Goal: Task Accomplishment & Management: Complete application form

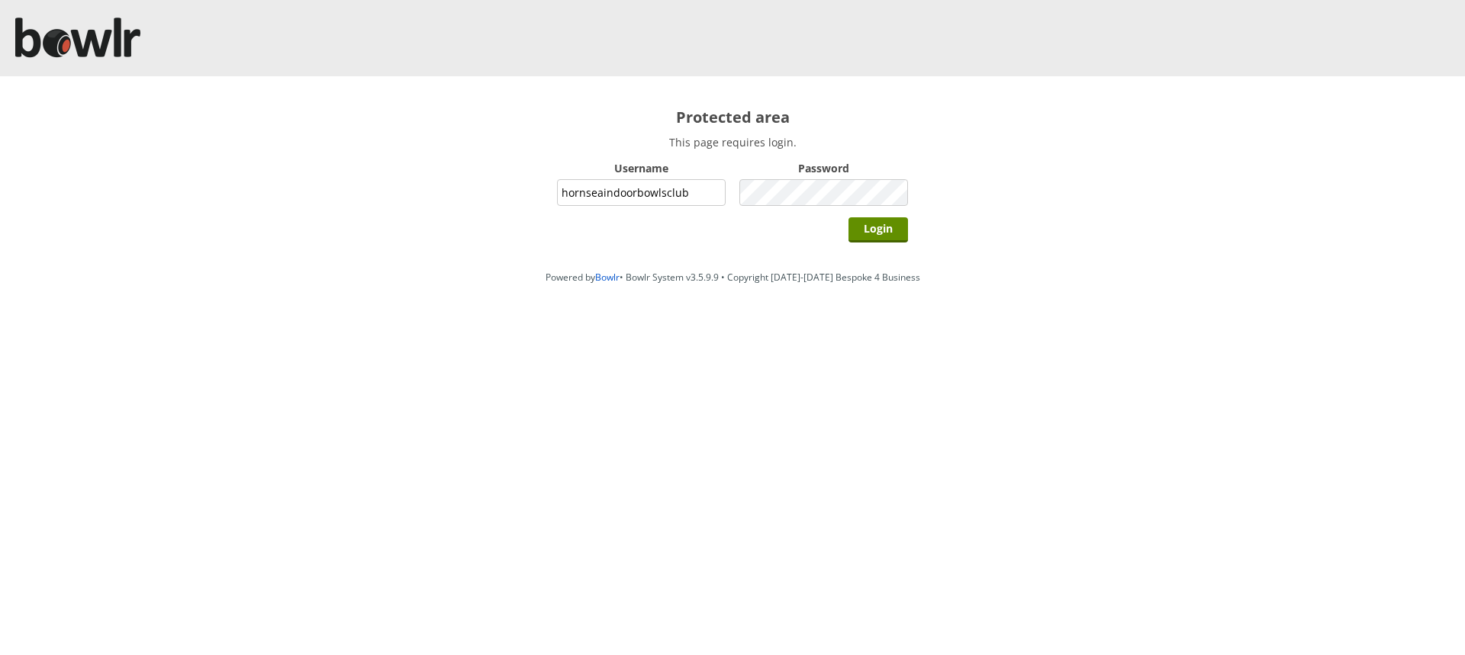
click at [688, 192] on input "hornseaindoorbowlsclub" at bounding box center [641, 192] width 169 height 27
type input "grahamw"
click at [872, 229] on input "Login" at bounding box center [878, 229] width 60 height 25
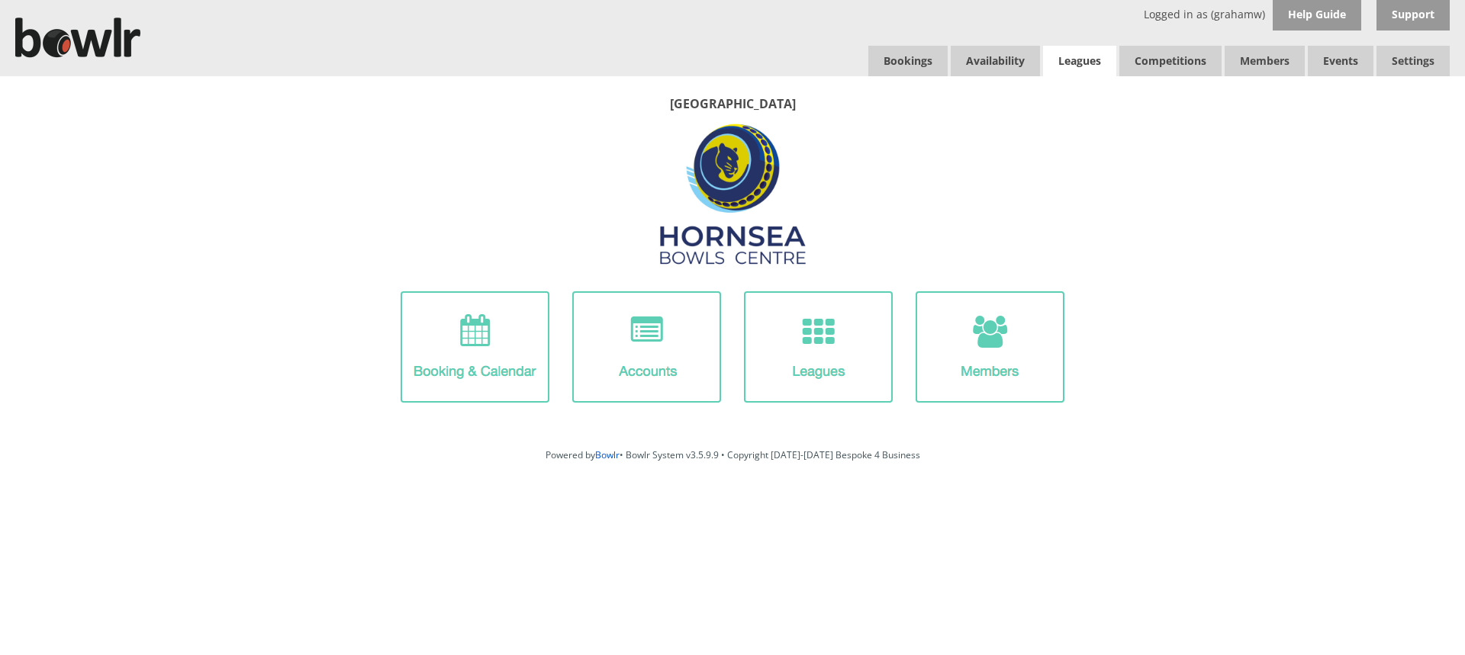
click at [1079, 56] on link "Leagues" at bounding box center [1079, 61] width 73 height 31
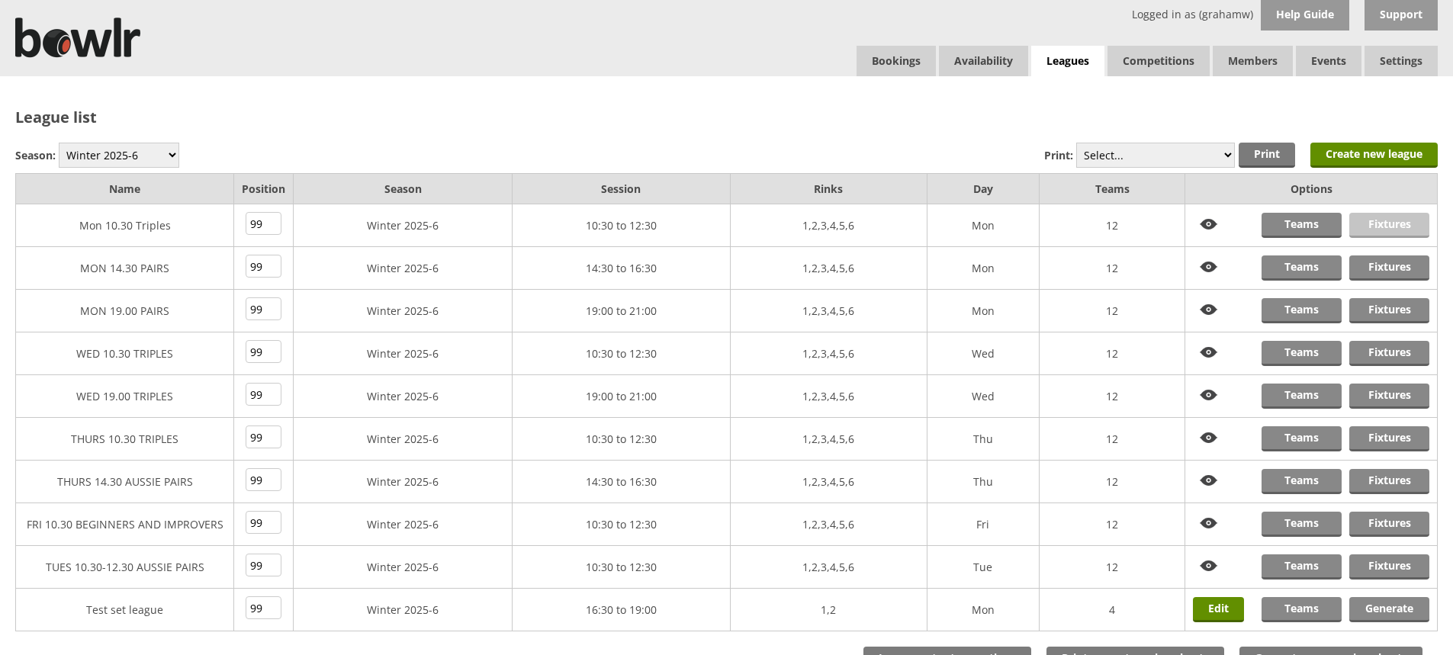
click at [1384, 223] on link "Fixtures" at bounding box center [1390, 225] width 80 height 25
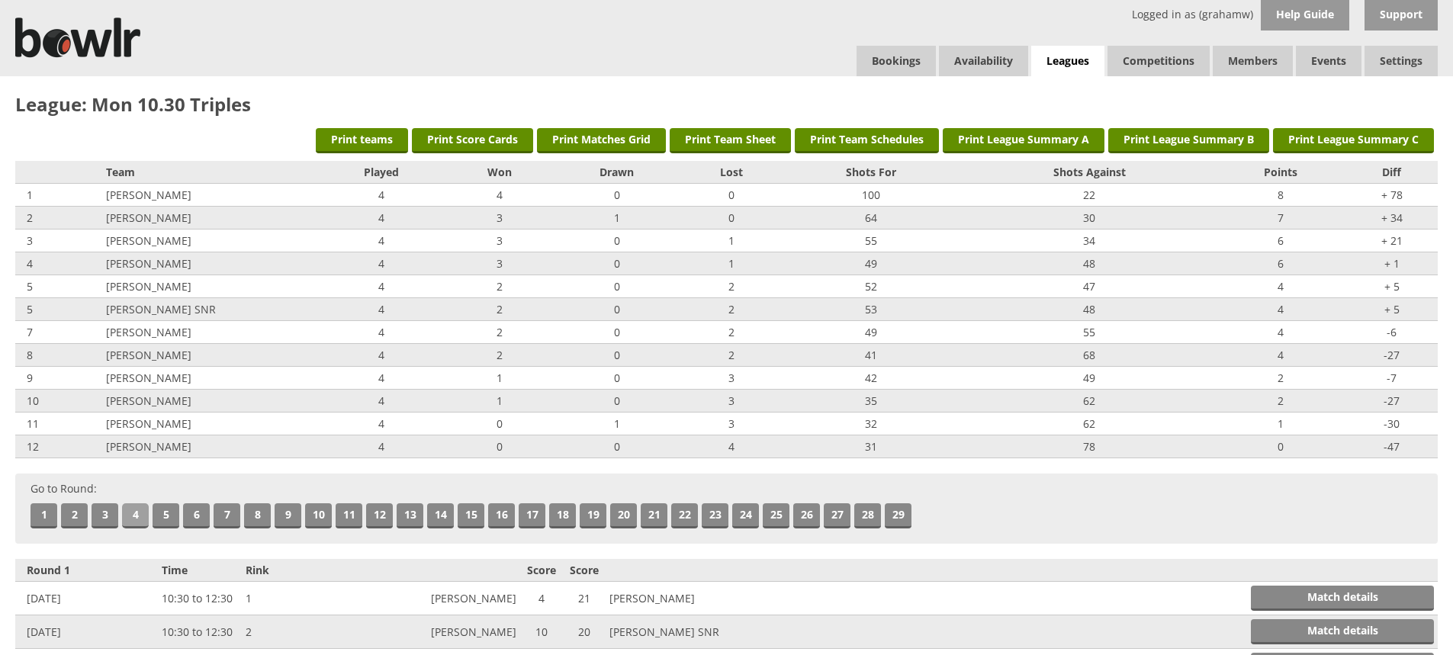
click at [135, 515] on link "4" at bounding box center [135, 516] width 27 height 25
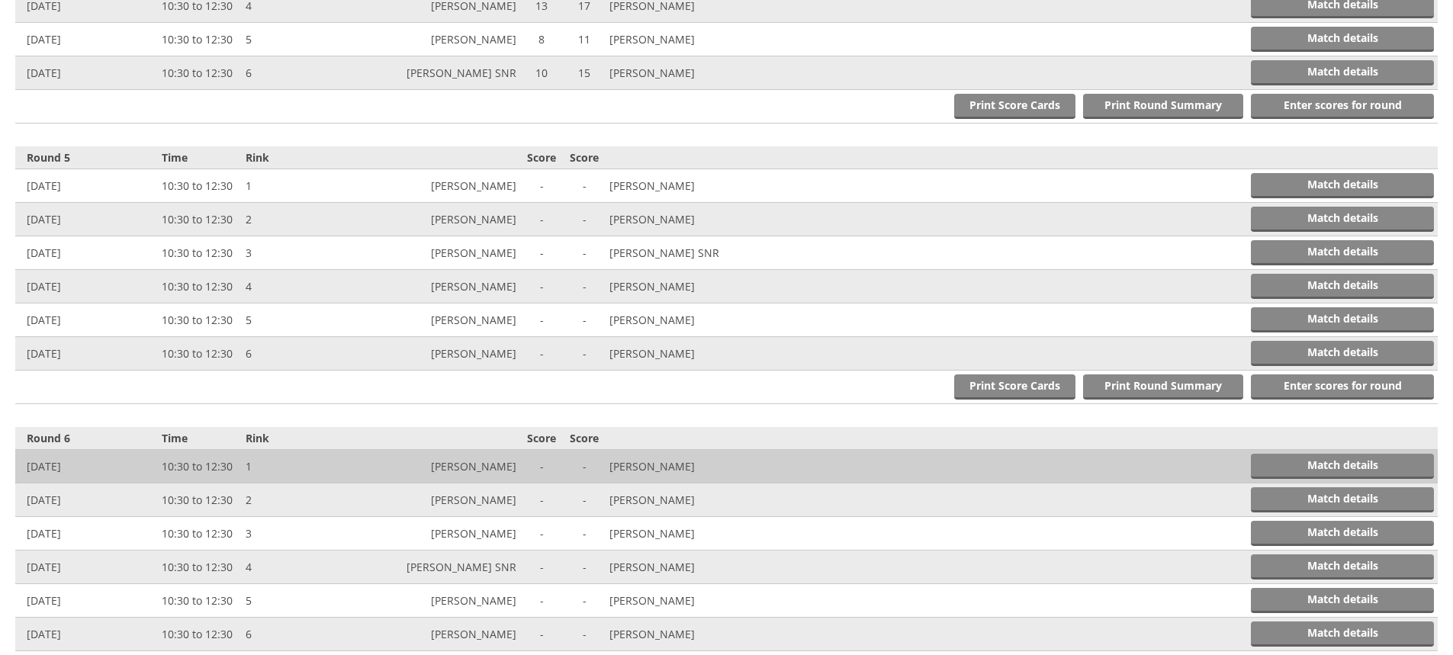
scroll to position [1554, 0]
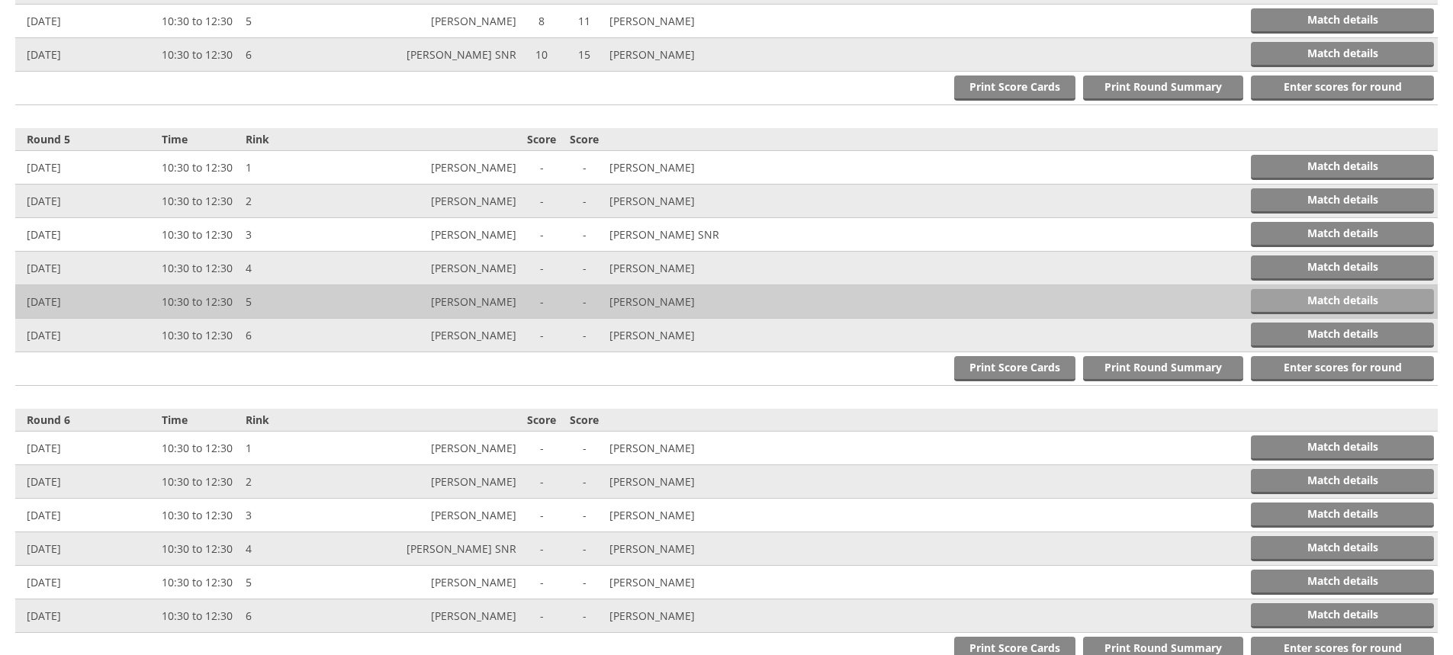
click at [1302, 295] on link "Match details" at bounding box center [1342, 301] width 183 height 25
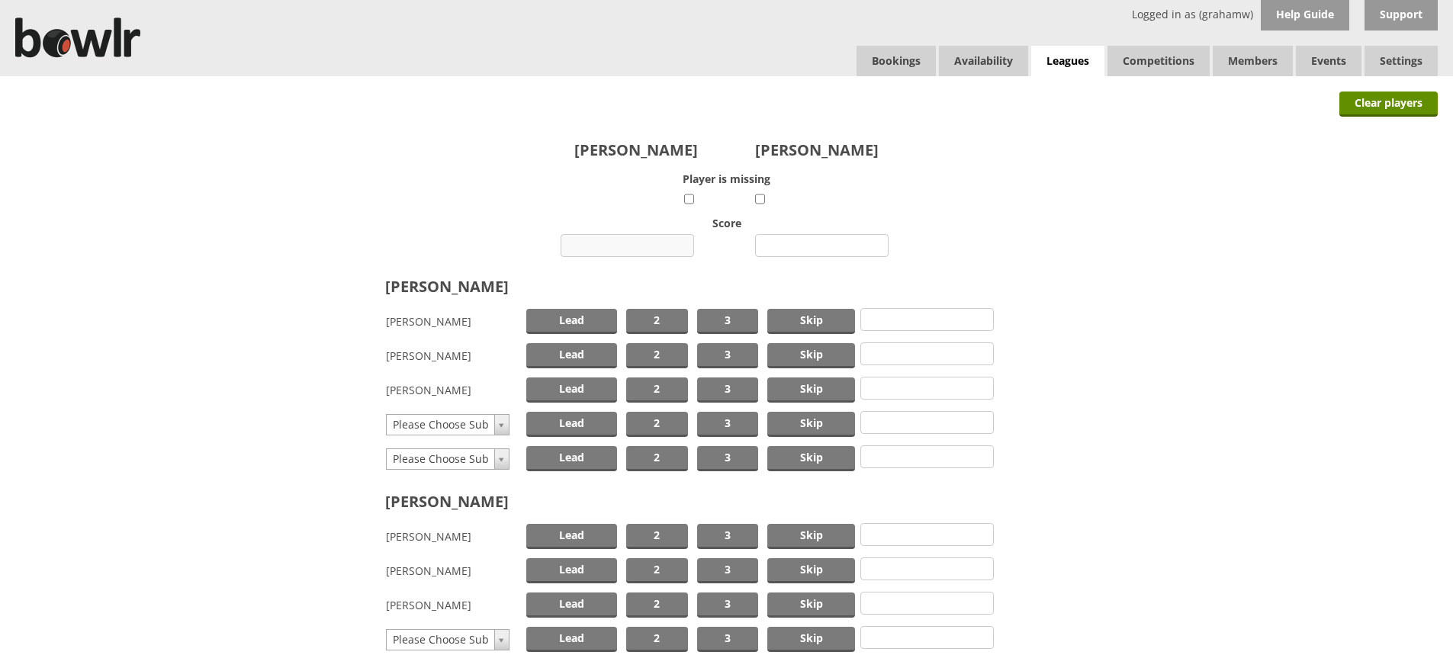
click at [642, 246] on input "number" at bounding box center [628, 245] width 134 height 23
type input "16"
click at [809, 247] on input "number" at bounding box center [822, 245] width 134 height 23
type input "16"
click at [803, 318] on span "Skip" at bounding box center [811, 321] width 88 height 25
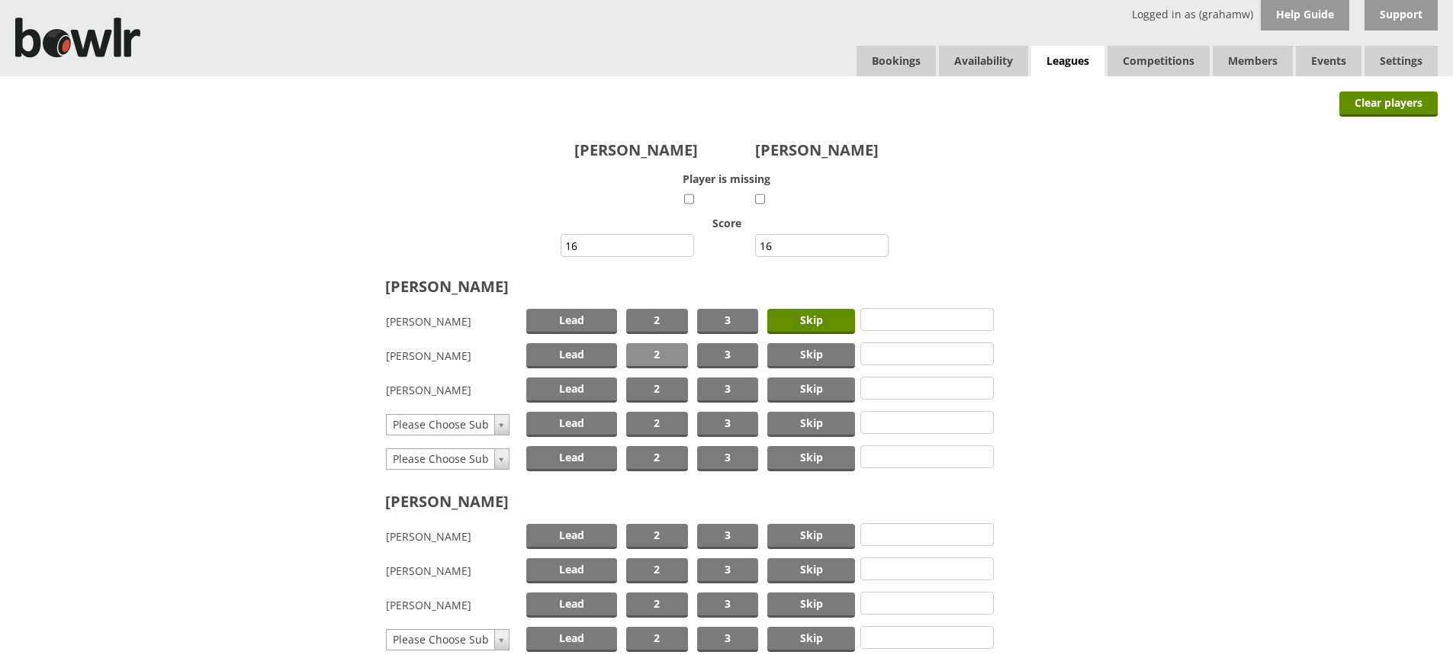
click at [677, 353] on span "2" at bounding box center [657, 355] width 62 height 25
click at [590, 384] on span "Lead" at bounding box center [571, 390] width 91 height 25
click at [809, 533] on span "Skip" at bounding box center [811, 536] width 88 height 25
click at [666, 570] on span "2" at bounding box center [657, 570] width 62 height 25
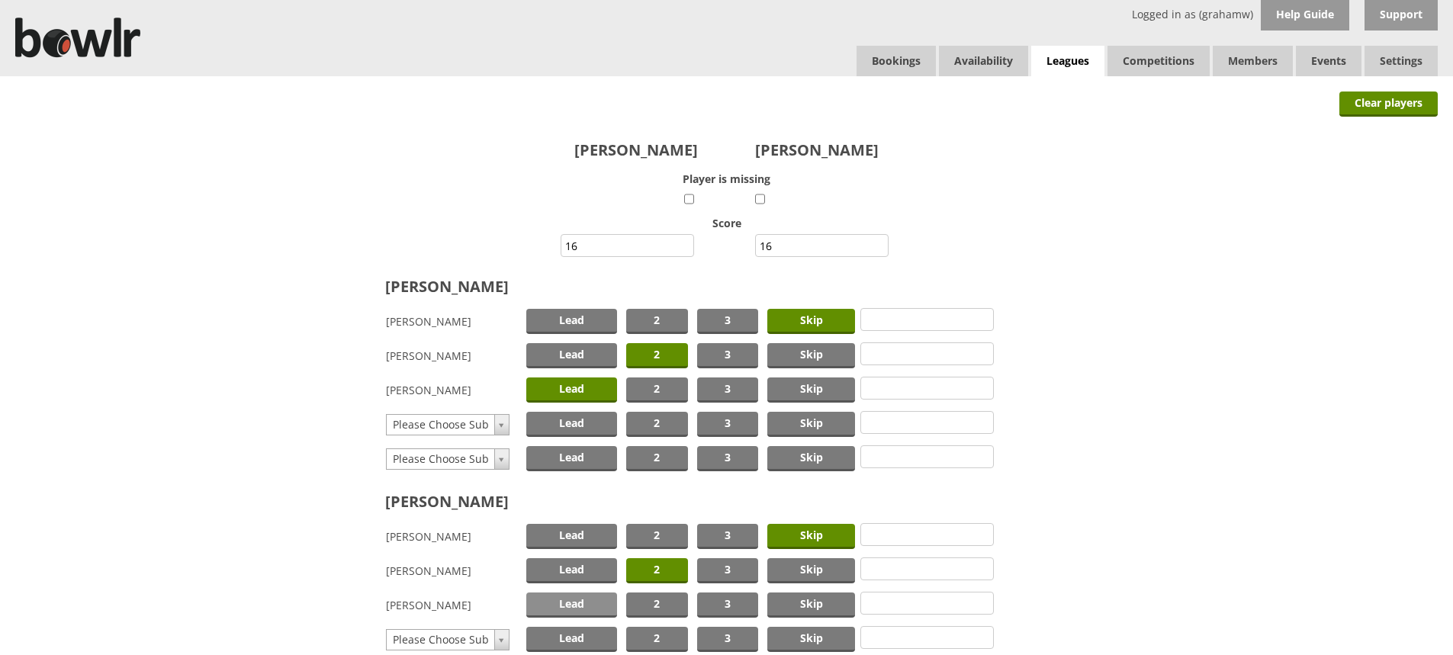
click at [557, 598] on span "Lead" at bounding box center [571, 605] width 91 height 25
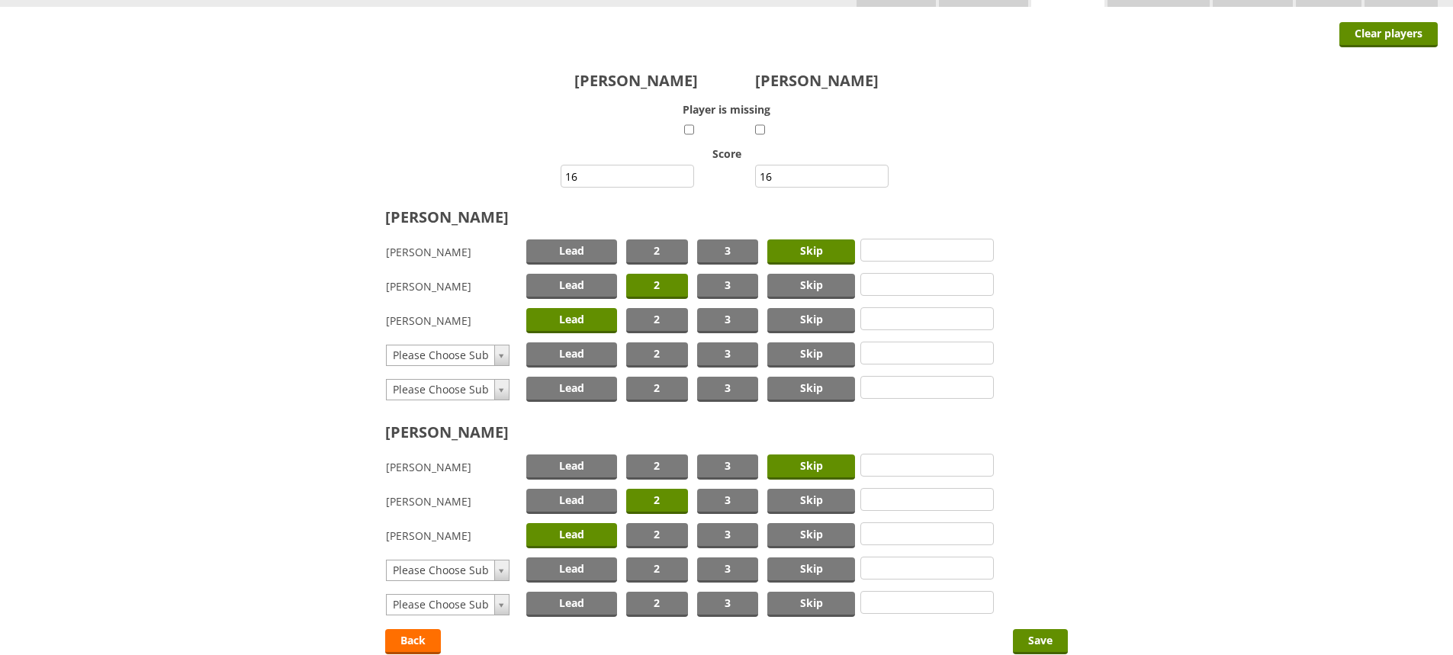
scroll to position [183, 0]
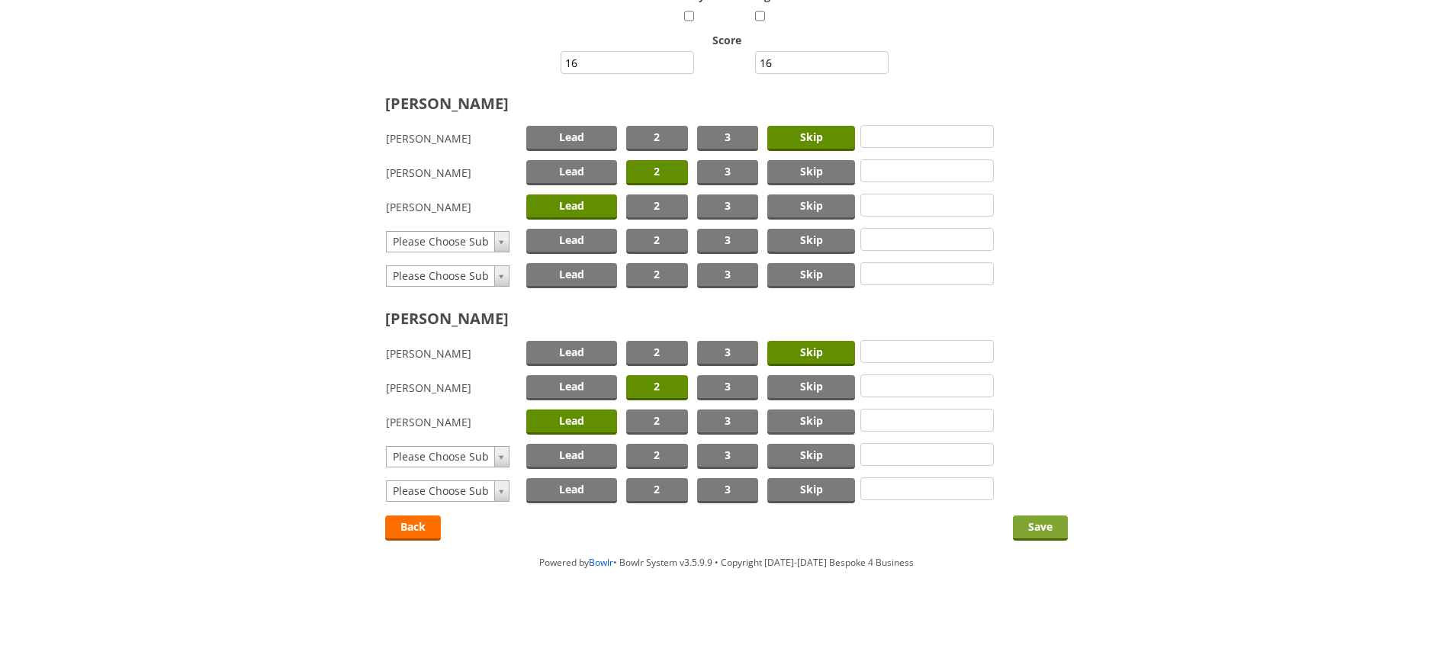
click at [1037, 523] on input "Save" at bounding box center [1040, 528] width 55 height 25
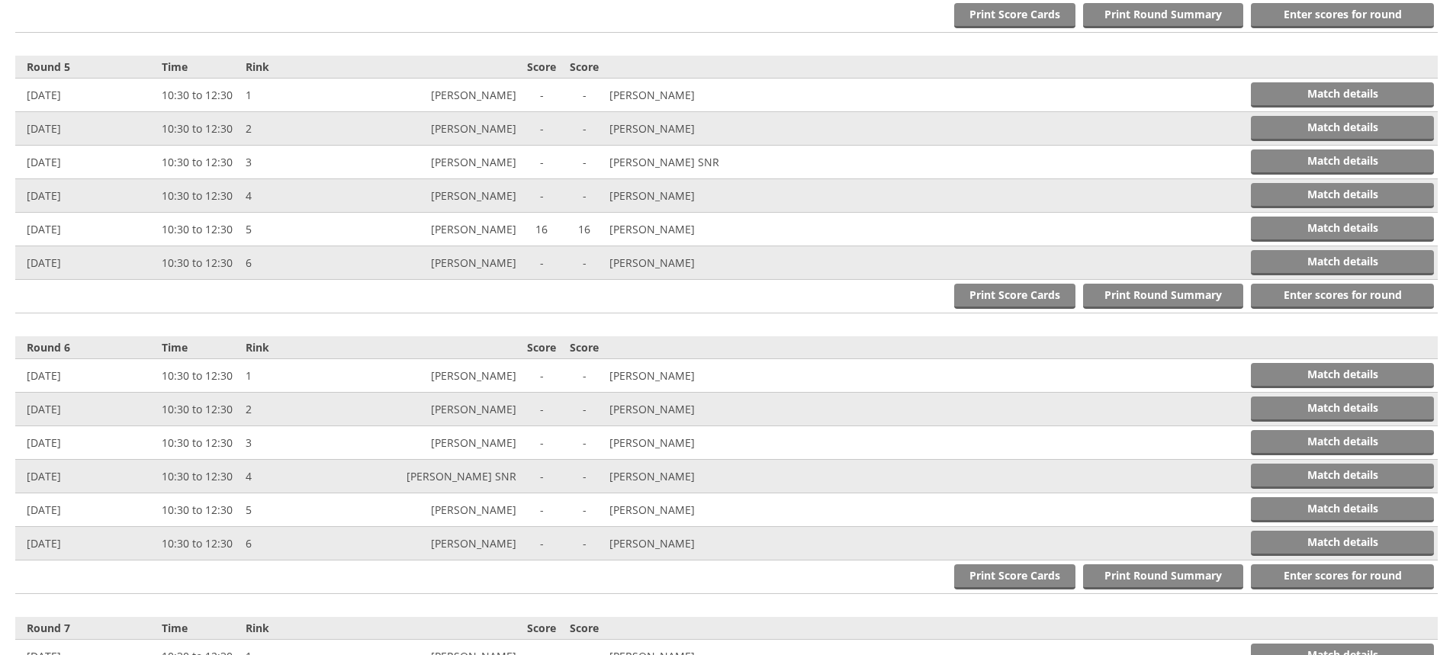
scroll to position [1729, 0]
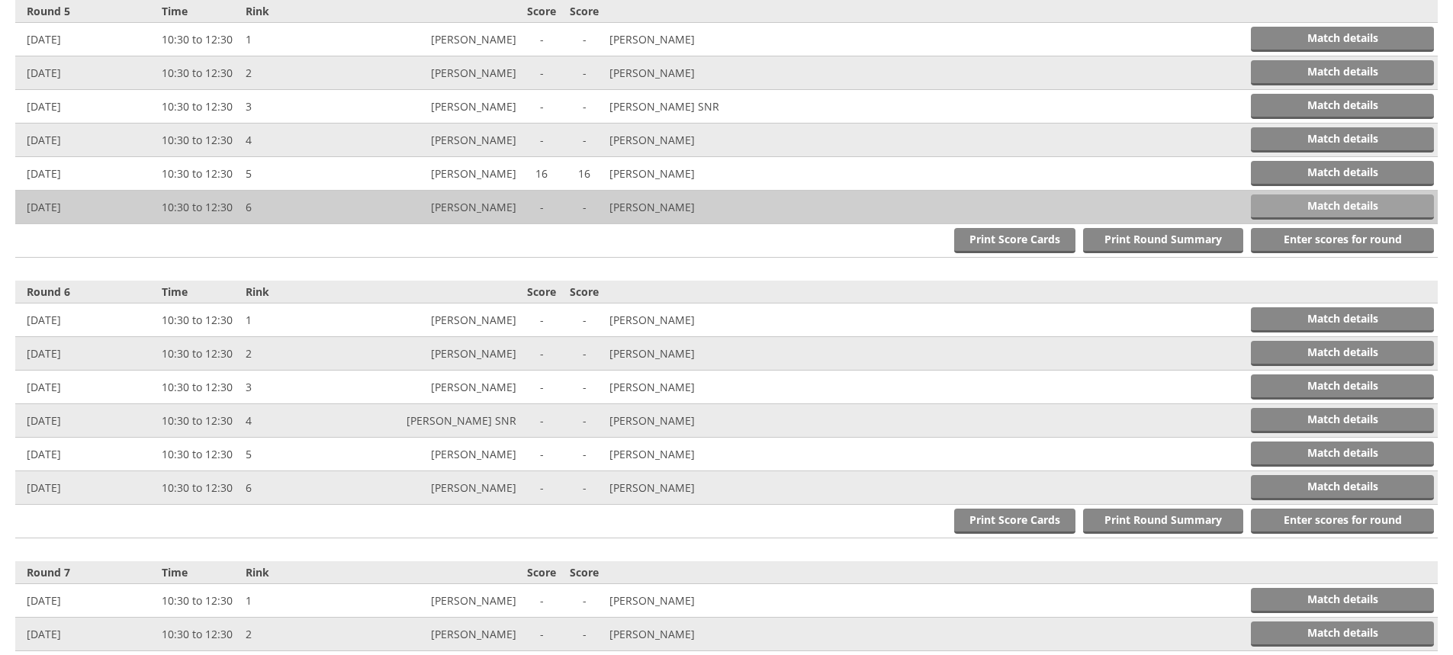
click at [1297, 204] on link "Match details" at bounding box center [1342, 207] width 183 height 25
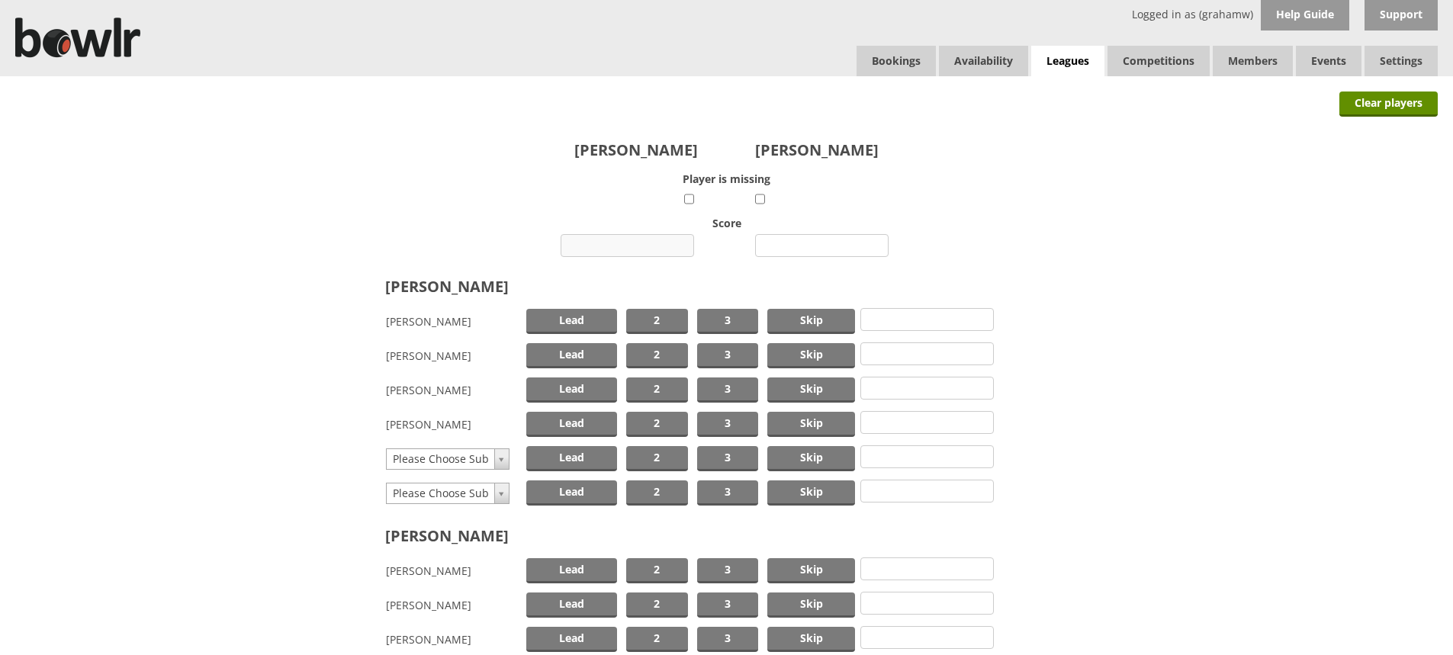
click at [628, 243] on input "number" at bounding box center [628, 245] width 134 height 23
type input "7"
click at [813, 247] on input "number" at bounding box center [822, 245] width 134 height 23
type input "11"
click at [814, 320] on span "Skip" at bounding box center [811, 321] width 88 height 25
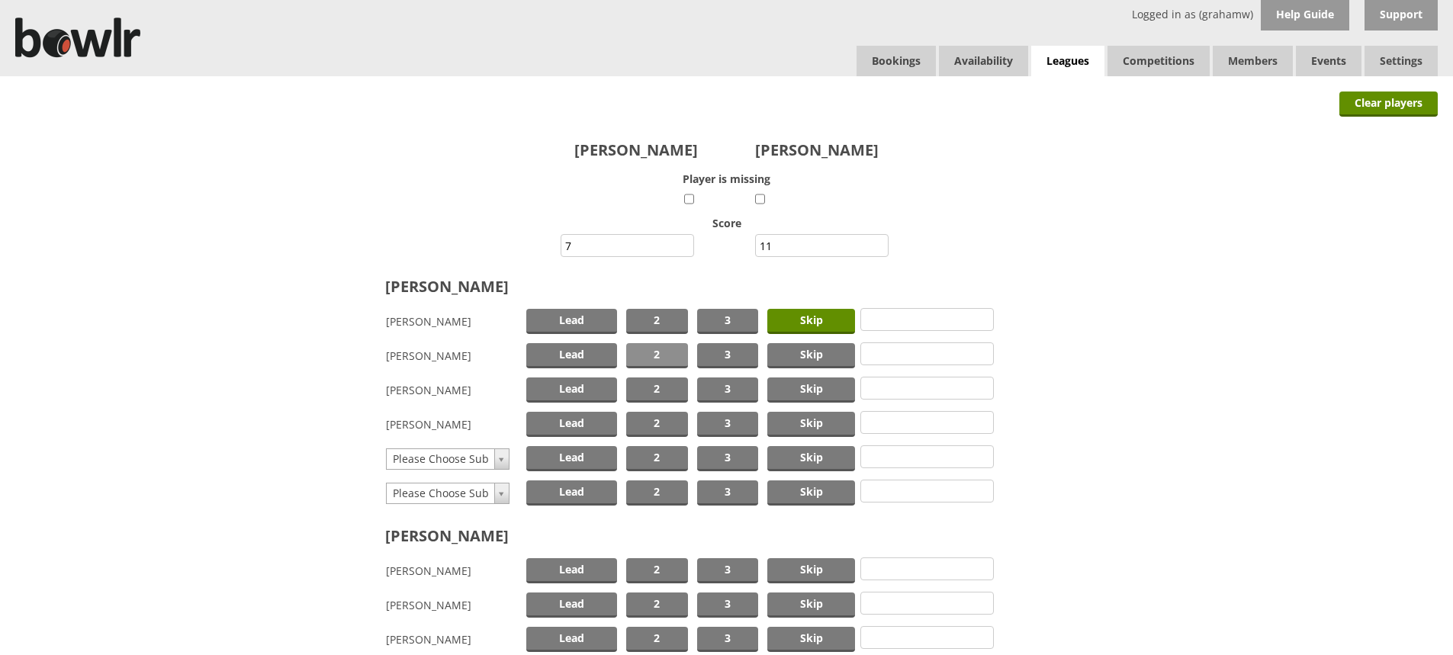
click at [664, 348] on span "2" at bounding box center [657, 355] width 62 height 25
click at [577, 387] on span "Lead" at bounding box center [571, 390] width 91 height 25
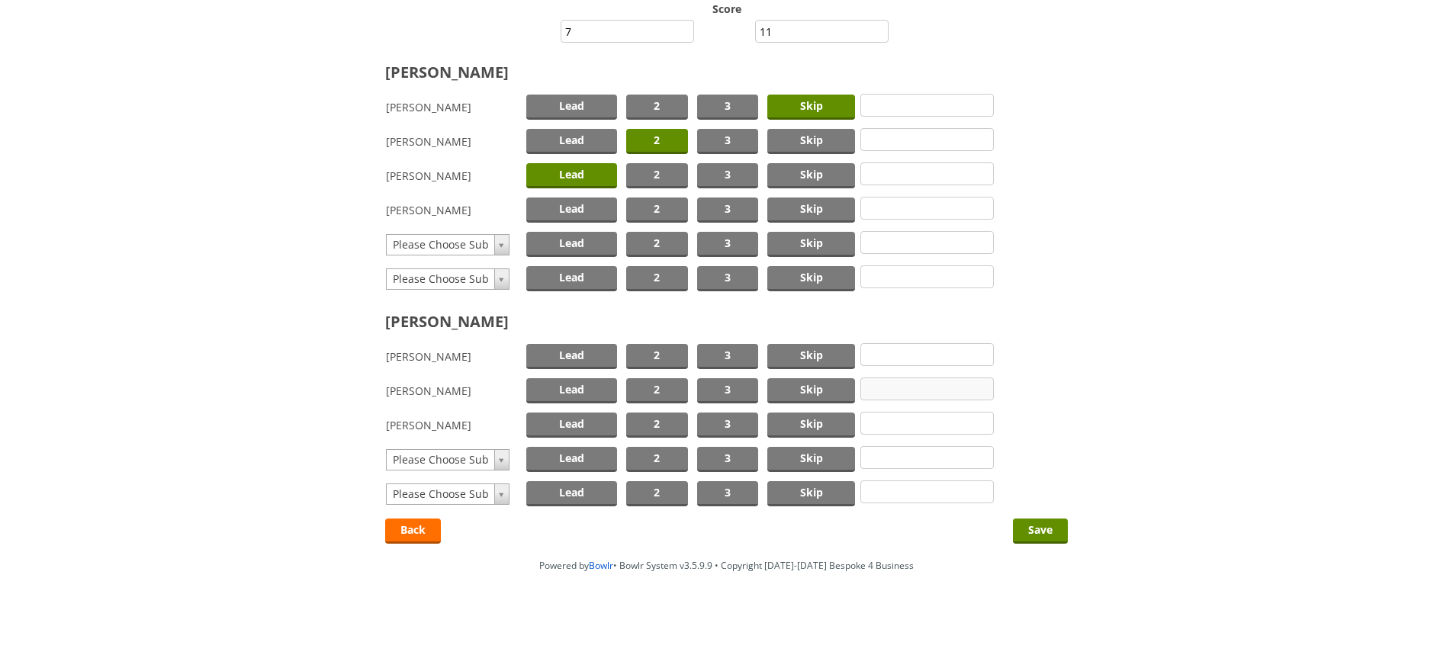
scroll to position [217, 0]
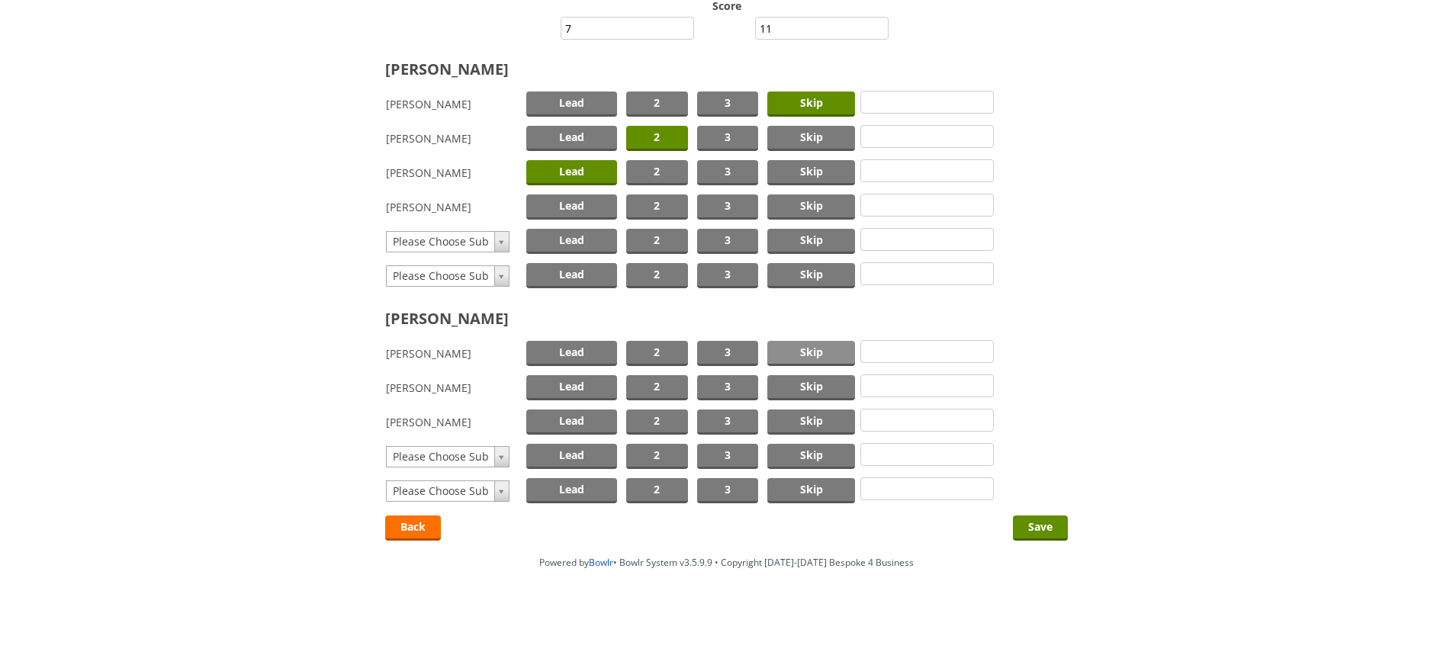
click at [821, 352] on span "Skip" at bounding box center [811, 353] width 88 height 25
click at [671, 382] on span "2" at bounding box center [657, 387] width 62 height 25
click at [583, 420] on span "Lead" at bounding box center [571, 422] width 91 height 25
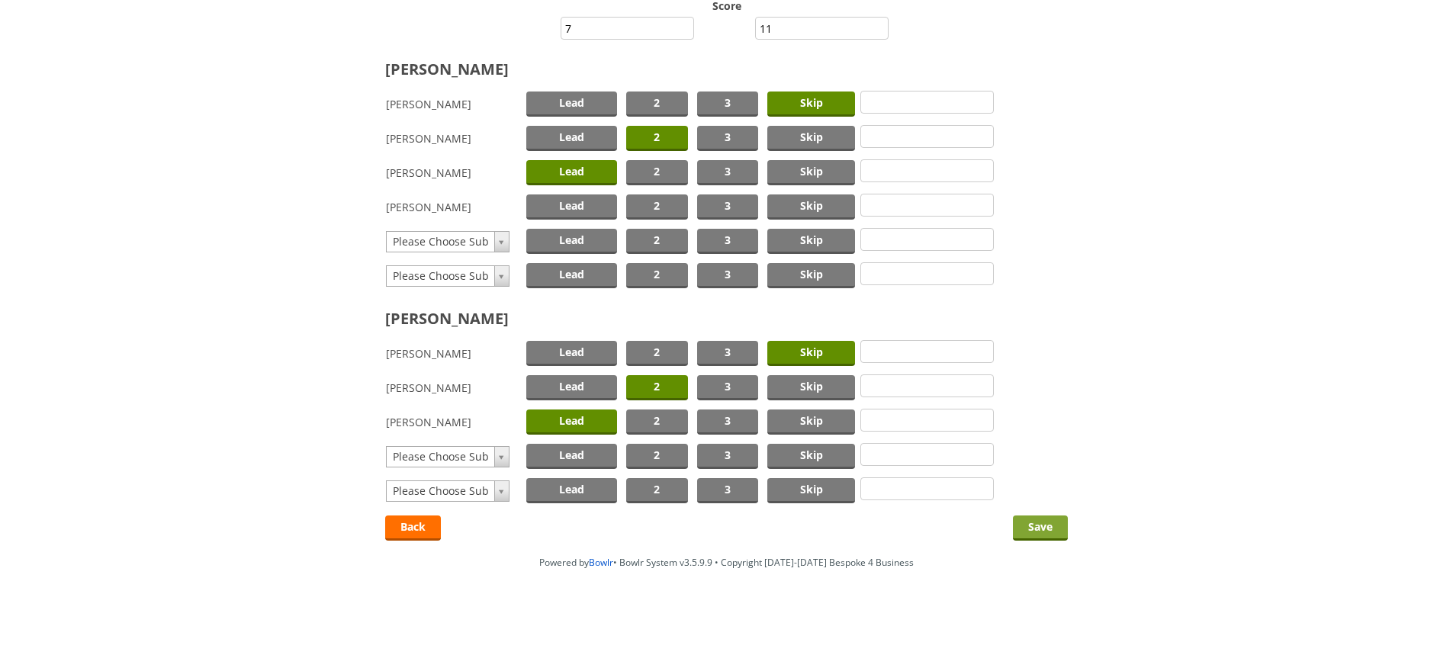
click at [1034, 523] on input "Save" at bounding box center [1040, 528] width 55 height 25
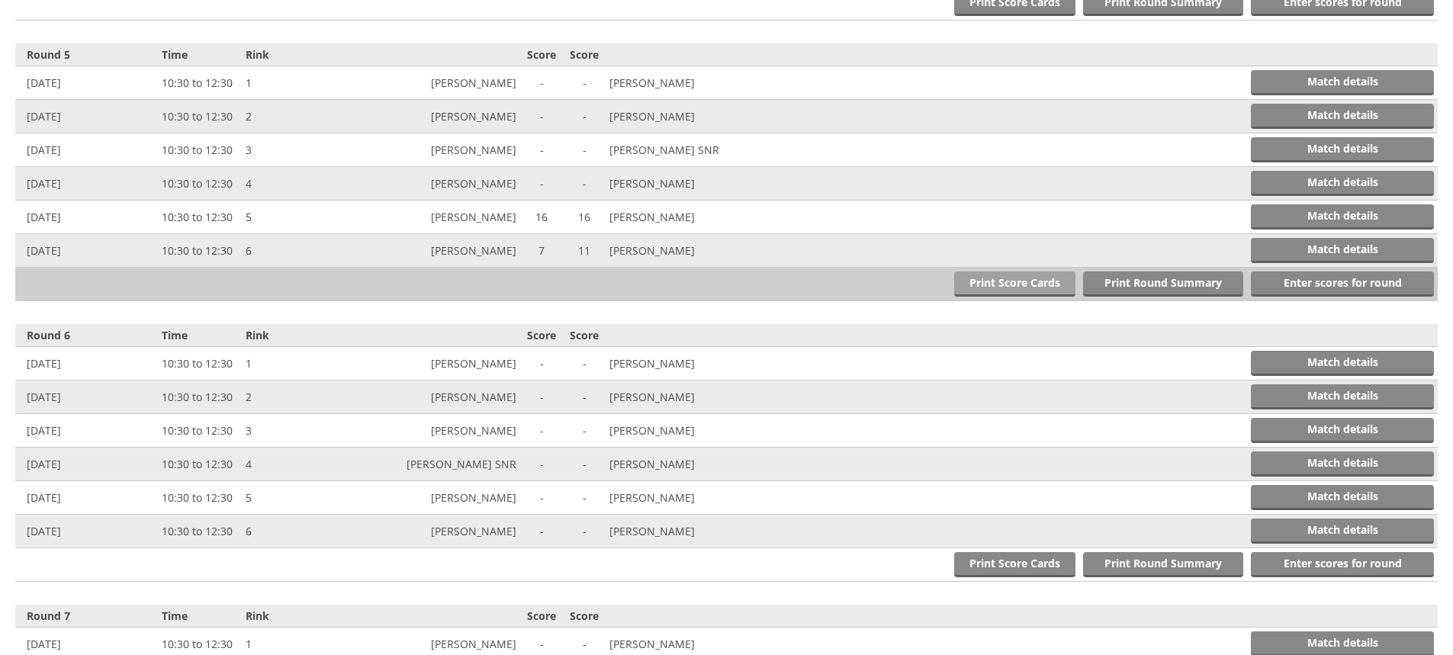
scroll to position [1729, 0]
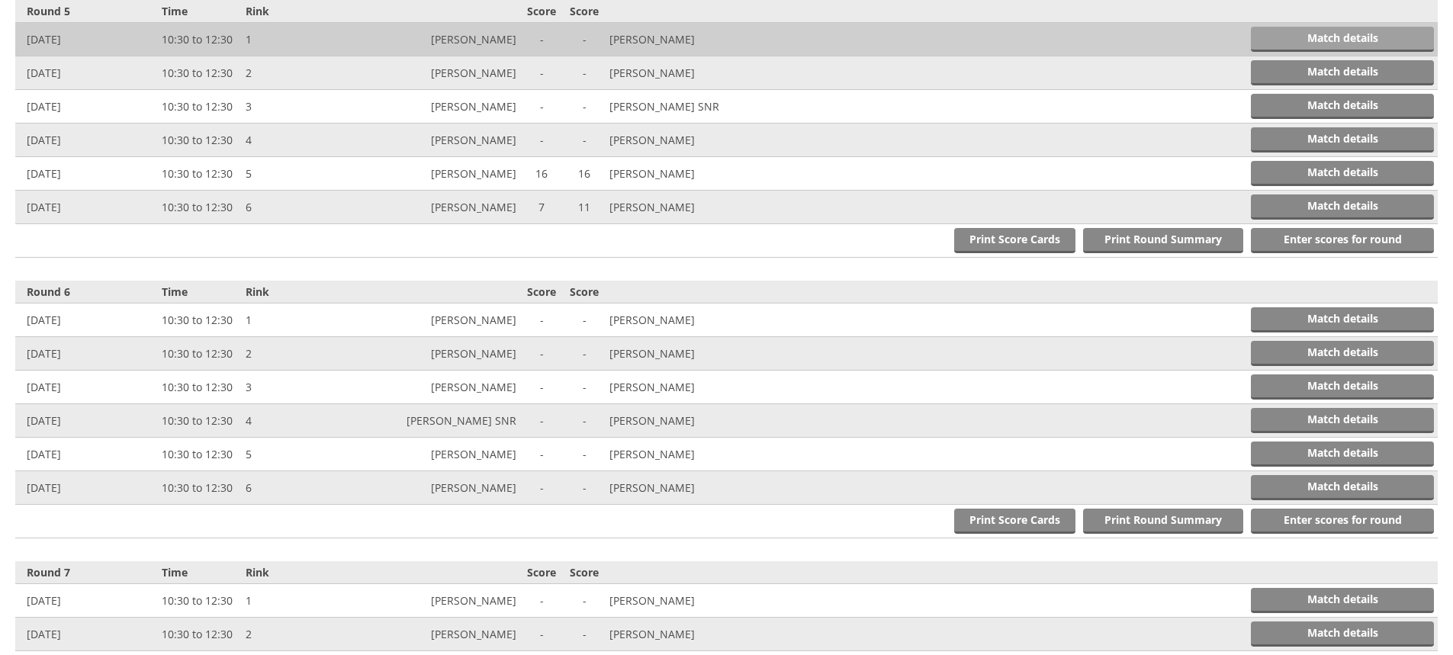
click at [1309, 36] on link "Match details" at bounding box center [1342, 39] width 183 height 25
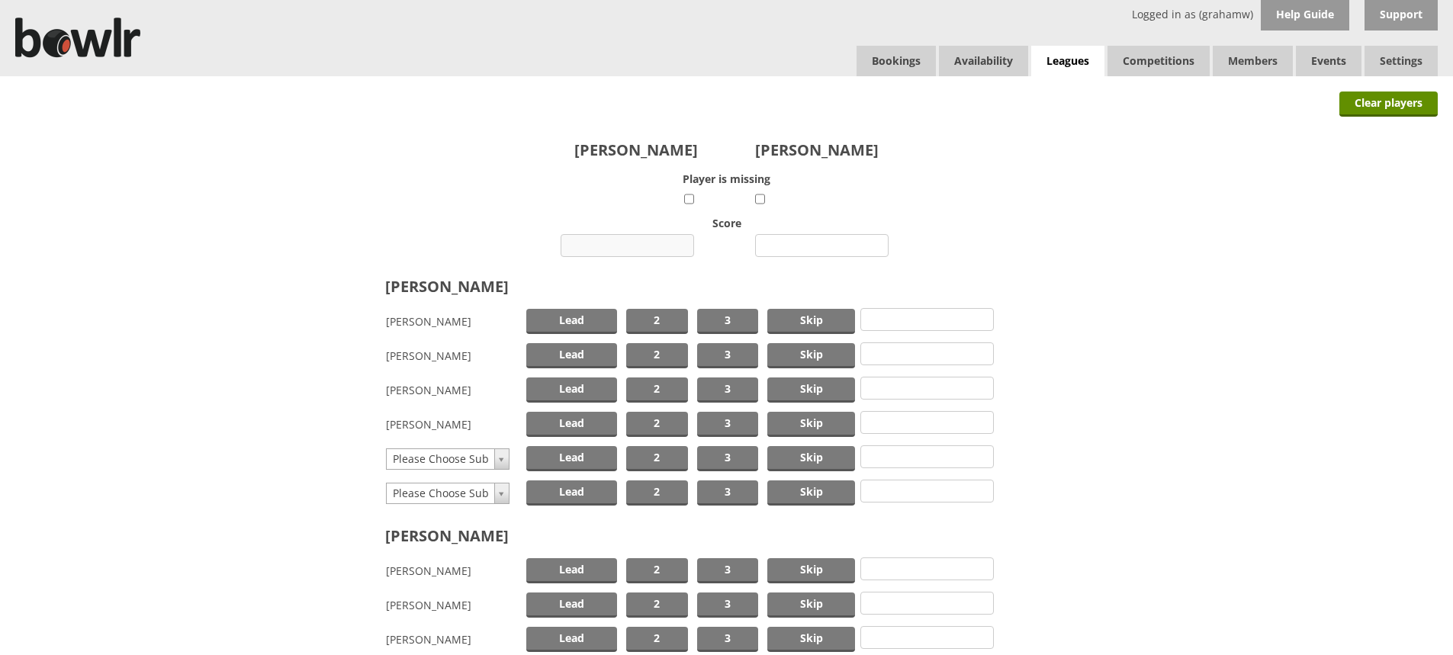
click at [642, 243] on input "number" at bounding box center [628, 245] width 134 height 23
type input "13"
click at [799, 246] on input "number" at bounding box center [822, 245] width 134 height 23
type input "13"
click at [805, 318] on span "Skip" at bounding box center [811, 321] width 88 height 25
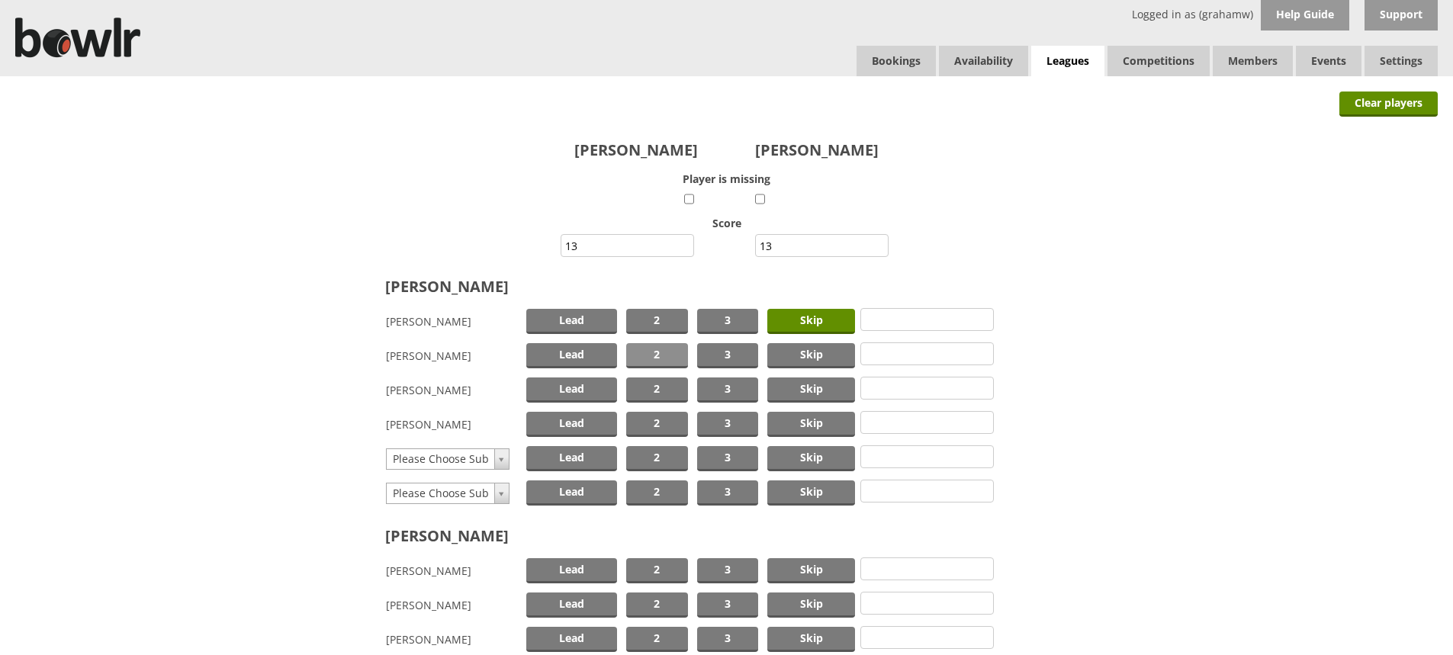
click at [674, 350] on span "2" at bounding box center [657, 355] width 62 height 25
click at [591, 388] on span "Lead" at bounding box center [571, 390] width 91 height 25
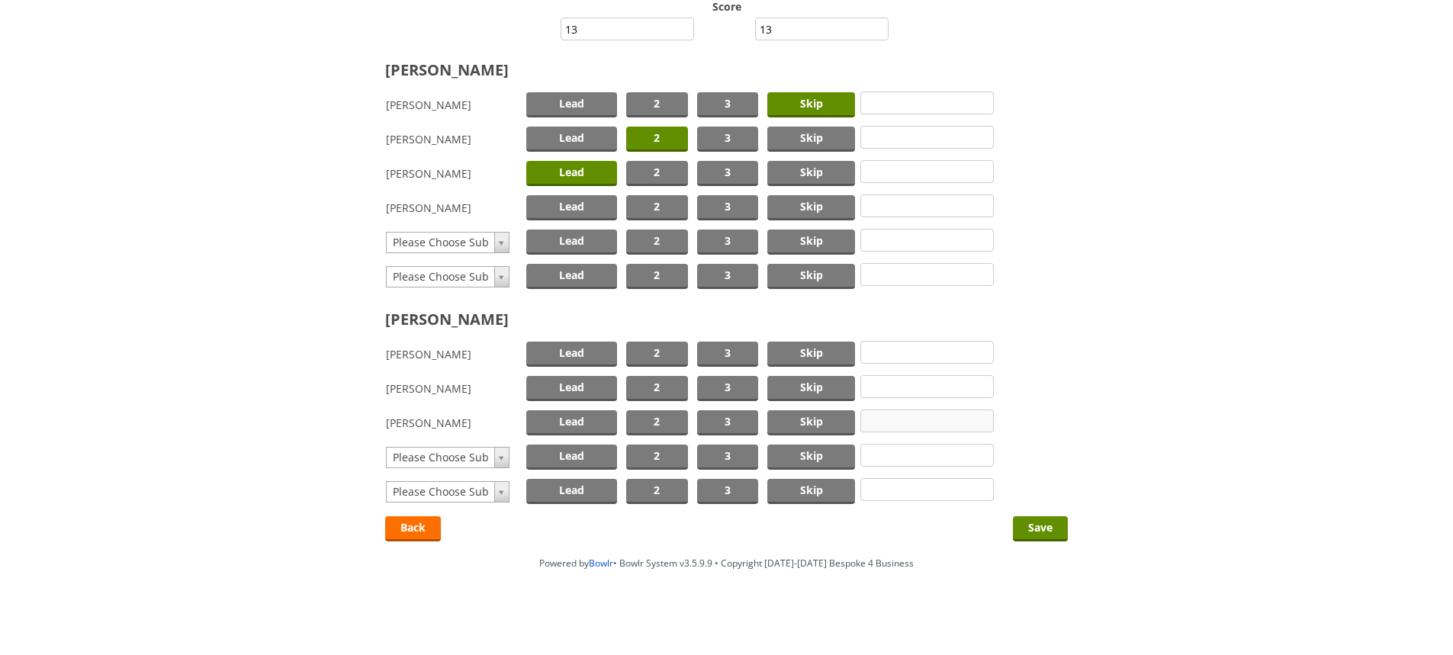
scroll to position [217, 0]
click at [803, 352] on span "Skip" at bounding box center [811, 353] width 88 height 25
click at [661, 382] on span "2" at bounding box center [657, 387] width 62 height 25
click at [574, 418] on span "Lead" at bounding box center [571, 422] width 91 height 25
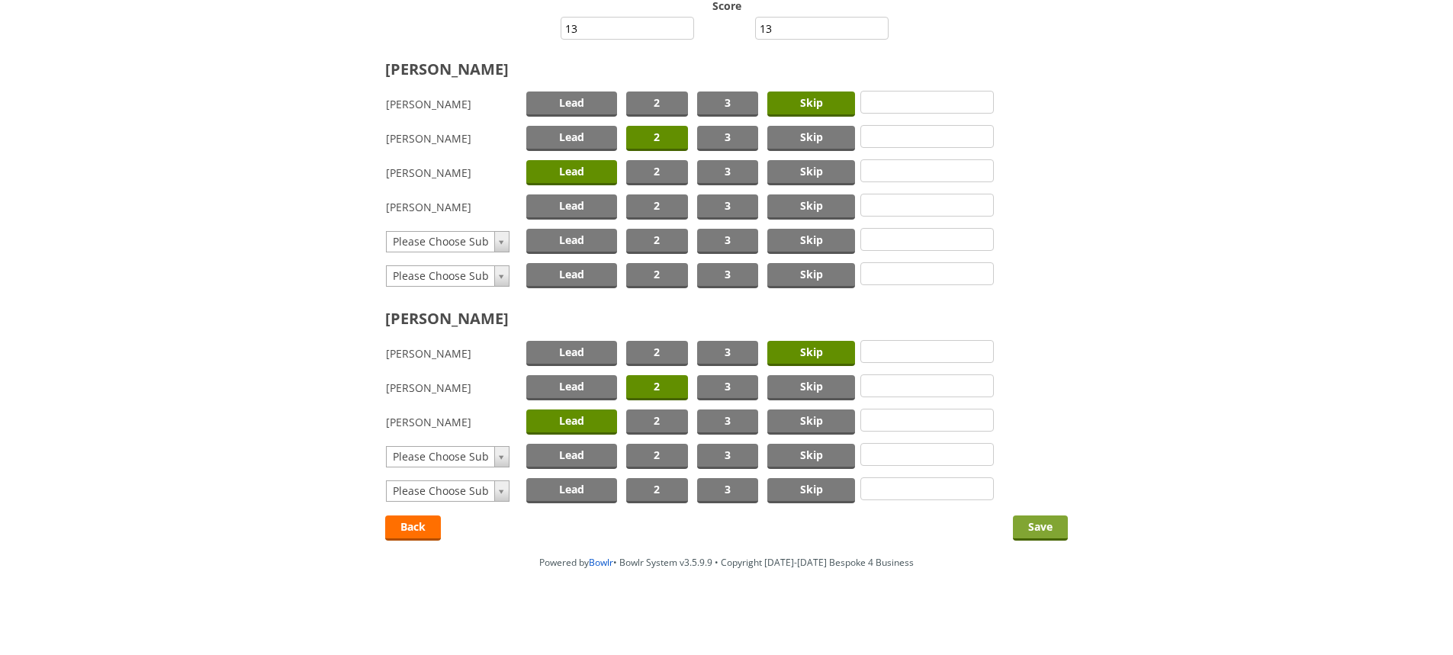
click at [1034, 526] on input "Save" at bounding box center [1040, 528] width 55 height 25
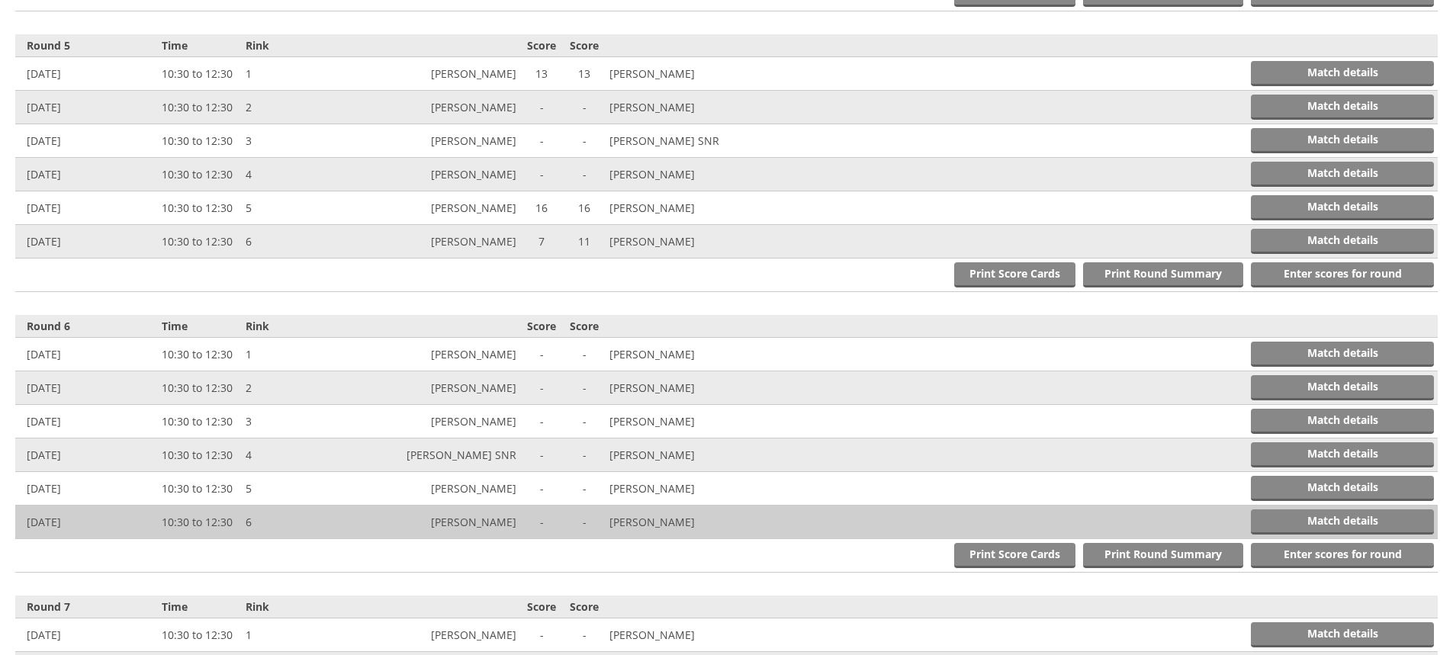
scroll to position [1729, 0]
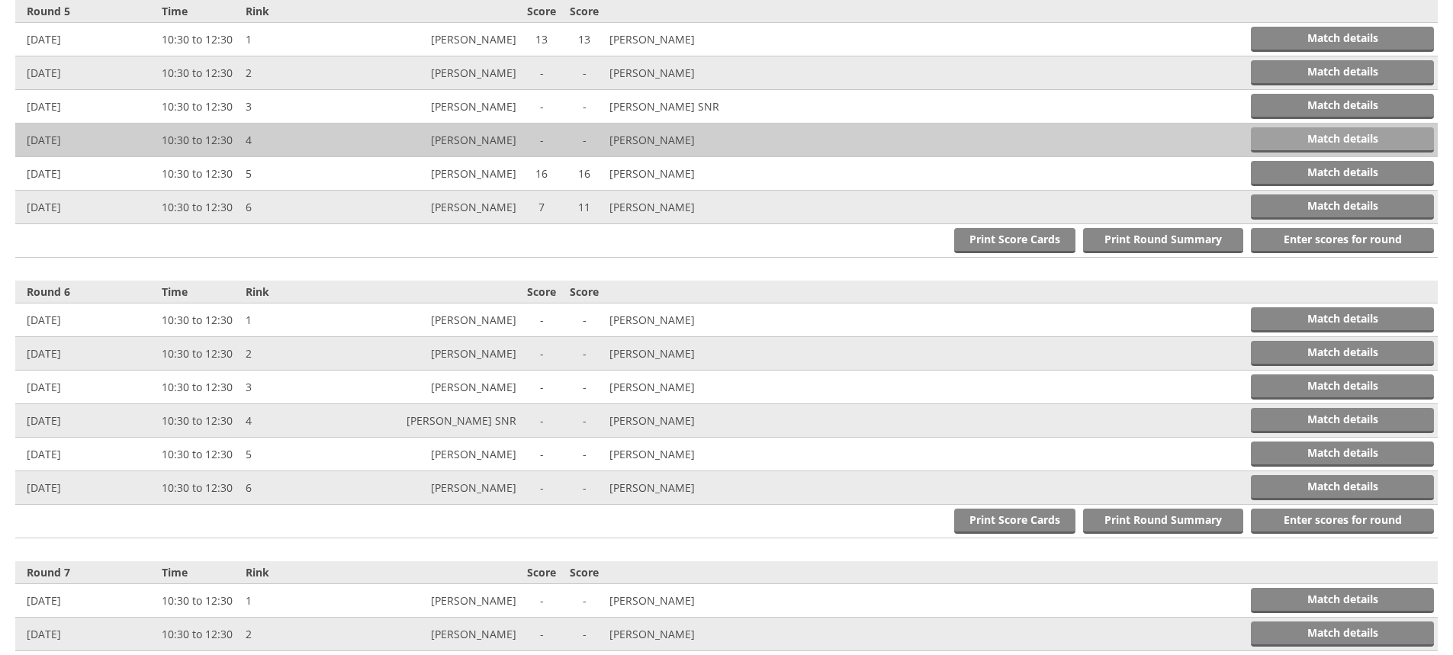
click at [1347, 135] on link "Match details" at bounding box center [1342, 139] width 183 height 25
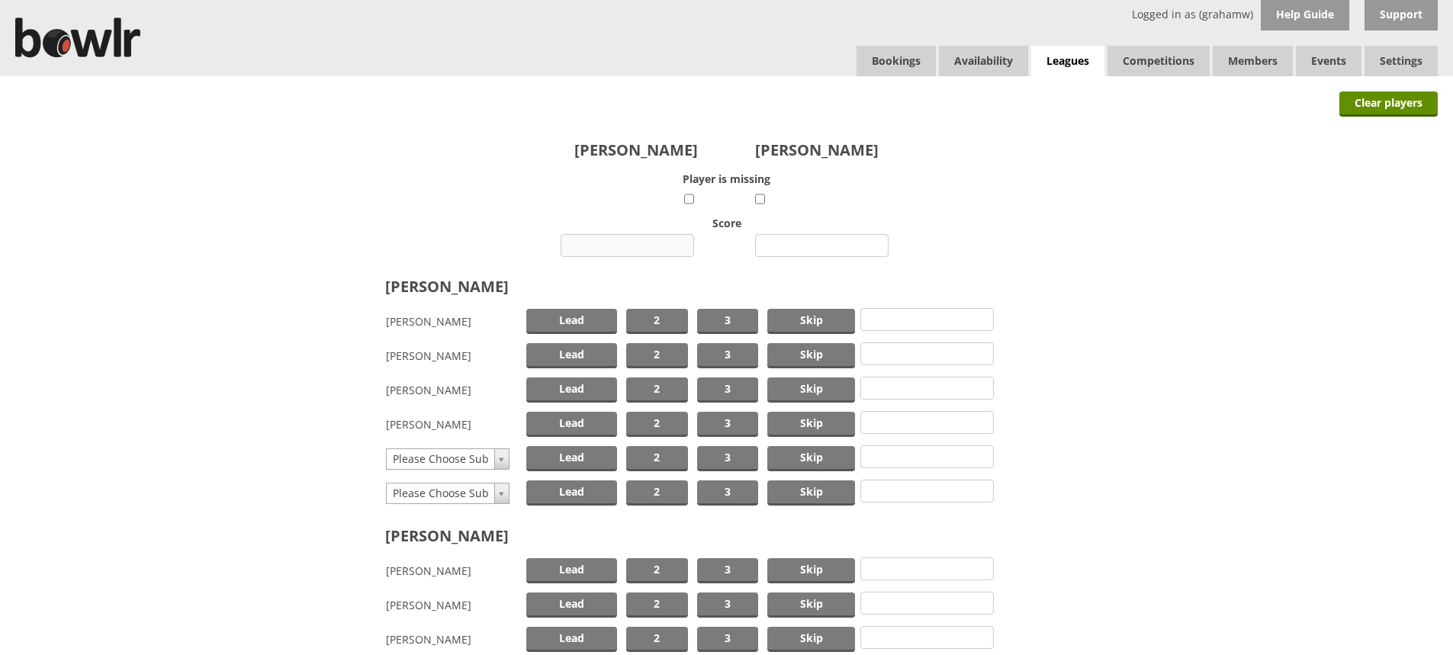
click at [626, 243] on input "number" at bounding box center [628, 245] width 134 height 23
type input "5"
click at [816, 249] on input "number" at bounding box center [822, 245] width 134 height 23
type input "17"
click at [805, 320] on span "Skip" at bounding box center [811, 321] width 88 height 25
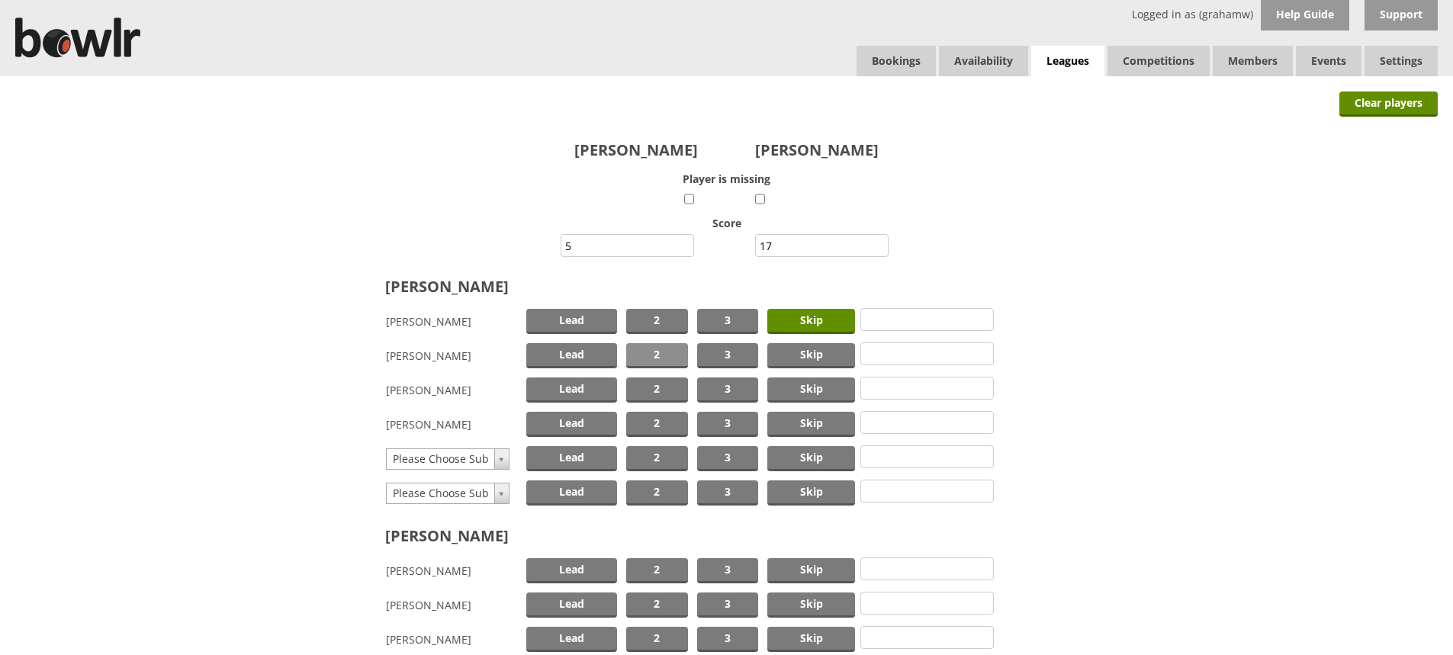
click at [664, 349] on span "2" at bounding box center [657, 355] width 62 height 25
click at [581, 387] on span "Lead" at bounding box center [571, 390] width 91 height 25
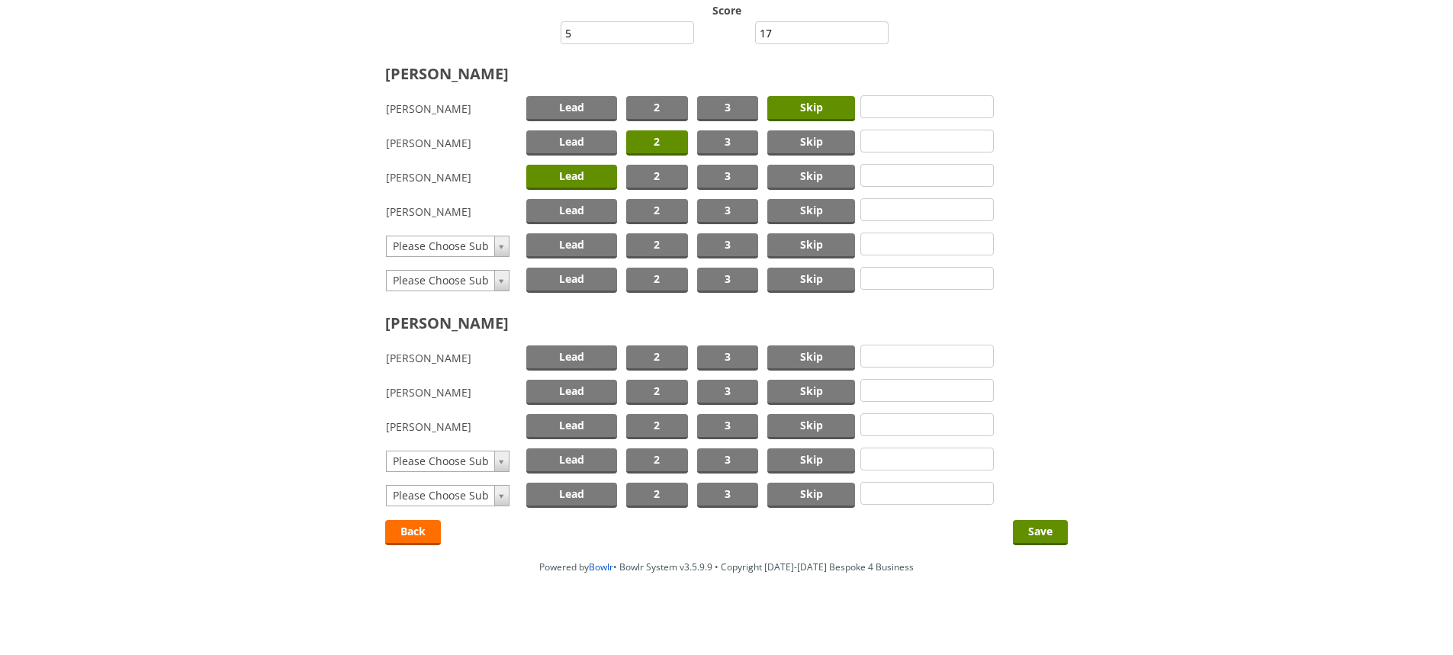
scroll to position [217, 0]
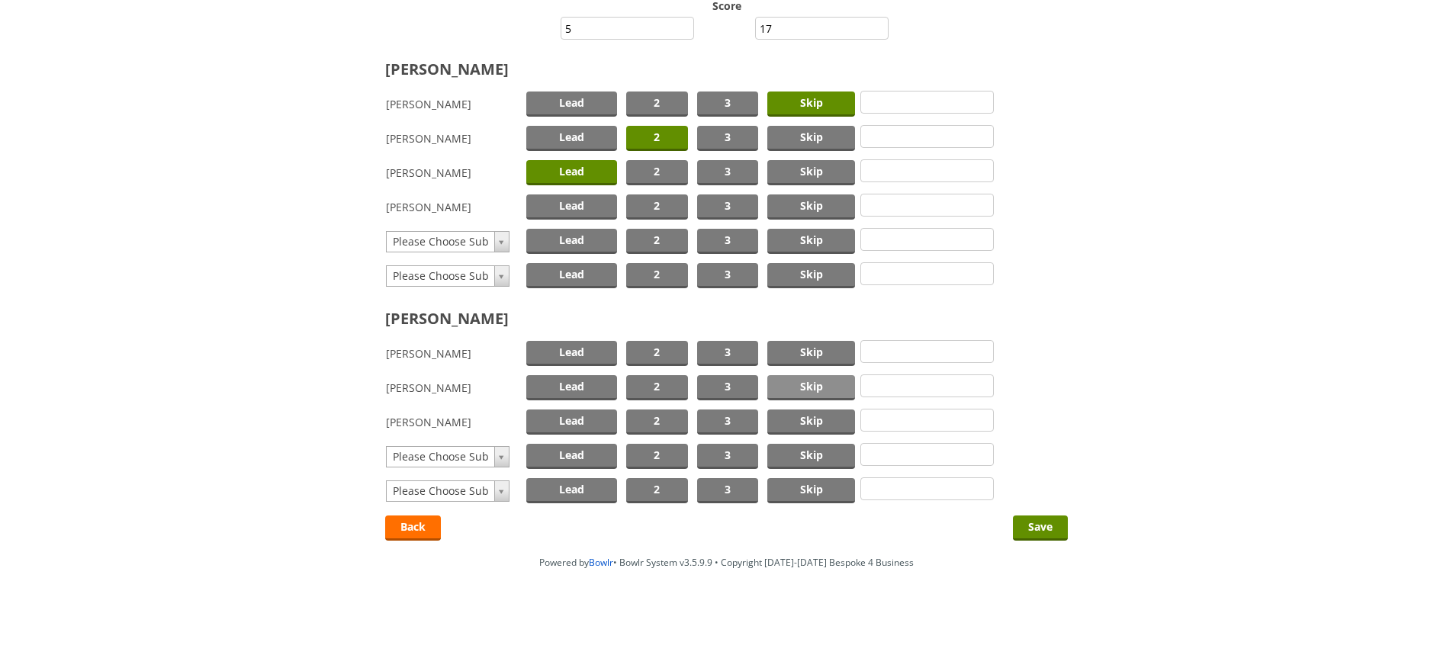
click at [800, 381] on span "Skip" at bounding box center [811, 387] width 88 height 25
click at [575, 421] on span "Lead" at bounding box center [571, 422] width 91 height 25
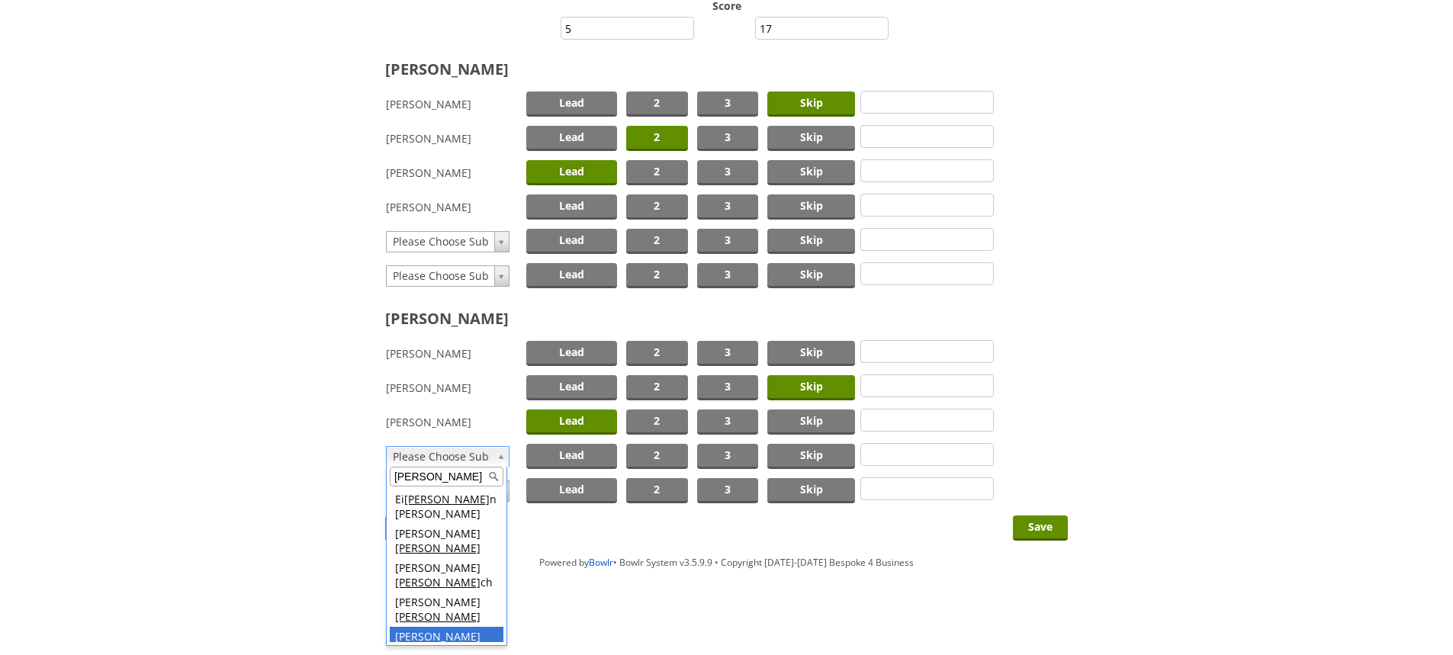
type input "lee"
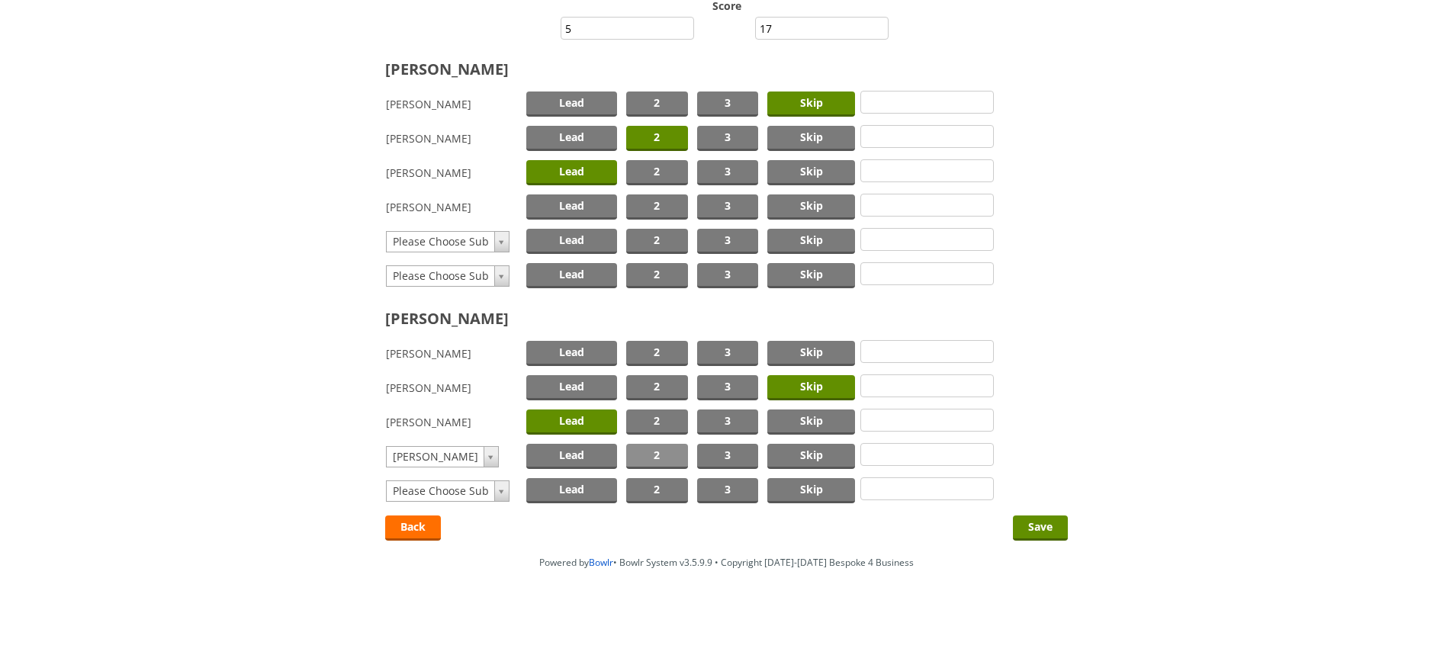
click at [653, 455] on span "2" at bounding box center [657, 456] width 62 height 25
click at [1042, 522] on input "Save" at bounding box center [1040, 528] width 55 height 25
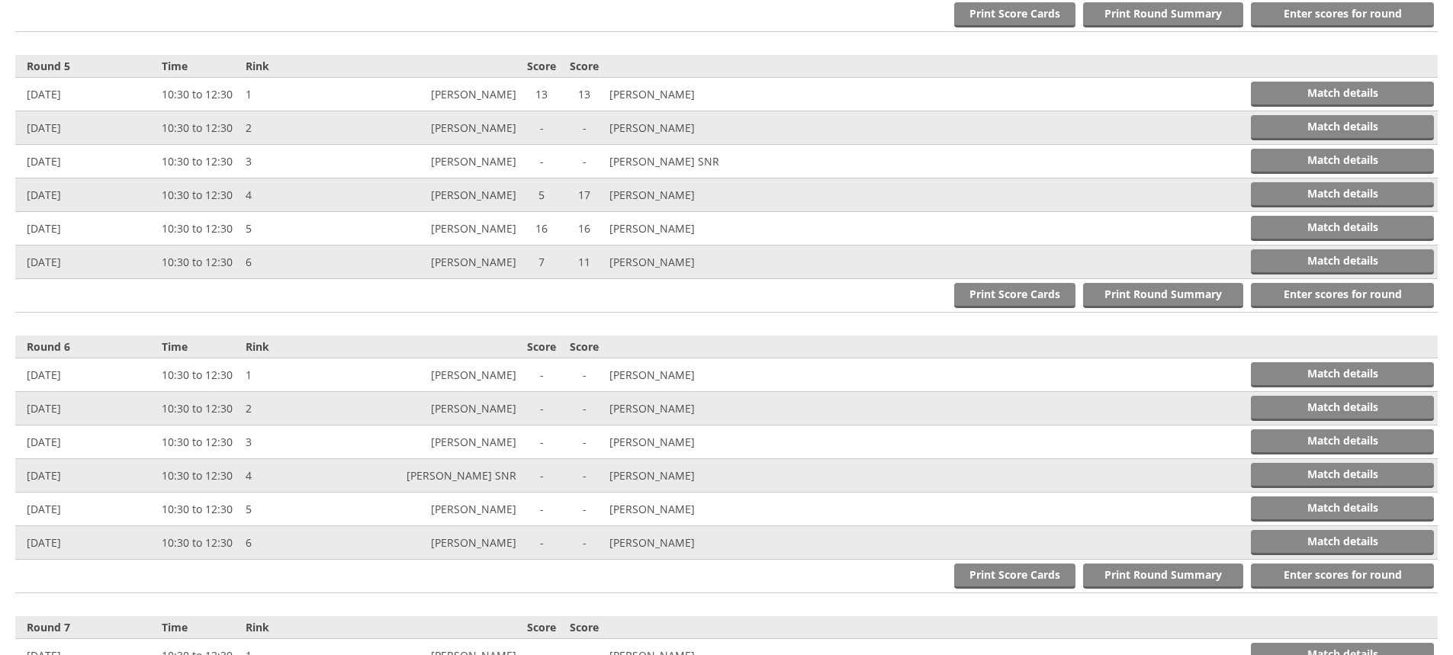
scroll to position [1729, 0]
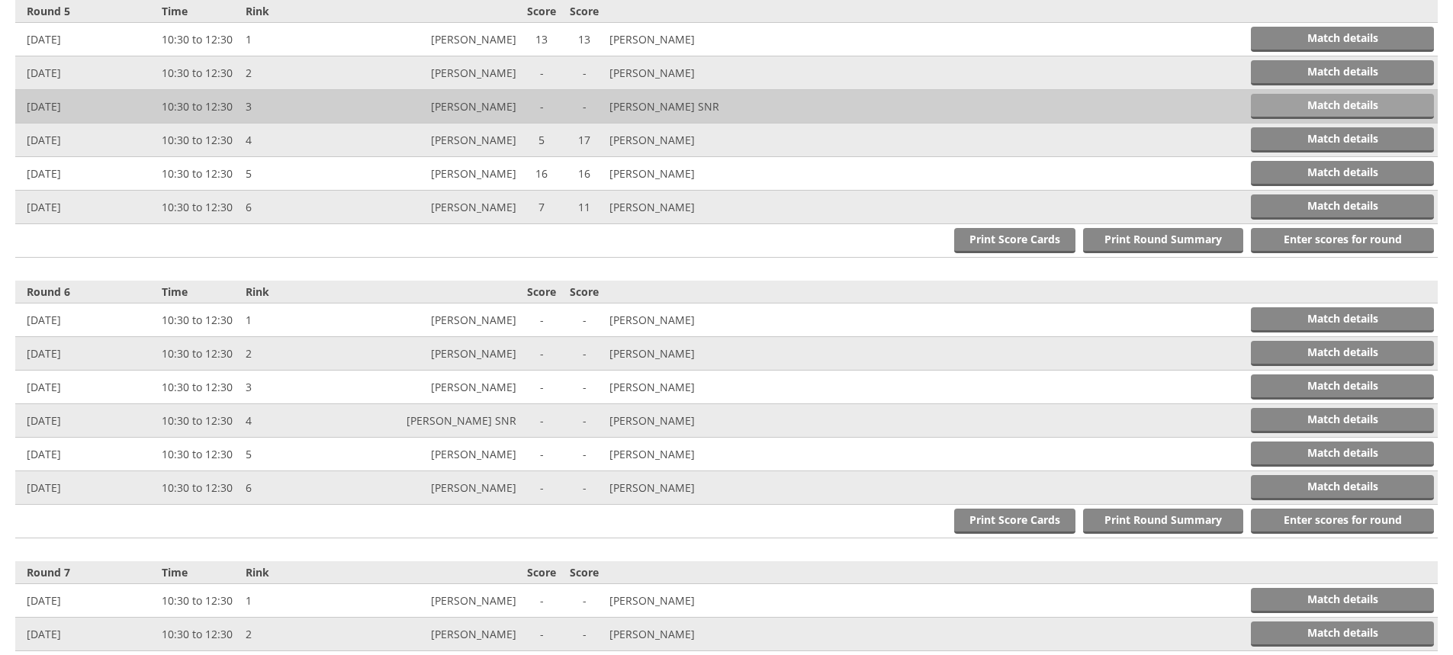
click at [1296, 102] on link "Match details" at bounding box center [1342, 106] width 183 height 25
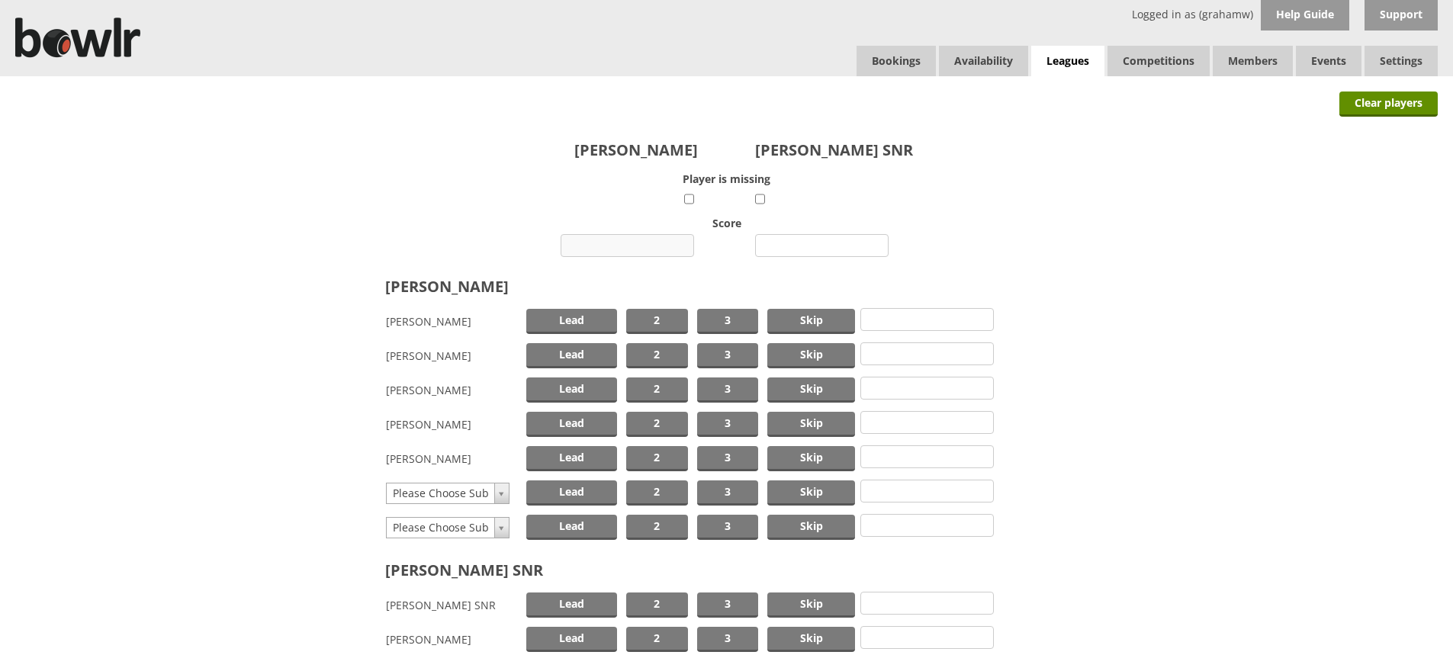
click at [645, 243] on input "number" at bounding box center [628, 245] width 134 height 23
type input "25"
click at [802, 241] on input "number" at bounding box center [822, 245] width 134 height 23
type input "6"
click at [796, 355] on span "Skip" at bounding box center [811, 355] width 88 height 25
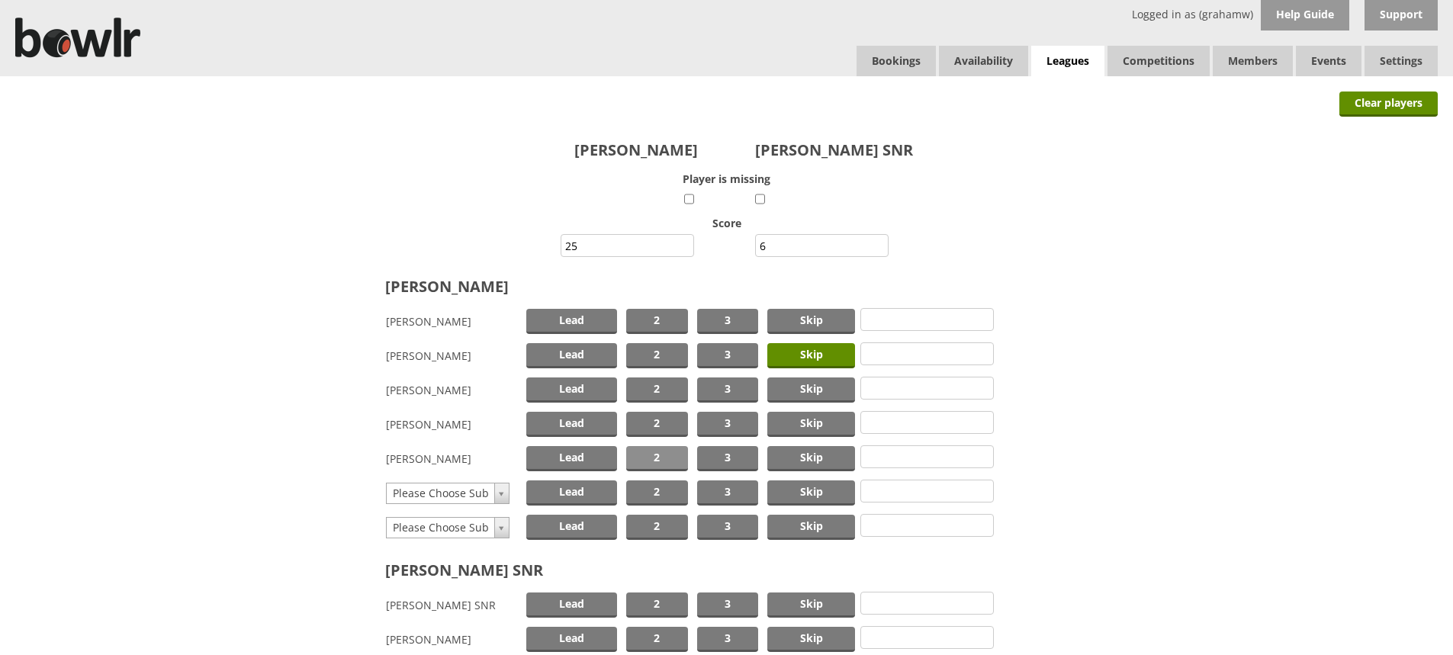
click at [652, 456] on span "2" at bounding box center [657, 458] width 62 height 25
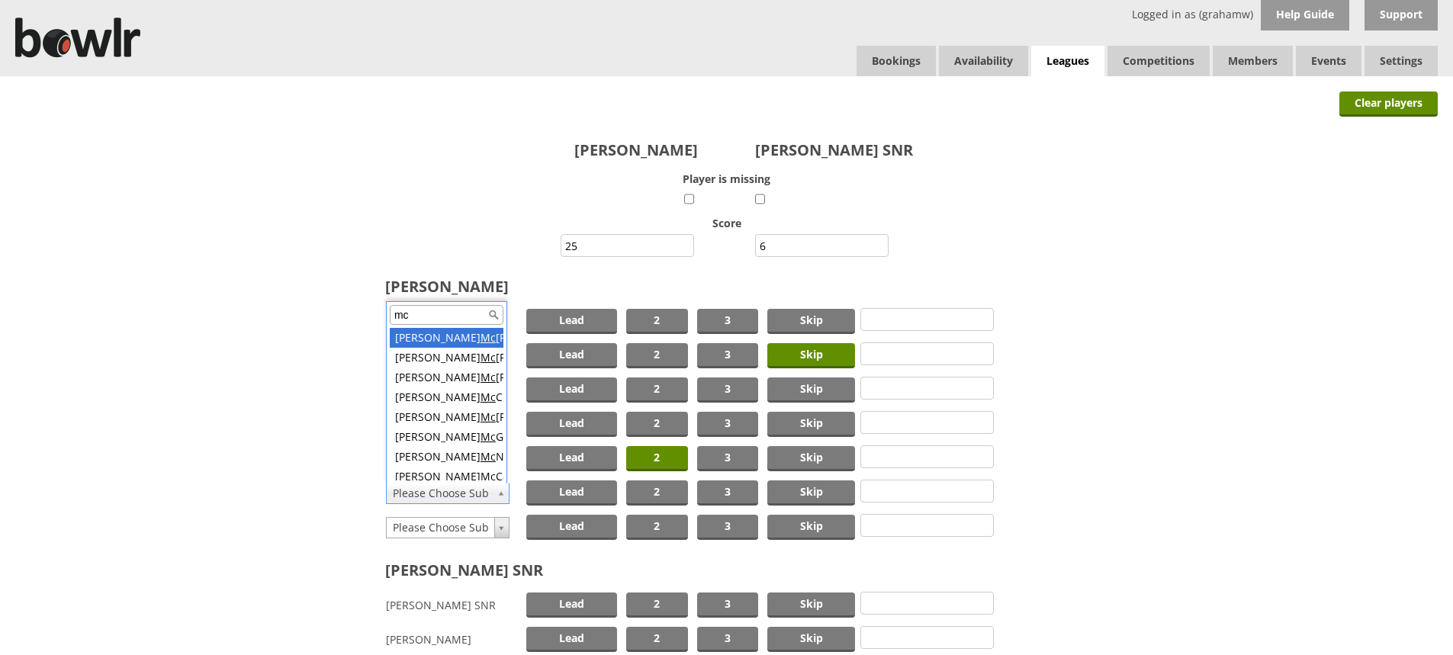
type input "mc"
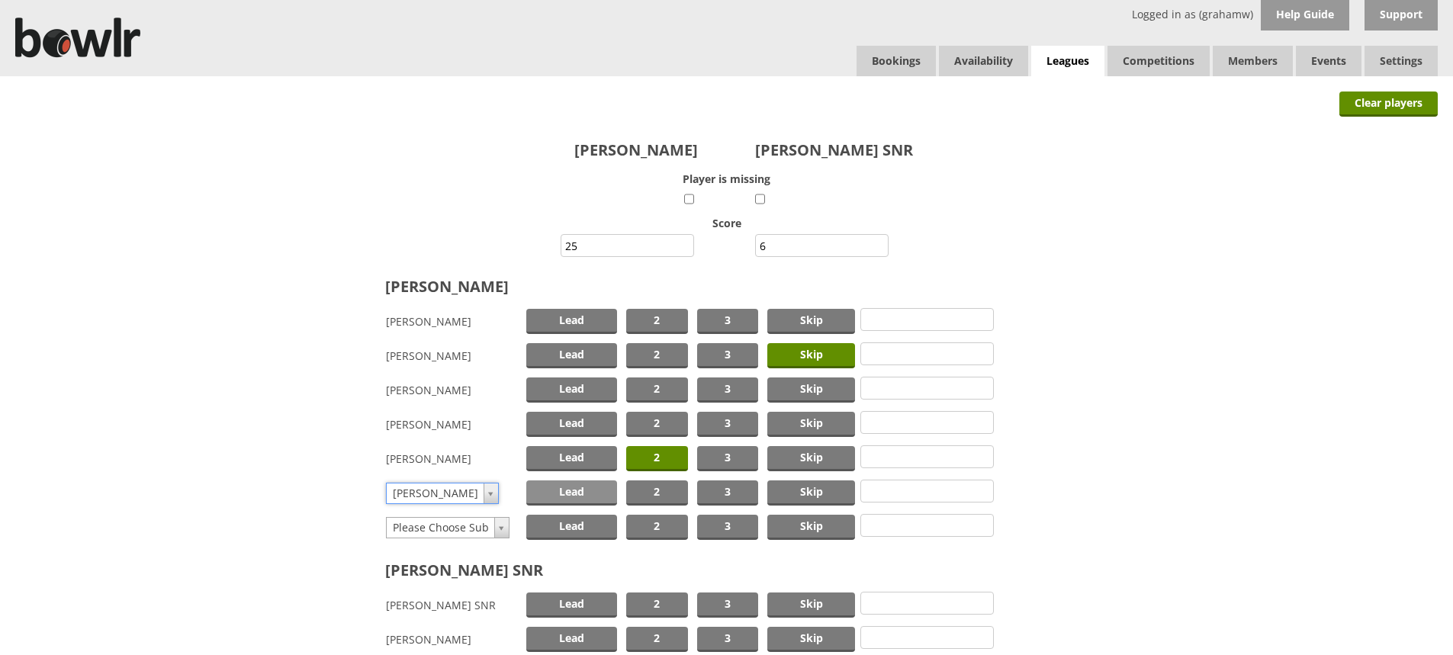
click at [558, 494] on span "Lead" at bounding box center [571, 493] width 91 height 25
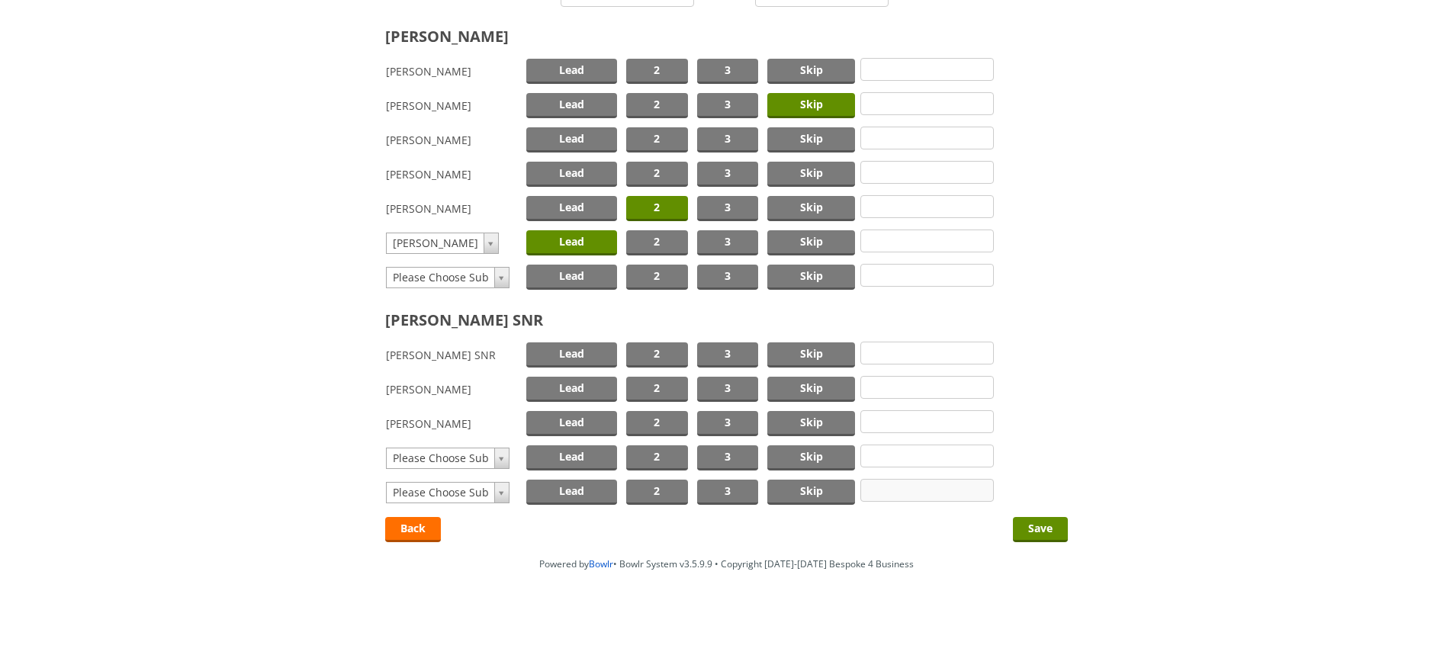
scroll to position [252, 0]
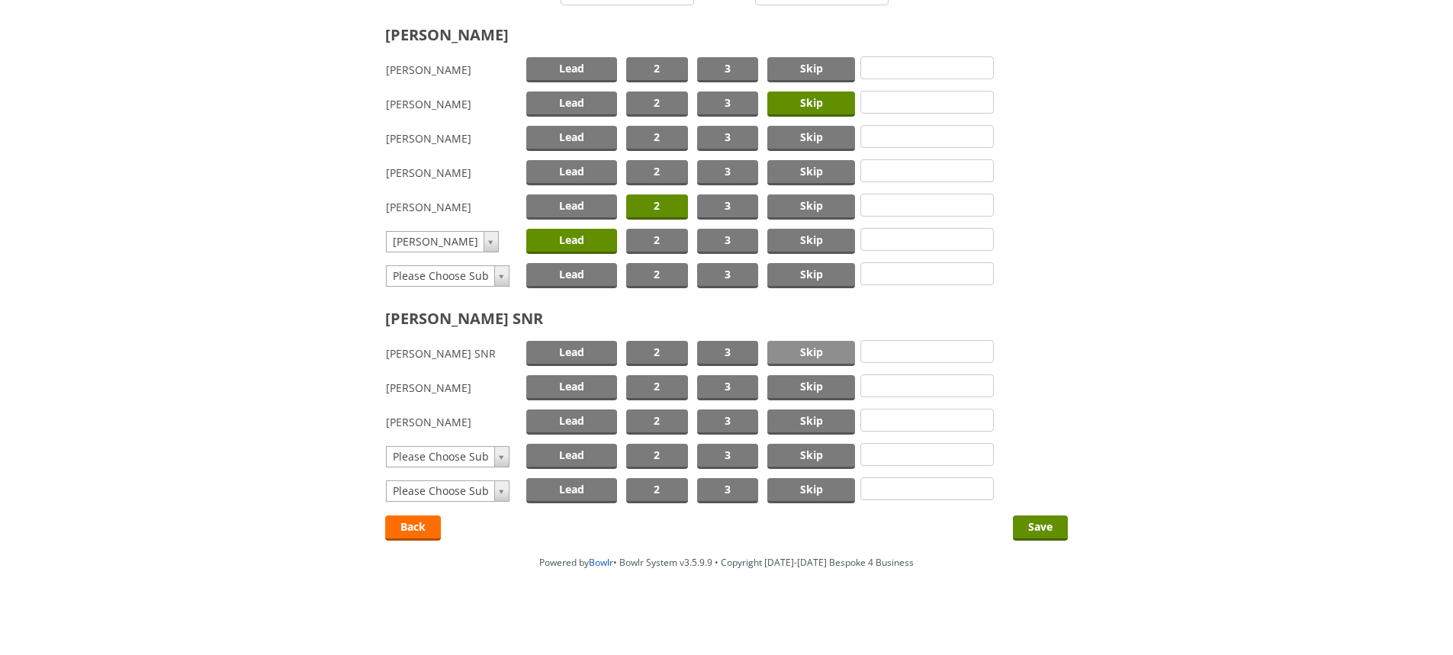
click at [831, 354] on span "Skip" at bounding box center [811, 353] width 88 height 25
click at [667, 382] on span "2" at bounding box center [657, 387] width 62 height 25
click at [570, 420] on span "Lead" at bounding box center [571, 422] width 91 height 25
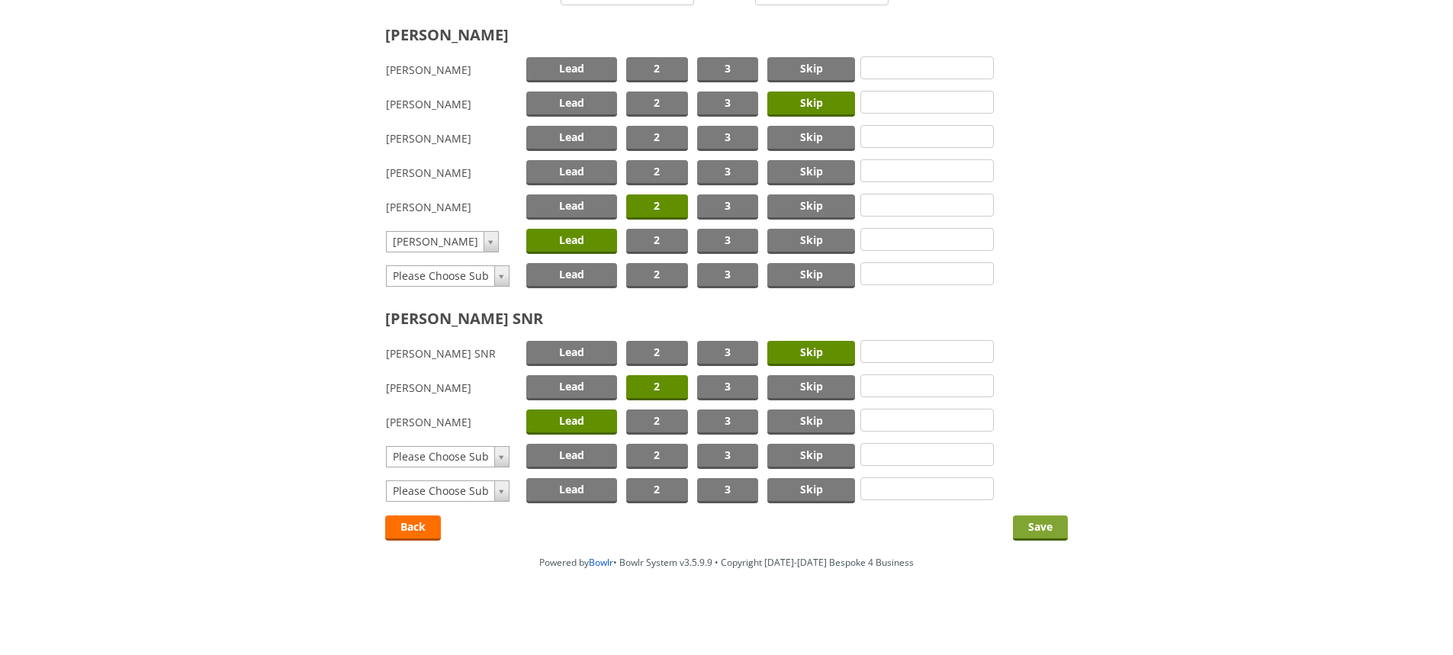
click at [1031, 523] on input "Save" at bounding box center [1040, 528] width 55 height 25
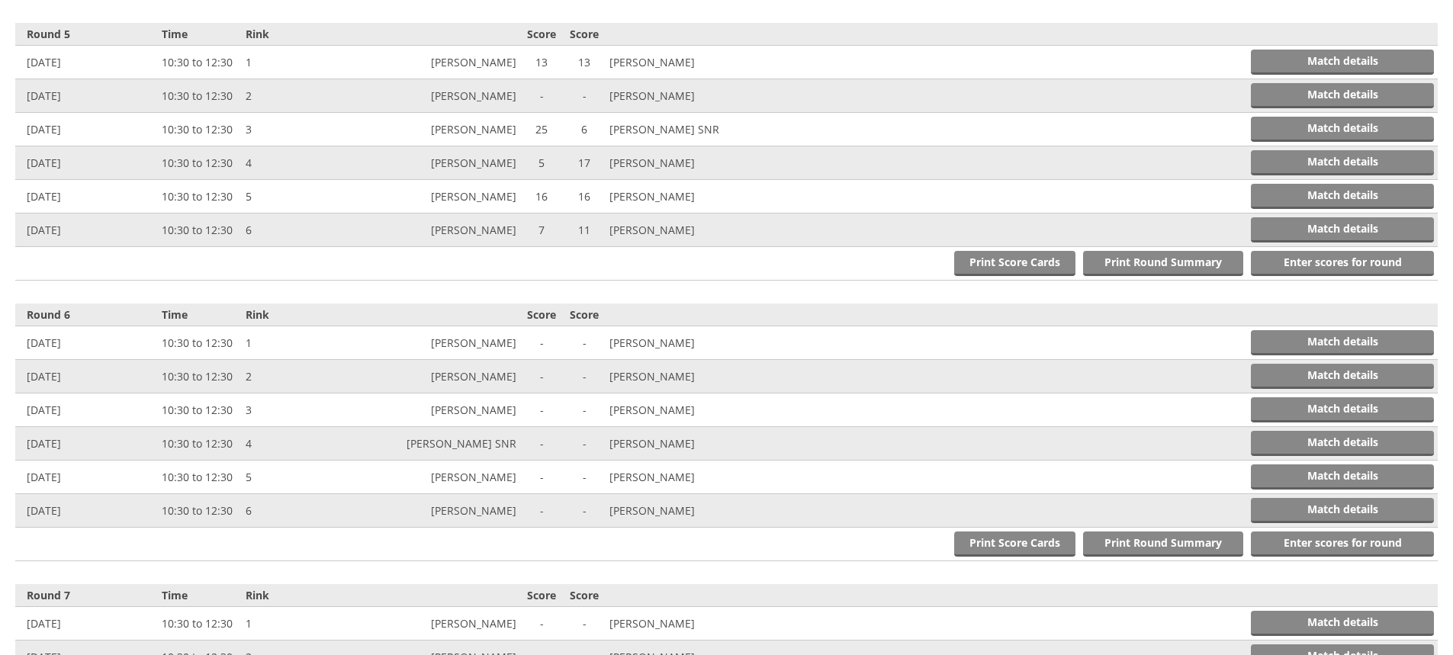
scroll to position [1729, 0]
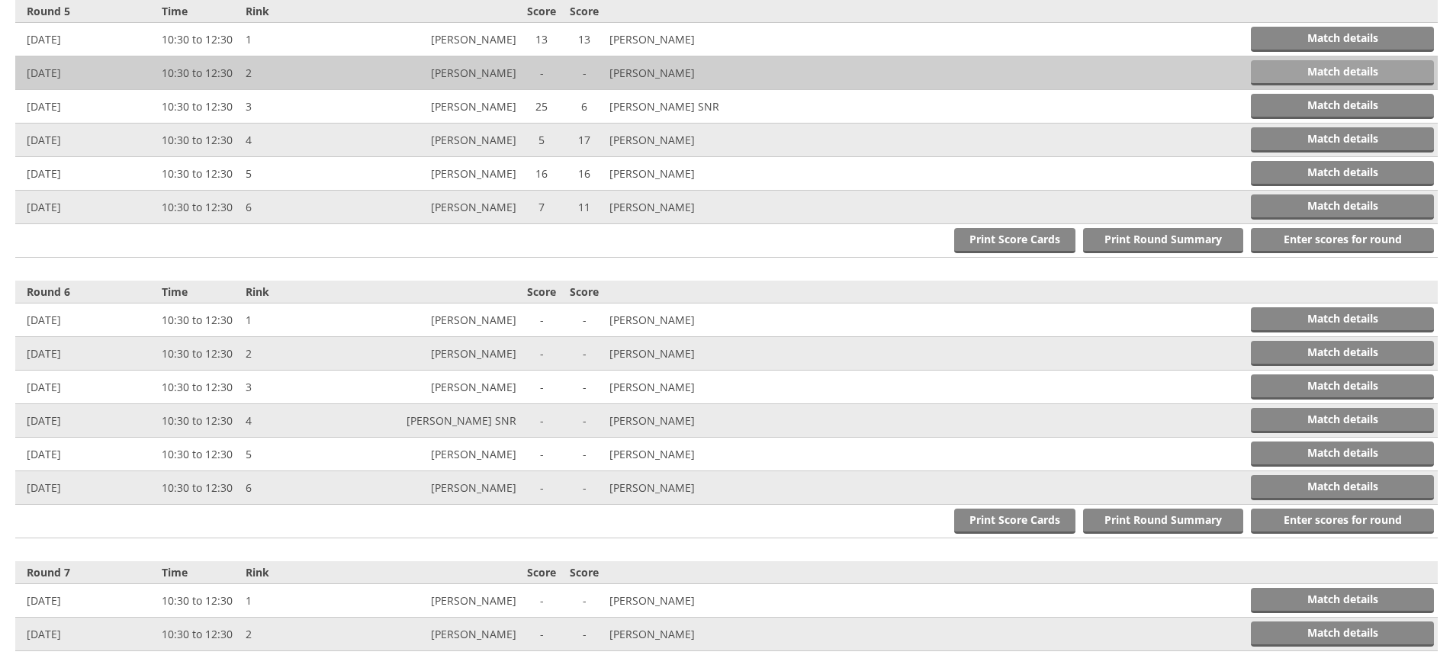
click at [1289, 64] on link "Match details" at bounding box center [1342, 72] width 183 height 25
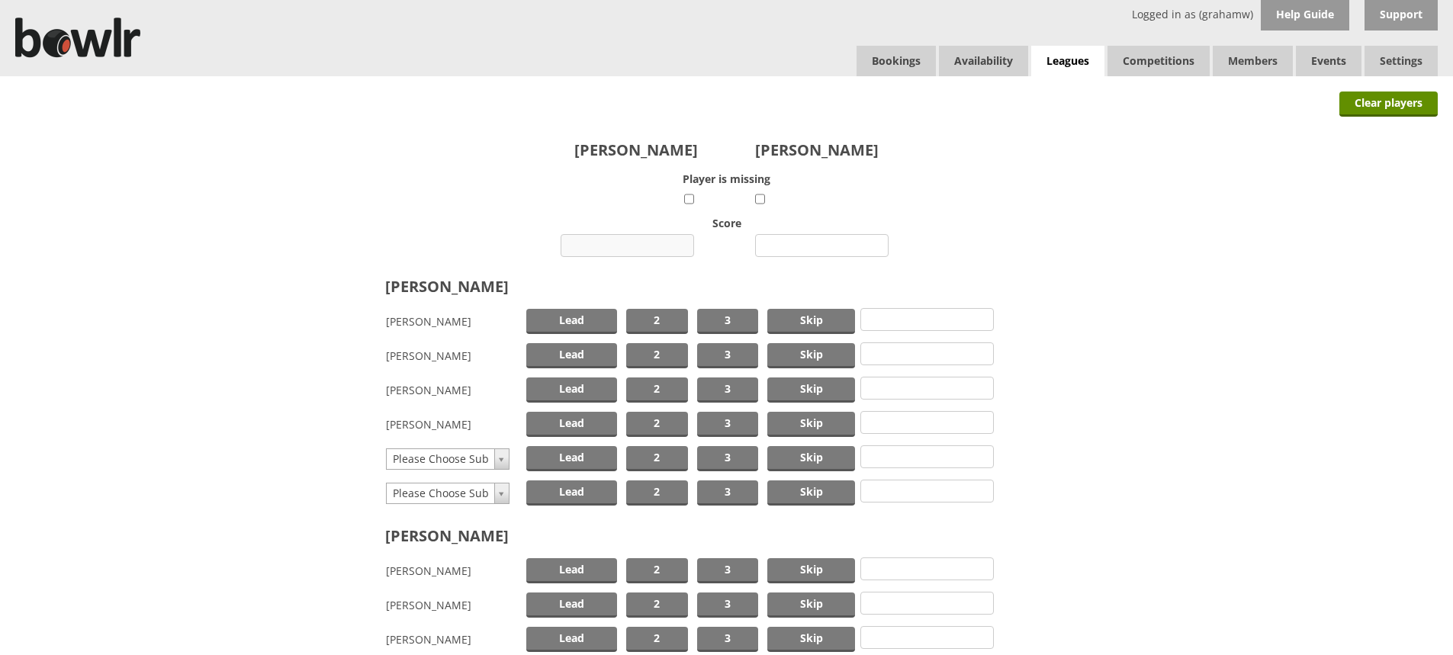
click at [637, 245] on input "number" at bounding box center [628, 245] width 134 height 23
type input "26"
click at [789, 243] on input "number" at bounding box center [822, 245] width 134 height 23
type input "11"
click at [804, 320] on span "Skip" at bounding box center [811, 321] width 88 height 25
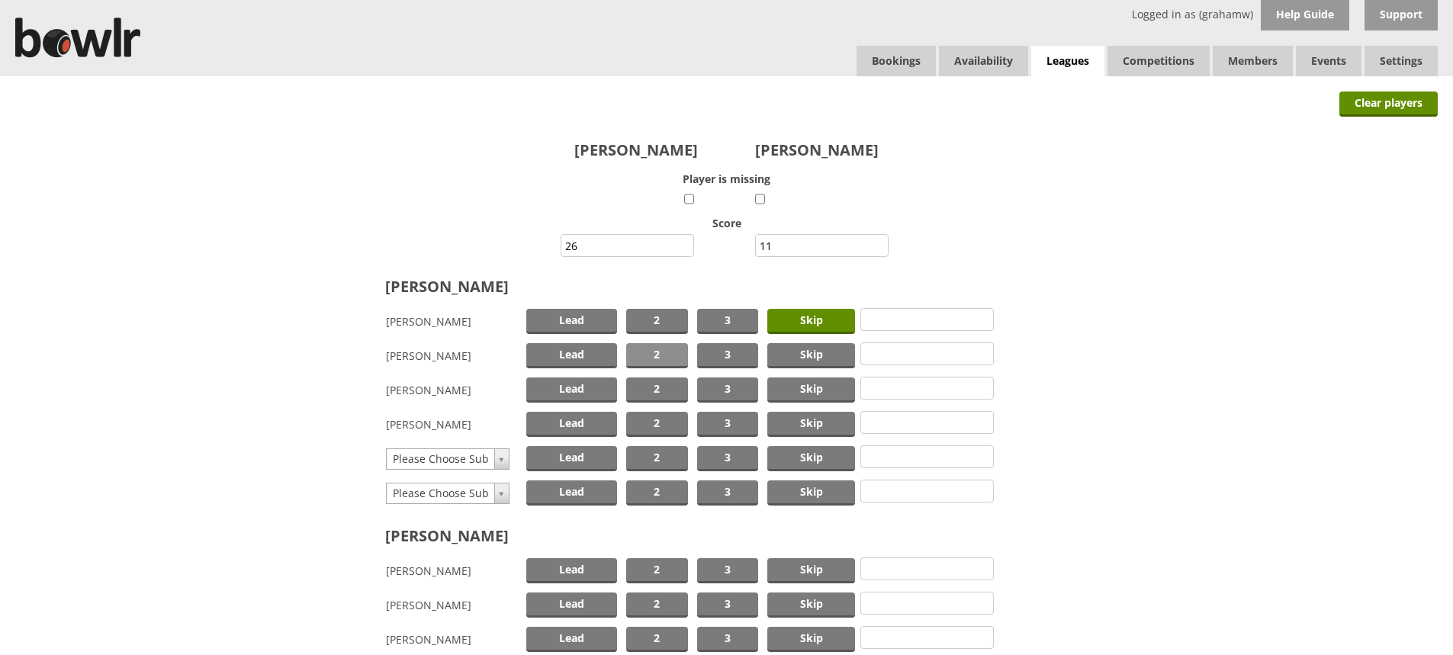
click at [664, 352] on span "2" at bounding box center [657, 355] width 62 height 25
click at [580, 386] on span "Lead" at bounding box center [571, 390] width 91 height 25
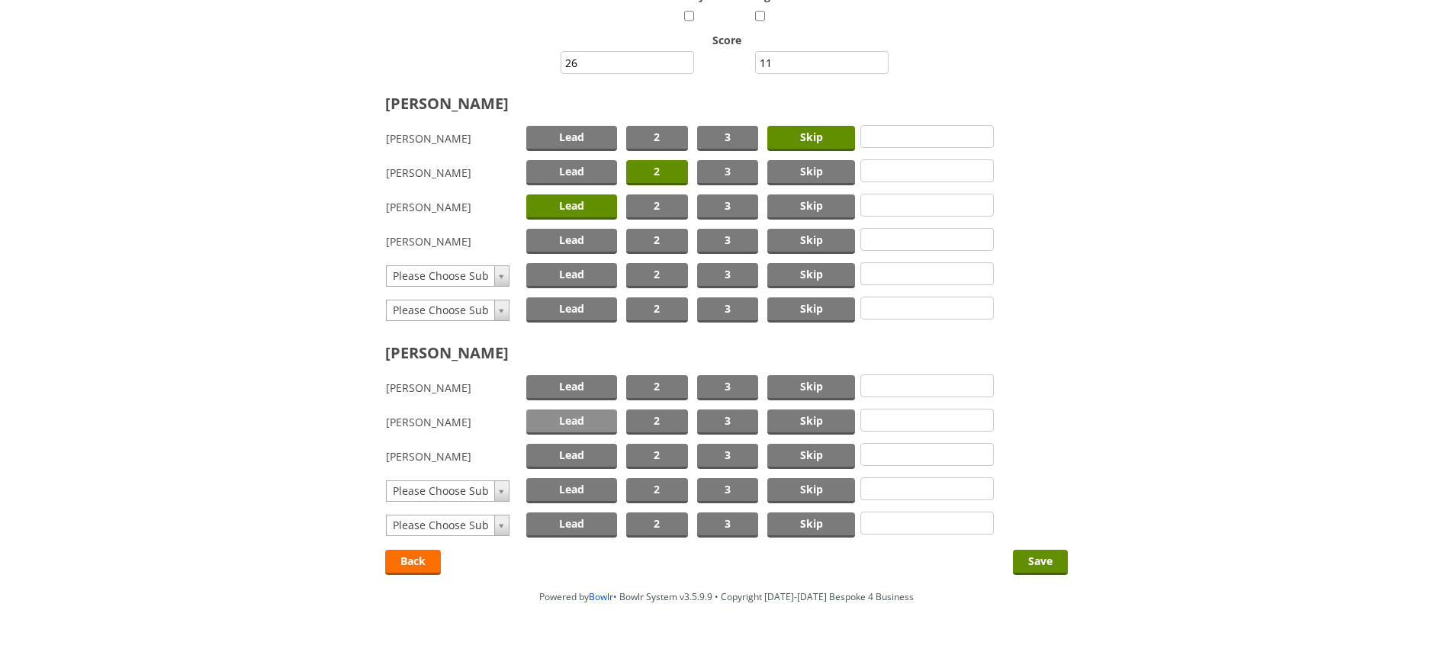
scroll to position [217, 0]
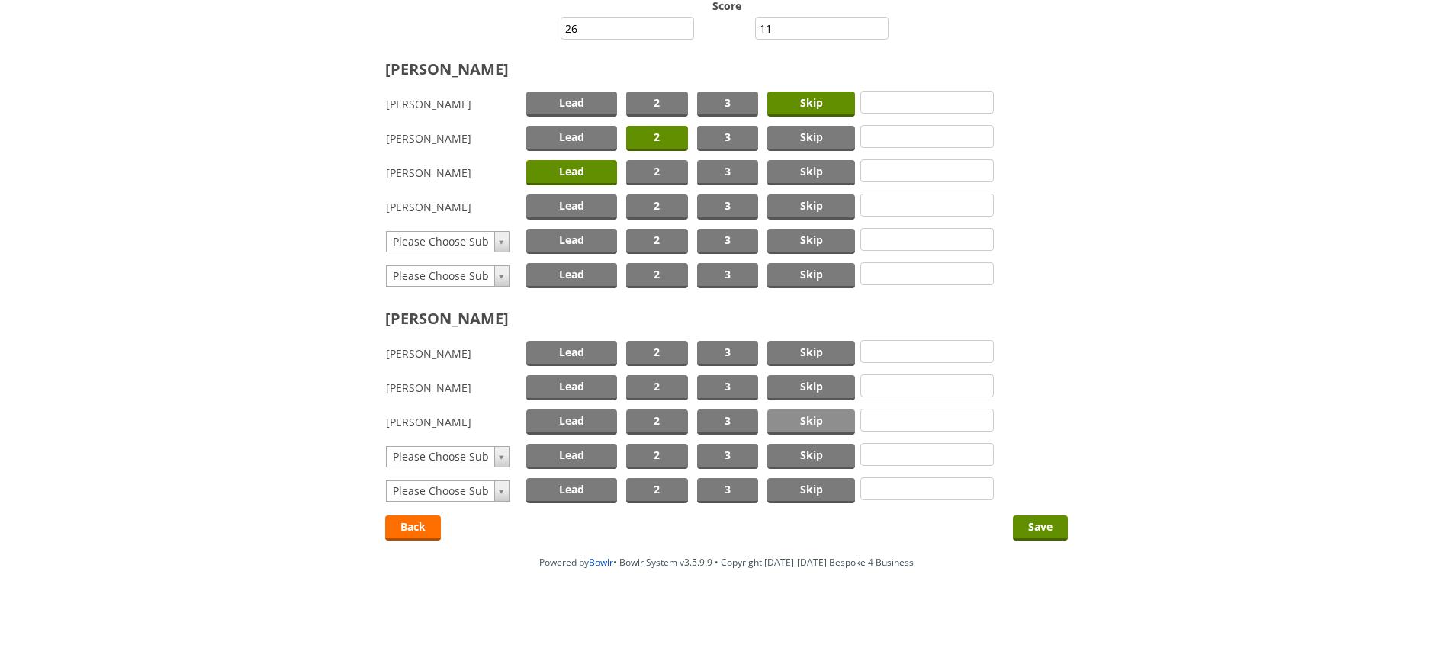
click at [806, 422] on span "Skip" at bounding box center [811, 422] width 88 height 25
click at [661, 386] on span "2" at bounding box center [657, 387] width 62 height 25
click at [578, 346] on span "Lead" at bounding box center [571, 353] width 91 height 25
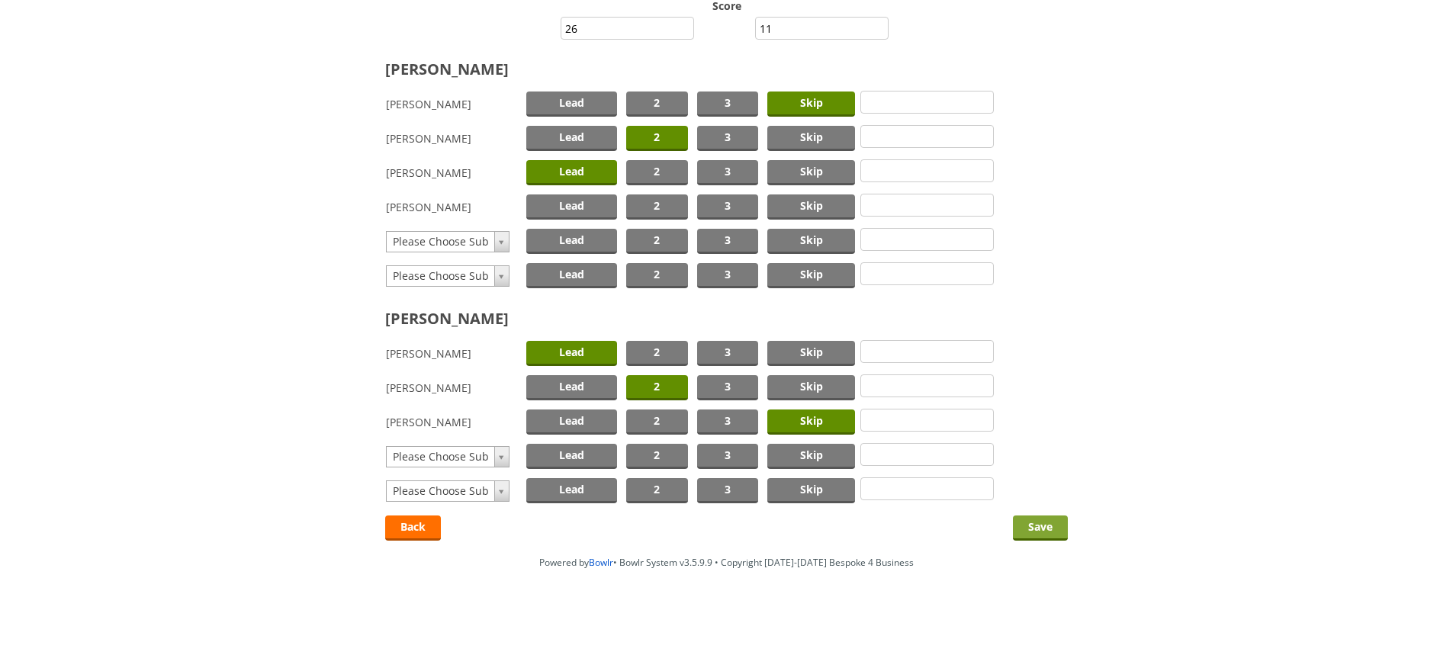
click at [1025, 520] on input "Save" at bounding box center [1040, 528] width 55 height 25
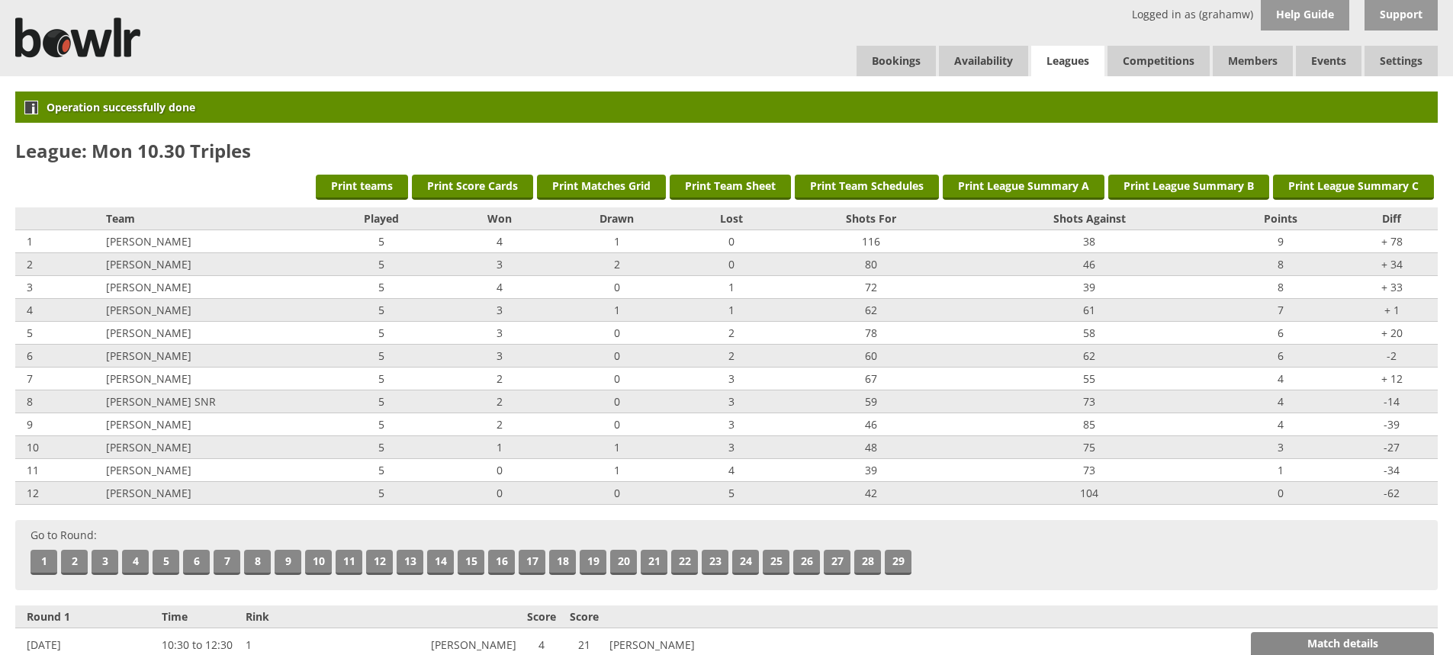
click at [1058, 54] on link "Leagues" at bounding box center [1067, 61] width 73 height 31
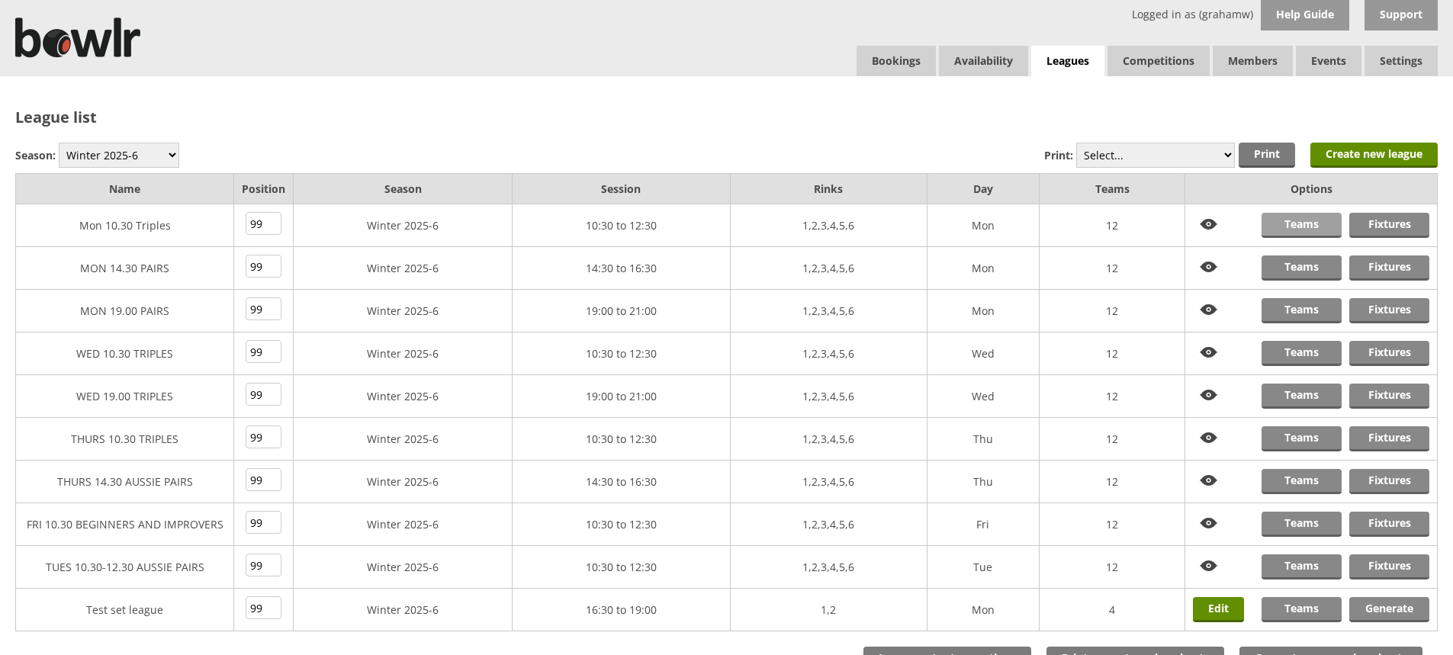
click at [1282, 221] on link "Teams" at bounding box center [1302, 225] width 80 height 25
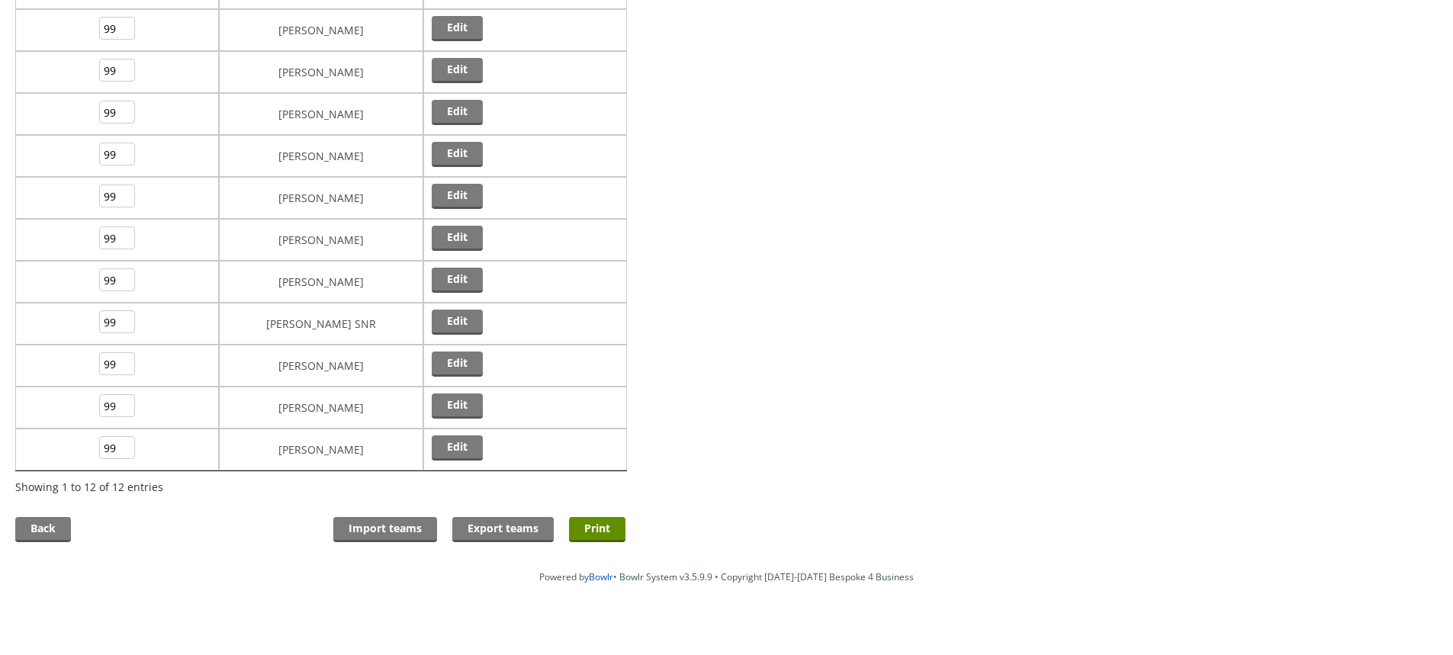
scroll to position [254, 0]
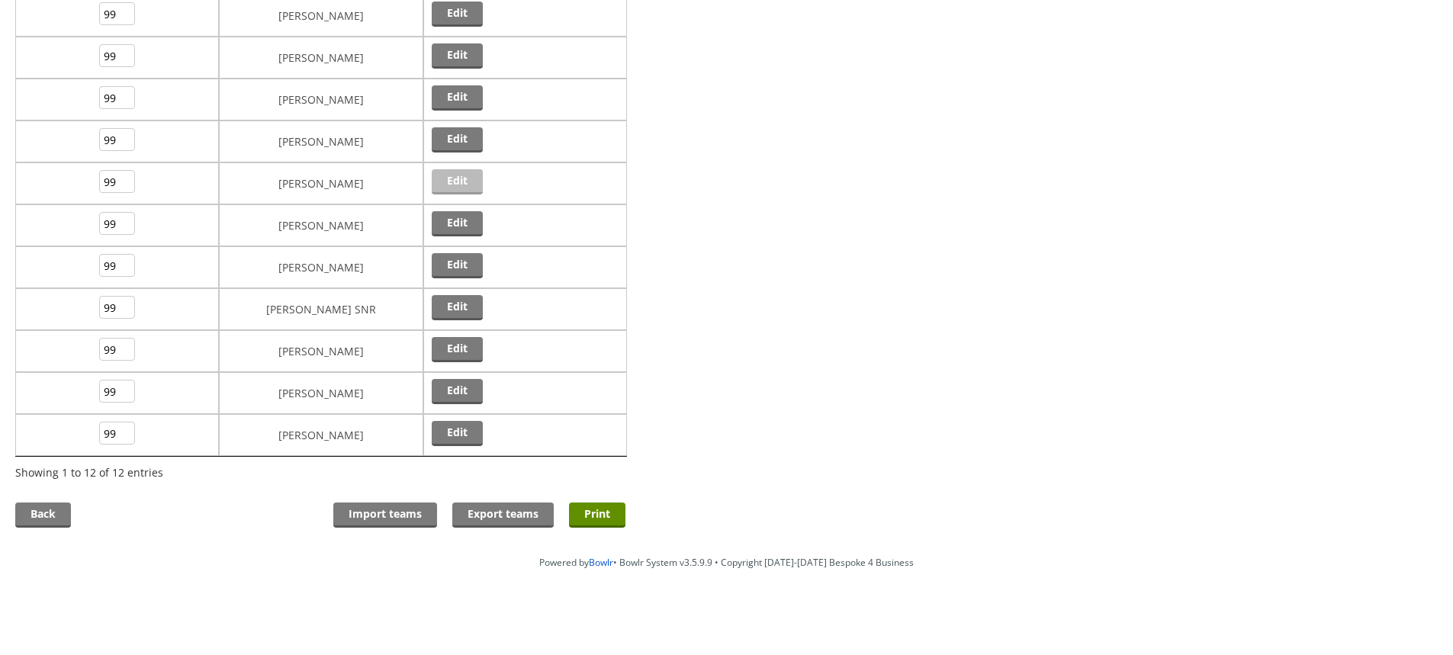
click at [458, 182] on link "Edit" at bounding box center [457, 181] width 51 height 25
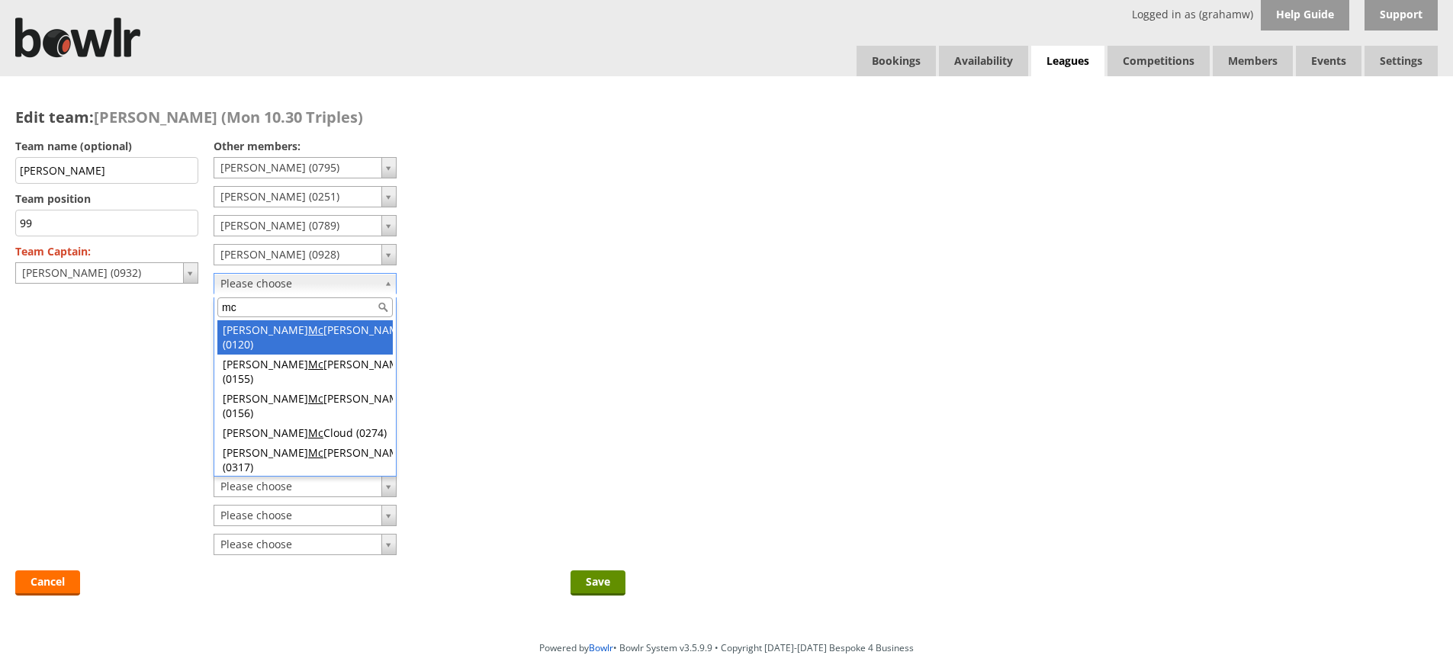
type input "mc"
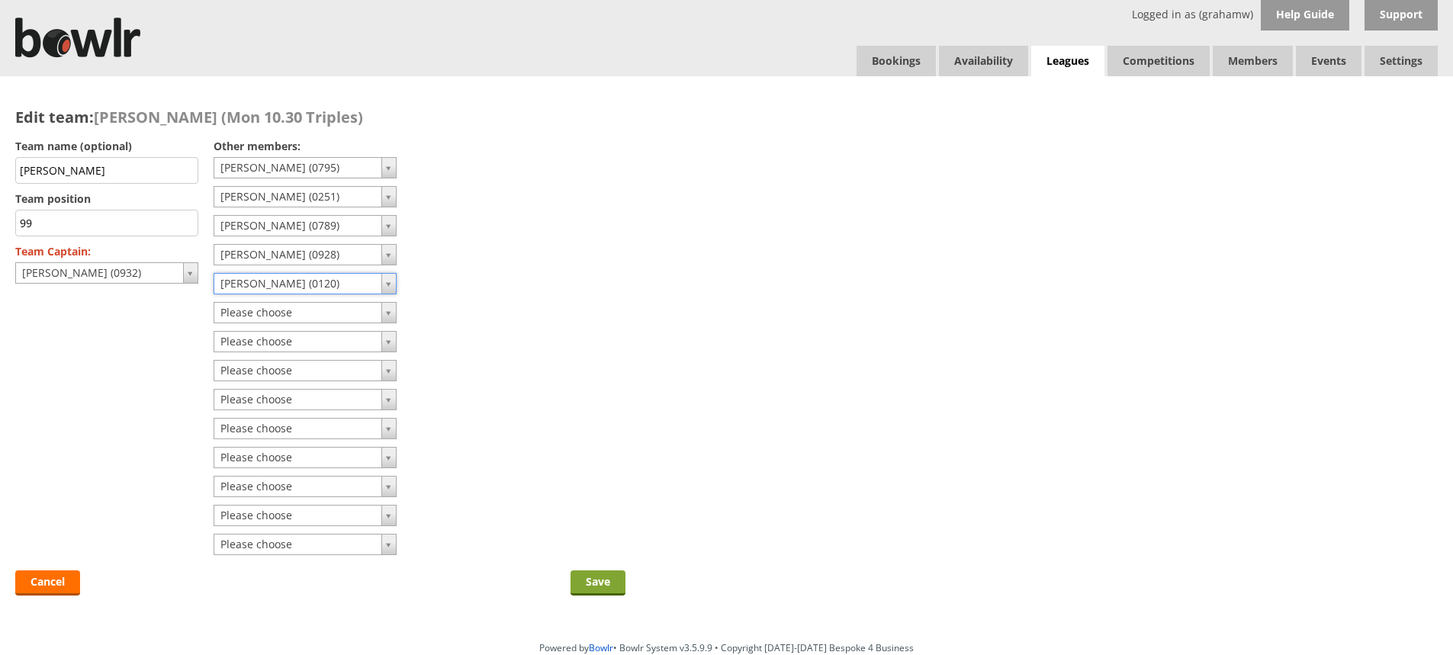
click at [591, 577] on input "Save" at bounding box center [598, 583] width 55 height 25
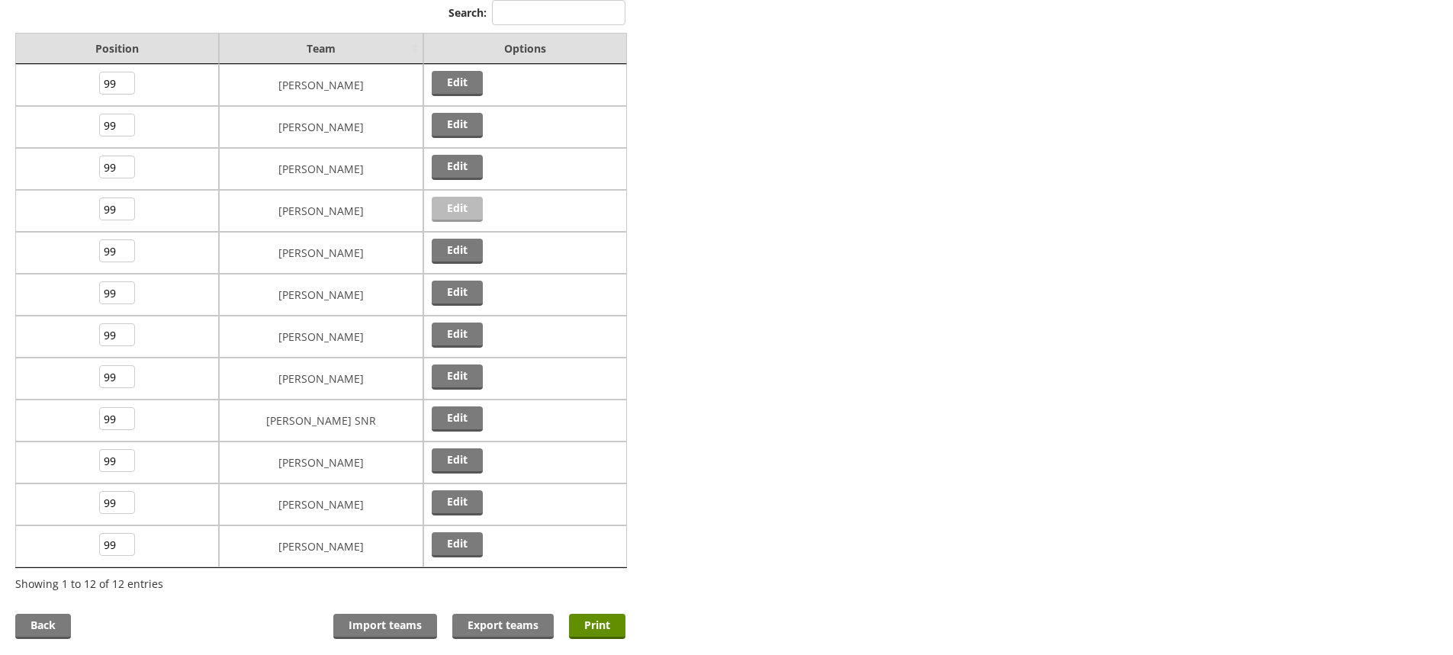
scroll to position [229, 0]
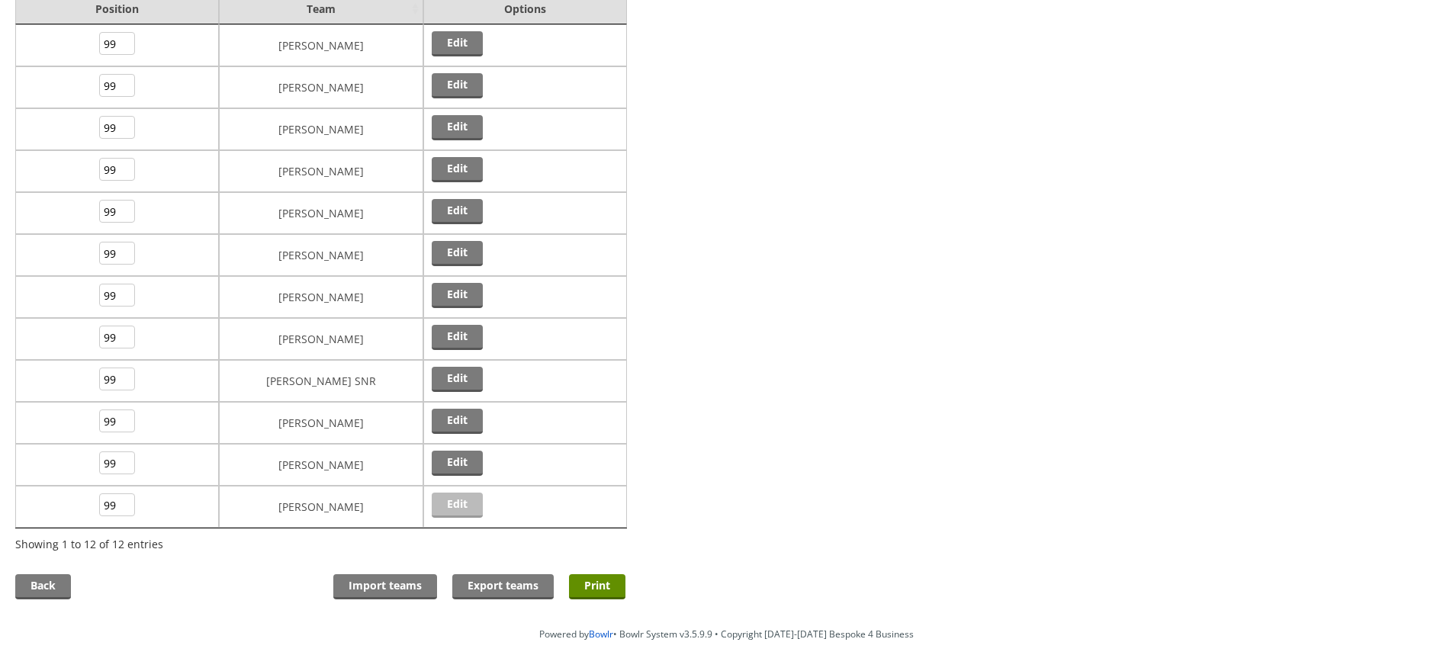
click at [452, 504] on link "Edit" at bounding box center [457, 505] width 51 height 25
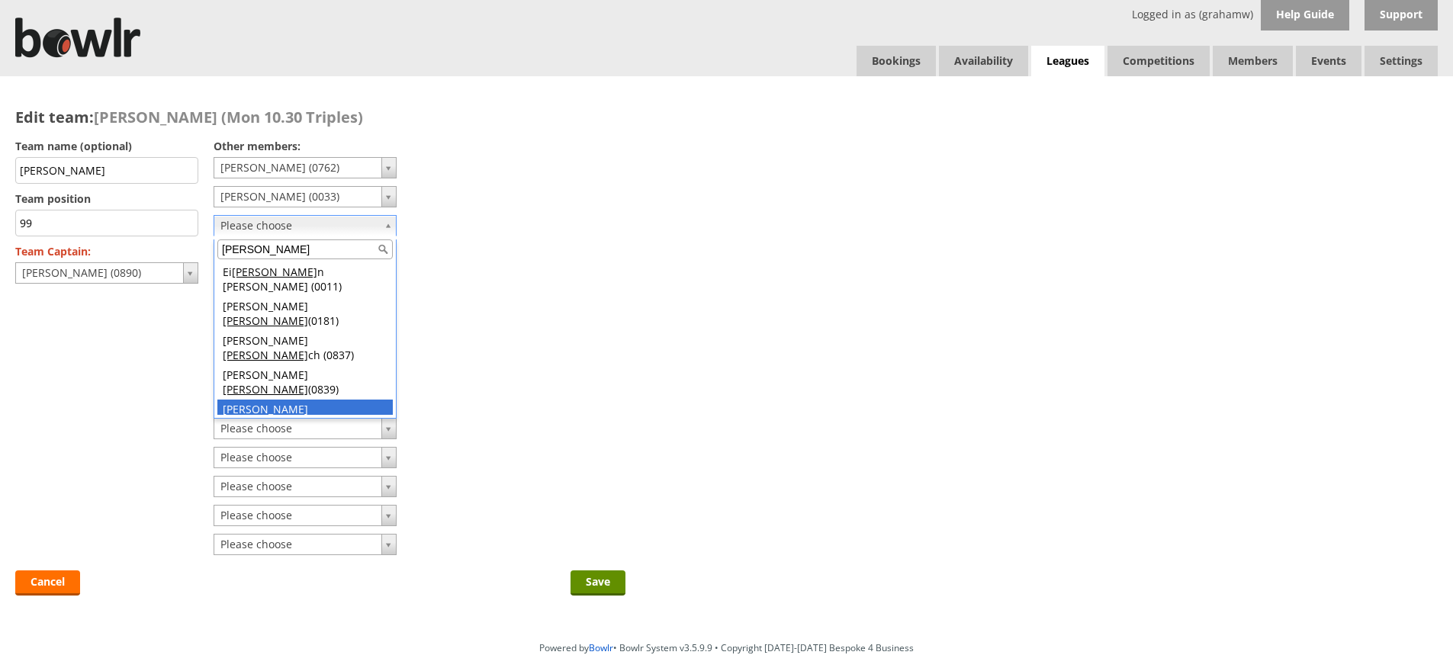
type input "[PERSON_NAME]"
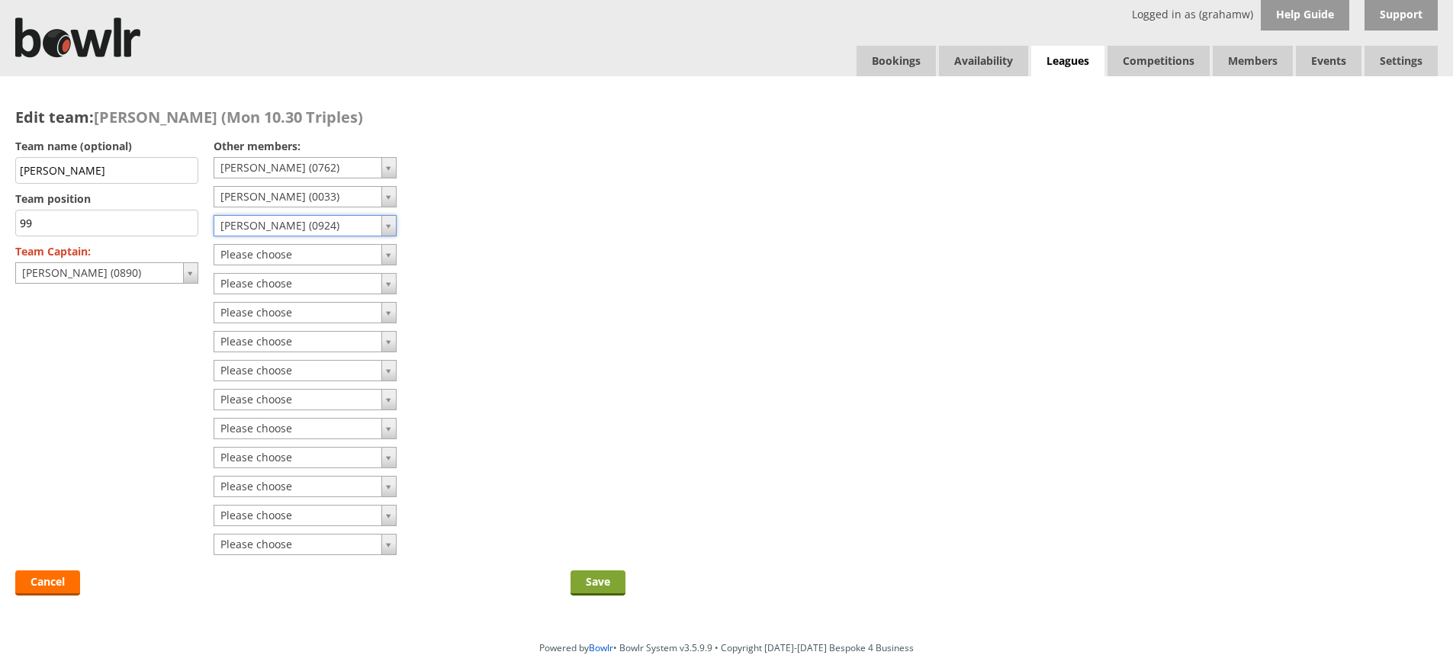
click at [595, 584] on input "Save" at bounding box center [598, 583] width 55 height 25
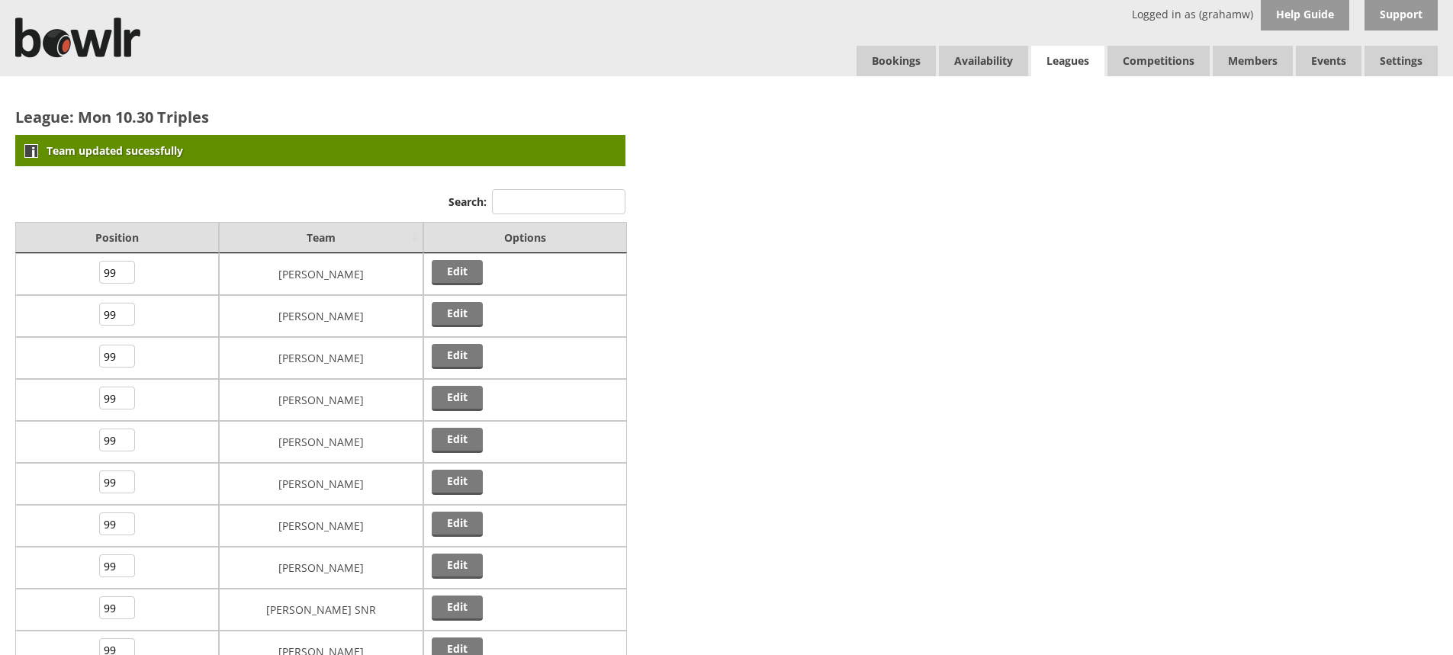
click at [1058, 60] on link "Leagues" at bounding box center [1067, 61] width 73 height 31
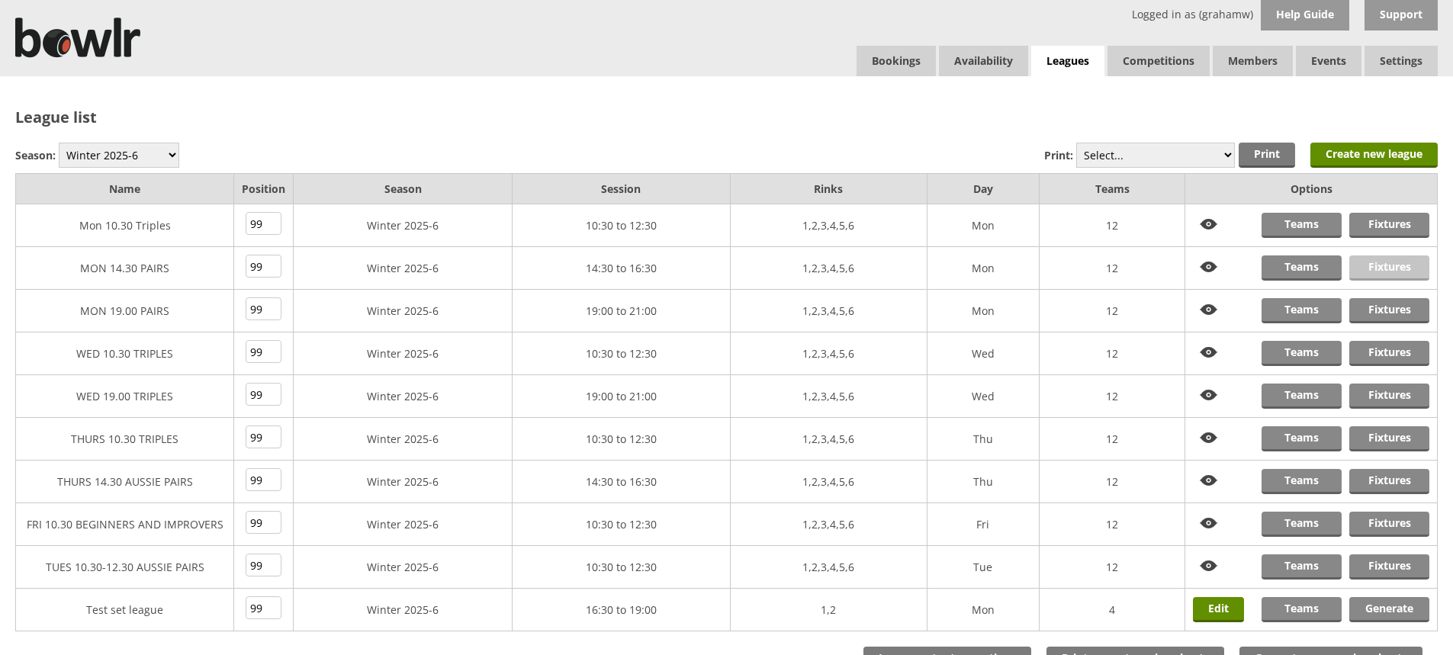
click at [1377, 261] on link "Fixtures" at bounding box center [1390, 268] width 80 height 25
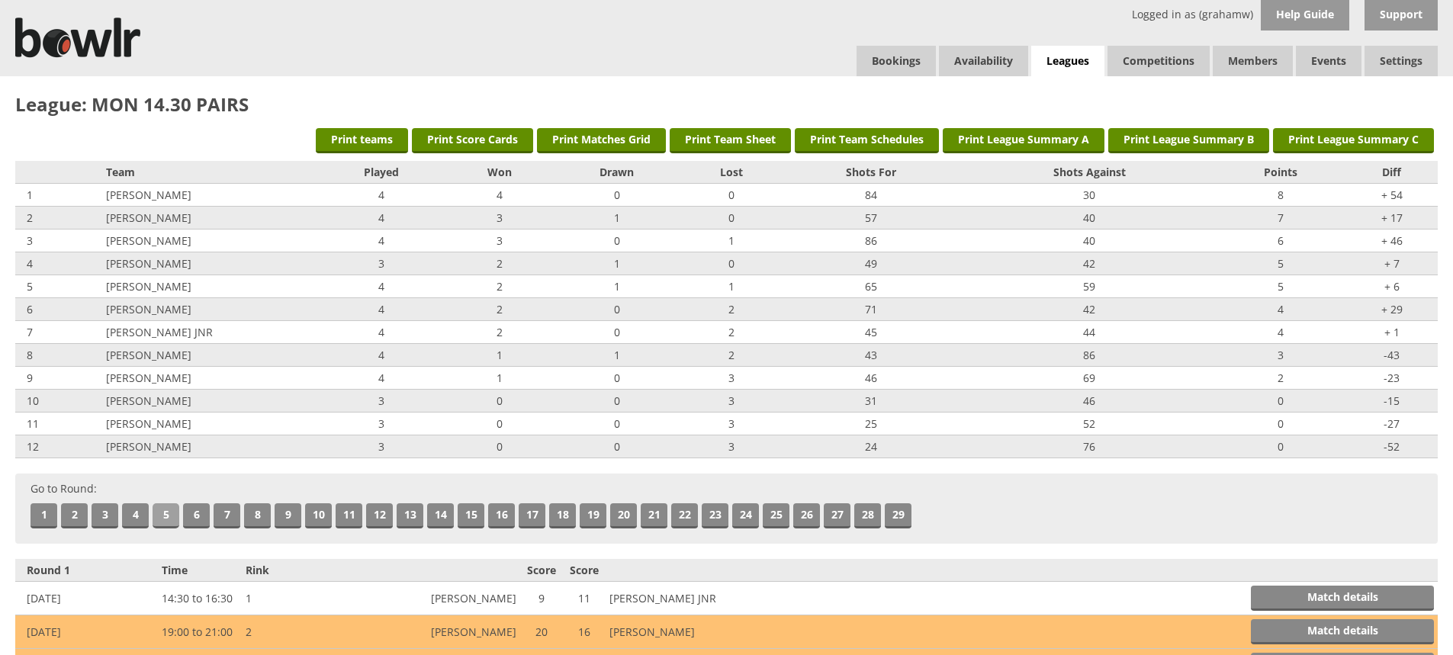
click at [163, 517] on link "5" at bounding box center [166, 516] width 27 height 25
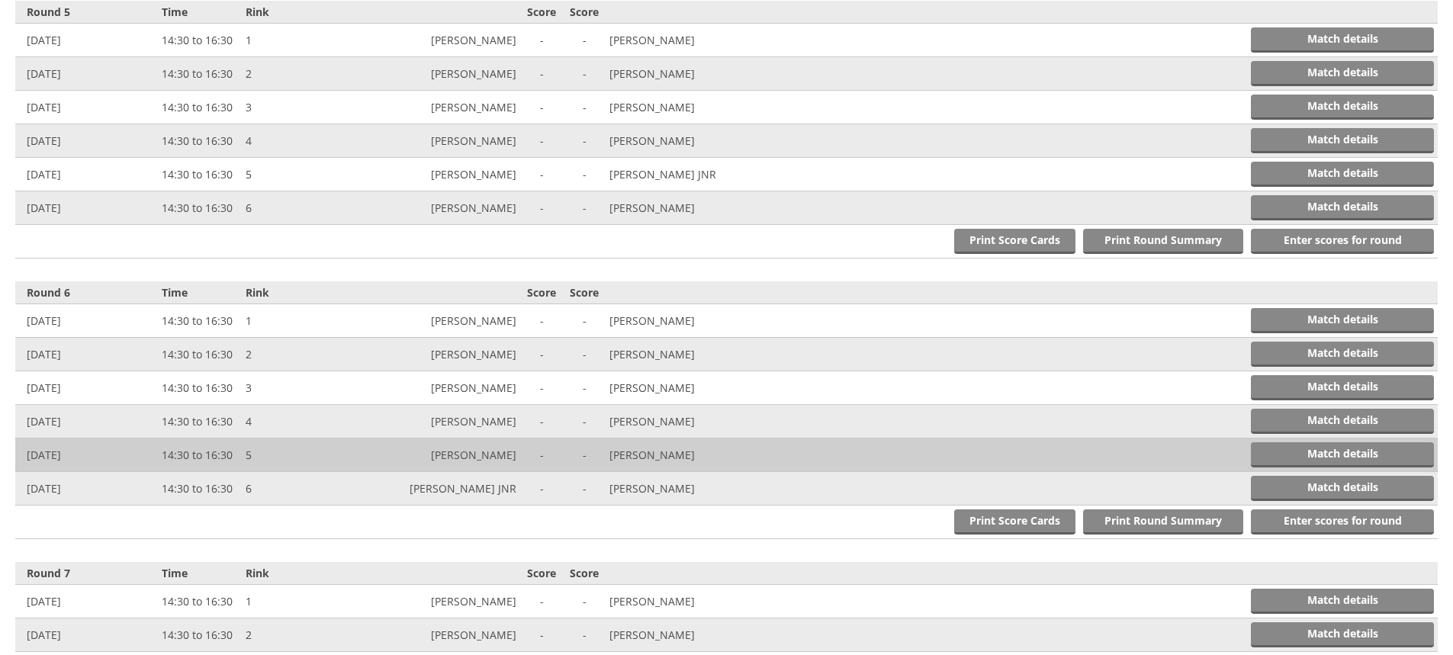
scroll to position [1682, 0]
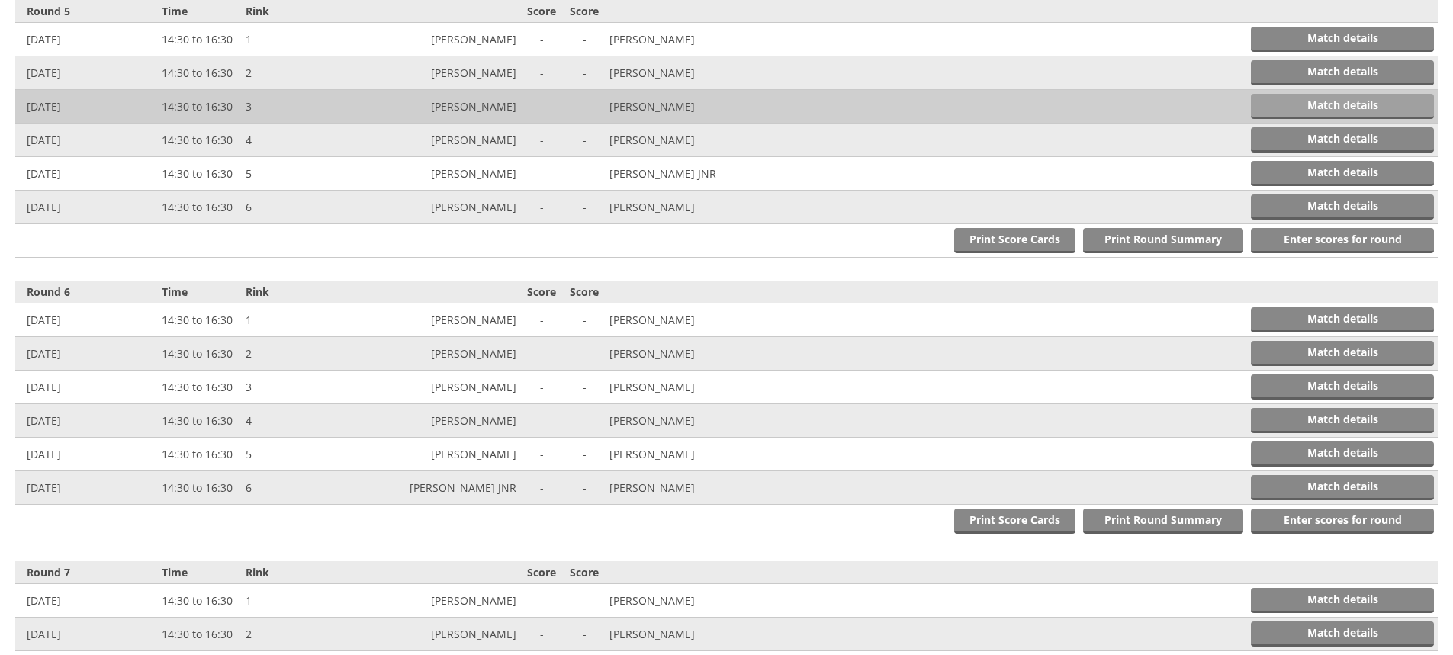
click at [1306, 100] on link "Match details" at bounding box center [1342, 106] width 183 height 25
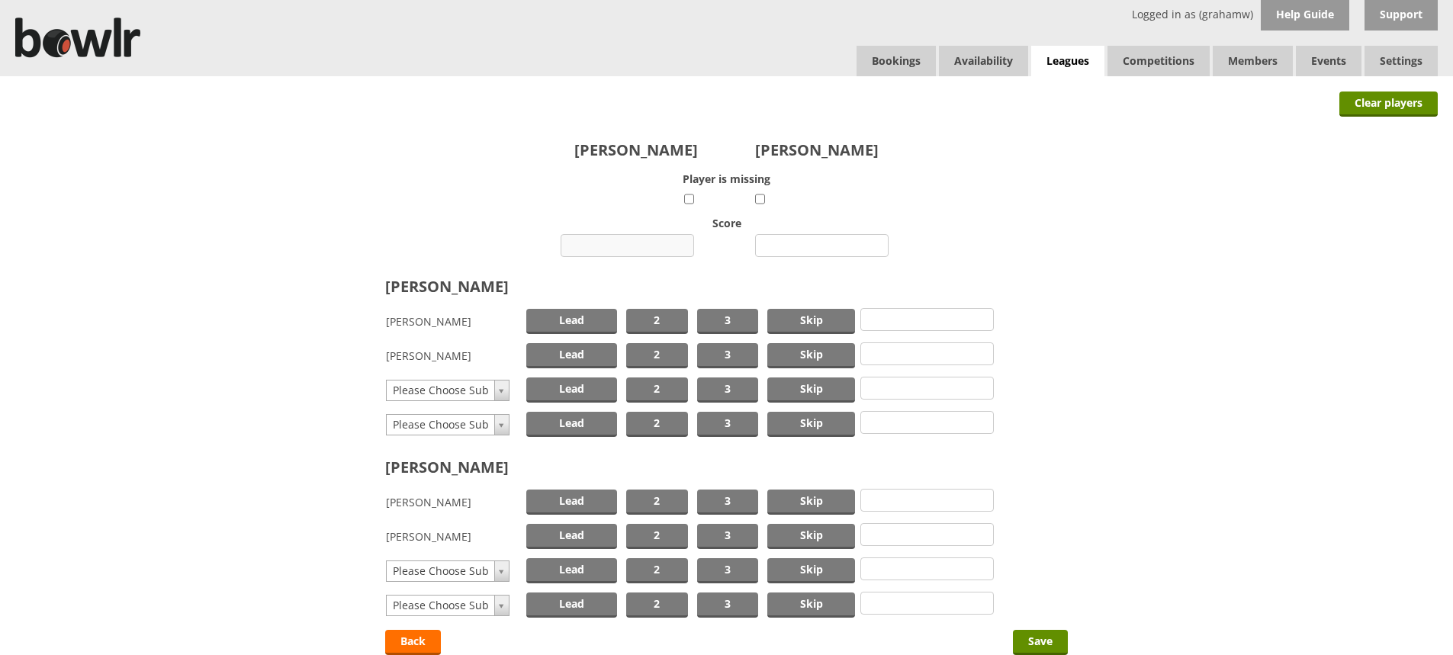
click at [647, 245] on input "number" at bounding box center [628, 245] width 134 height 23
type input "15"
click at [832, 240] on input "number" at bounding box center [822, 245] width 134 height 23
type input "13"
click at [838, 317] on span "Skip" at bounding box center [811, 321] width 88 height 25
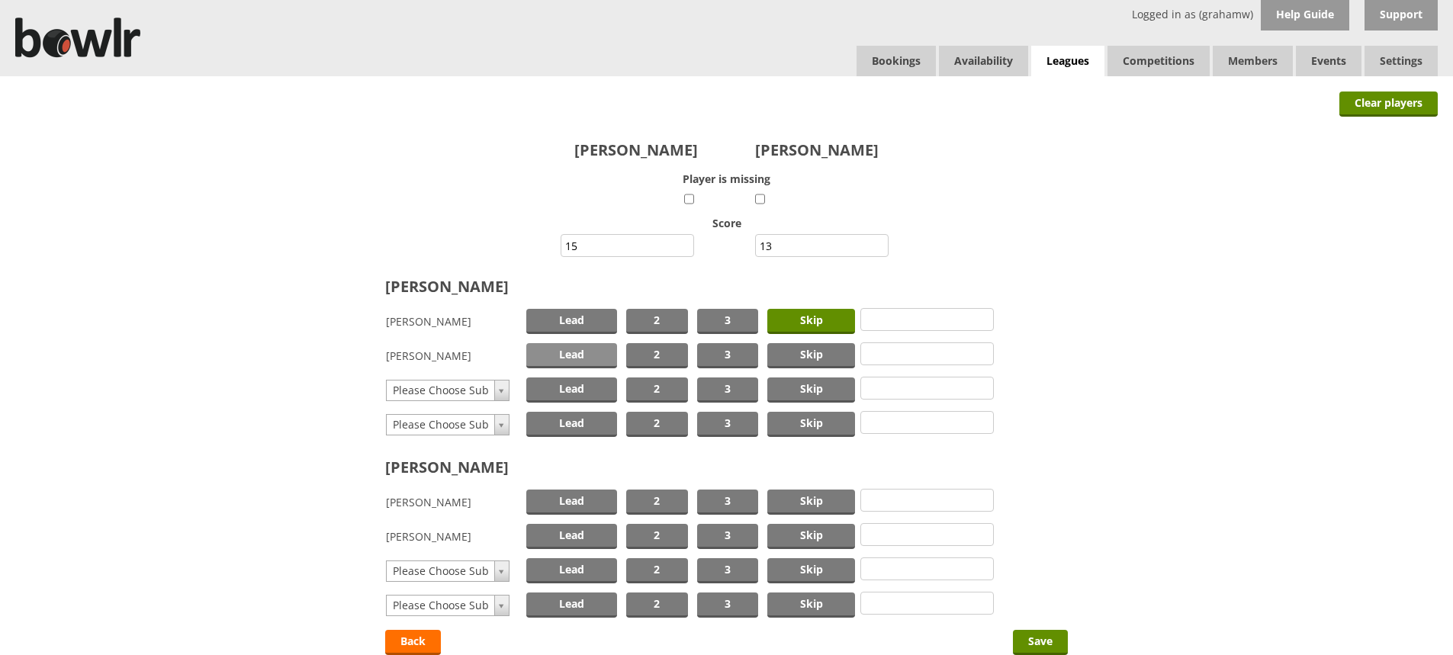
click at [581, 356] on span "Lead" at bounding box center [571, 355] width 91 height 25
click at [789, 499] on span "Skip" at bounding box center [811, 502] width 88 height 25
click at [596, 534] on span "Lead" at bounding box center [571, 536] width 91 height 25
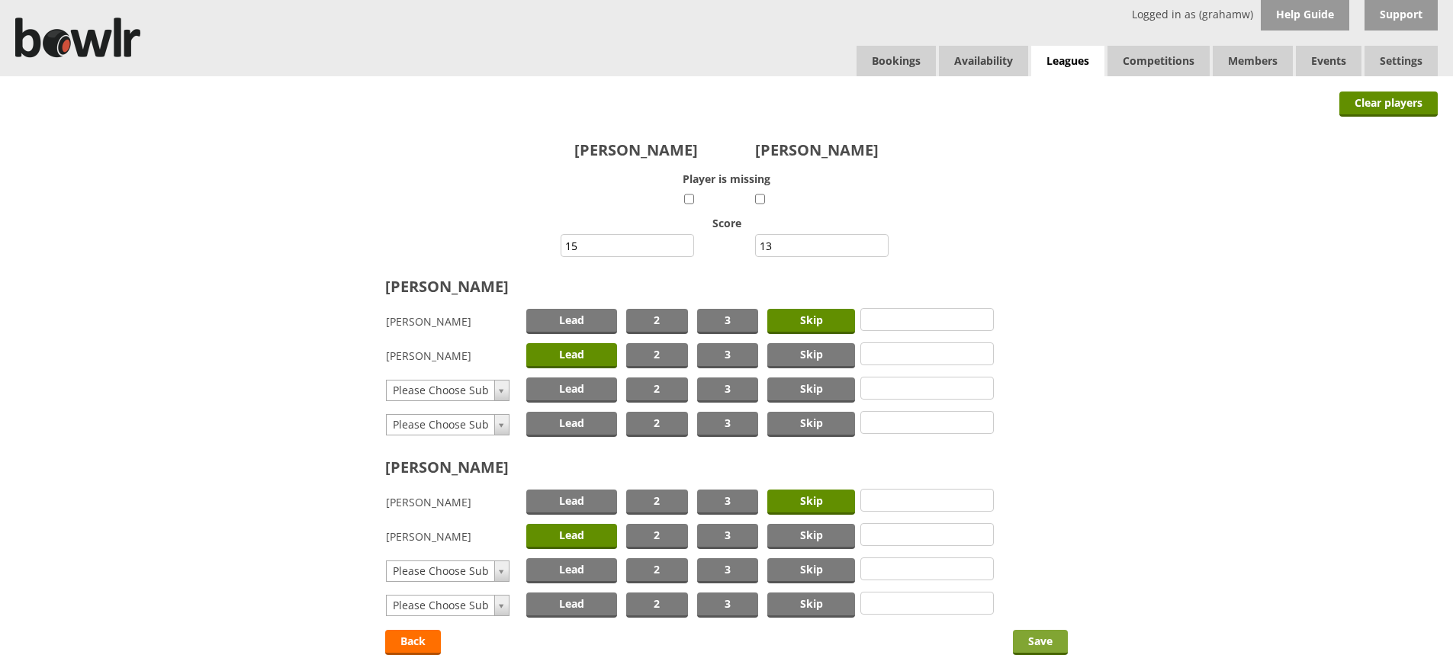
click at [1034, 640] on input "Save" at bounding box center [1040, 642] width 55 height 25
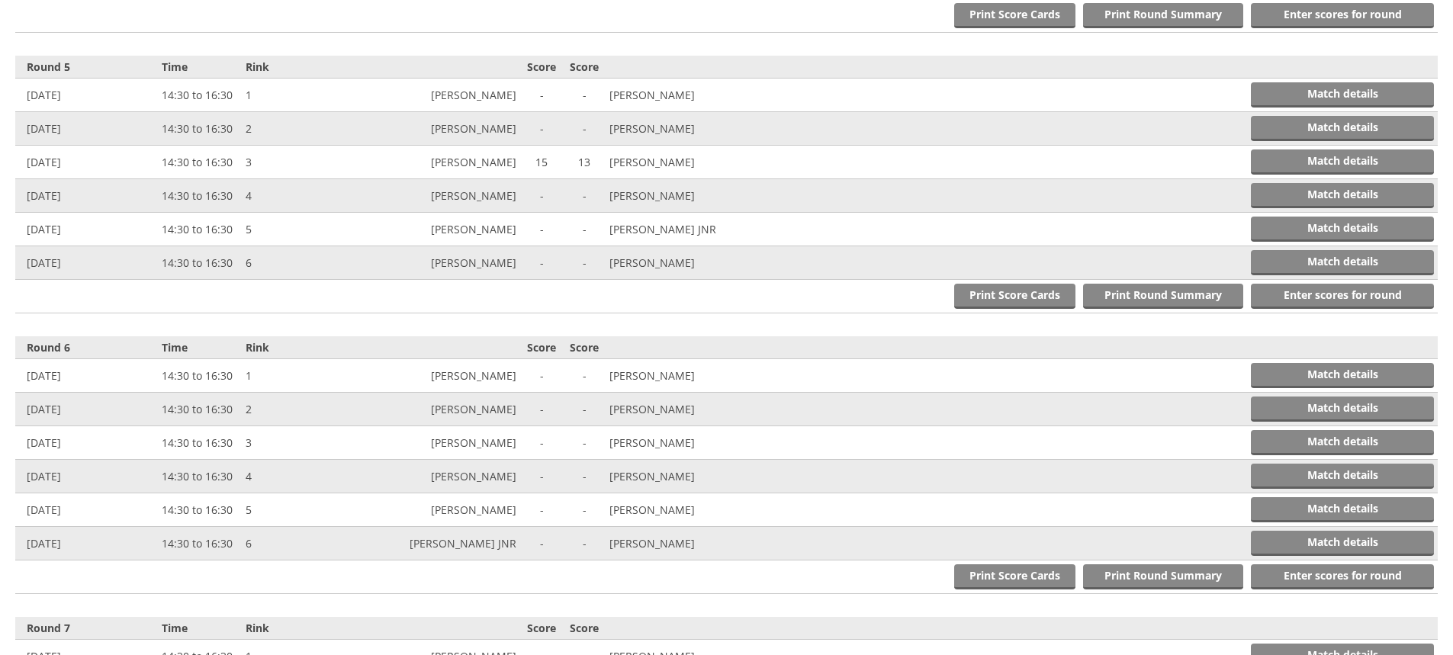
scroll to position [1729, 0]
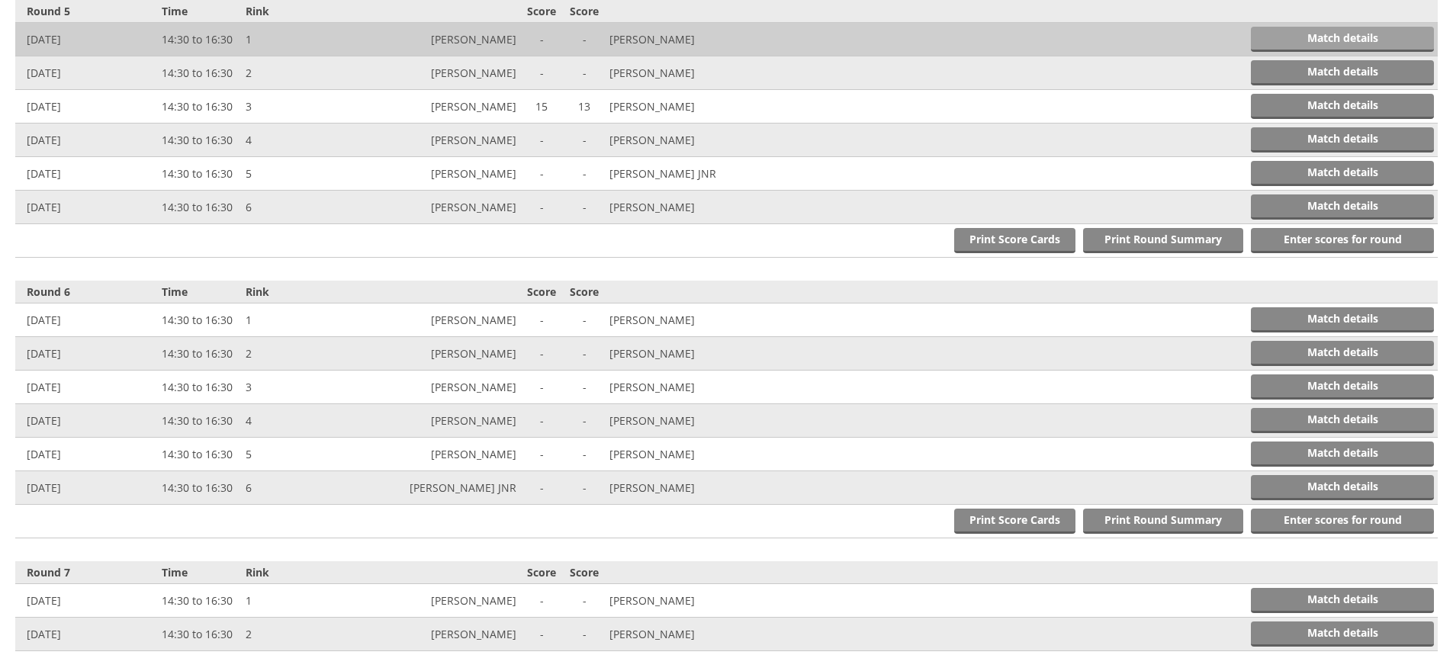
click at [1295, 41] on link "Match details" at bounding box center [1342, 39] width 183 height 25
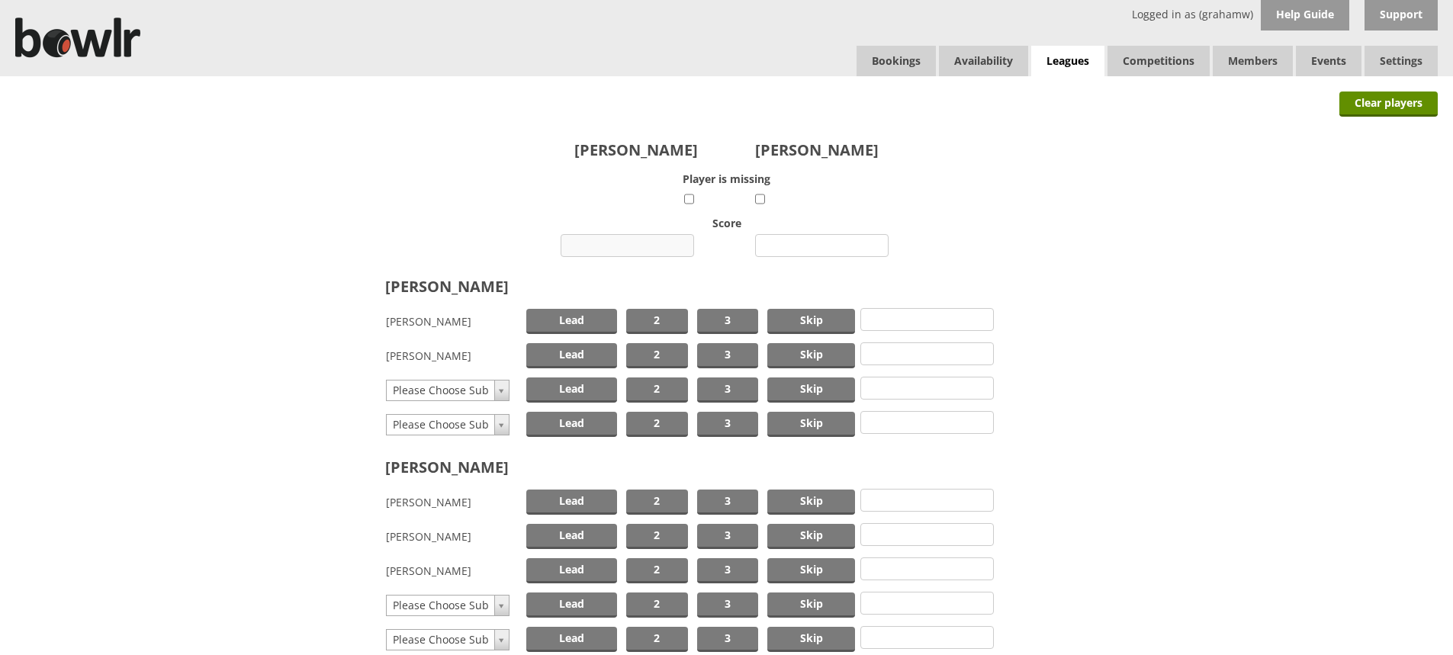
click at [629, 243] on input "number" at bounding box center [628, 245] width 134 height 23
type input "8"
click at [819, 242] on input "number" at bounding box center [822, 245] width 134 height 23
type input "21"
click at [794, 322] on span "Skip" at bounding box center [811, 321] width 88 height 25
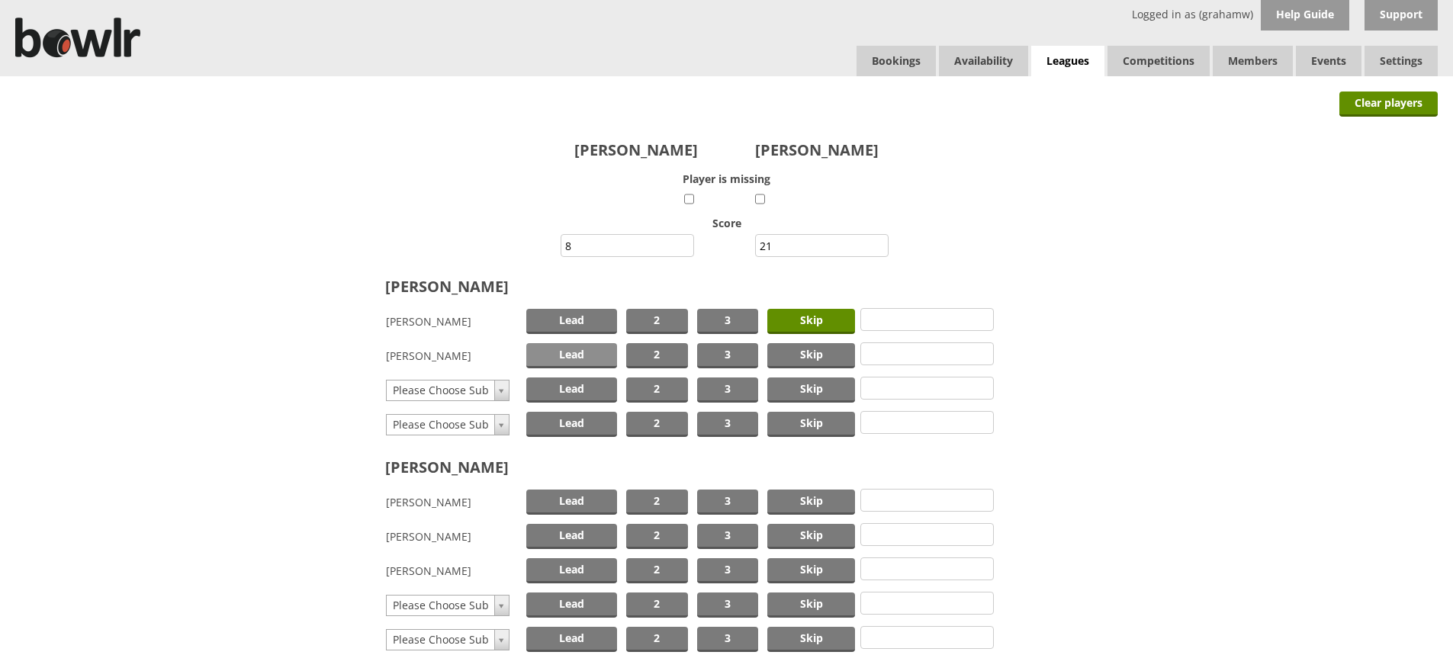
click at [559, 358] on span "Lead" at bounding box center [571, 355] width 91 height 25
click at [805, 504] on span "Skip" at bounding box center [811, 502] width 88 height 25
click at [596, 530] on span "Lead" at bounding box center [571, 536] width 91 height 25
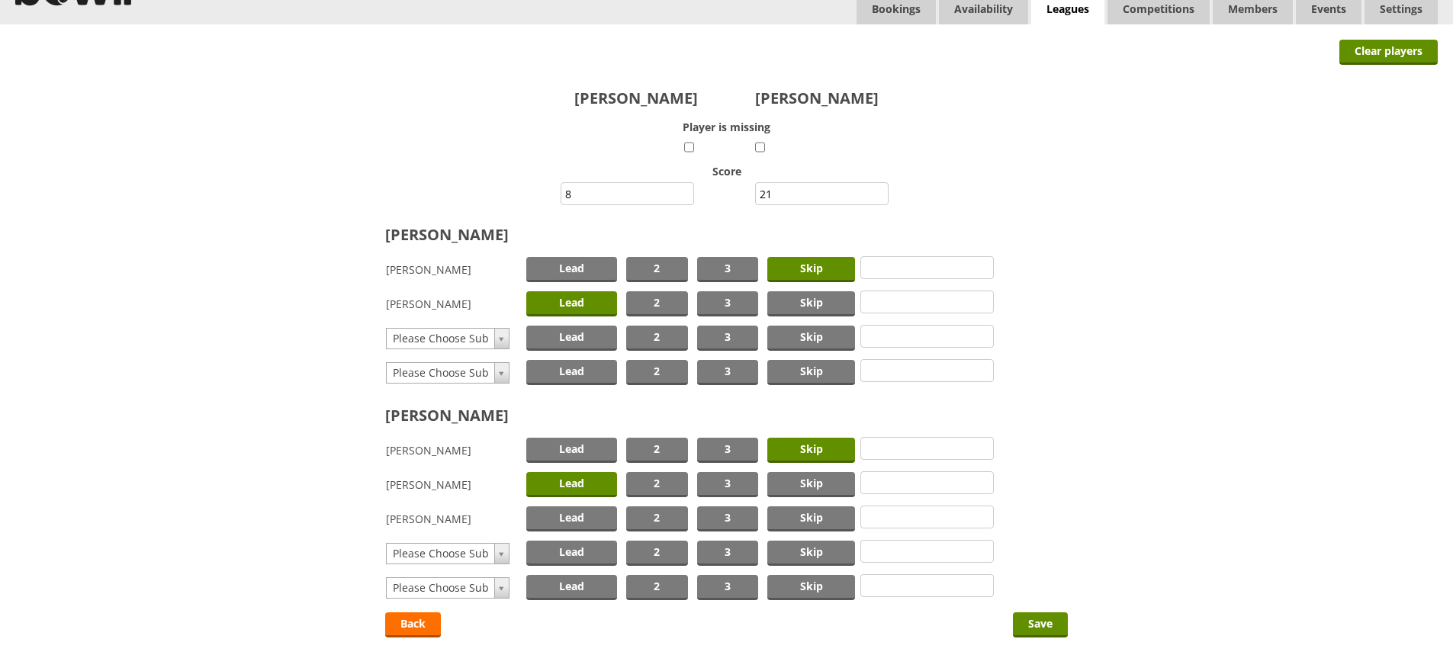
scroll to position [149, 0]
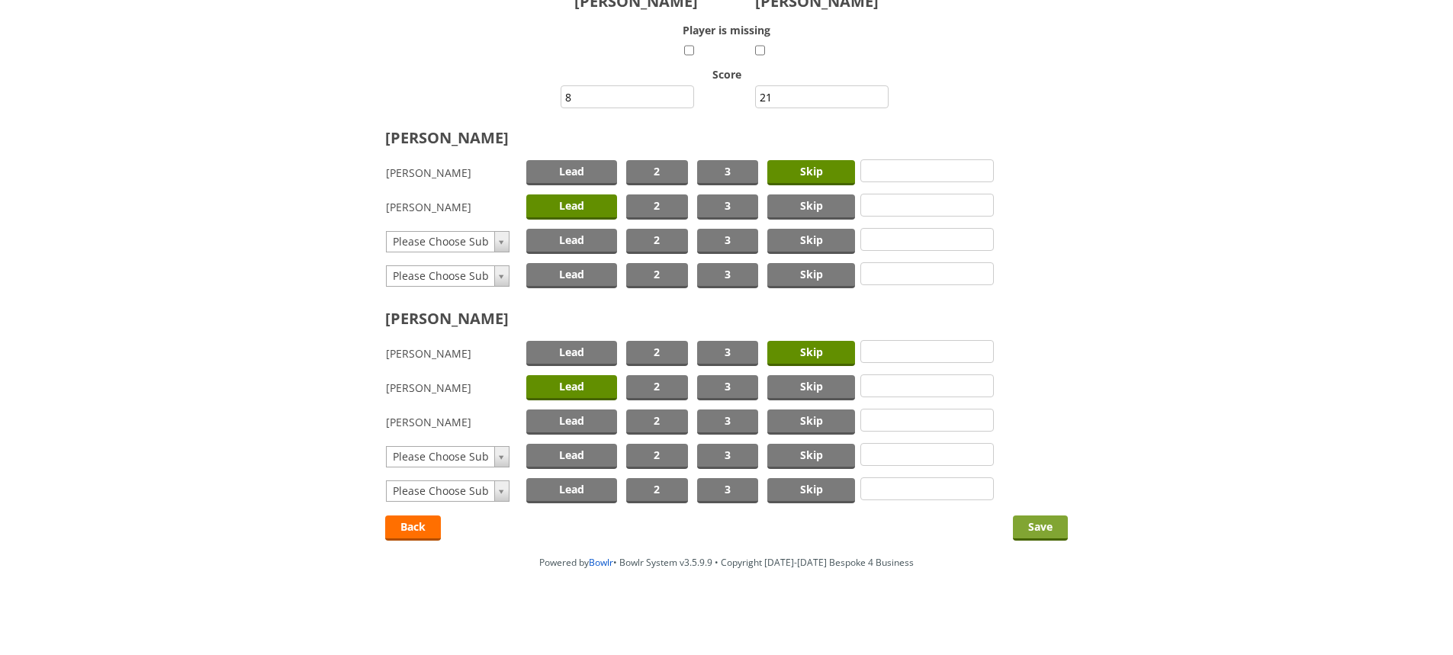
click at [1038, 524] on input "Save" at bounding box center [1040, 528] width 55 height 25
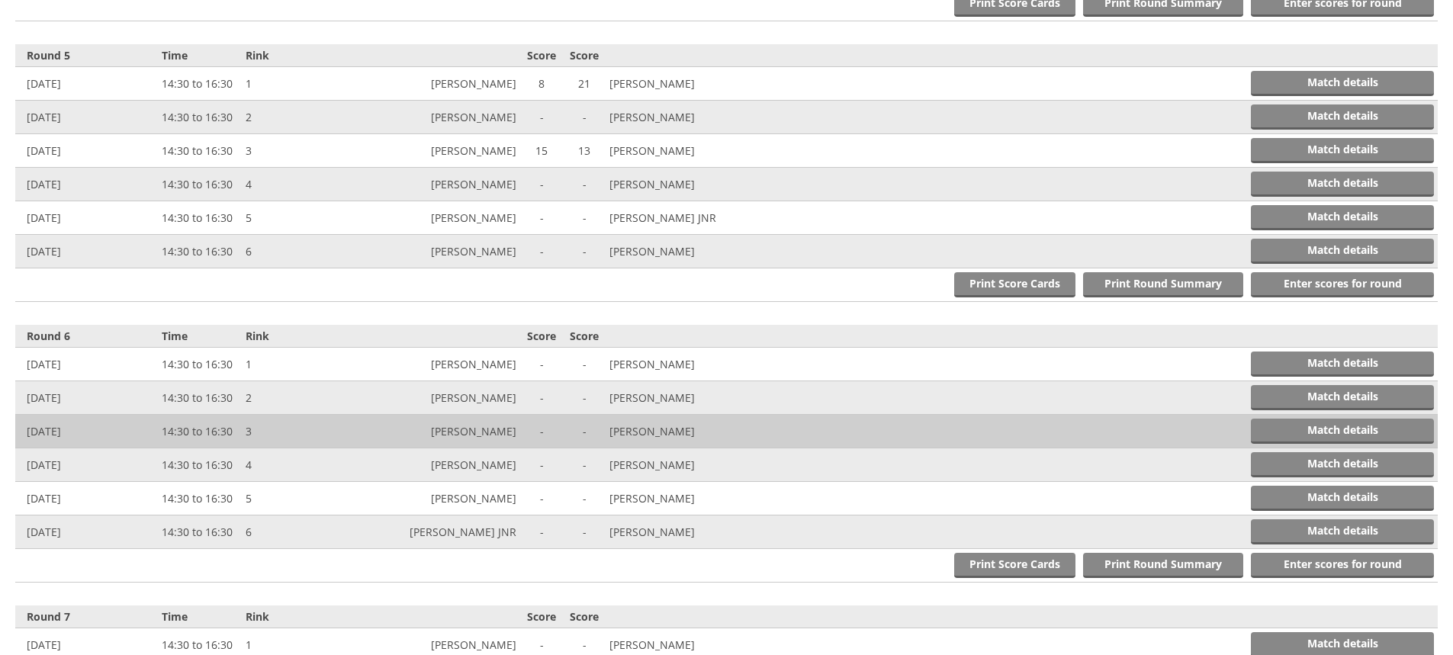
scroll to position [1729, 0]
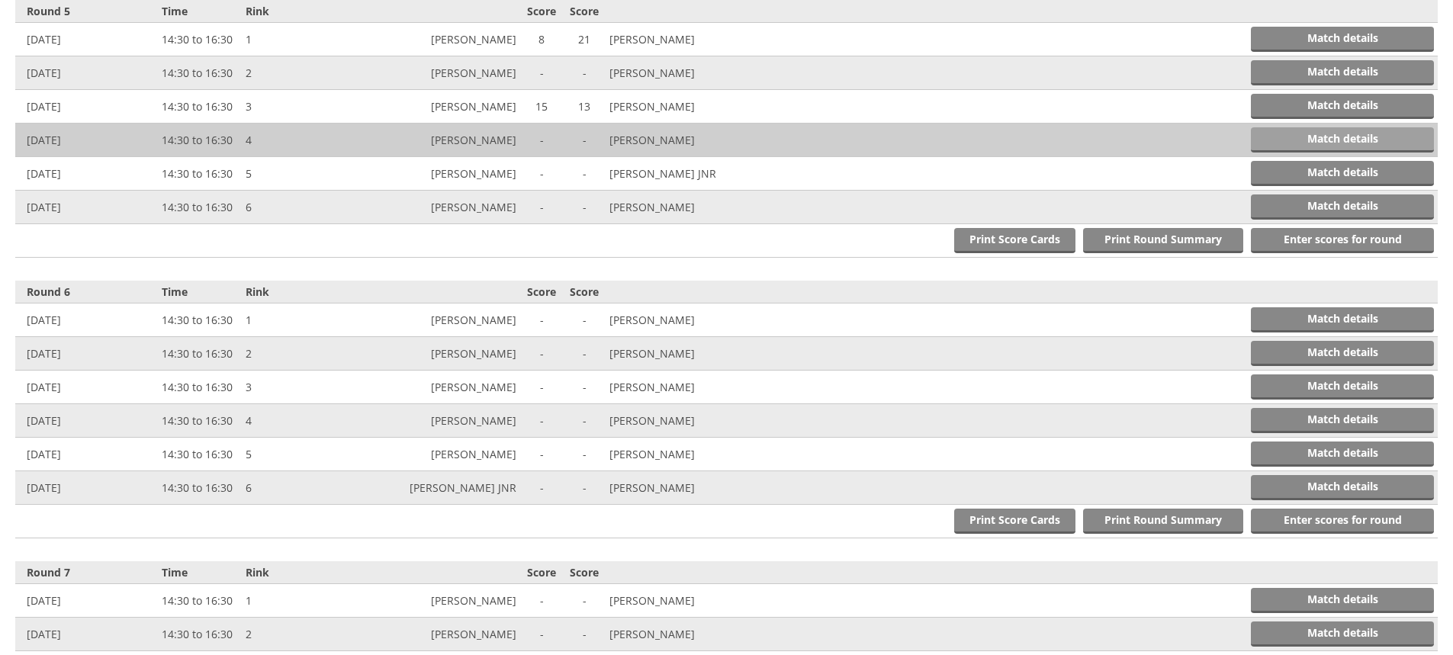
click at [1367, 138] on link "Match details" at bounding box center [1342, 139] width 183 height 25
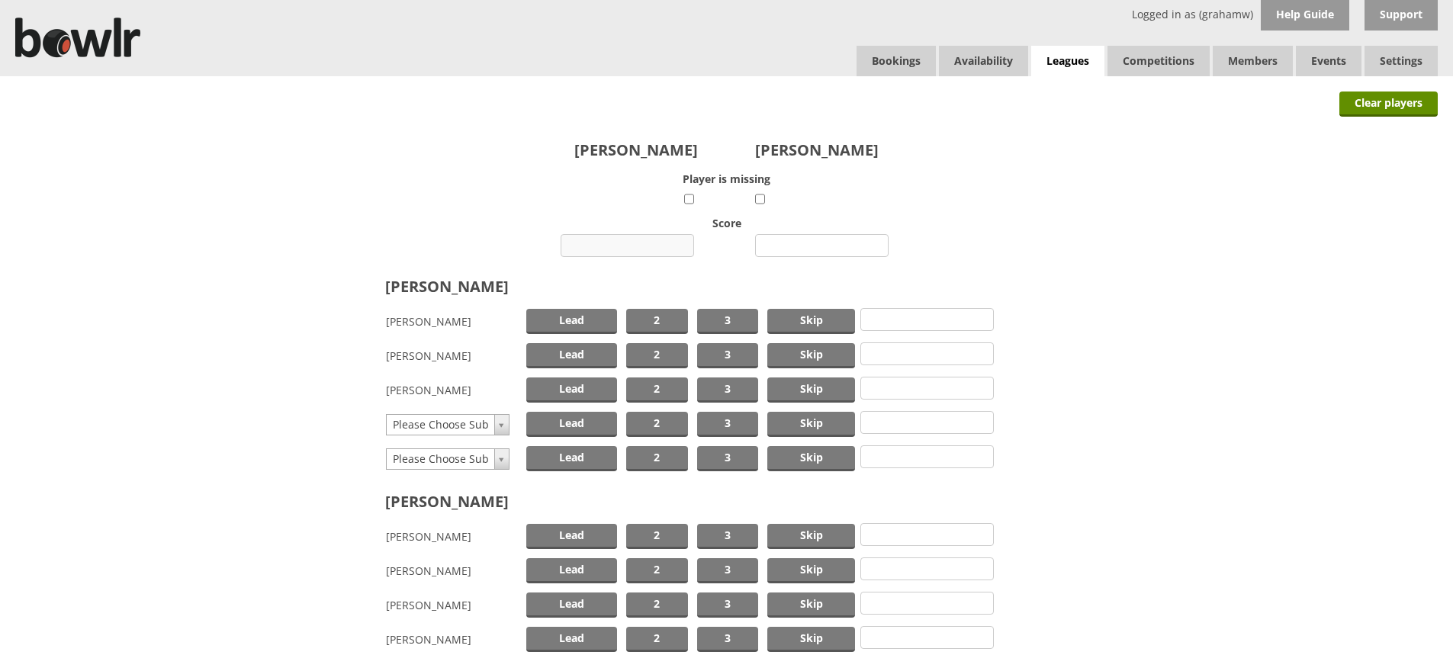
click at [638, 242] on input "number" at bounding box center [628, 245] width 134 height 23
type input "16"
click at [802, 246] on input "number" at bounding box center [822, 245] width 134 height 23
type input "10"
click at [810, 326] on span "Skip" at bounding box center [811, 321] width 88 height 25
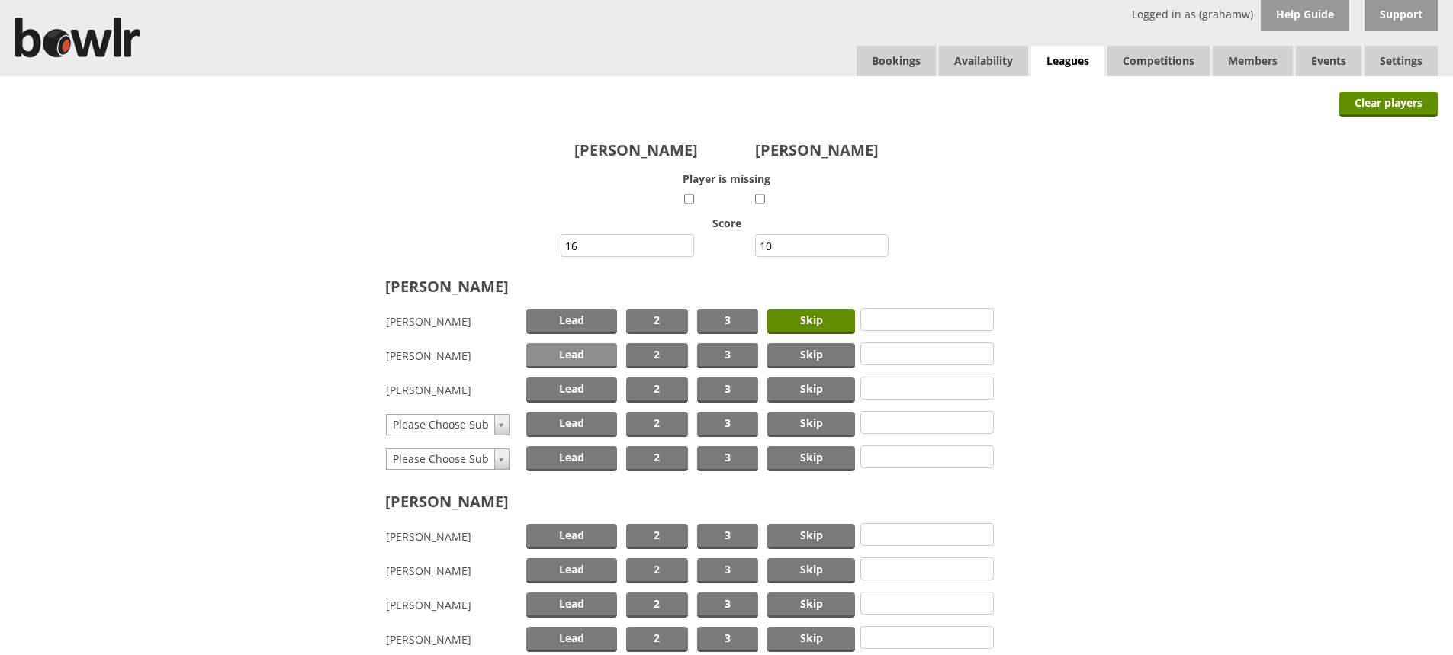
click at [583, 356] on span "Lead" at bounding box center [571, 355] width 91 height 25
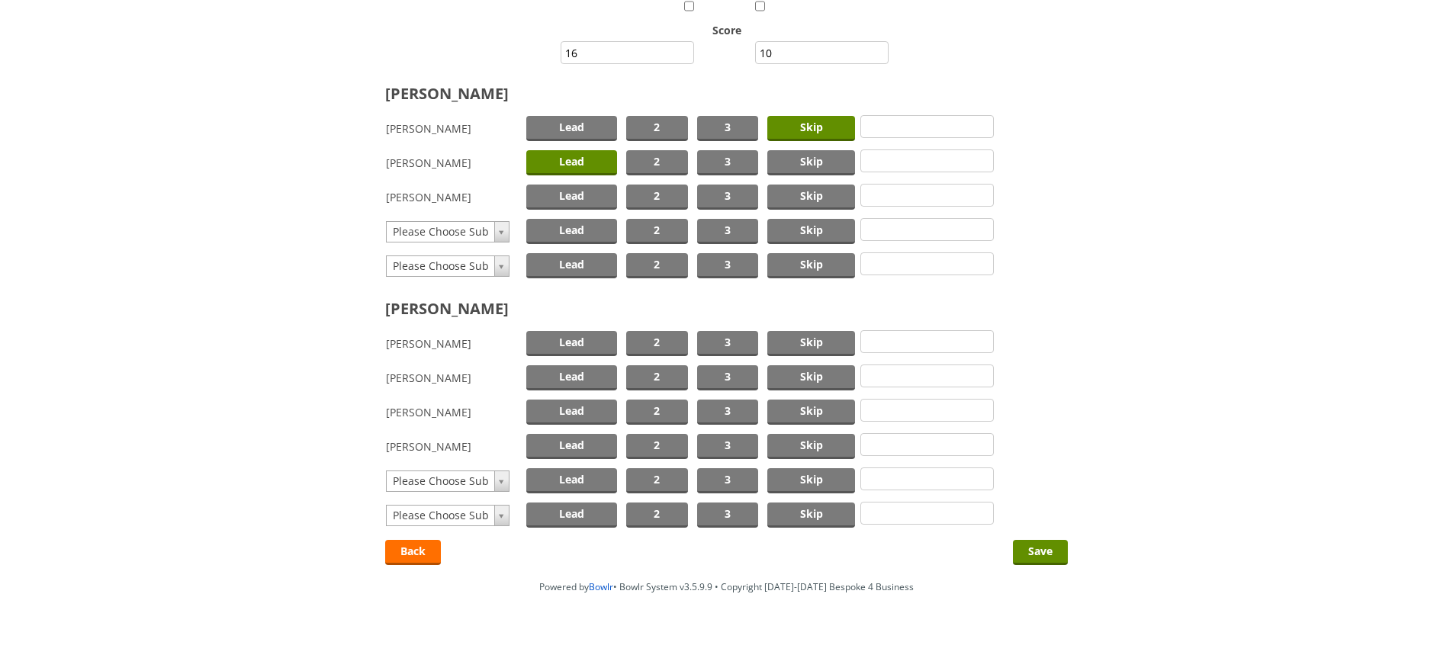
scroll to position [217, 0]
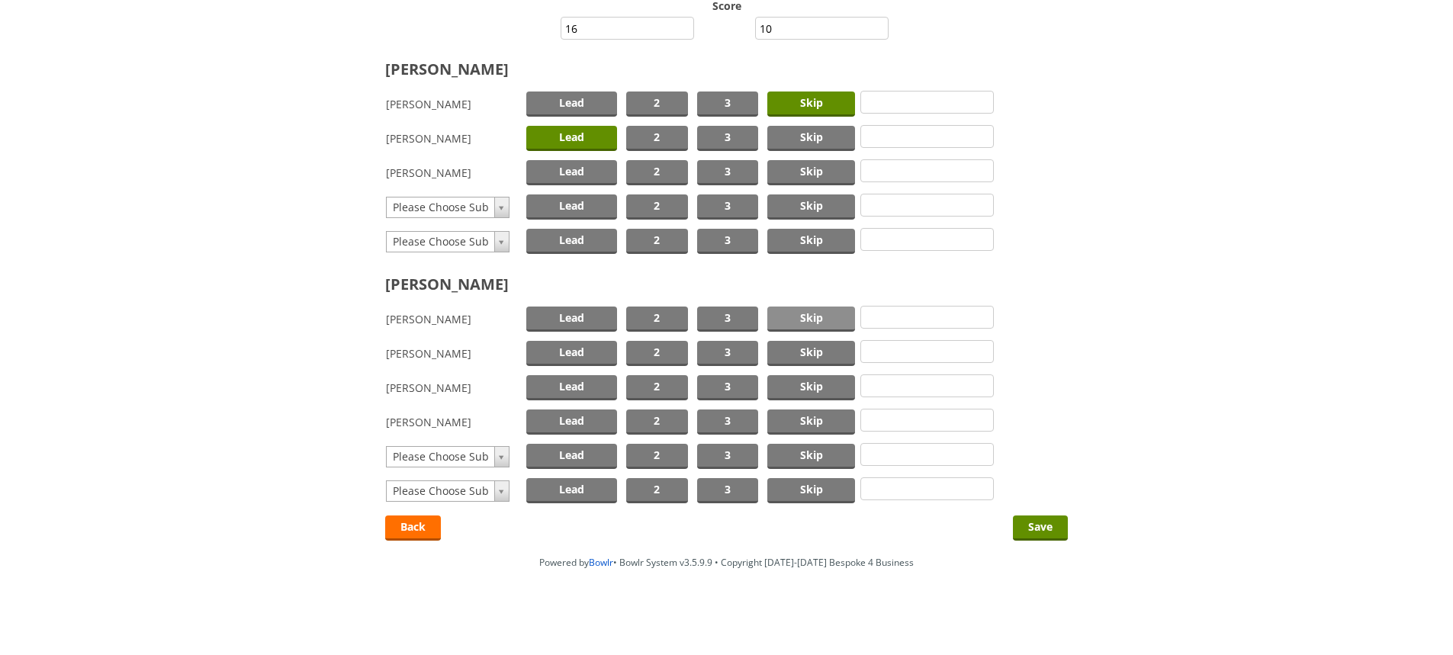
click at [816, 312] on span "Skip" at bounding box center [811, 319] width 88 height 25
click at [559, 354] on span "Lead" at bounding box center [571, 353] width 91 height 25
click at [1041, 525] on input "Save" at bounding box center [1040, 528] width 55 height 25
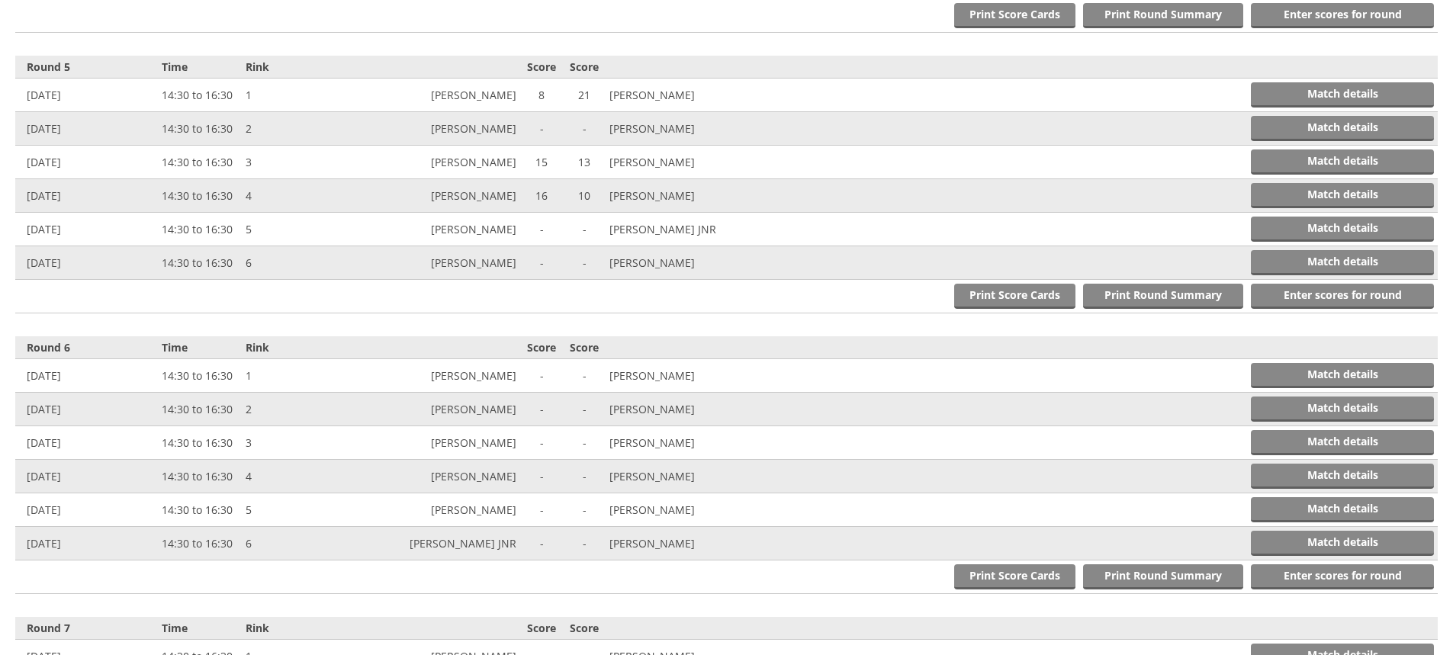
scroll to position [1729, 0]
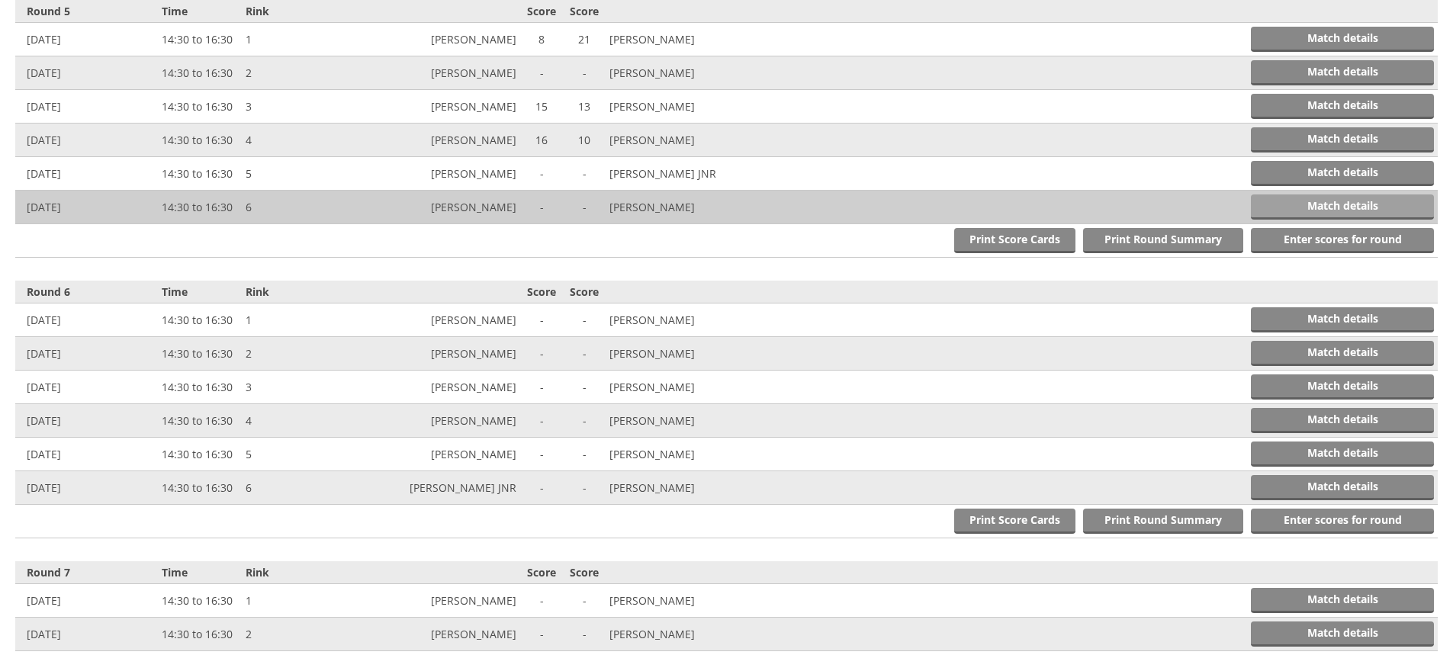
click at [1332, 201] on link "Match details" at bounding box center [1342, 207] width 183 height 25
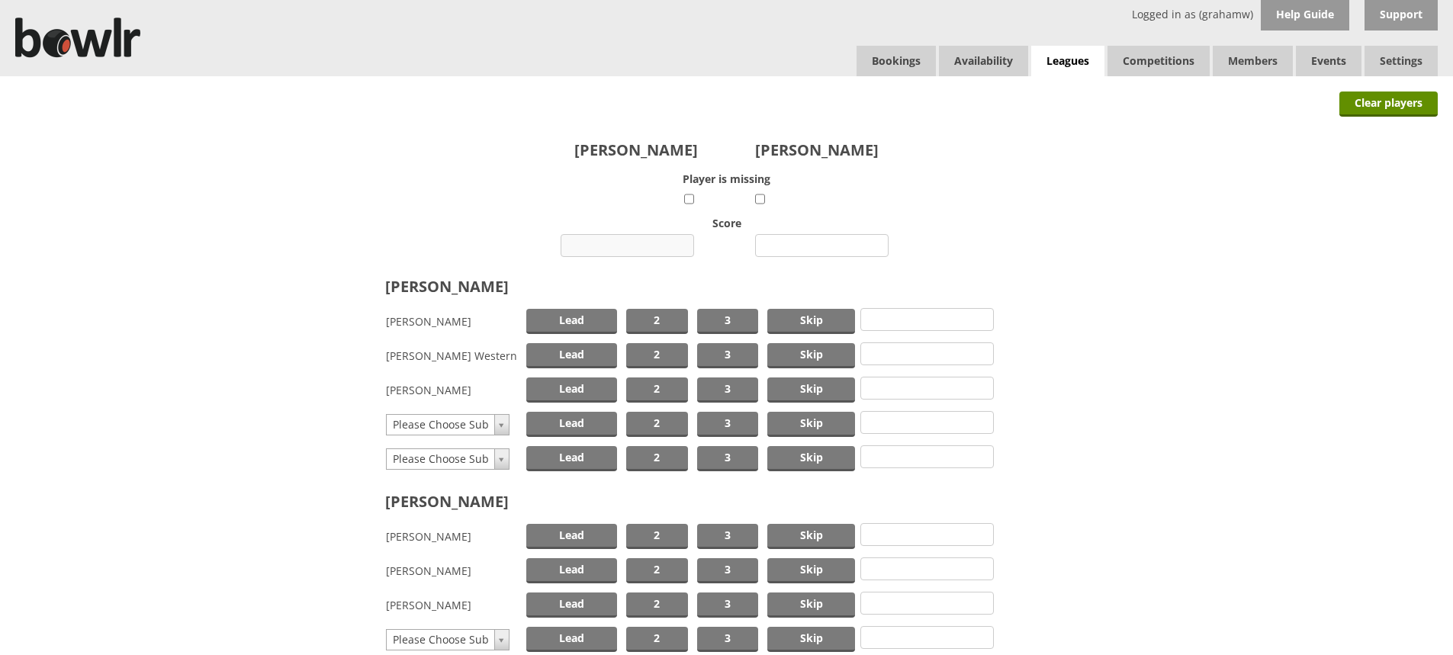
click at [650, 240] on input "number" at bounding box center [628, 245] width 134 height 23
type input "10"
click at [795, 244] on input "number" at bounding box center [822, 245] width 134 height 23
type input "22"
click at [816, 322] on span "Skip" at bounding box center [811, 321] width 88 height 25
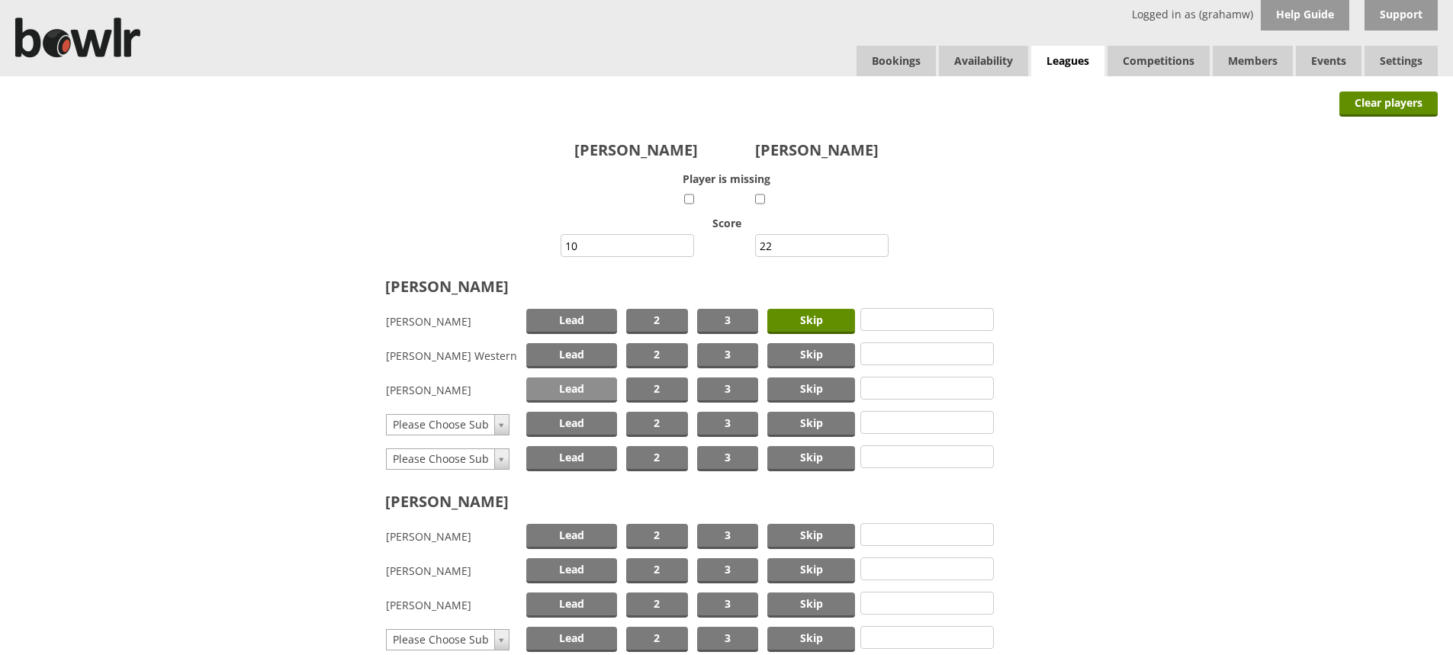
click at [595, 385] on span "Lead" at bounding box center [571, 390] width 91 height 25
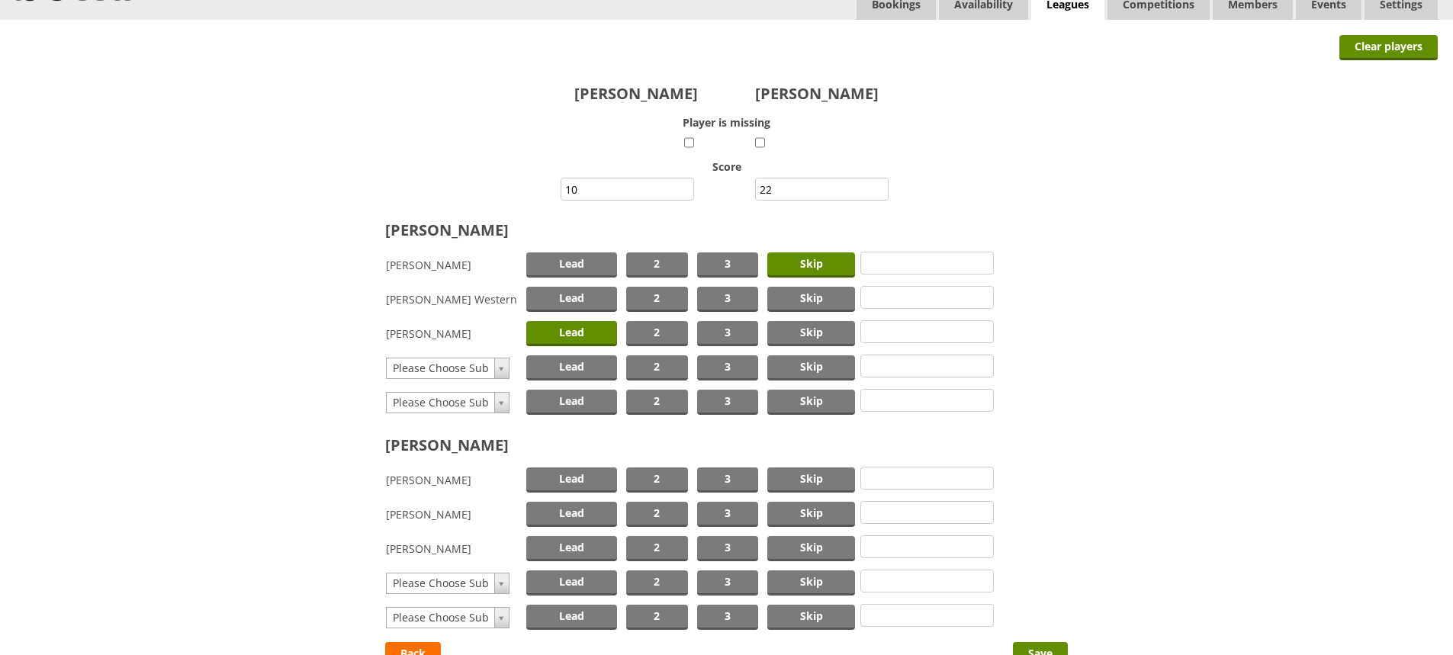
scroll to position [183, 0]
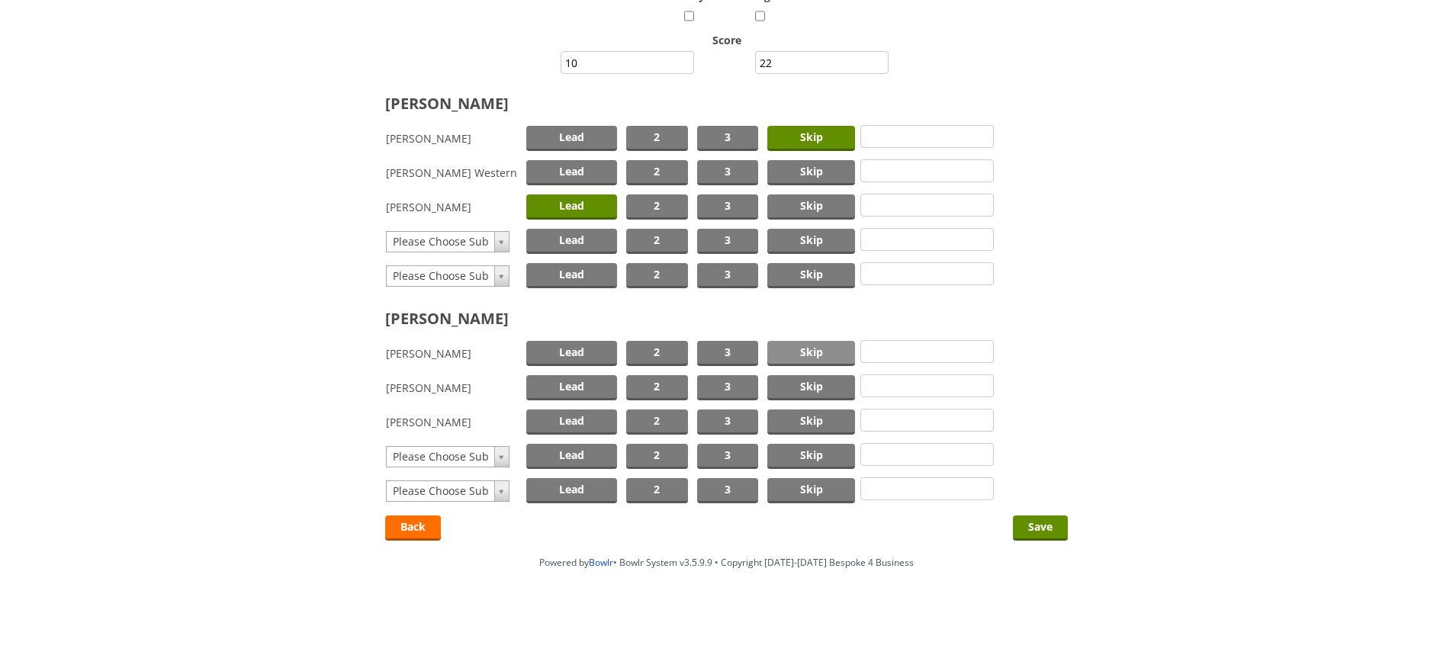
click at [813, 351] on span "Skip" at bounding box center [811, 353] width 88 height 25
click at [588, 381] on span "Lead" at bounding box center [571, 387] width 91 height 25
click at [1034, 524] on input "Save" at bounding box center [1040, 528] width 55 height 25
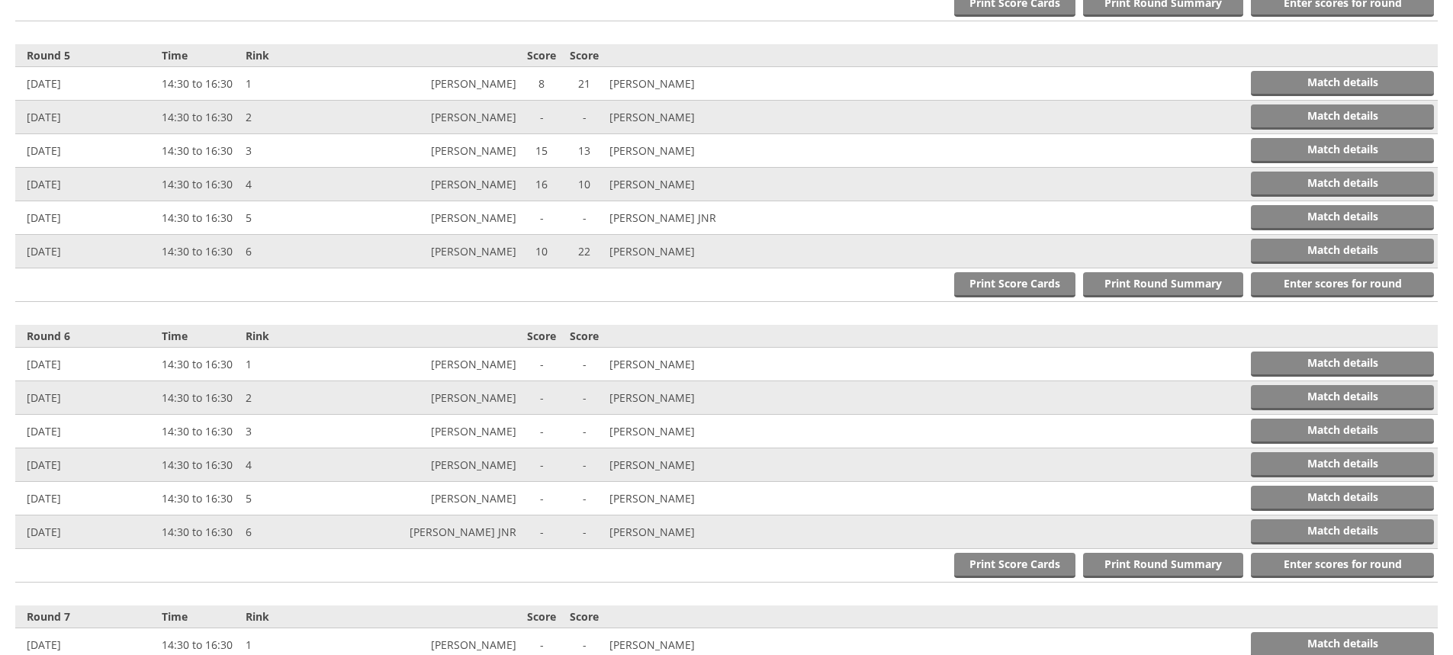
scroll to position [1729, 0]
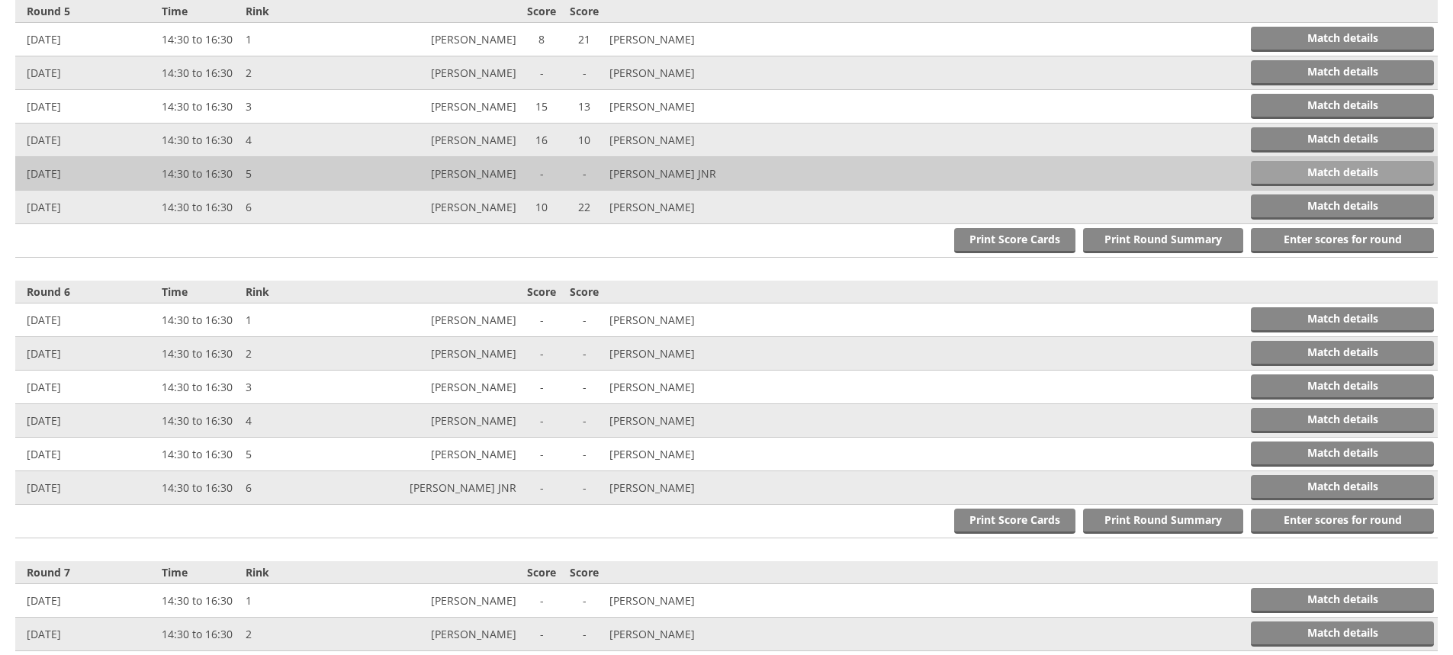
click at [1277, 172] on link "Match details" at bounding box center [1342, 173] width 183 height 25
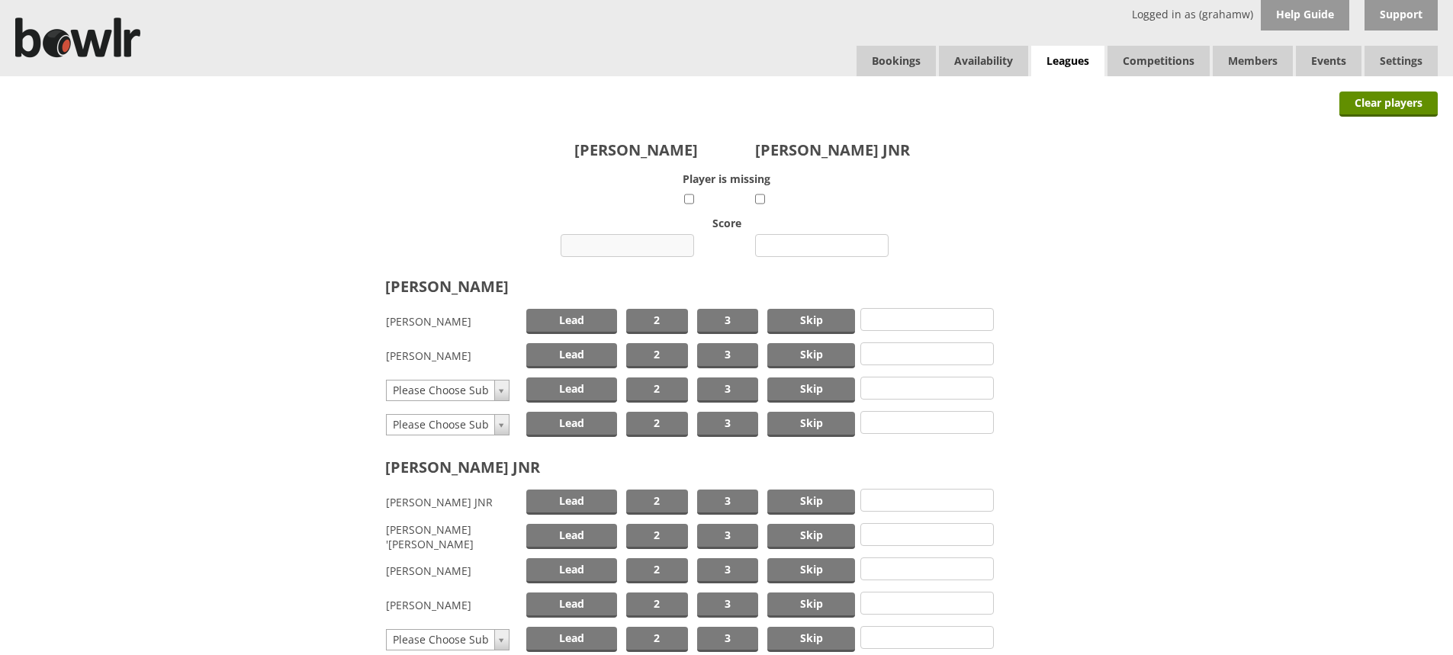
click at [649, 244] on input "number" at bounding box center [628, 245] width 134 height 23
type input "5"
click at [819, 243] on input "number" at bounding box center [822, 245] width 134 height 23
type input "25"
click at [814, 318] on span "Skip" at bounding box center [811, 321] width 88 height 25
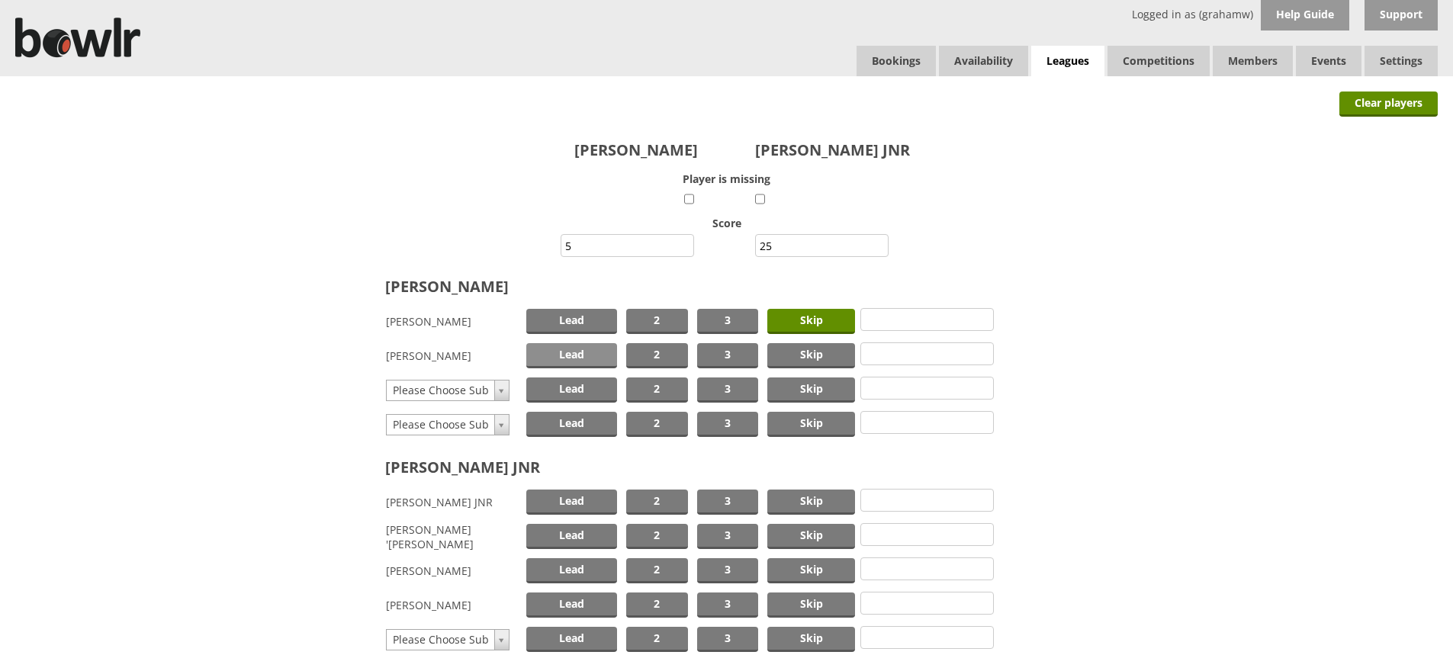
click at [578, 352] on span "Lead" at bounding box center [571, 355] width 91 height 25
click at [802, 502] on span "Skip" at bounding box center [811, 502] width 88 height 25
click at [573, 600] on span "Lead" at bounding box center [571, 605] width 91 height 25
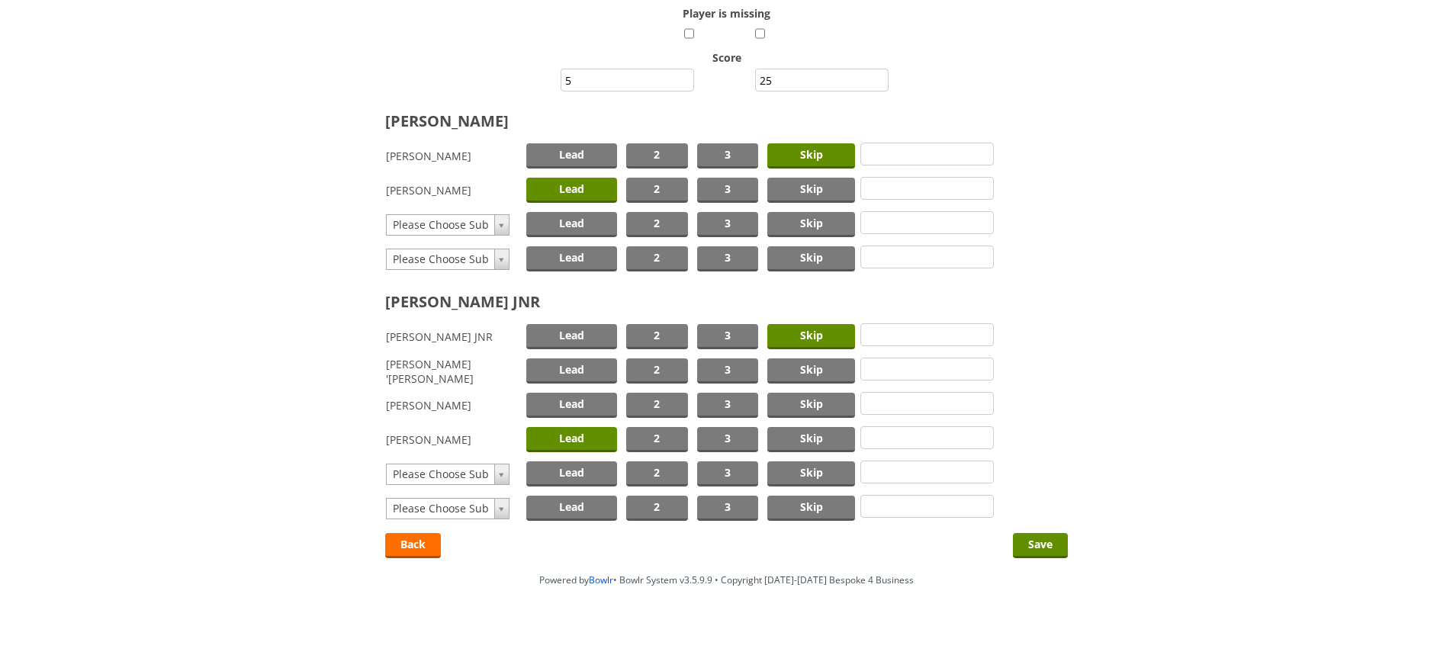
scroll to position [183, 0]
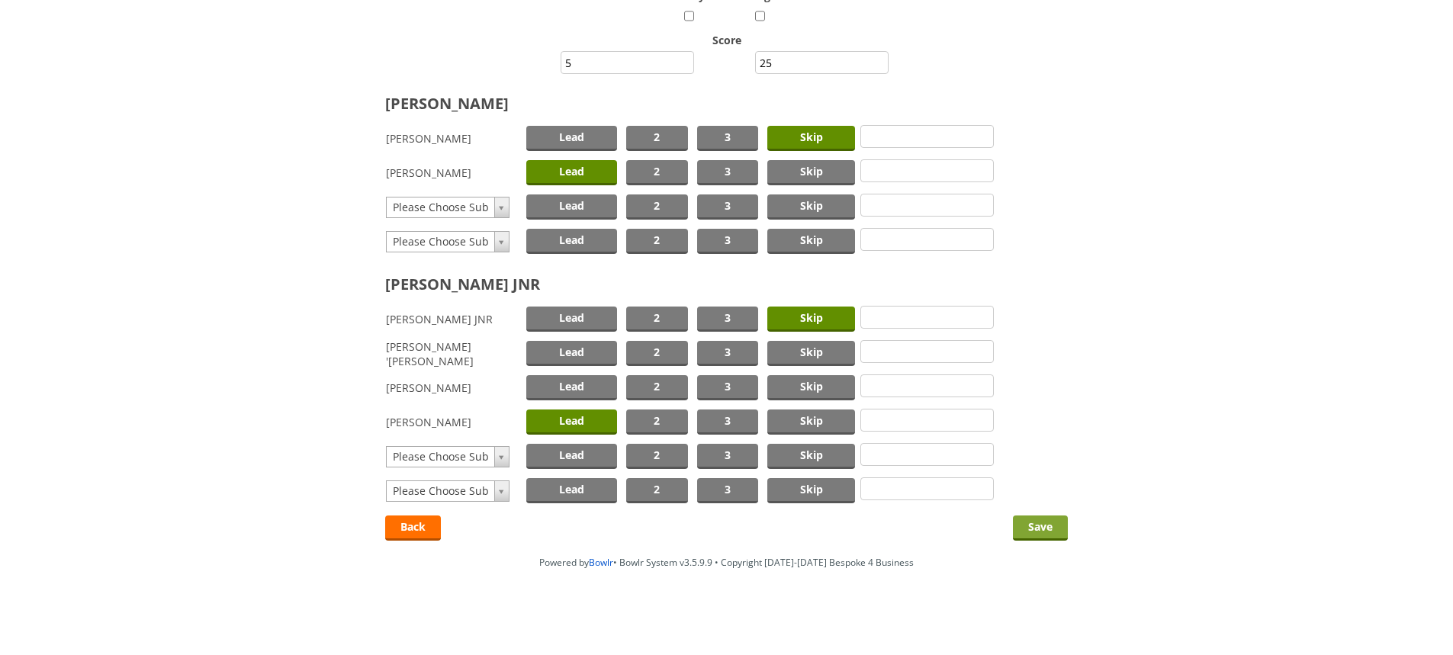
click at [1032, 526] on input "Save" at bounding box center [1040, 528] width 55 height 25
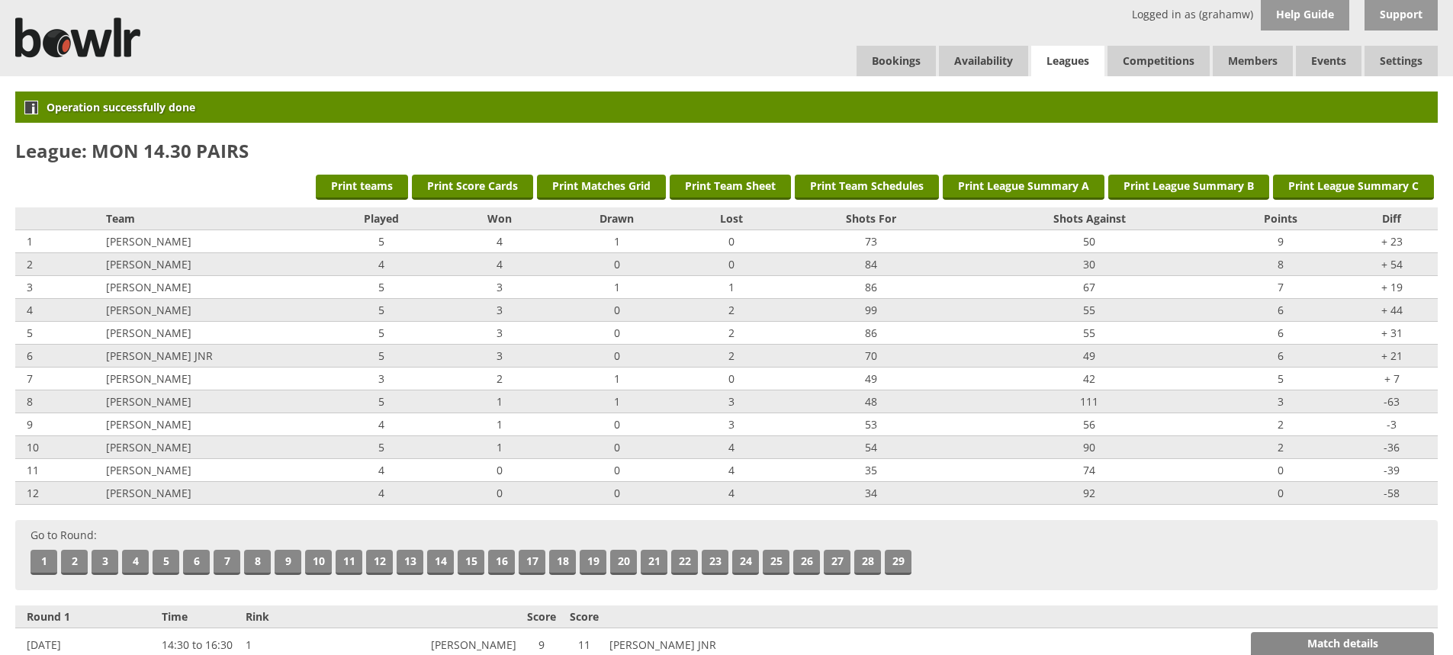
click at [1060, 56] on link "Leagues" at bounding box center [1067, 61] width 73 height 31
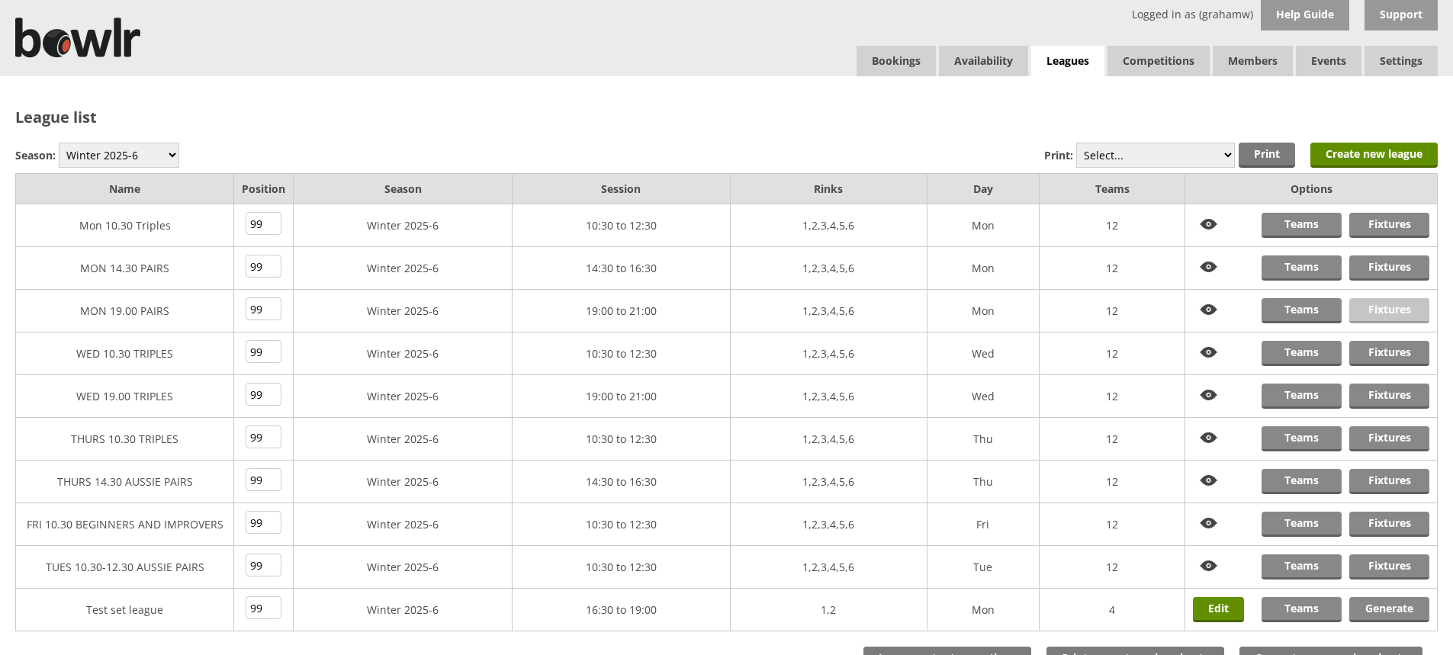
click at [1369, 305] on link "Fixtures" at bounding box center [1390, 310] width 80 height 25
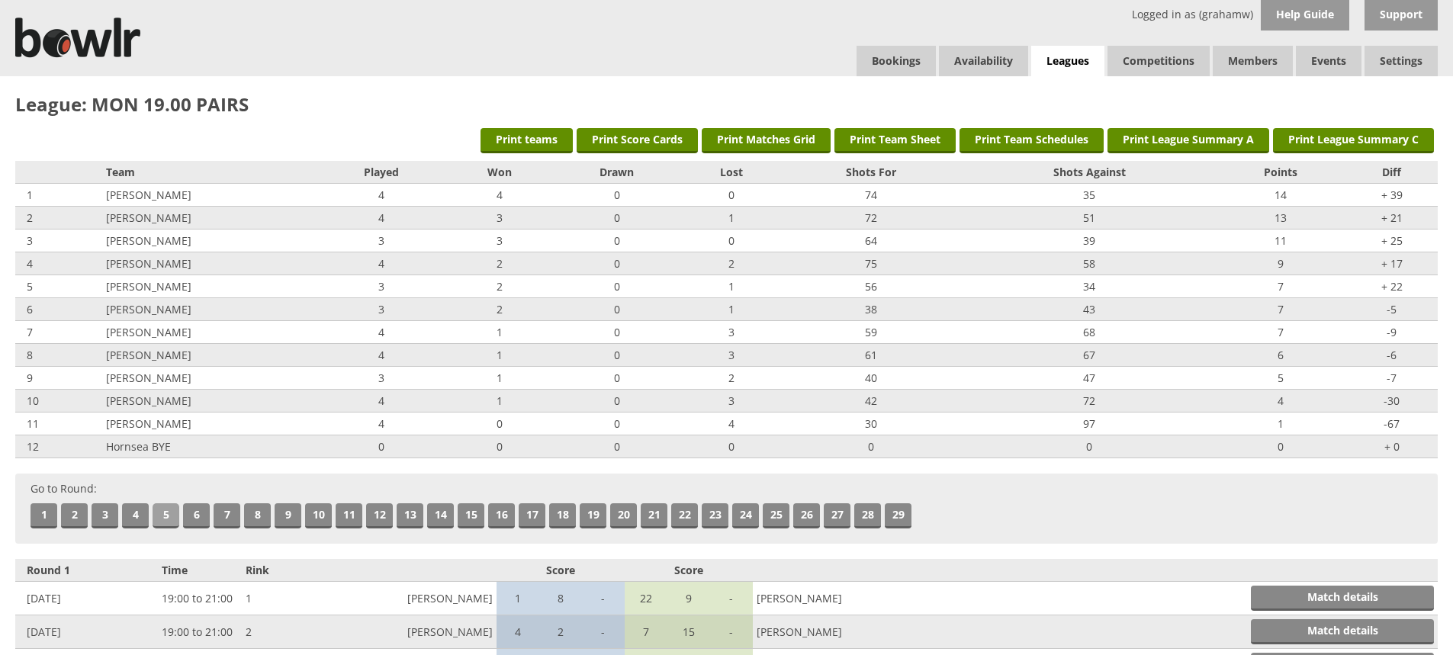
click at [169, 513] on link "5" at bounding box center [166, 516] width 27 height 25
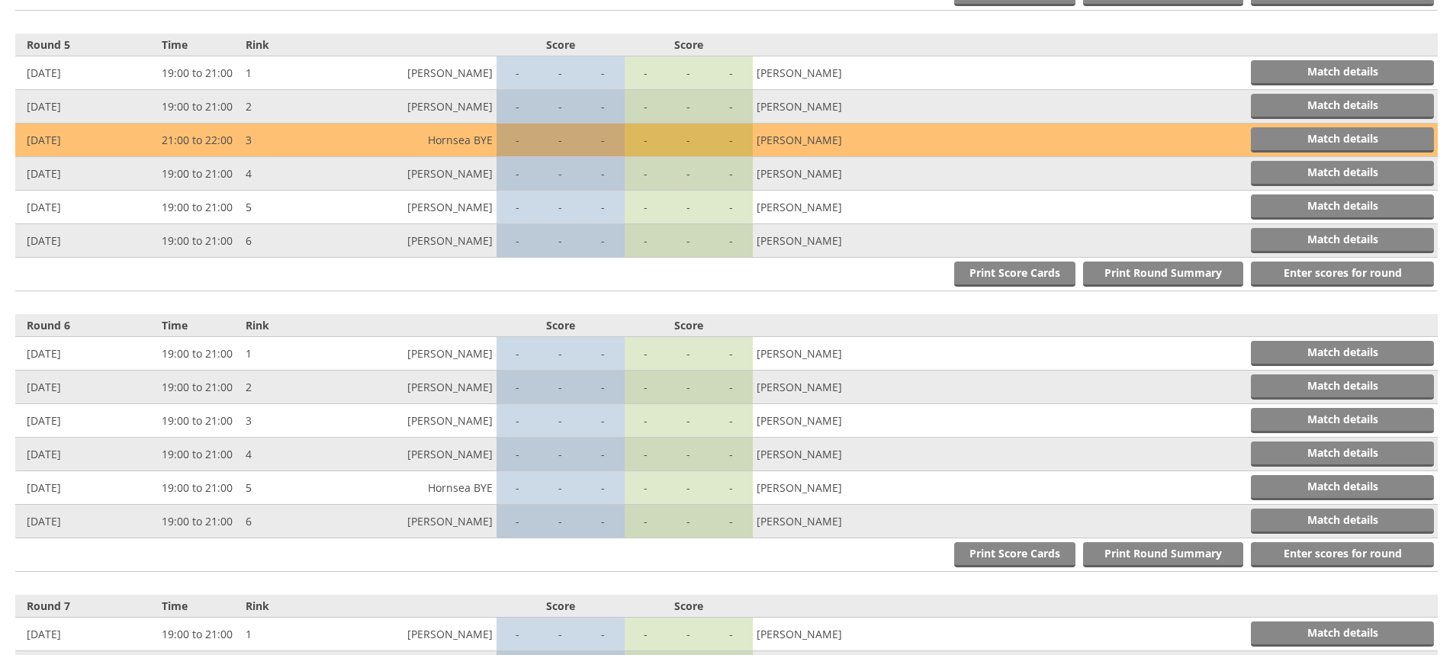
scroll to position [1682, 0]
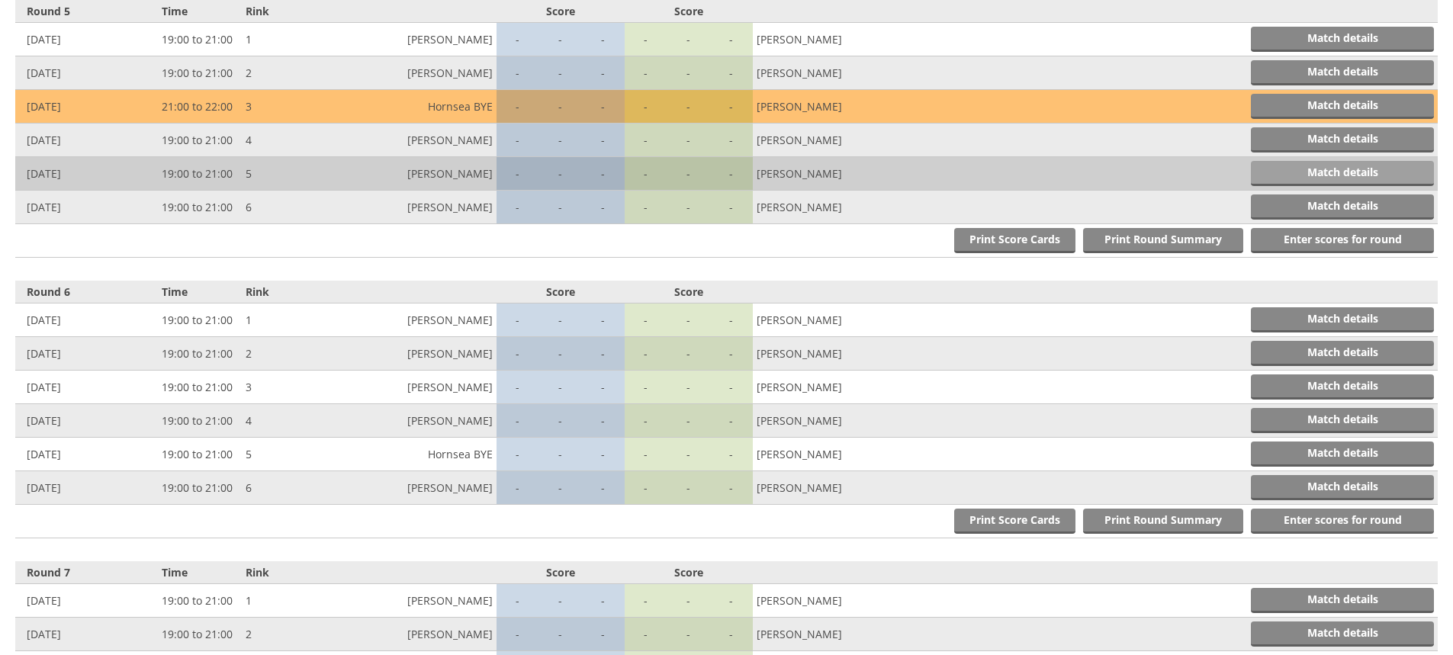
click at [1321, 173] on link "Match details" at bounding box center [1342, 173] width 183 height 25
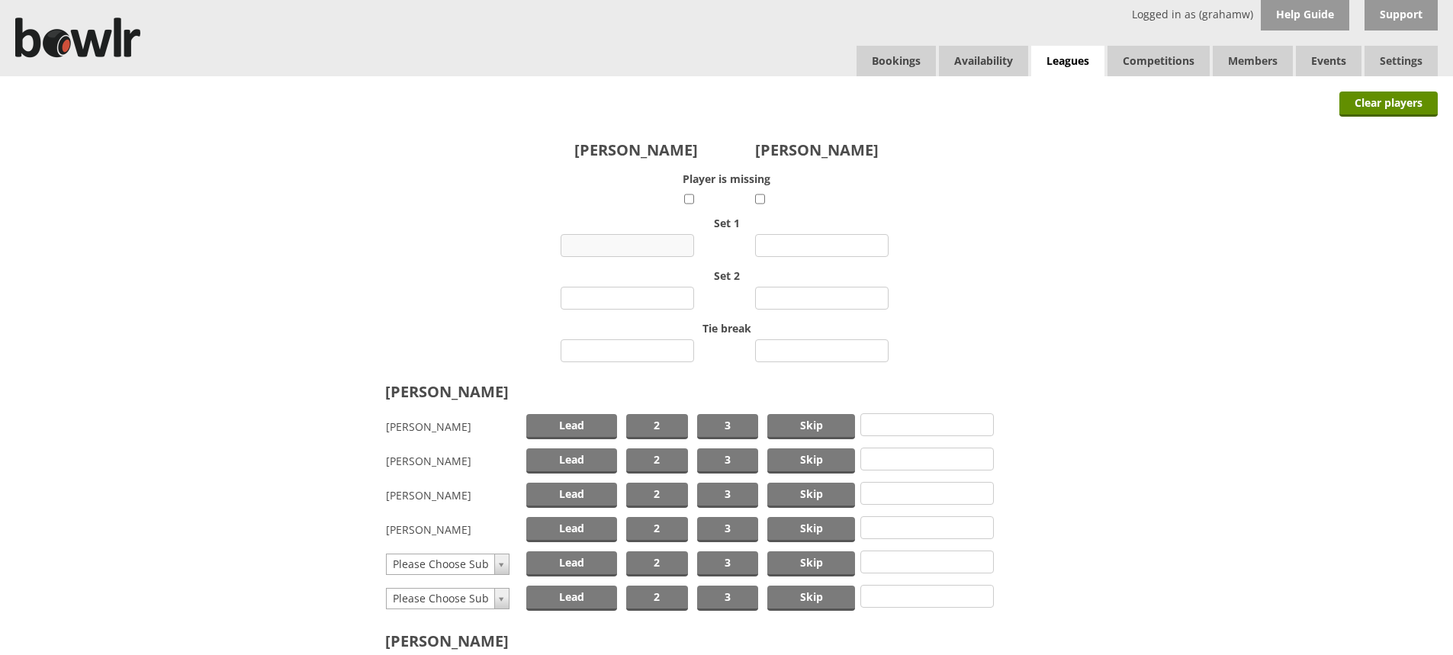
click at [657, 244] on input "number" at bounding box center [628, 245] width 134 height 23
type input "9"
click at [803, 243] on input "number" at bounding box center [822, 245] width 134 height 23
type input "5"
click at [648, 301] on input "number" at bounding box center [628, 298] width 134 height 23
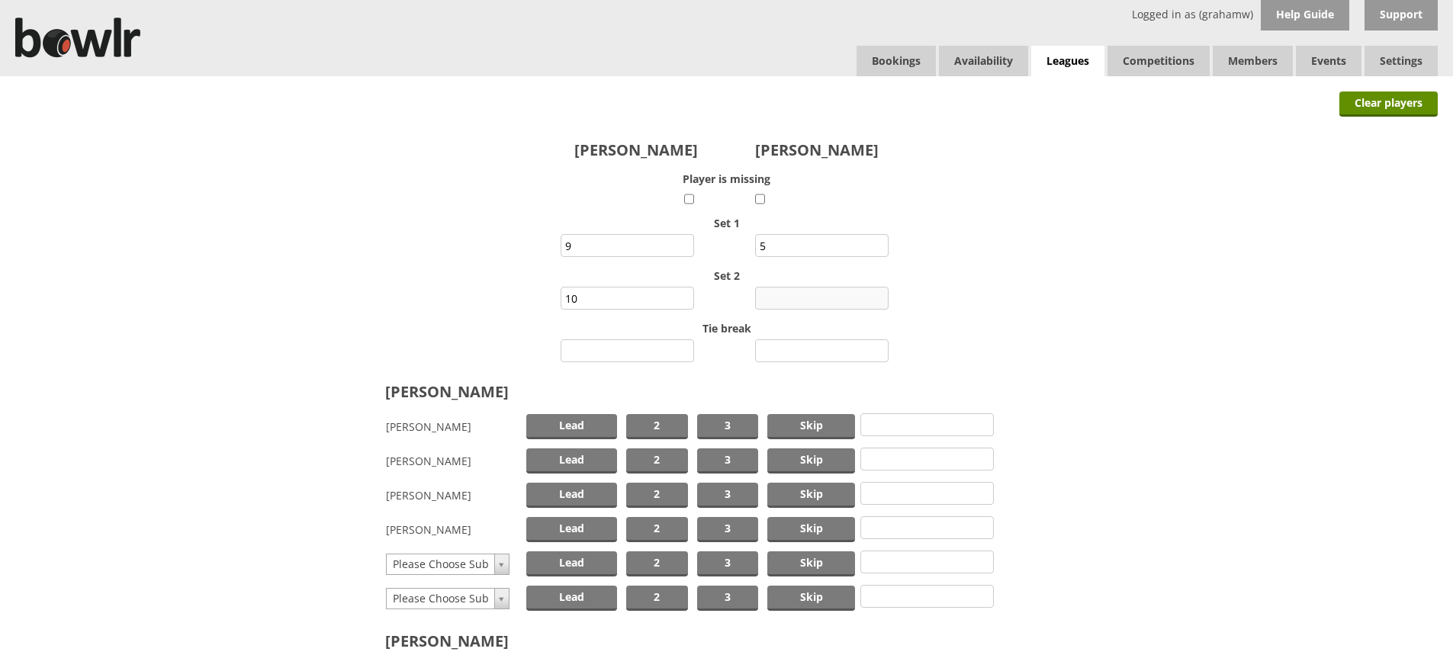
type input "10"
click at [796, 295] on input "number" at bounding box center [822, 298] width 134 height 23
type input "6"
click at [782, 427] on span "Skip" at bounding box center [811, 426] width 88 height 25
click at [583, 461] on span "Lead" at bounding box center [571, 461] width 91 height 25
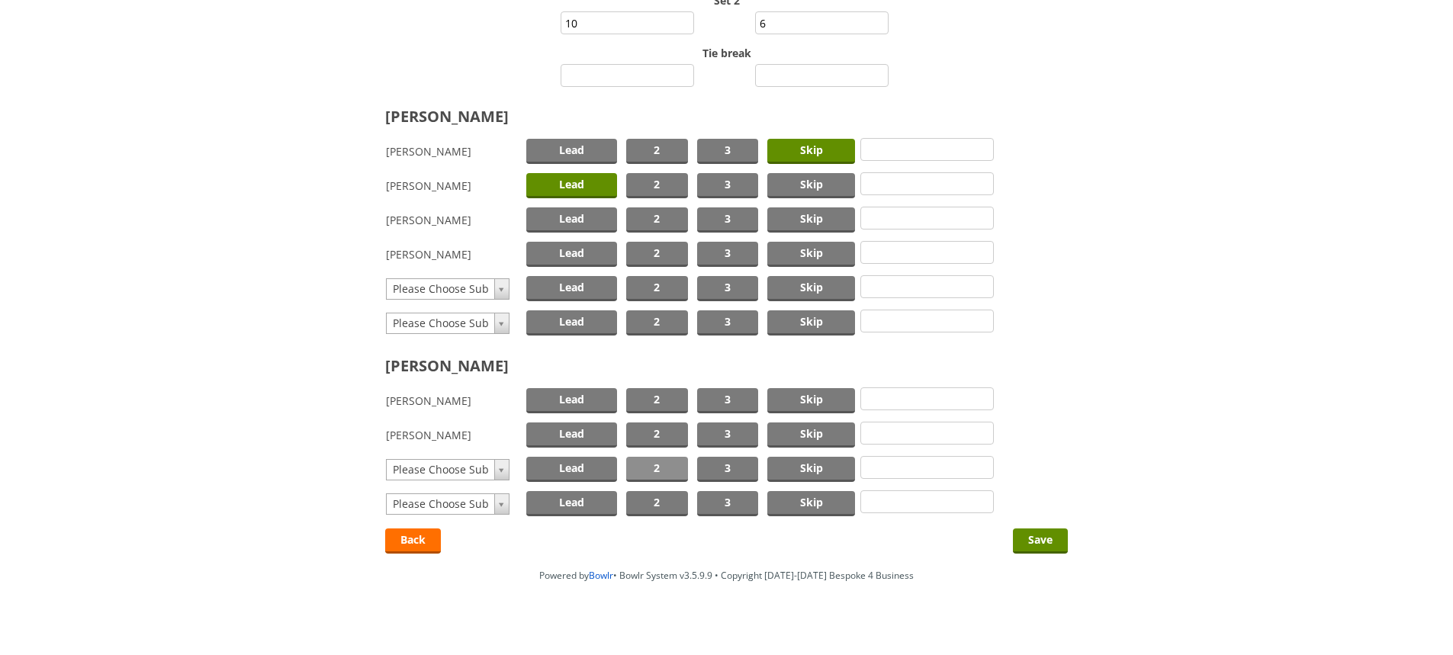
scroll to position [288, 0]
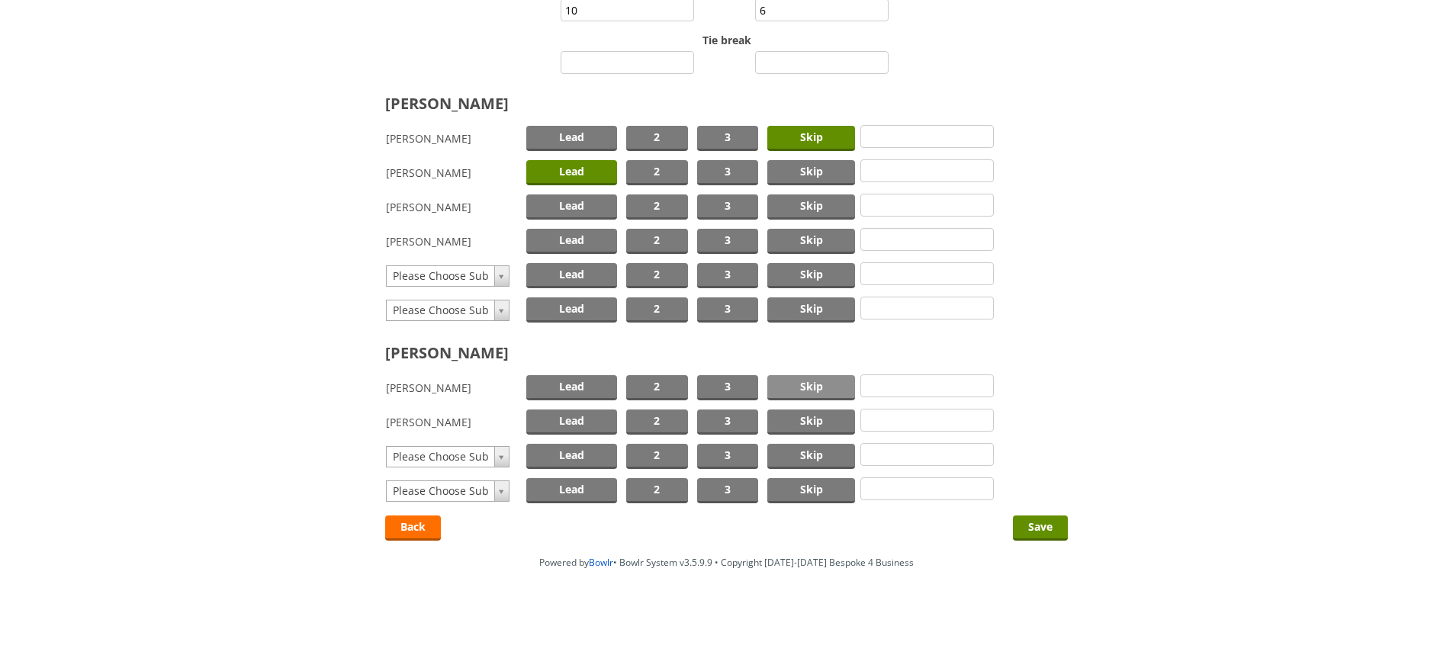
click at [810, 384] on span "Skip" at bounding box center [811, 387] width 88 height 25
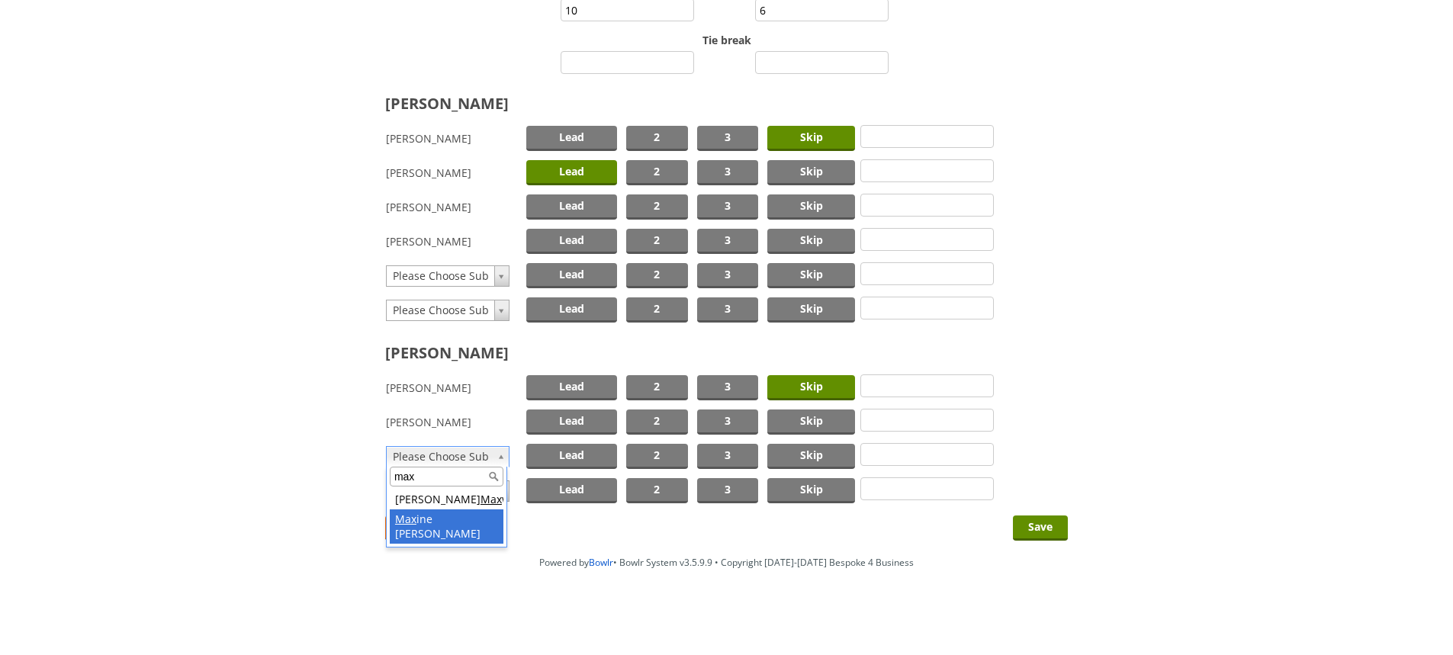
type input "max"
click at [577, 452] on span "Lead" at bounding box center [571, 456] width 91 height 25
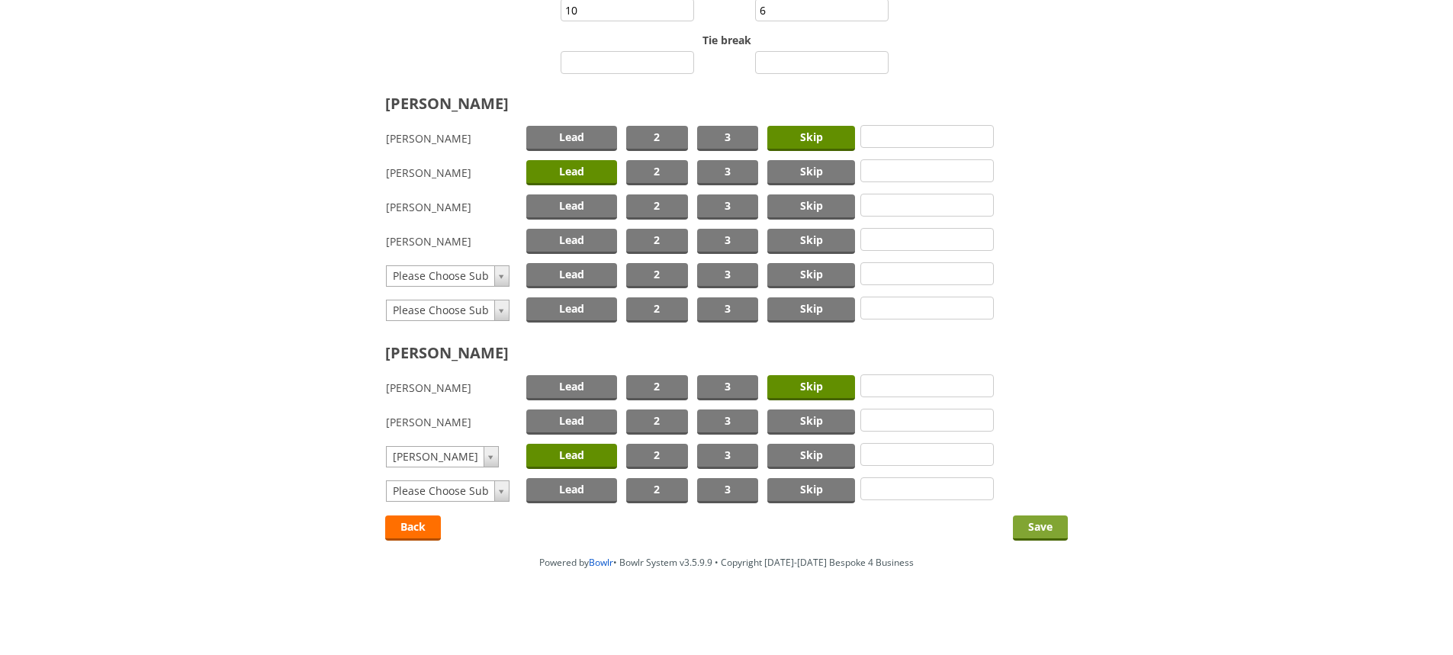
click at [1032, 528] on input "Save" at bounding box center [1040, 528] width 55 height 25
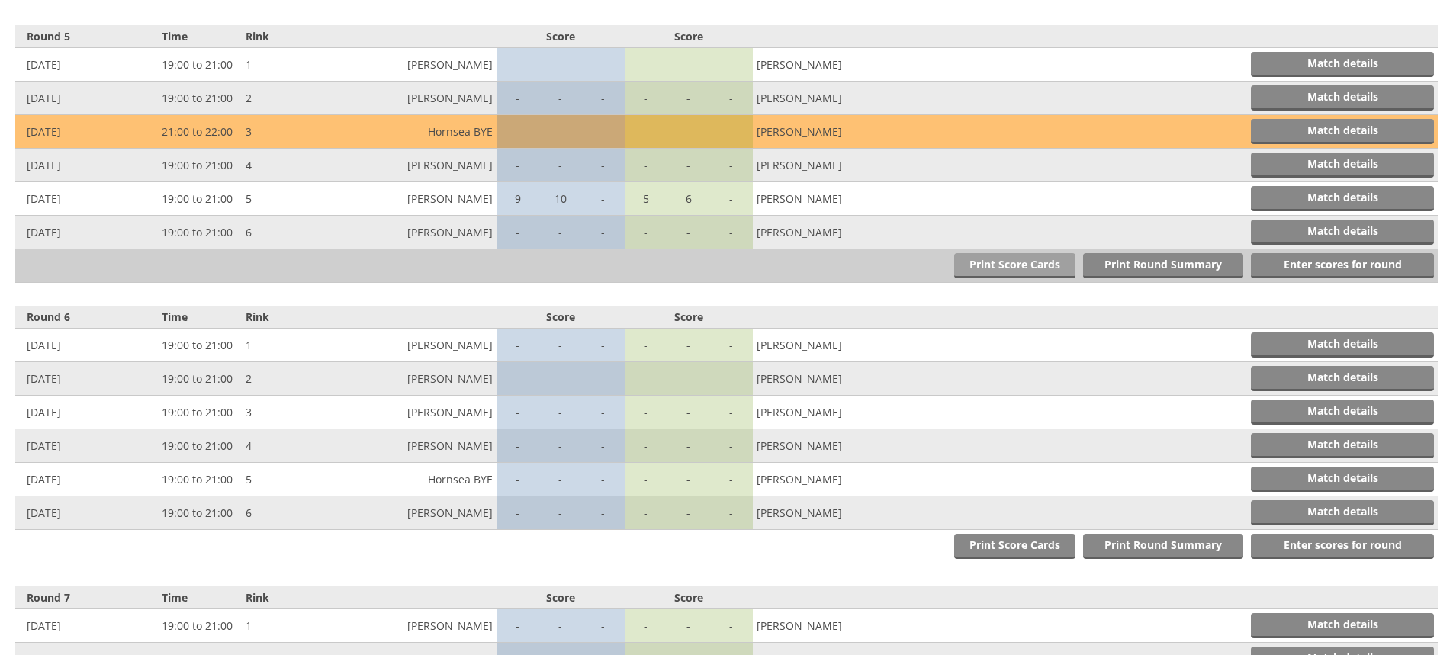
scroll to position [1729, 0]
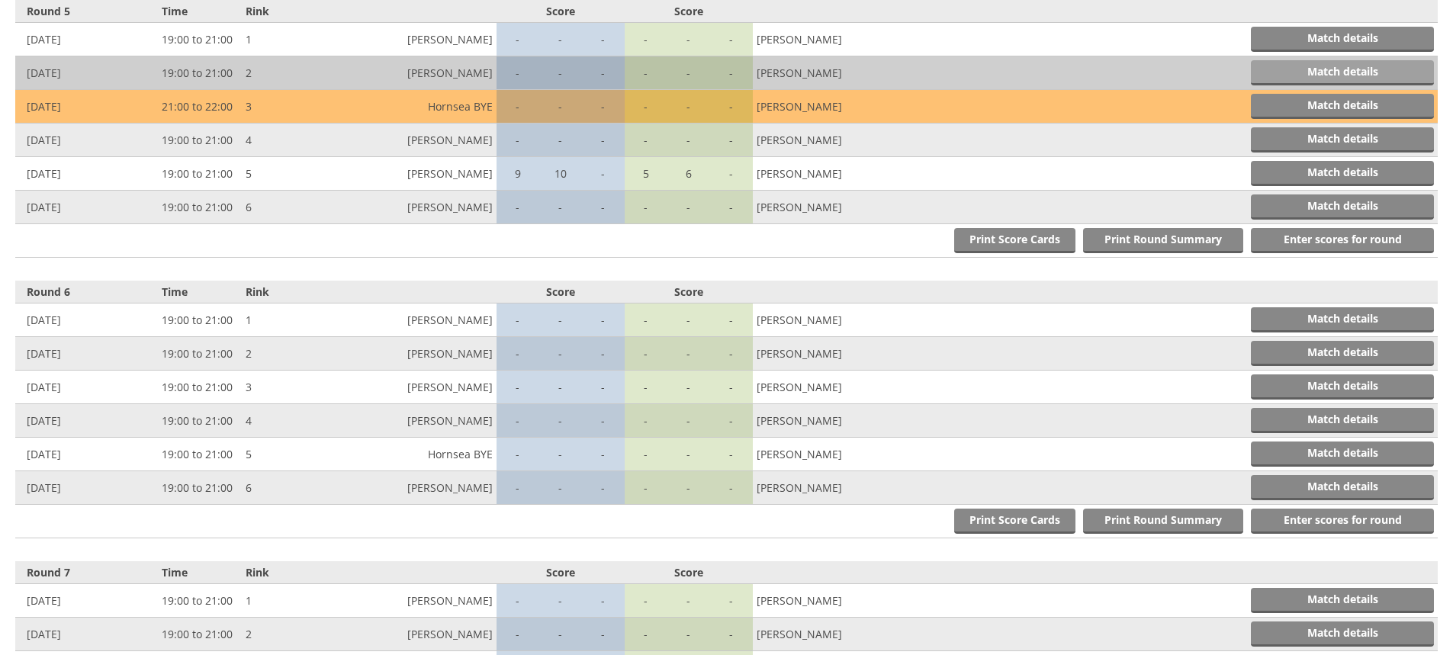
click at [1288, 66] on link "Match details" at bounding box center [1342, 72] width 183 height 25
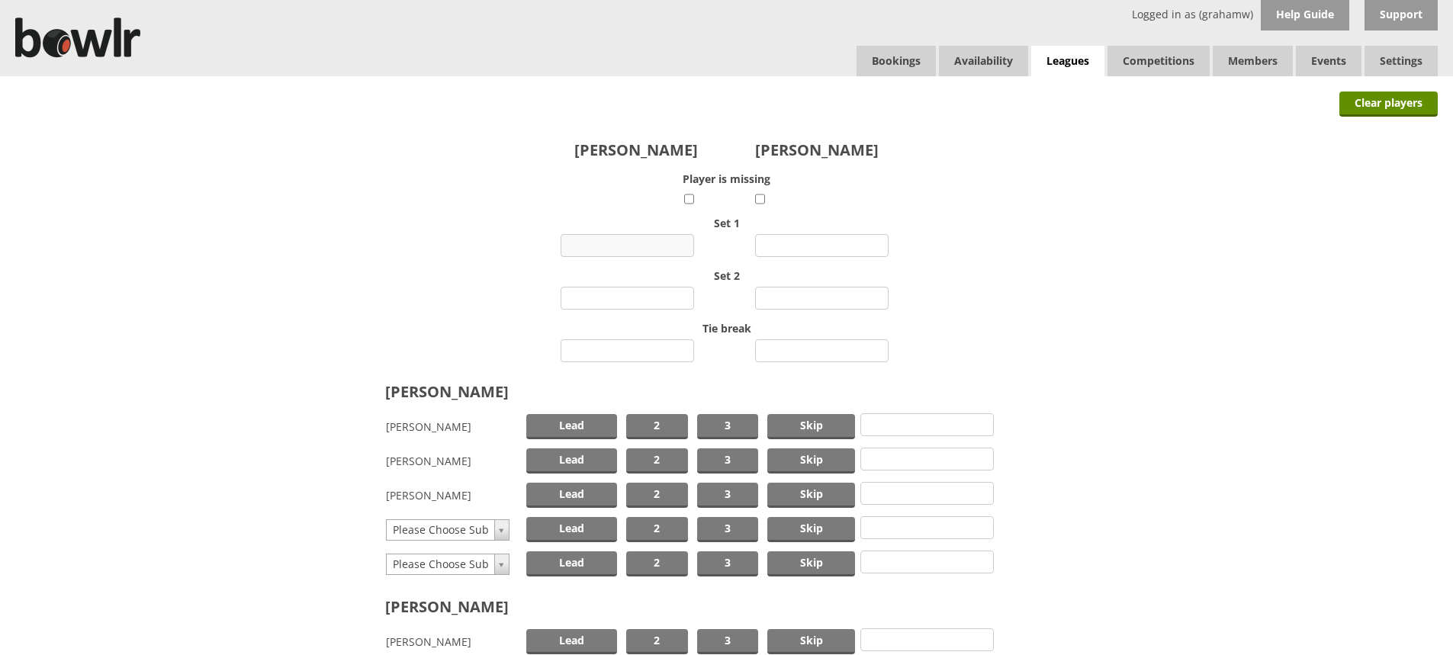
click at [629, 240] on input "number" at bounding box center [628, 245] width 134 height 23
type input "3"
click at [780, 248] on input "number" at bounding box center [822, 245] width 134 height 23
type input "16"
click at [636, 295] on input "number" at bounding box center [628, 298] width 134 height 23
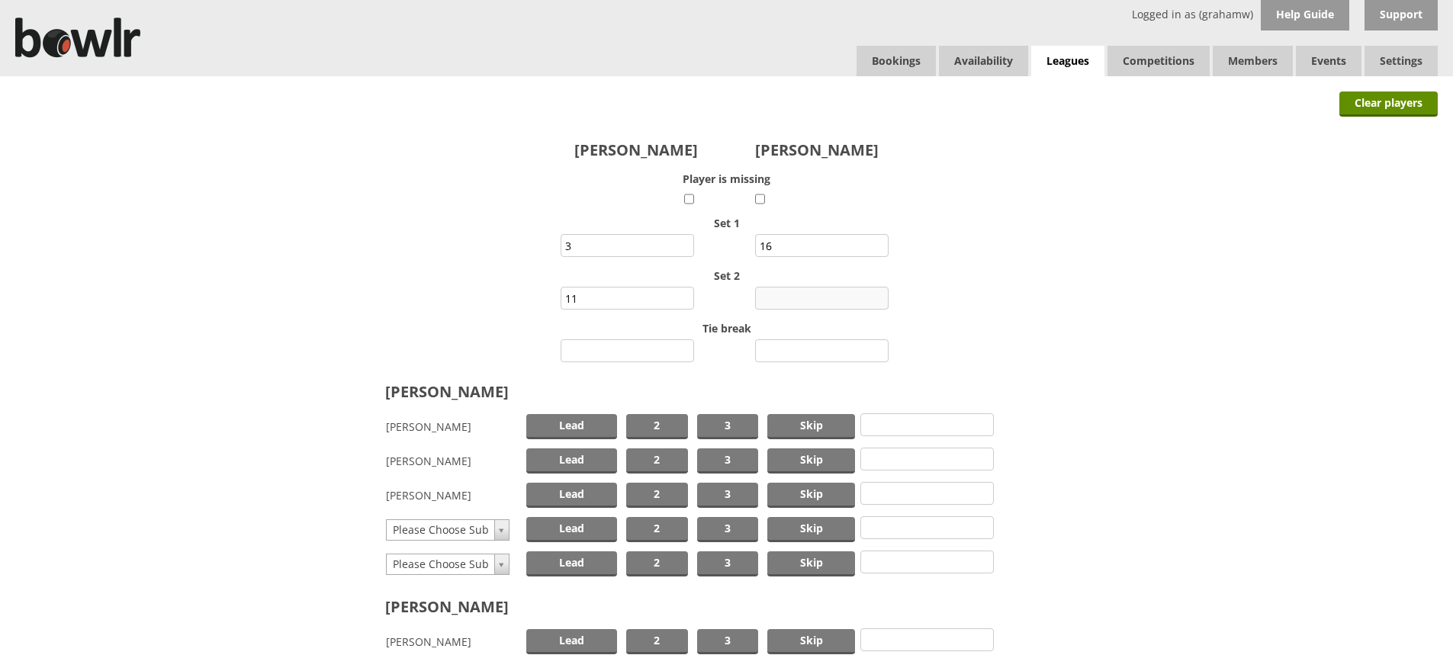
type input "11"
click at [828, 298] on input "number" at bounding box center [822, 298] width 134 height 23
type input "4"
click at [667, 349] on input "number" at bounding box center [628, 350] width 134 height 23
type input "0"
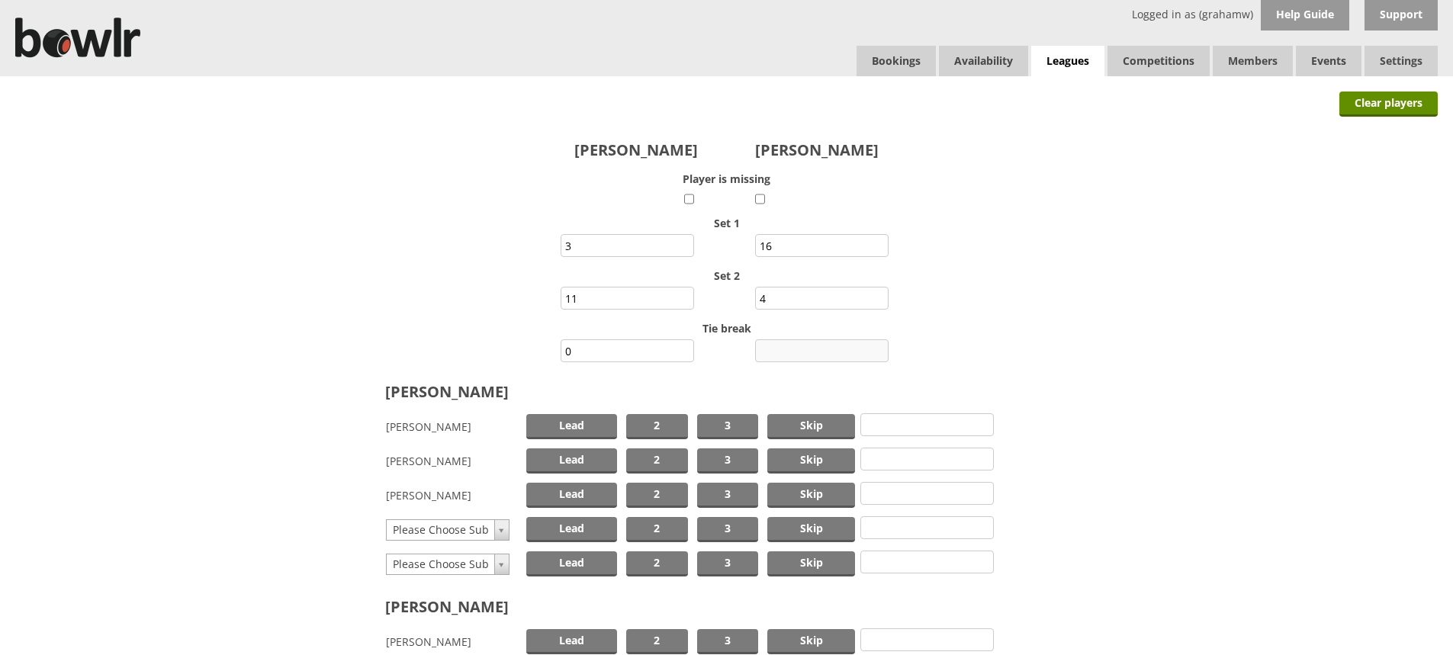
click at [814, 350] on input "number" at bounding box center [822, 350] width 134 height 23
type input "1"
click at [812, 421] on span "Skip" at bounding box center [811, 426] width 88 height 25
click at [590, 458] on span "Lead" at bounding box center [571, 461] width 91 height 25
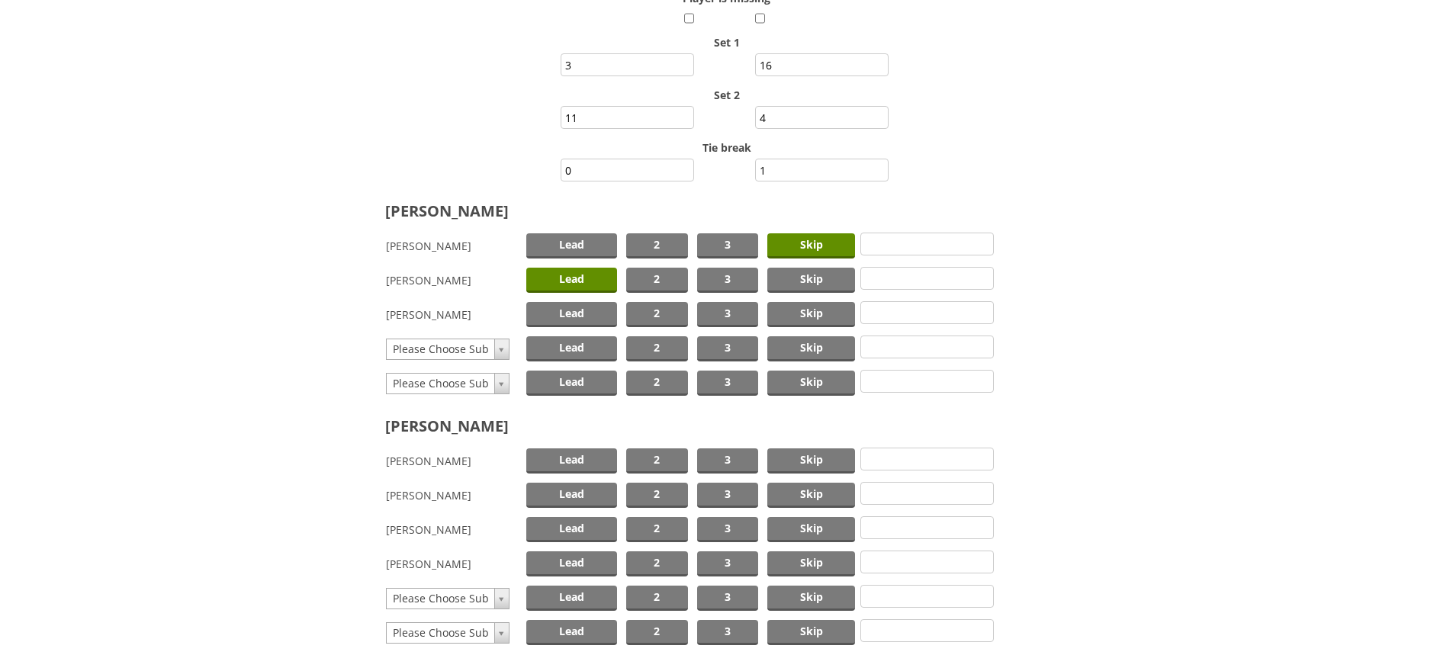
scroll to position [305, 0]
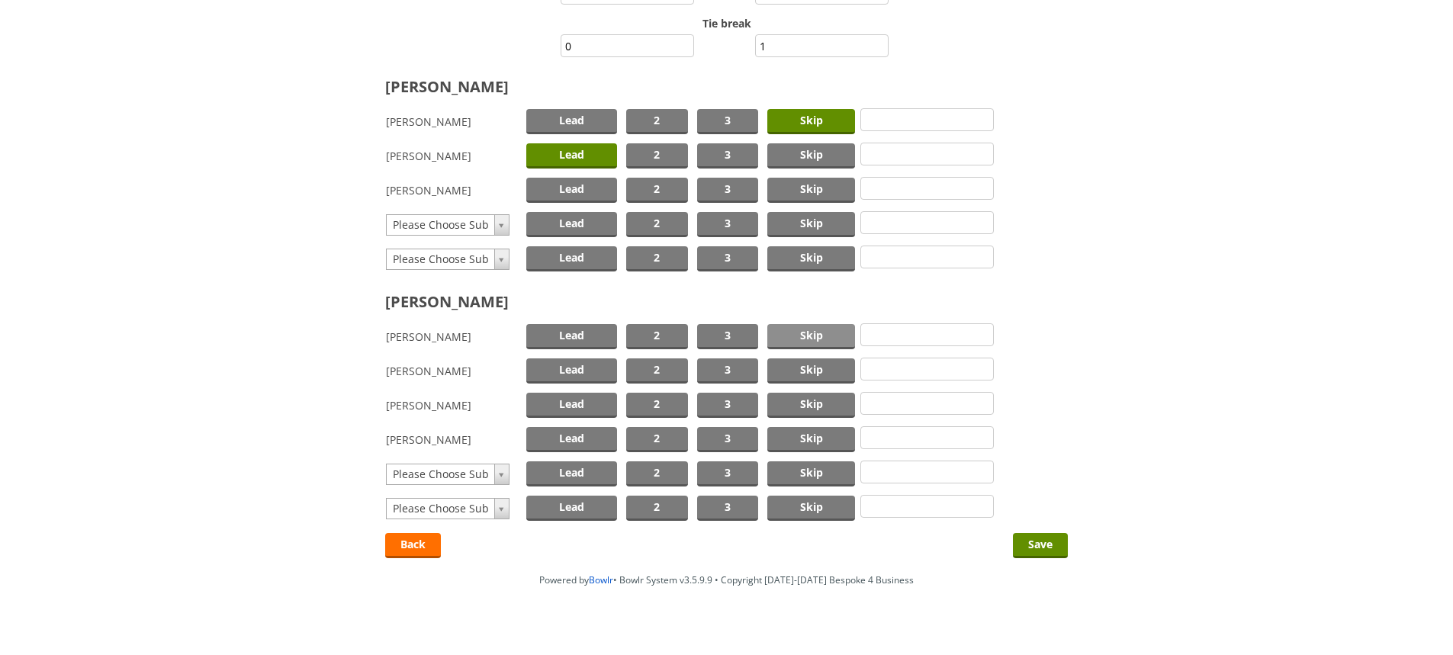
click at [804, 336] on span "Skip" at bounding box center [811, 336] width 88 height 25
click at [558, 402] on span "Lead" at bounding box center [571, 405] width 91 height 25
click at [1042, 542] on input "Save" at bounding box center [1040, 545] width 55 height 25
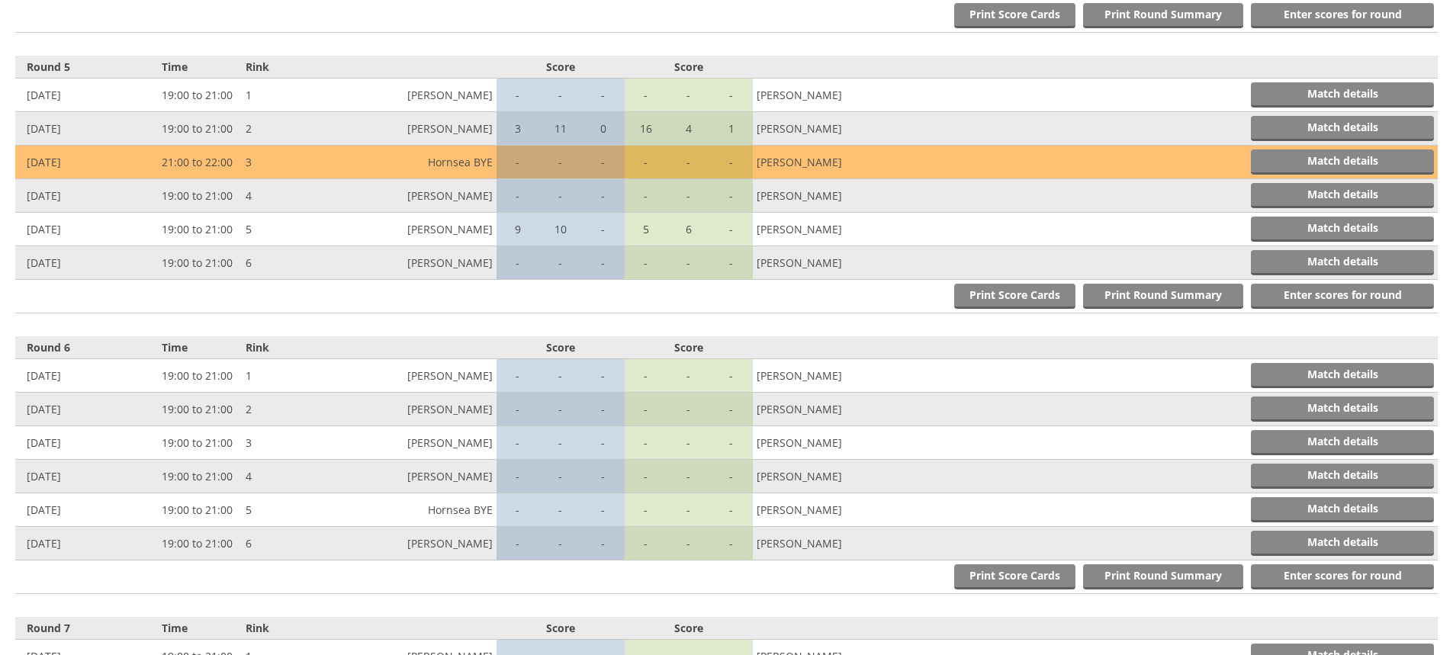
scroll to position [1729, 0]
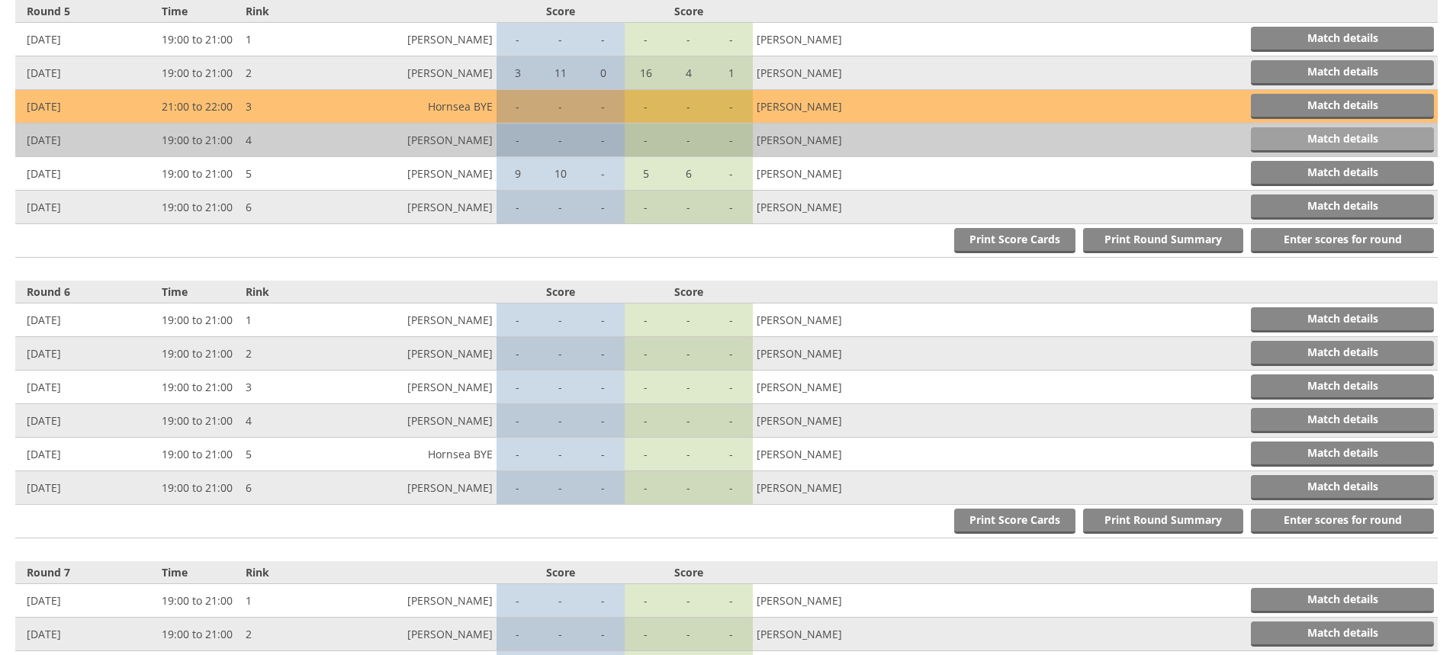
click at [1338, 136] on link "Match details" at bounding box center [1342, 139] width 183 height 25
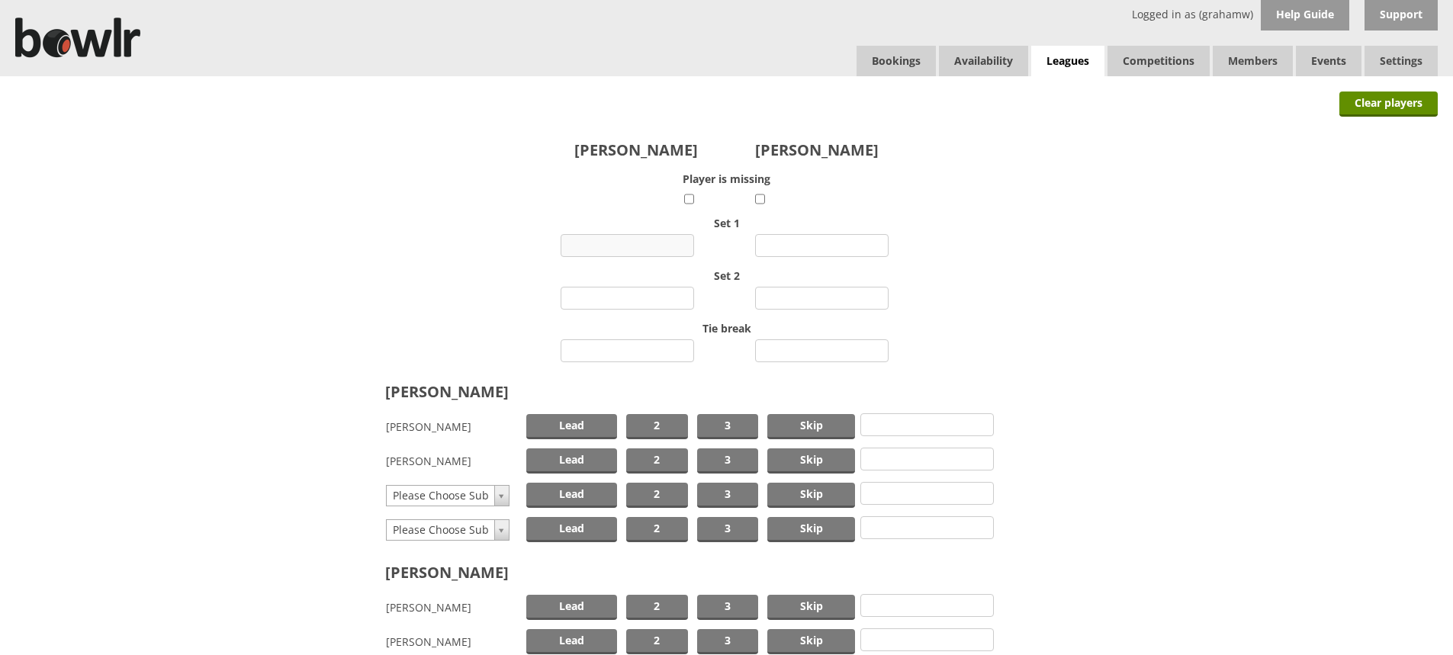
click at [626, 243] on input "number" at bounding box center [628, 245] width 134 height 23
type input "3"
click at [798, 246] on input "number" at bounding box center [822, 245] width 134 height 23
type input "10"
click at [658, 300] on input "number" at bounding box center [628, 298] width 134 height 23
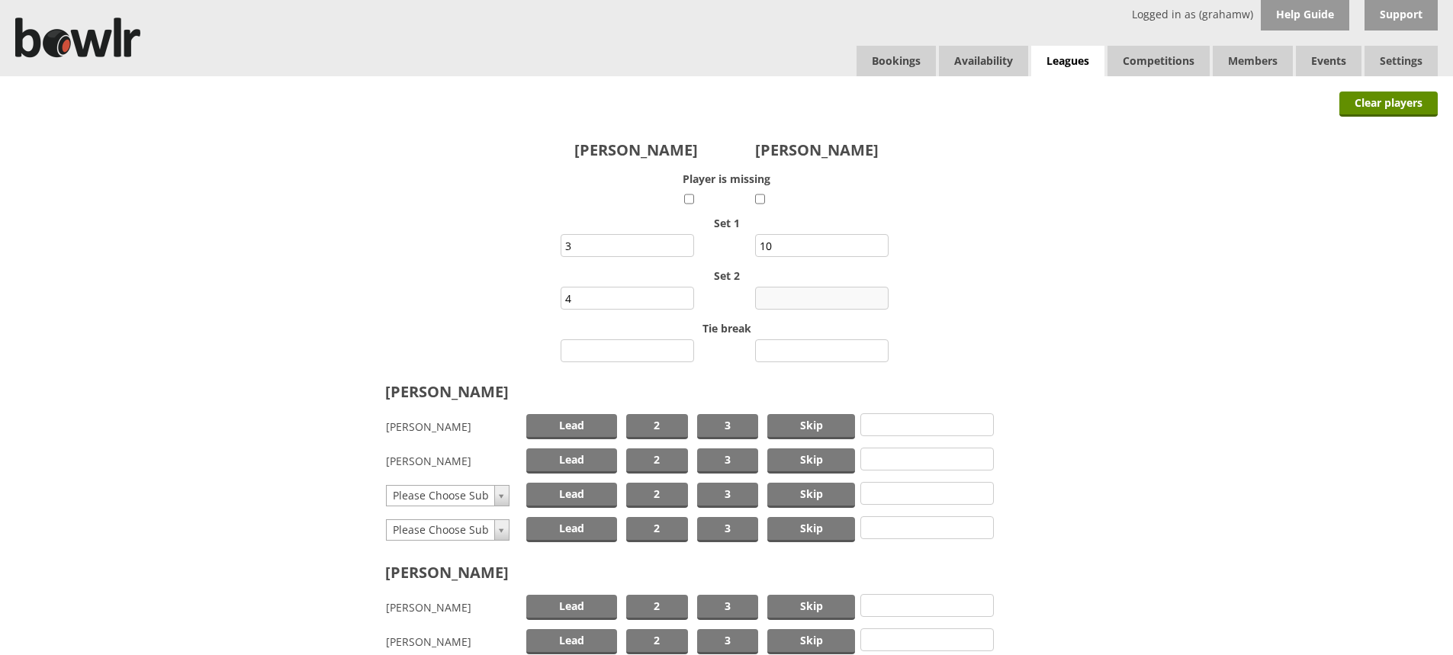
type input "4"
click at [814, 294] on input "number" at bounding box center [822, 298] width 134 height 23
type input "11"
click at [794, 420] on span "Skip" at bounding box center [811, 426] width 88 height 25
click at [584, 462] on span "Lead" at bounding box center [571, 461] width 91 height 25
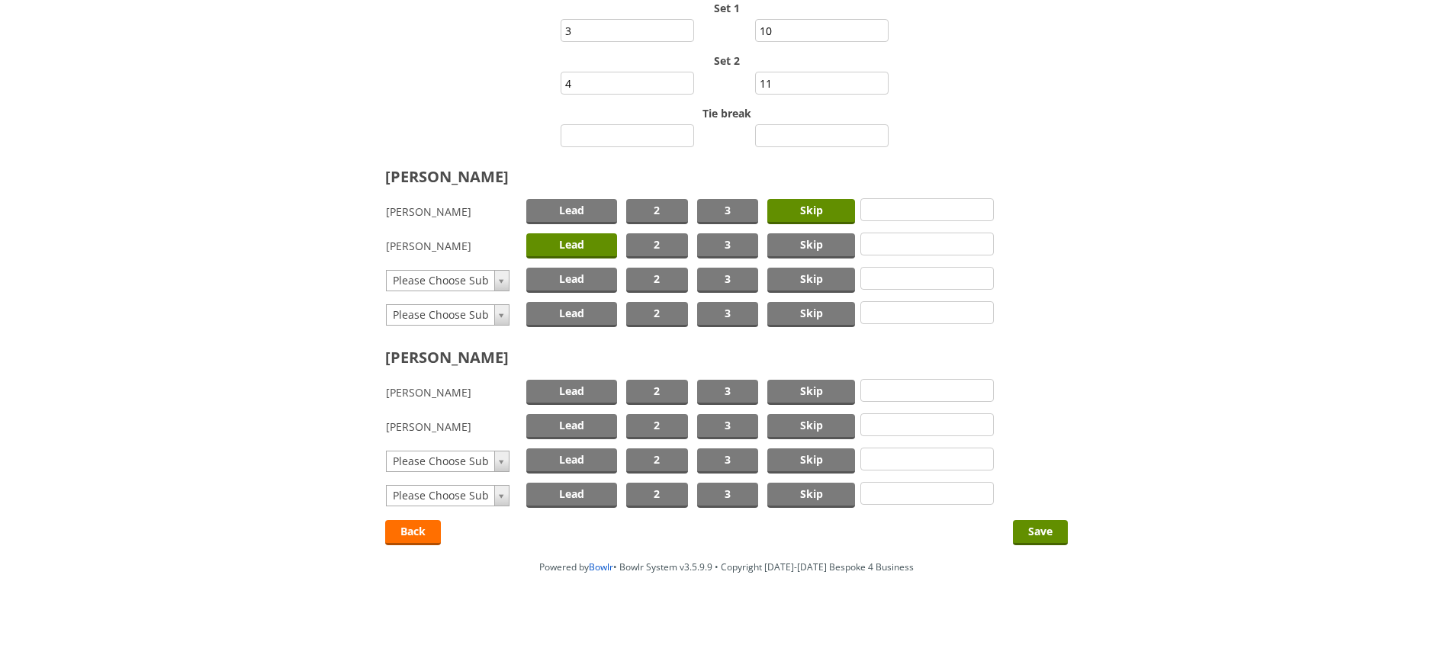
scroll to position [220, 0]
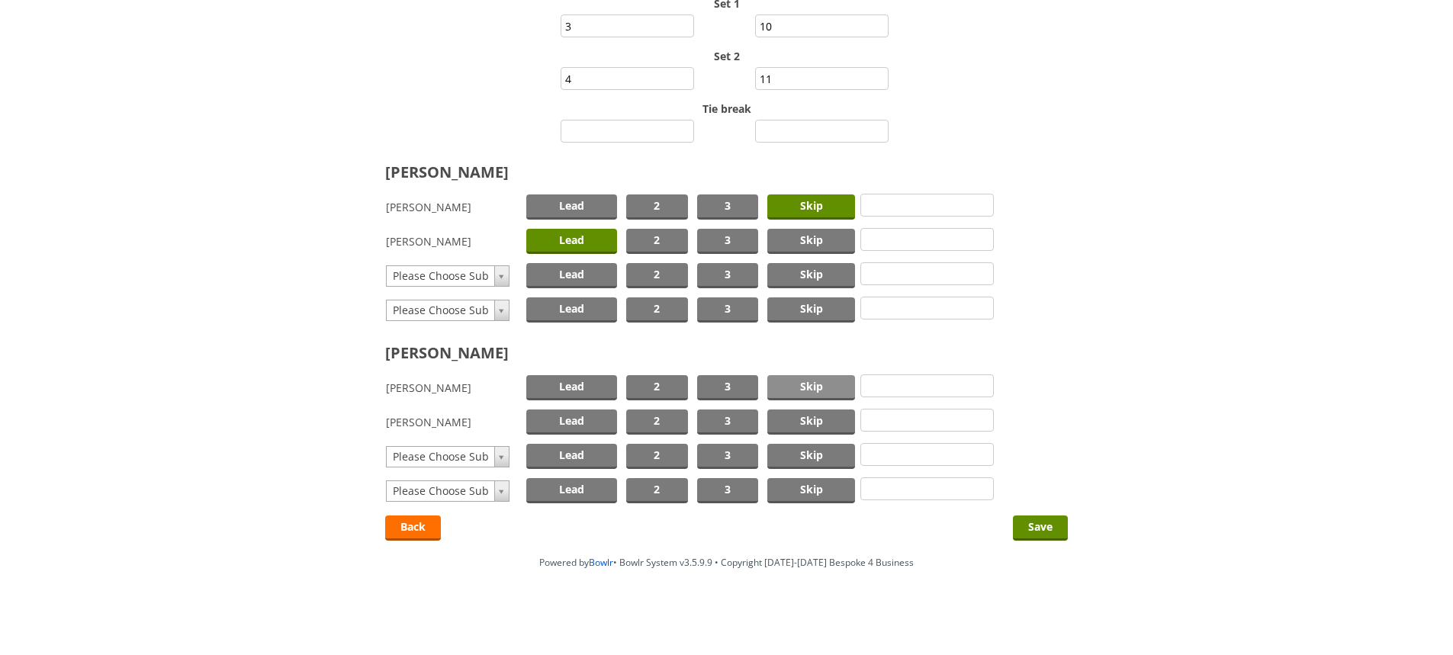
click at [819, 387] on span "Skip" at bounding box center [811, 387] width 88 height 25
click at [576, 417] on span "Lead" at bounding box center [571, 422] width 91 height 25
click at [1038, 526] on input "Save" at bounding box center [1040, 528] width 55 height 25
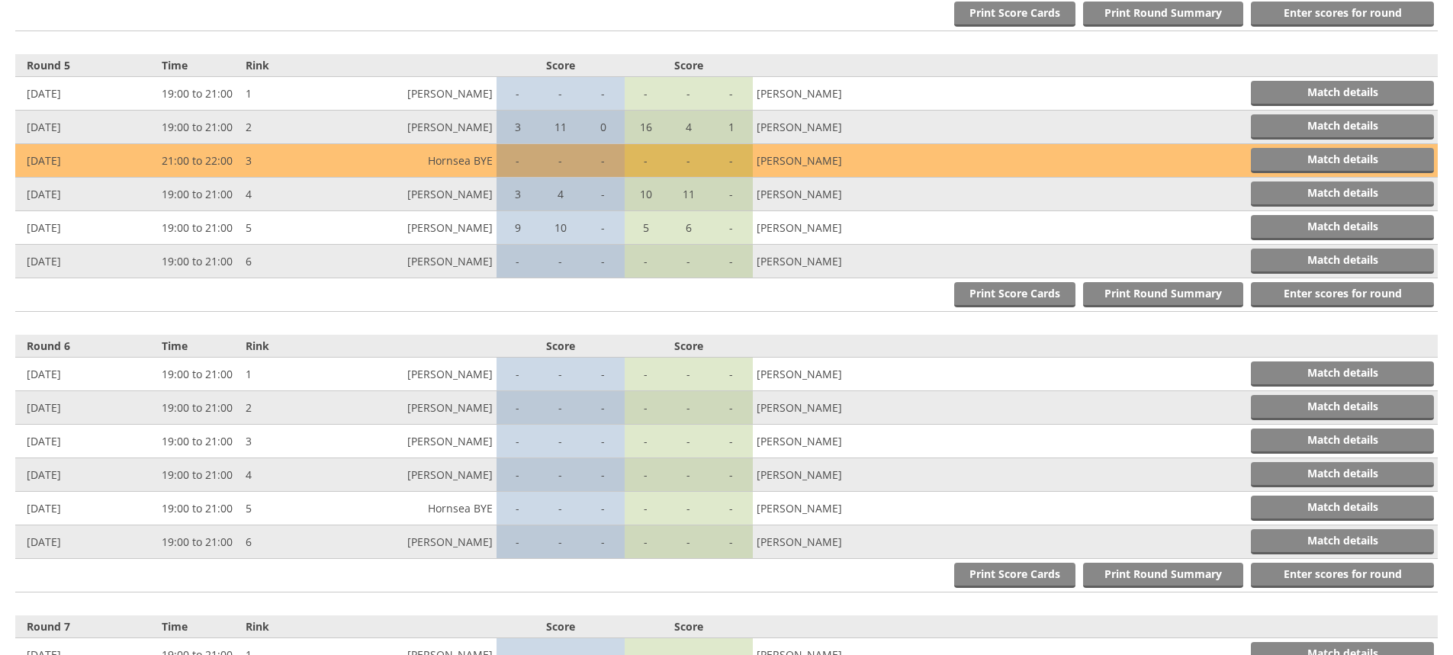
scroll to position [1729, 0]
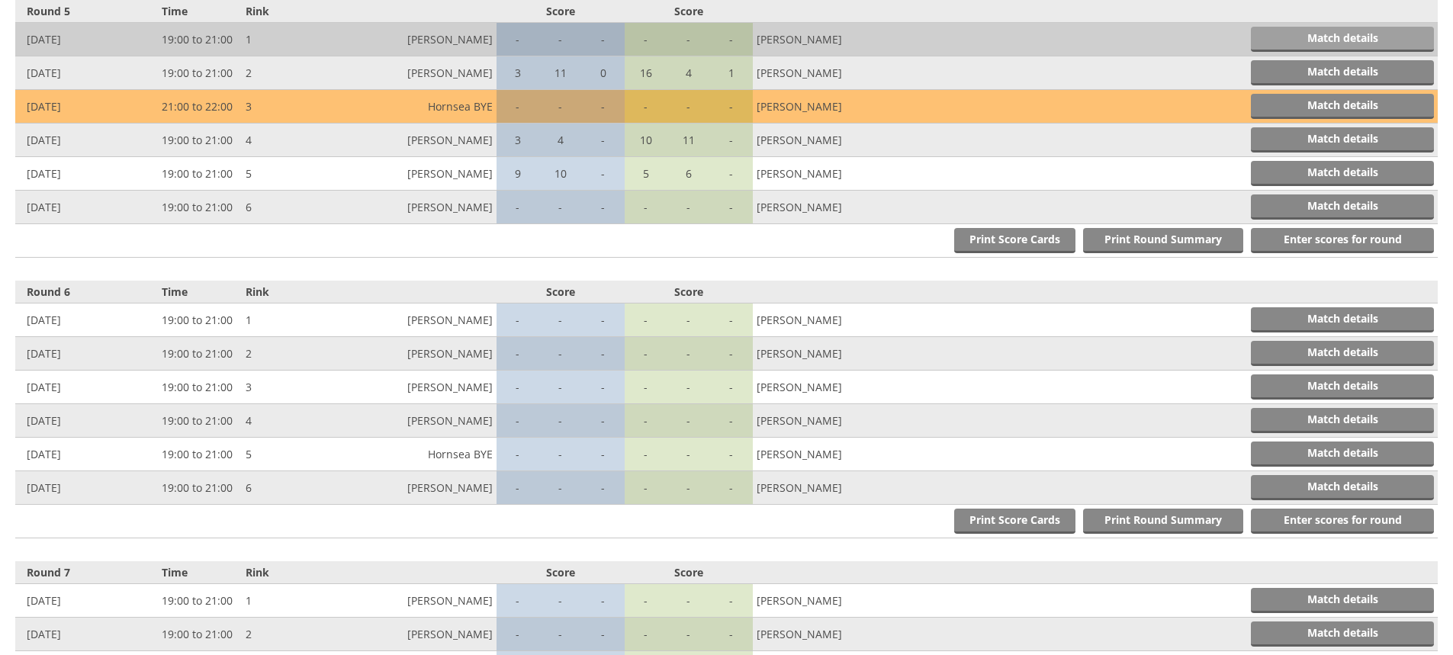
click at [1359, 34] on link "Match details" at bounding box center [1342, 39] width 183 height 25
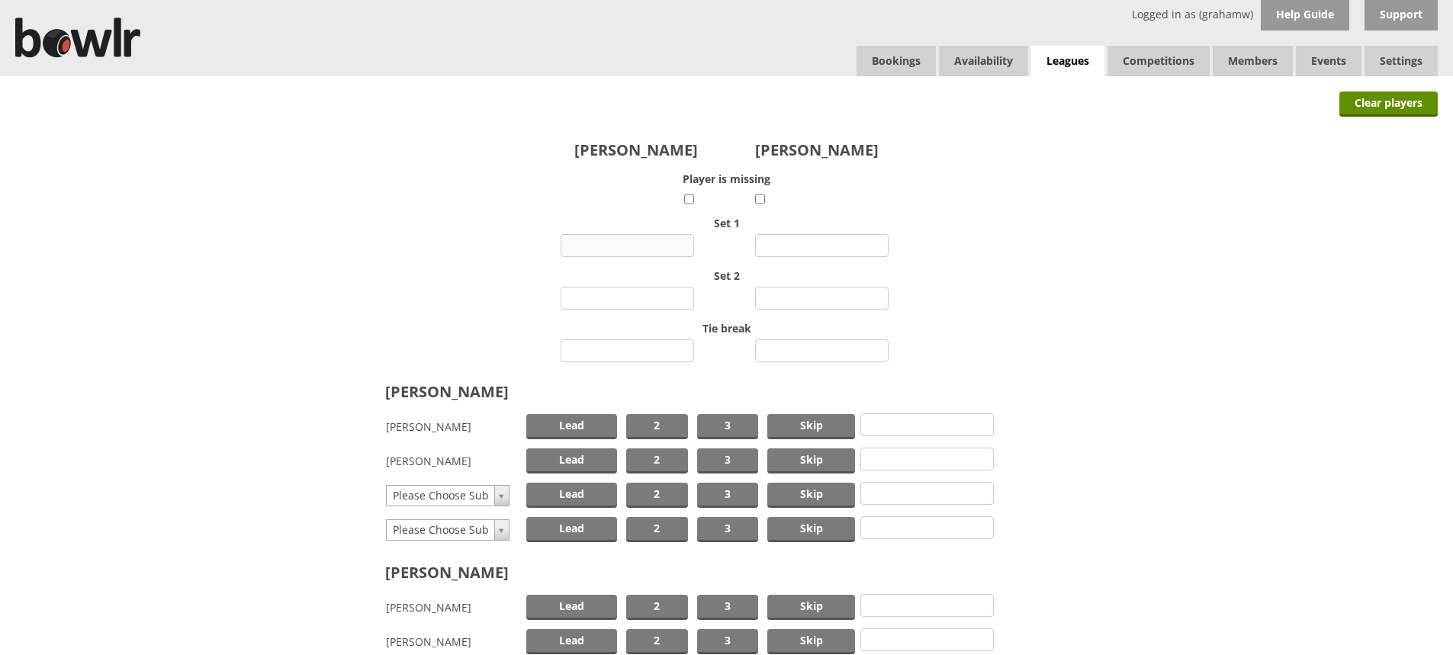
click at [635, 243] on input "number" at bounding box center [628, 245] width 134 height 23
type input "3"
click at [816, 244] on input "number" at bounding box center [822, 245] width 134 height 23
type input "11"
click at [631, 298] on input "number" at bounding box center [628, 298] width 134 height 23
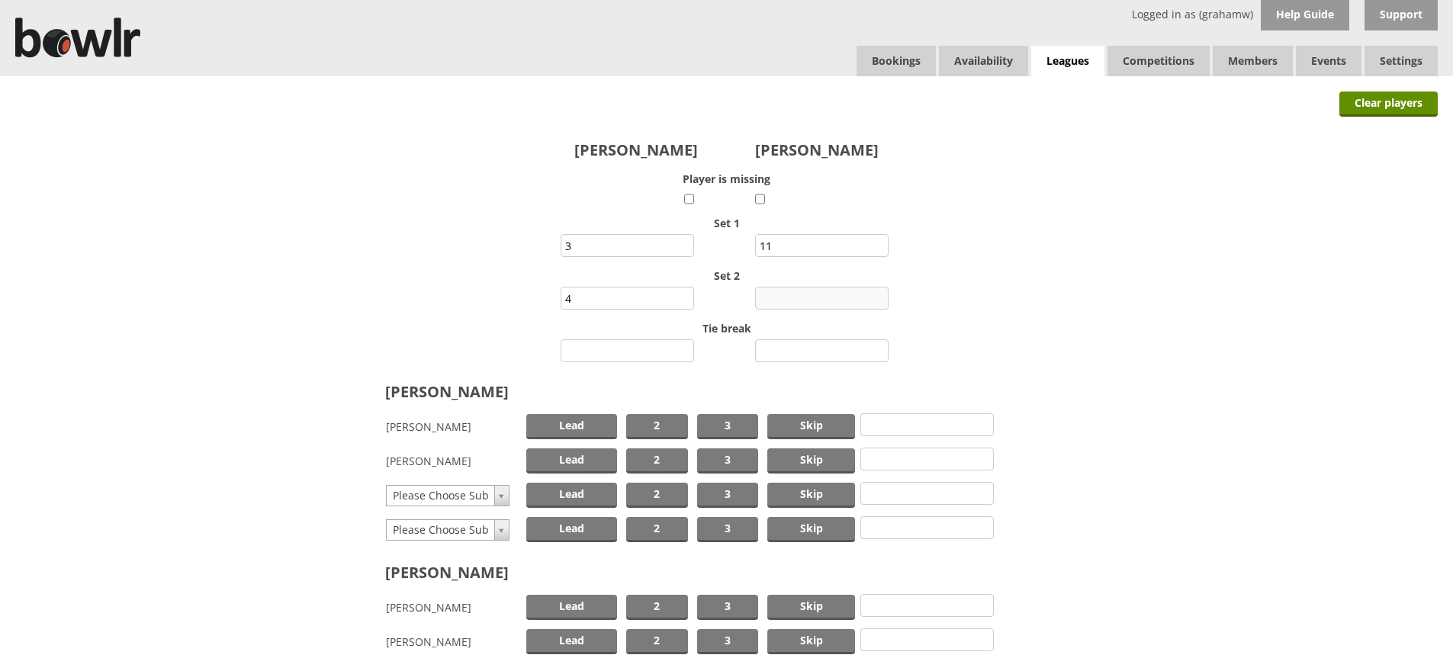
type input "4"
click at [821, 297] on input "number" at bounding box center [822, 298] width 134 height 23
type input "16"
click at [787, 423] on span "Skip" at bounding box center [811, 426] width 88 height 25
click at [590, 459] on span "Lead" at bounding box center [571, 461] width 91 height 25
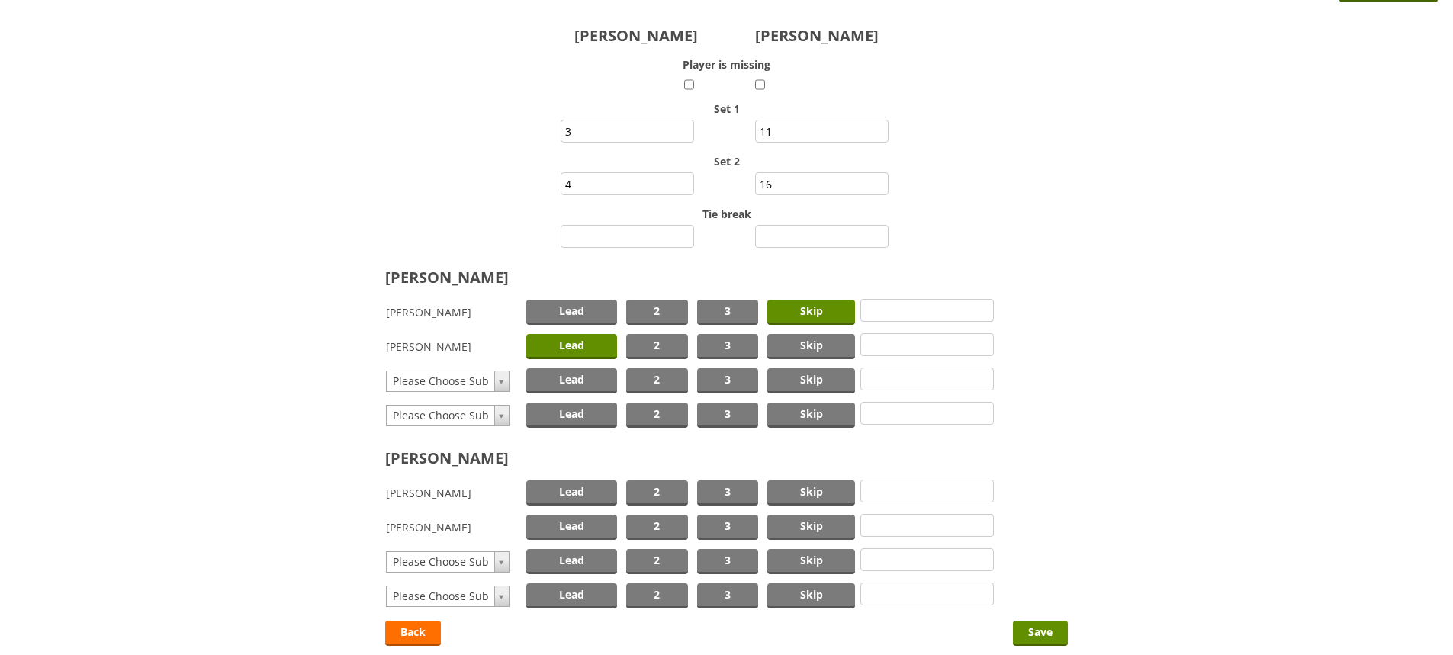
scroll to position [220, 0]
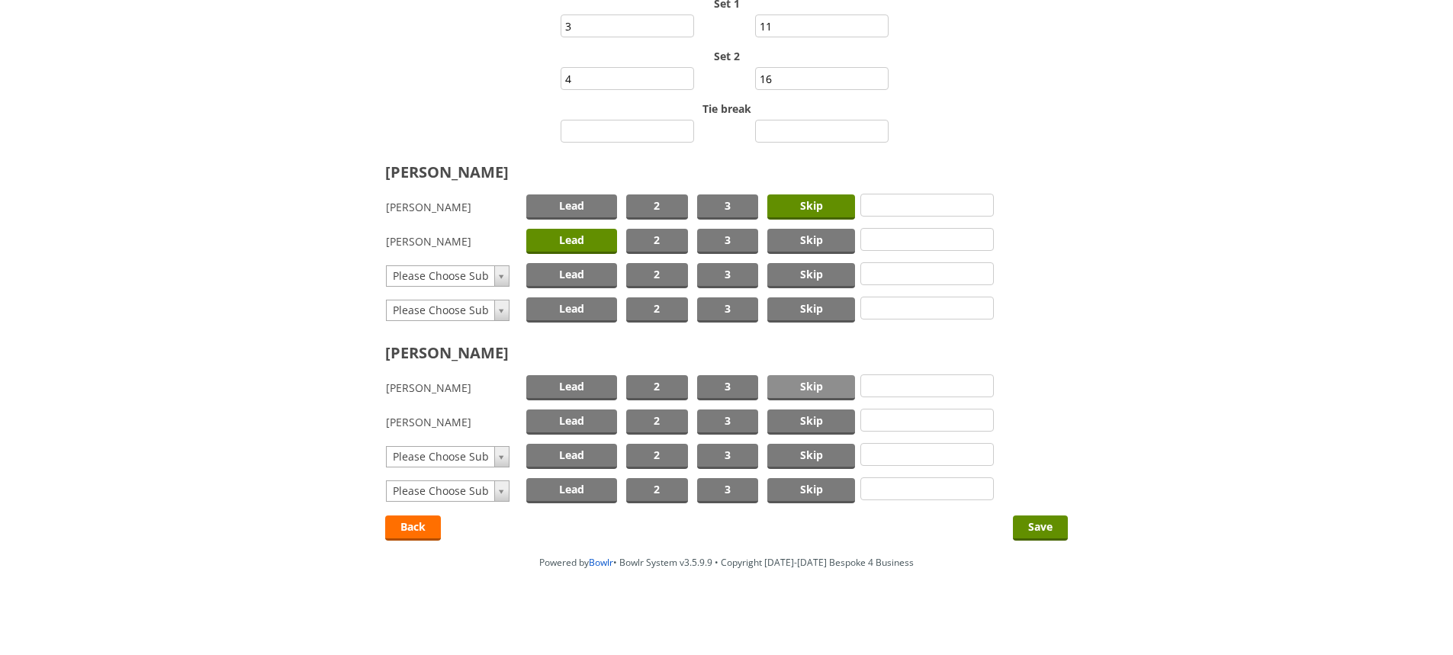
click at [822, 383] on span "Skip" at bounding box center [811, 387] width 88 height 25
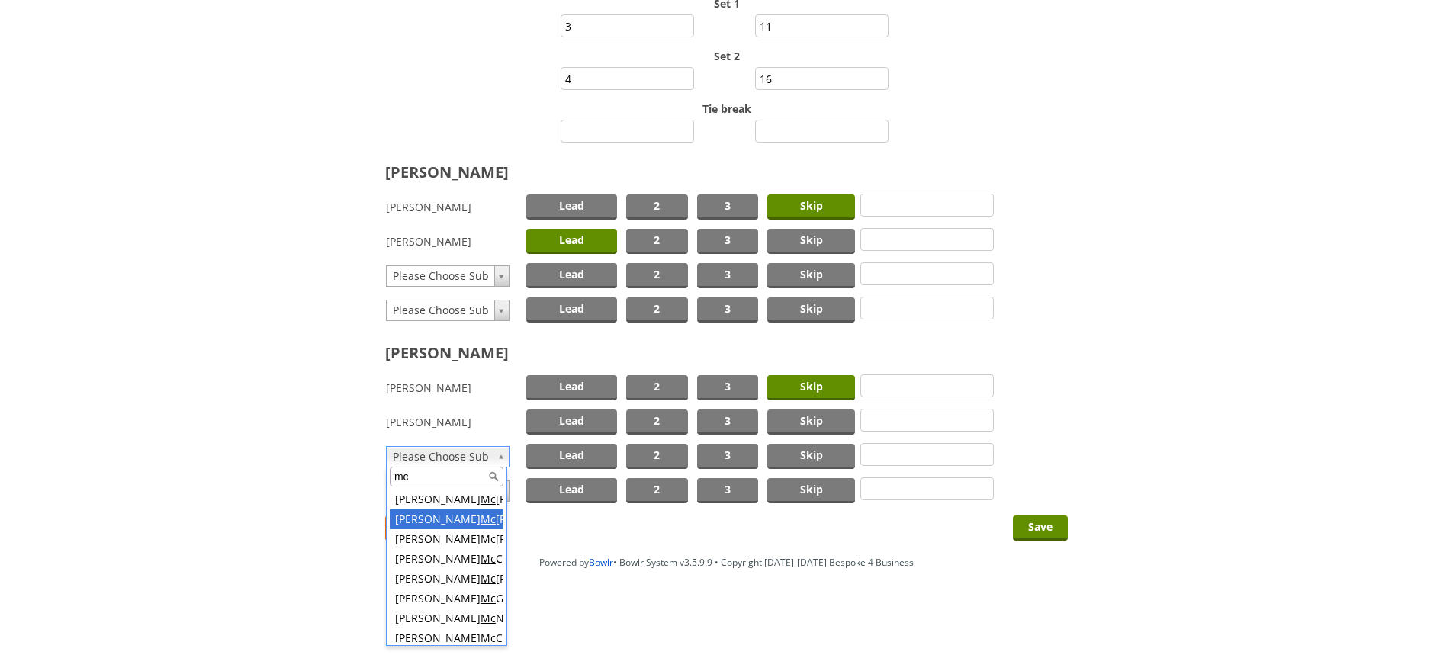
type input "mc"
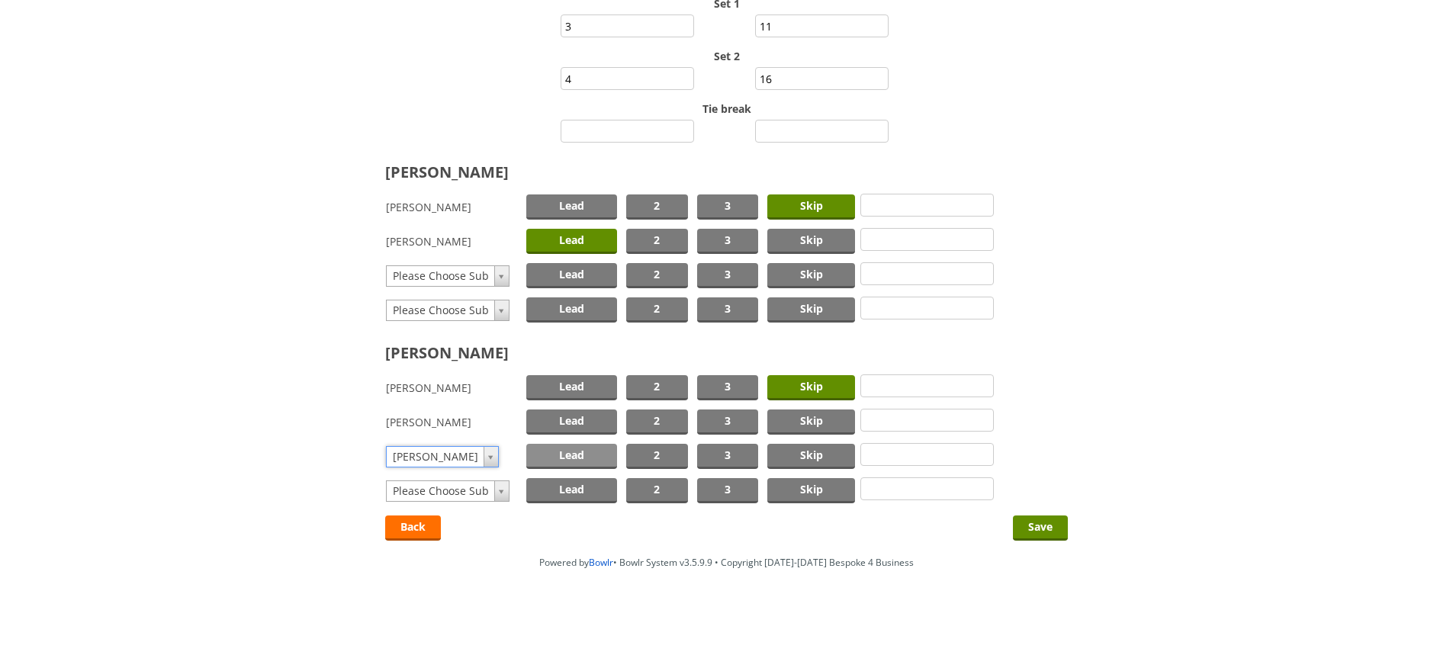
click at [589, 455] on span "Lead" at bounding box center [571, 456] width 91 height 25
click at [1035, 528] on input "Save" at bounding box center [1040, 528] width 55 height 25
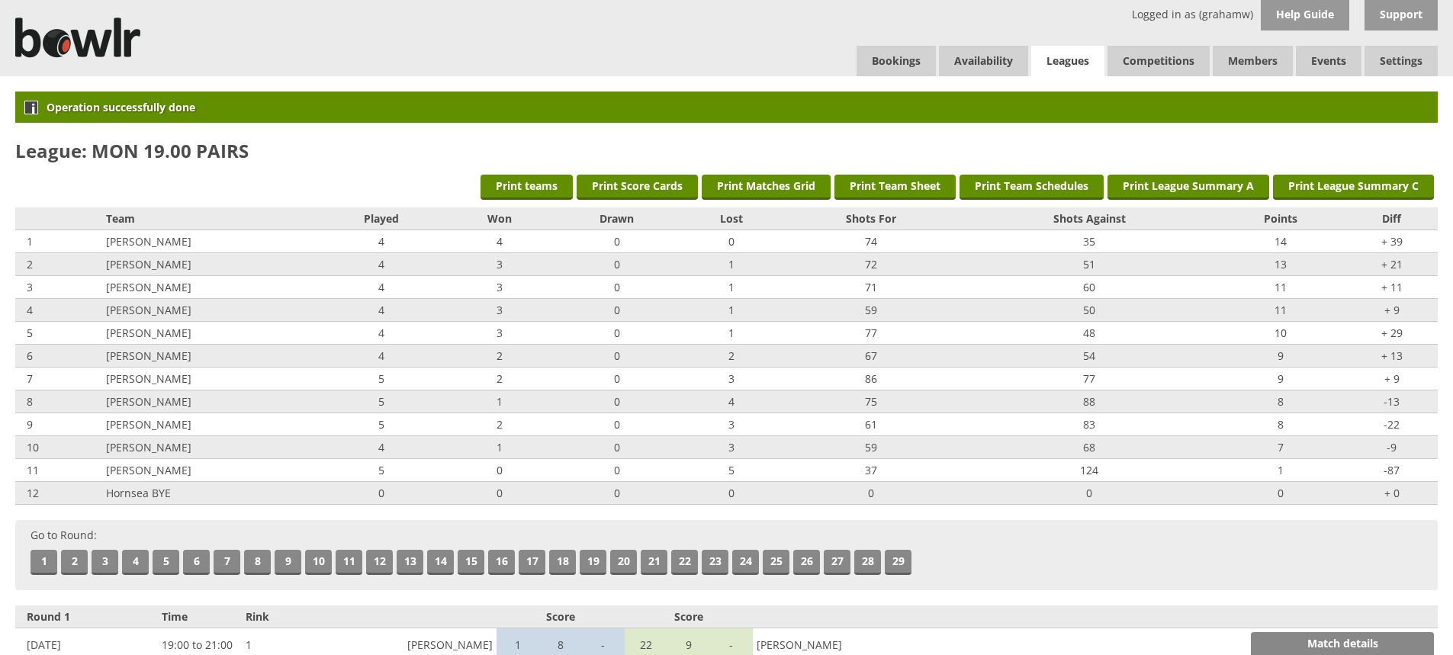
click at [1060, 53] on link "Leagues" at bounding box center [1067, 61] width 73 height 31
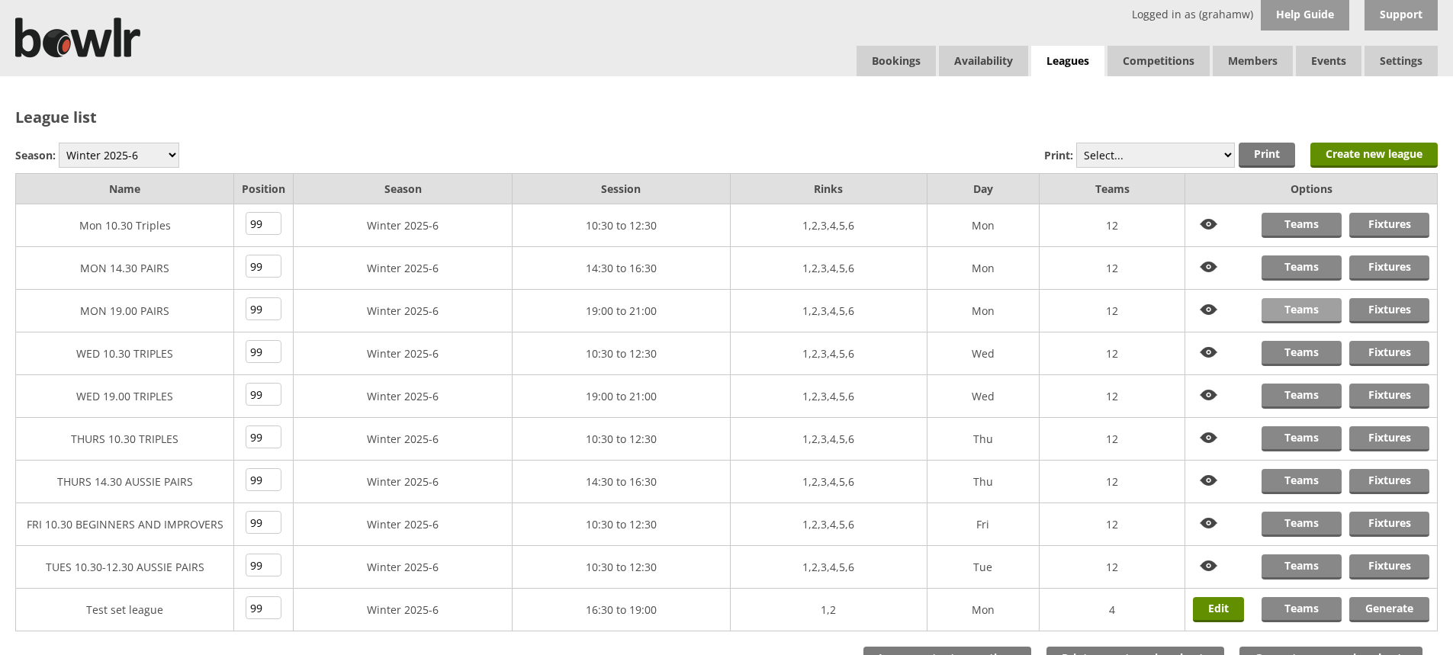
click at [1292, 308] on link "Teams" at bounding box center [1302, 310] width 80 height 25
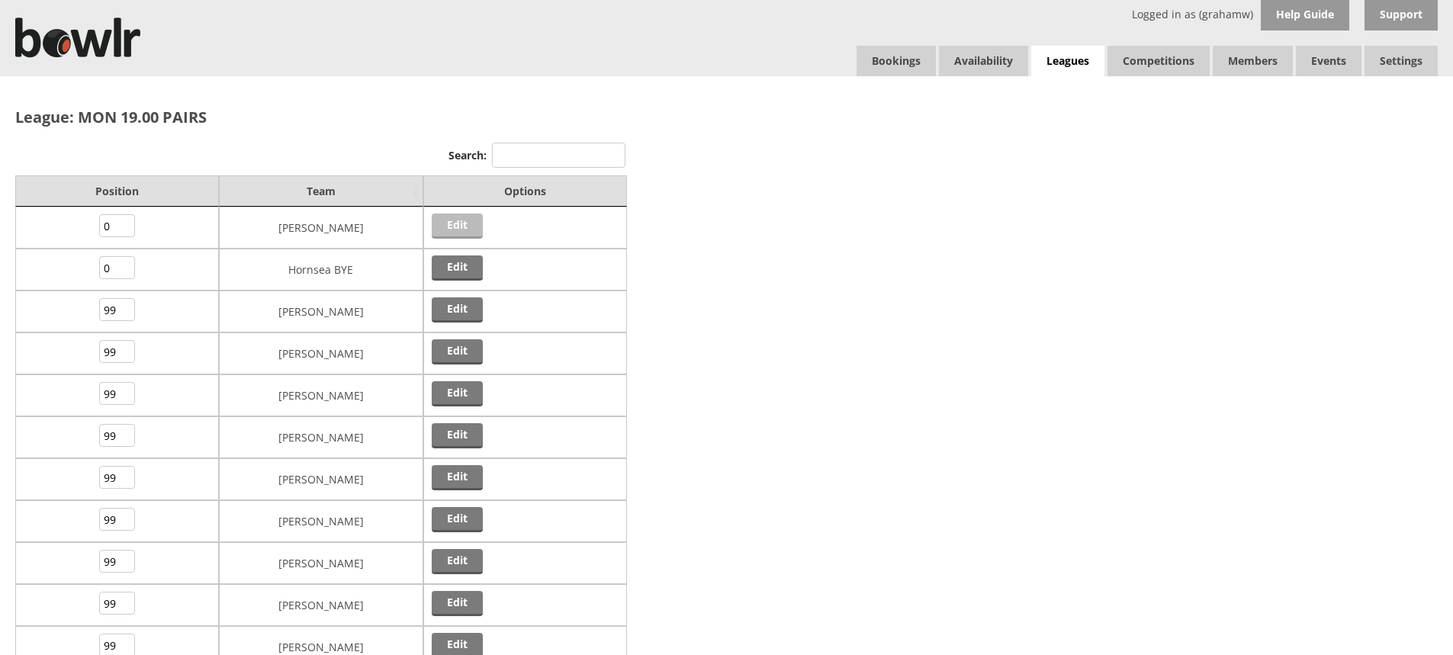
click at [456, 219] on link "Edit" at bounding box center [457, 226] width 51 height 25
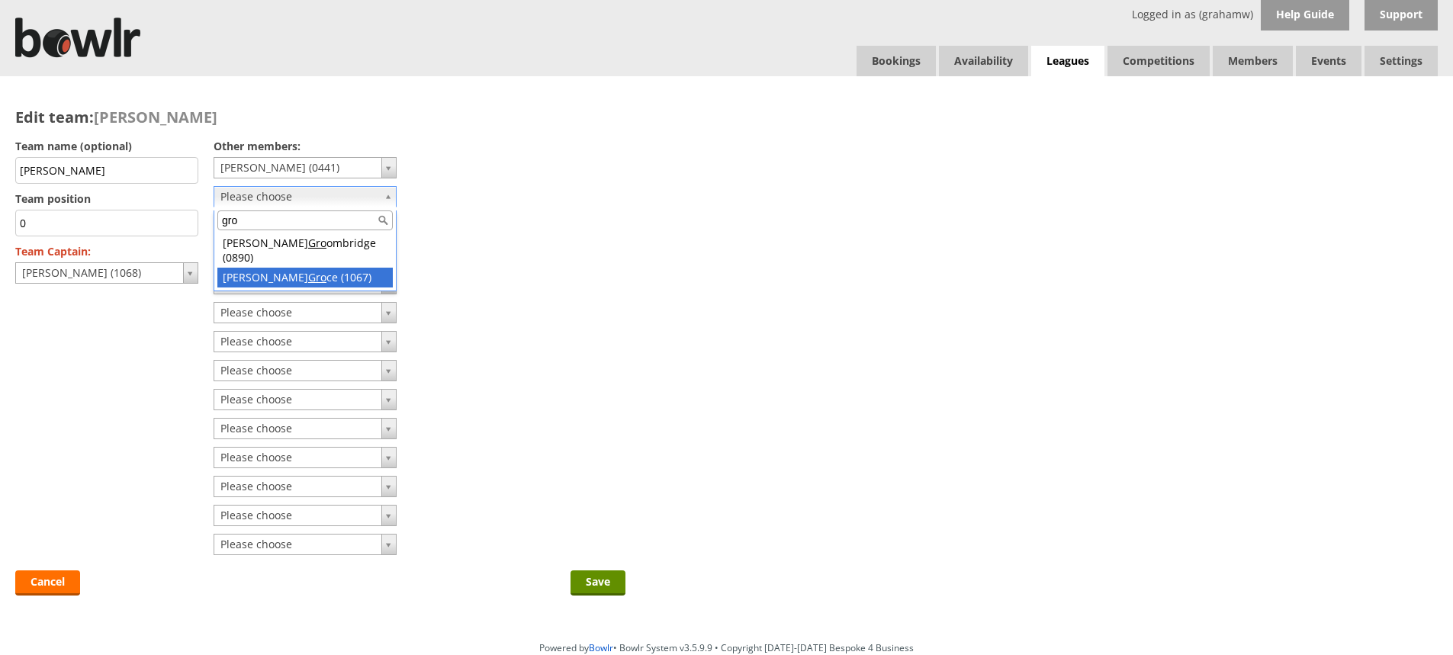
type input "gro"
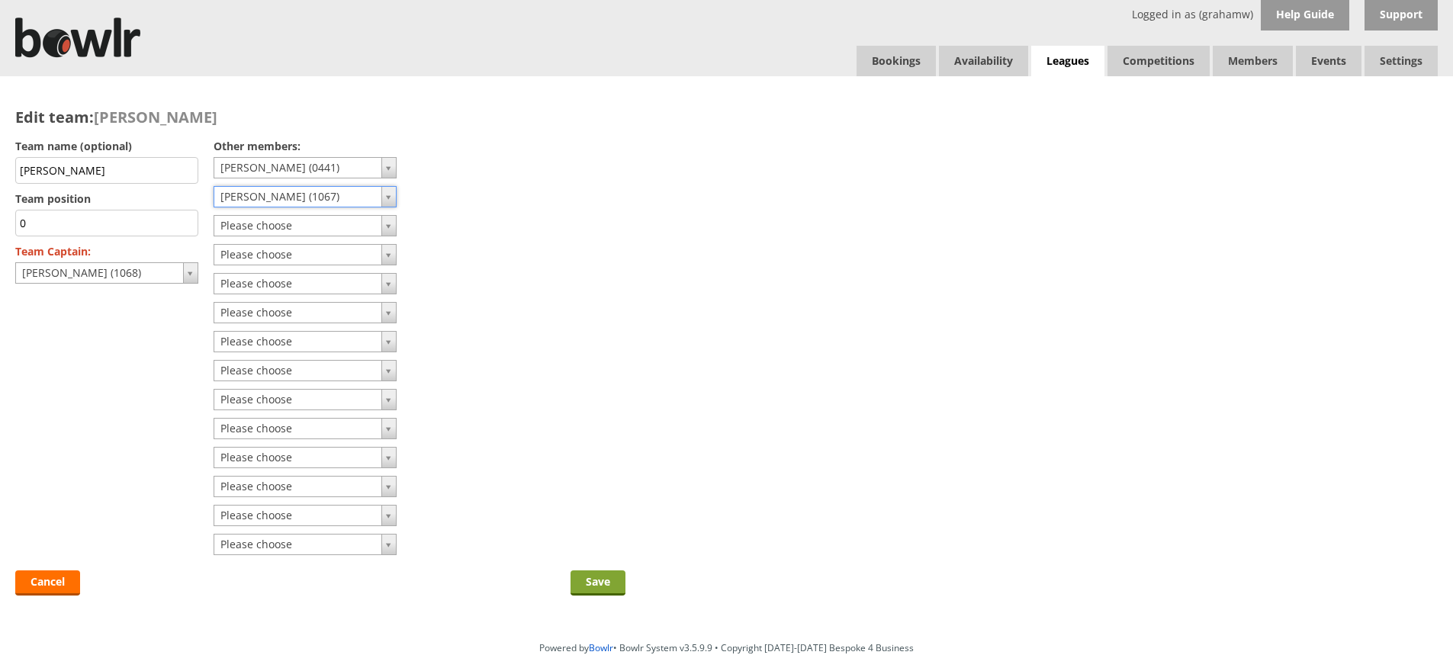
click at [596, 574] on input "Save" at bounding box center [598, 583] width 55 height 25
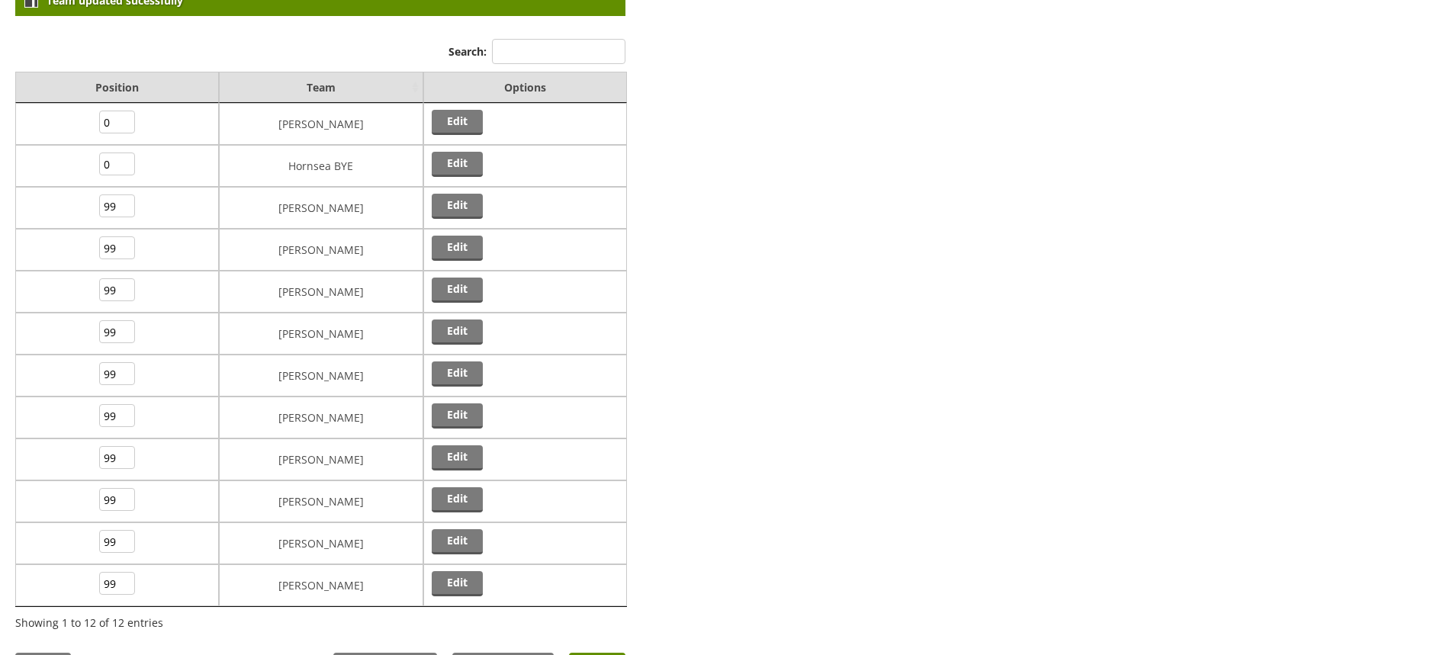
scroll to position [153, 0]
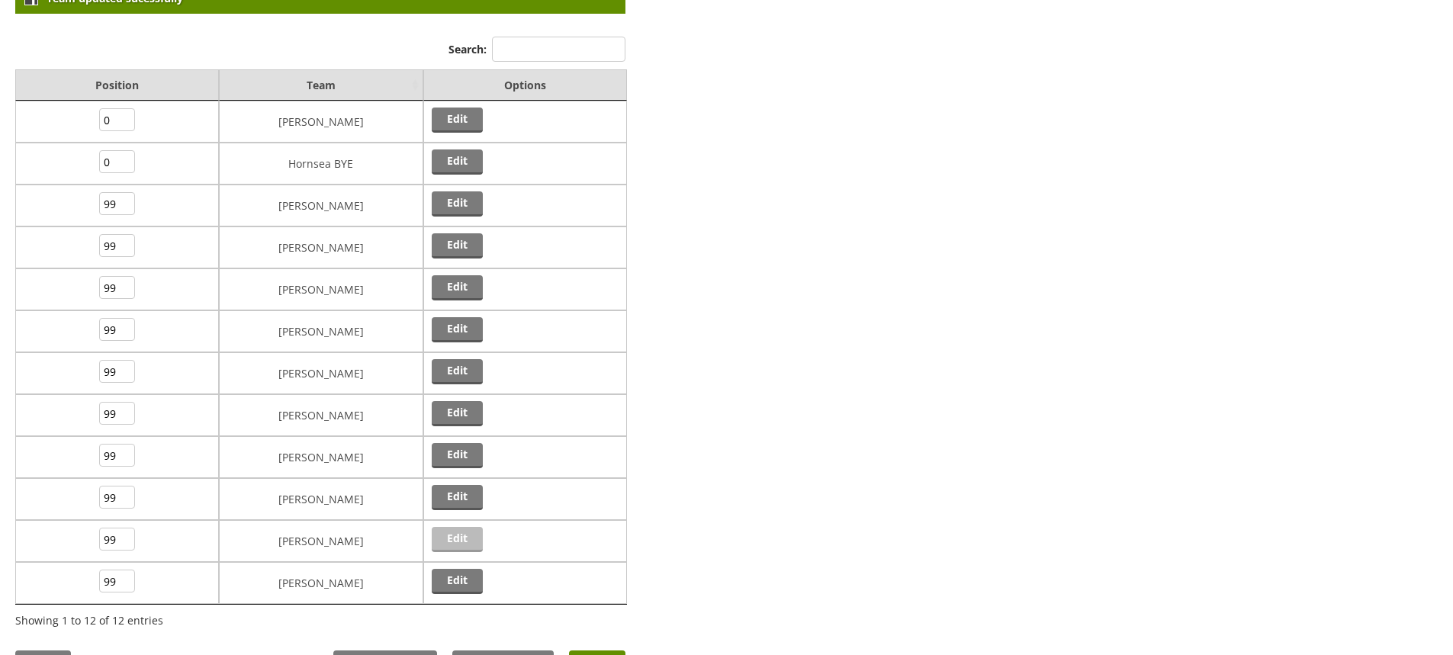
click at [455, 539] on link "Edit" at bounding box center [457, 539] width 51 height 25
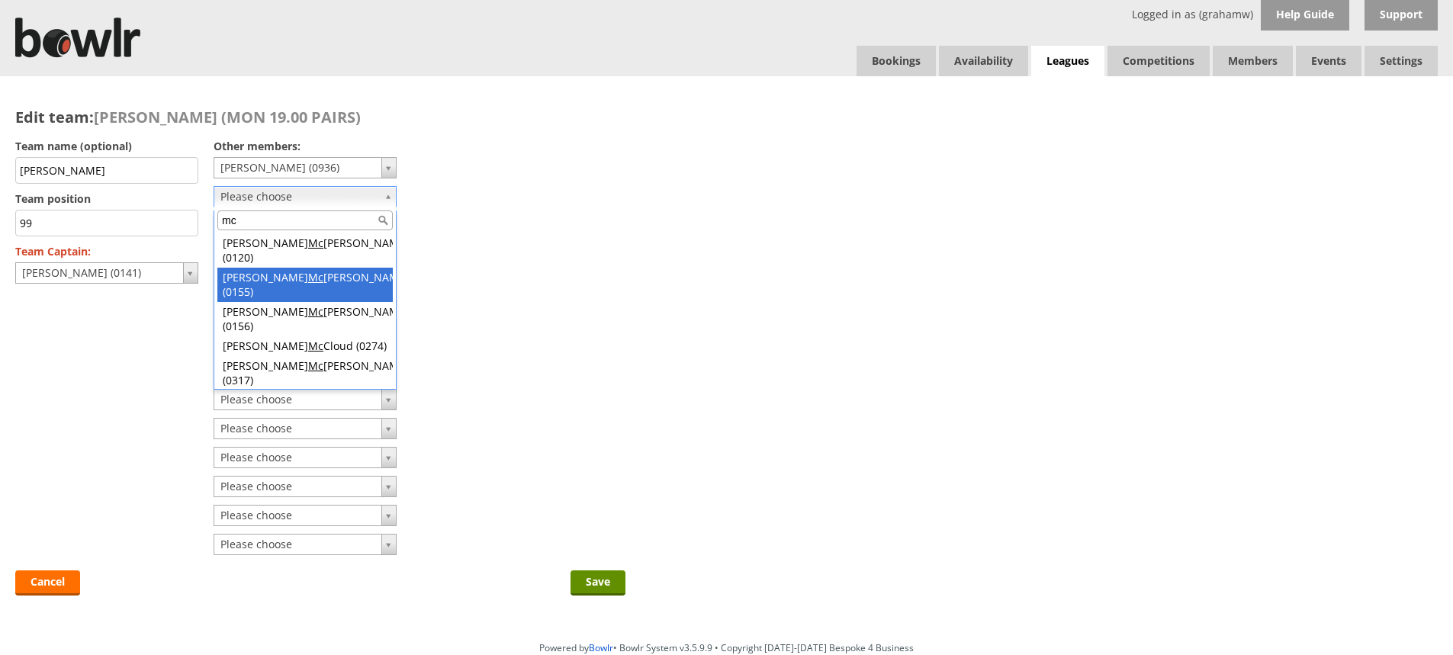
type input "mc"
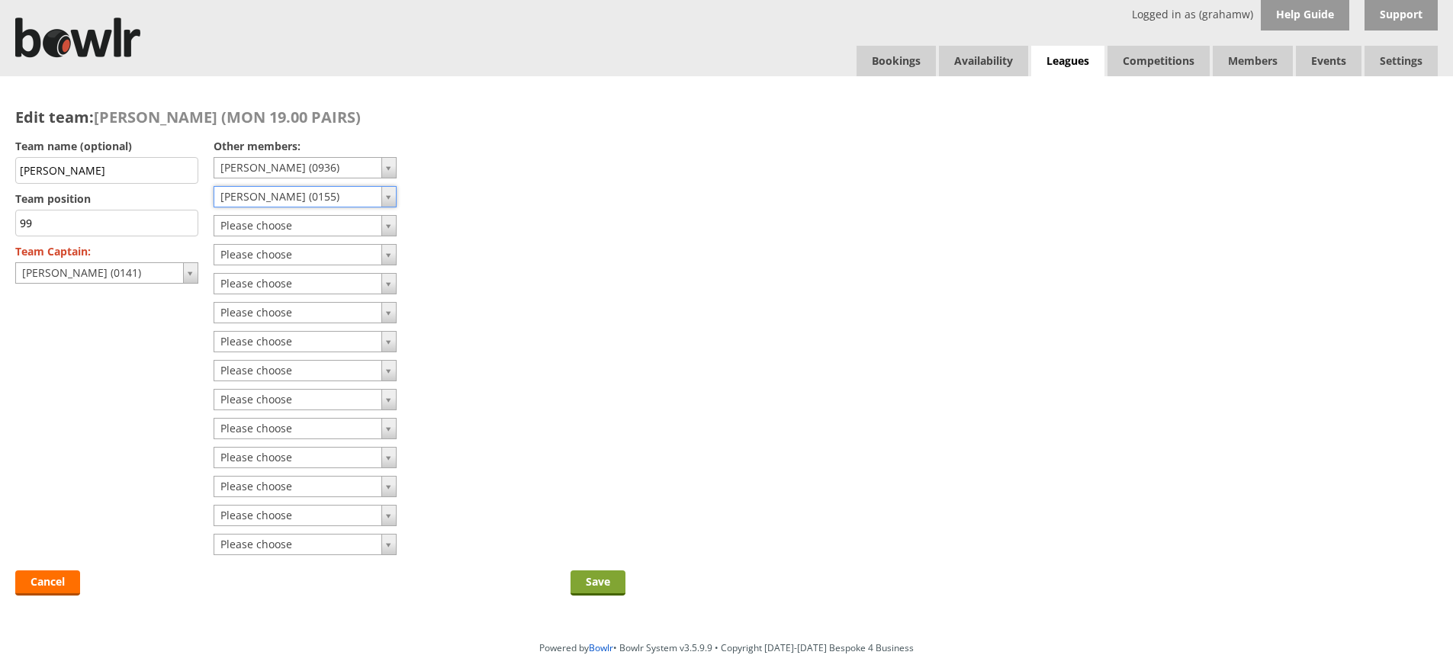
click at [590, 578] on input "Save" at bounding box center [598, 583] width 55 height 25
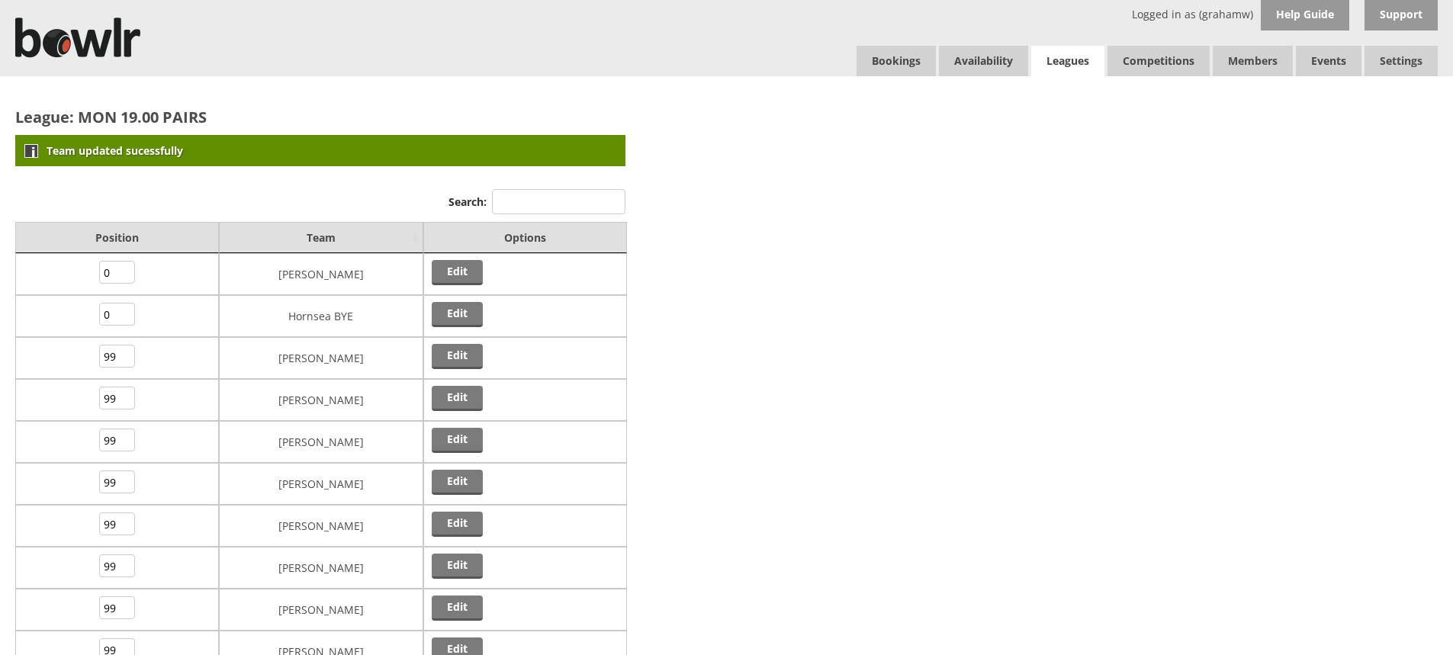
click at [1082, 56] on link "Leagues" at bounding box center [1067, 61] width 73 height 31
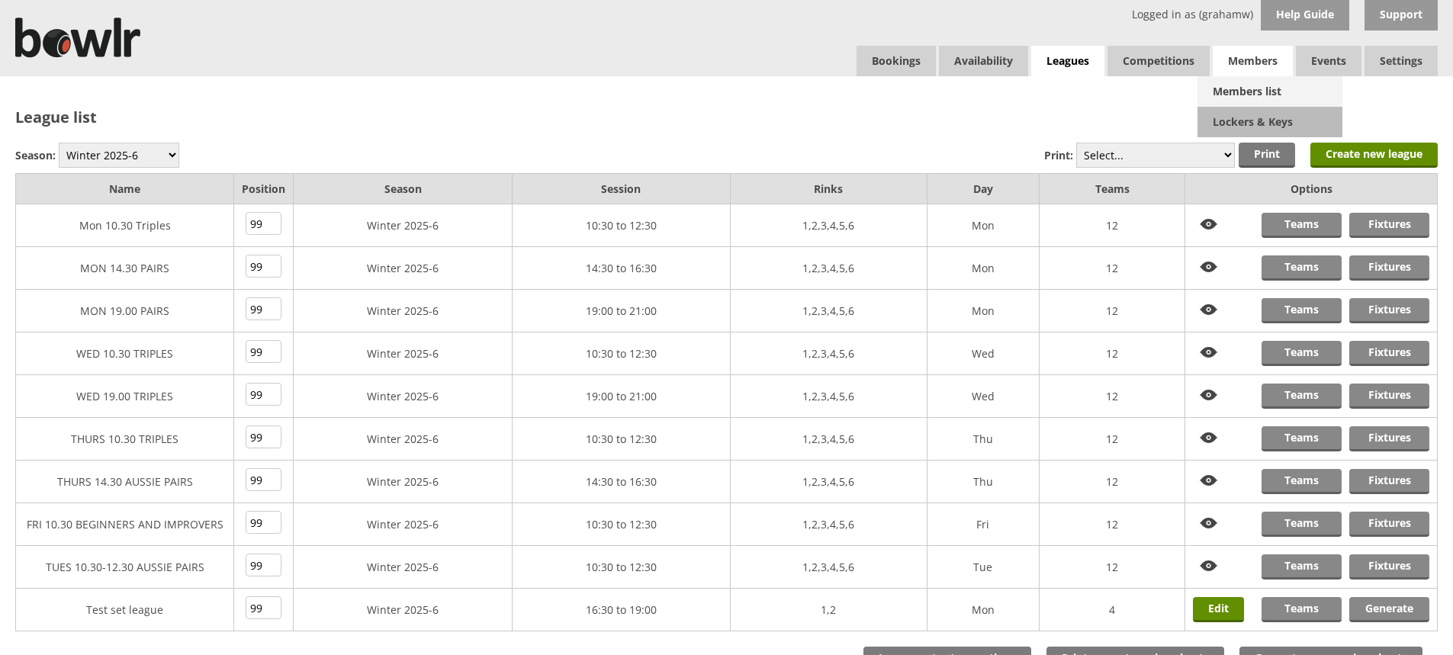
click at [1241, 91] on link "Members list" at bounding box center [1270, 91] width 145 height 31
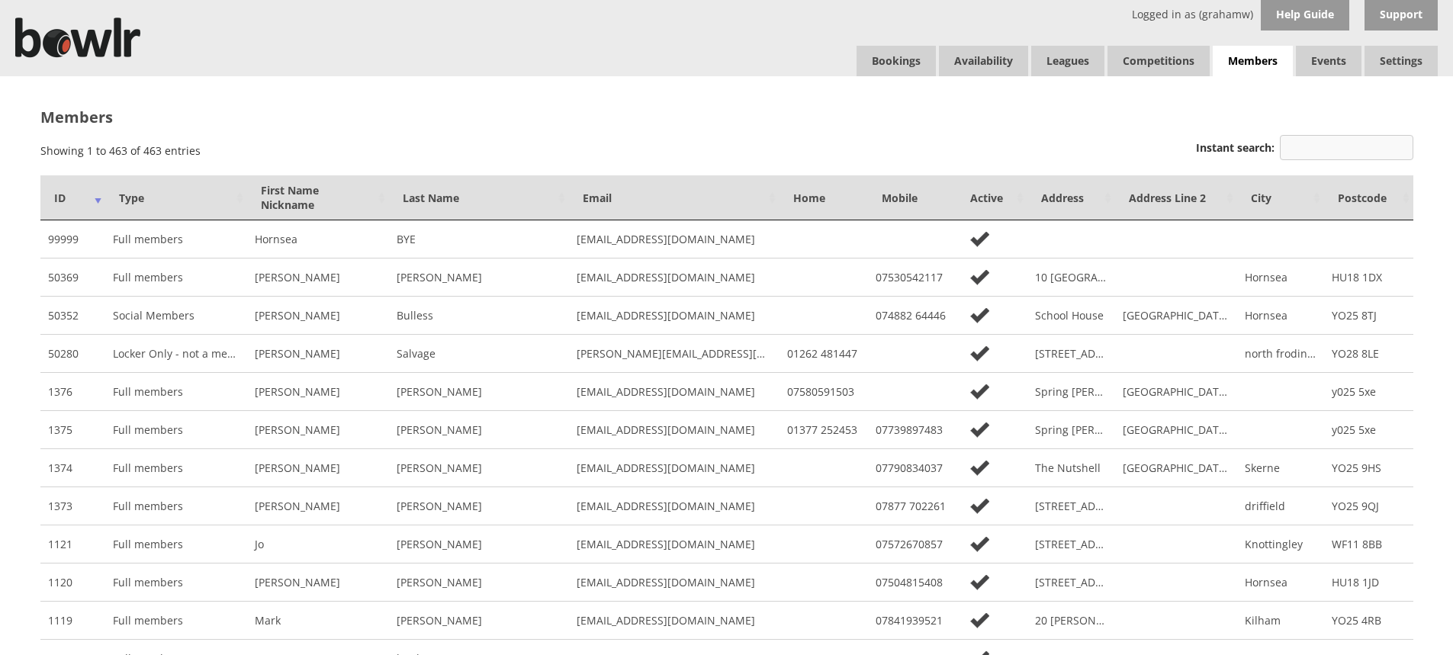
click at [1331, 150] on input "Instant search:" at bounding box center [1347, 147] width 134 height 25
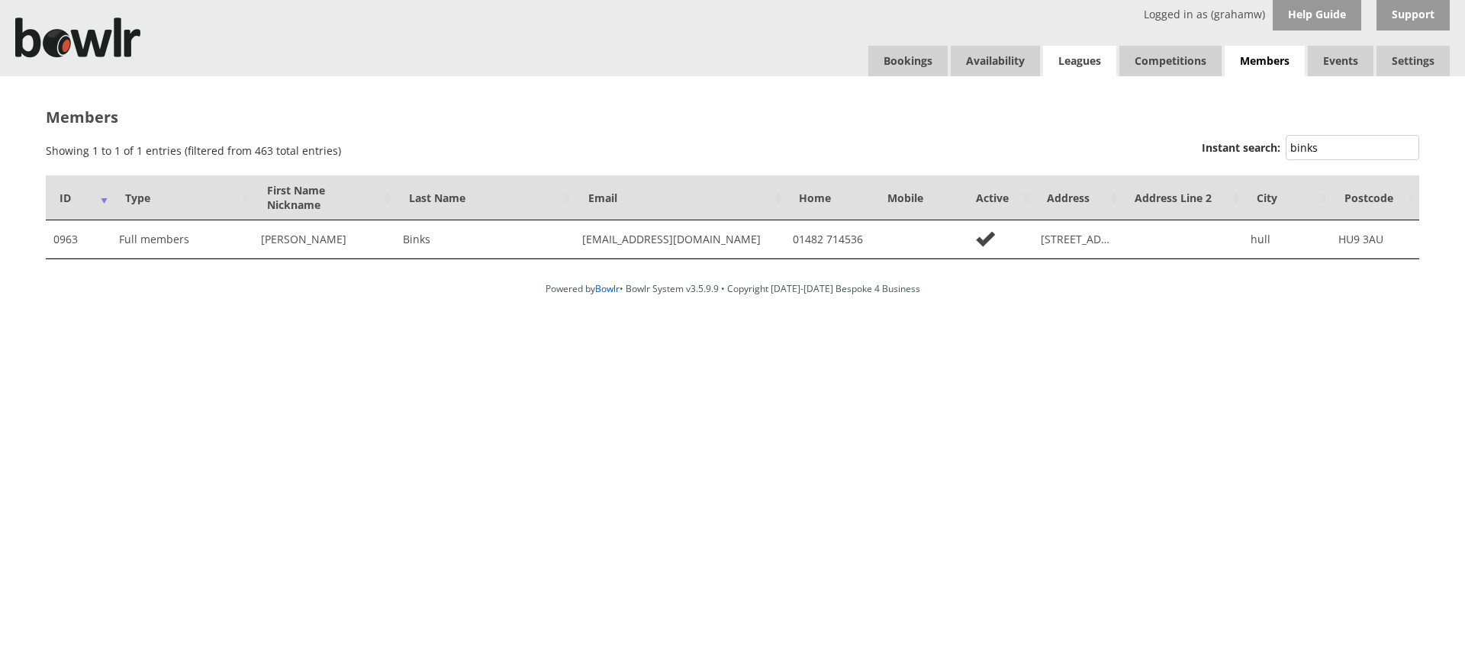
type input "binks"
click at [1083, 64] on link "Leagues" at bounding box center [1079, 61] width 73 height 31
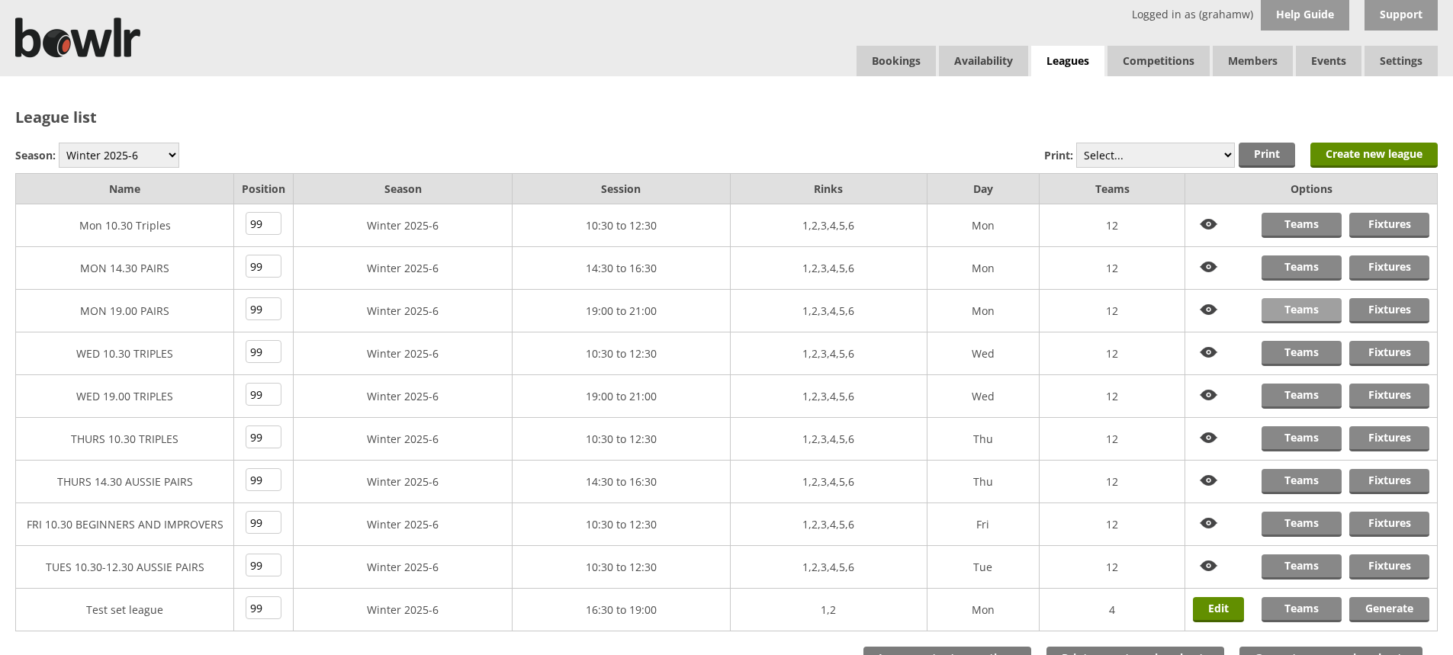
click at [1290, 310] on link "Teams" at bounding box center [1302, 310] width 80 height 25
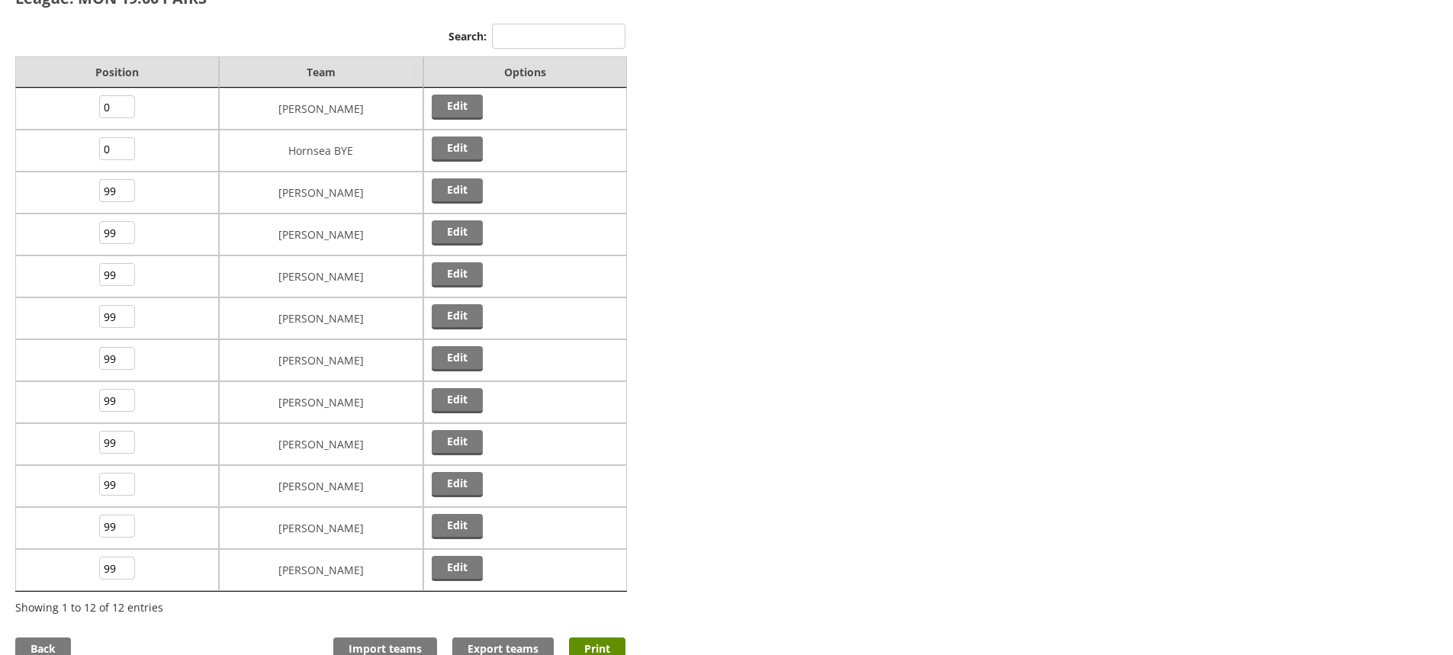
scroll to position [153, 0]
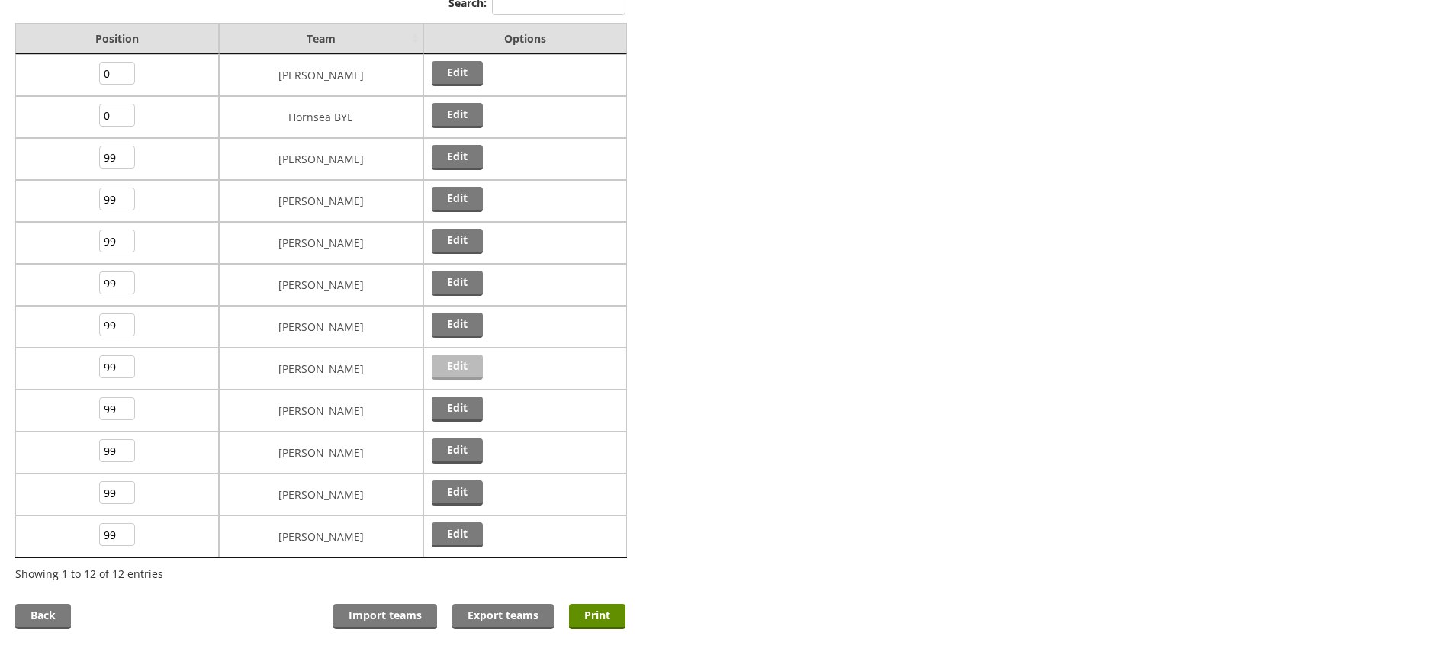
click at [459, 362] on link "Edit" at bounding box center [457, 367] width 51 height 25
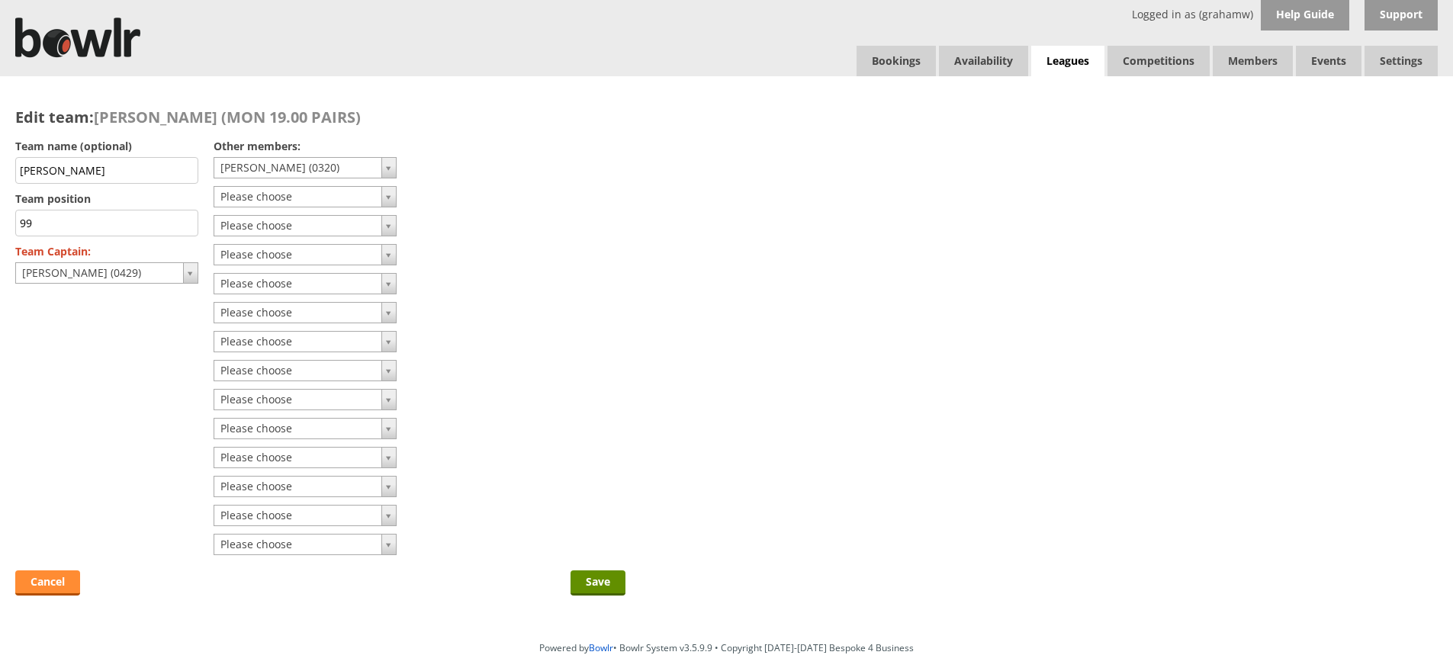
click at [52, 574] on link "Cancel" at bounding box center [47, 583] width 65 height 25
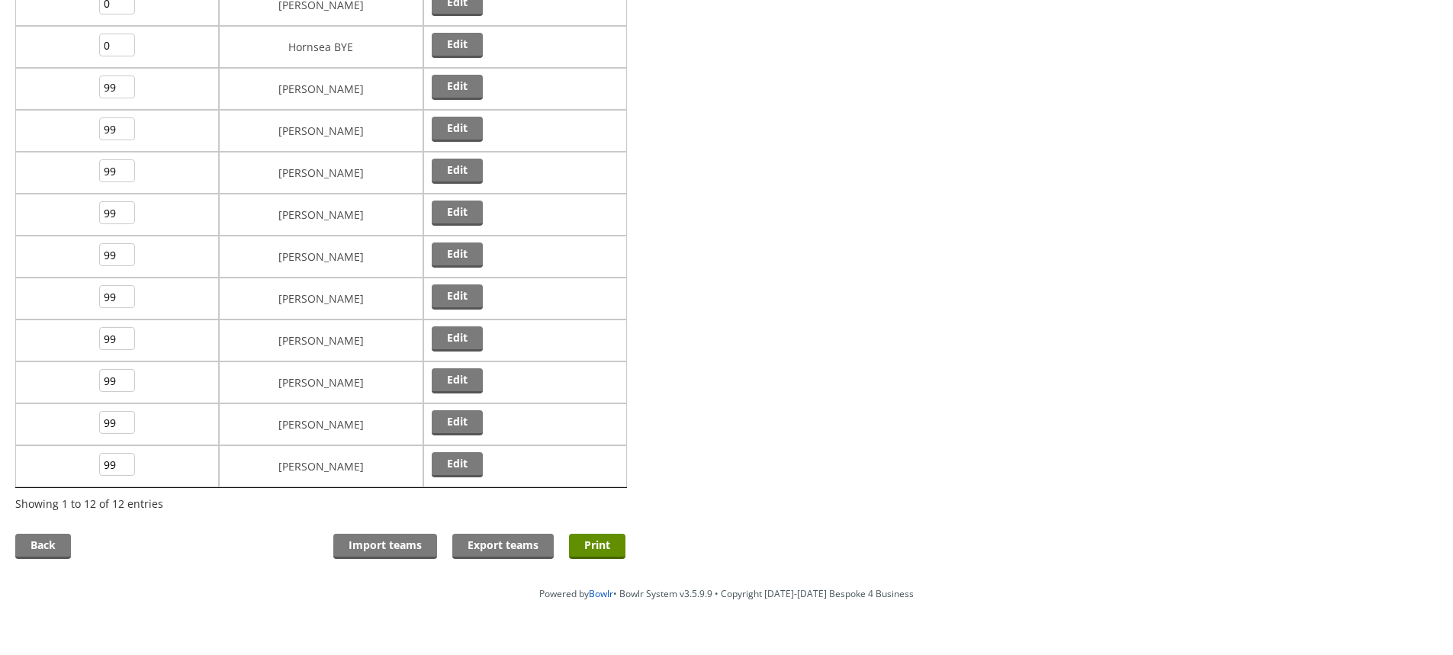
scroll to position [229, 0]
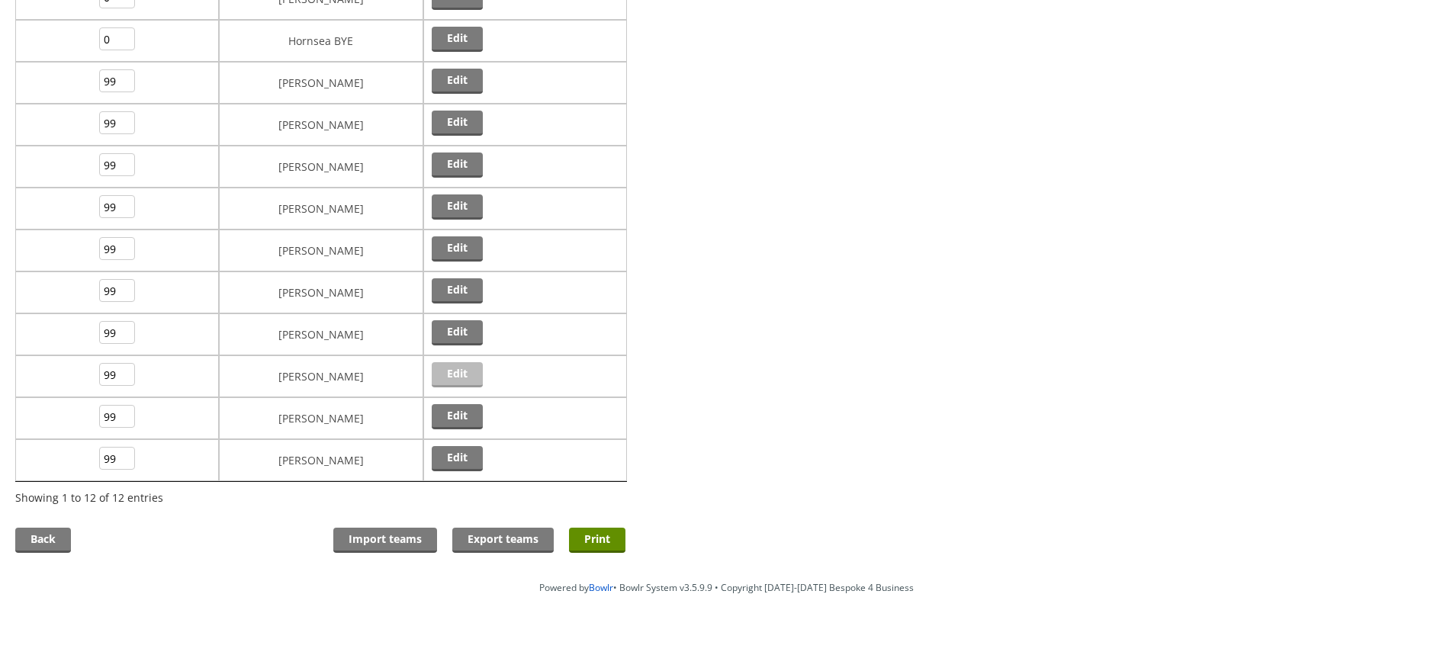
click at [461, 370] on link "Edit" at bounding box center [457, 374] width 51 height 25
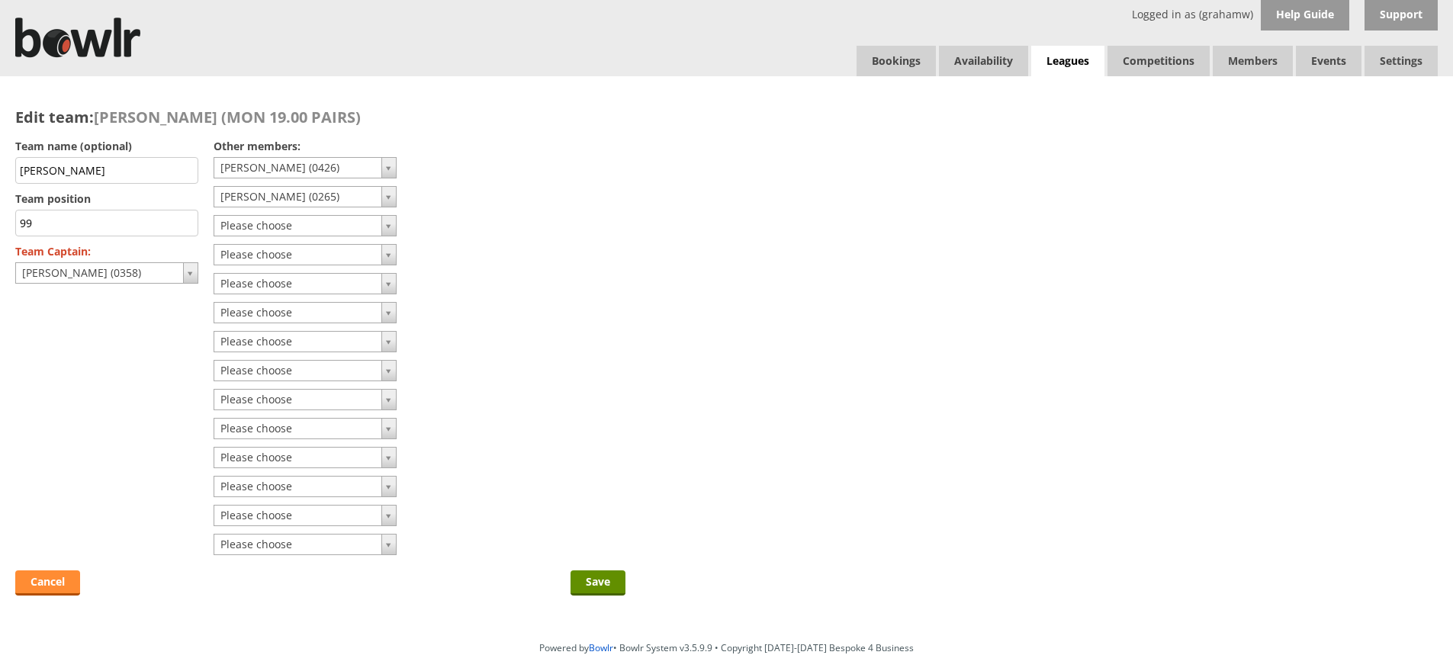
click at [27, 581] on link "Cancel" at bounding box center [47, 583] width 65 height 25
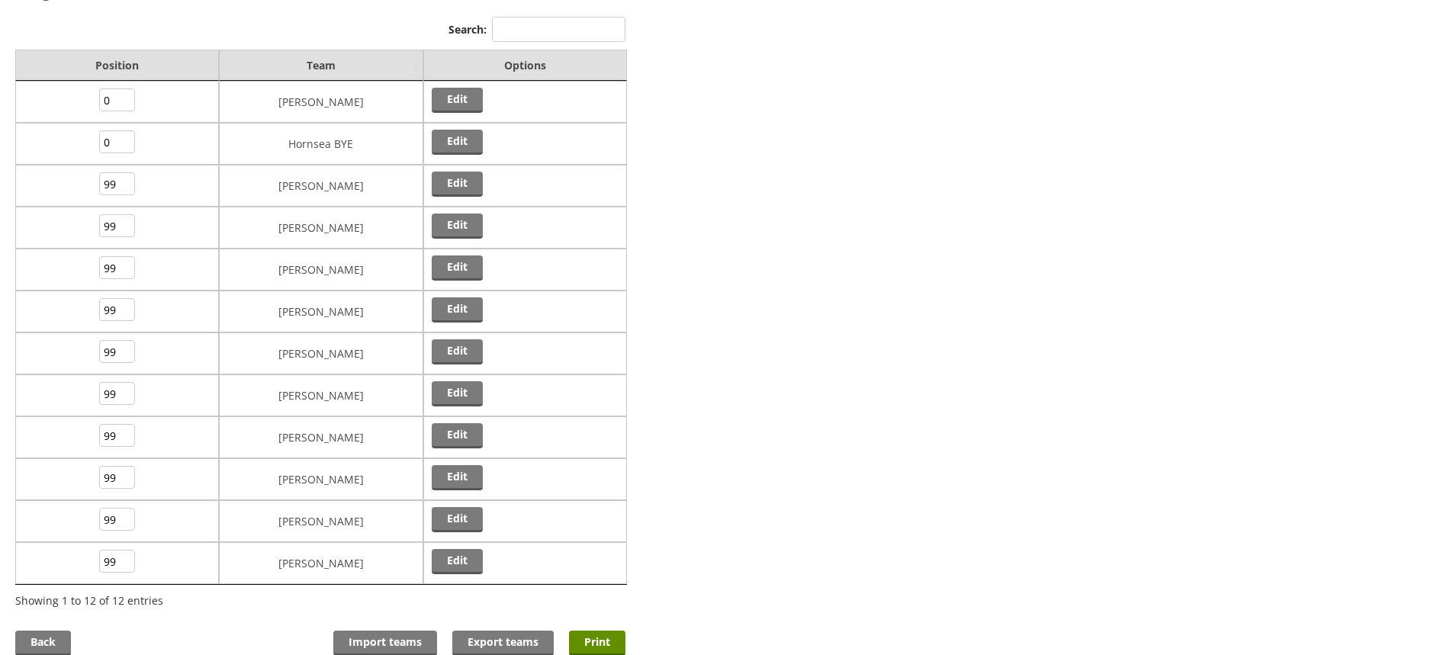
scroll to position [153, 0]
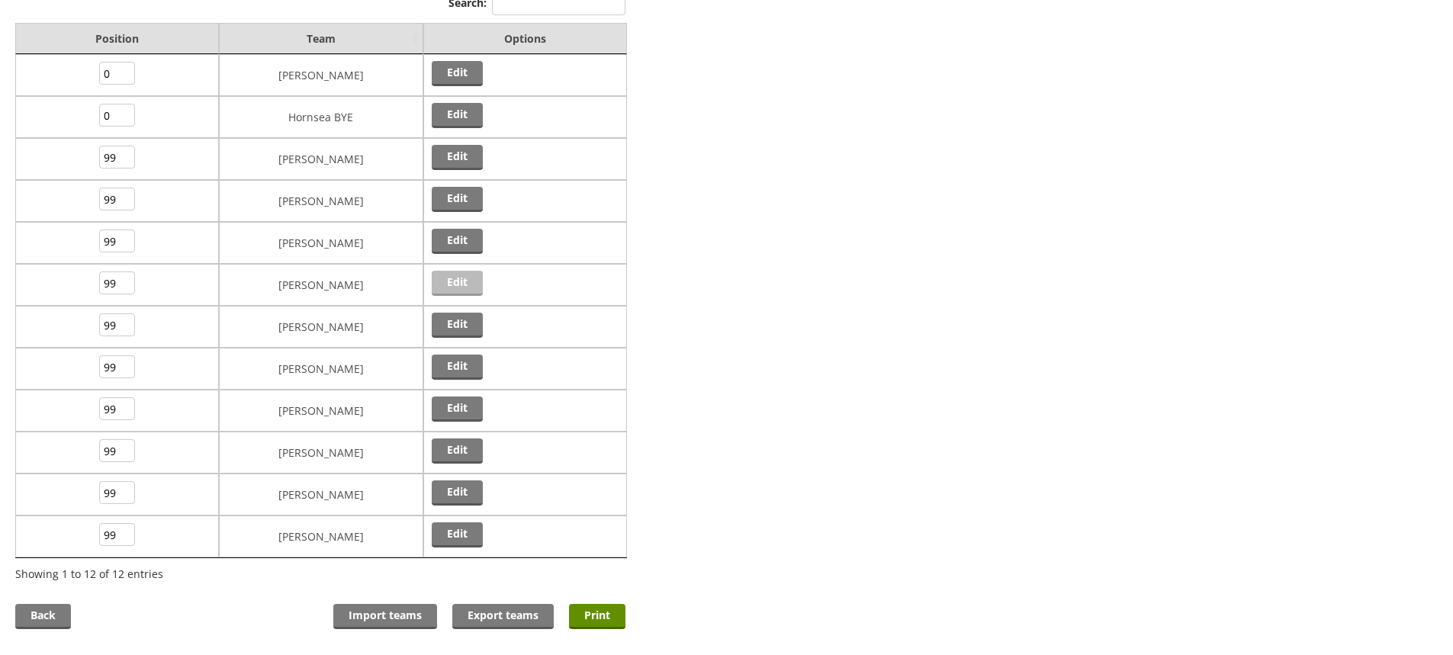
click at [458, 281] on link "Edit" at bounding box center [457, 283] width 51 height 25
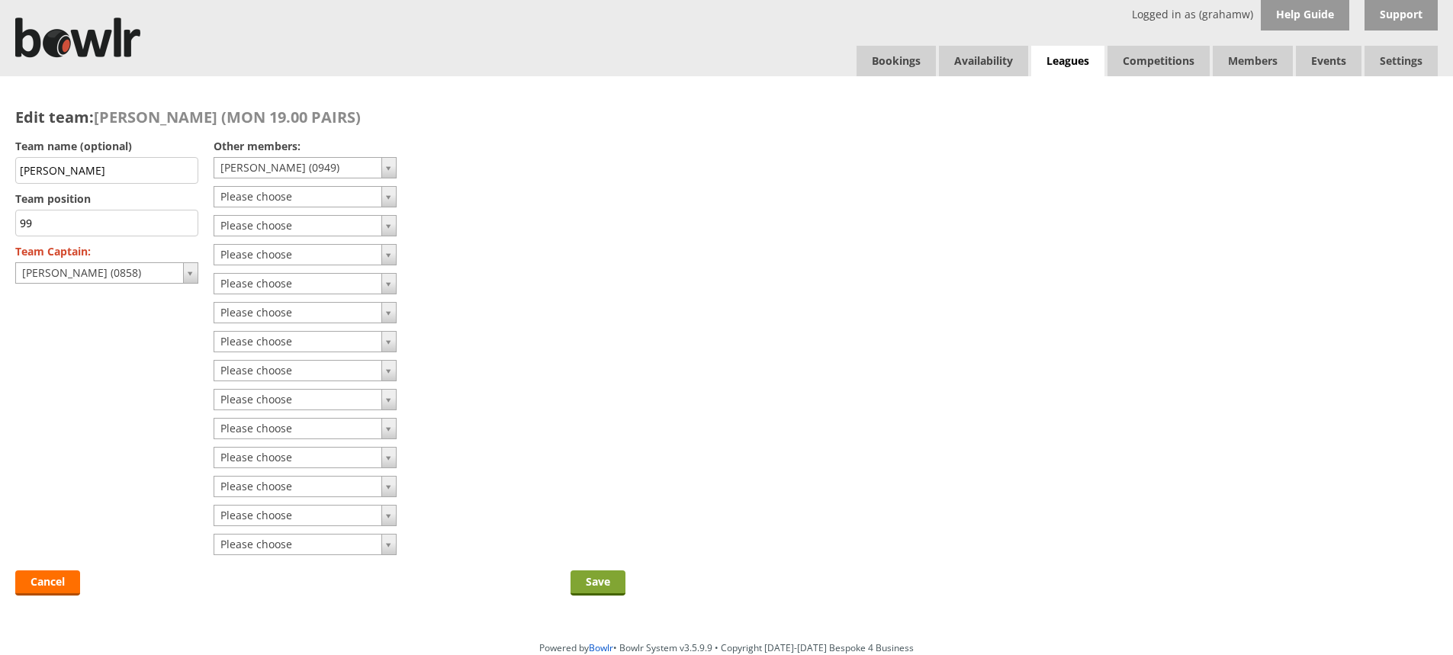
click at [591, 577] on input "Save" at bounding box center [598, 583] width 55 height 25
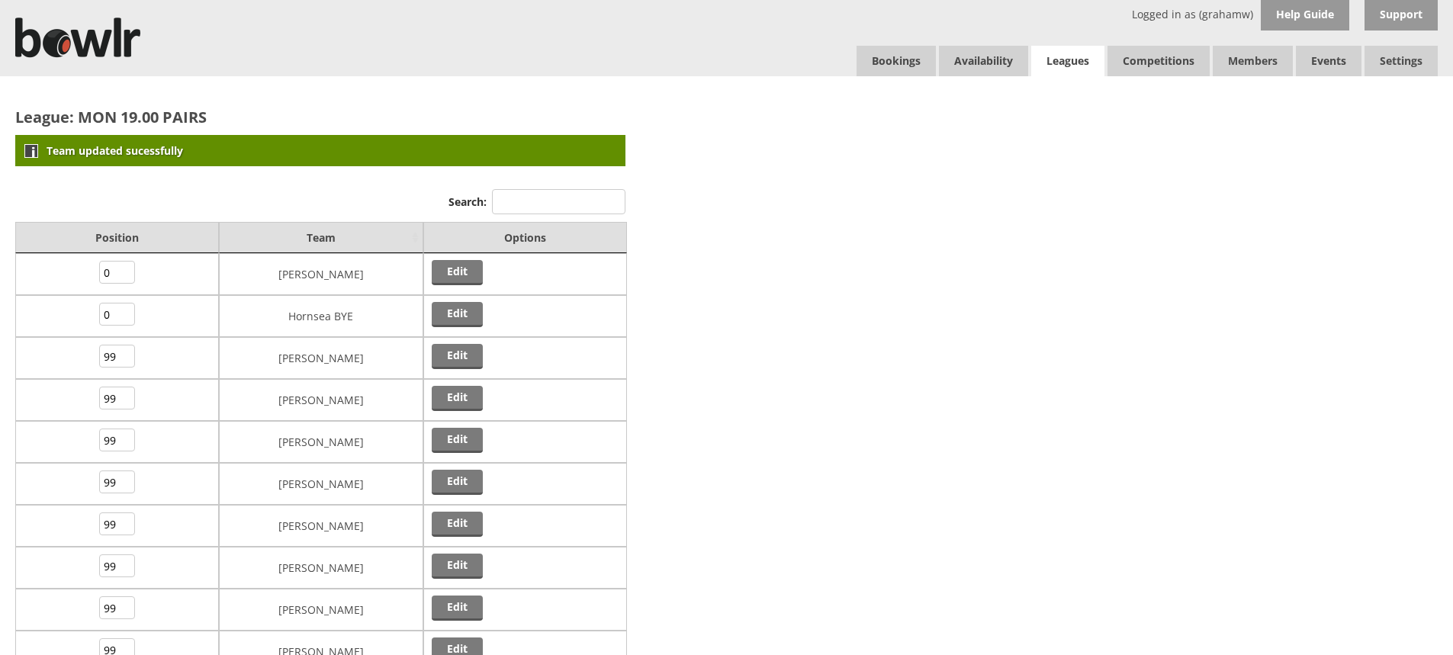
click at [1066, 60] on link "Leagues" at bounding box center [1067, 61] width 73 height 31
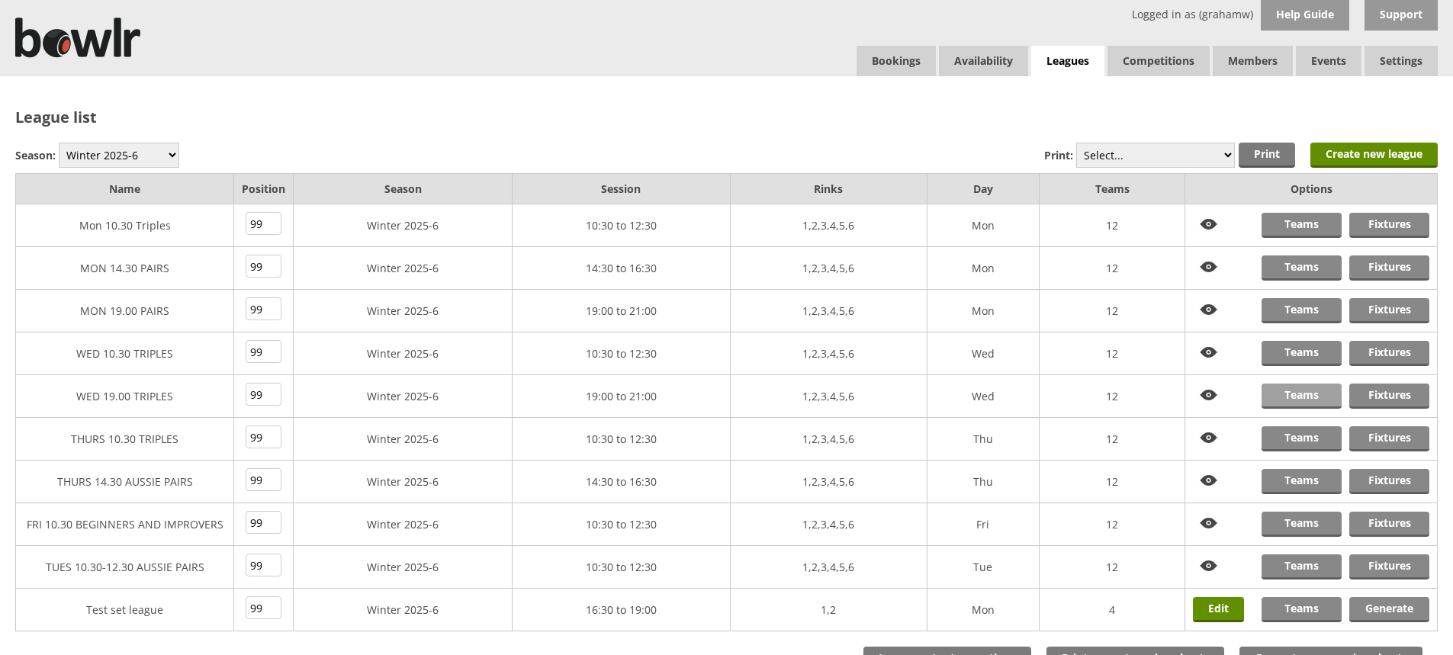
click at [1308, 397] on link "Teams" at bounding box center [1302, 396] width 80 height 25
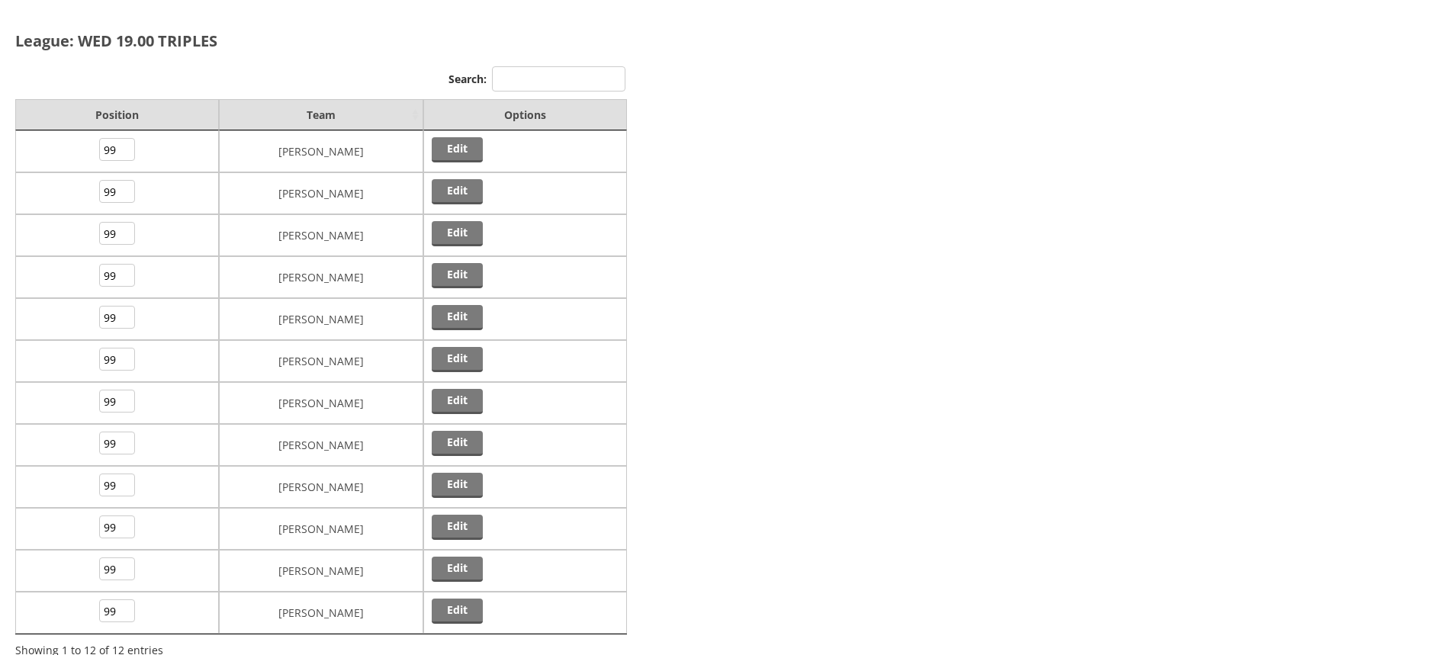
scroll to position [153, 0]
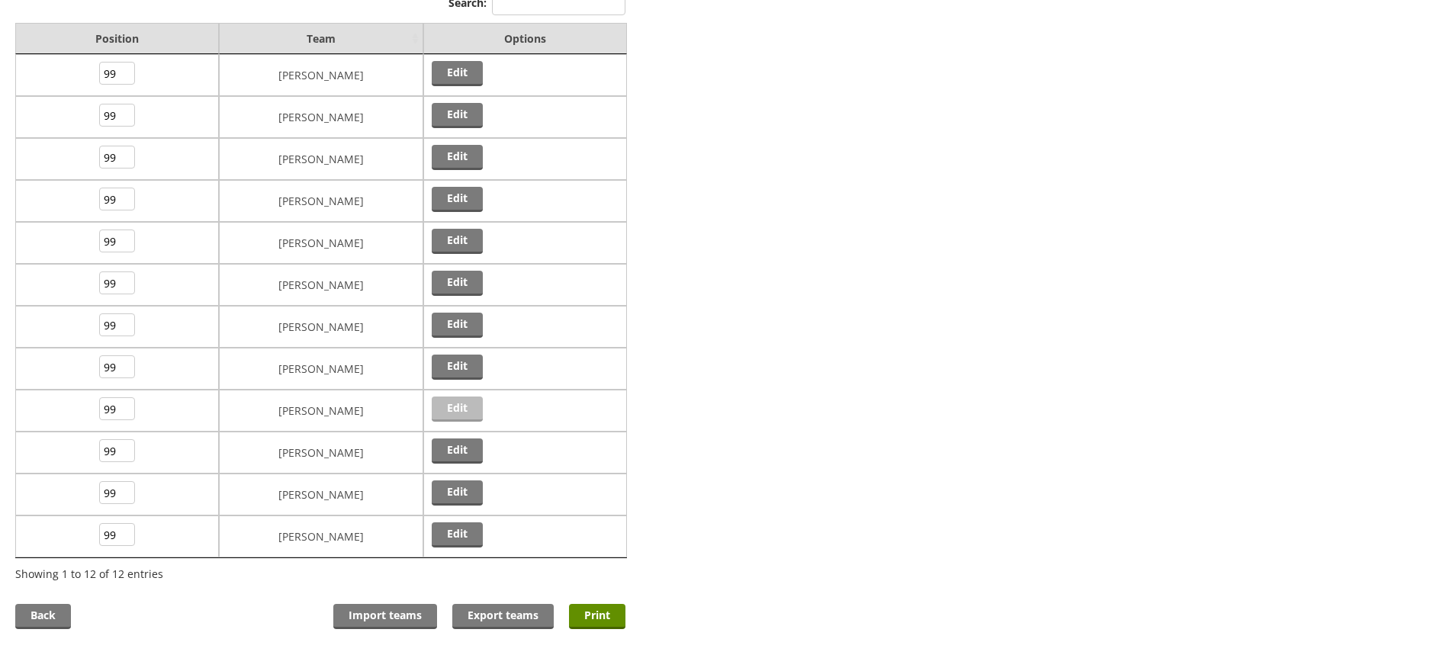
click at [461, 403] on link "Edit" at bounding box center [457, 409] width 51 height 25
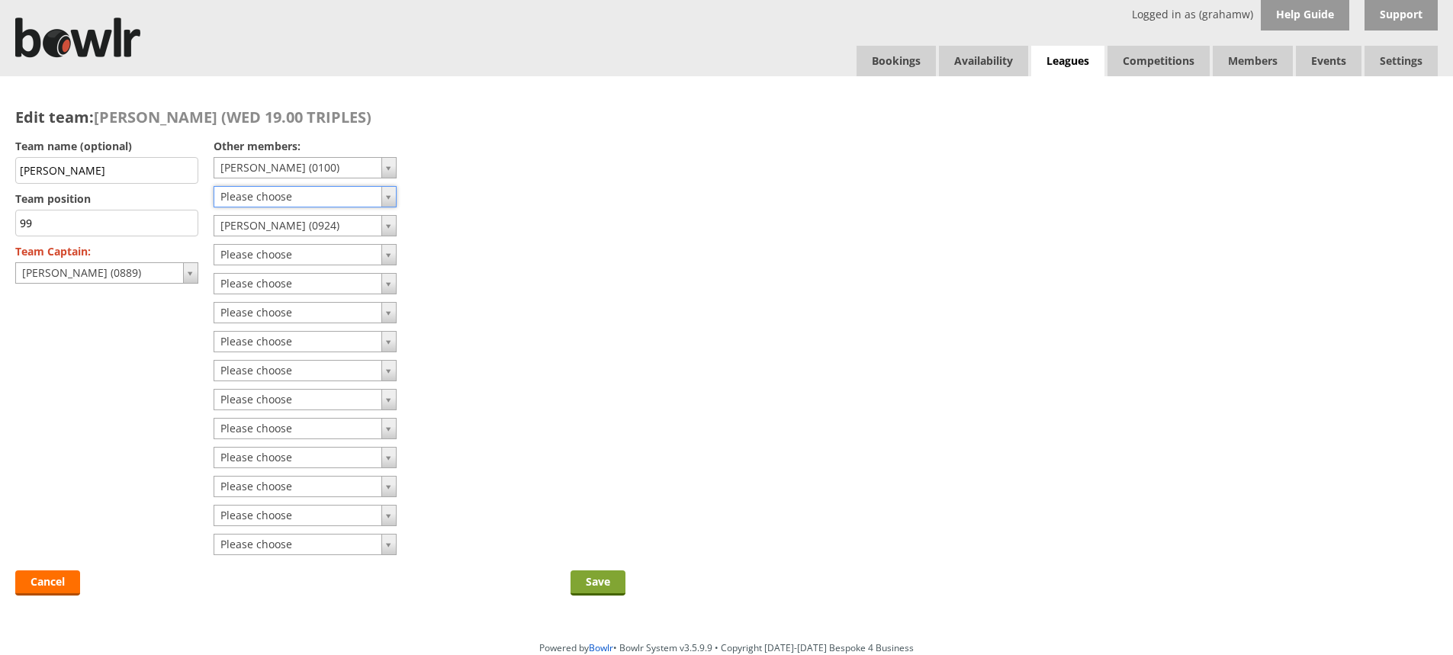
click at [587, 581] on input "Save" at bounding box center [598, 583] width 55 height 25
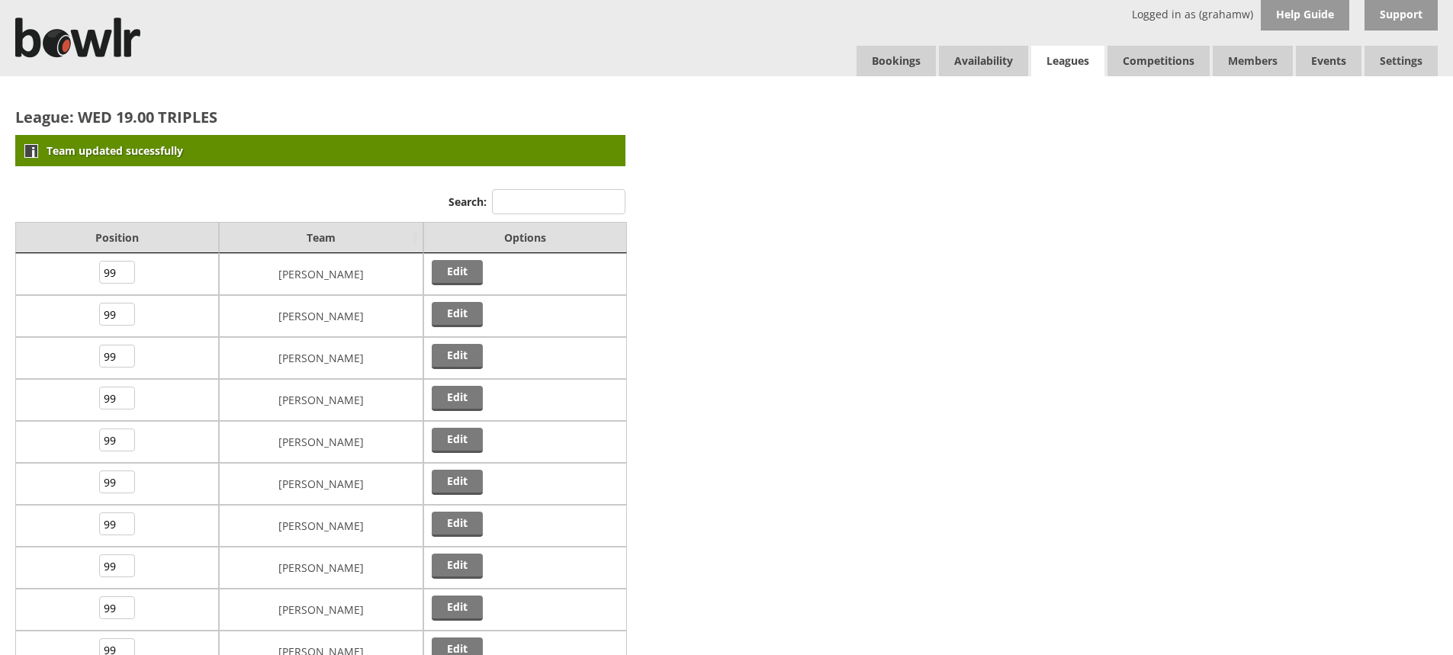
click at [1081, 61] on link "Leagues" at bounding box center [1067, 61] width 73 height 31
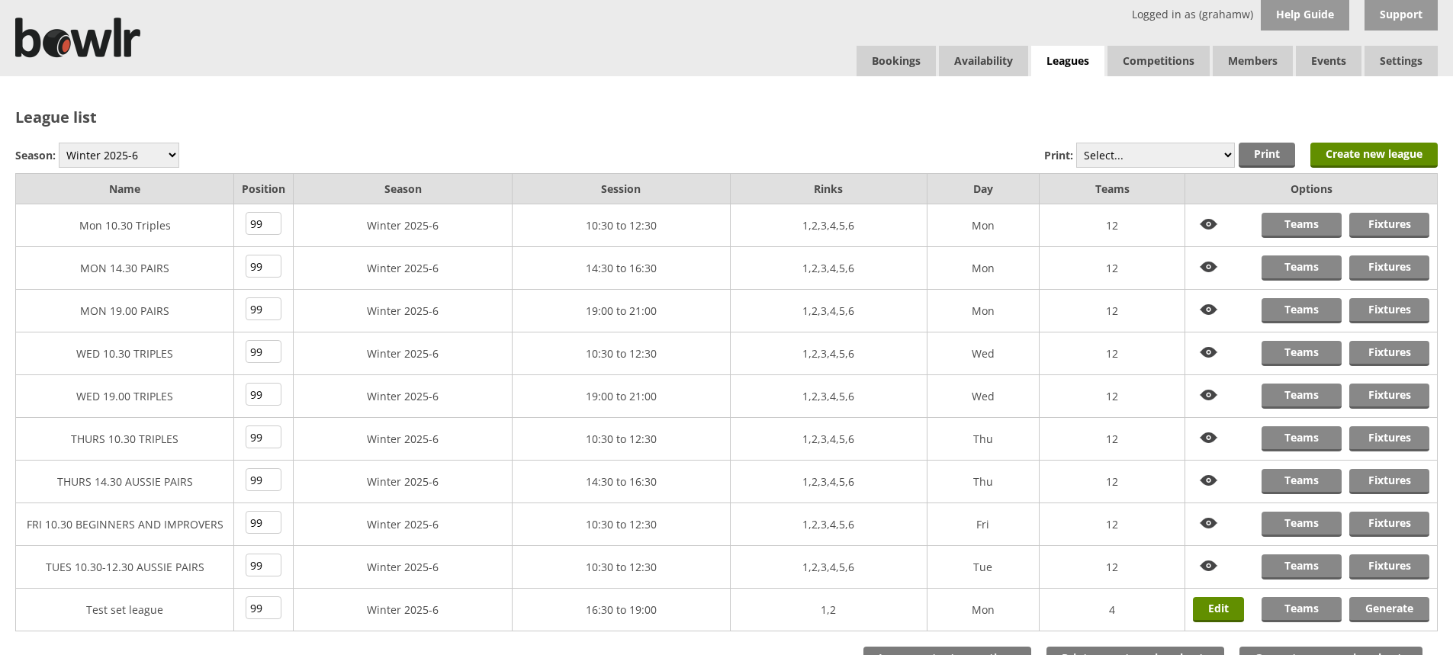
click at [998, 81] on div "League list Season: Winter 2025-6 Summer 2025 Winter 24-25 Summer 2024 Winter 2…" at bounding box center [726, 365] width 1453 height 578
click at [997, 79] on div "League list Season: Winter 2025-6 Summer 2025 Winter 24-25 Summer 2024 Winter 2…" at bounding box center [726, 365] width 1453 height 578
drag, startPoint x: 997, startPoint y: 79, endPoint x: 764, endPoint y: 108, distance: 234.6
click at [764, 109] on h2 "League list" at bounding box center [726, 117] width 1423 height 21
click at [1383, 225] on link "Fixtures" at bounding box center [1390, 225] width 80 height 25
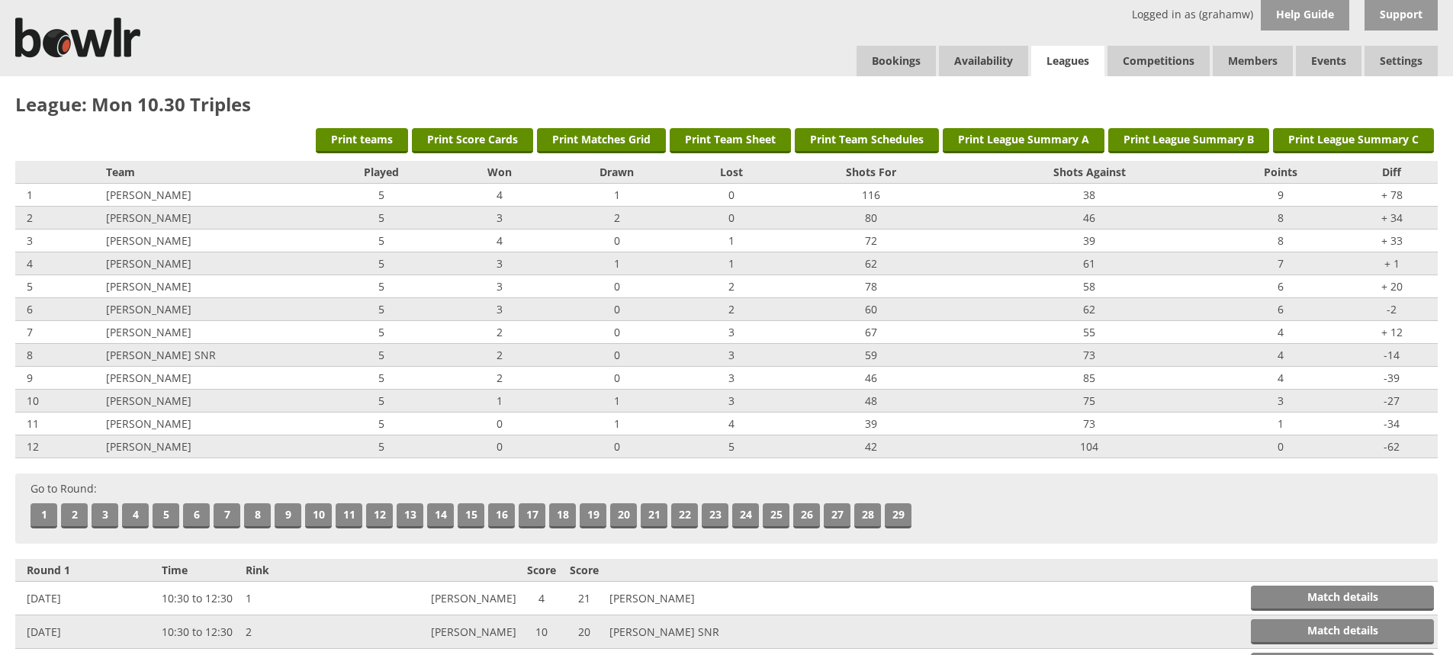
click at [1075, 60] on link "Leagues" at bounding box center [1067, 61] width 73 height 31
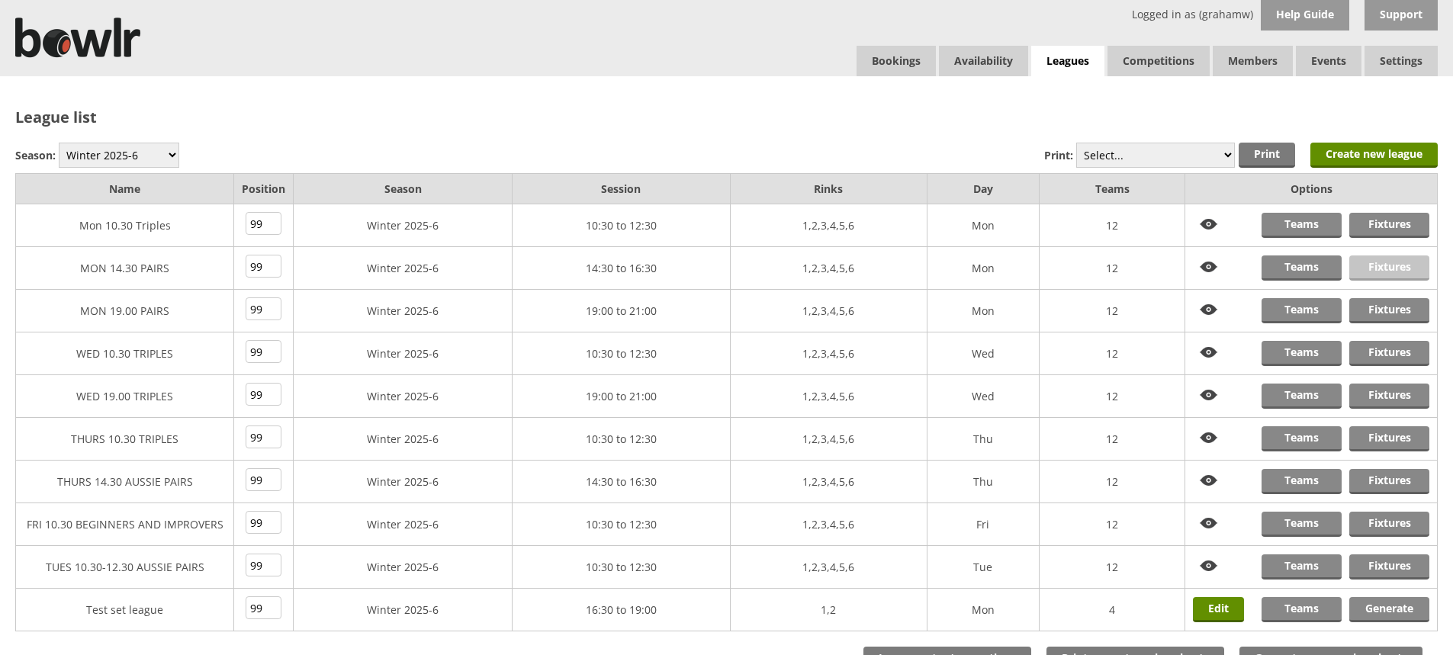
click at [1374, 269] on link "Fixtures" at bounding box center [1390, 268] width 80 height 25
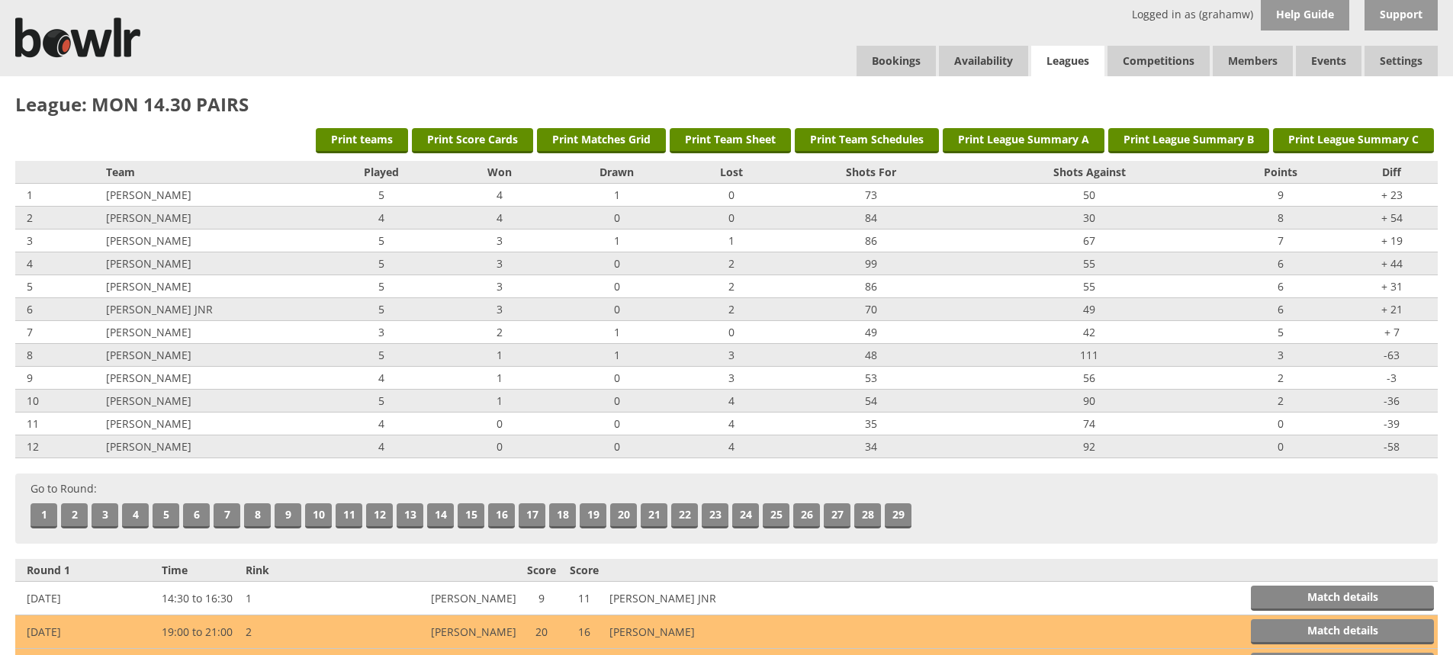
click at [1057, 56] on link "Leagues" at bounding box center [1067, 61] width 73 height 31
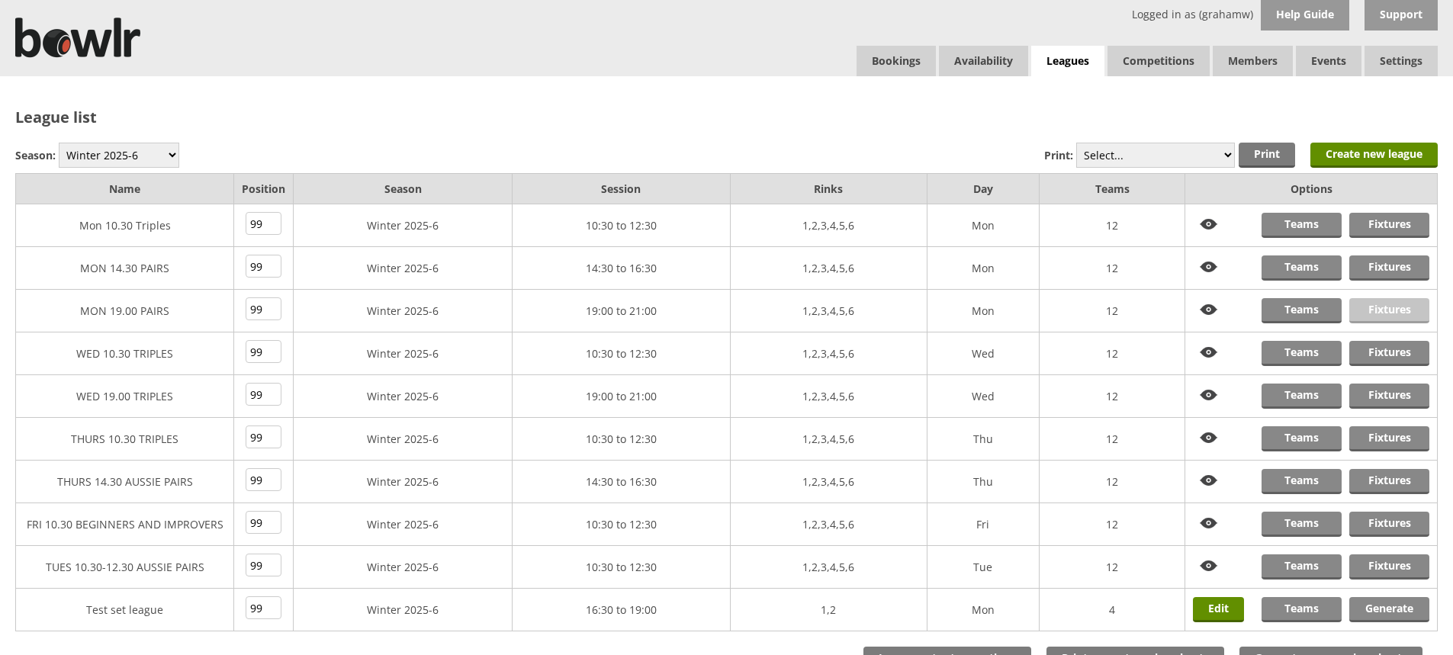
click at [1387, 312] on link "Fixtures" at bounding box center [1390, 310] width 80 height 25
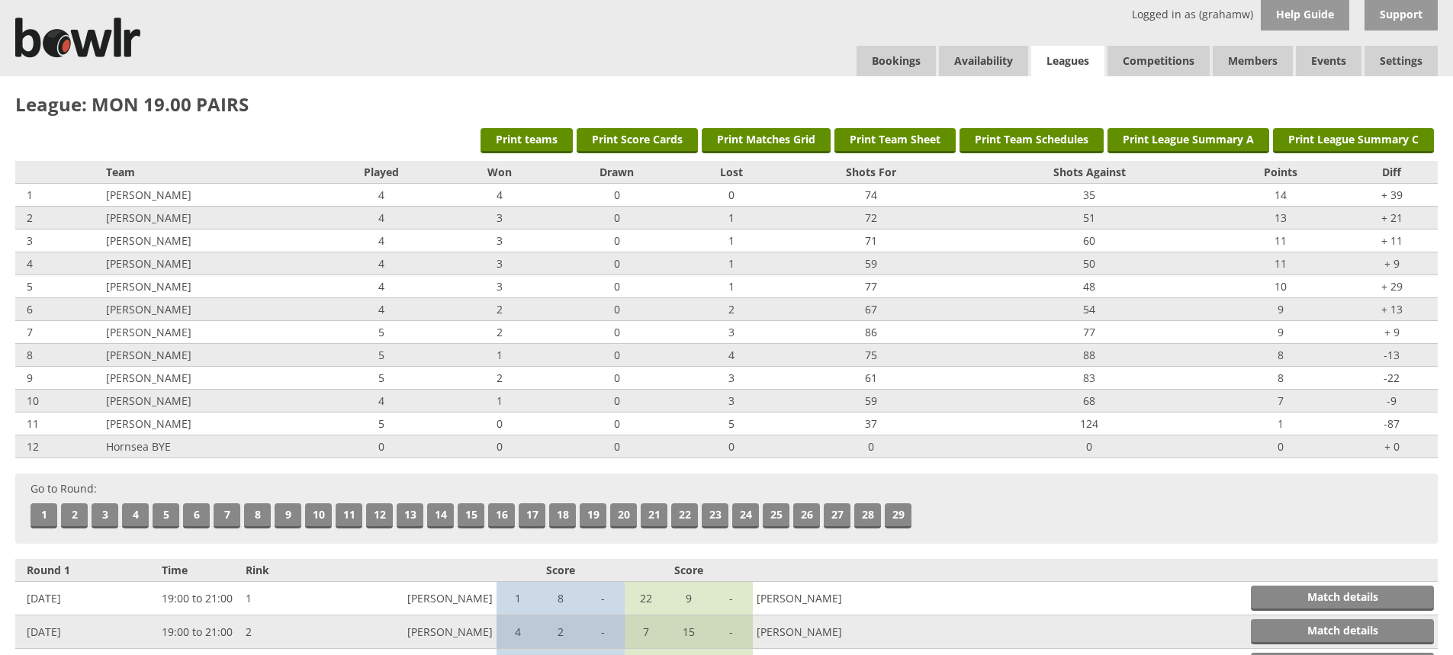
click at [1074, 58] on link "Leagues" at bounding box center [1067, 61] width 73 height 31
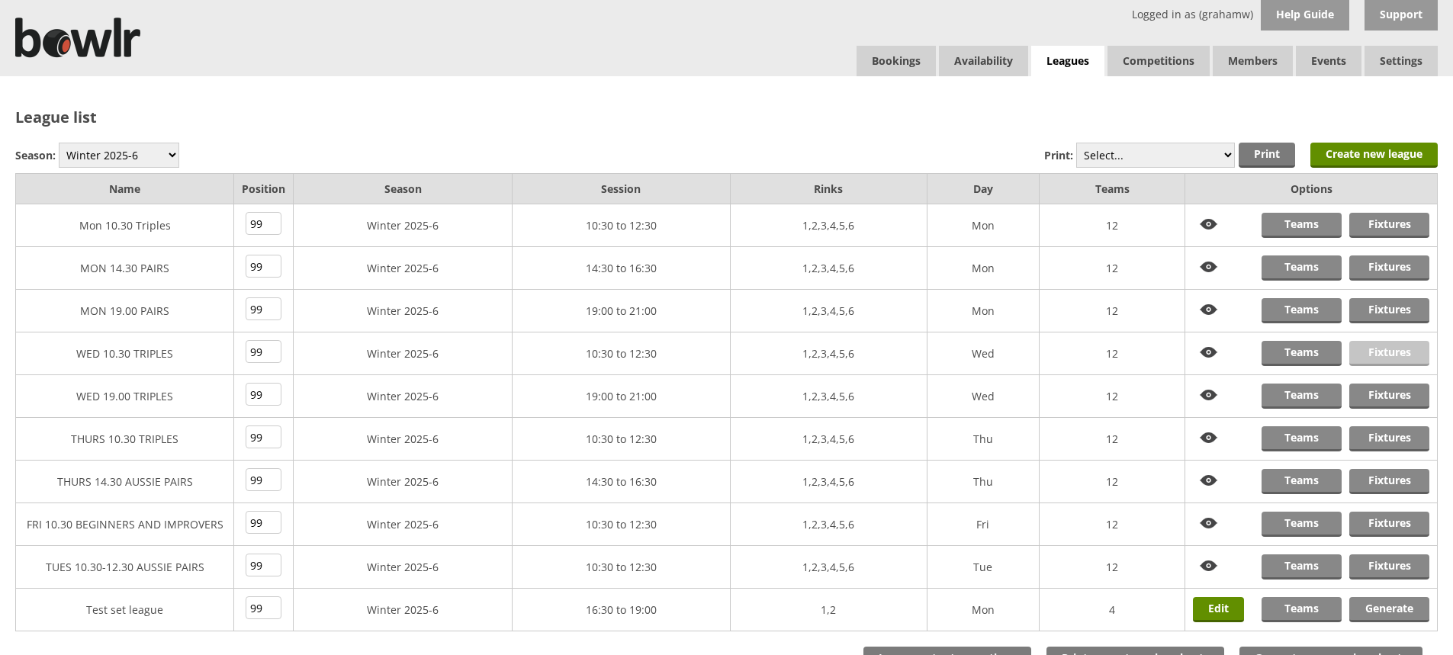
click at [1385, 352] on link "Fixtures" at bounding box center [1390, 353] width 80 height 25
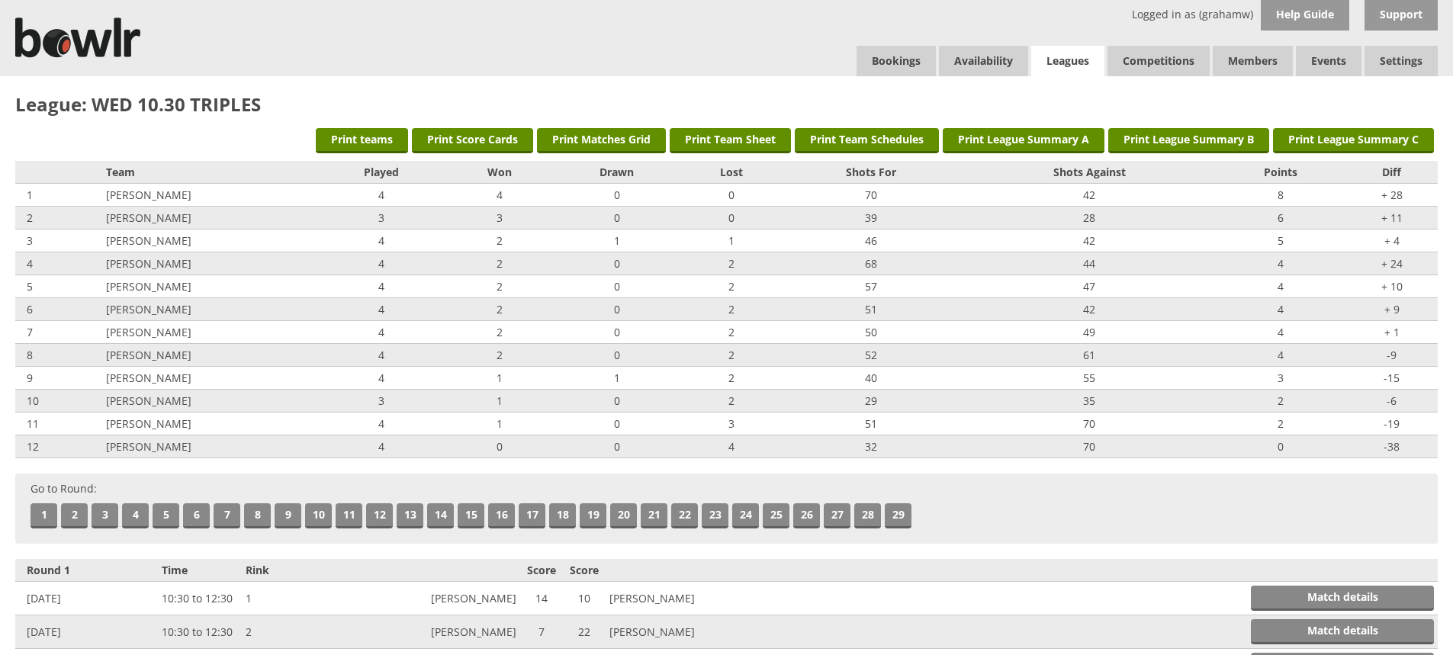
click at [1068, 58] on link "Leagues" at bounding box center [1067, 61] width 73 height 31
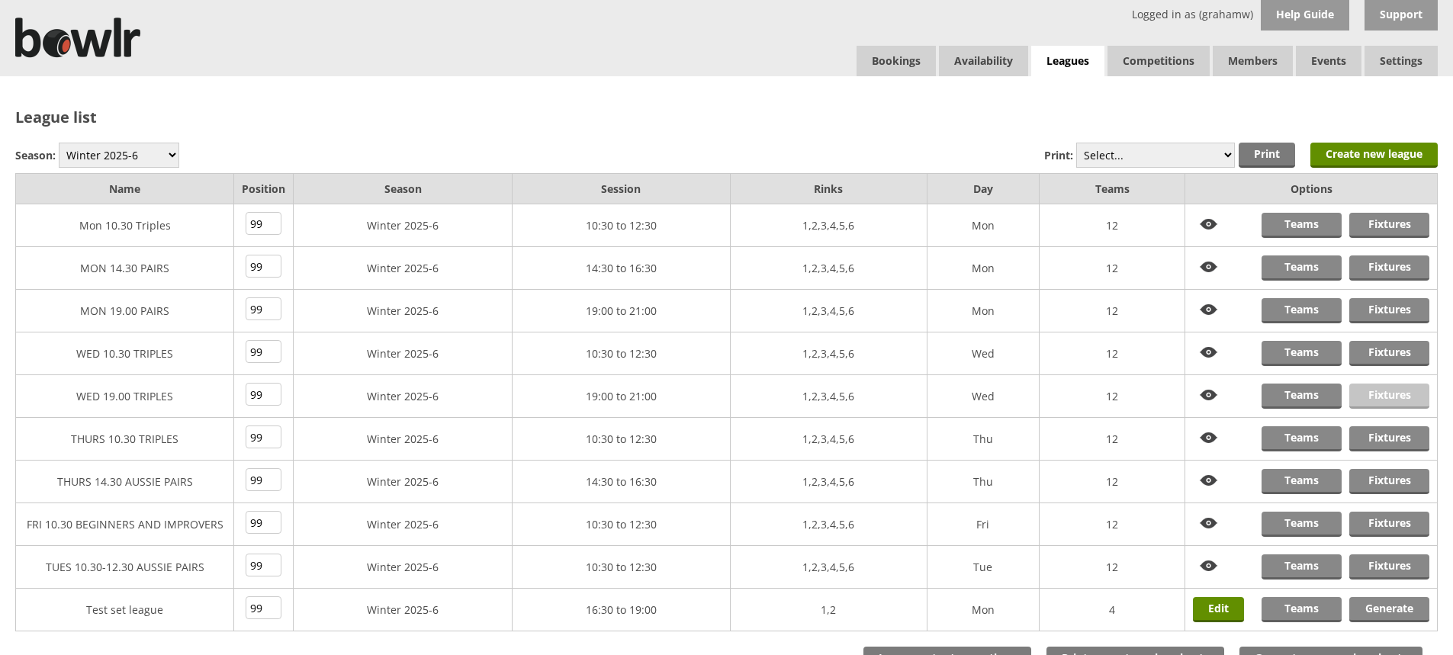
click at [1376, 394] on link "Fixtures" at bounding box center [1390, 396] width 80 height 25
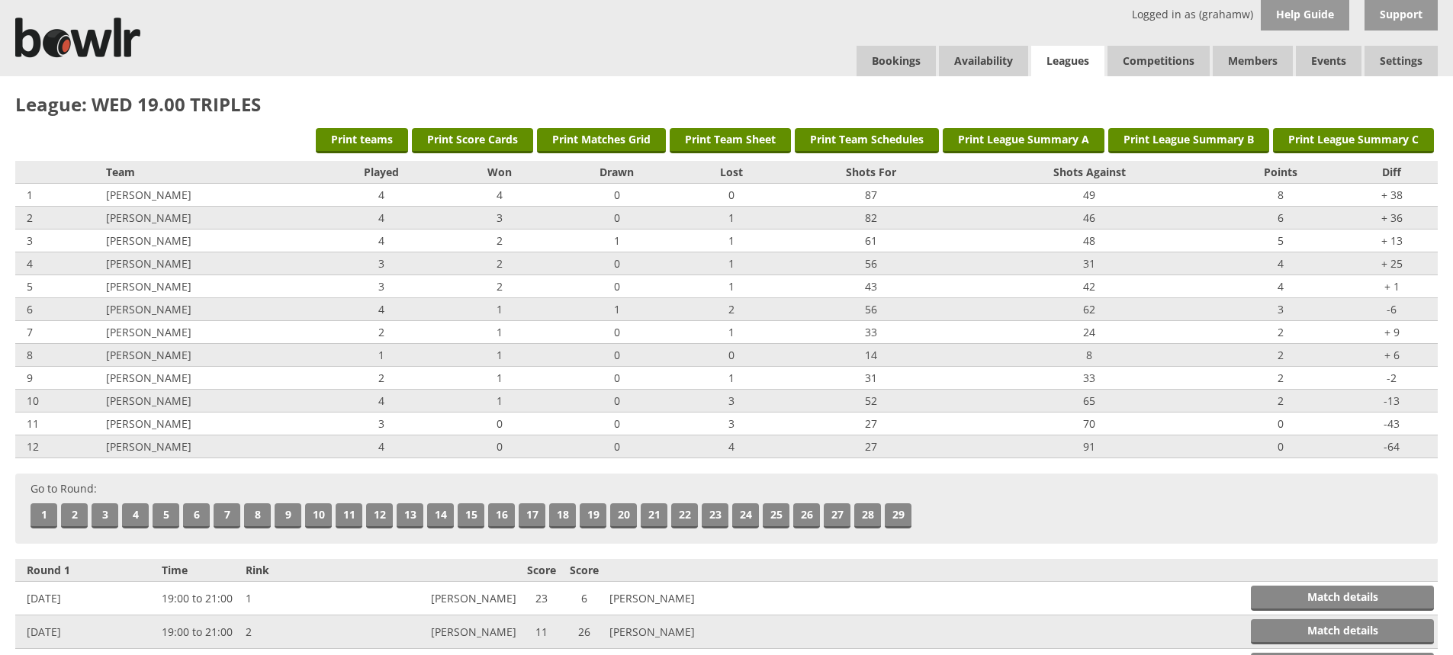
click at [1083, 59] on link "Leagues" at bounding box center [1067, 61] width 73 height 31
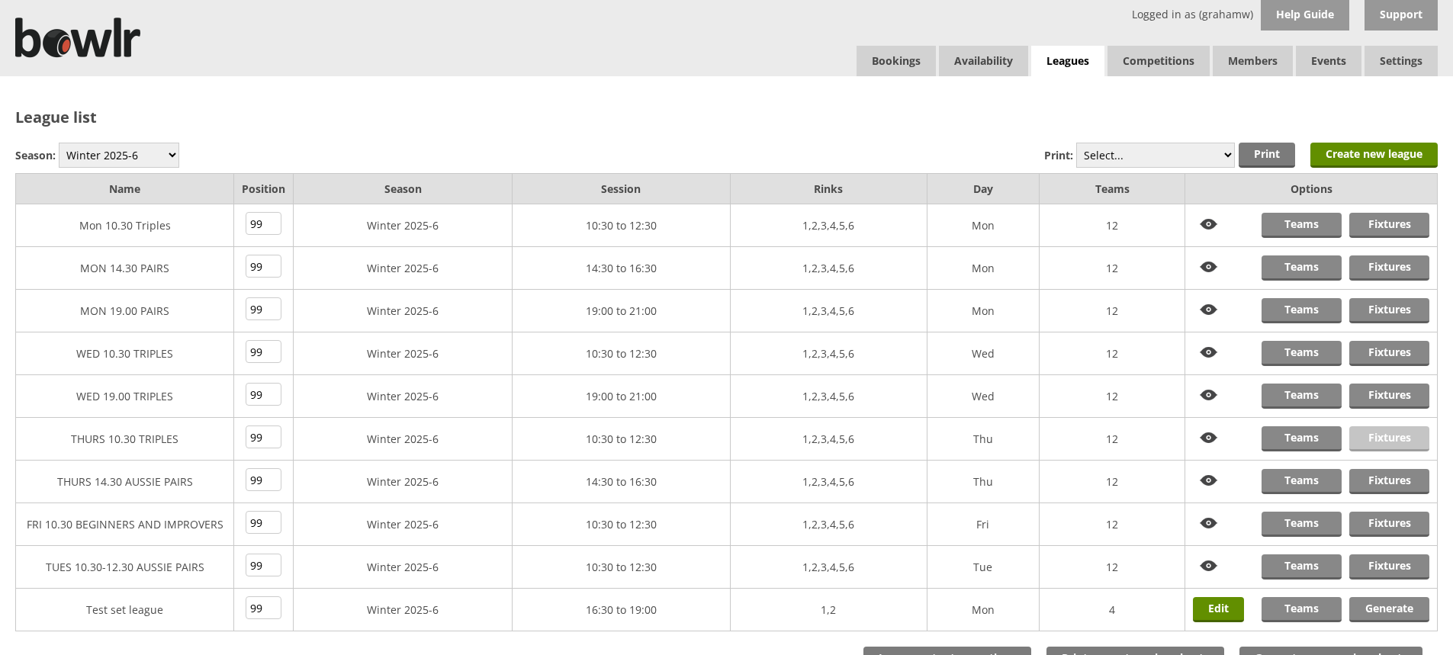
click at [1383, 439] on link "Fixtures" at bounding box center [1390, 438] width 80 height 25
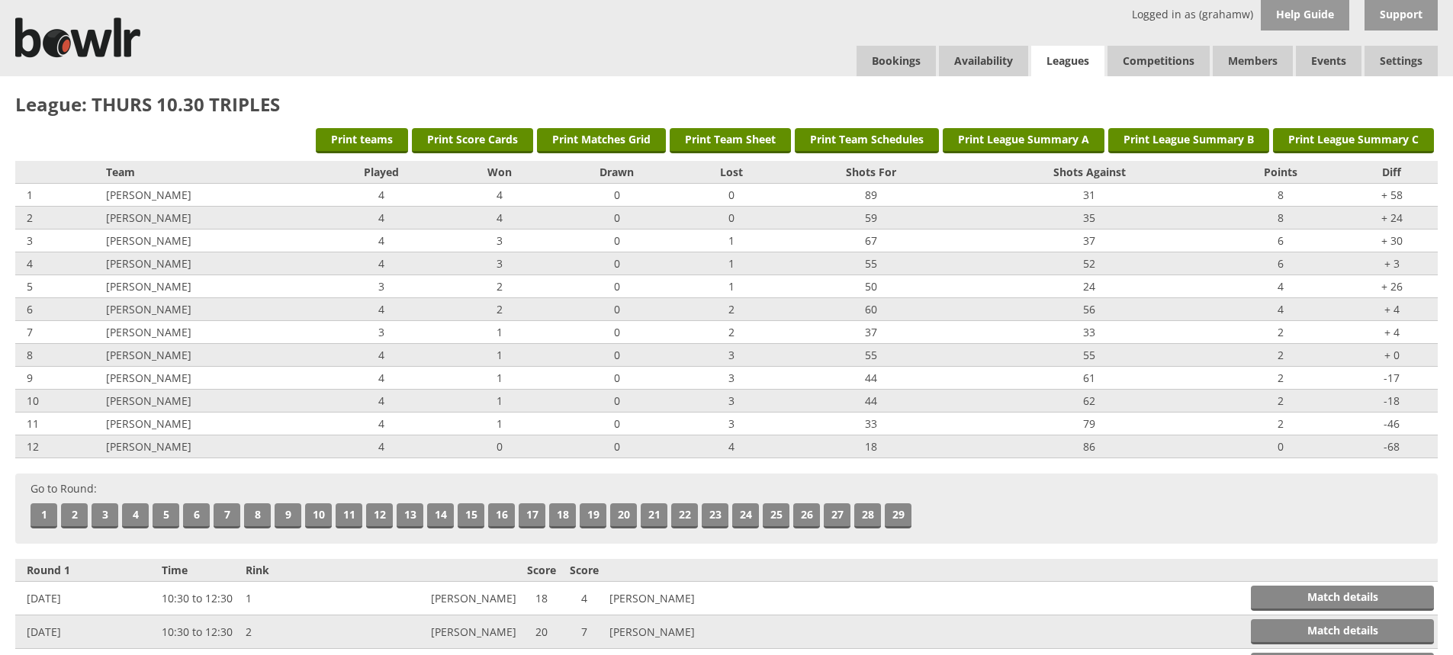
click at [1069, 58] on link "Leagues" at bounding box center [1067, 61] width 73 height 31
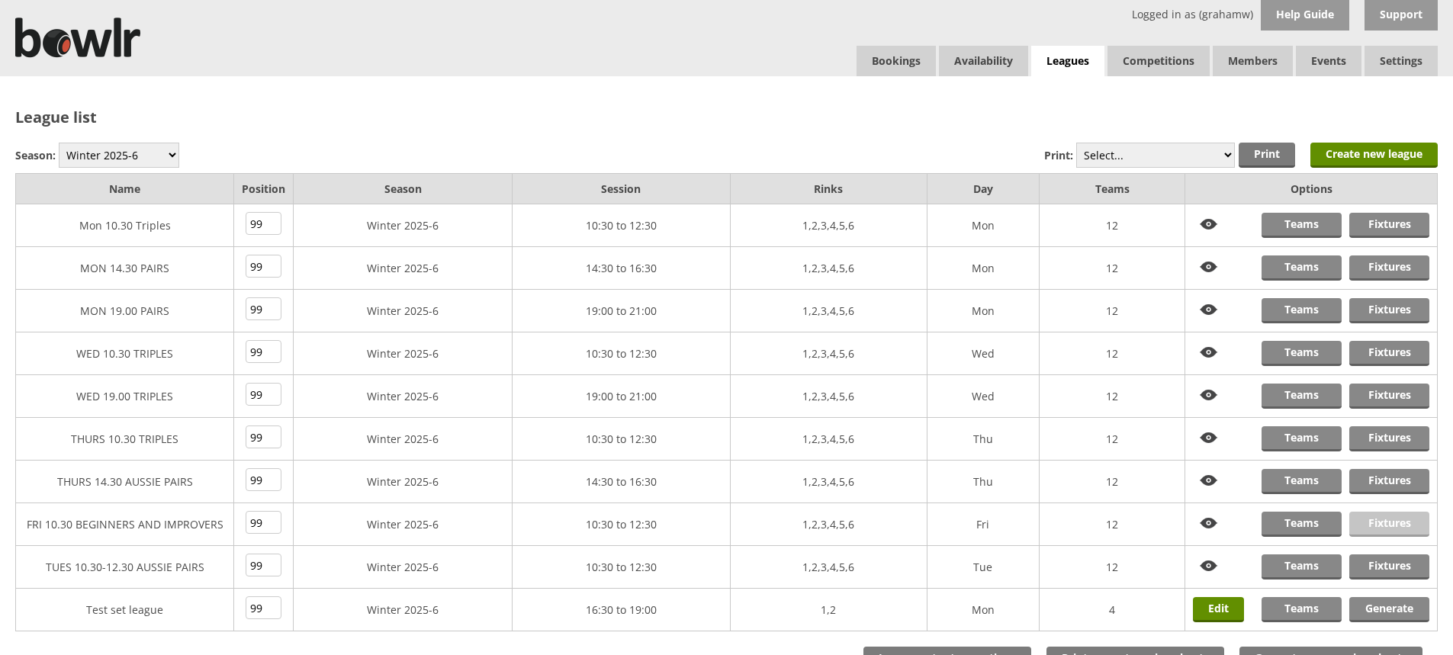
click at [1373, 520] on link "Fixtures" at bounding box center [1390, 524] width 80 height 25
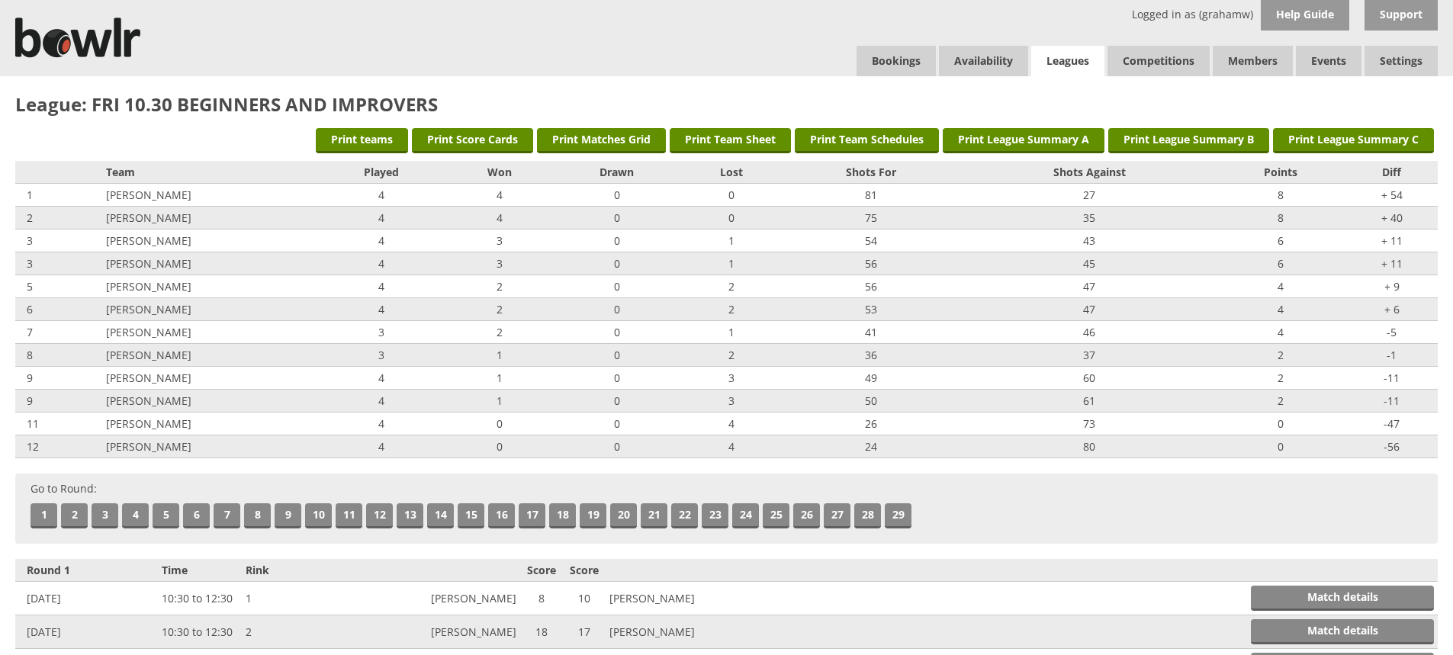
click at [1083, 53] on link "Leagues" at bounding box center [1067, 61] width 73 height 31
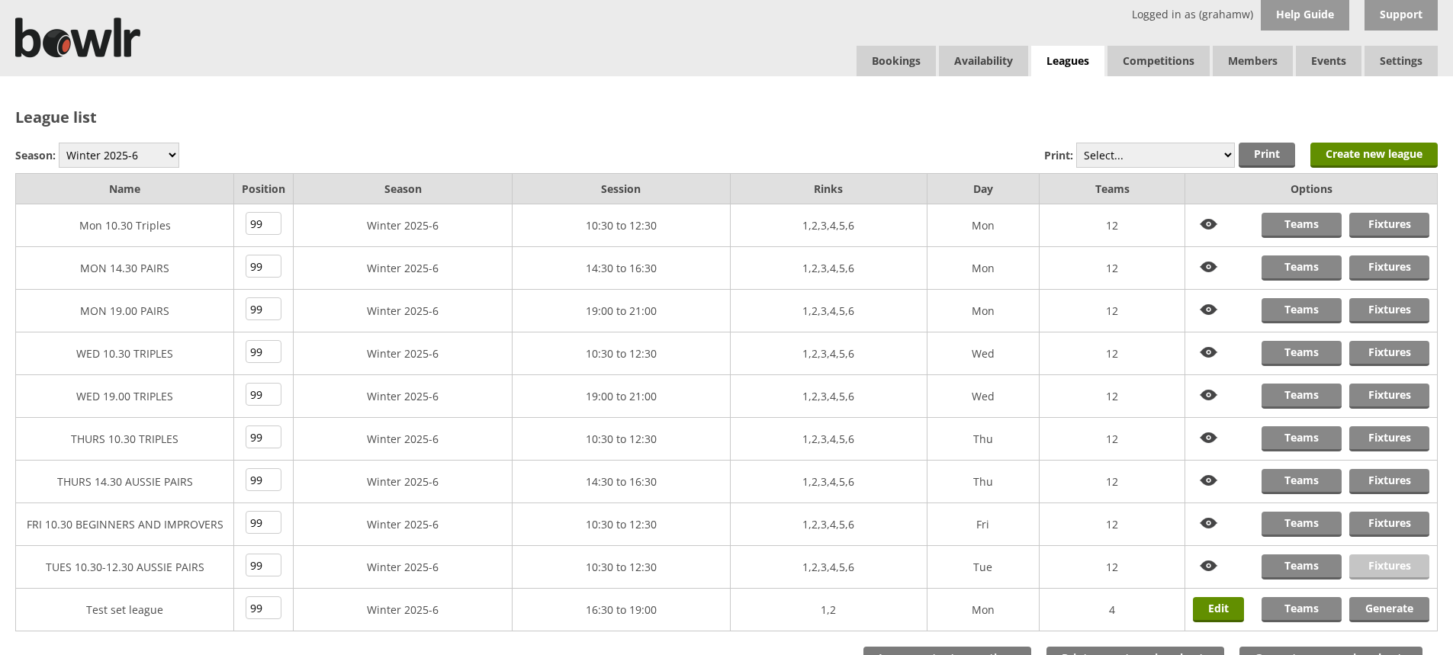
click at [1375, 561] on link "Fixtures" at bounding box center [1390, 567] width 80 height 25
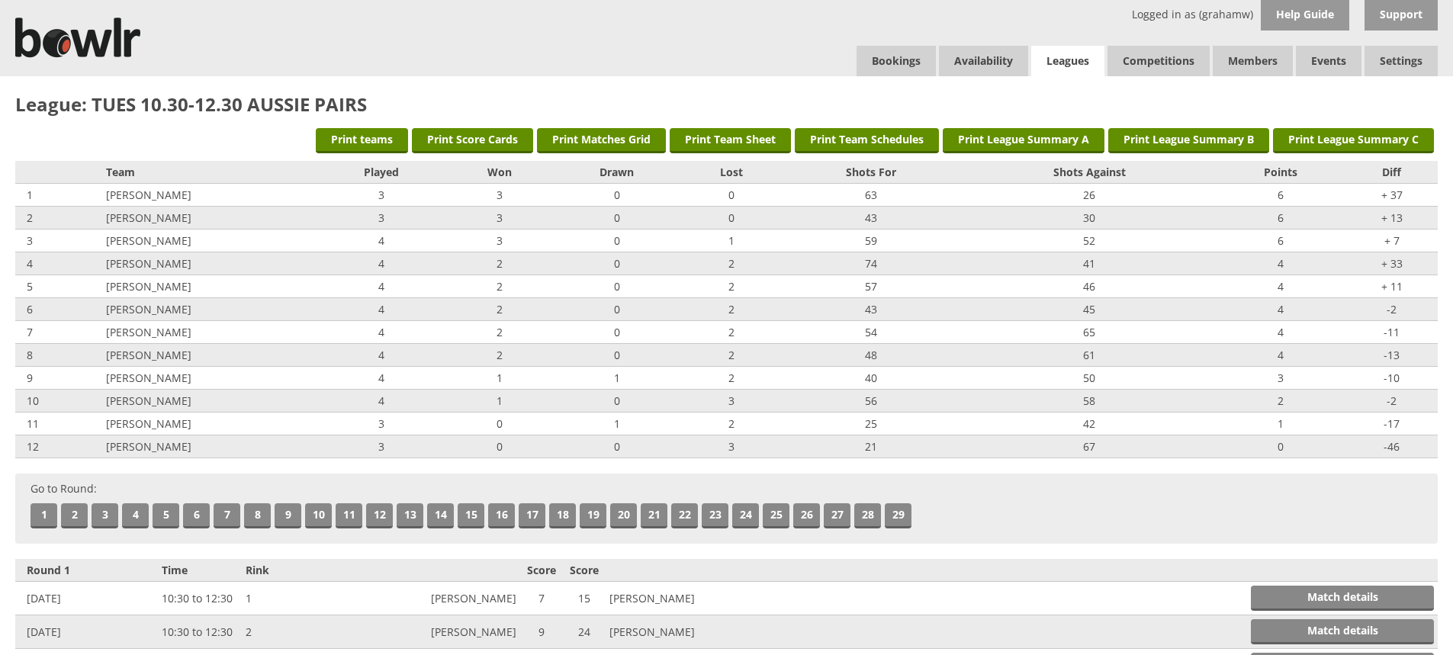
click at [1075, 56] on link "Leagues" at bounding box center [1067, 61] width 73 height 31
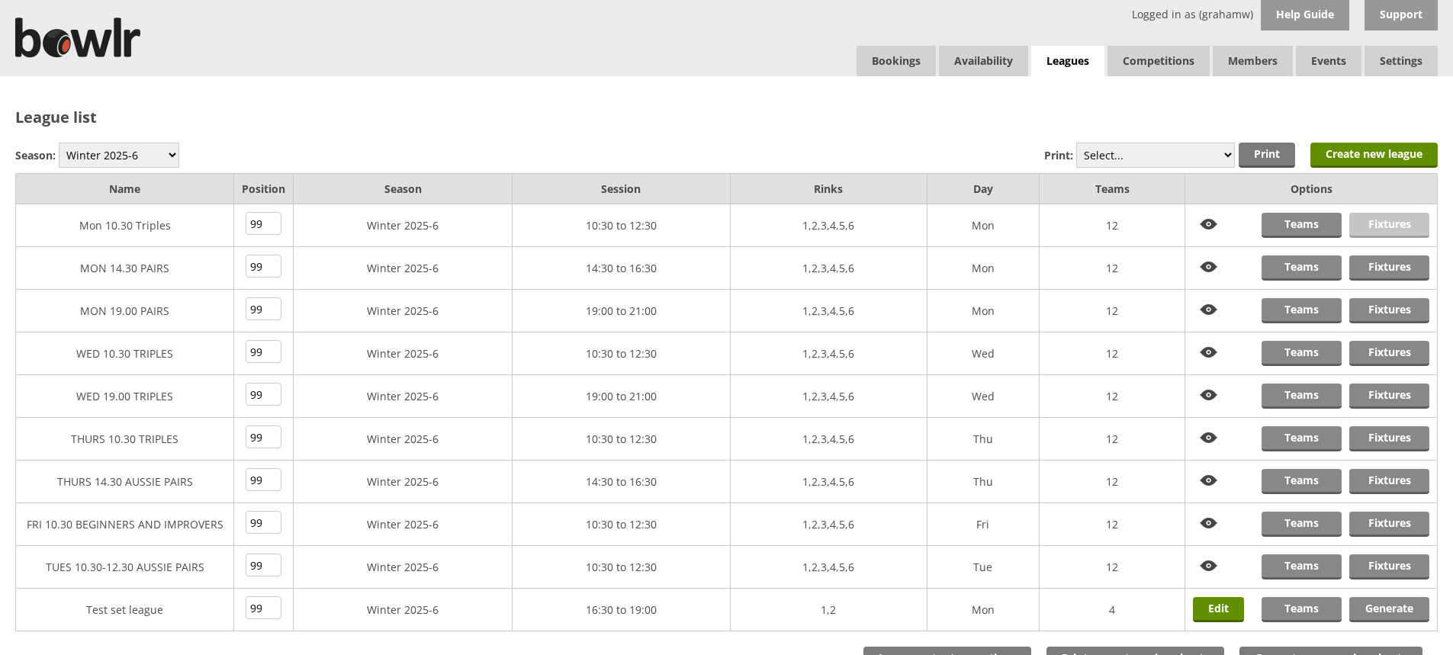
click at [1381, 221] on link "Fixtures" at bounding box center [1390, 225] width 80 height 25
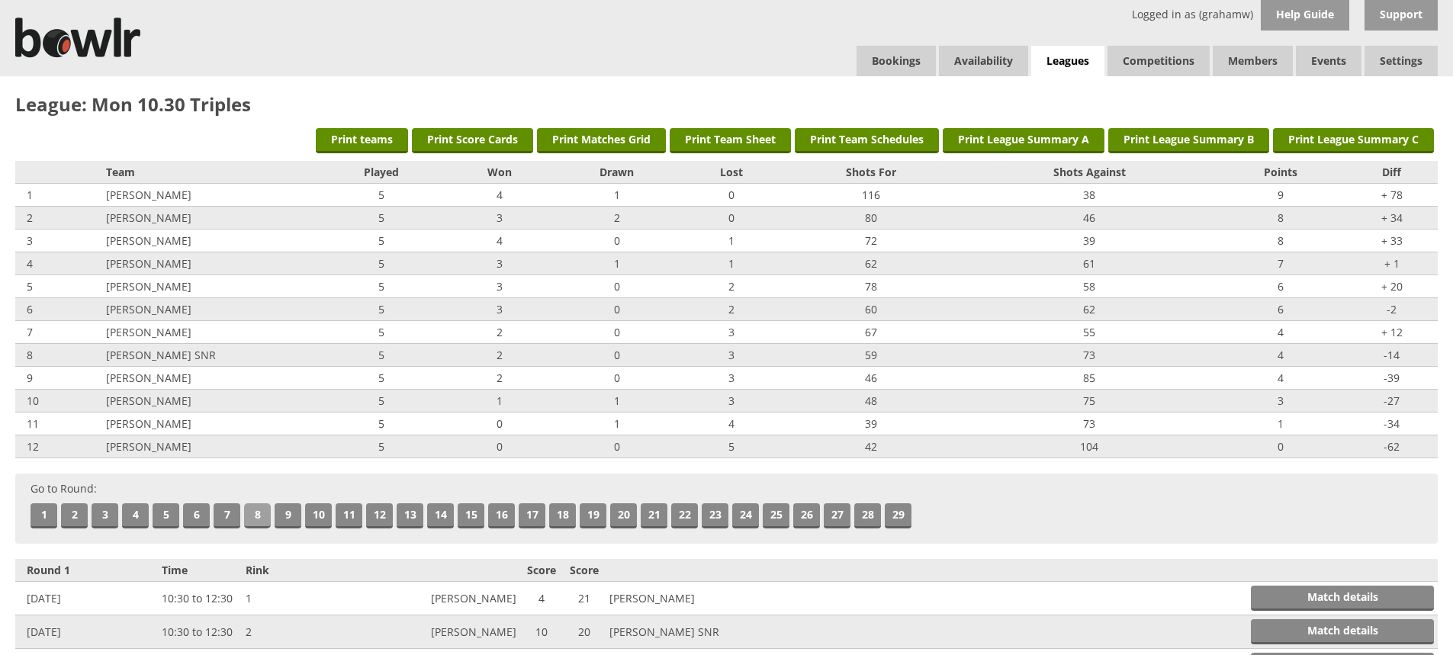
click at [257, 513] on link "8" at bounding box center [257, 516] width 27 height 25
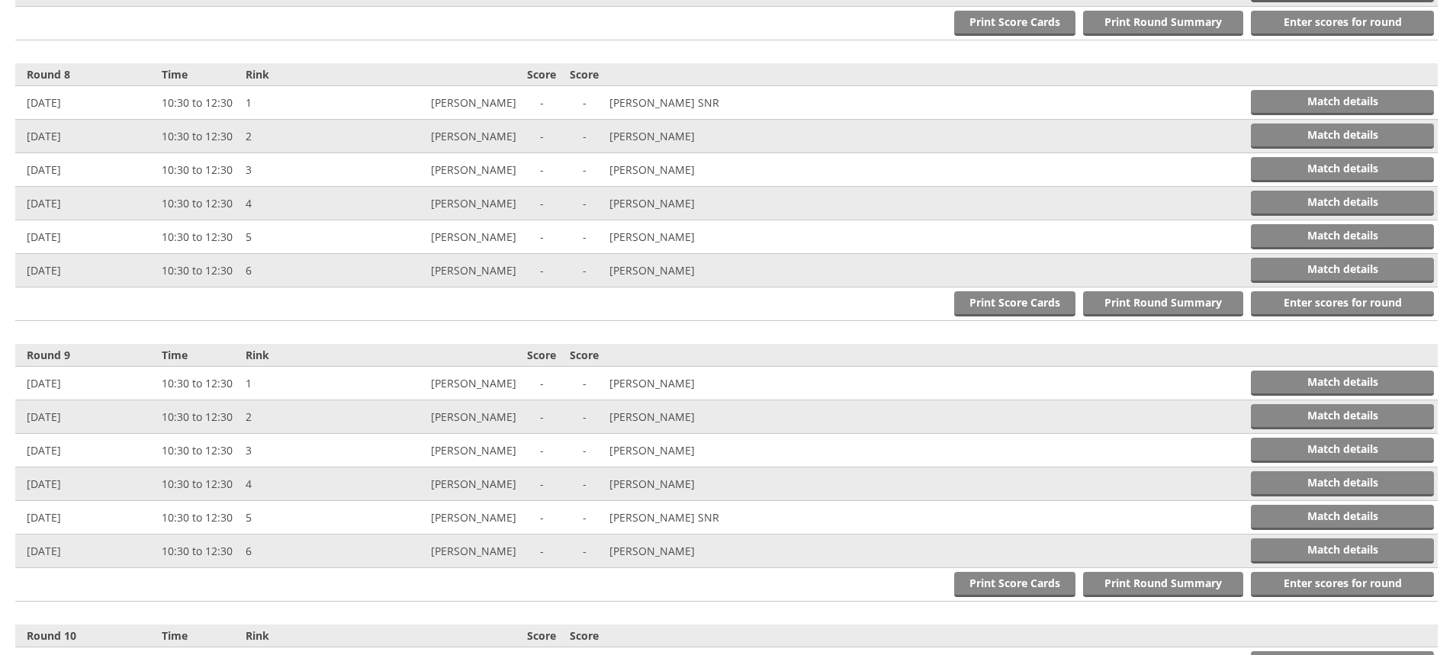
scroll to position [2524, 0]
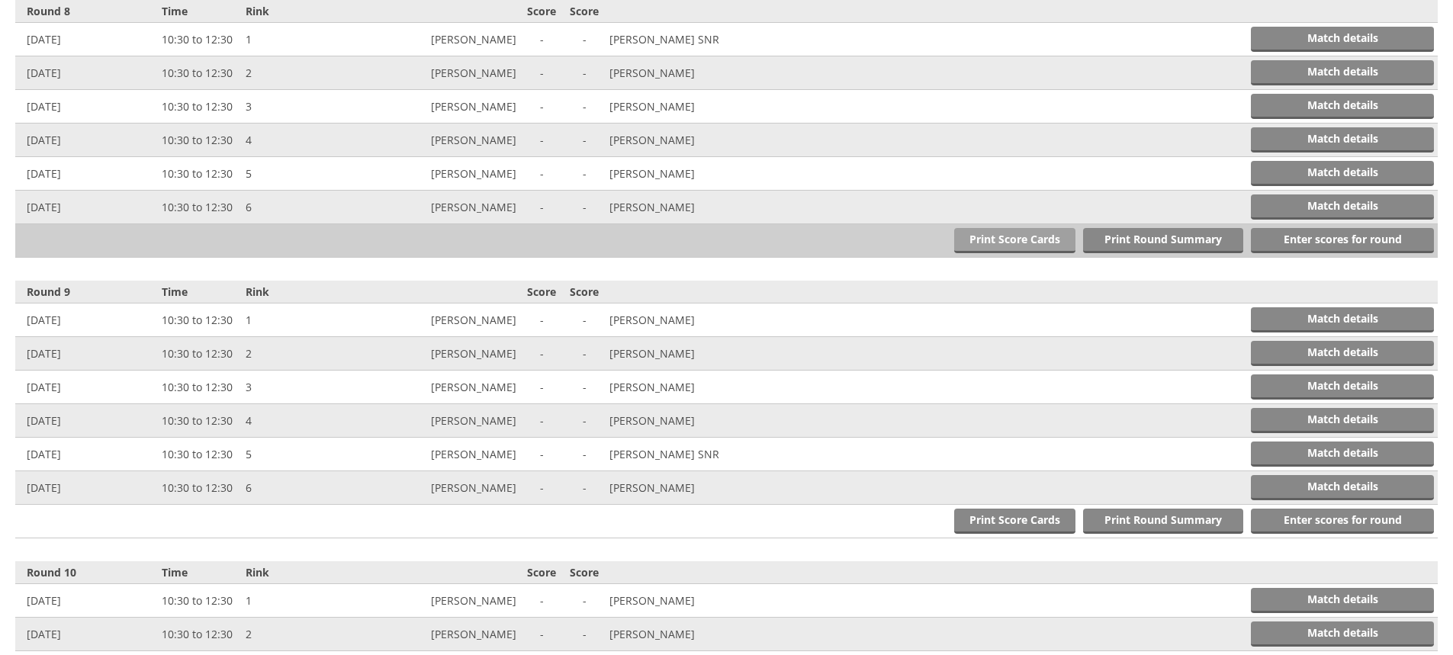
click at [1020, 241] on link "Print Score Cards" at bounding box center [1014, 240] width 121 height 25
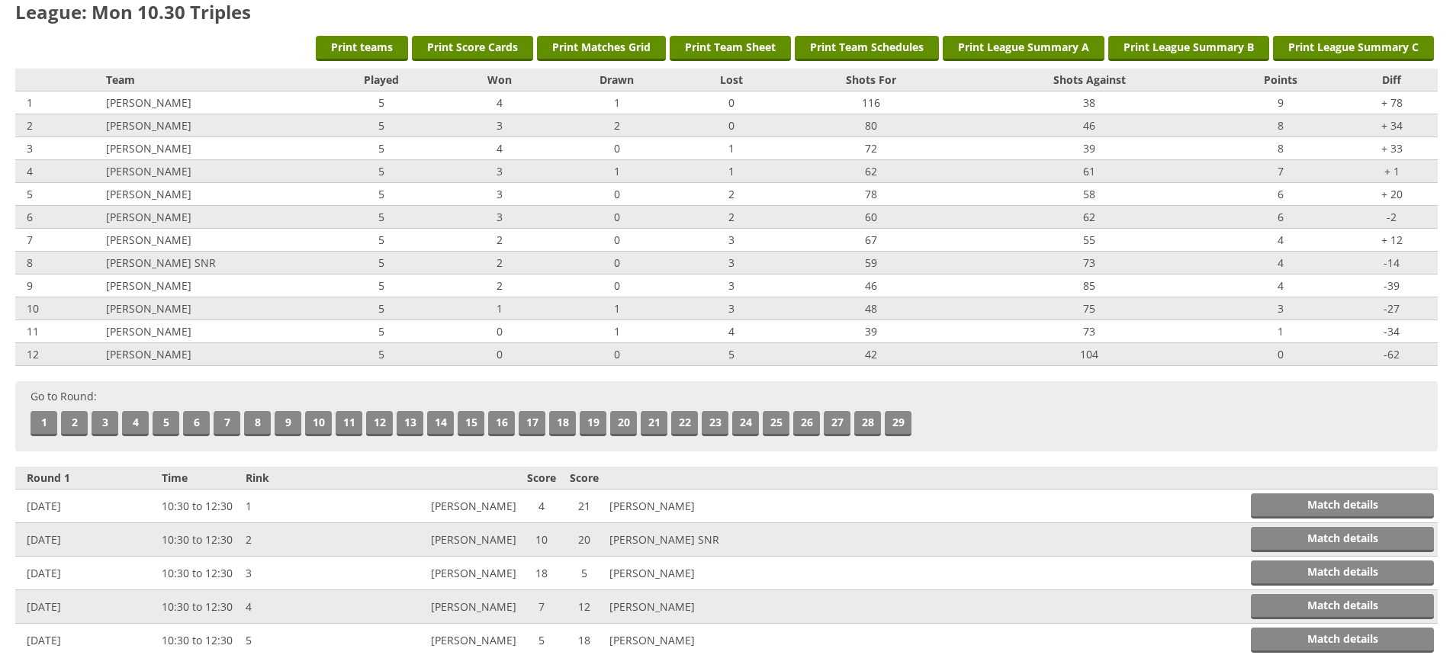
scroll to position [0, 0]
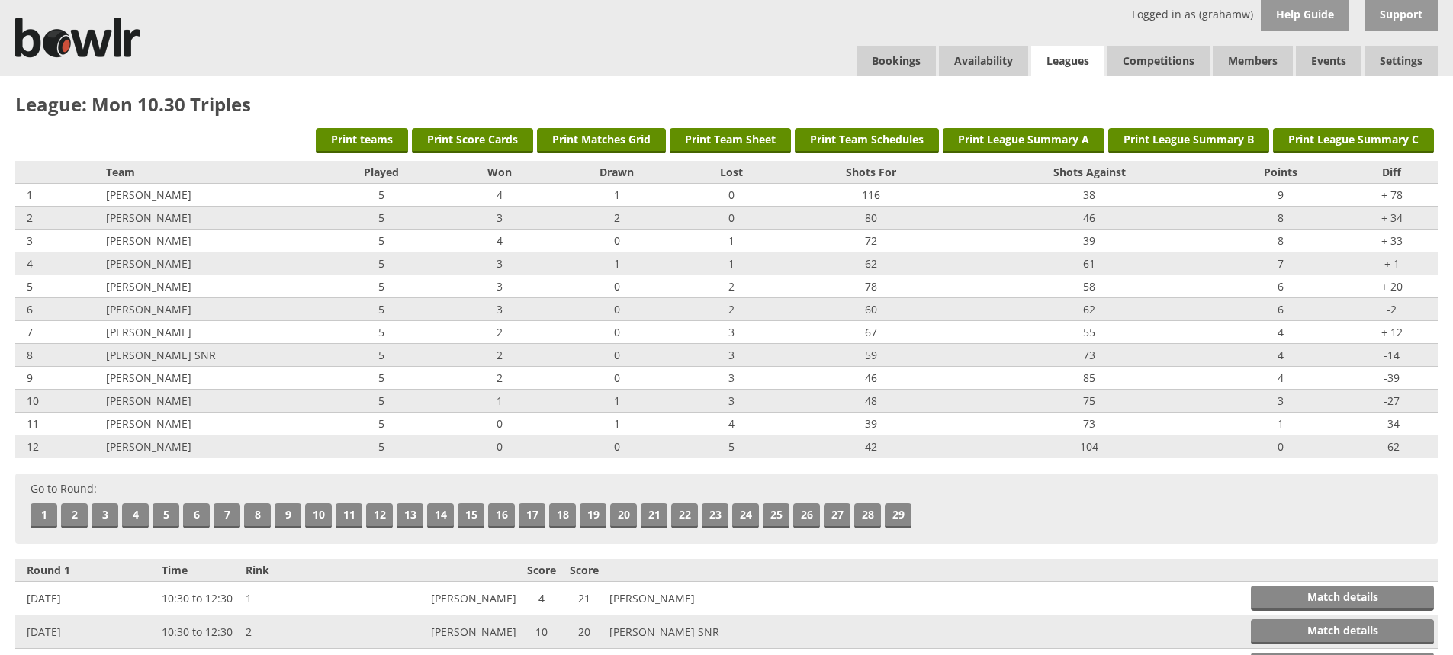
click at [1061, 52] on link "Leagues" at bounding box center [1067, 61] width 73 height 31
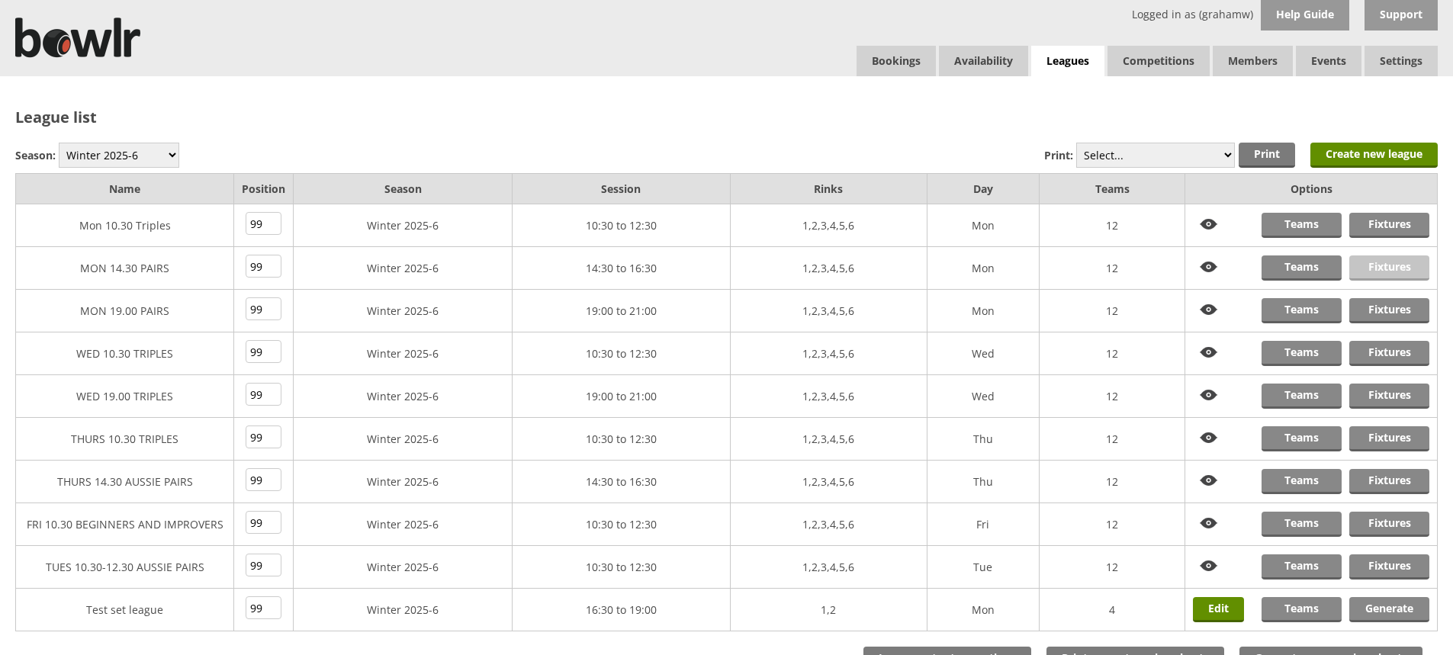
click at [1395, 268] on link "Fixtures" at bounding box center [1390, 268] width 80 height 25
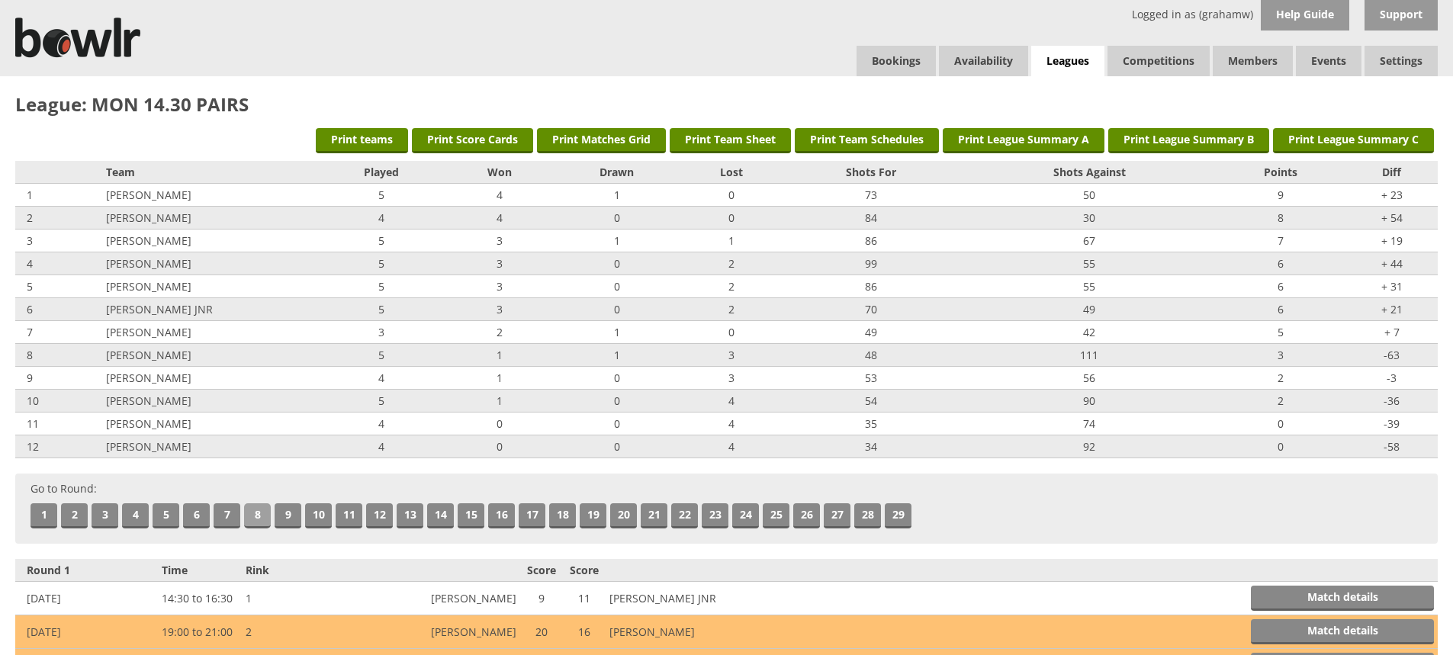
click at [257, 510] on link "8" at bounding box center [257, 516] width 27 height 25
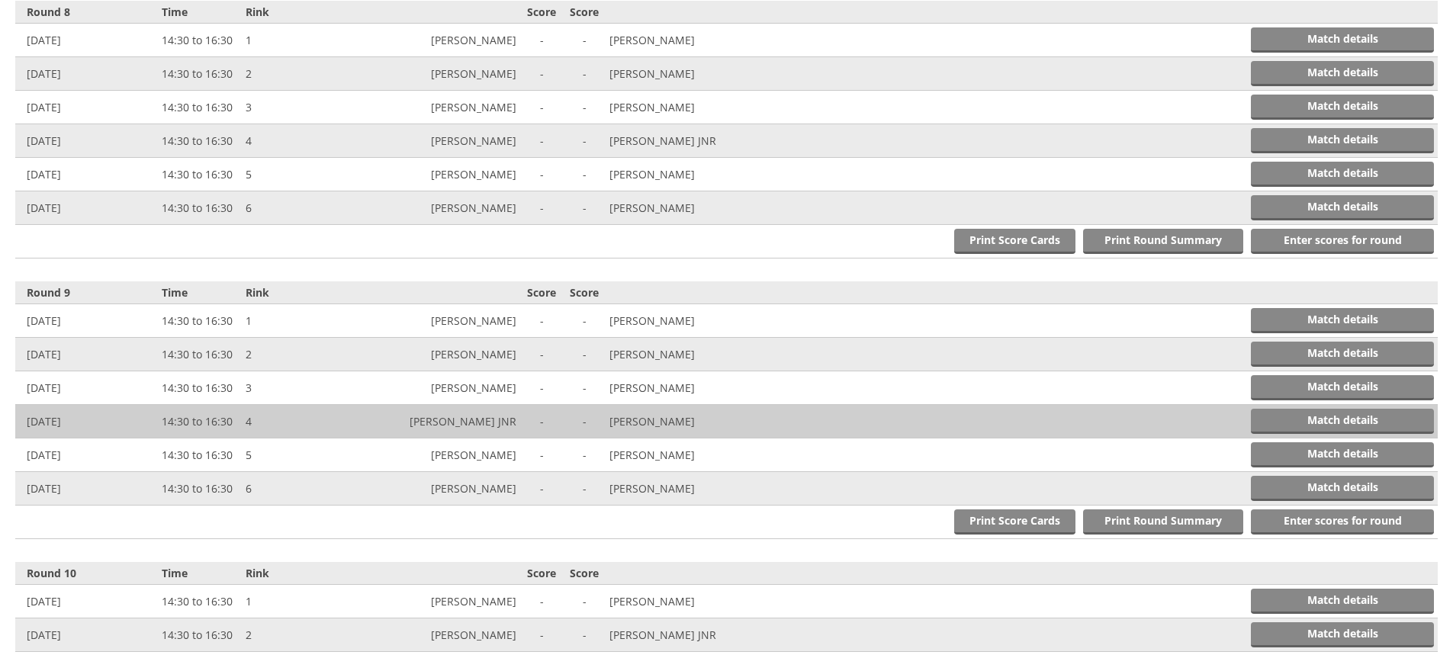
scroll to position [2524, 0]
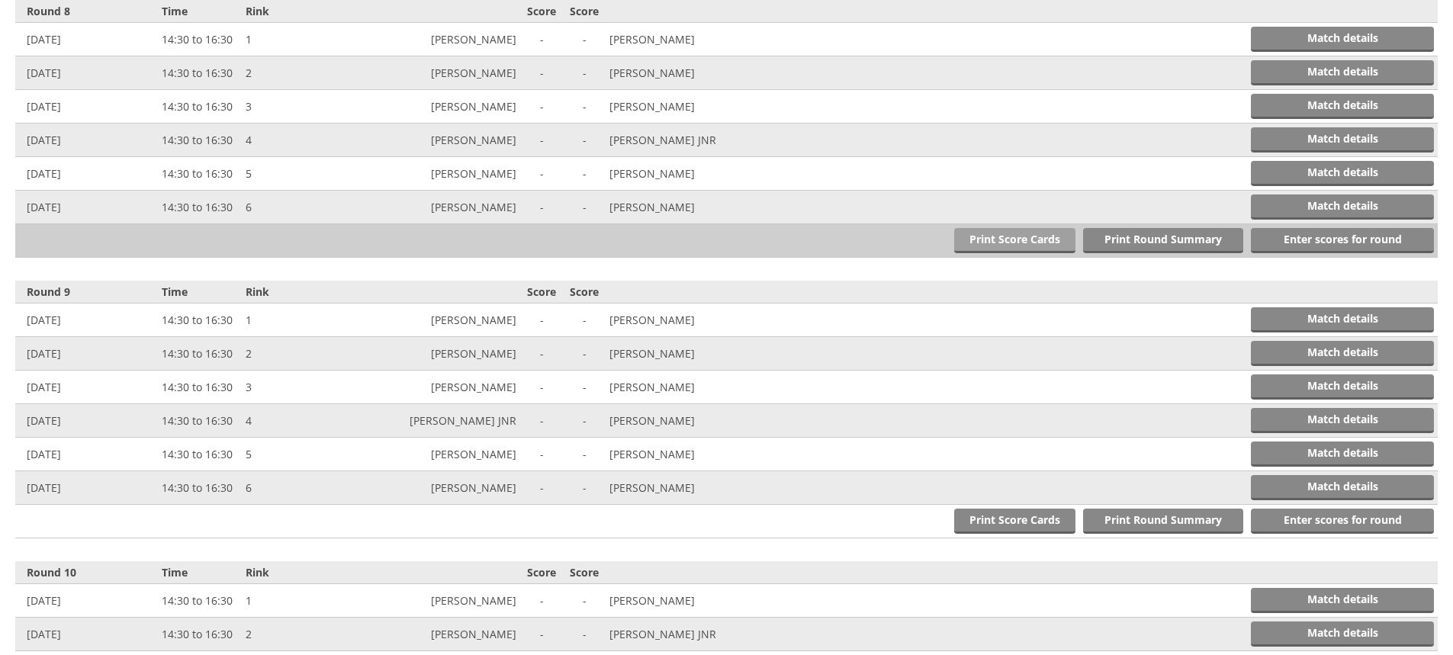
click at [1007, 239] on link "Print Score Cards" at bounding box center [1014, 240] width 121 height 25
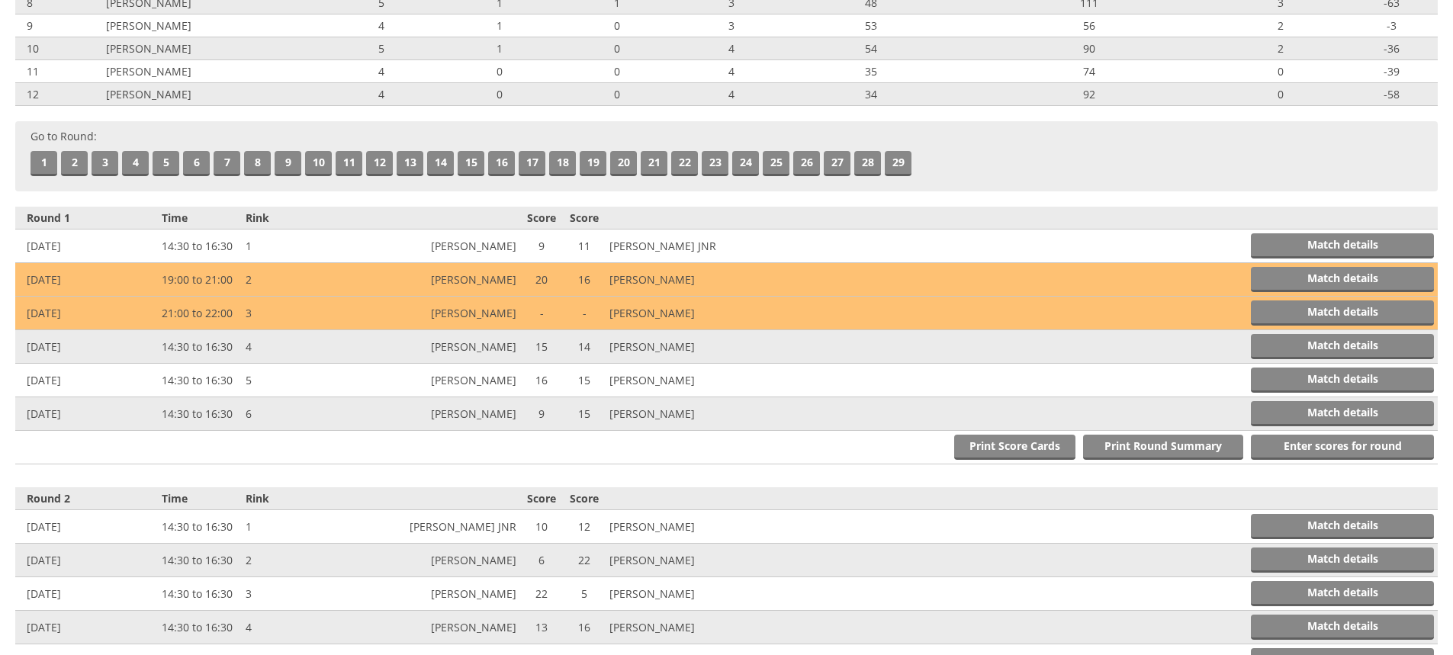
scroll to position [0, 0]
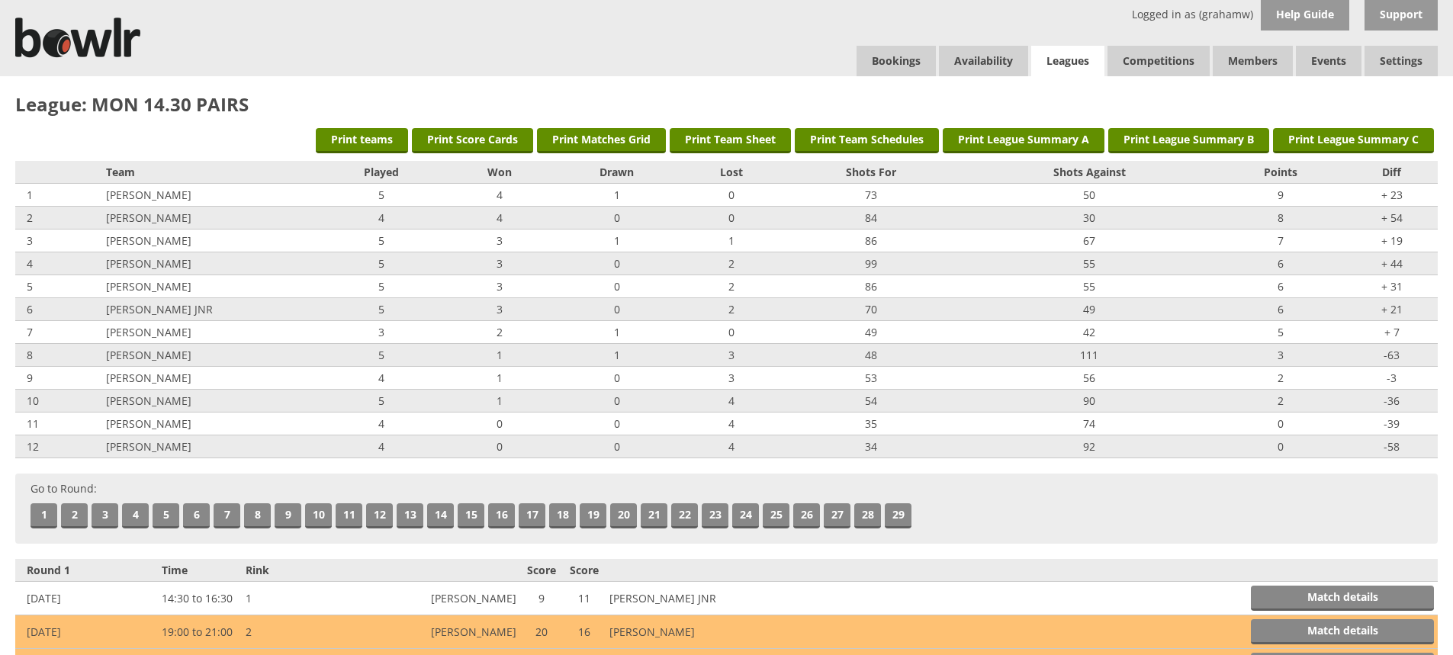
click at [1053, 52] on link "Leagues" at bounding box center [1067, 61] width 73 height 31
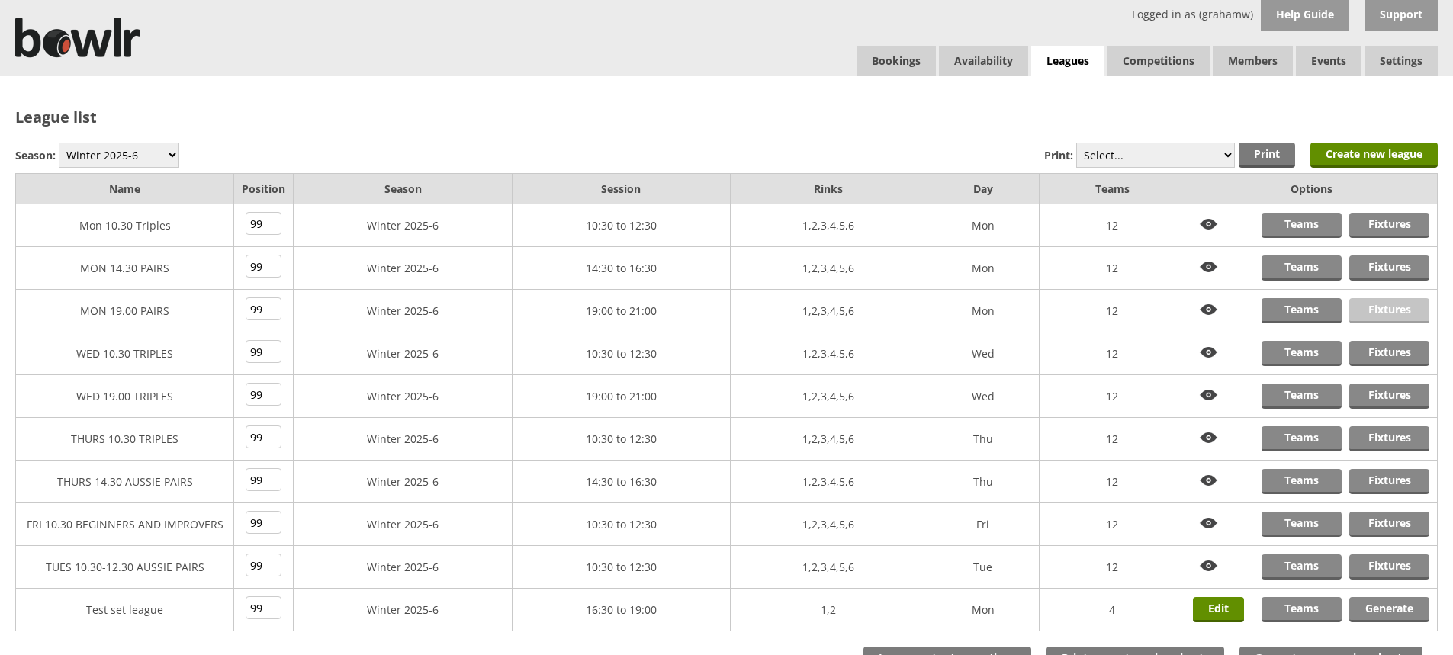
click at [1390, 310] on link "Fixtures" at bounding box center [1390, 310] width 80 height 25
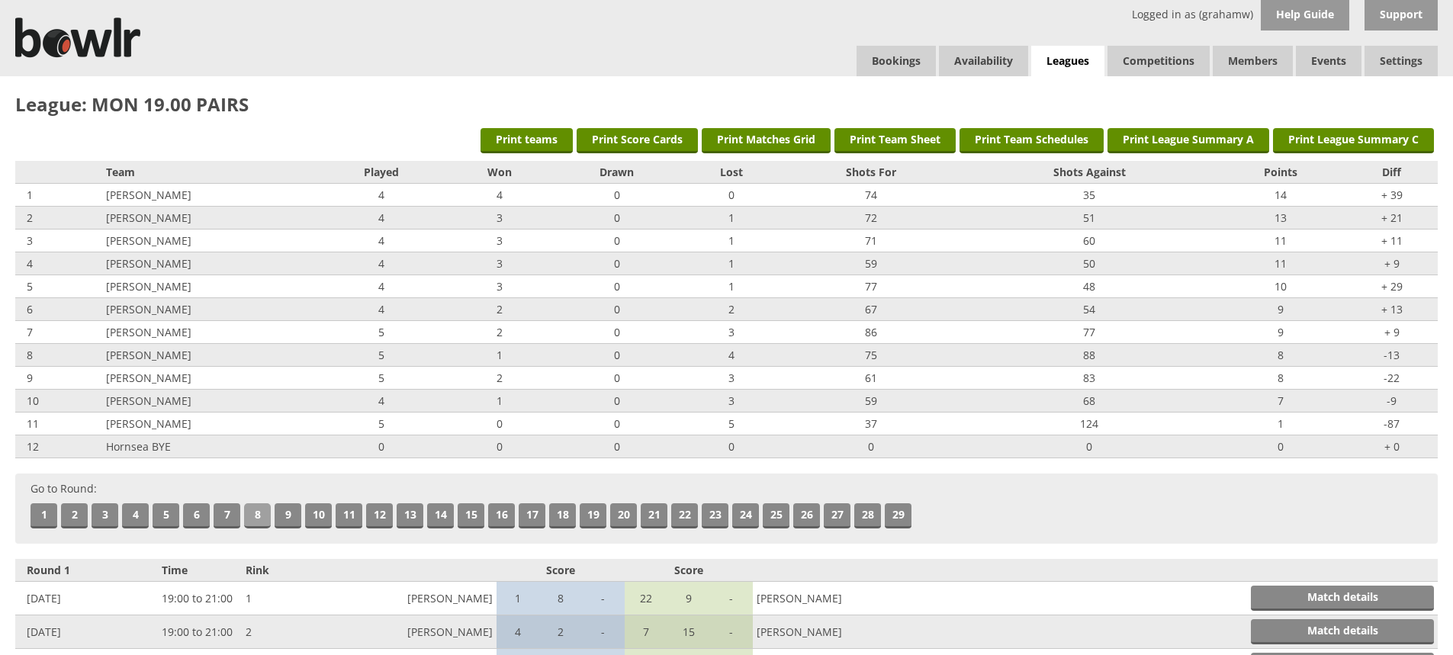
click at [255, 510] on link "8" at bounding box center [257, 516] width 27 height 25
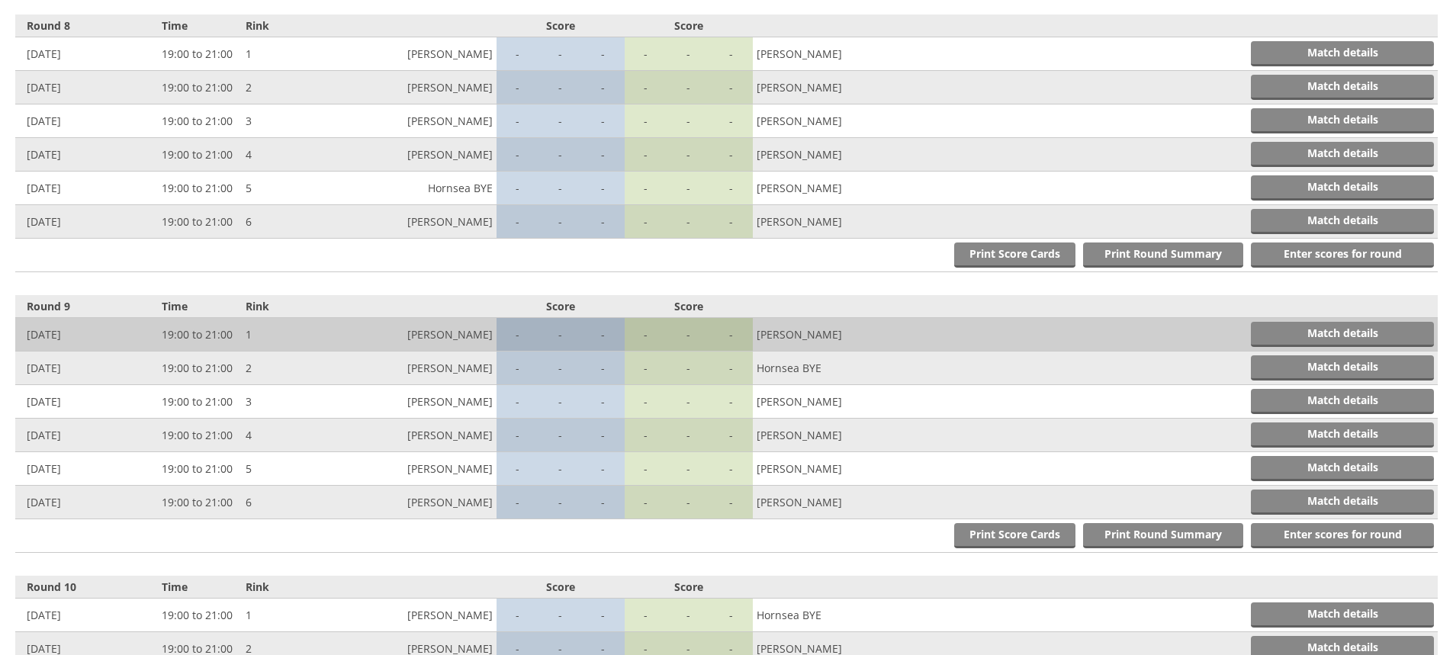
scroll to position [2524, 0]
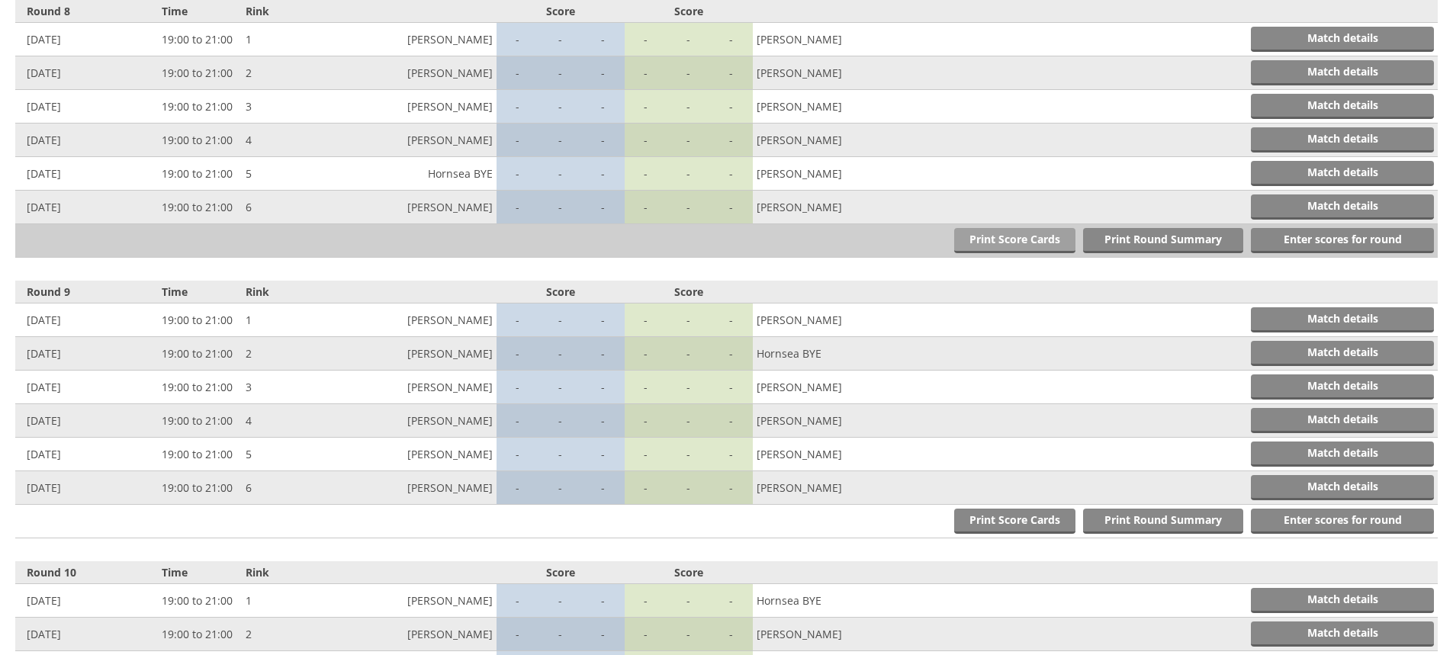
click at [1007, 237] on link "Print Score Cards" at bounding box center [1014, 240] width 121 height 25
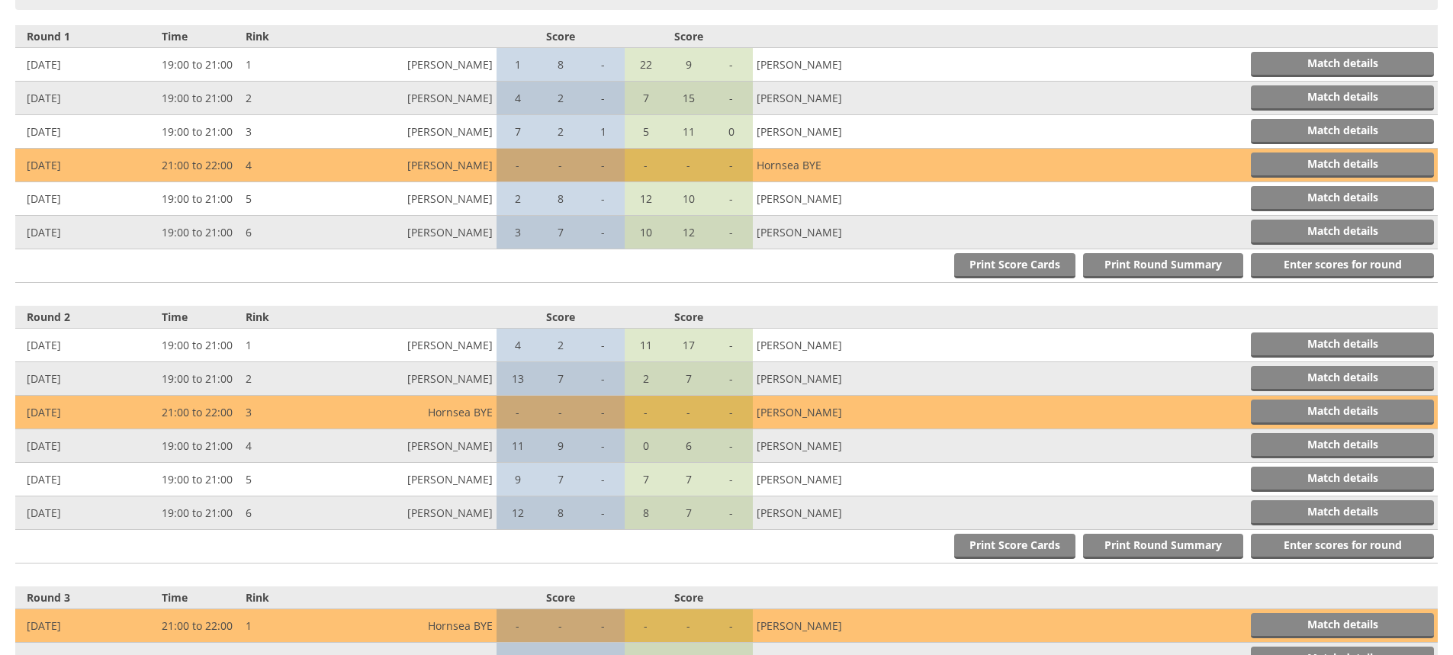
scroll to position [0, 0]
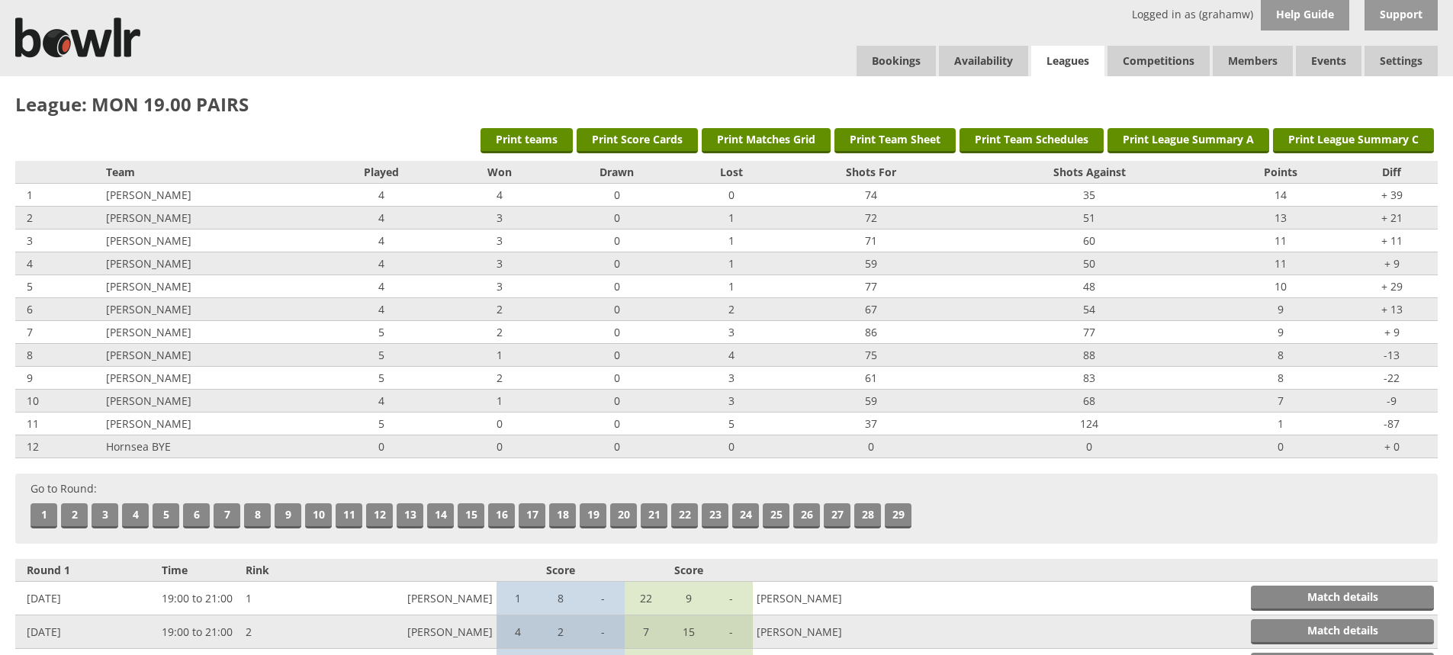
click at [1079, 60] on link "Leagues" at bounding box center [1067, 61] width 73 height 31
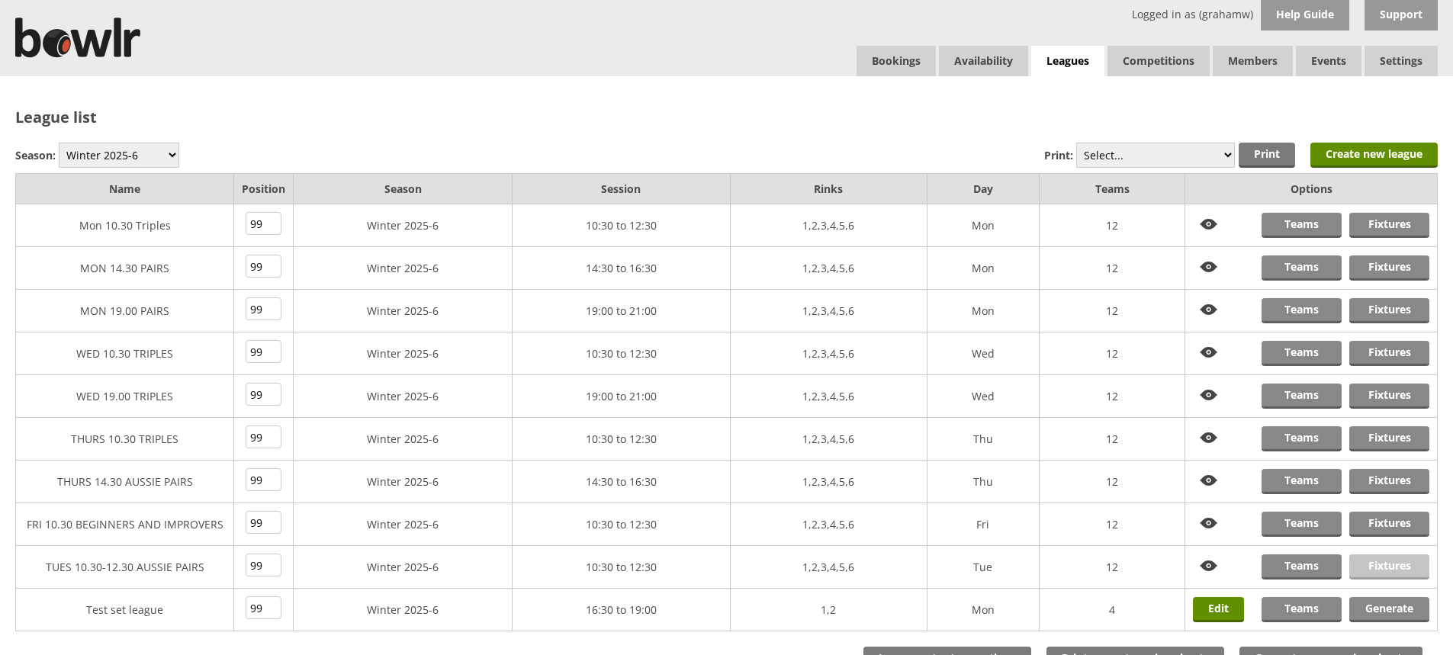
click at [1385, 565] on link "Fixtures" at bounding box center [1390, 567] width 80 height 25
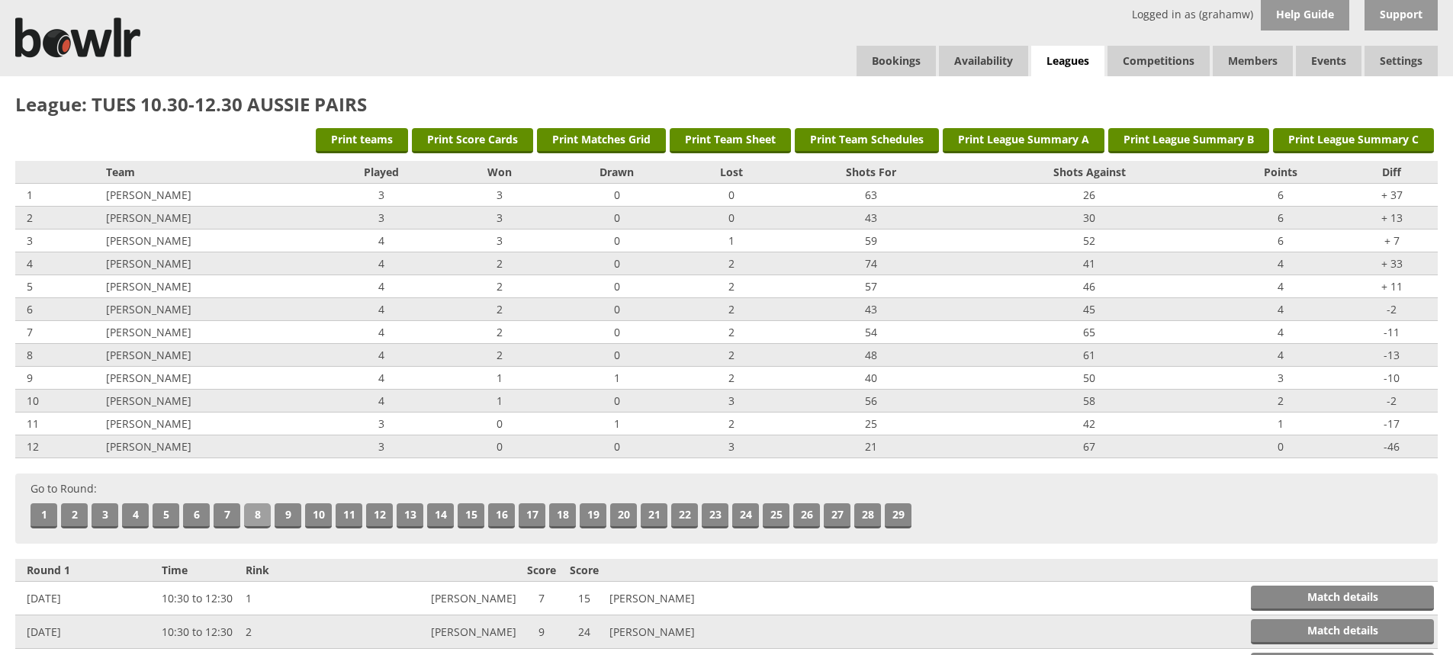
click at [257, 509] on link "8" at bounding box center [257, 516] width 27 height 25
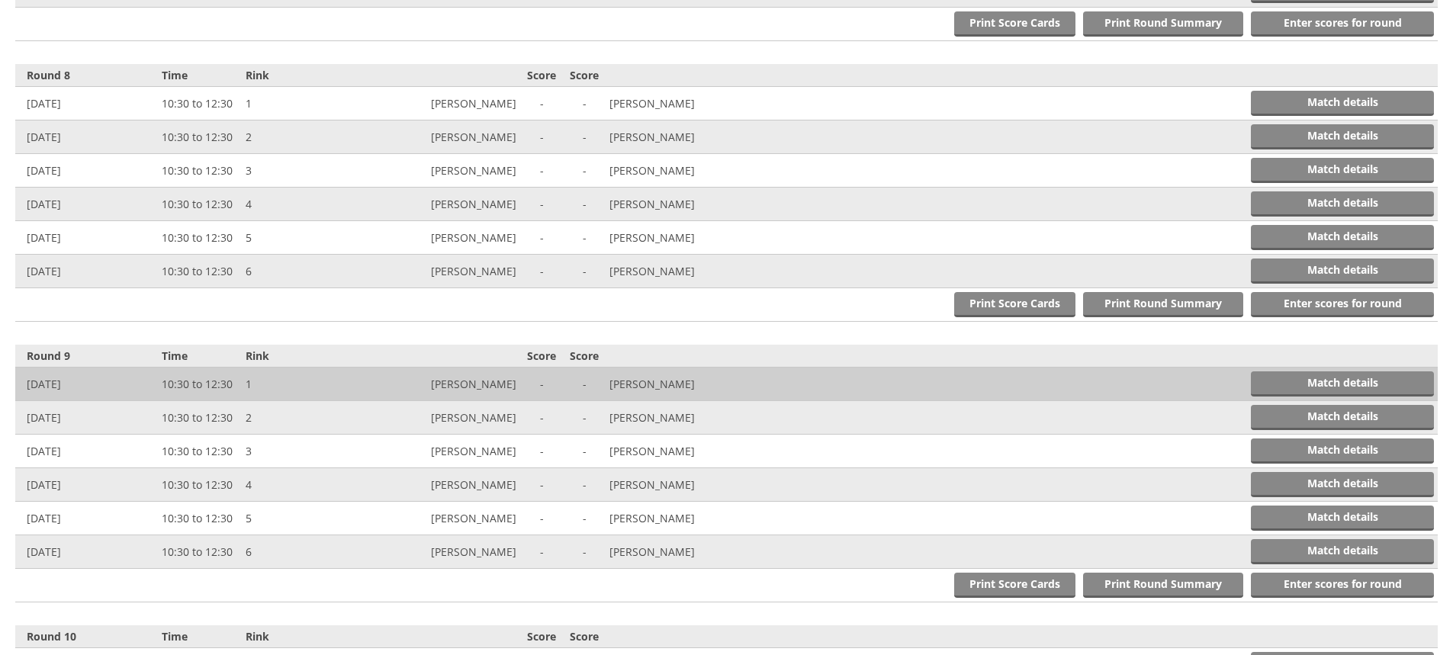
scroll to position [2524, 0]
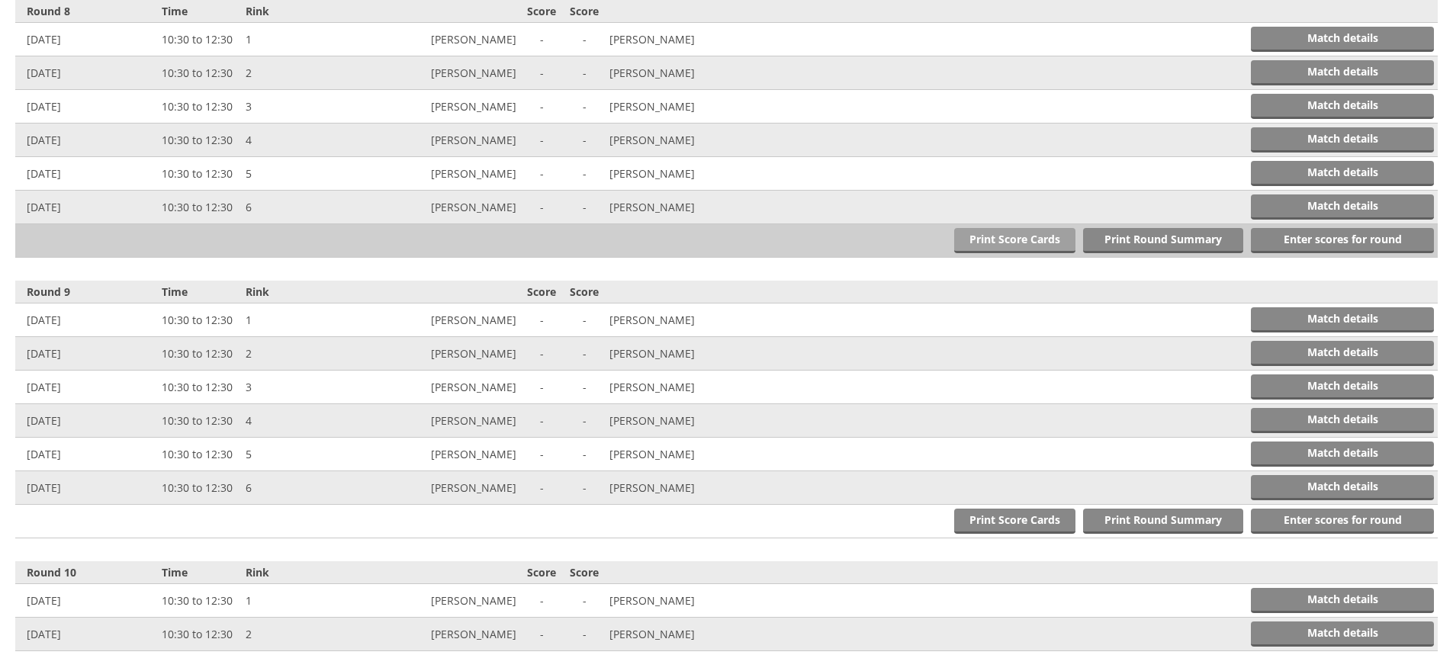
click at [1013, 240] on link "Print Score Cards" at bounding box center [1014, 240] width 121 height 25
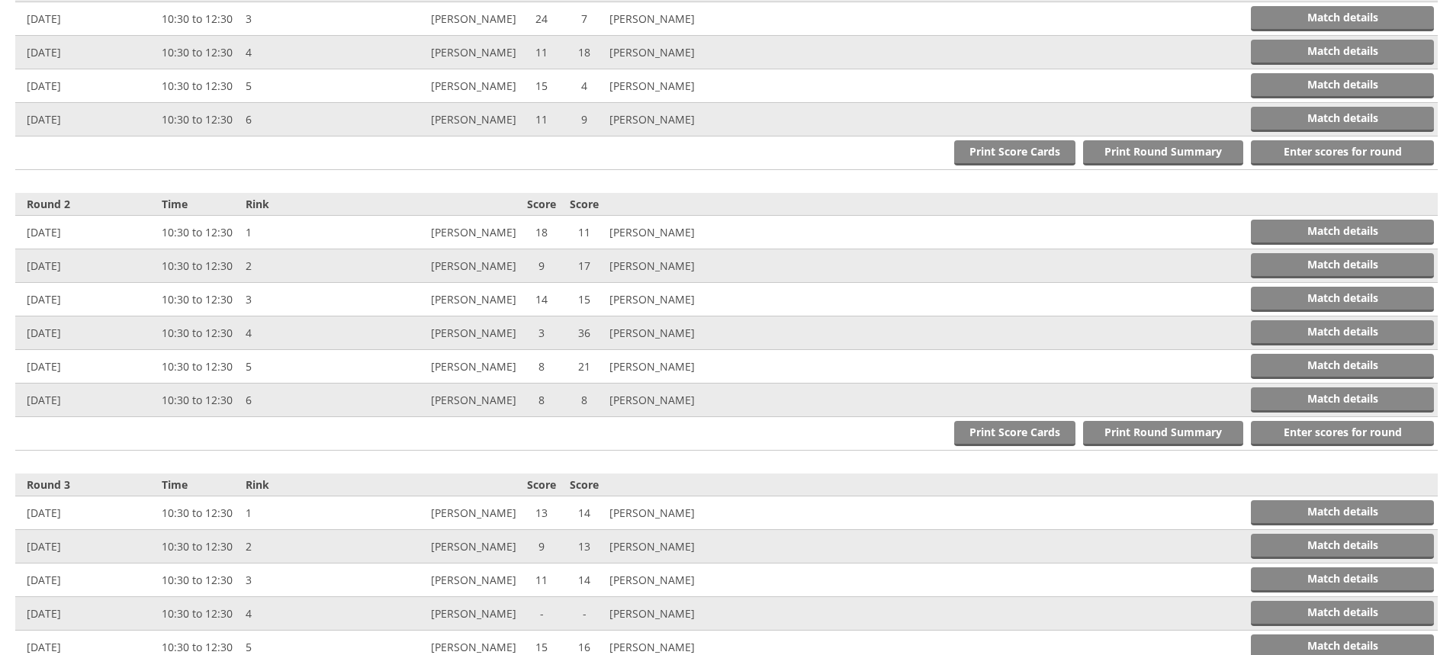
scroll to position [0, 0]
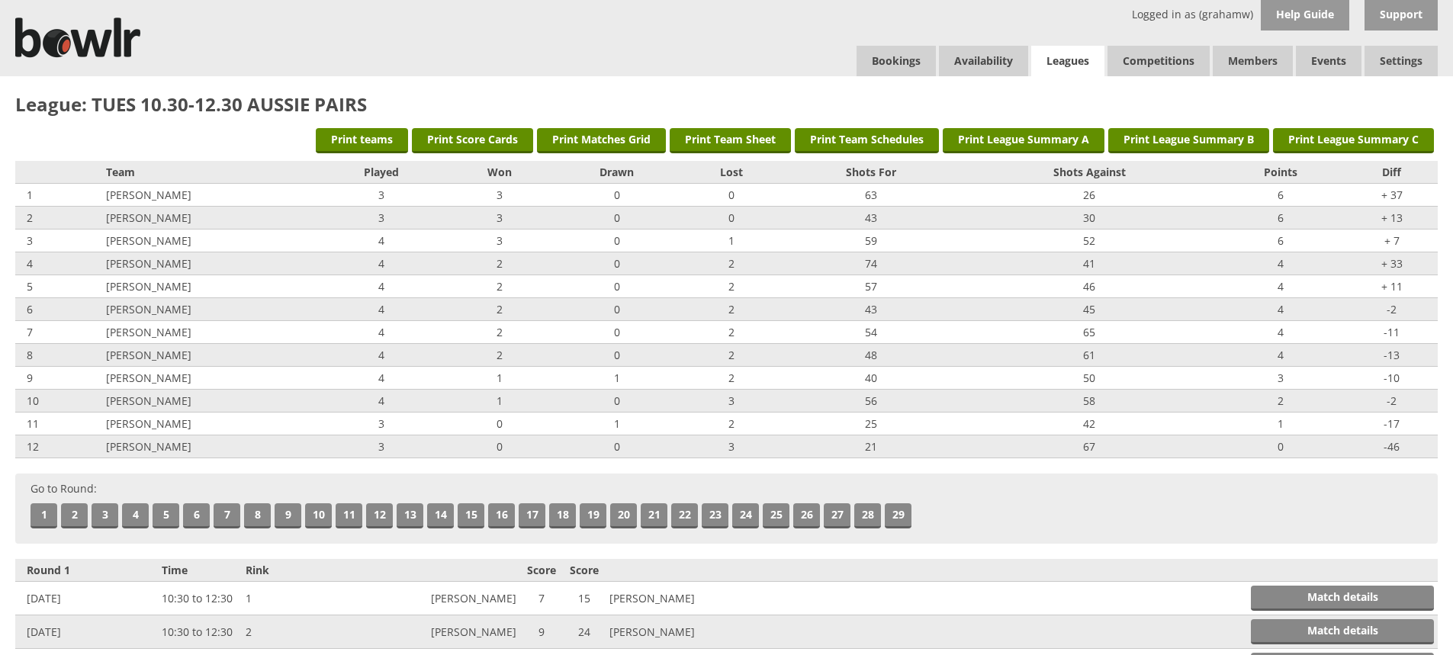
click at [1066, 59] on link "Leagues" at bounding box center [1067, 61] width 73 height 31
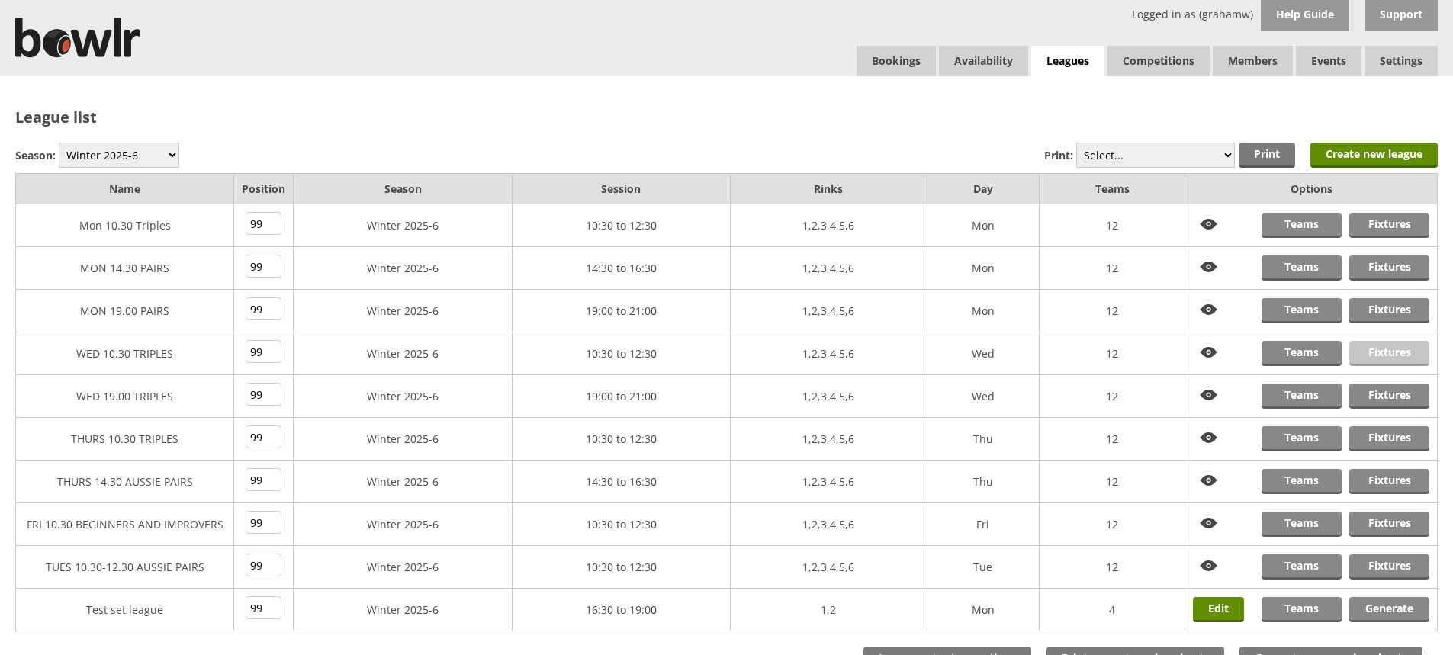
click at [1381, 346] on link "Fixtures" at bounding box center [1390, 353] width 80 height 25
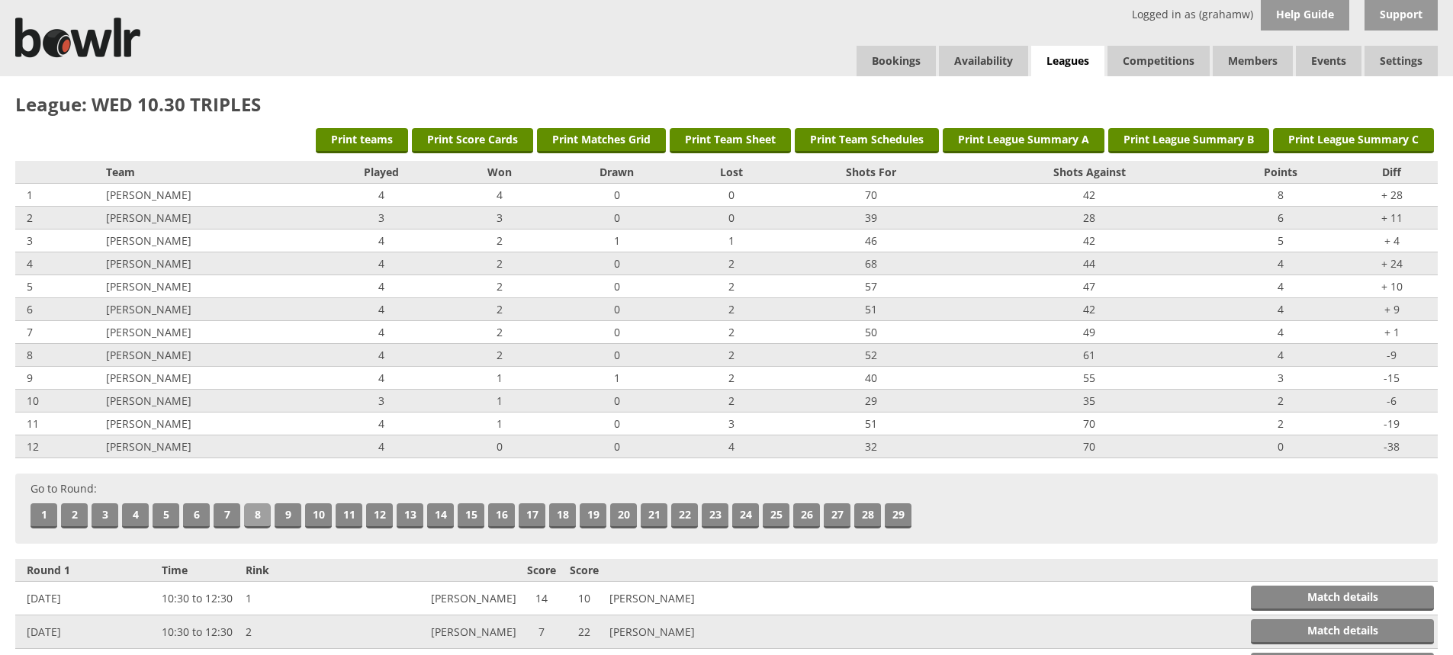
click at [258, 514] on link "8" at bounding box center [257, 516] width 27 height 25
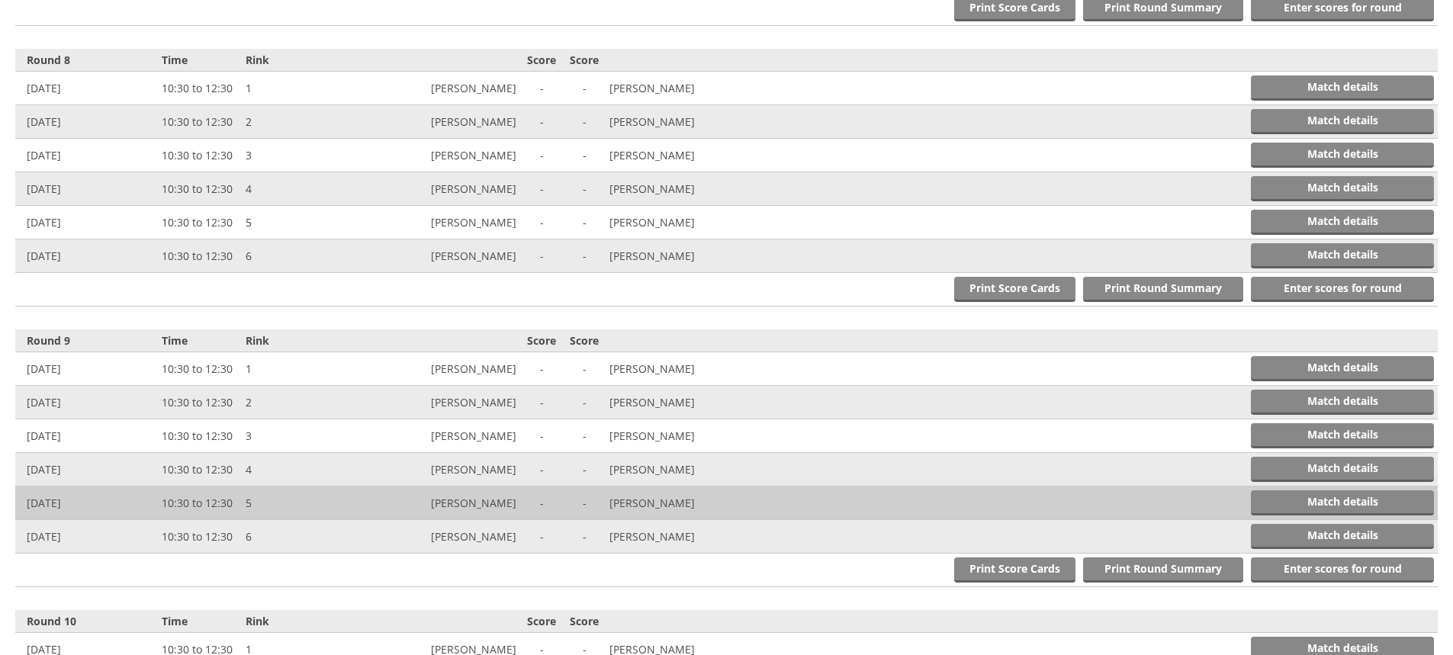
scroll to position [2524, 0]
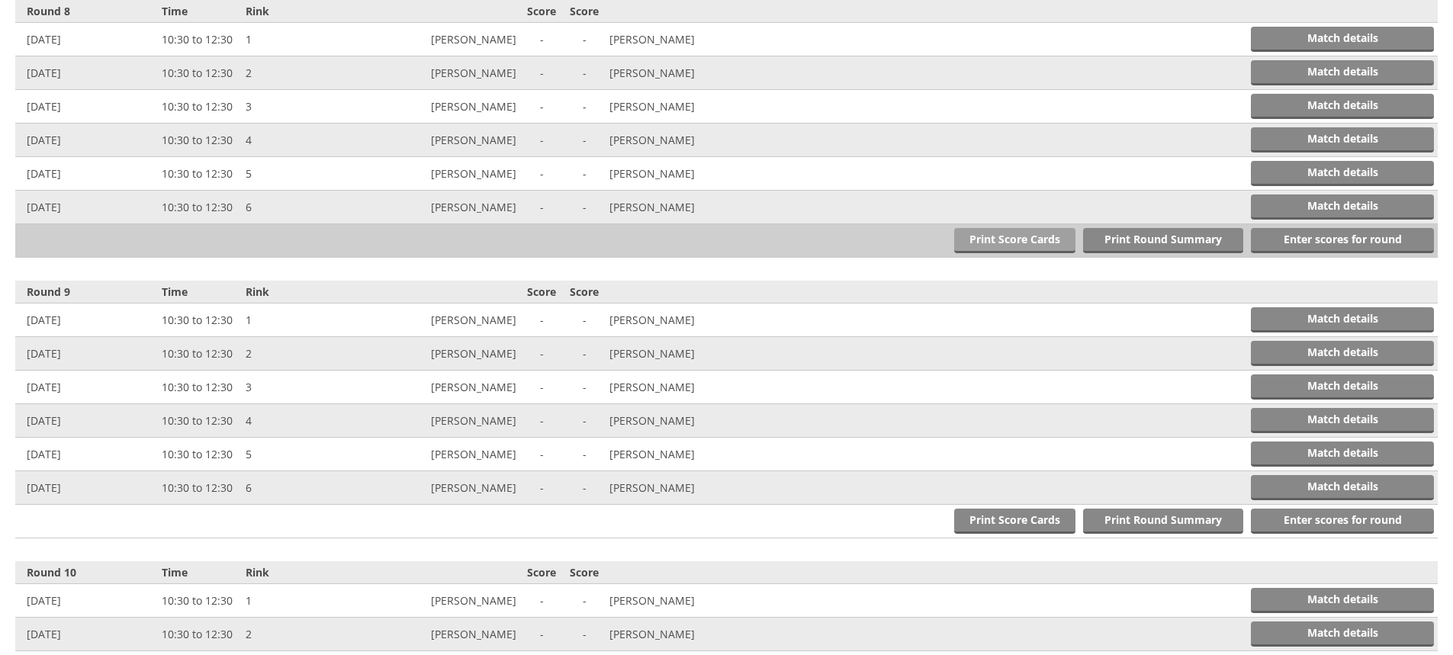
click at [1006, 236] on link "Print Score Cards" at bounding box center [1014, 240] width 121 height 25
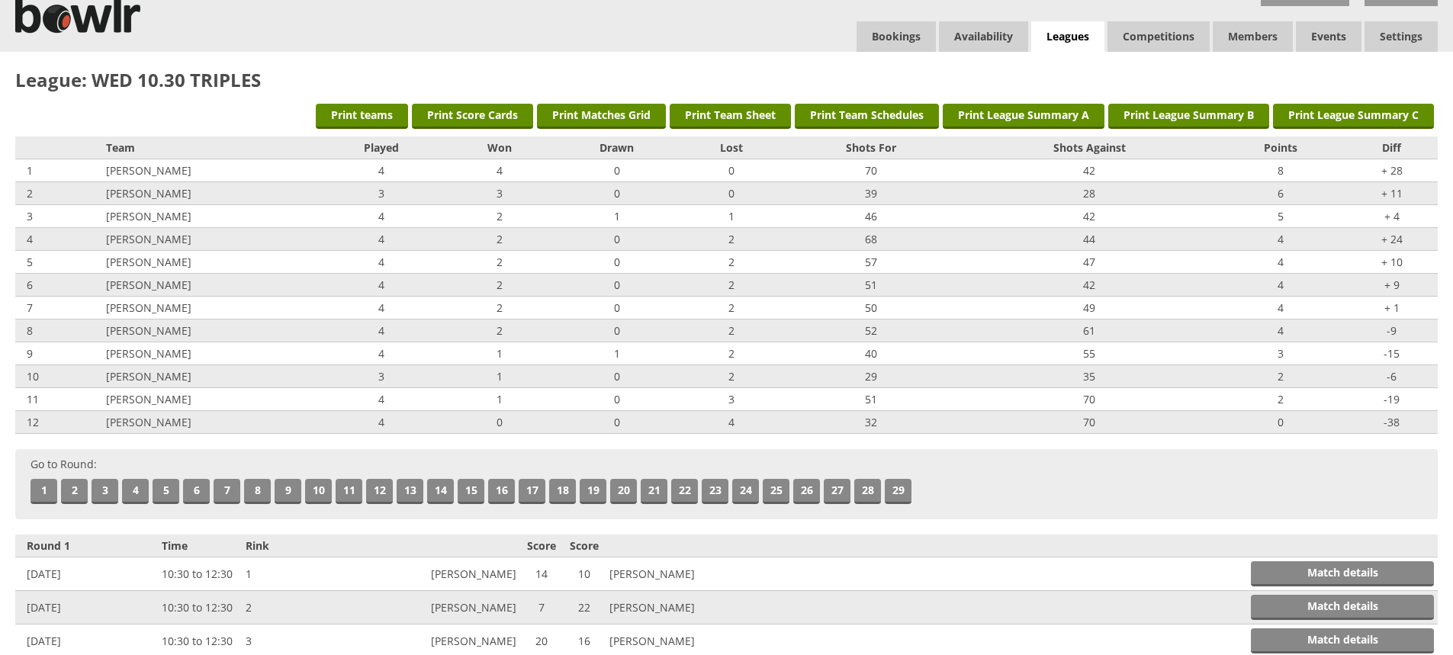
scroll to position [0, 0]
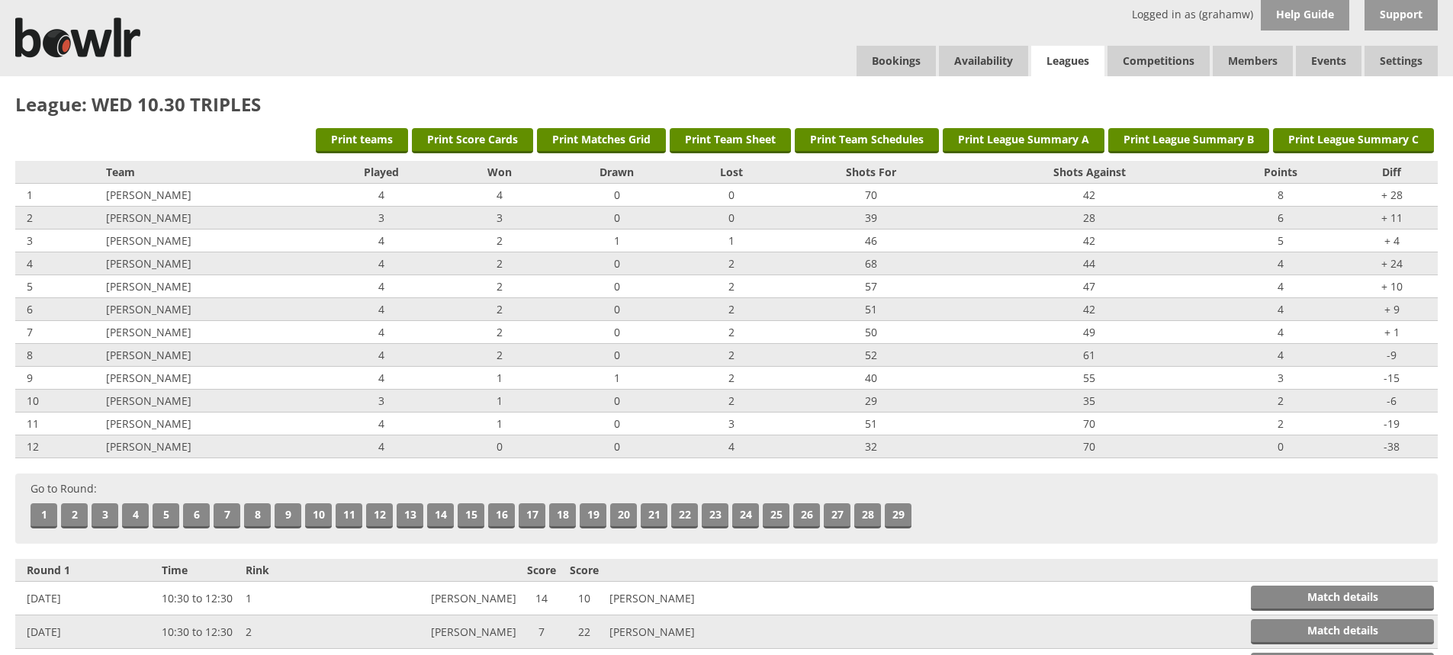
click at [1057, 53] on link "Leagues" at bounding box center [1067, 61] width 73 height 31
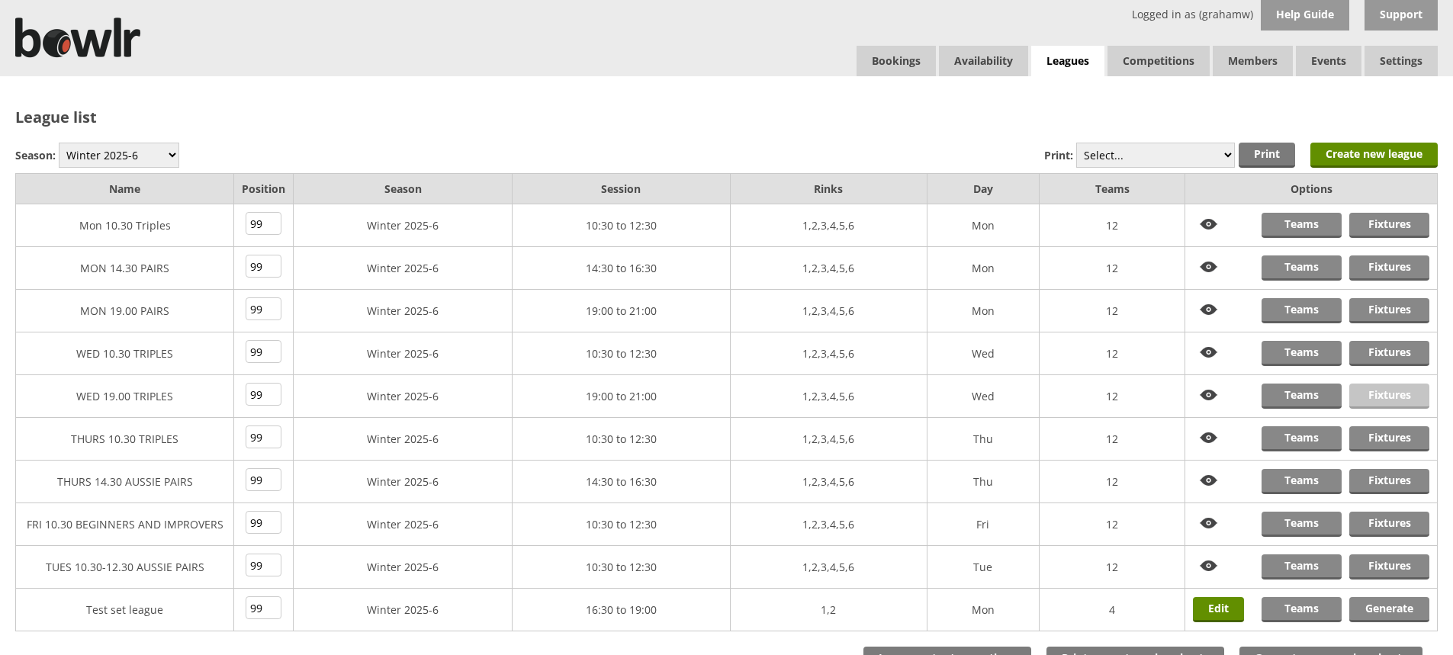
click at [1376, 391] on link "Fixtures" at bounding box center [1390, 396] width 80 height 25
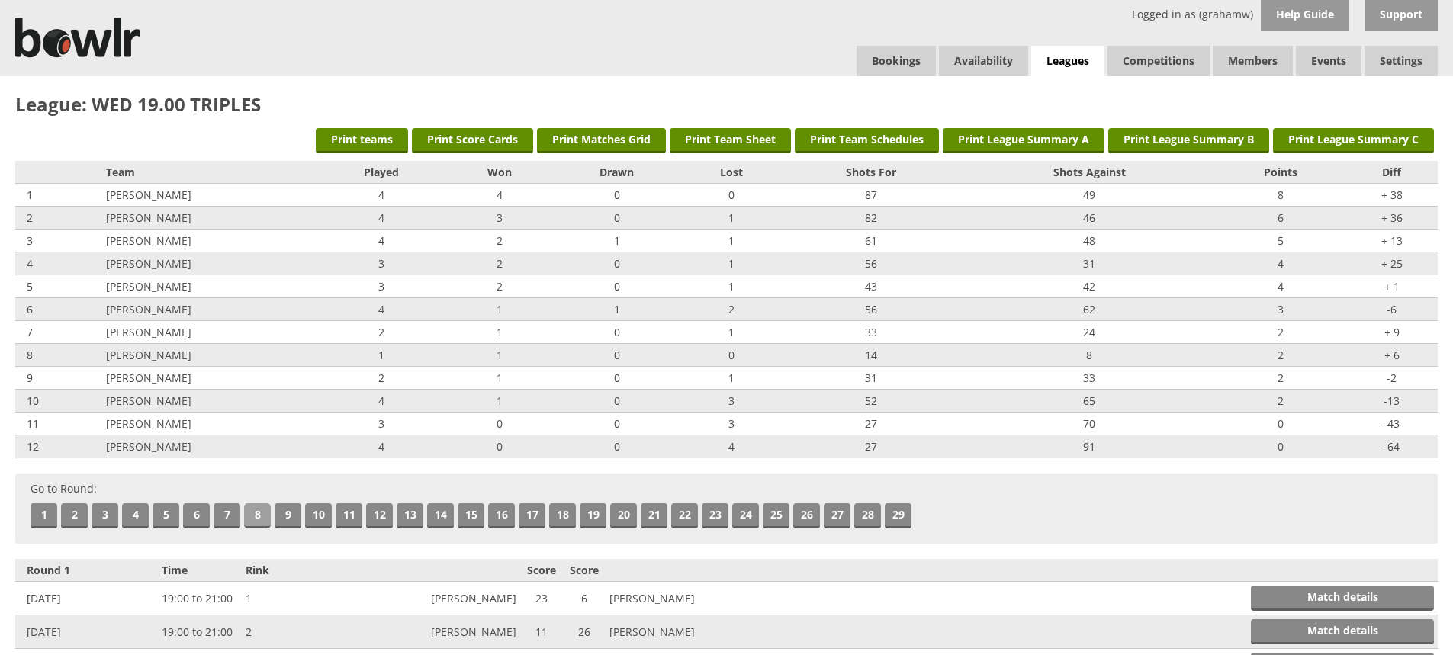
click at [254, 510] on link "8" at bounding box center [257, 516] width 27 height 25
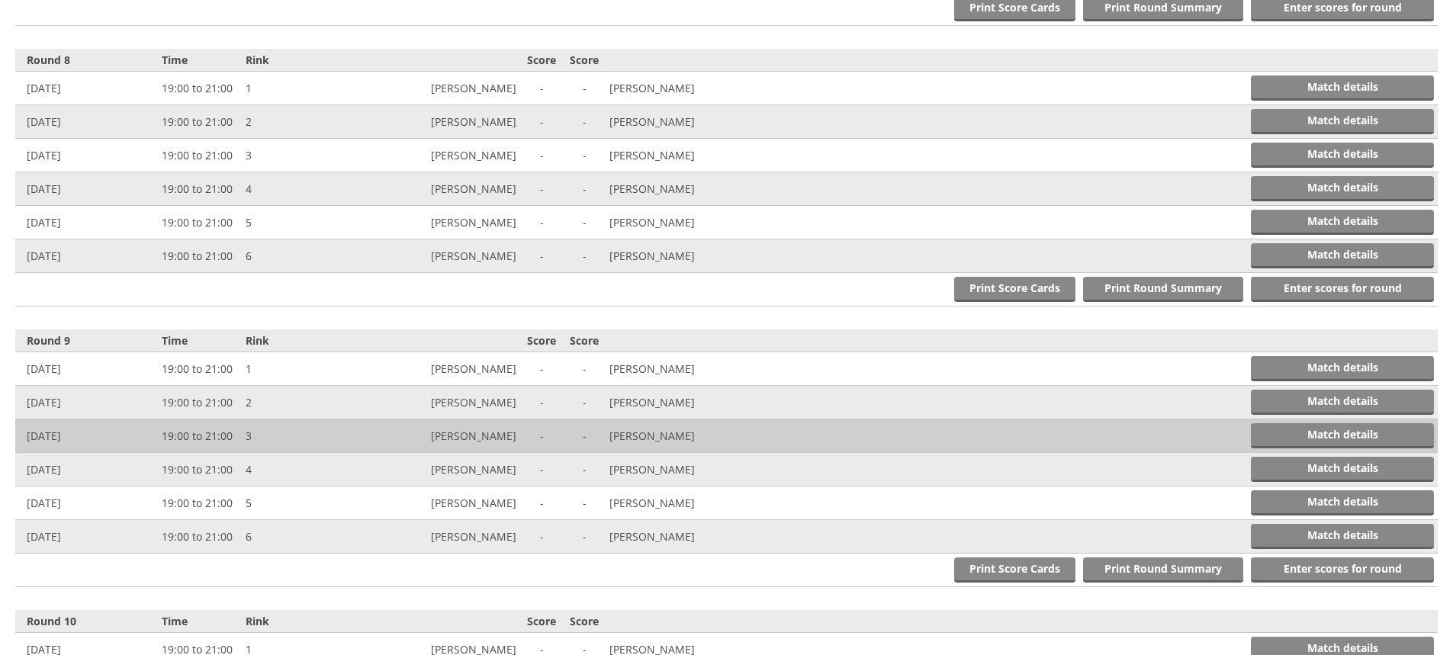
scroll to position [2524, 0]
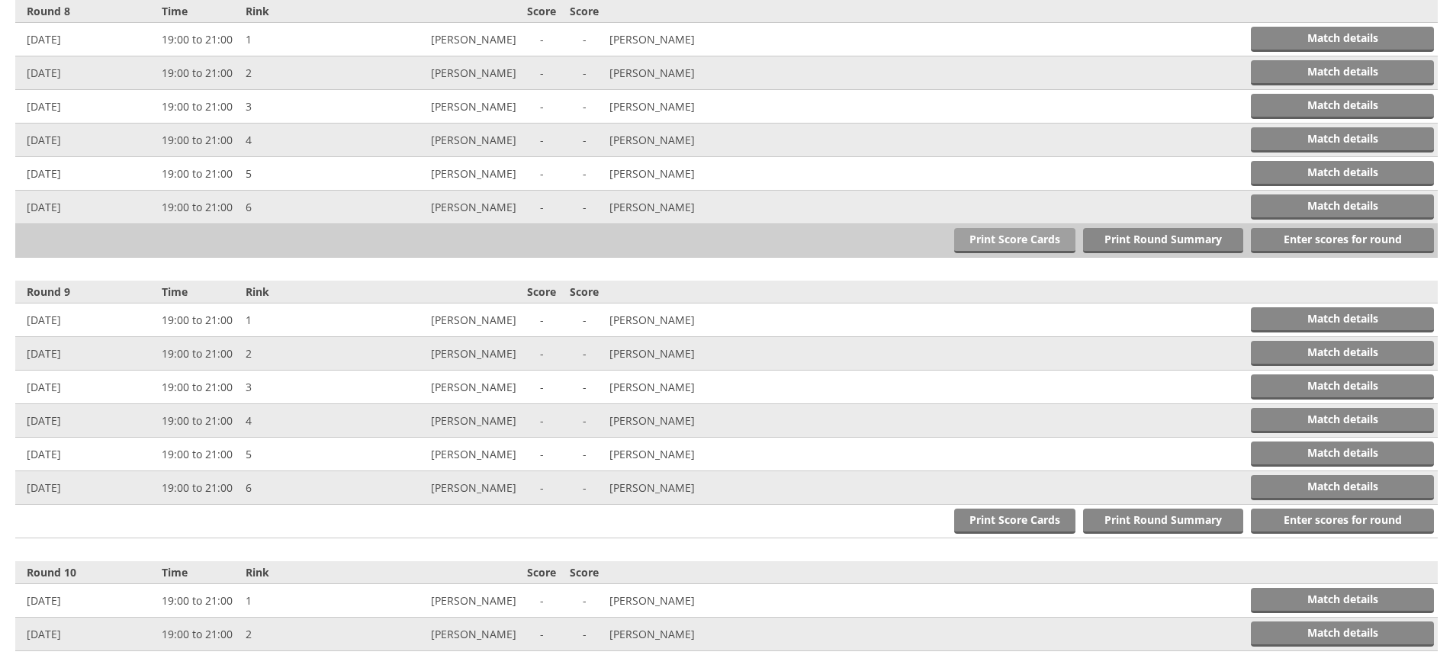
click at [1015, 242] on link "Print Score Cards" at bounding box center [1014, 240] width 121 height 25
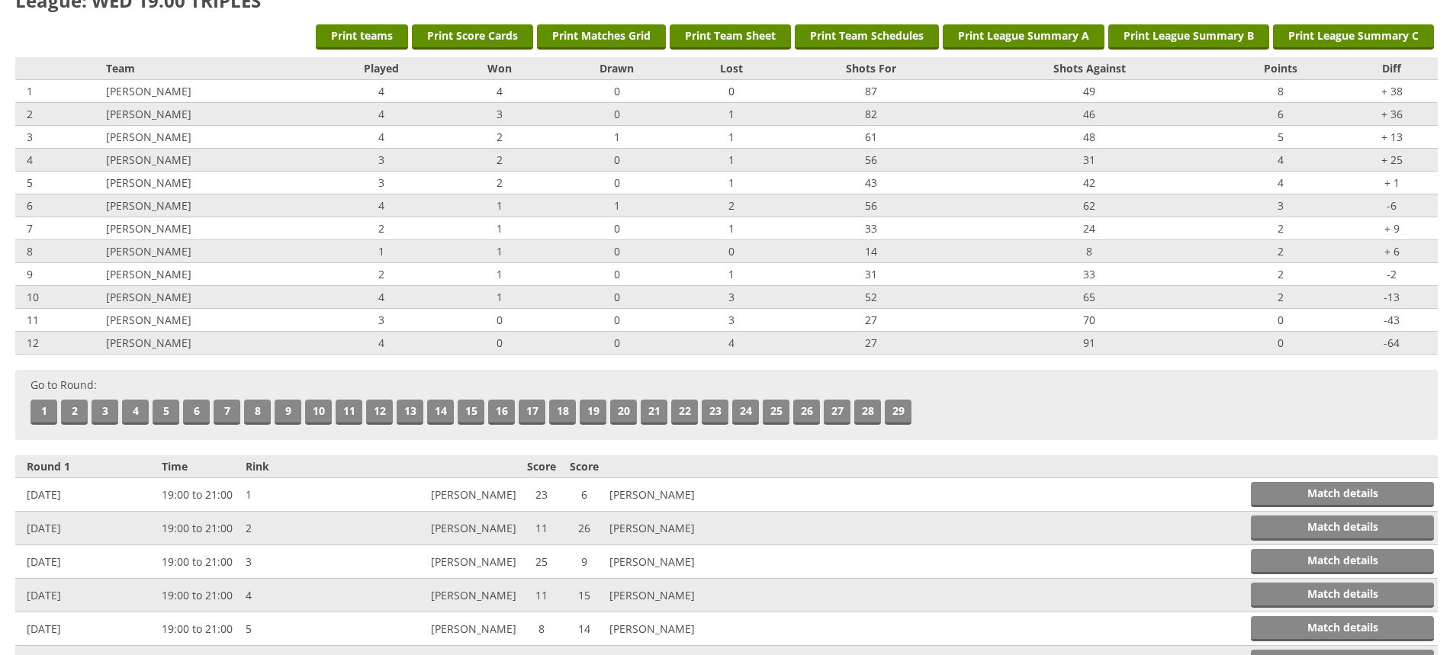
scroll to position [0, 0]
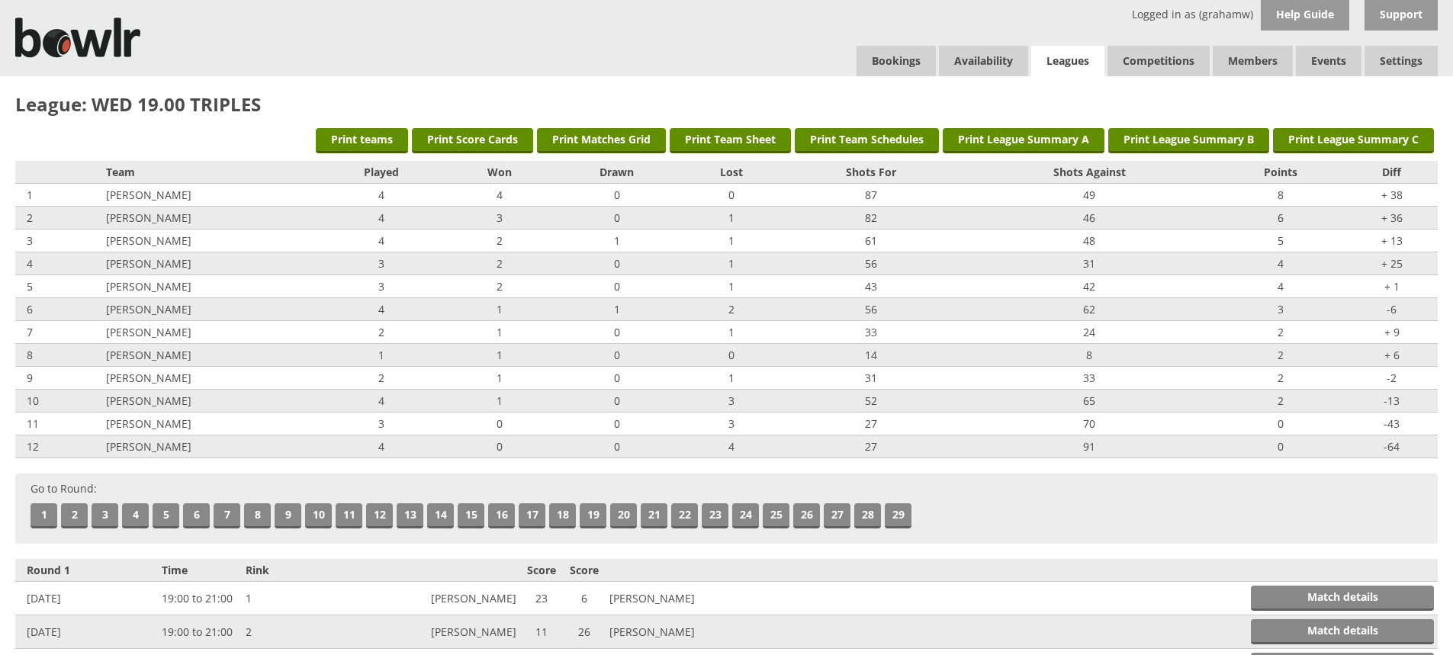
click at [1050, 56] on link "Leagues" at bounding box center [1067, 61] width 73 height 31
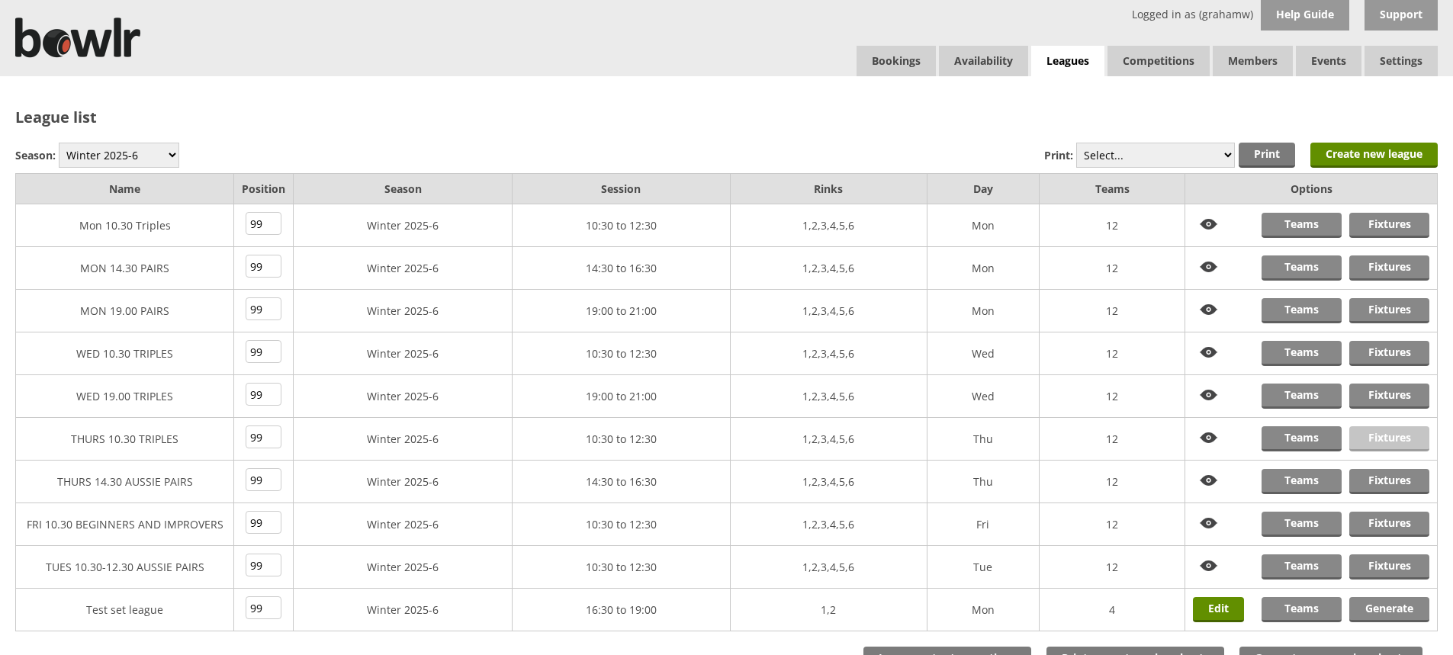
click at [1372, 434] on link "Fixtures" at bounding box center [1390, 438] width 80 height 25
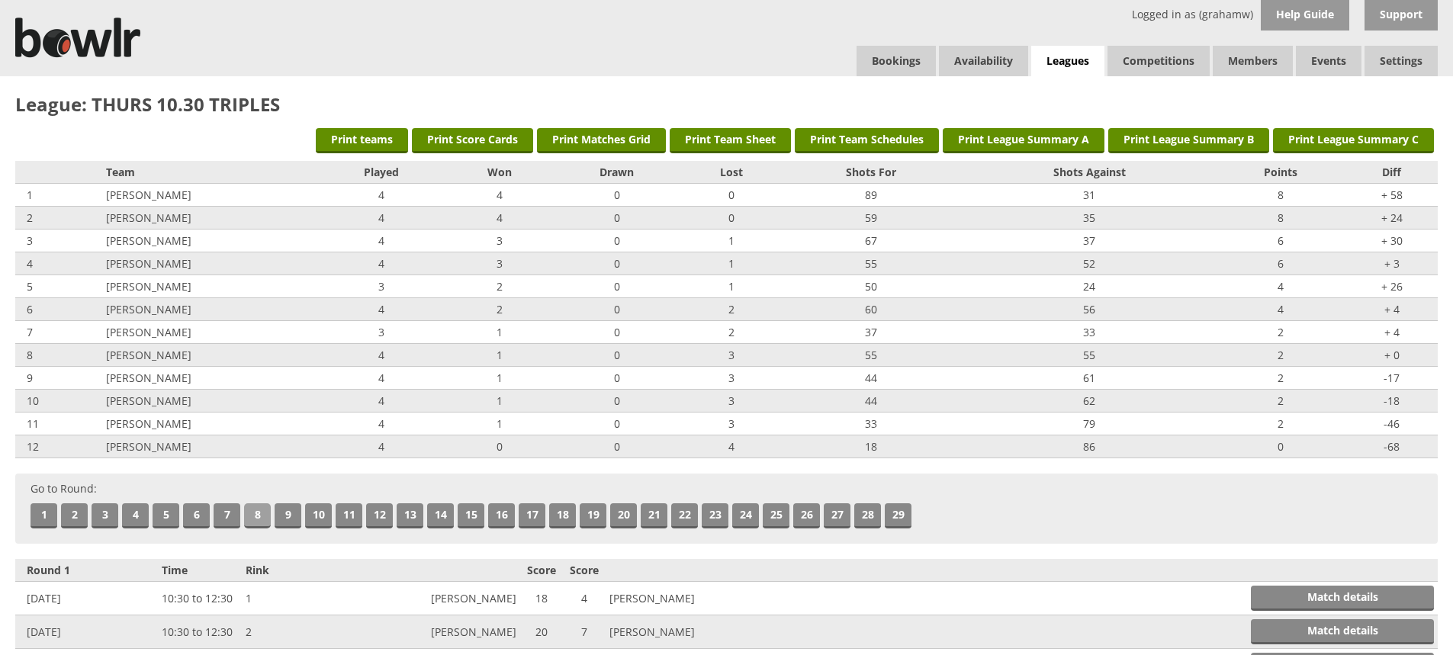
click at [258, 515] on link "8" at bounding box center [257, 516] width 27 height 25
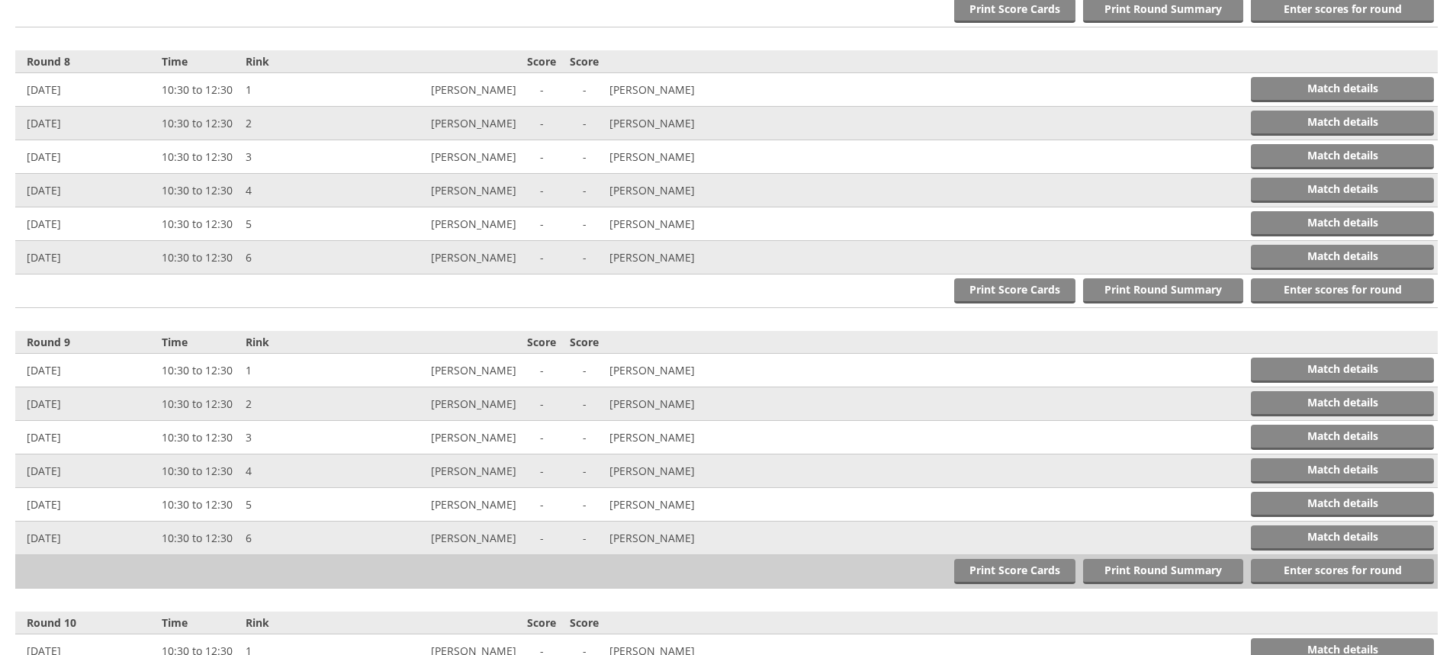
scroll to position [2524, 0]
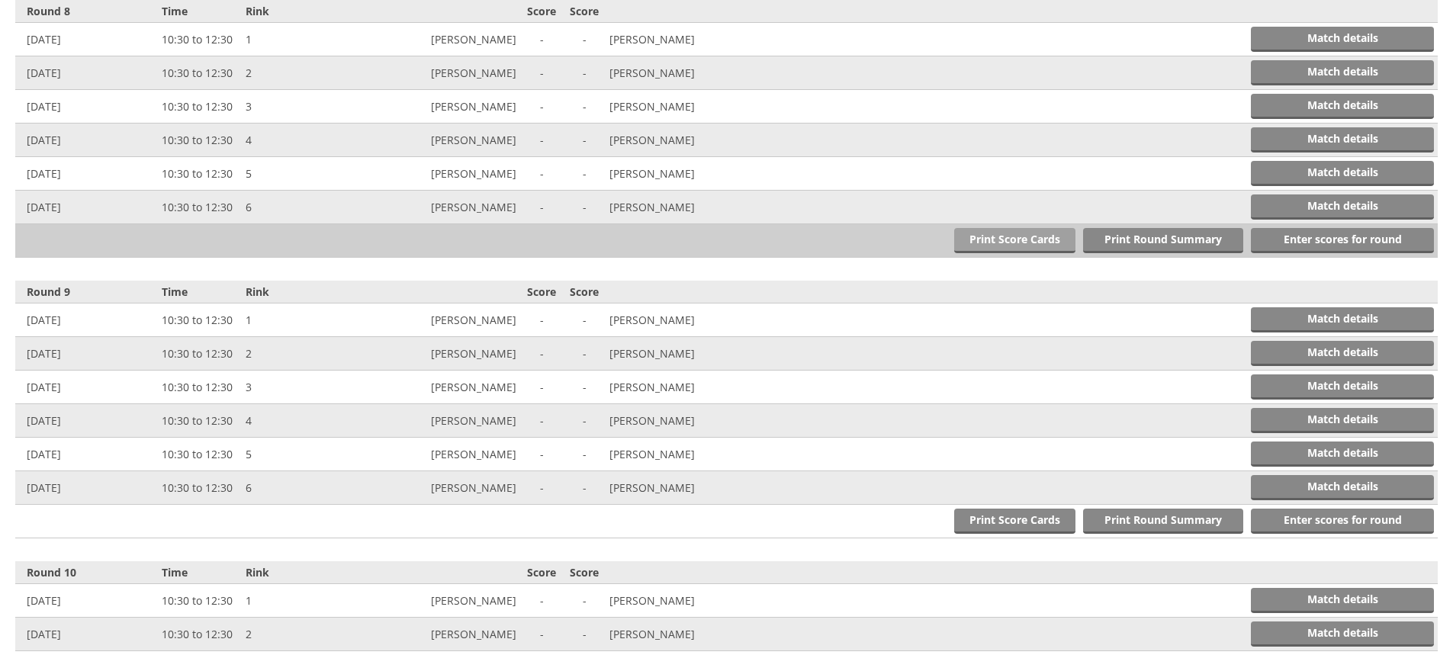
click at [1018, 239] on link "Print Score Cards" at bounding box center [1014, 240] width 121 height 25
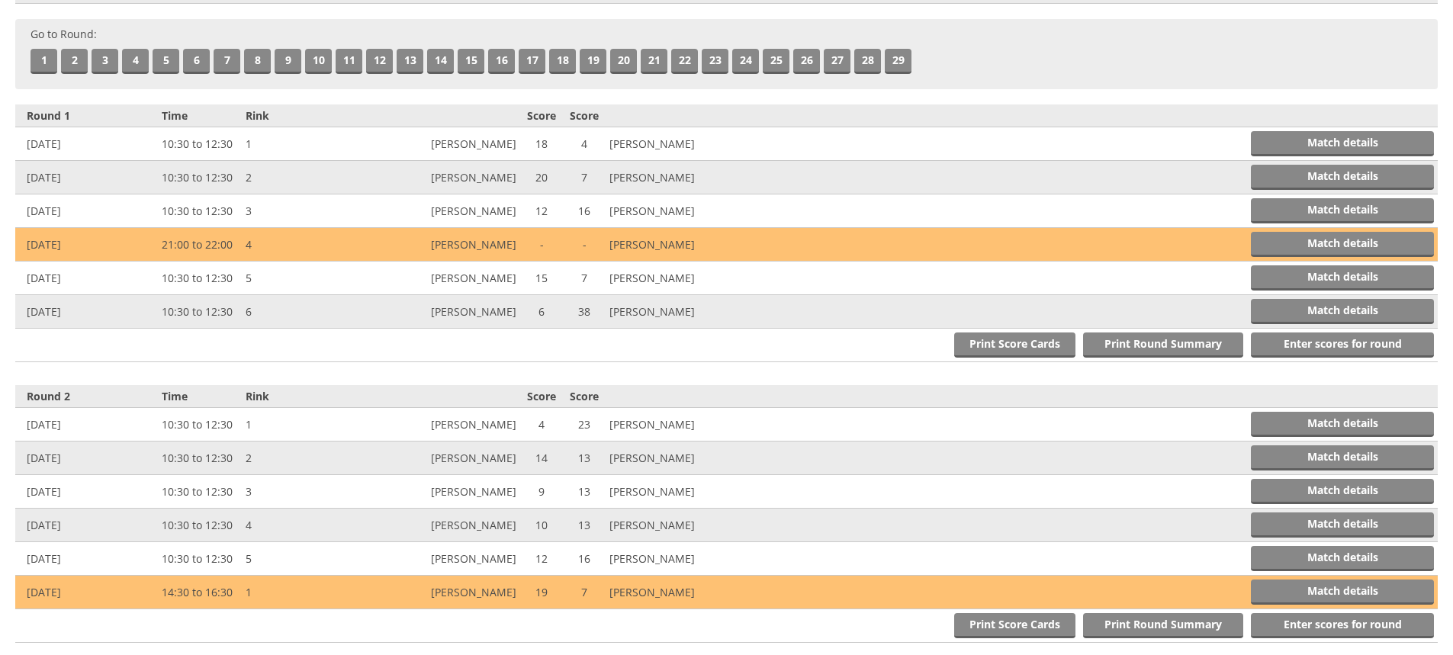
scroll to position [0, 0]
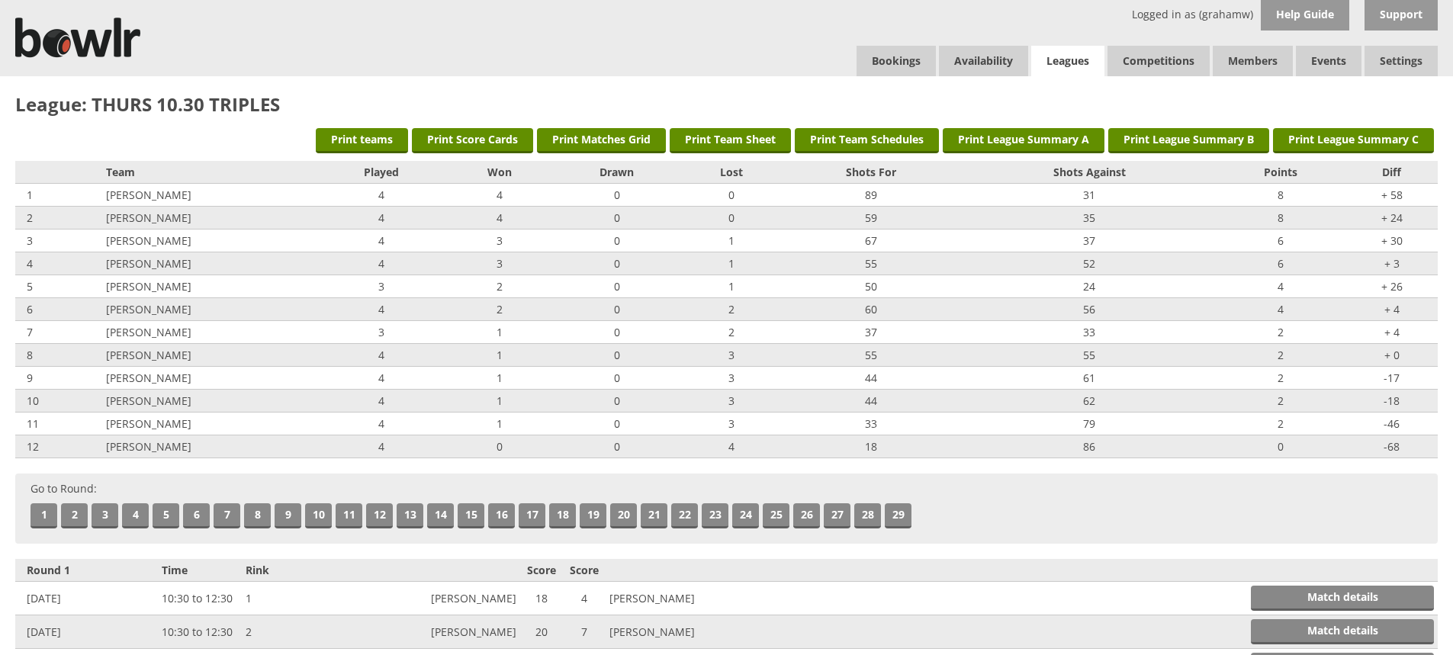
click at [1070, 58] on link "Leagues" at bounding box center [1067, 61] width 73 height 31
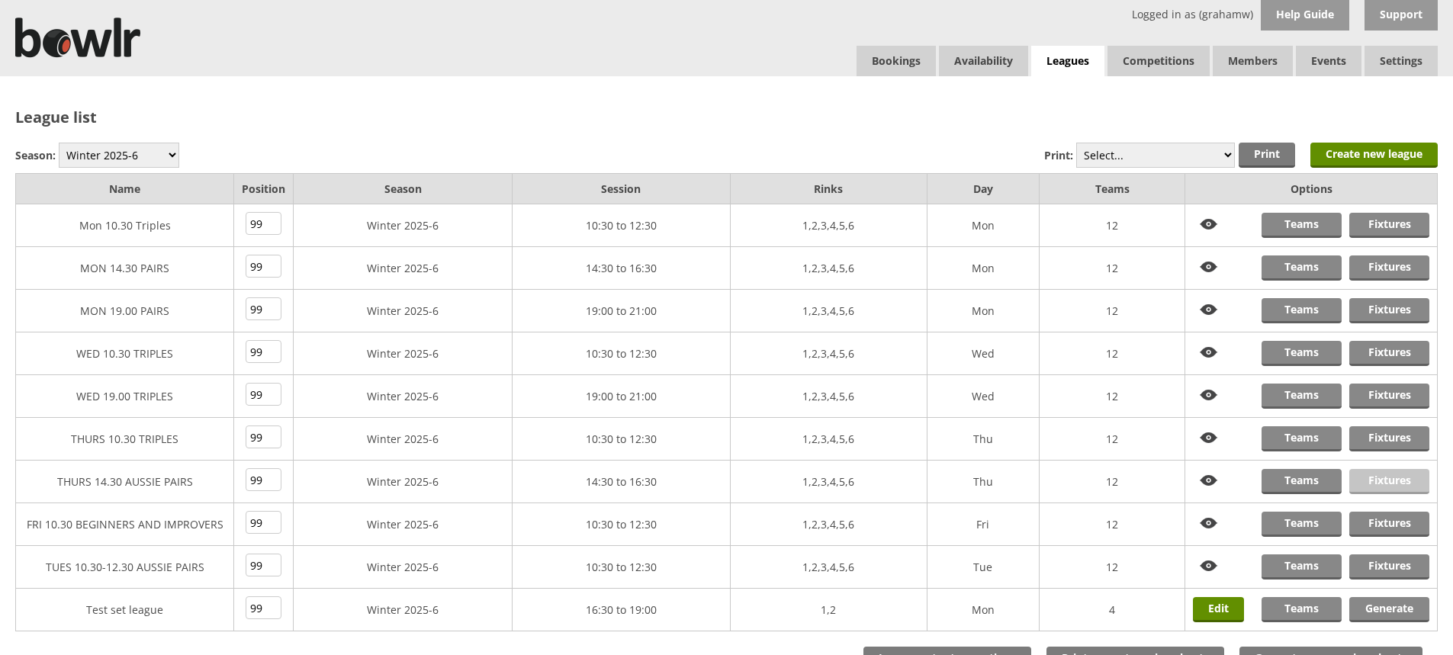
click at [1382, 475] on link "Fixtures" at bounding box center [1390, 481] width 80 height 25
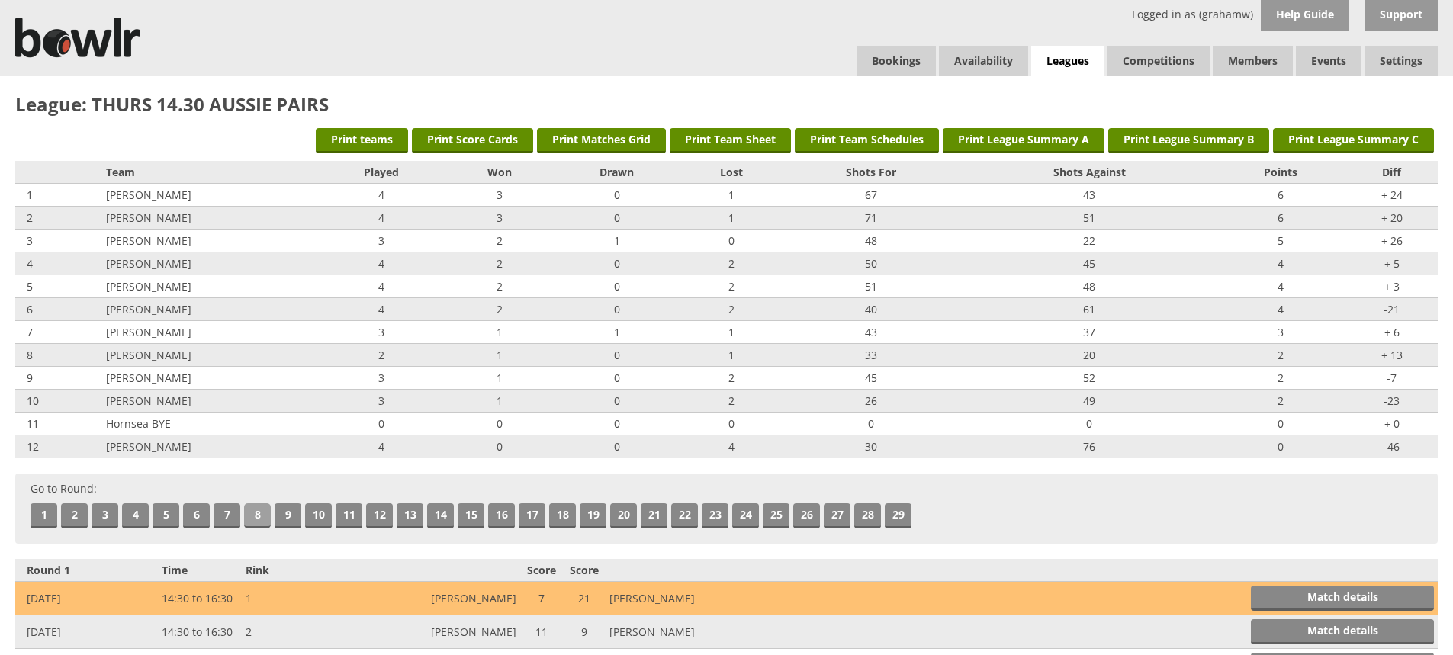
click at [259, 512] on link "8" at bounding box center [257, 516] width 27 height 25
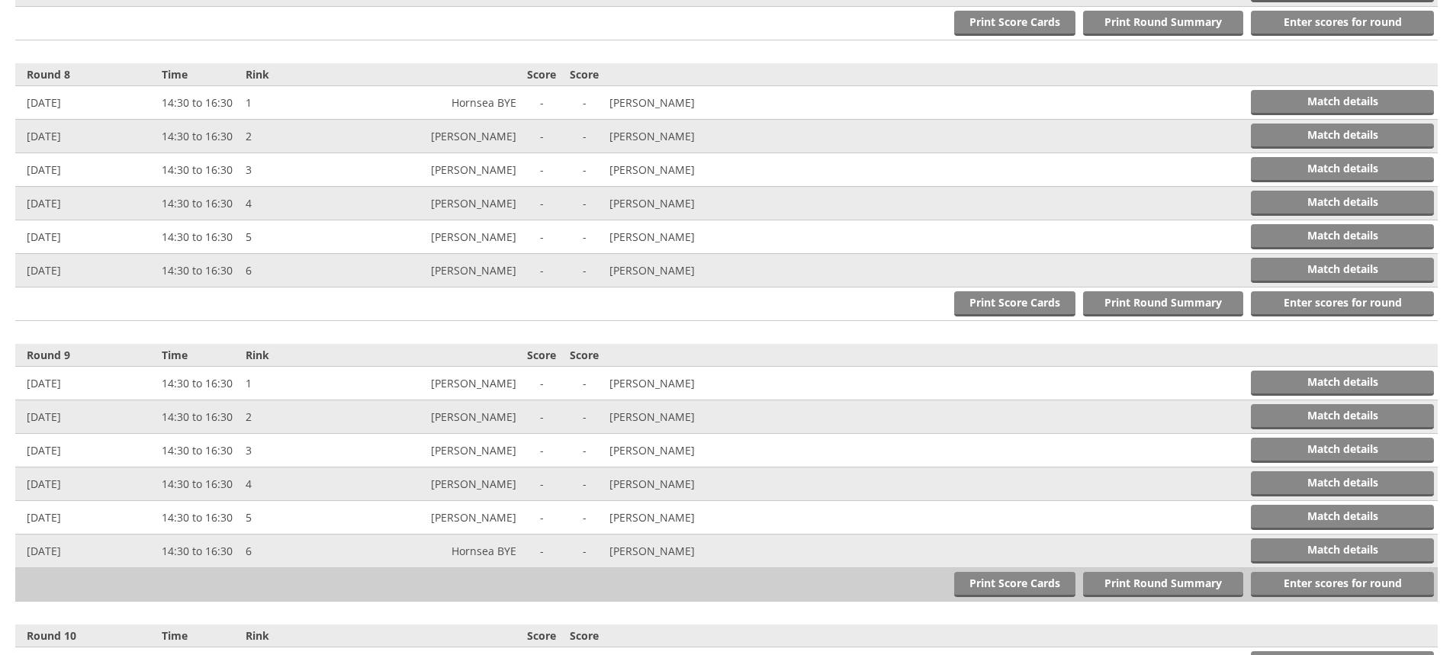
scroll to position [2524, 0]
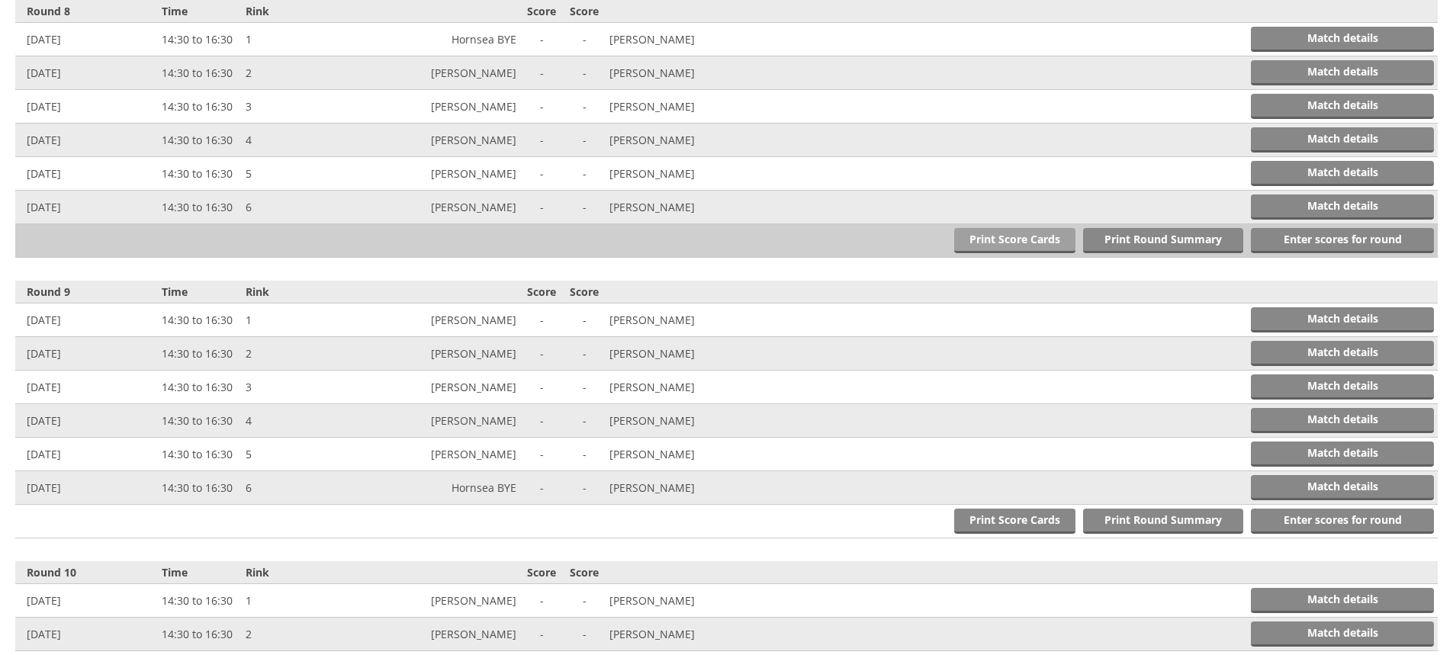
click at [1014, 236] on link "Print Score Cards" at bounding box center [1014, 240] width 121 height 25
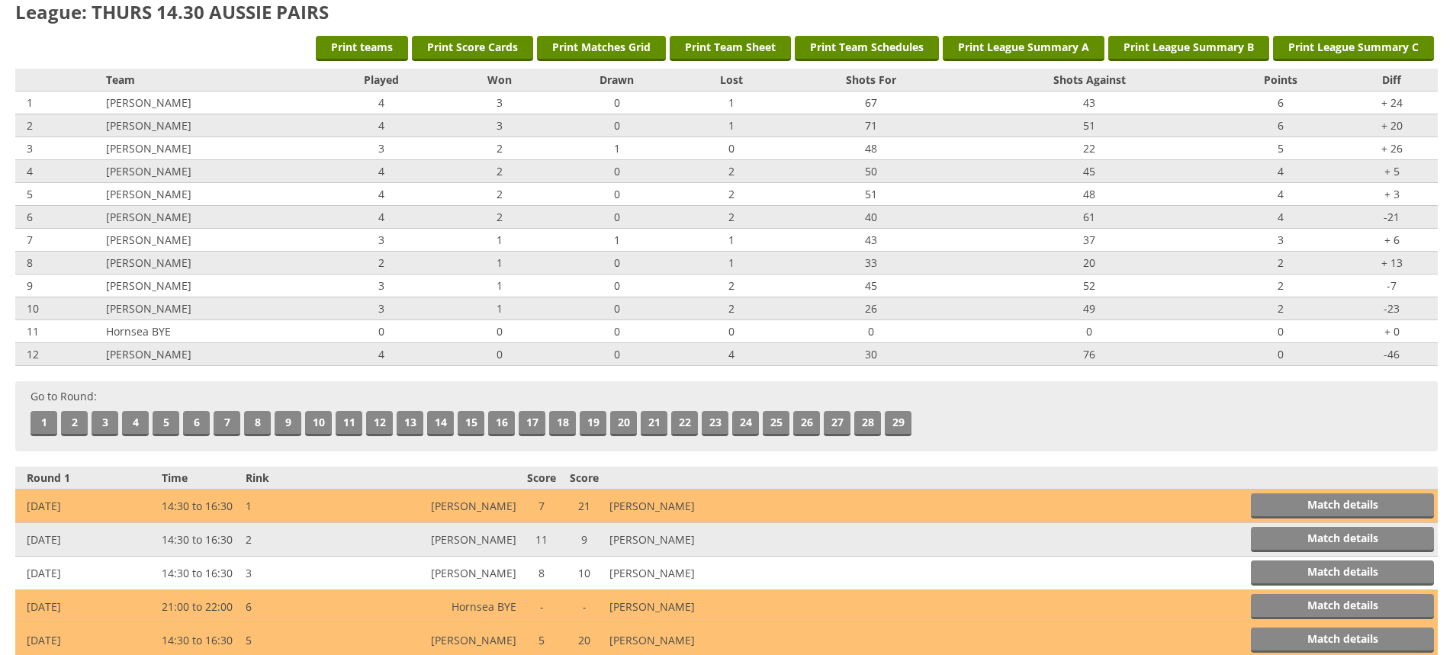
scroll to position [0, 0]
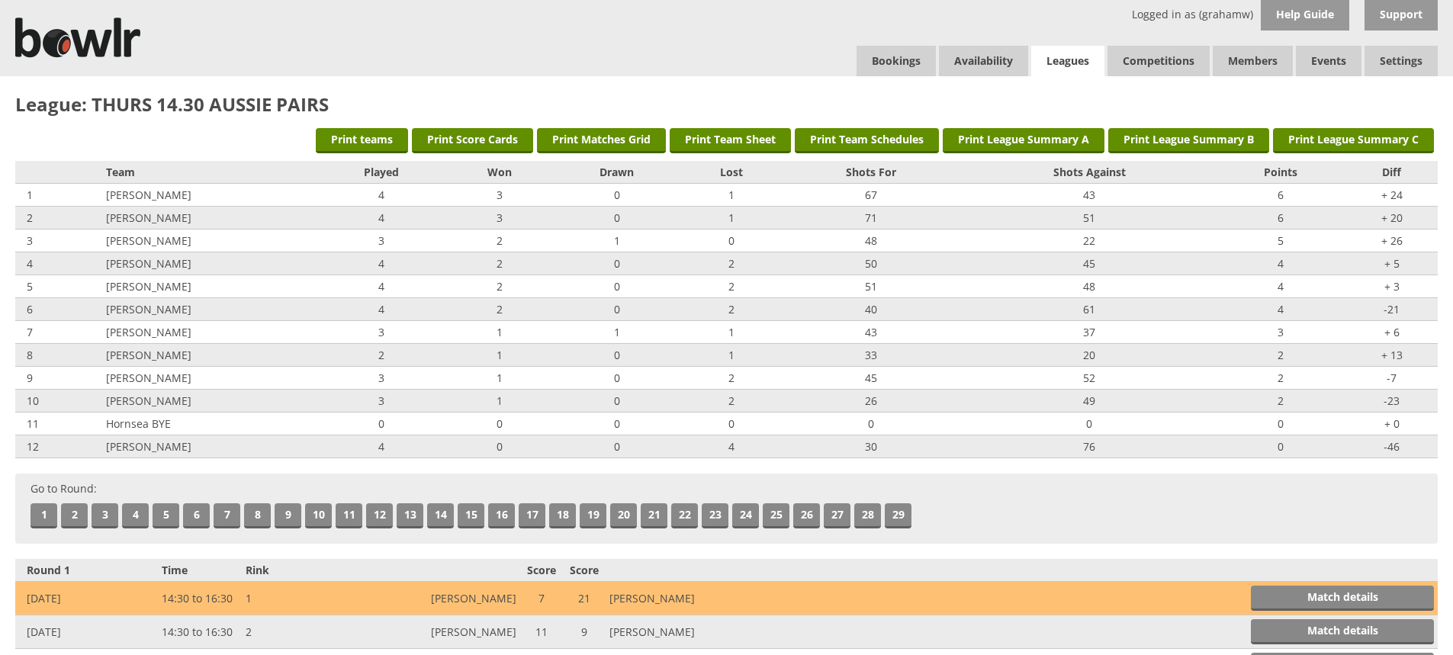
click at [1053, 60] on link "Leagues" at bounding box center [1067, 61] width 73 height 31
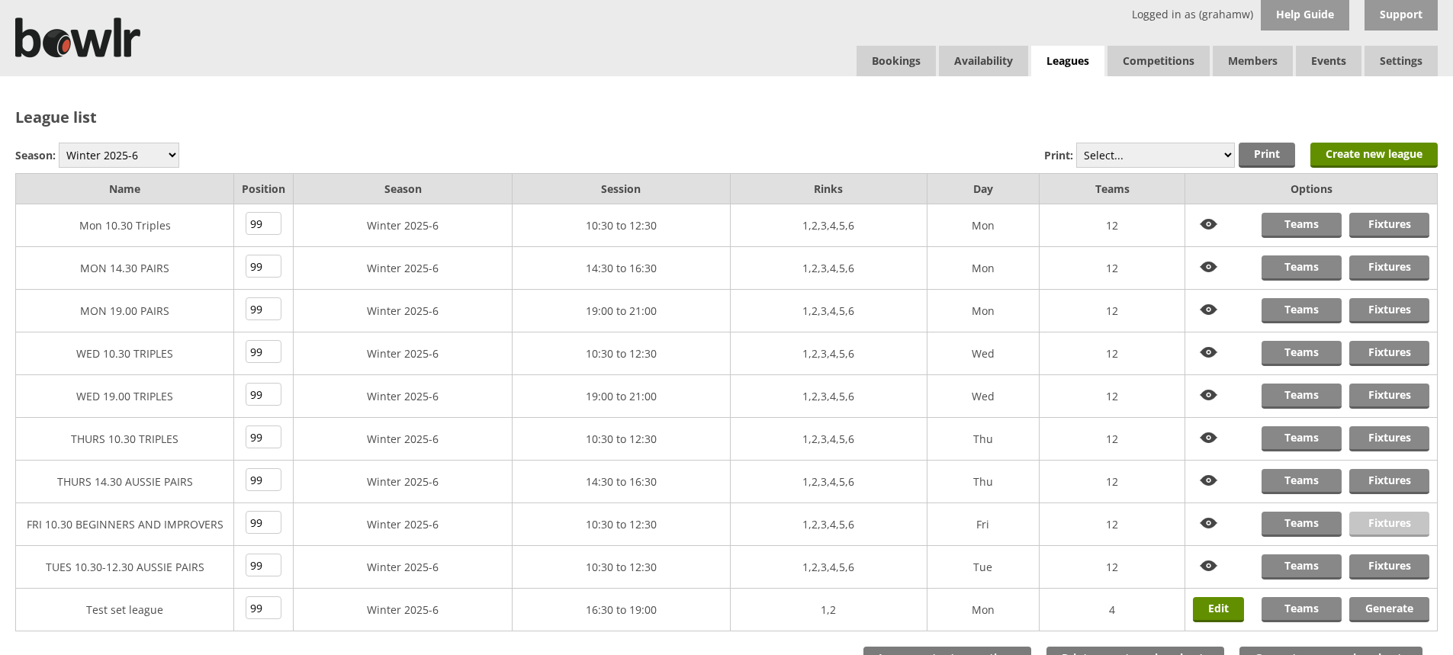
click at [1392, 526] on link "Fixtures" at bounding box center [1390, 524] width 80 height 25
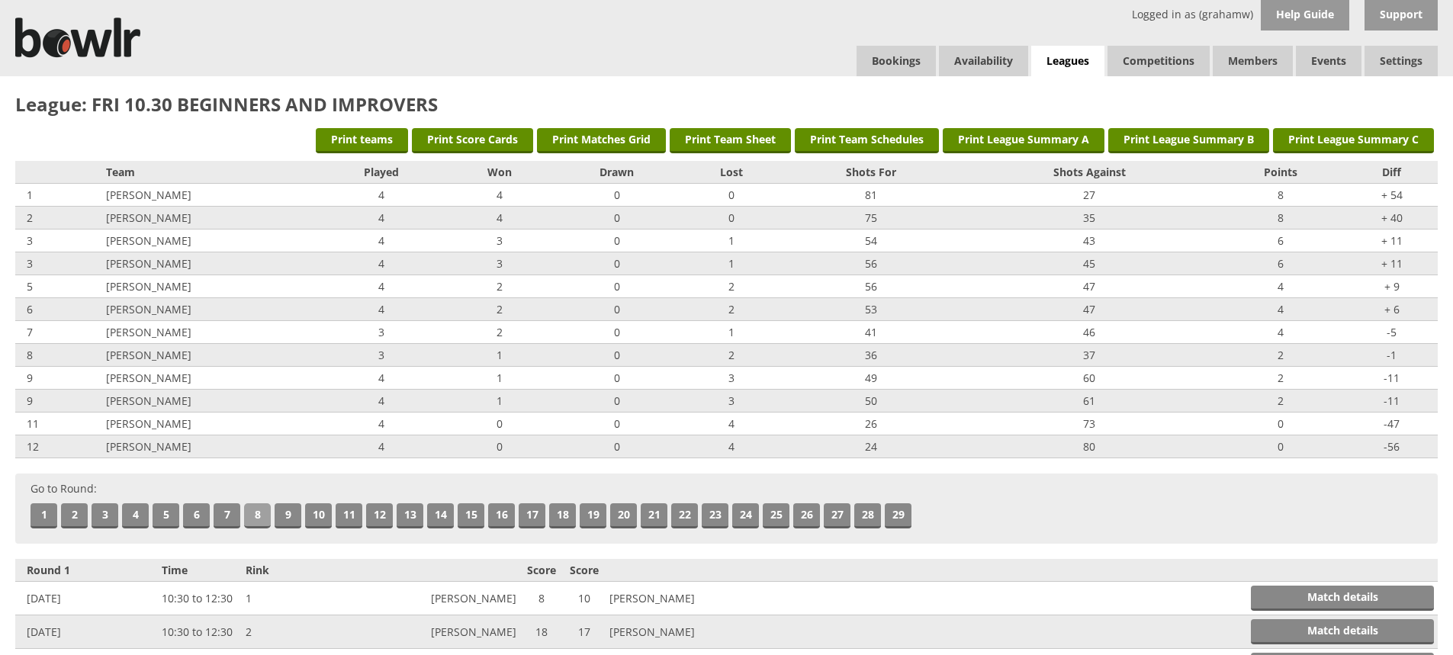
click at [258, 510] on link "8" at bounding box center [257, 516] width 27 height 25
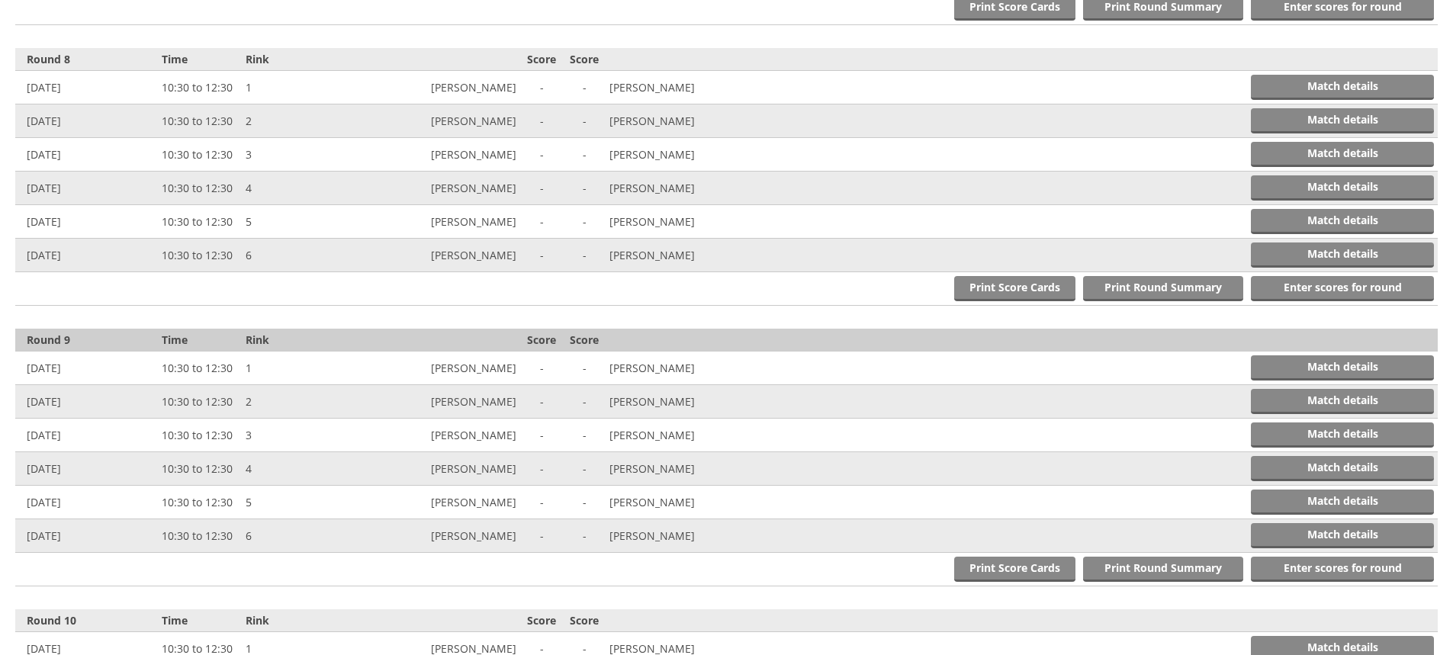
scroll to position [2524, 0]
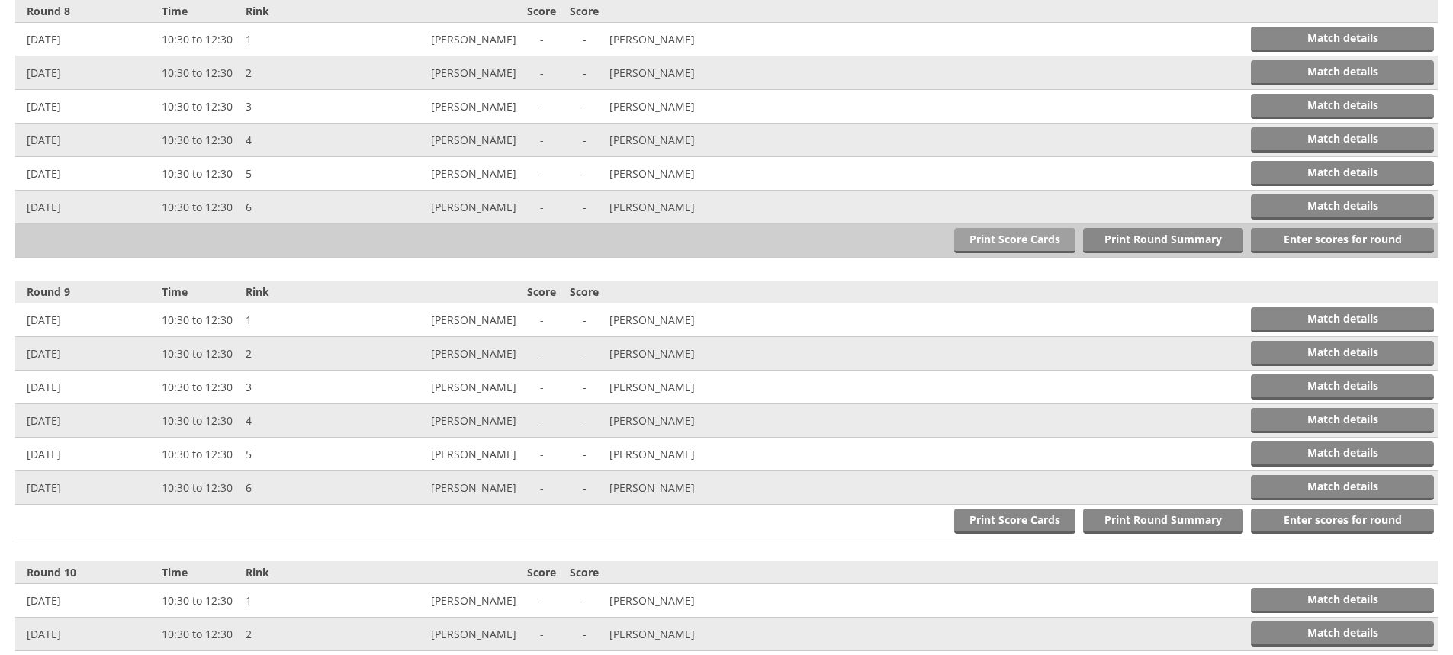
click at [993, 233] on link "Print Score Cards" at bounding box center [1014, 240] width 121 height 25
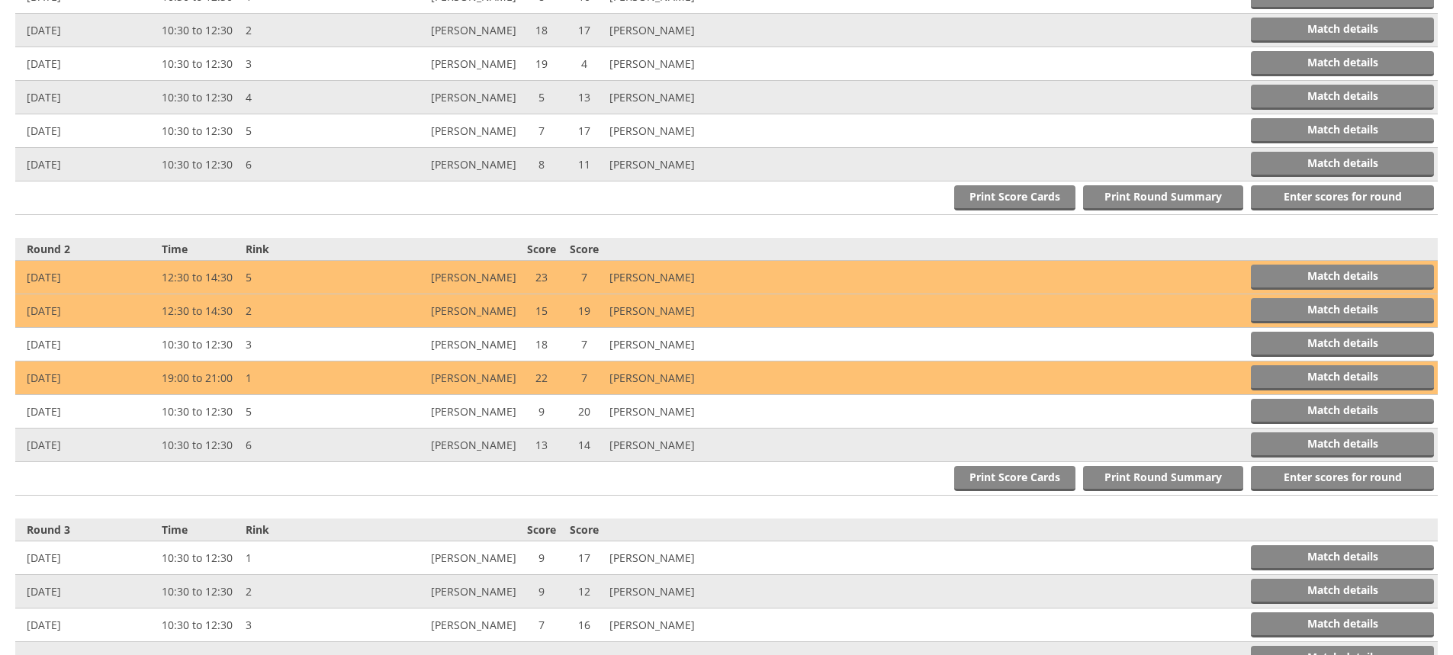
scroll to position [0, 0]
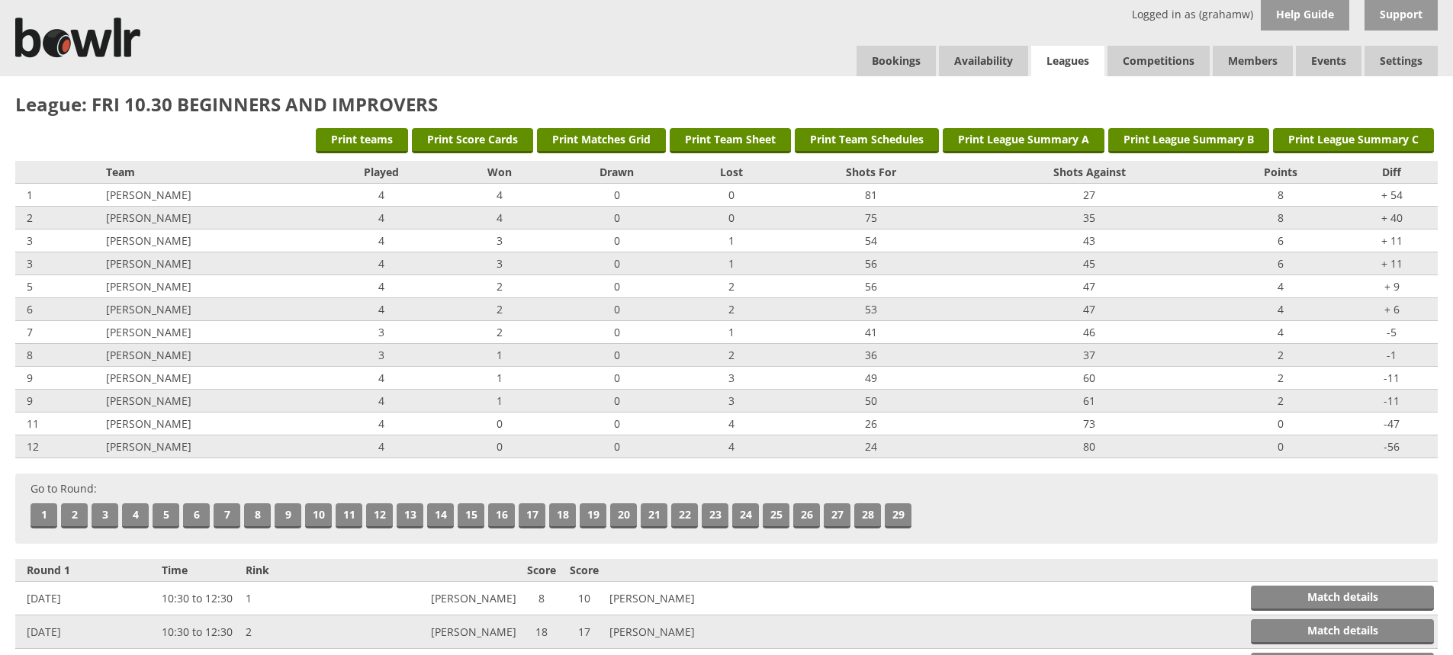
click at [1063, 53] on link "Leagues" at bounding box center [1067, 61] width 73 height 31
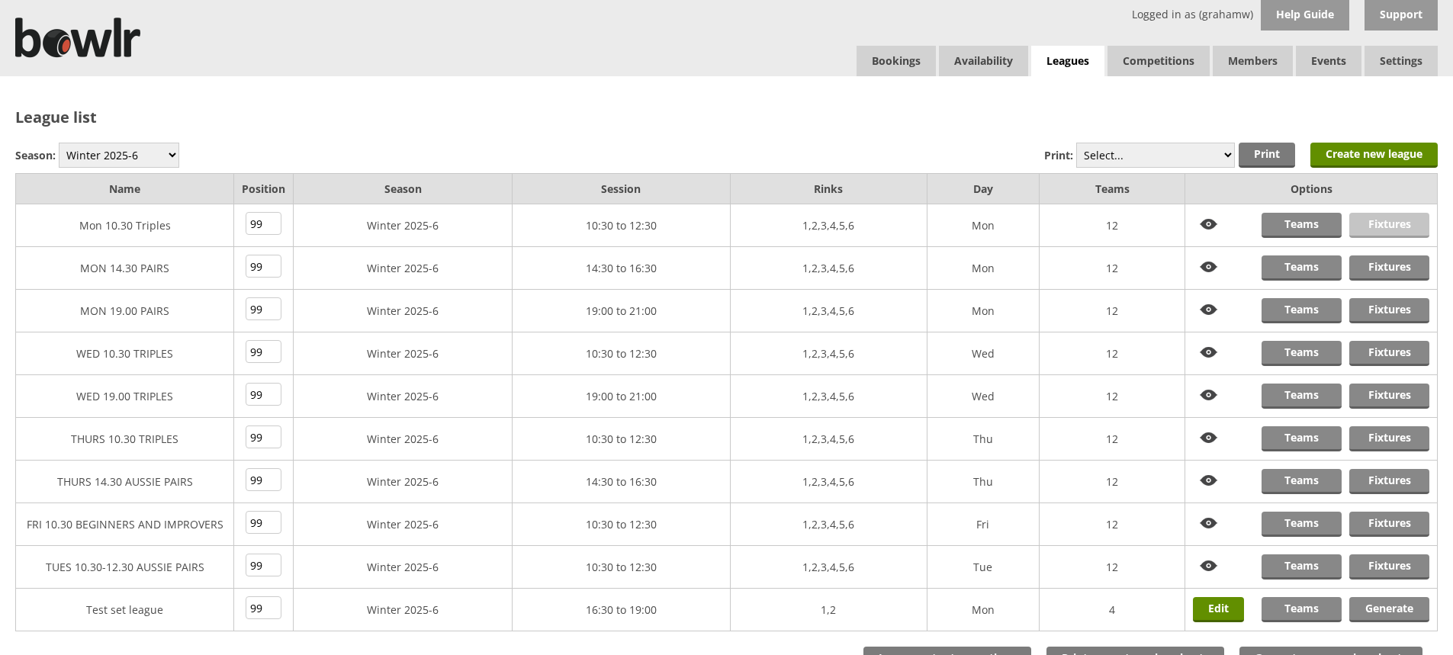
click at [1376, 220] on link "Fixtures" at bounding box center [1390, 225] width 80 height 25
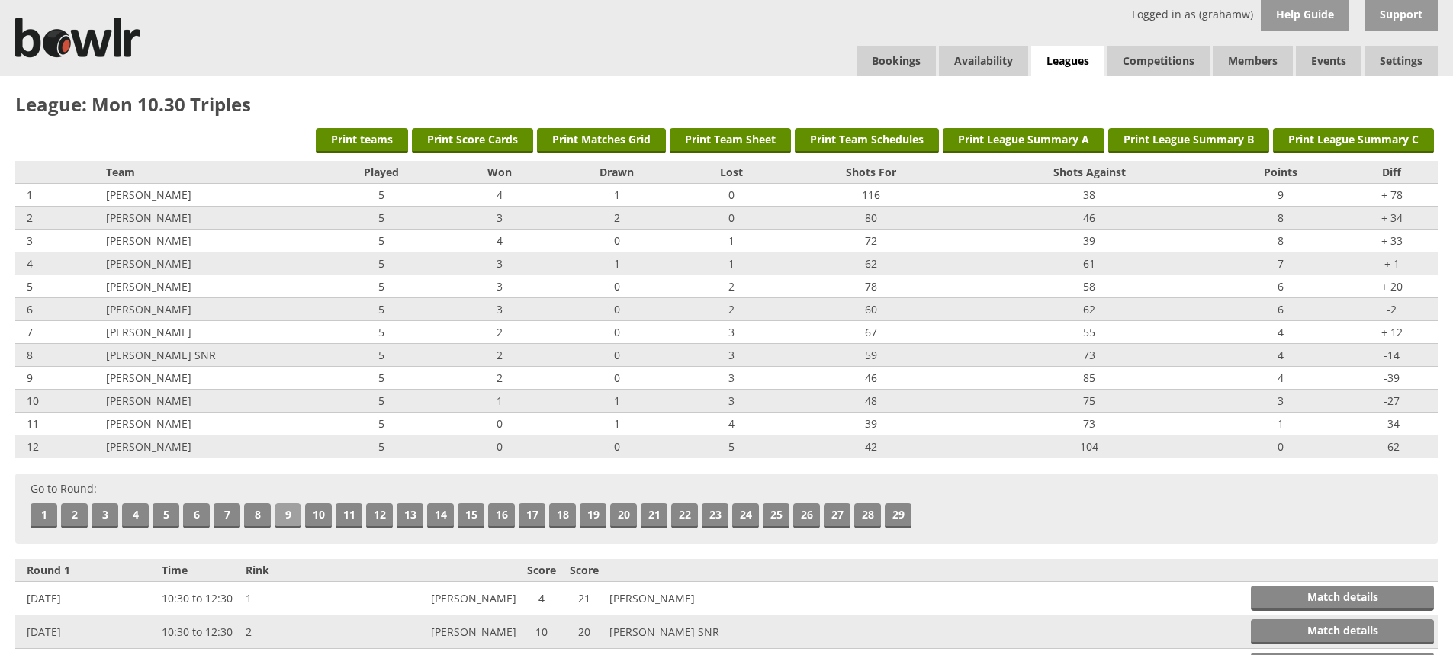
click at [289, 511] on link "9" at bounding box center [288, 516] width 27 height 25
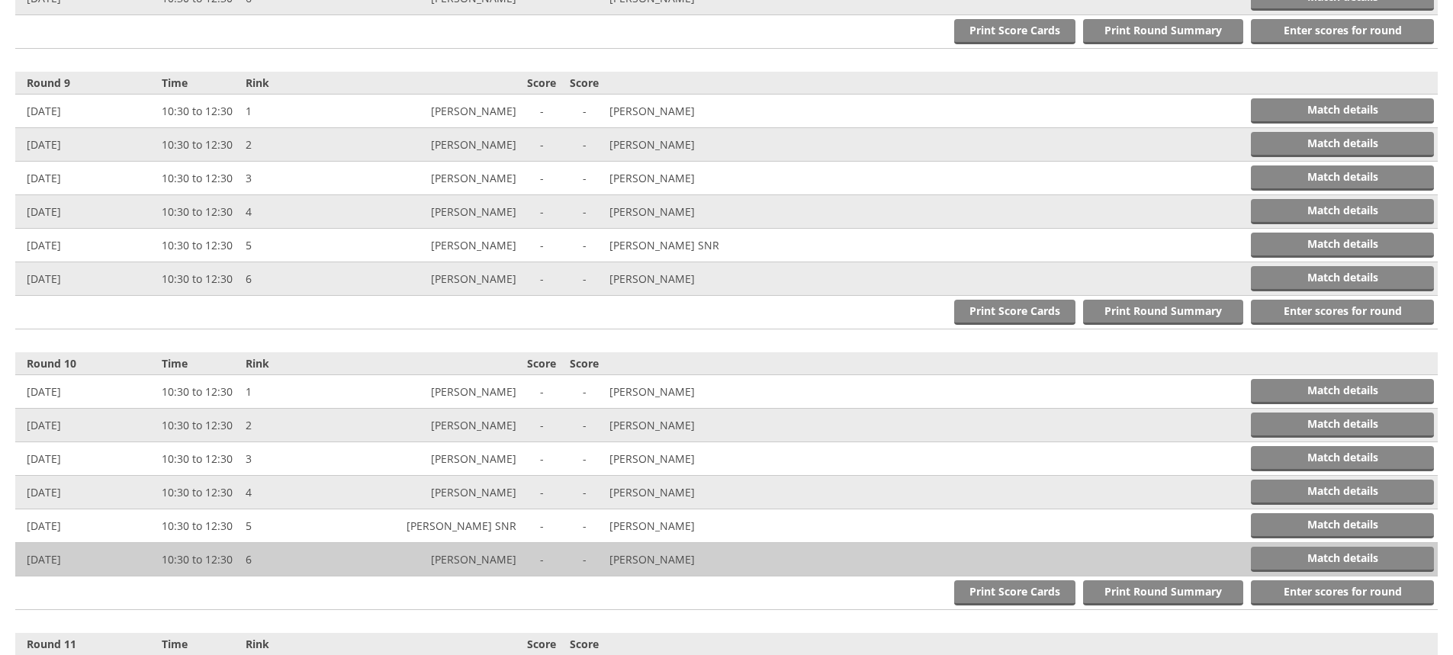
scroll to position [2805, 0]
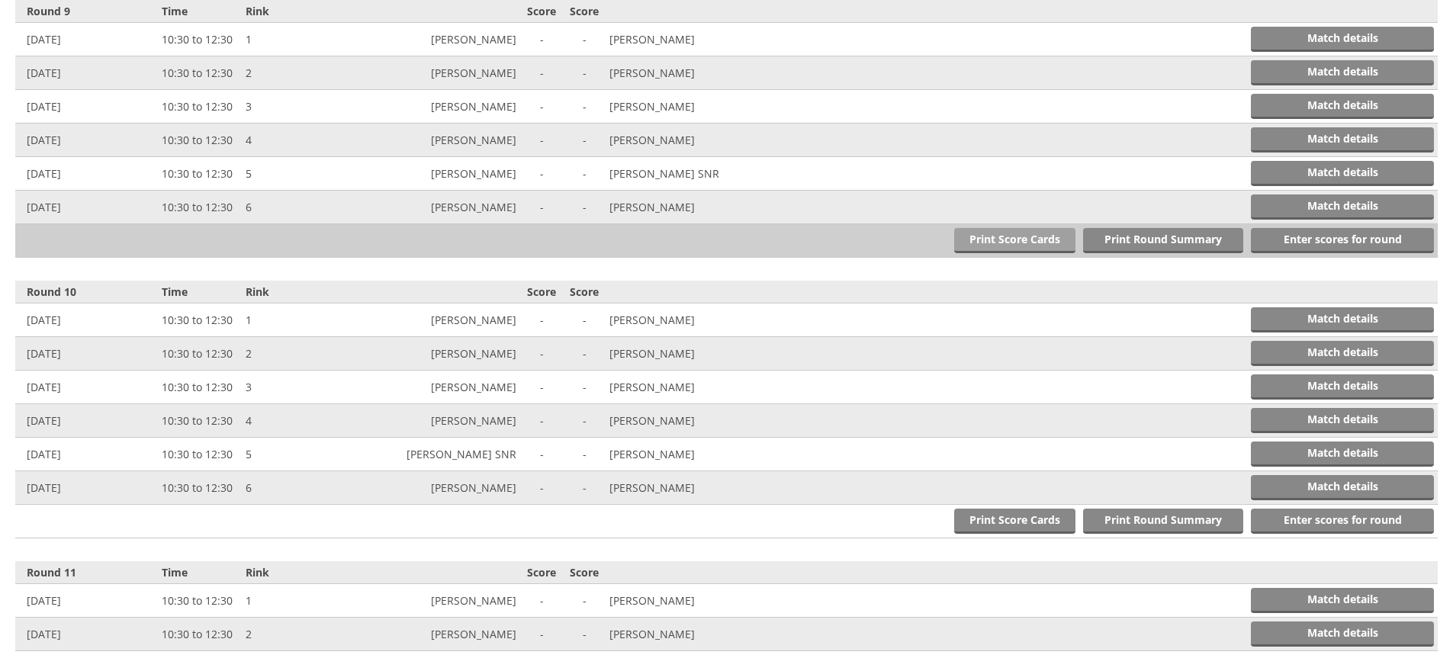
click at [1024, 237] on link "Print Score Cards" at bounding box center [1014, 240] width 121 height 25
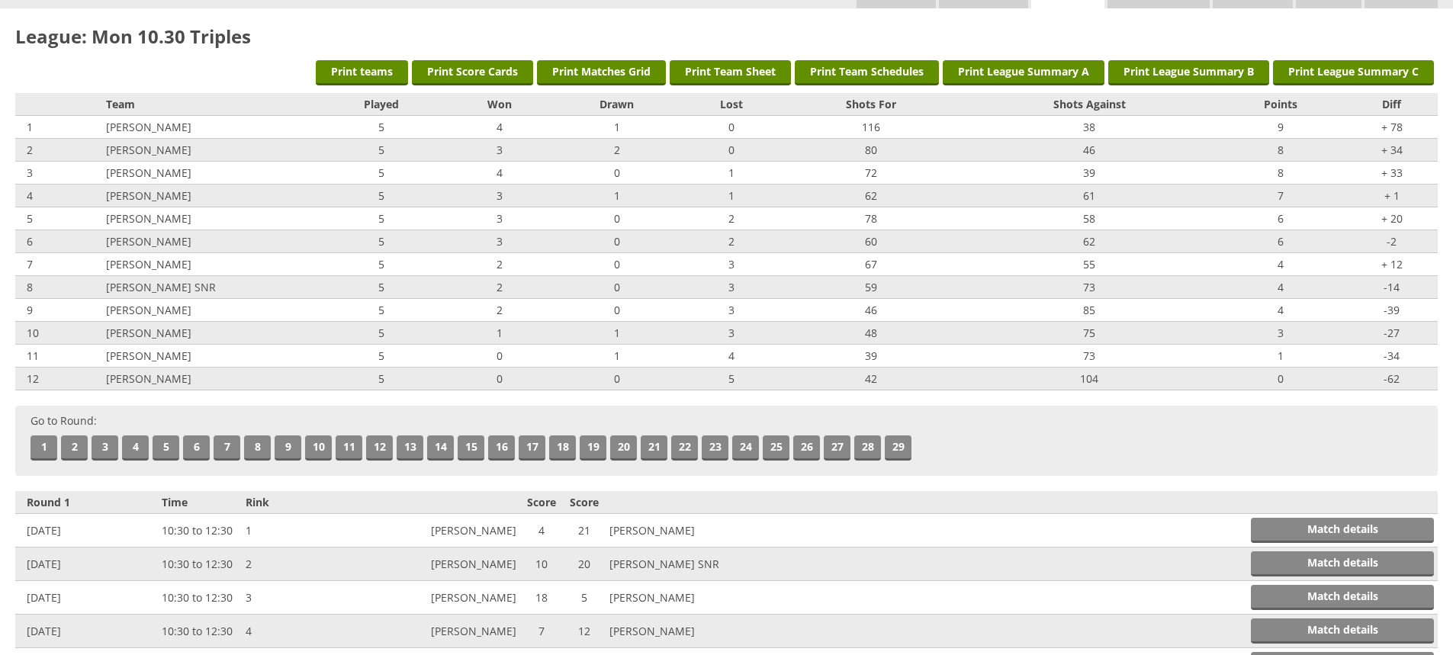
scroll to position [0, 0]
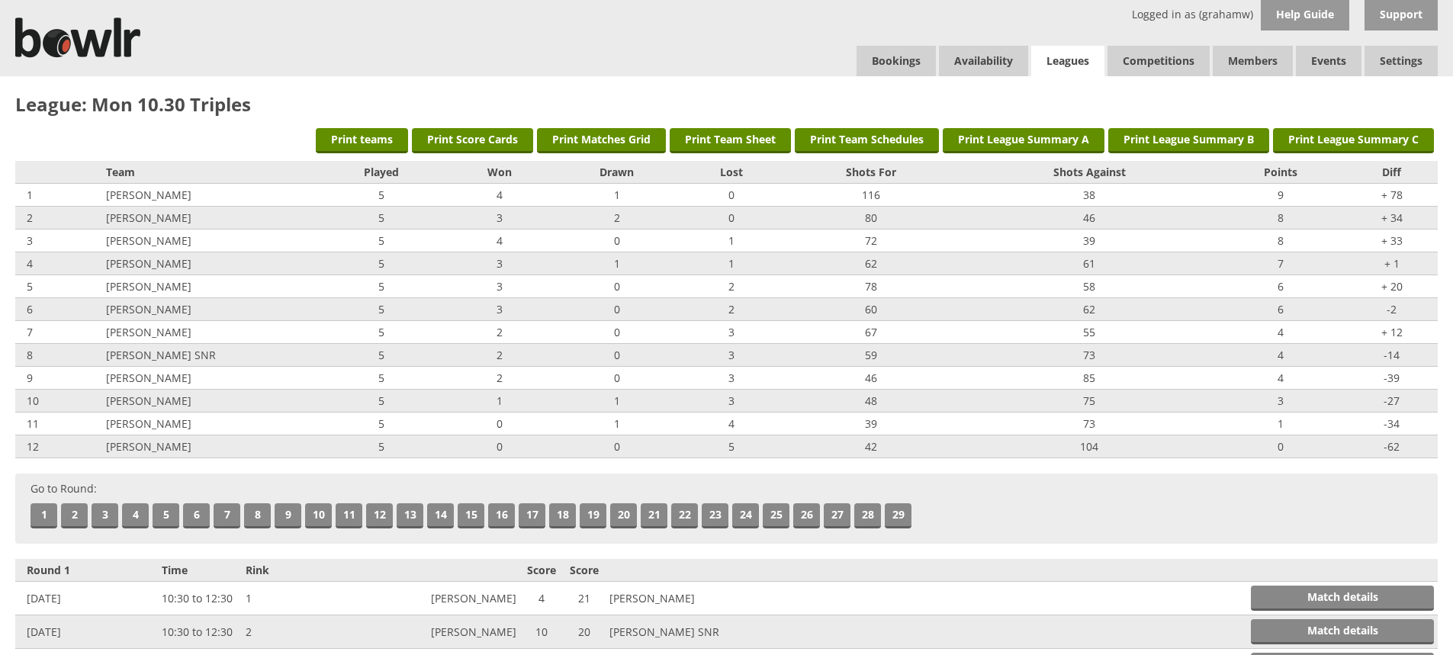
click at [1076, 60] on link "Leagues" at bounding box center [1067, 61] width 73 height 31
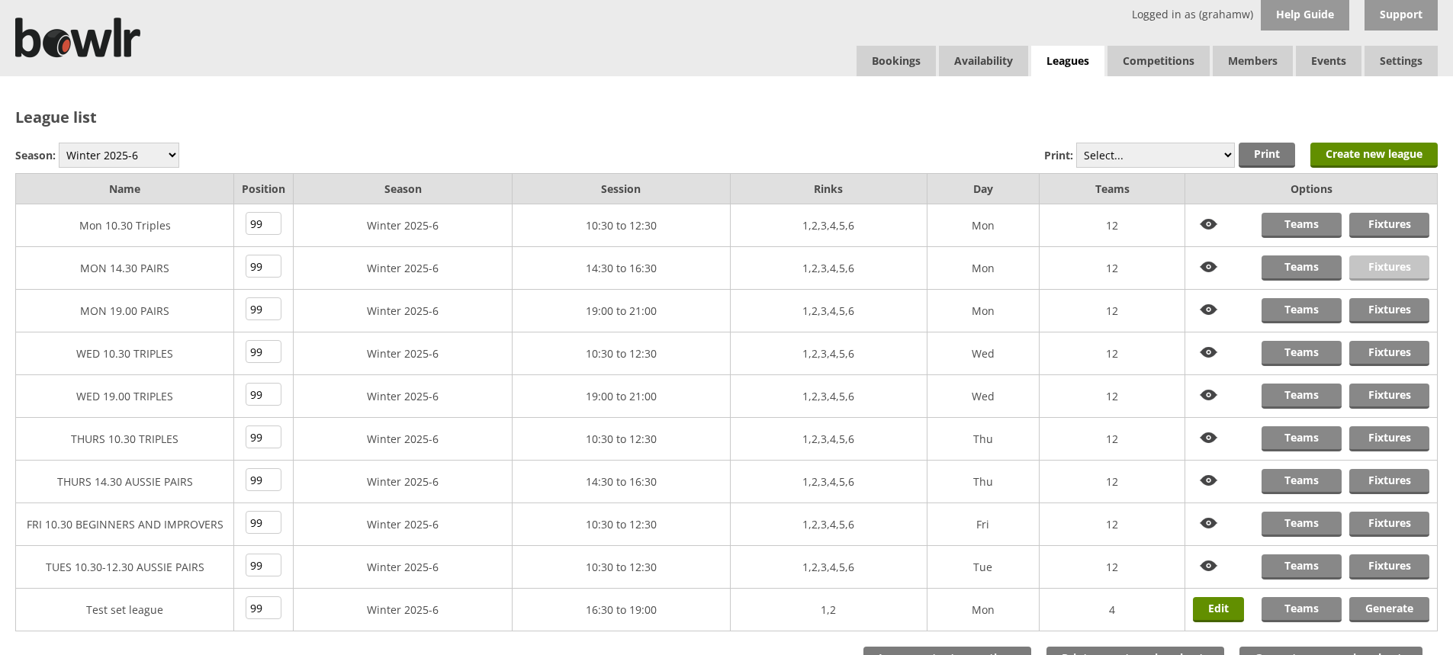
click at [1384, 263] on link "Fixtures" at bounding box center [1390, 268] width 80 height 25
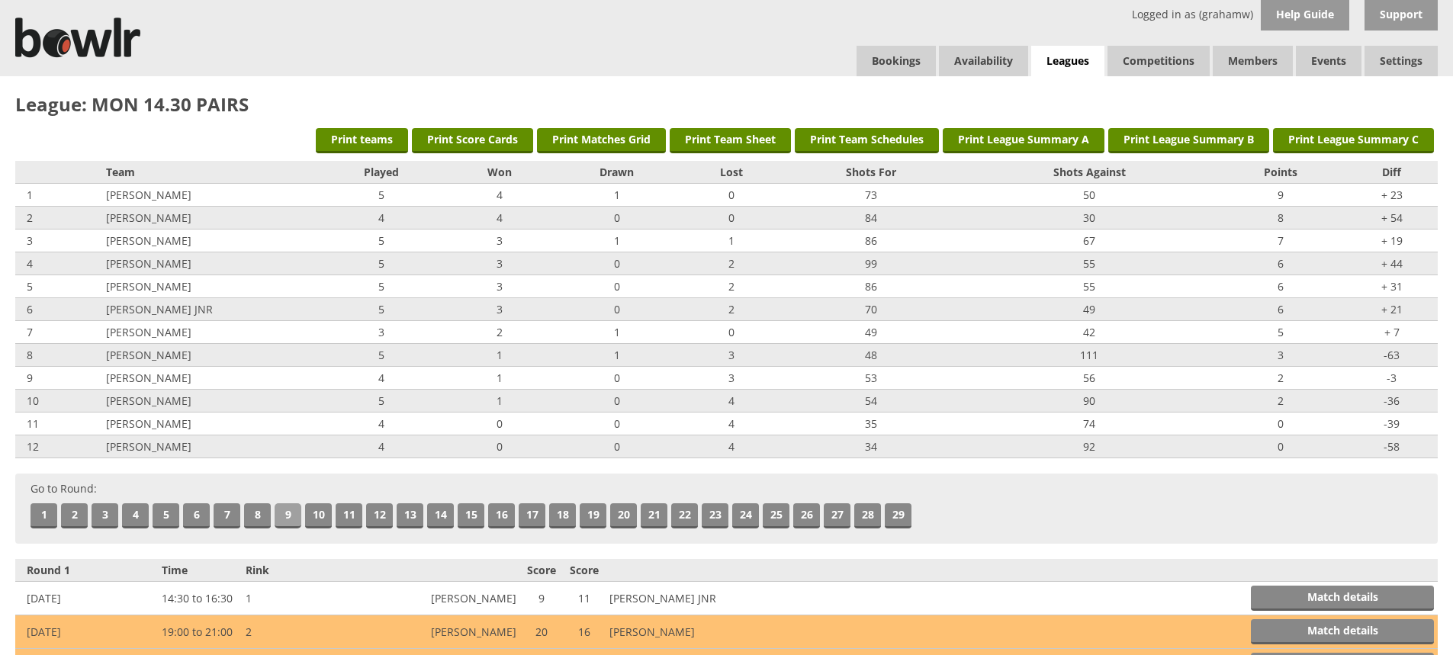
click at [283, 516] on link "9" at bounding box center [288, 516] width 27 height 25
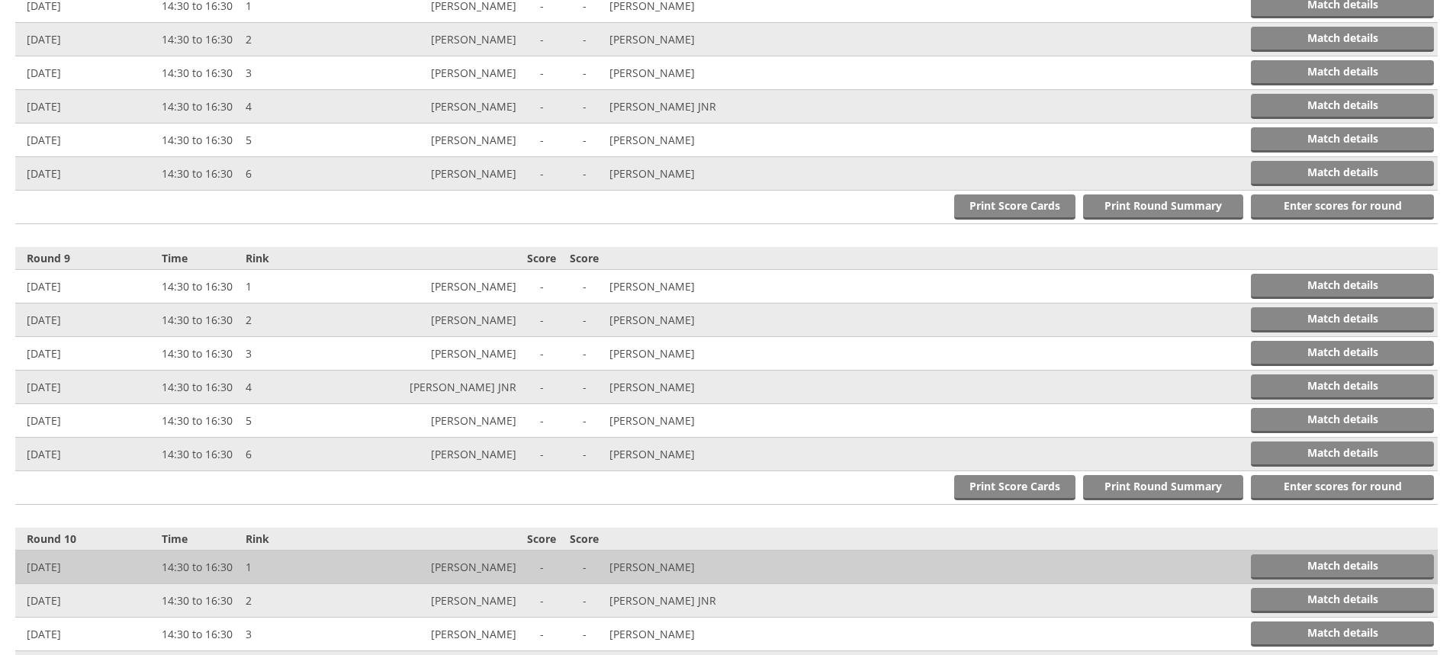
scroll to position [2805, 0]
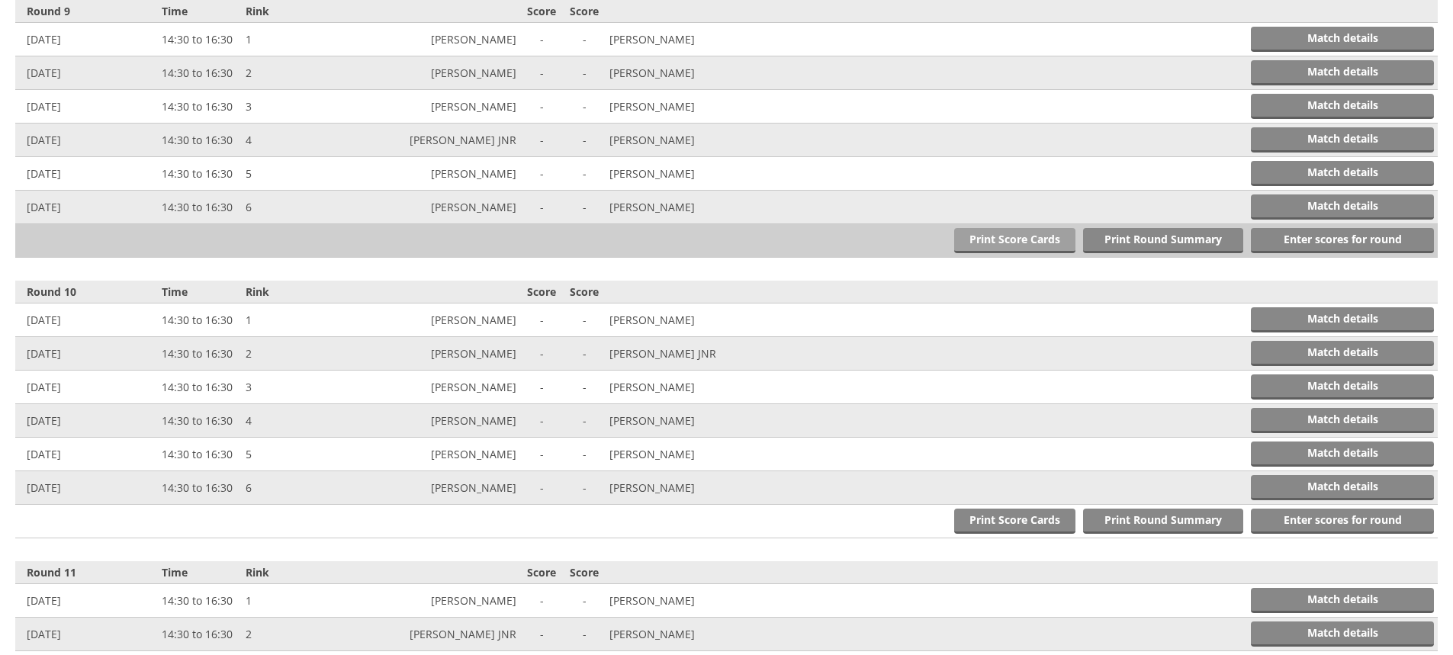
click at [1022, 236] on link "Print Score Cards" at bounding box center [1014, 240] width 121 height 25
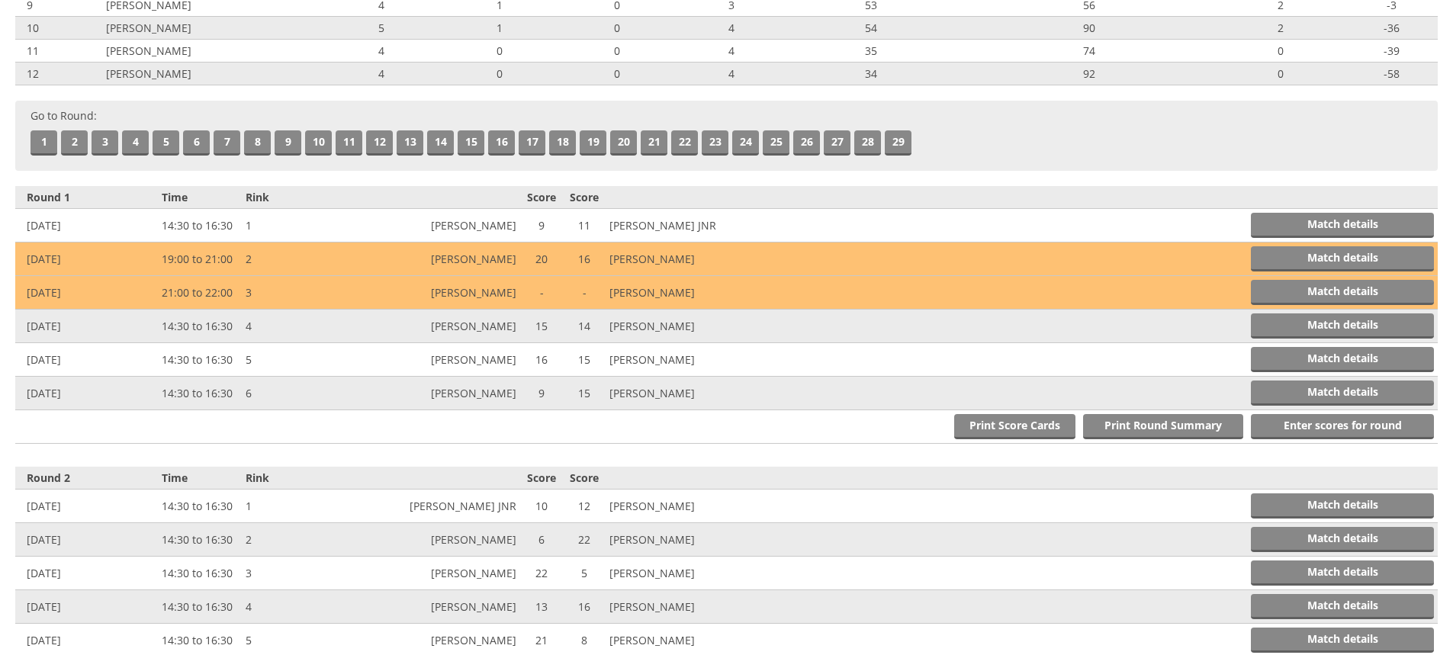
scroll to position [0, 0]
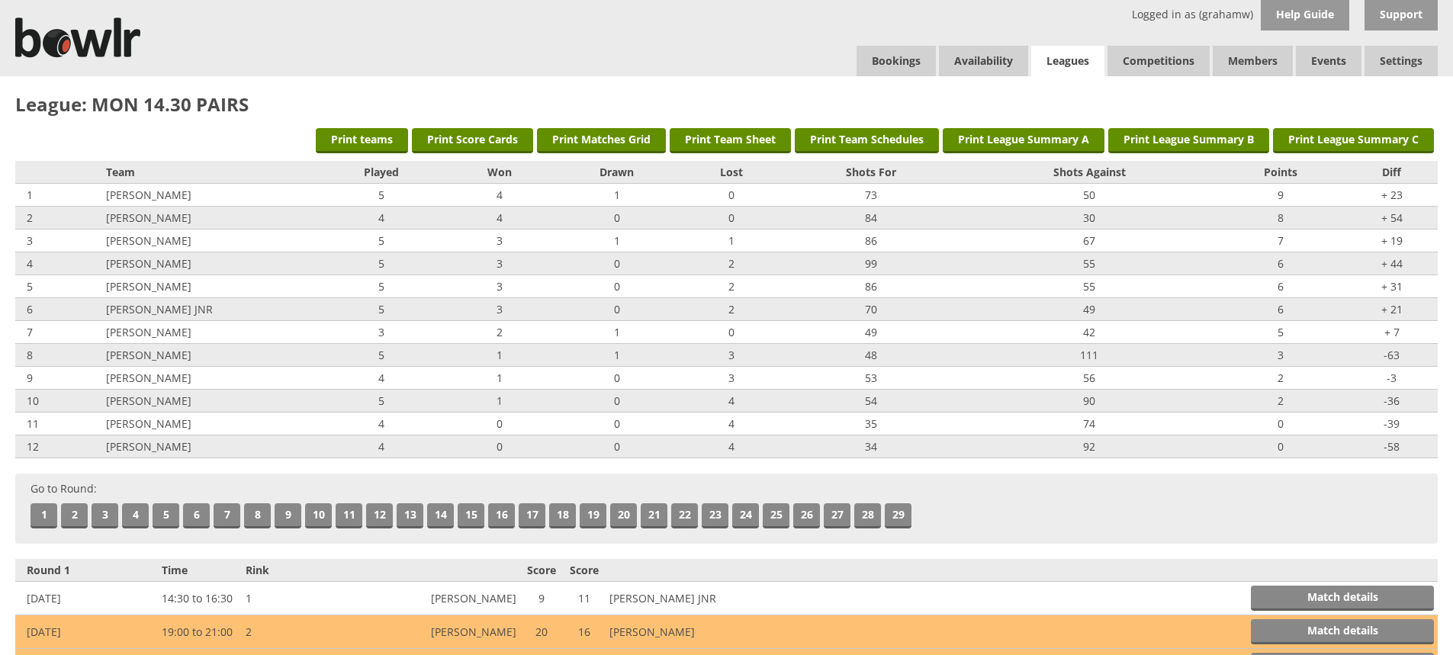
click at [1064, 60] on link "Leagues" at bounding box center [1067, 61] width 73 height 31
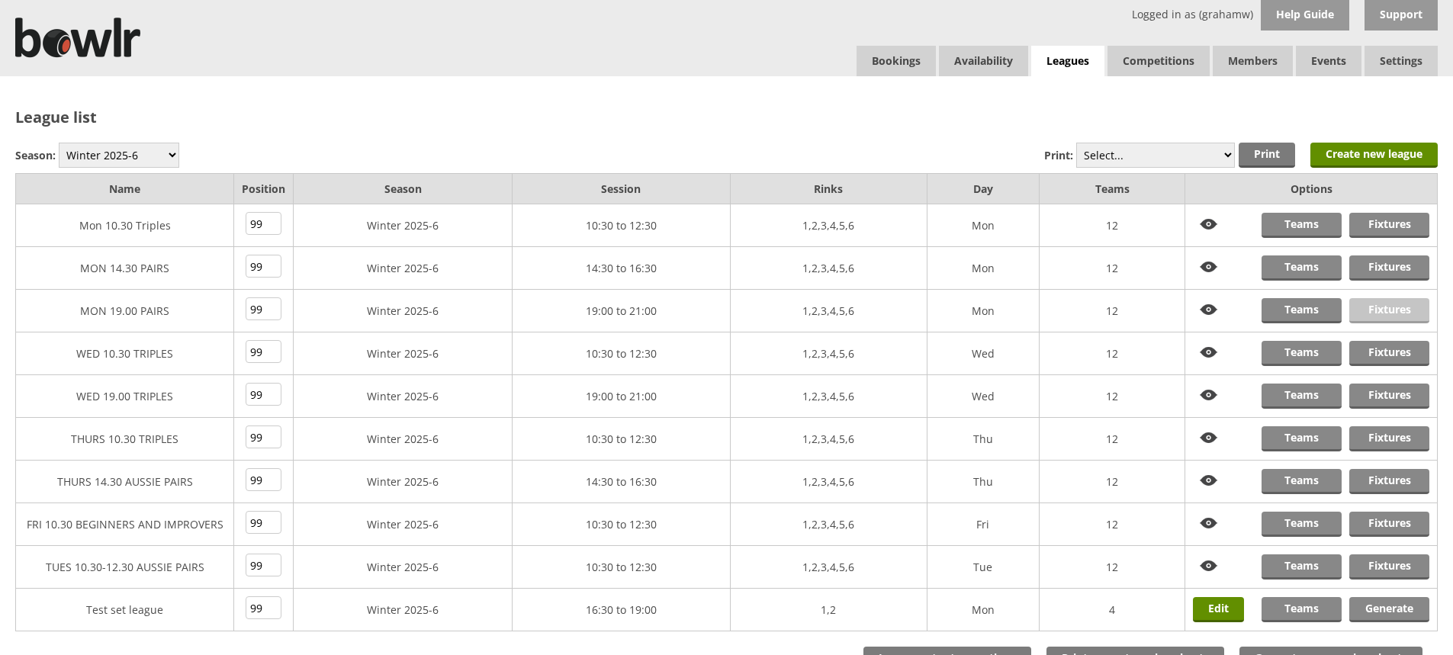
click at [1391, 307] on link "Fixtures" at bounding box center [1390, 310] width 80 height 25
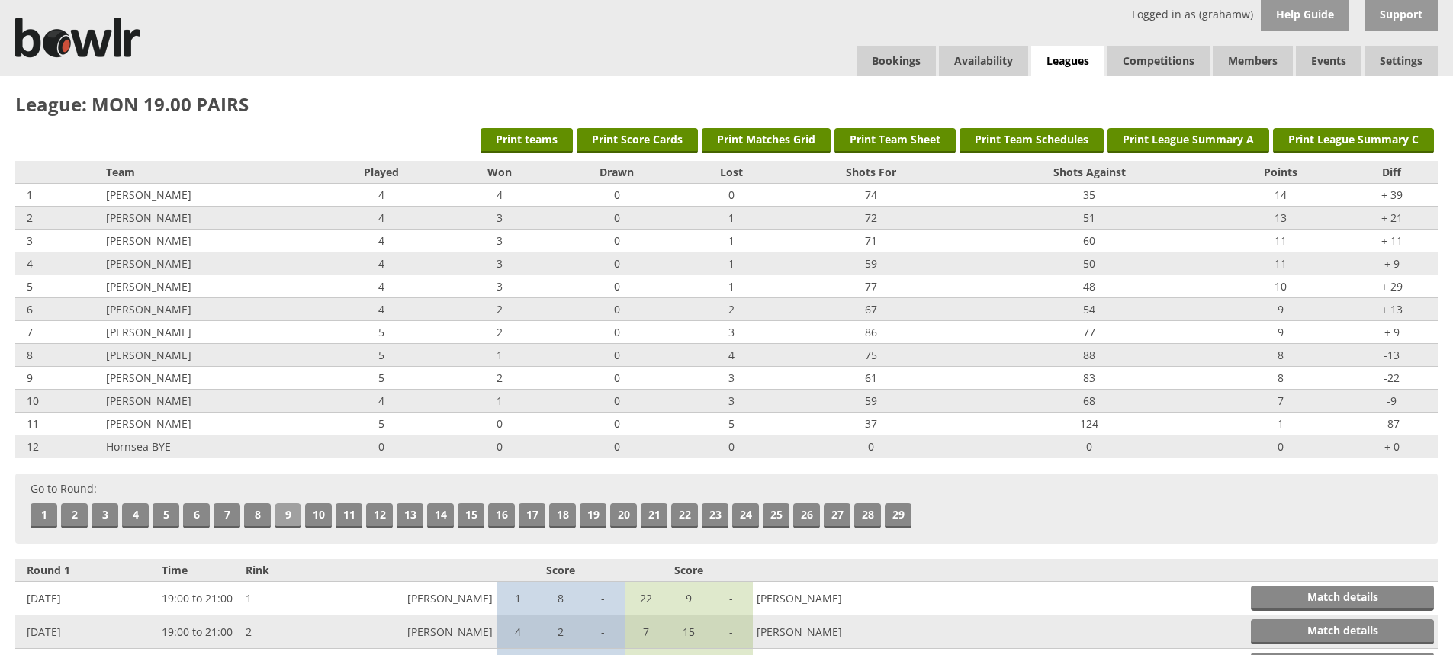
click at [290, 513] on link "9" at bounding box center [288, 516] width 27 height 25
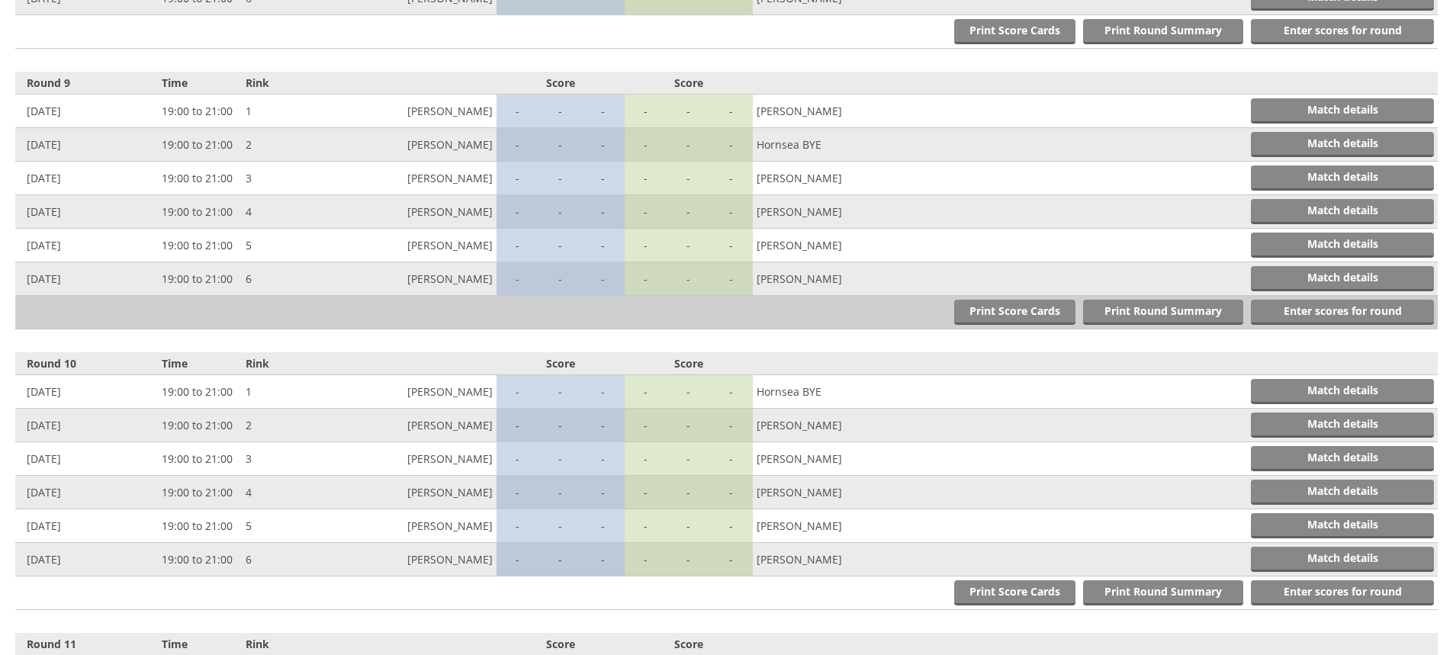
scroll to position [2805, 0]
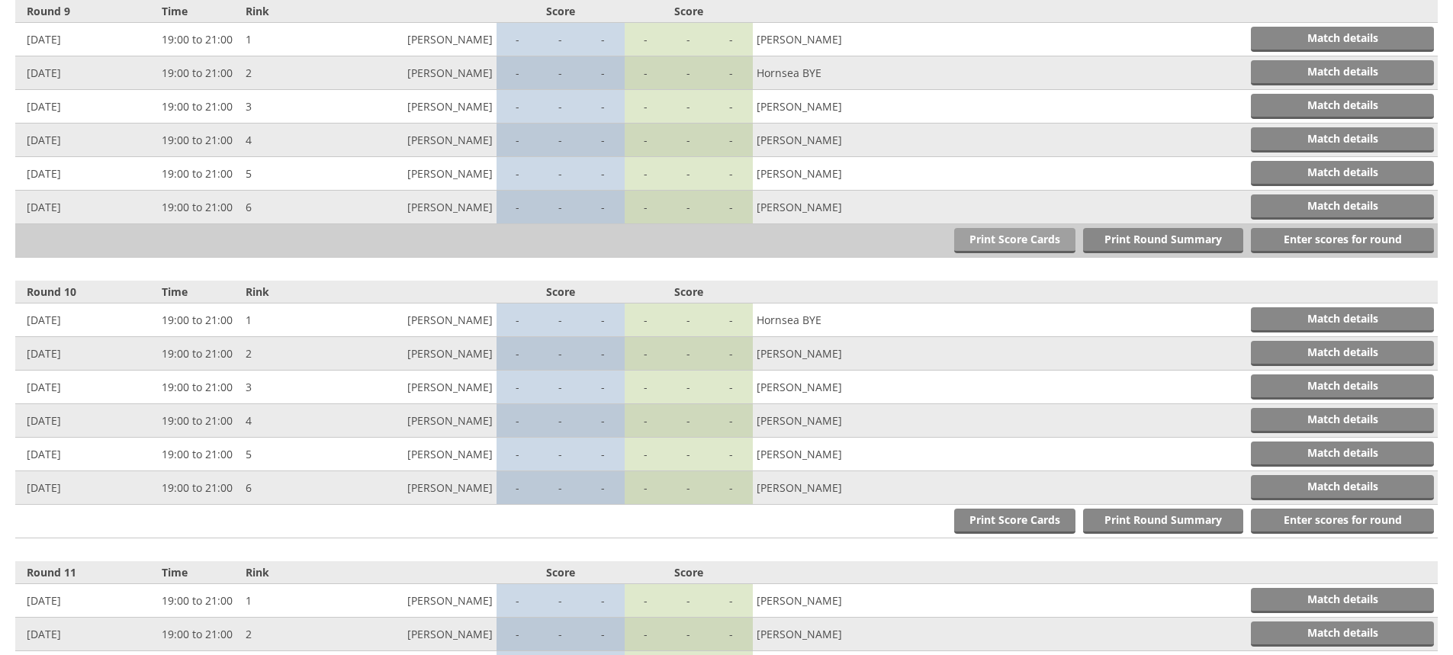
click at [996, 240] on link "Print Score Cards" at bounding box center [1014, 240] width 121 height 25
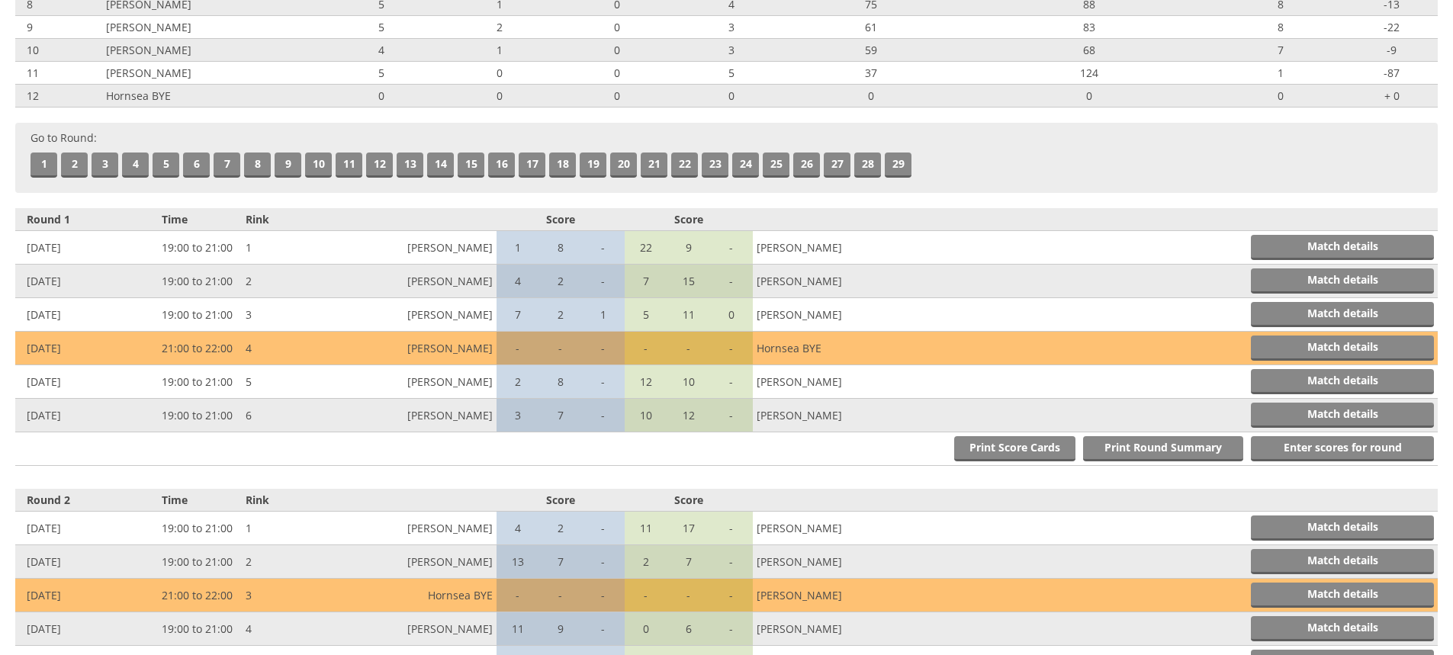
scroll to position [0, 0]
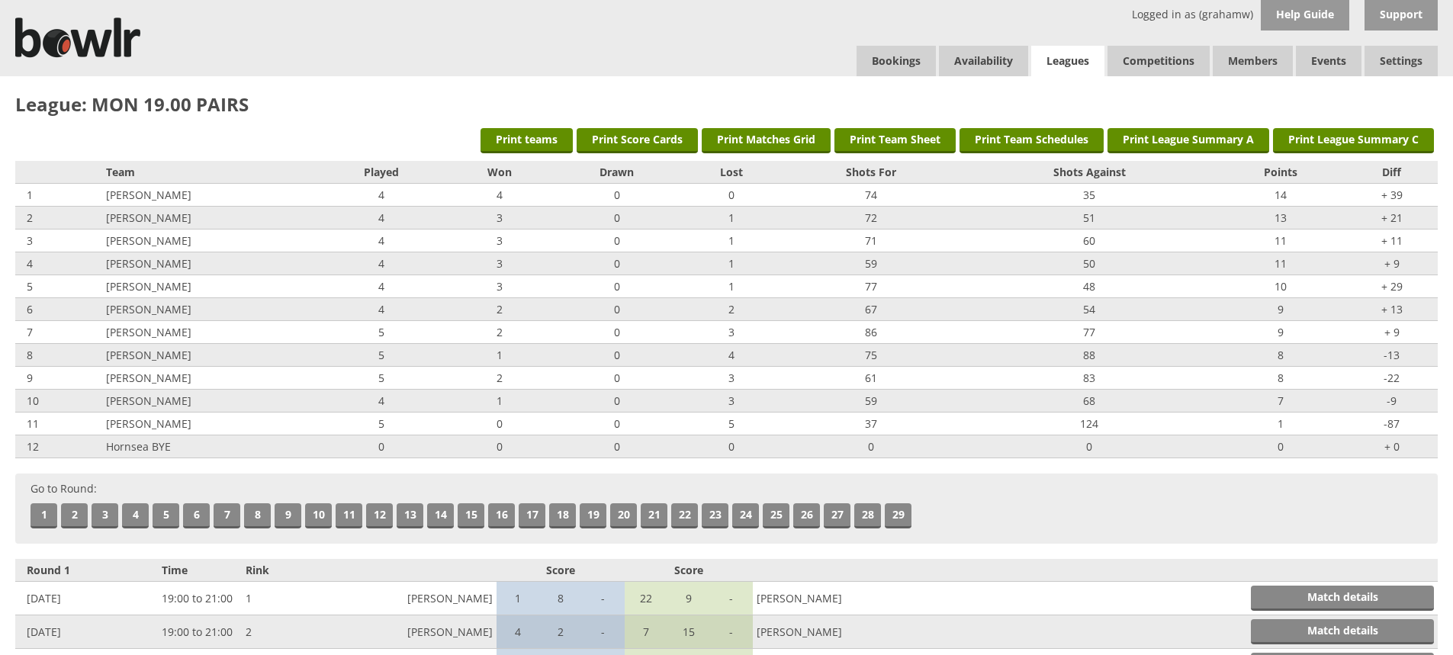
click at [1079, 58] on link "Leagues" at bounding box center [1067, 61] width 73 height 31
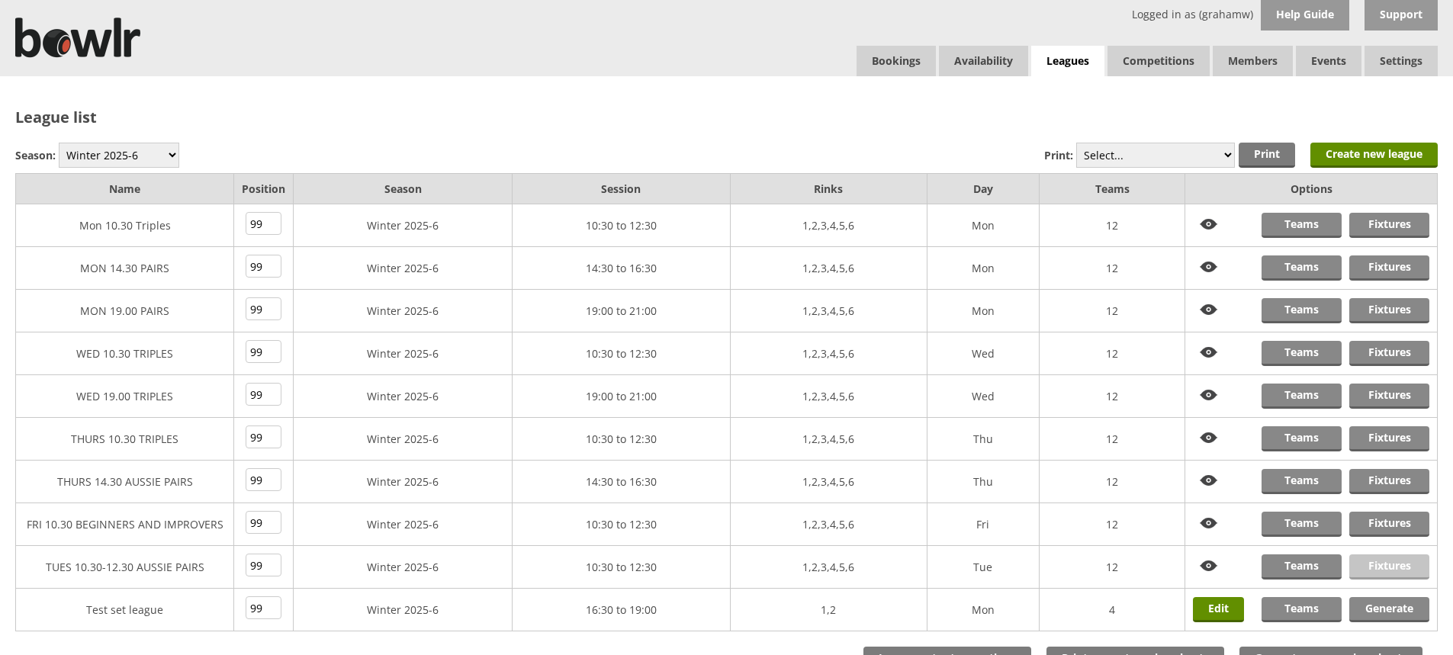
click at [1379, 562] on link "Fixtures" at bounding box center [1390, 567] width 80 height 25
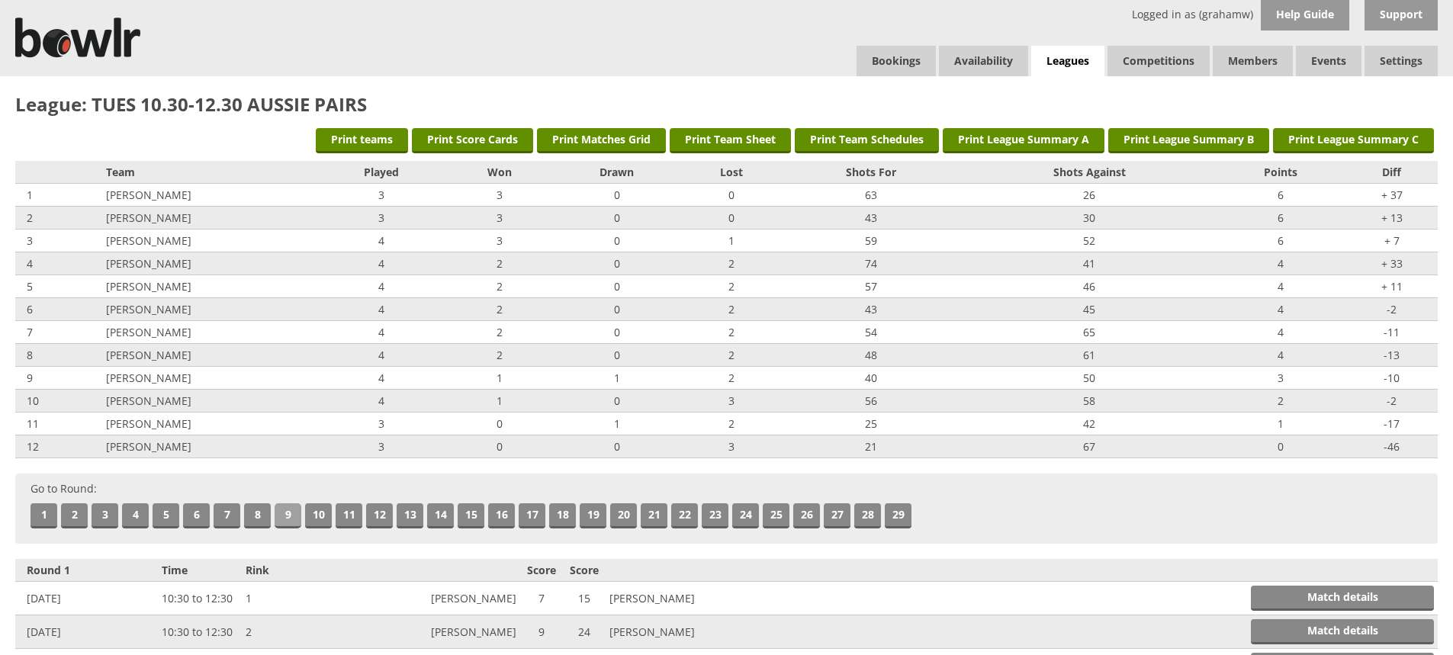
click at [279, 512] on link "9" at bounding box center [288, 516] width 27 height 25
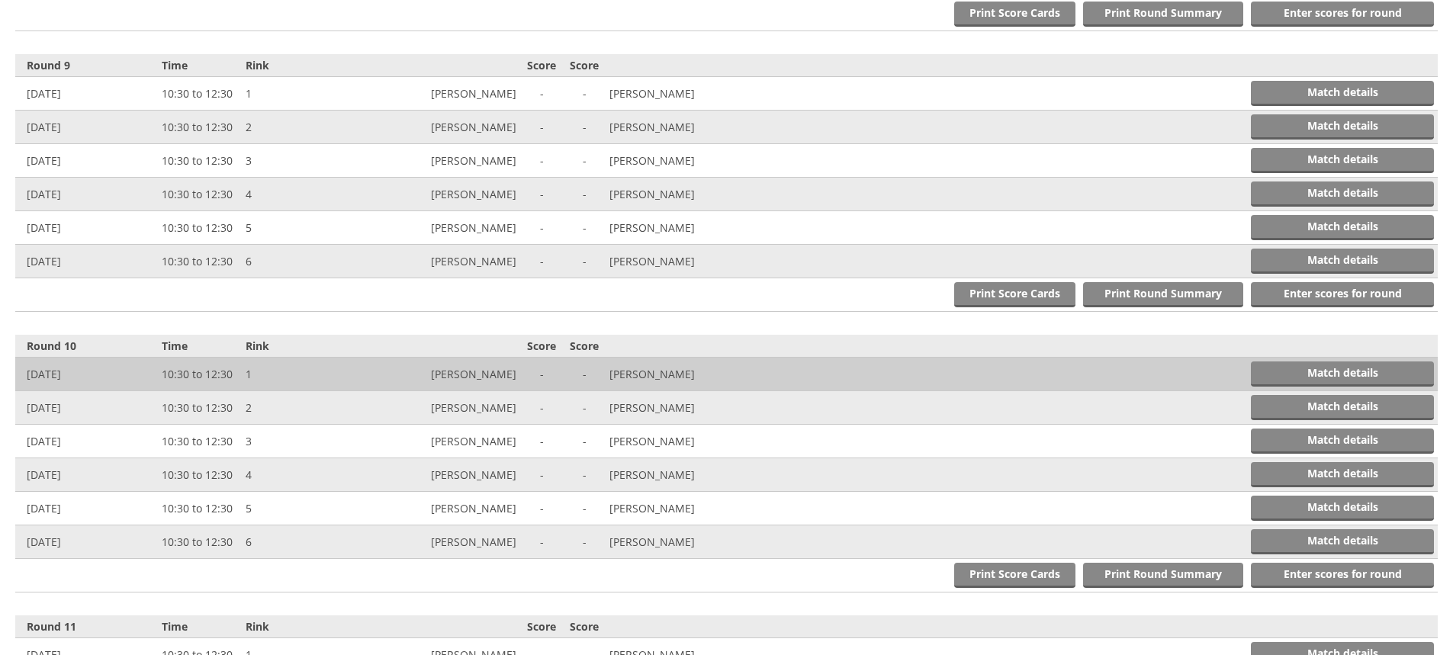
scroll to position [2805, 0]
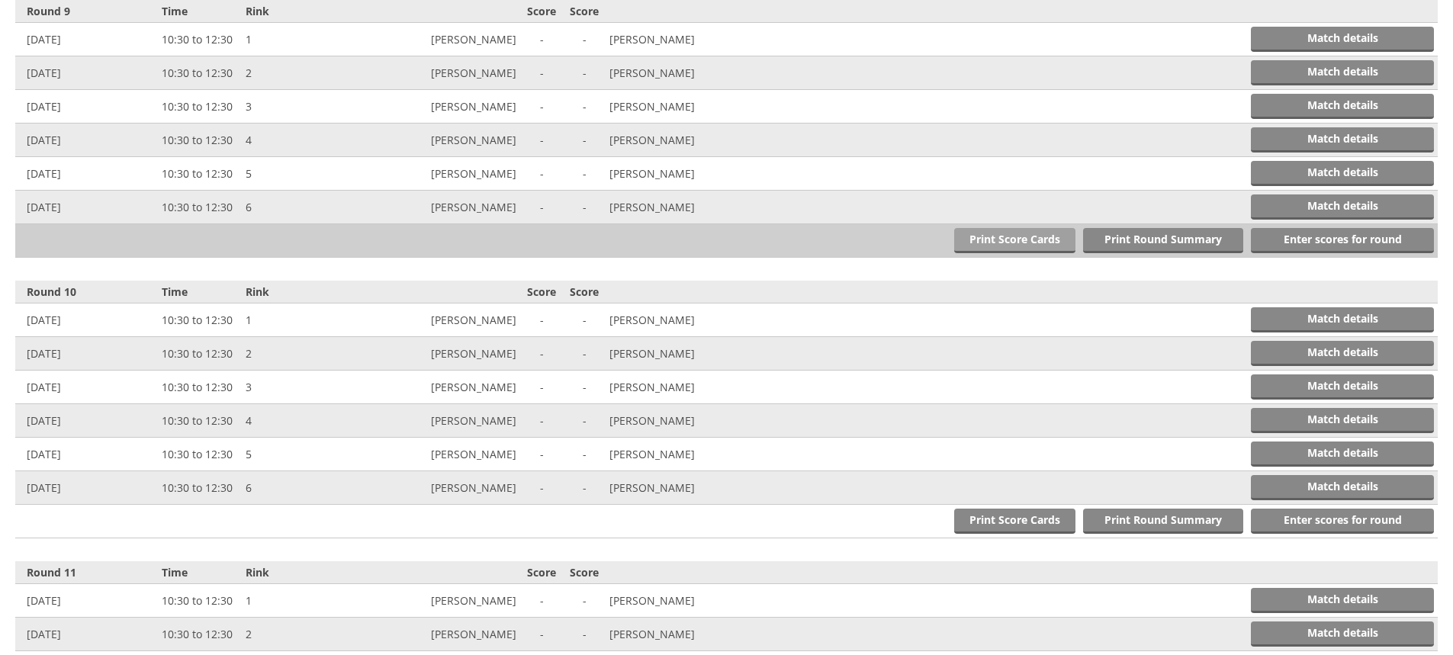
click at [1035, 238] on link "Print Score Cards" at bounding box center [1014, 240] width 121 height 25
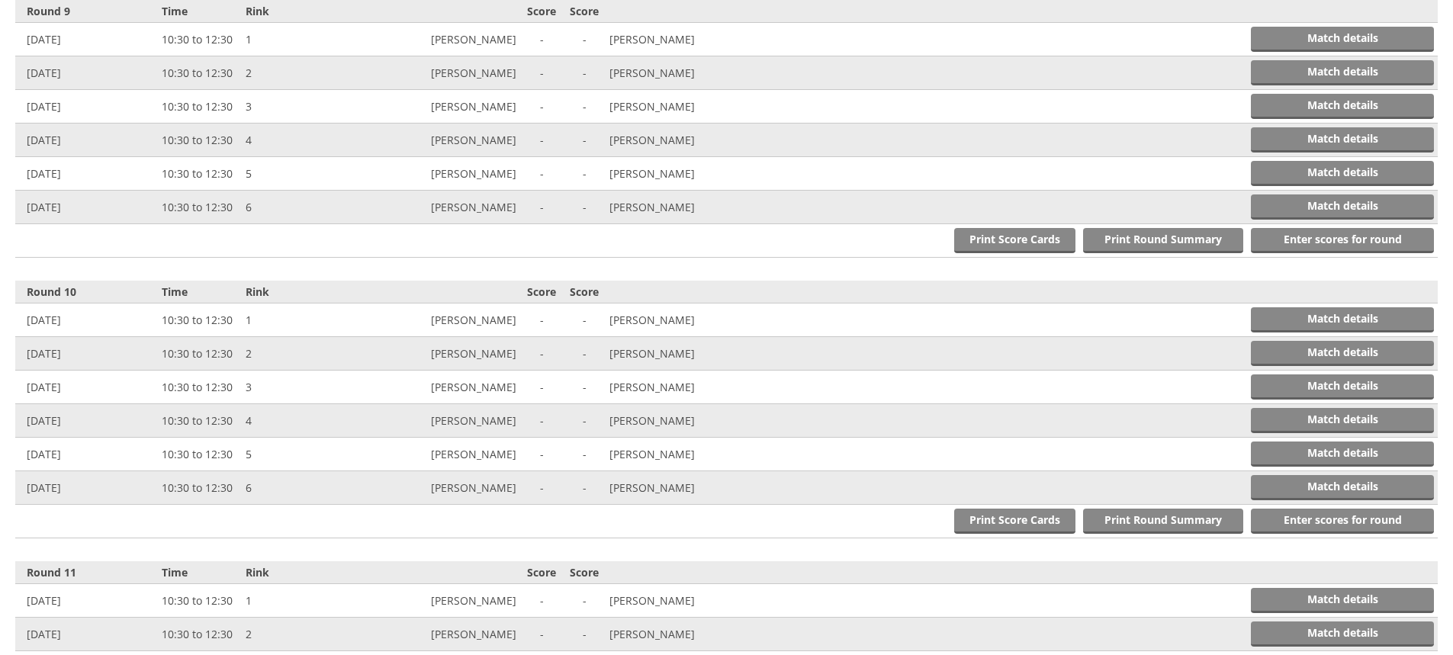
drag, startPoint x: 1453, startPoint y: 233, endPoint x: 1454, endPoint y: 105, distance: 128.9
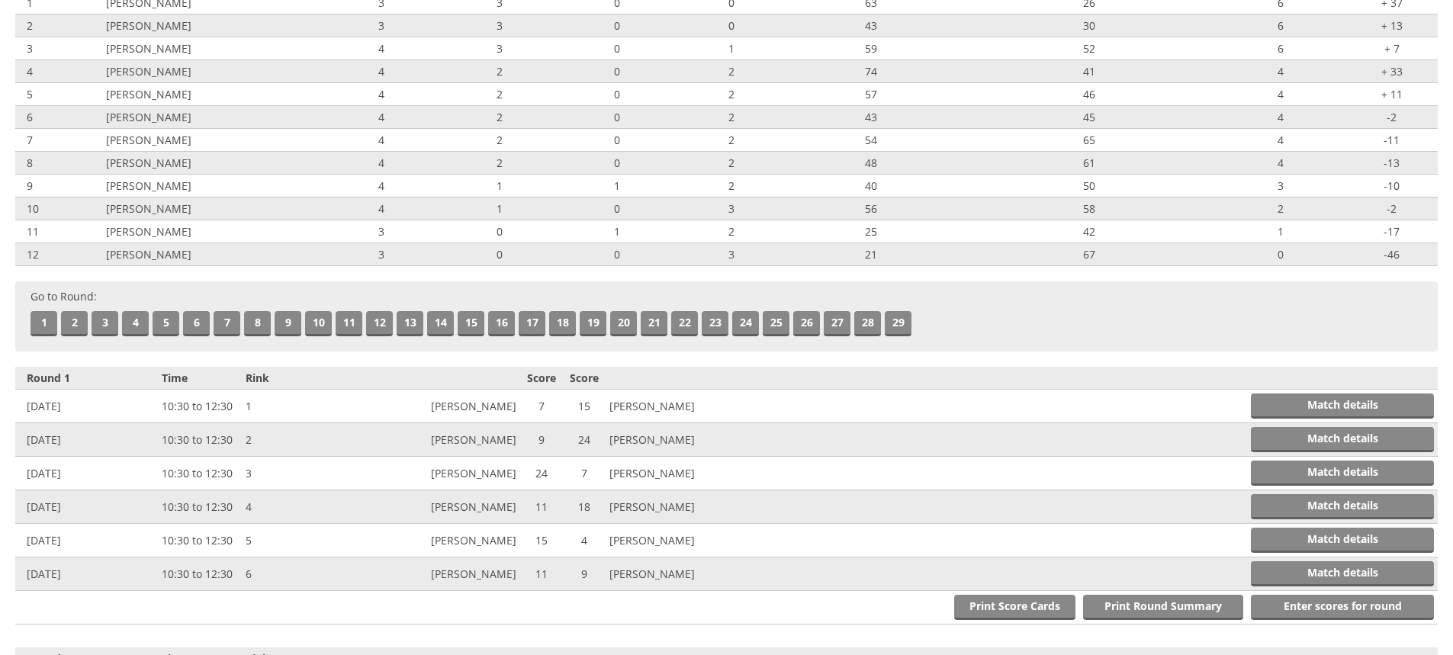
scroll to position [0, 0]
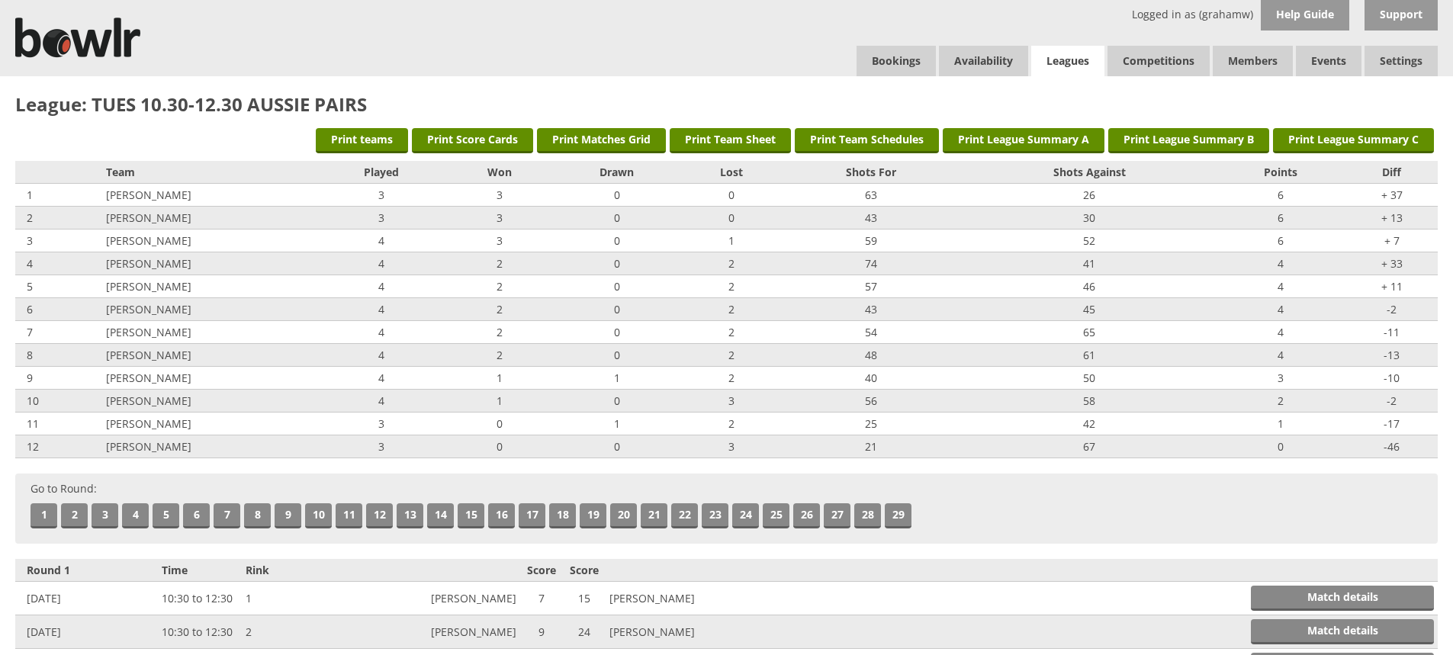
click at [1064, 61] on link "Leagues" at bounding box center [1067, 61] width 73 height 31
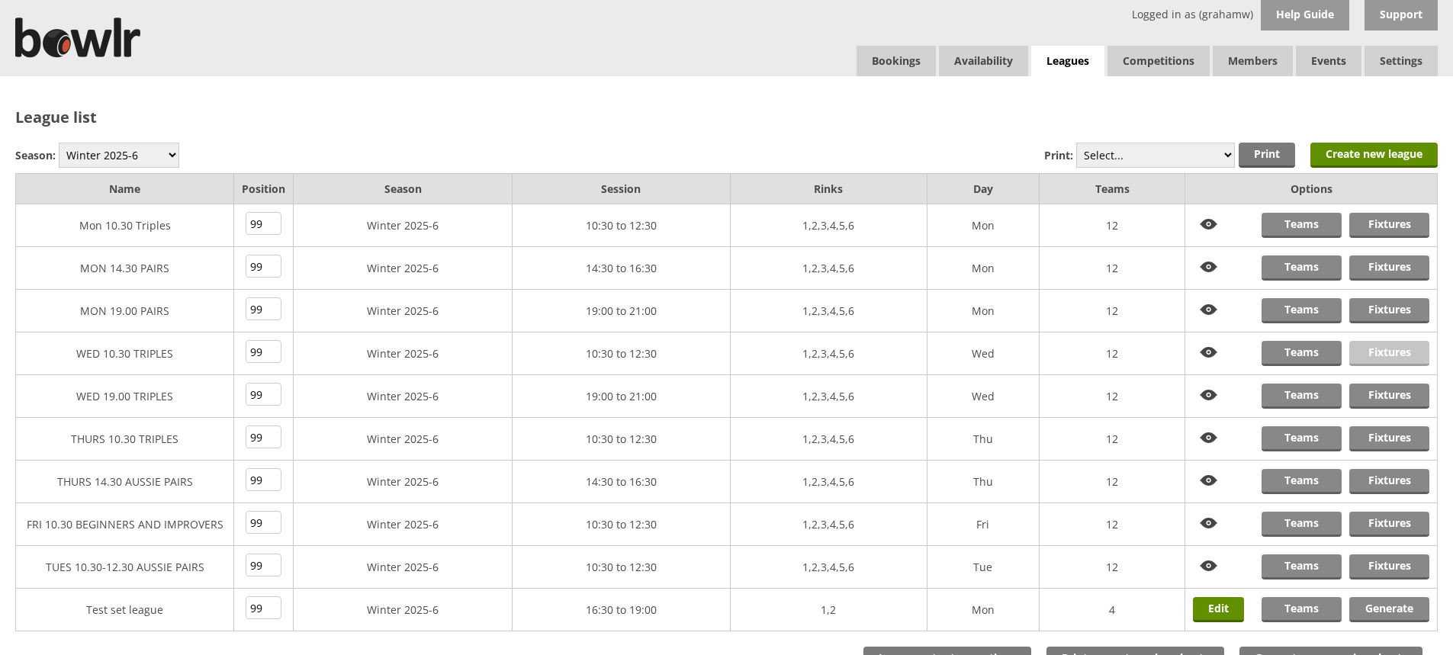
click at [1380, 352] on link "Fixtures" at bounding box center [1390, 353] width 80 height 25
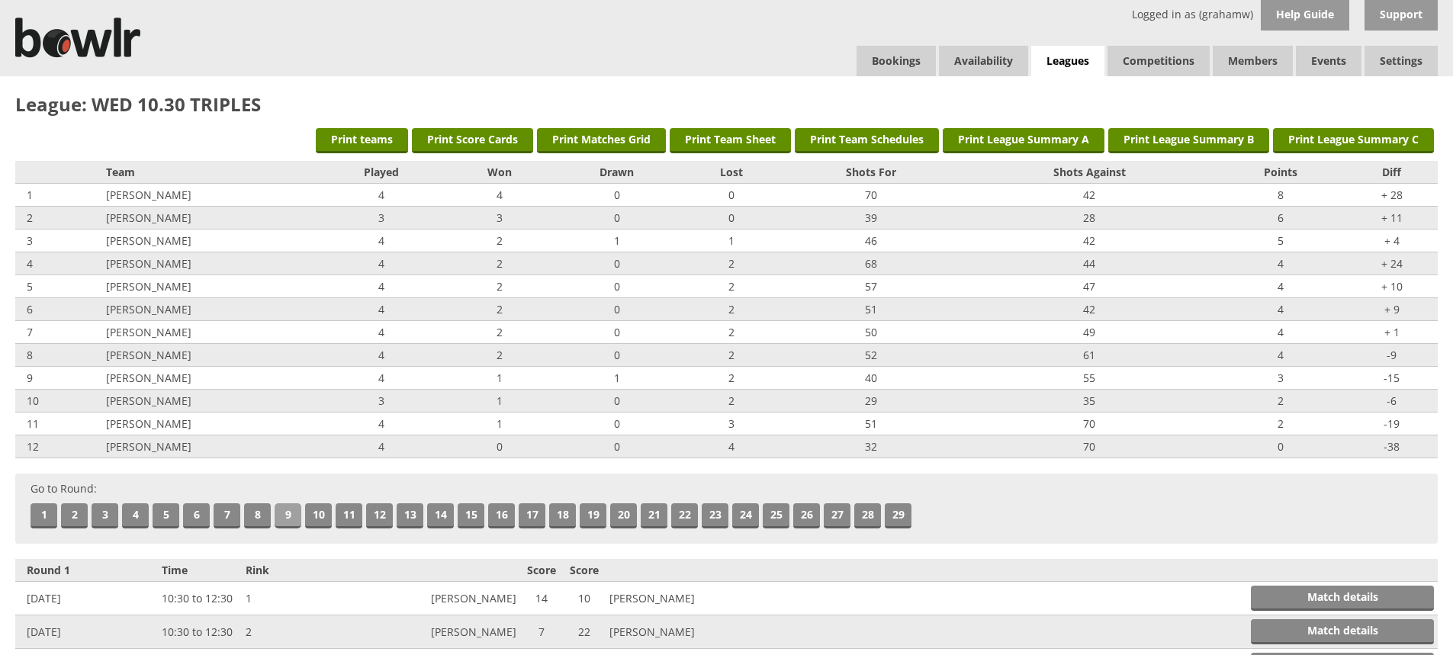
click at [285, 511] on link "9" at bounding box center [288, 516] width 27 height 25
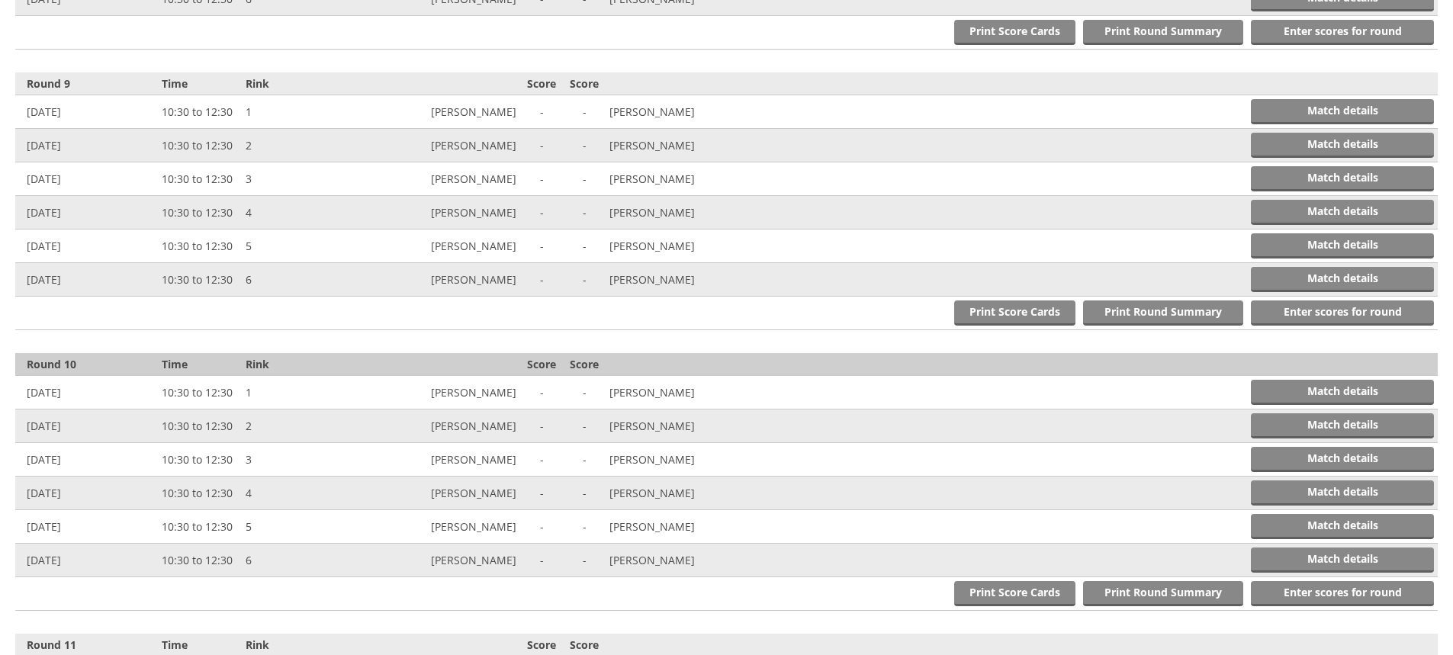
scroll to position [2805, 0]
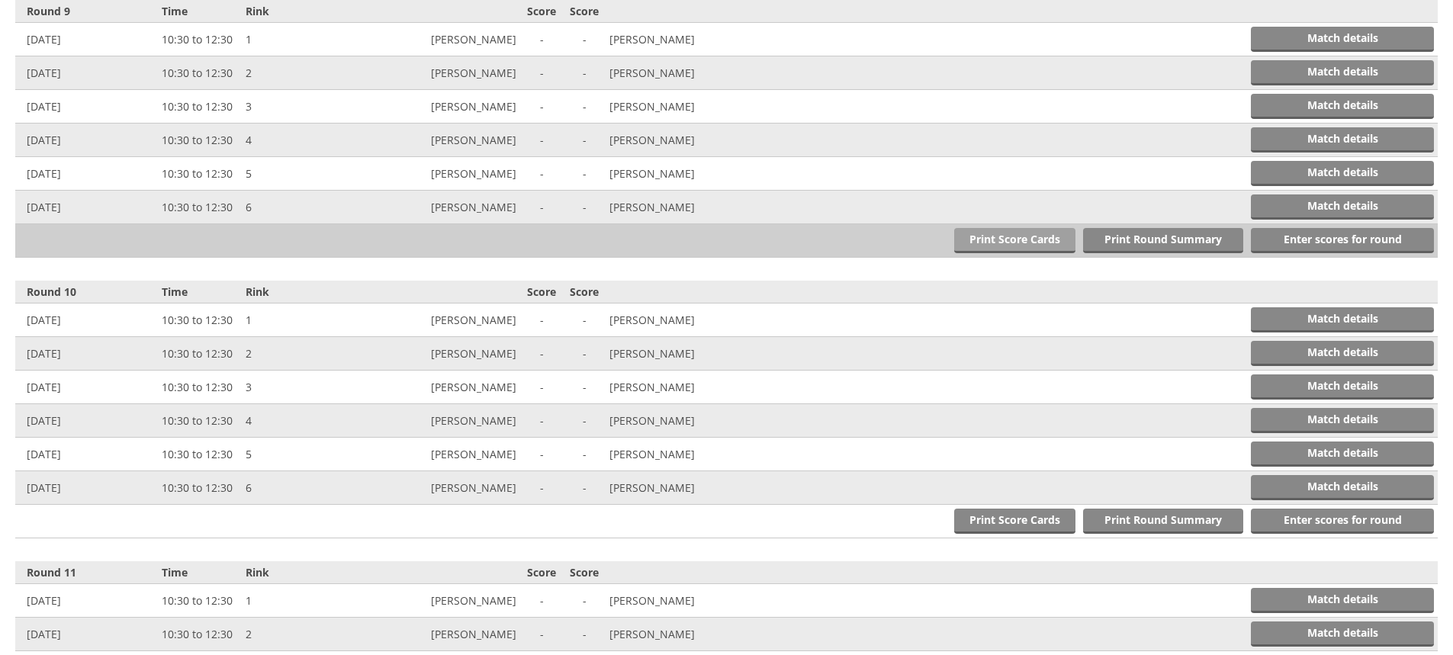
click at [1031, 242] on link "Print Score Cards" at bounding box center [1014, 240] width 121 height 25
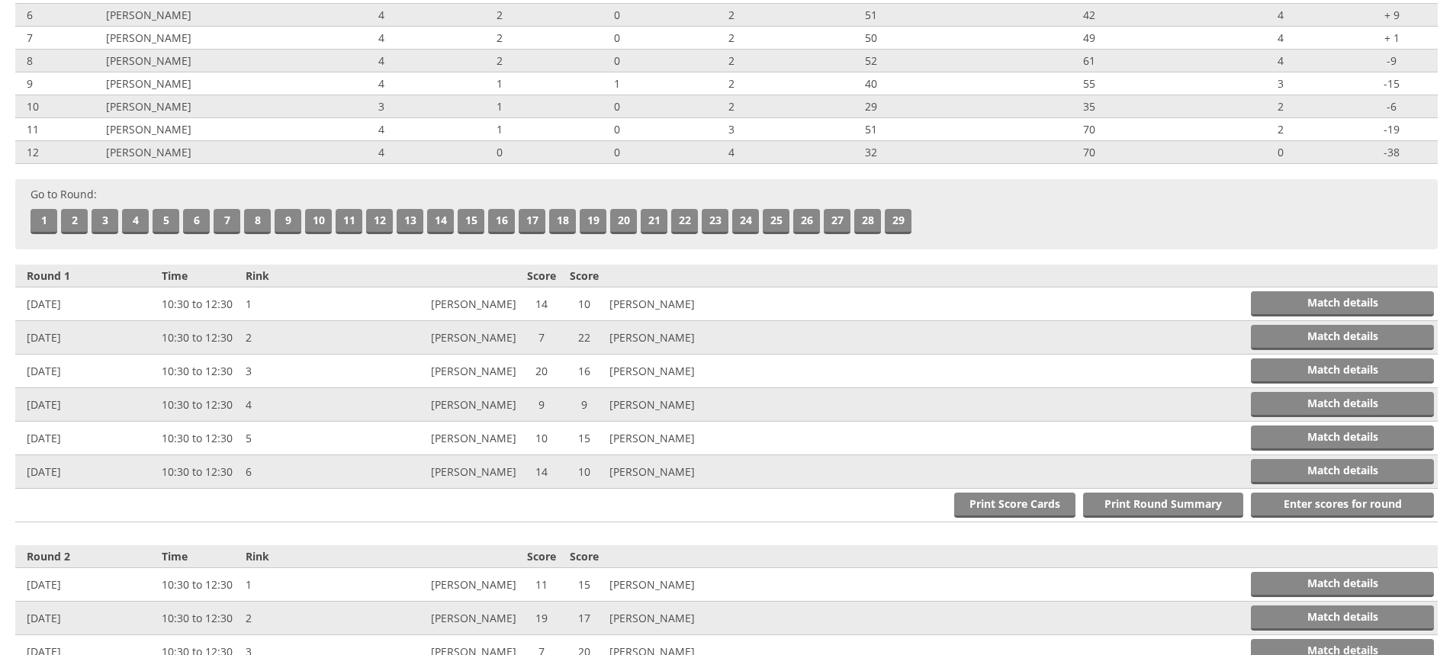
scroll to position [0, 0]
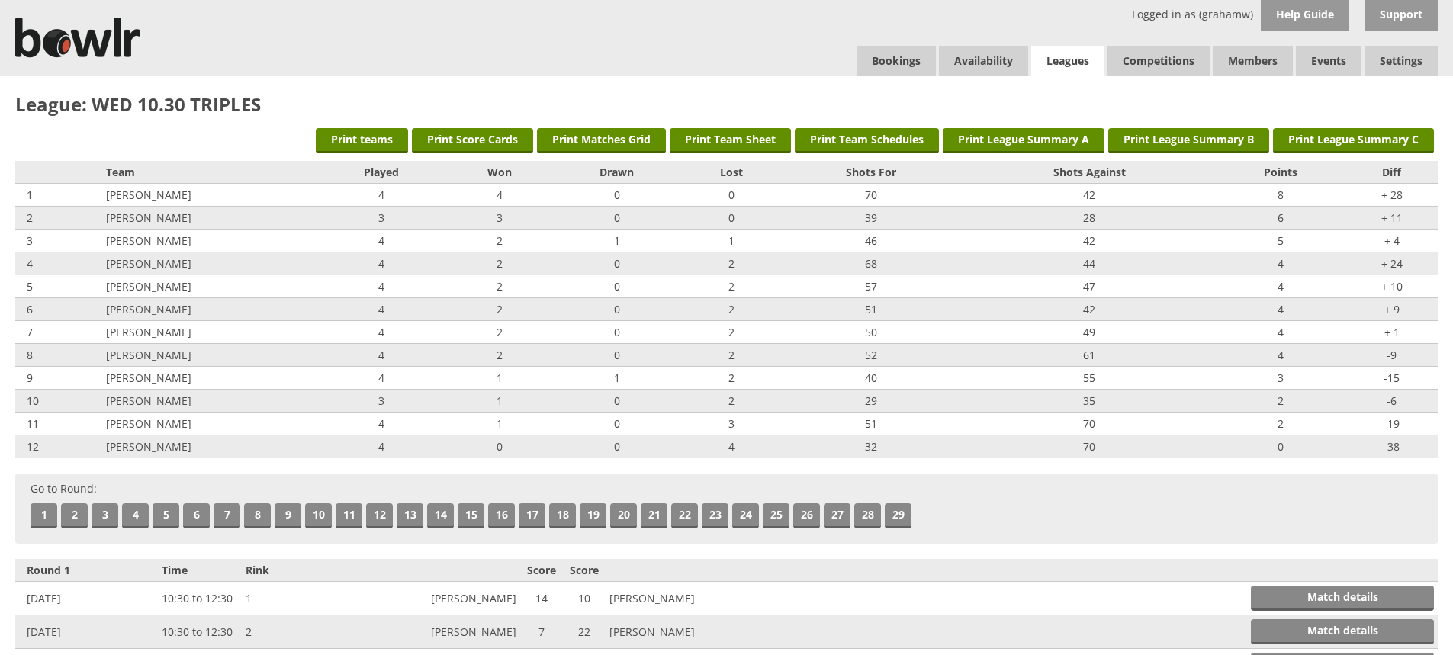
click at [1063, 57] on link "Leagues" at bounding box center [1067, 61] width 73 height 31
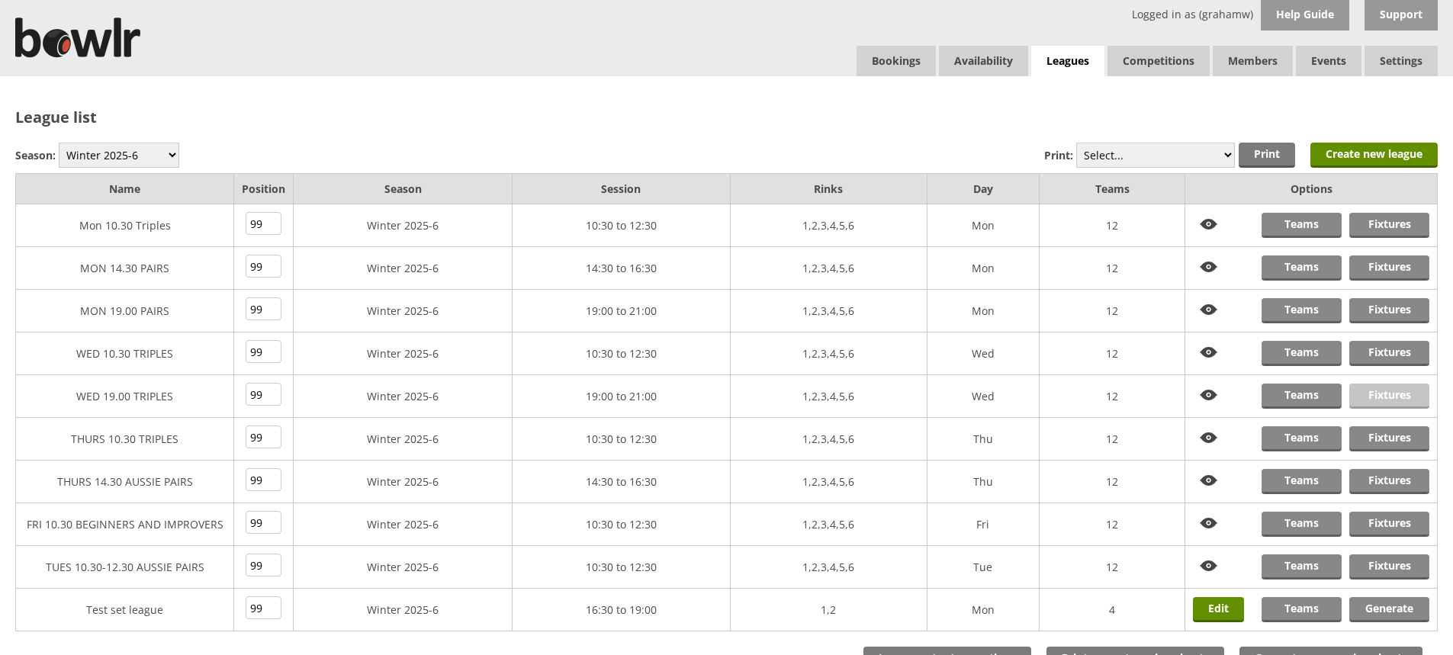
click at [1375, 399] on link "Fixtures" at bounding box center [1390, 396] width 80 height 25
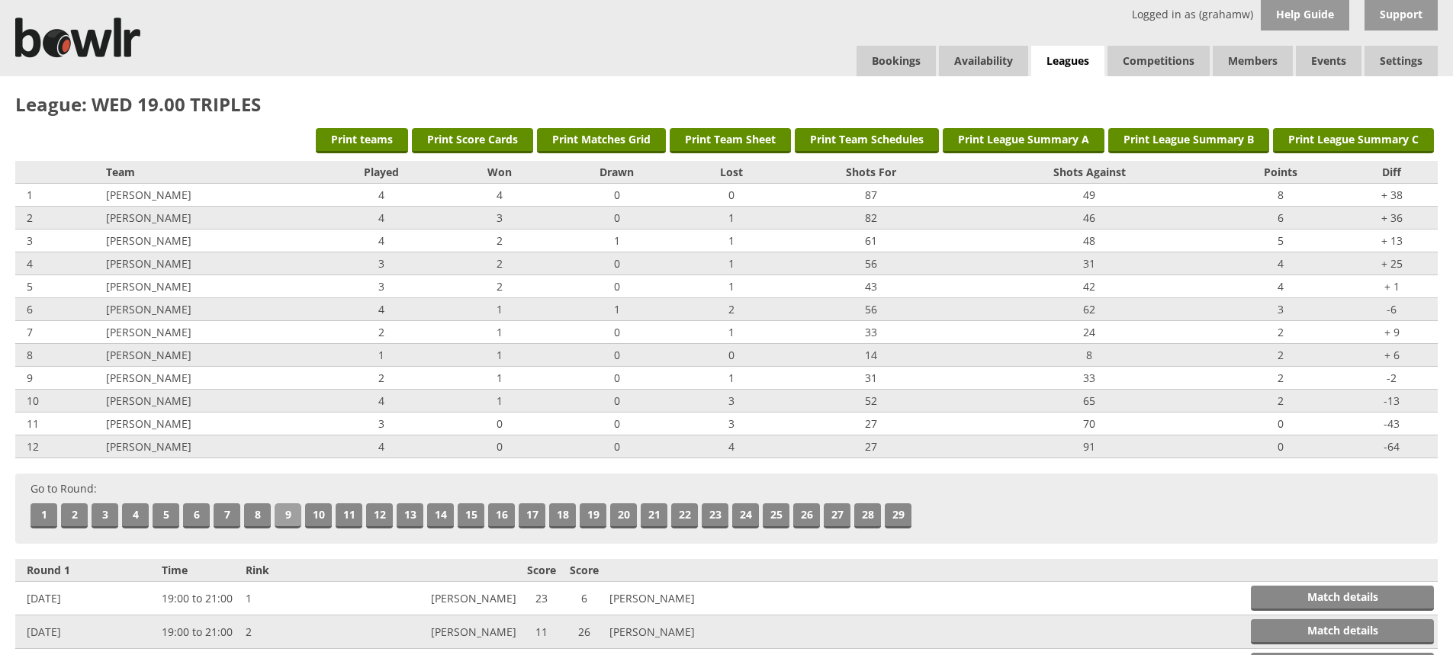
click at [285, 518] on link "9" at bounding box center [288, 516] width 27 height 25
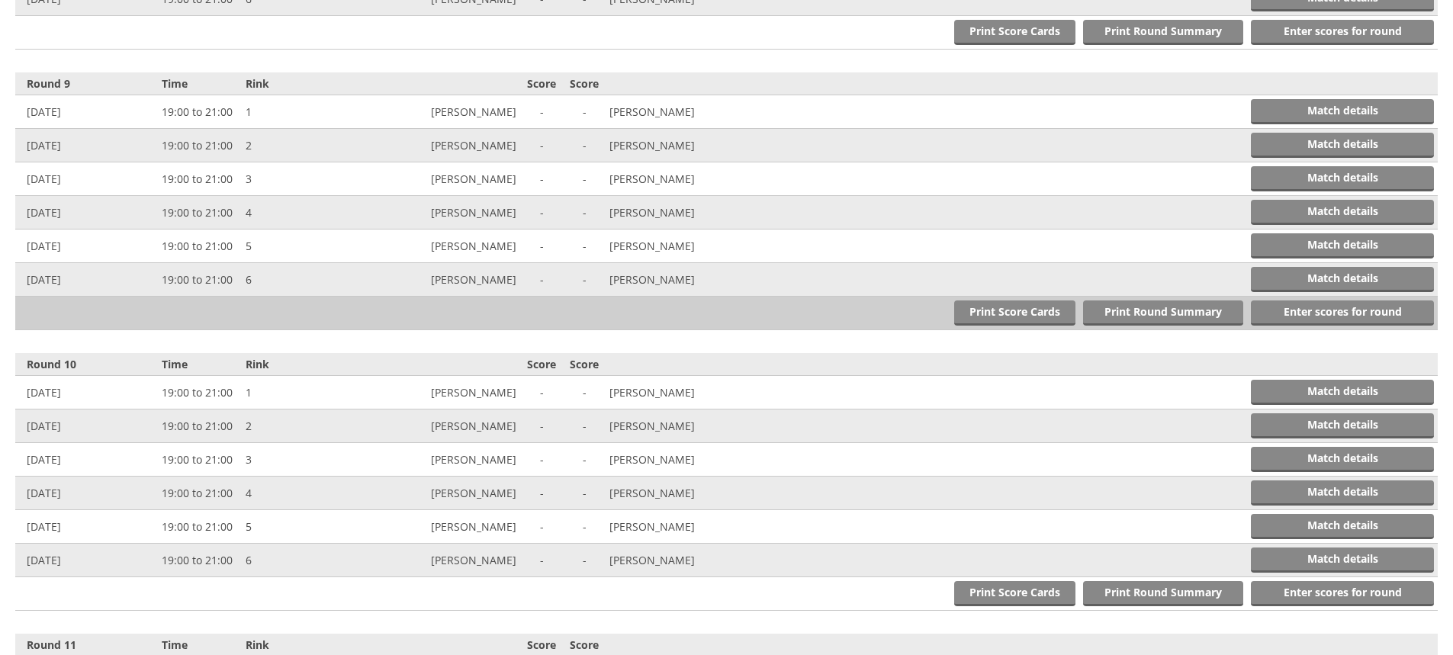
scroll to position [2805, 0]
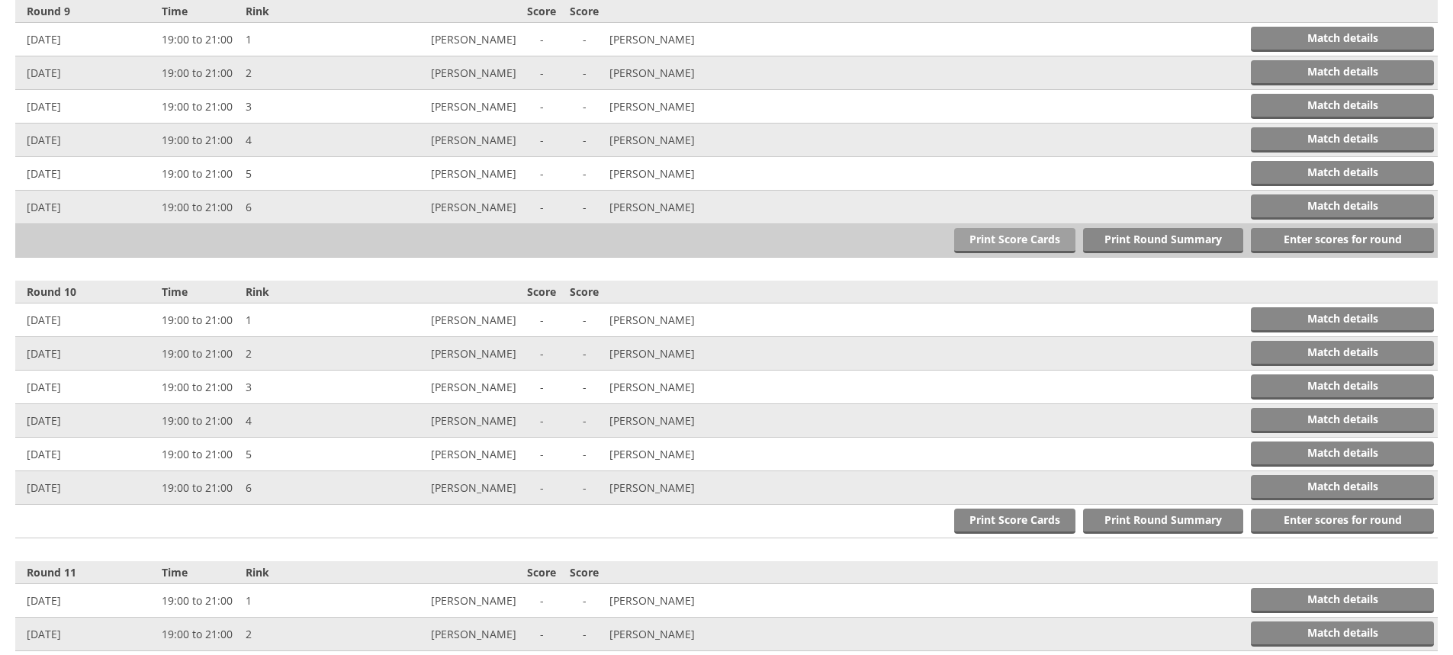
click at [999, 236] on link "Print Score Cards" at bounding box center [1014, 240] width 121 height 25
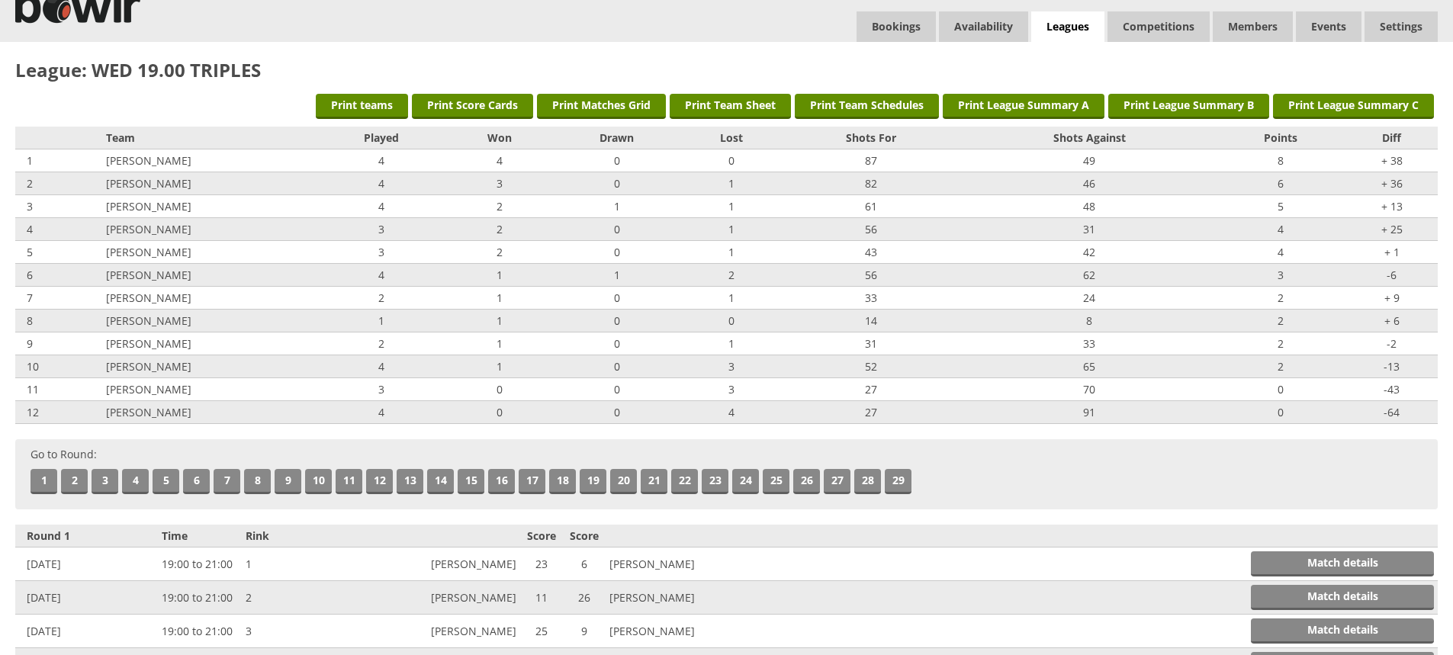
scroll to position [11, 0]
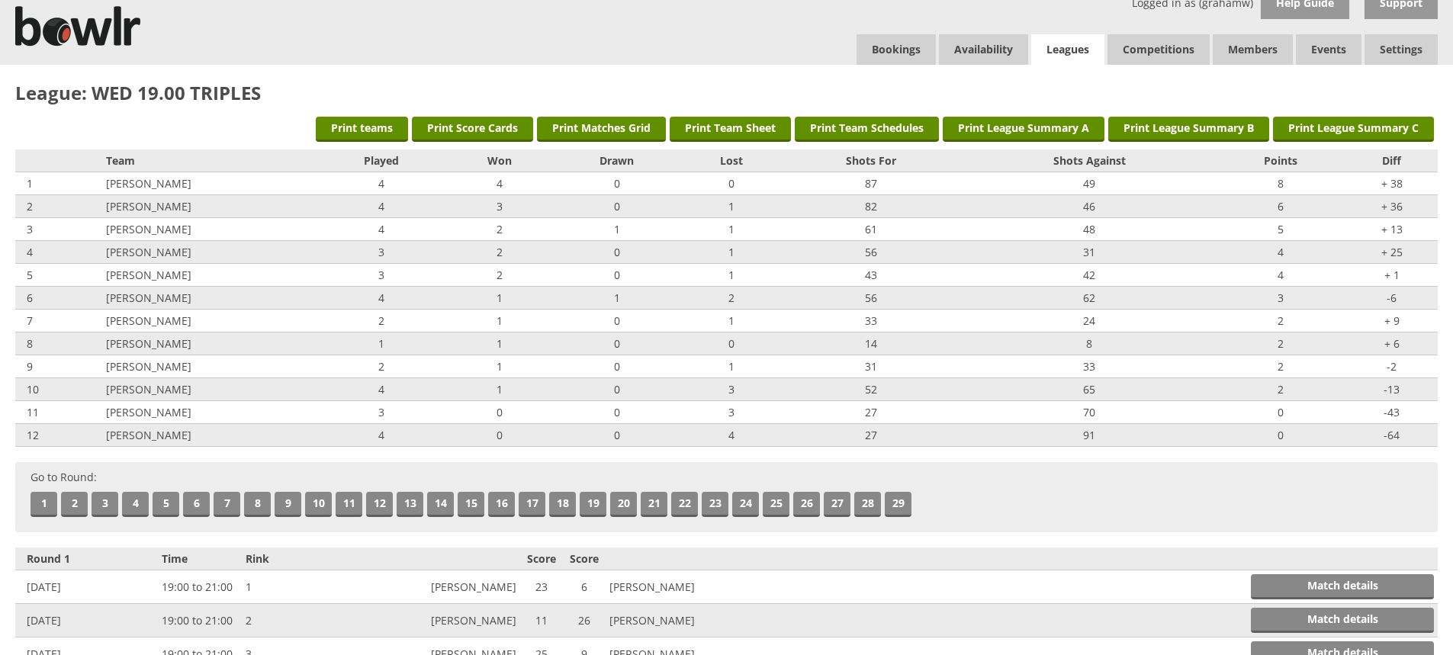
click at [1068, 45] on link "Leagues" at bounding box center [1067, 49] width 73 height 31
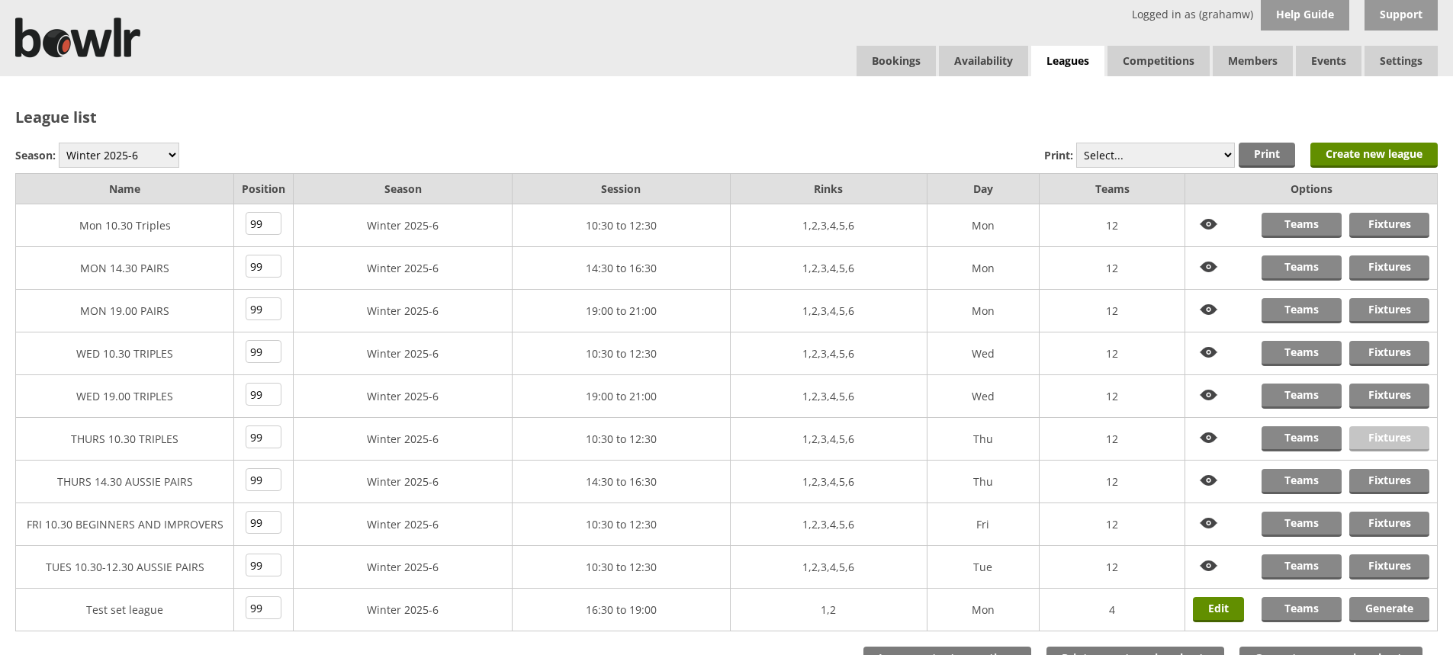
click at [1384, 436] on link "Fixtures" at bounding box center [1390, 438] width 80 height 25
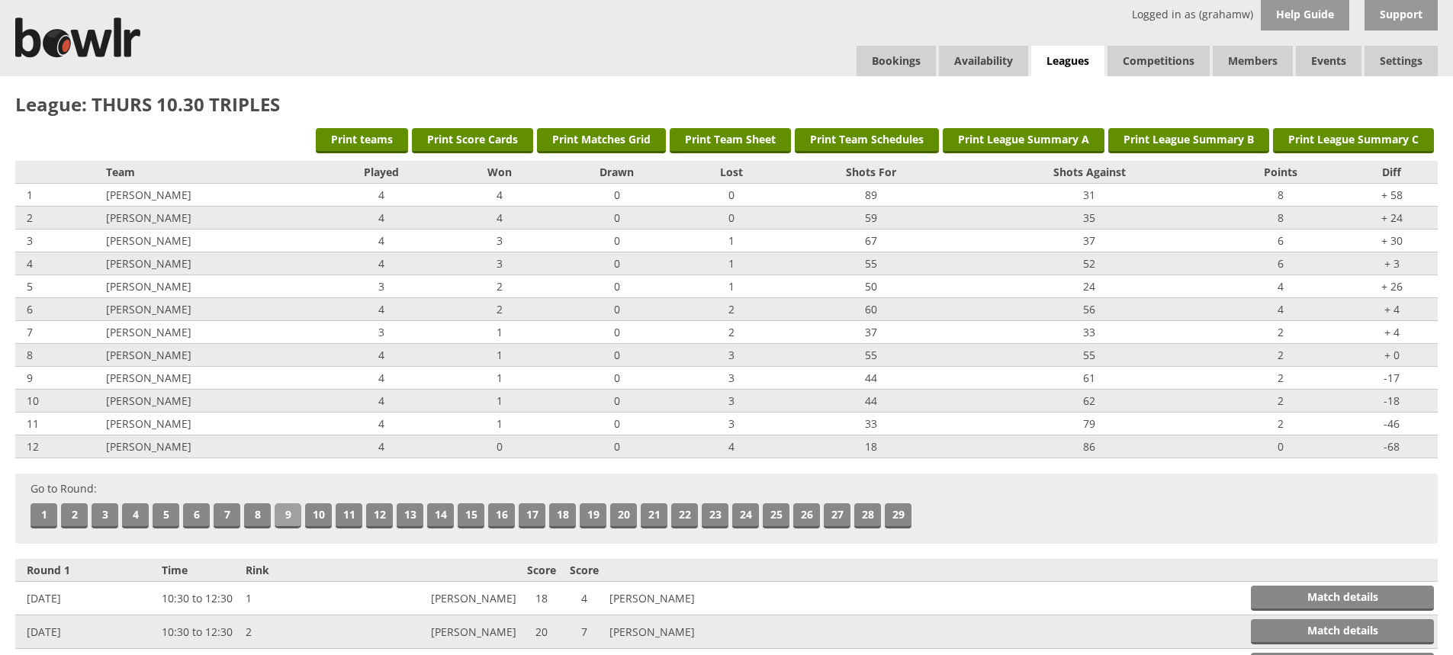
click at [288, 511] on link "9" at bounding box center [288, 516] width 27 height 25
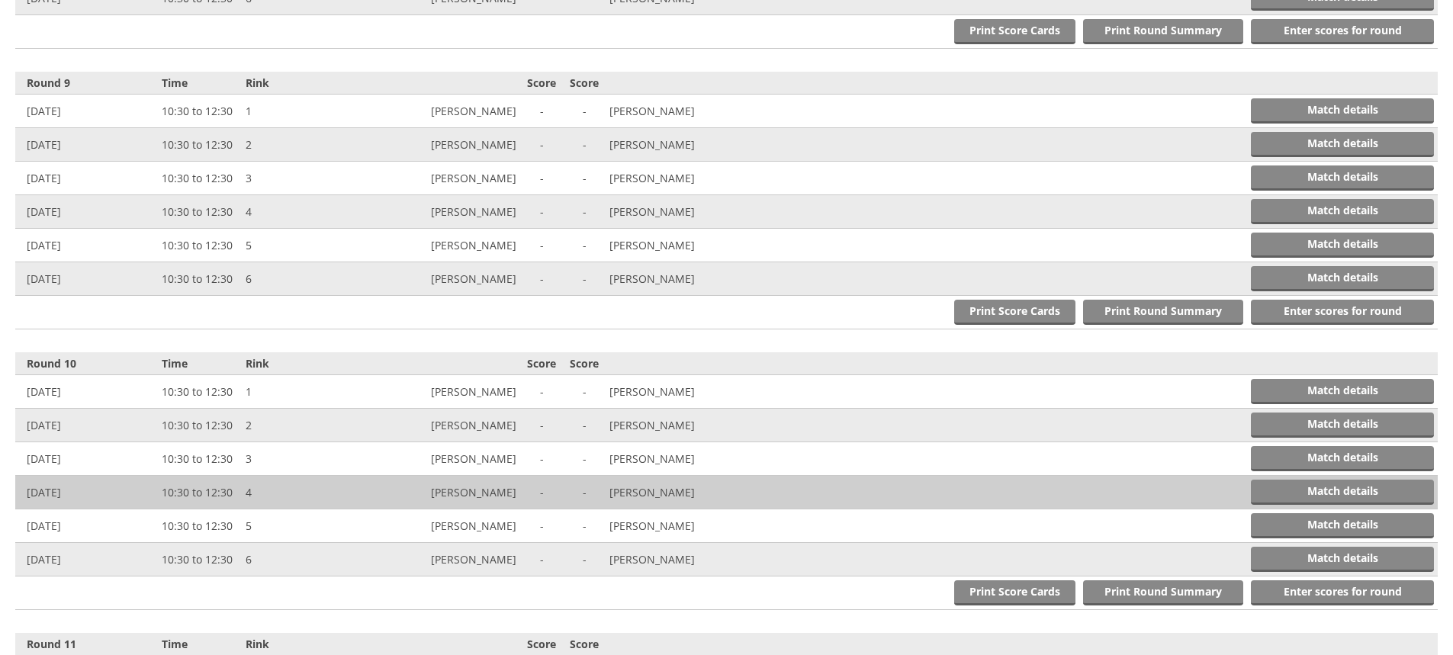
scroll to position [2805, 0]
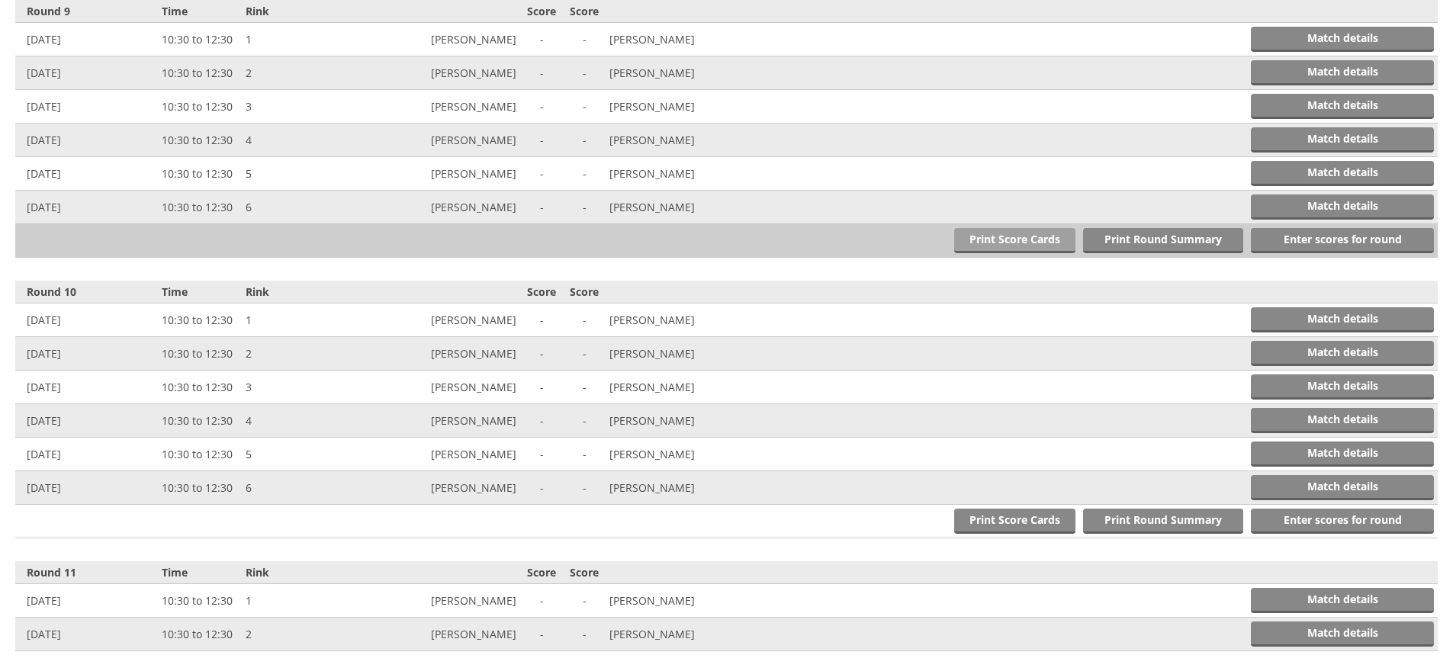
click at [978, 237] on link "Print Score Cards" at bounding box center [1014, 240] width 121 height 25
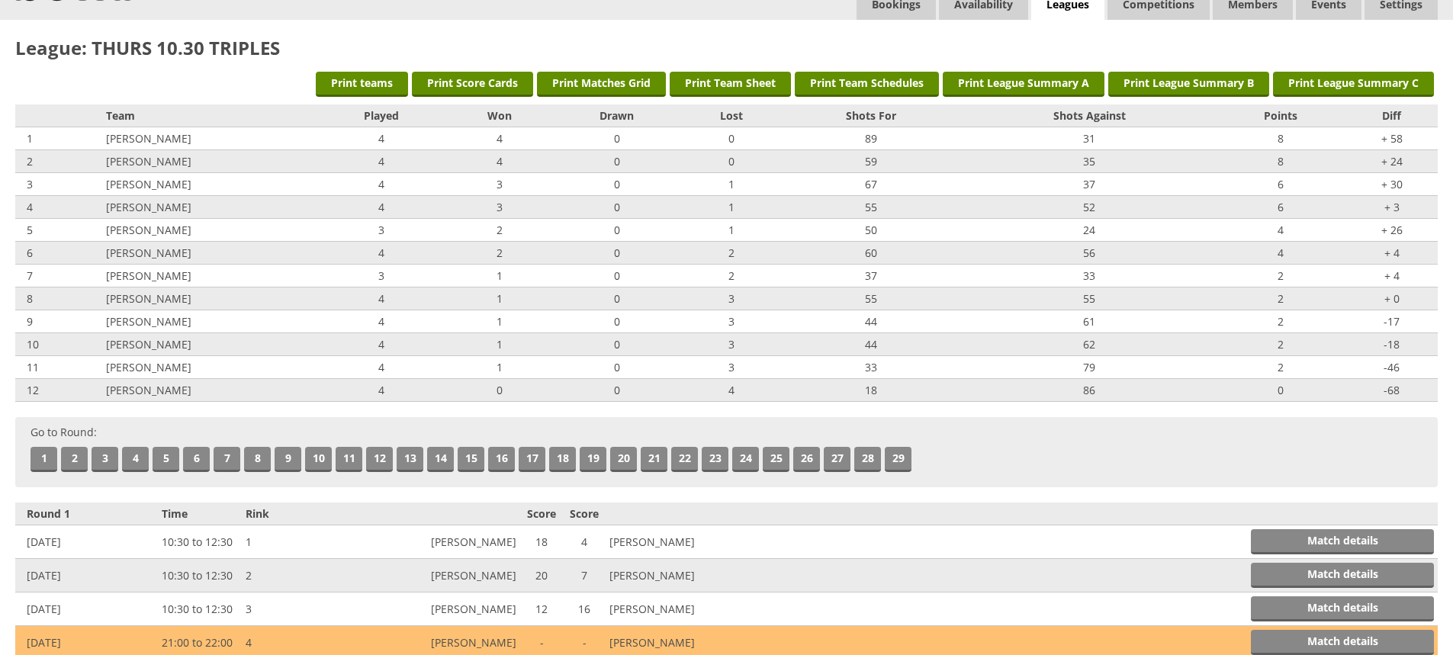
scroll to position [0, 0]
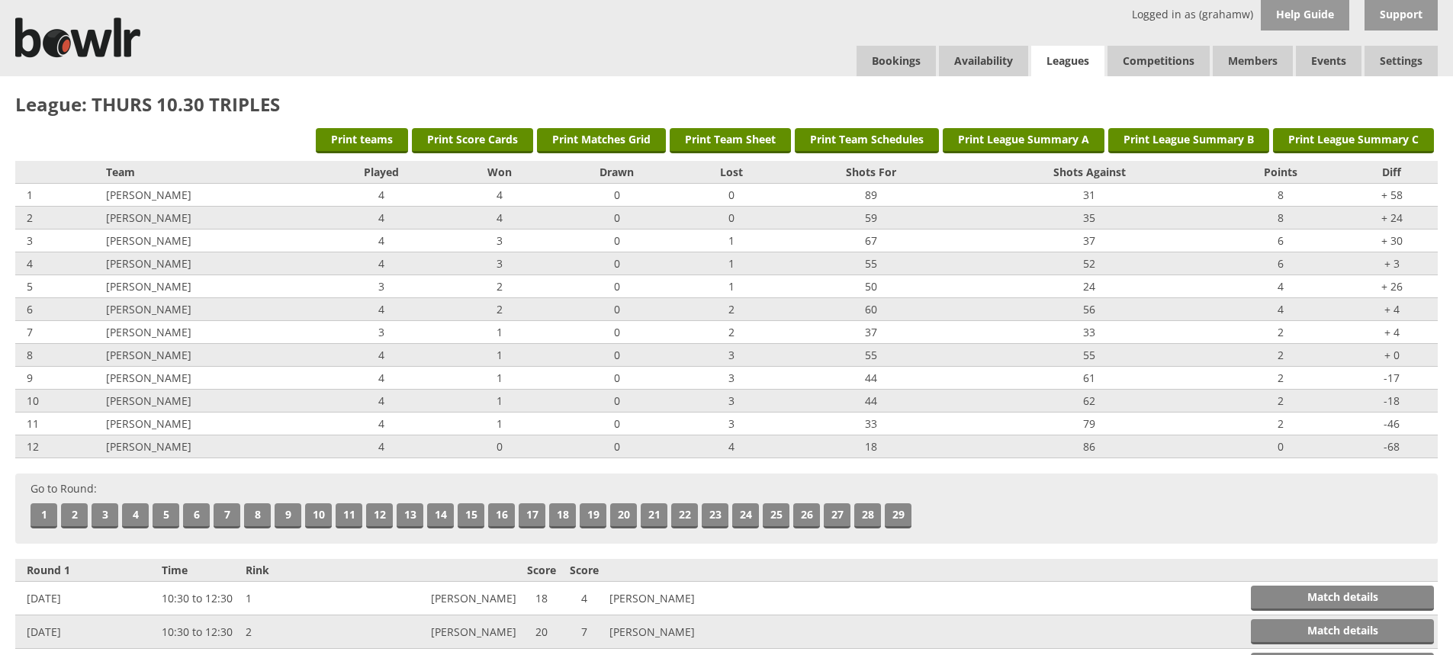
click at [1072, 54] on link "Leagues" at bounding box center [1067, 61] width 73 height 31
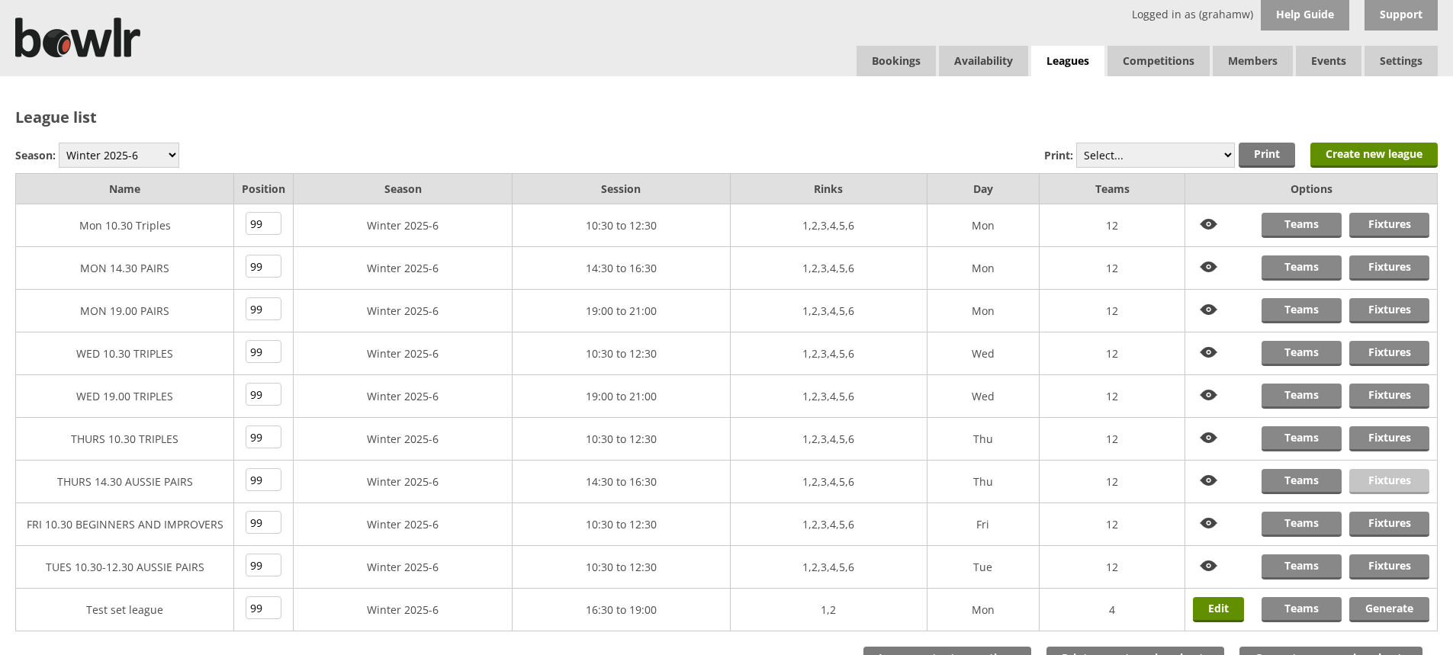
click at [1376, 476] on link "Fixtures" at bounding box center [1390, 481] width 80 height 25
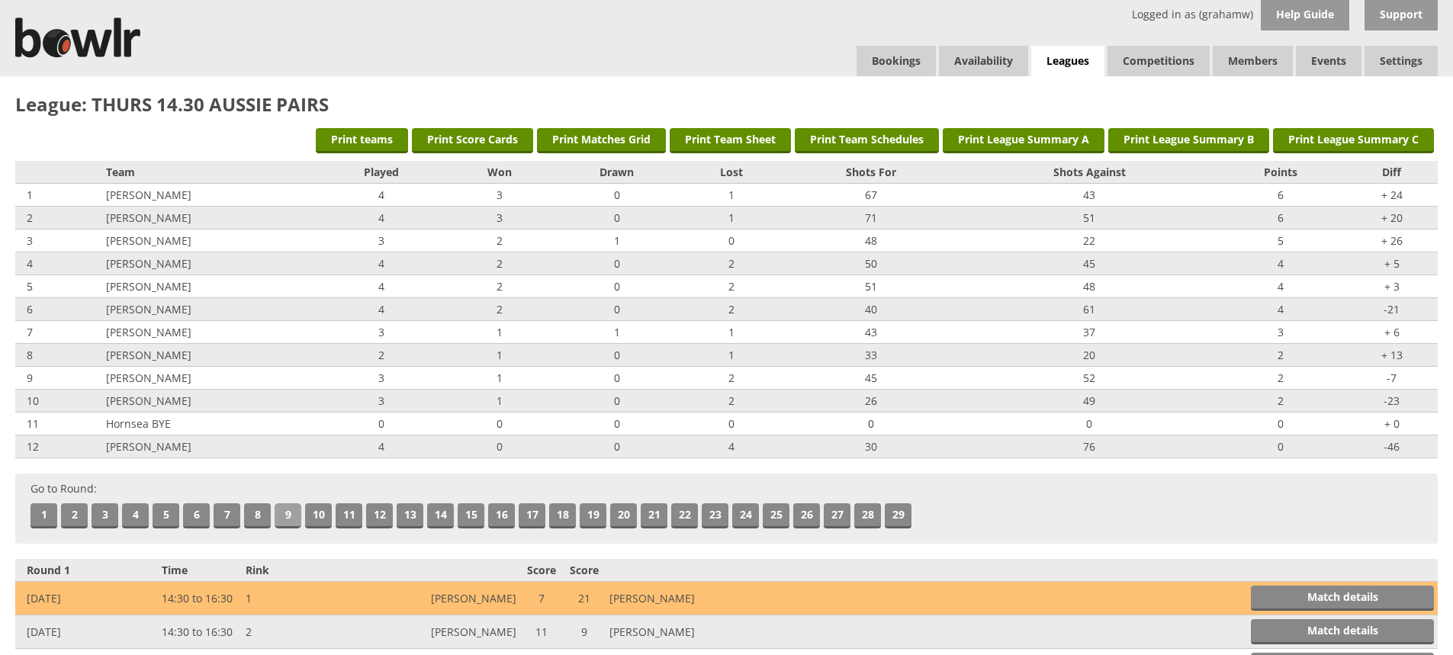
click at [282, 511] on link "9" at bounding box center [288, 516] width 27 height 25
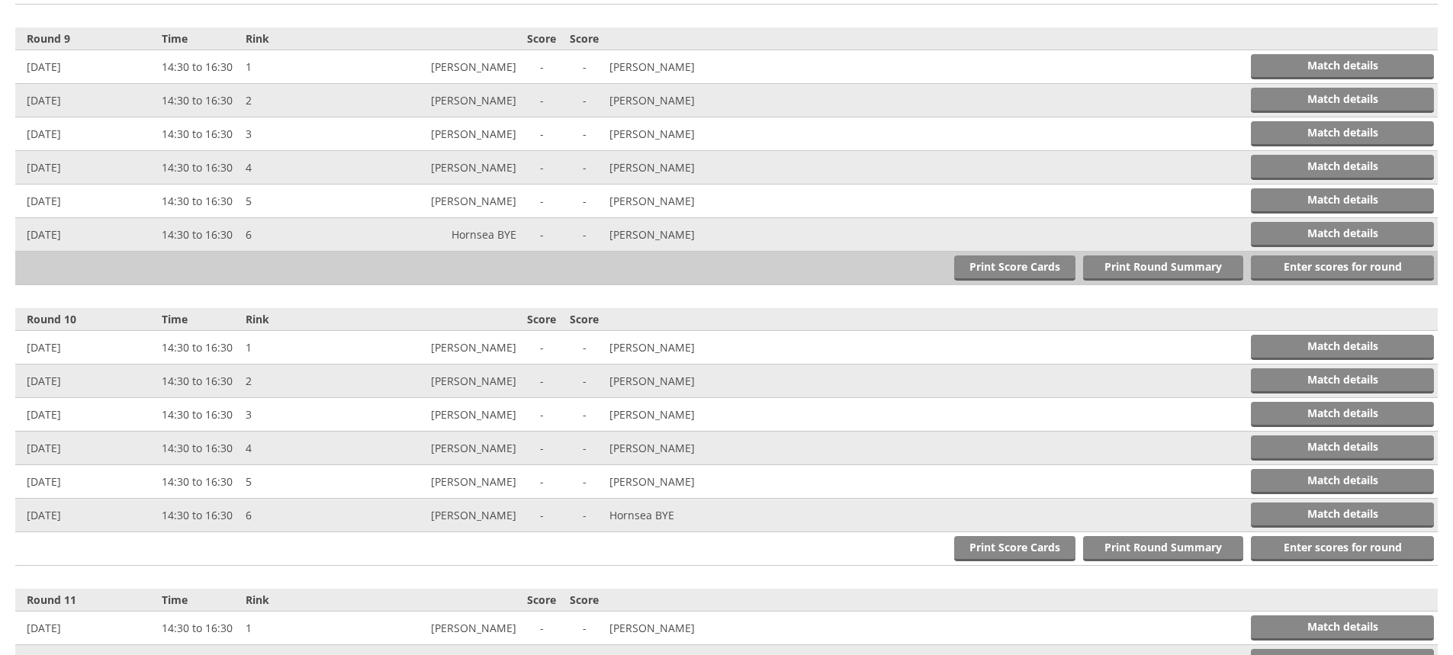
scroll to position [2805, 0]
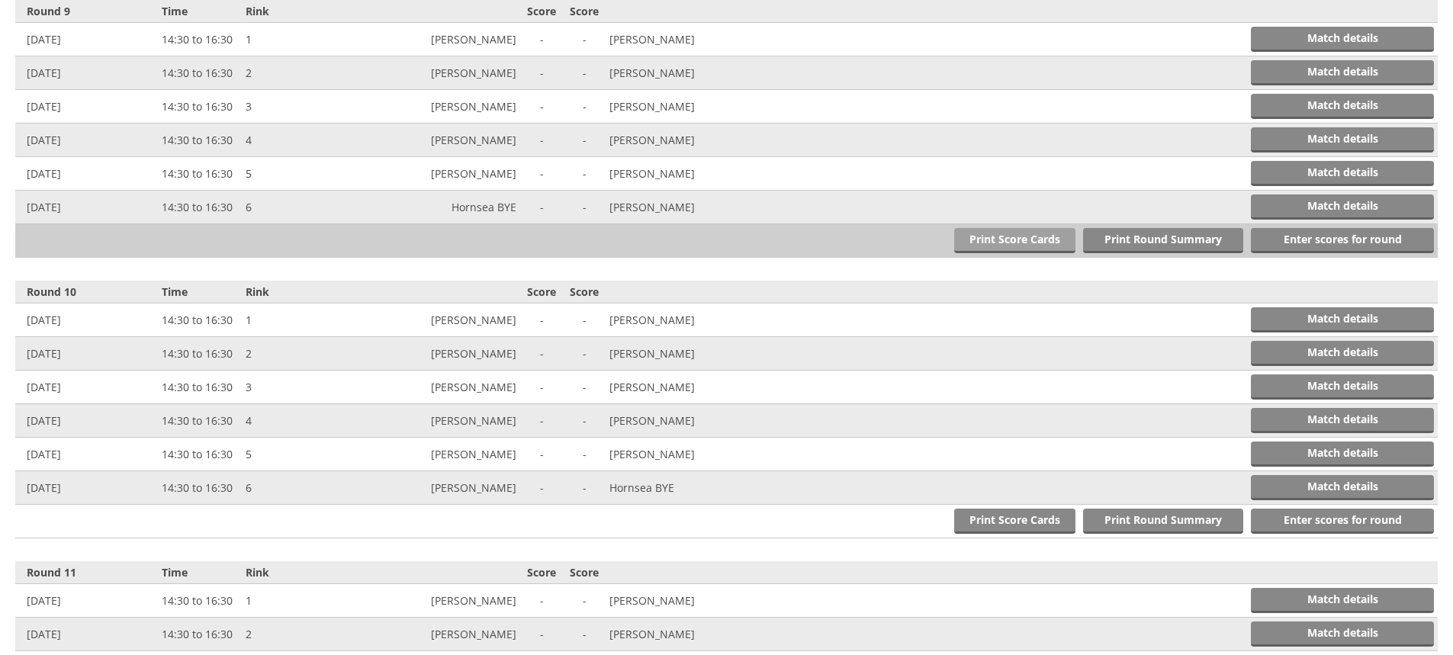
click at [997, 236] on link "Print Score Cards" at bounding box center [1014, 240] width 121 height 25
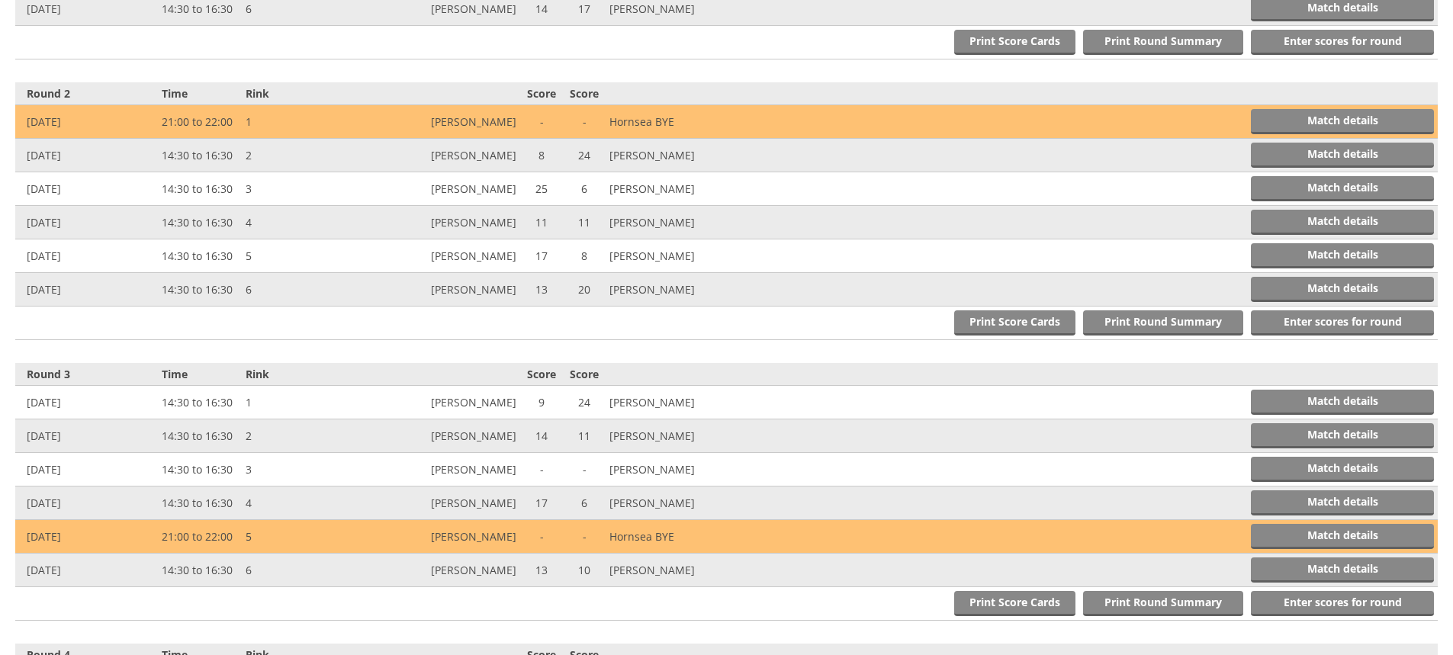
scroll to position [0, 0]
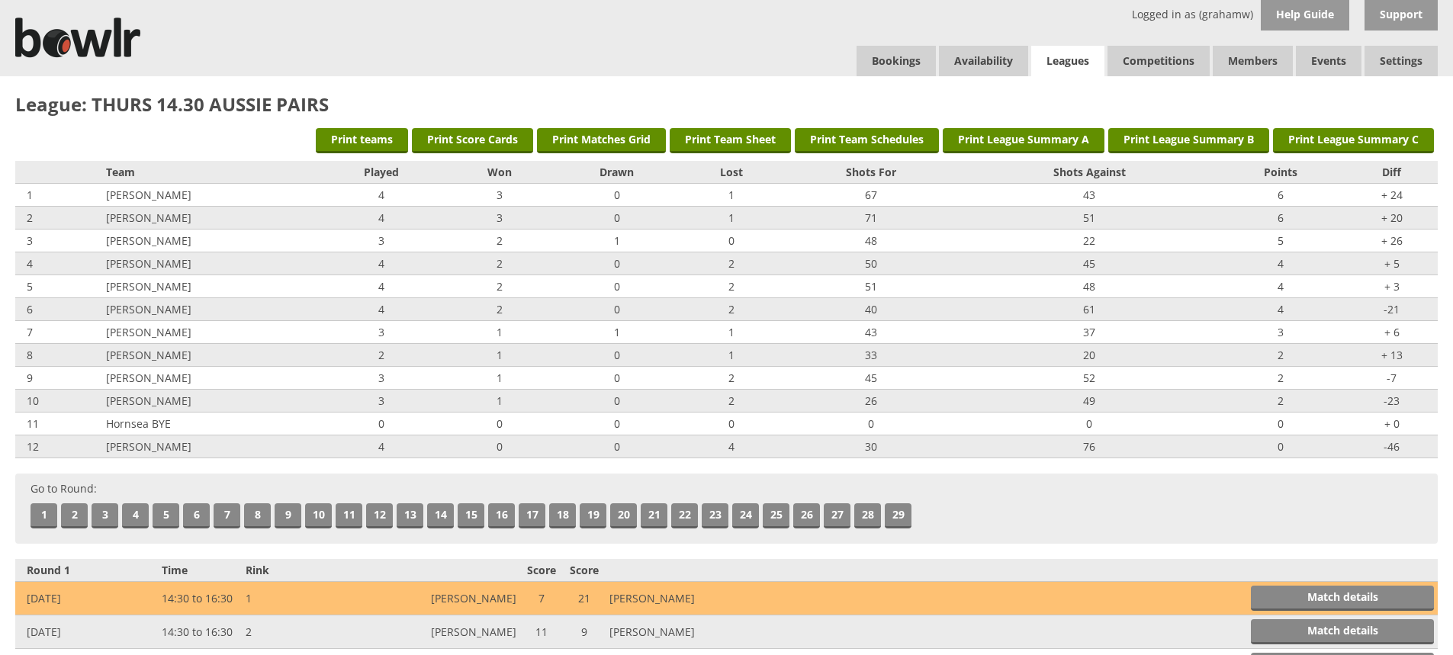
click at [1076, 56] on link "Leagues" at bounding box center [1067, 61] width 73 height 31
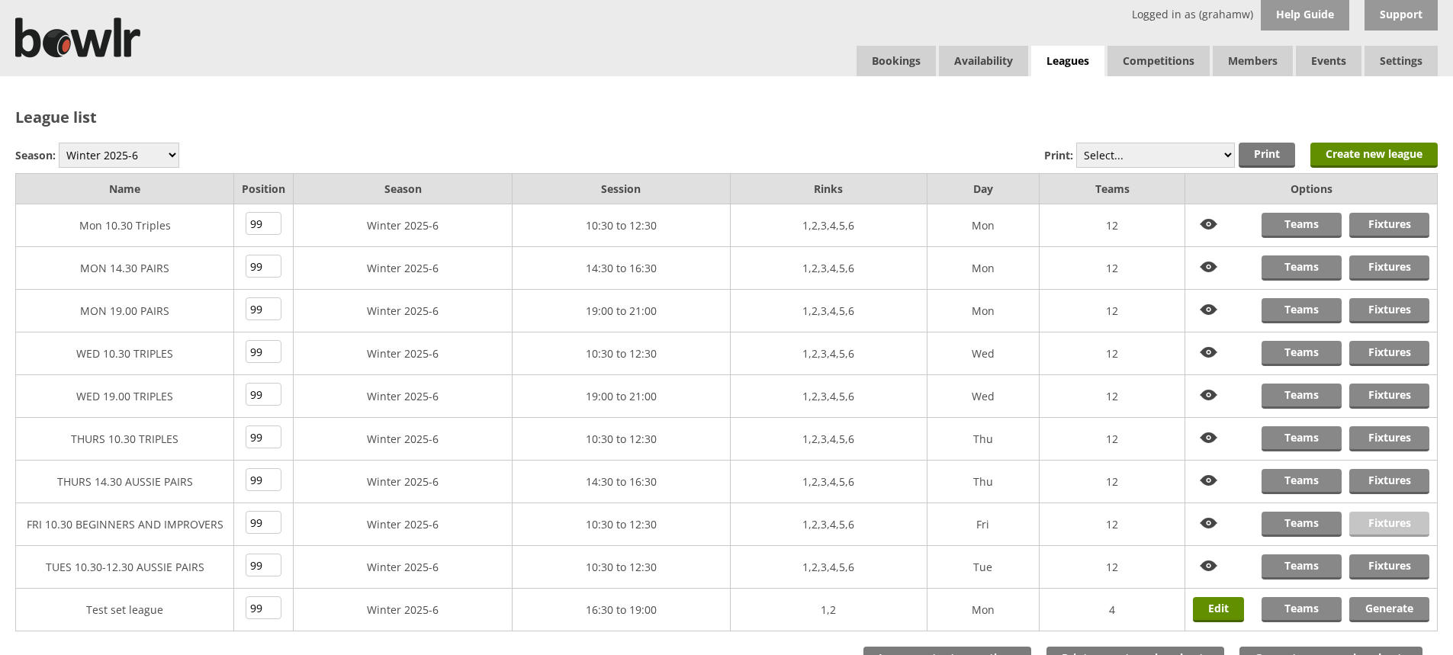
click at [1380, 519] on link "Fixtures" at bounding box center [1390, 524] width 80 height 25
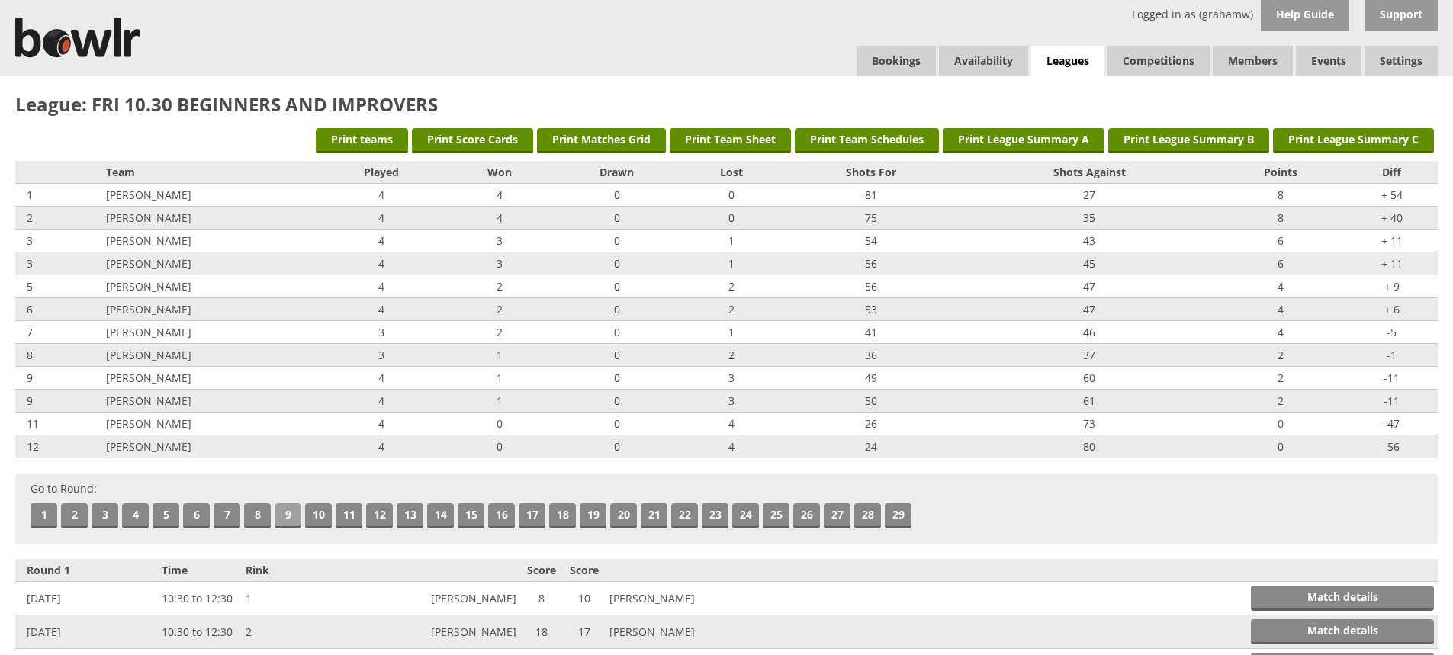
click at [288, 515] on link "9" at bounding box center [288, 516] width 27 height 25
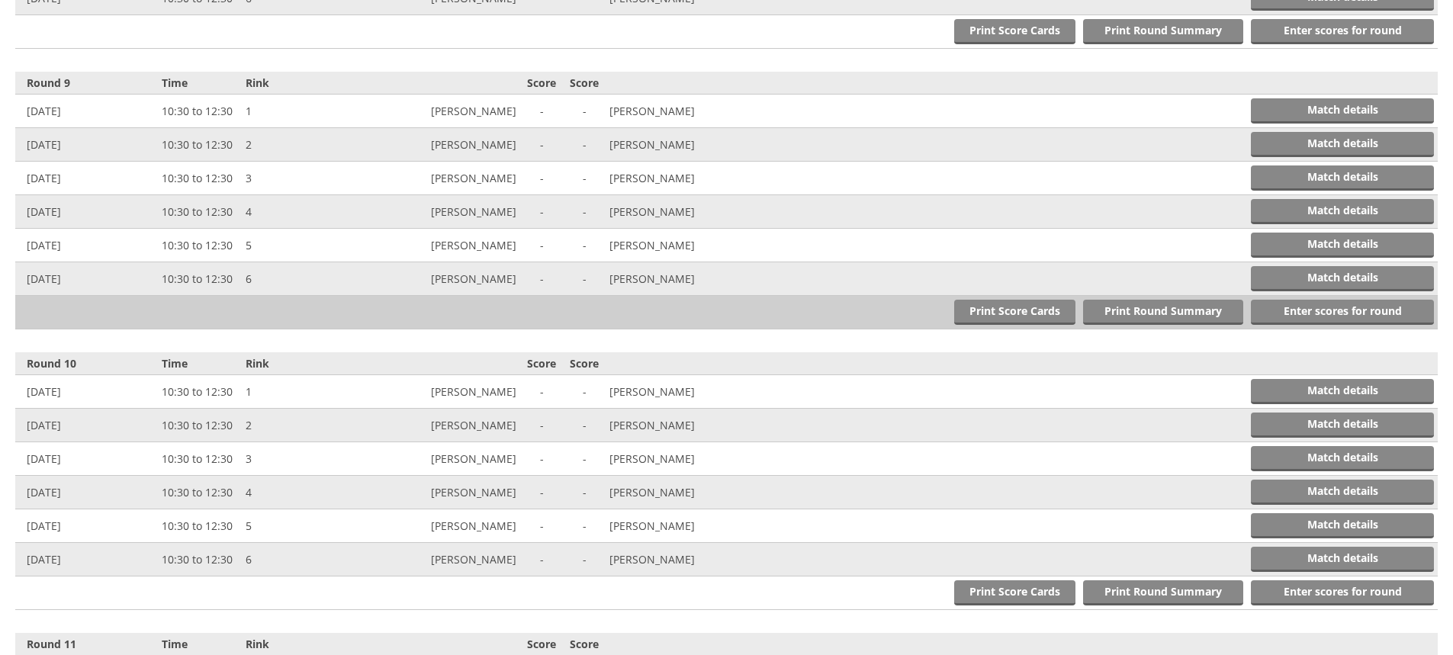
scroll to position [2805, 0]
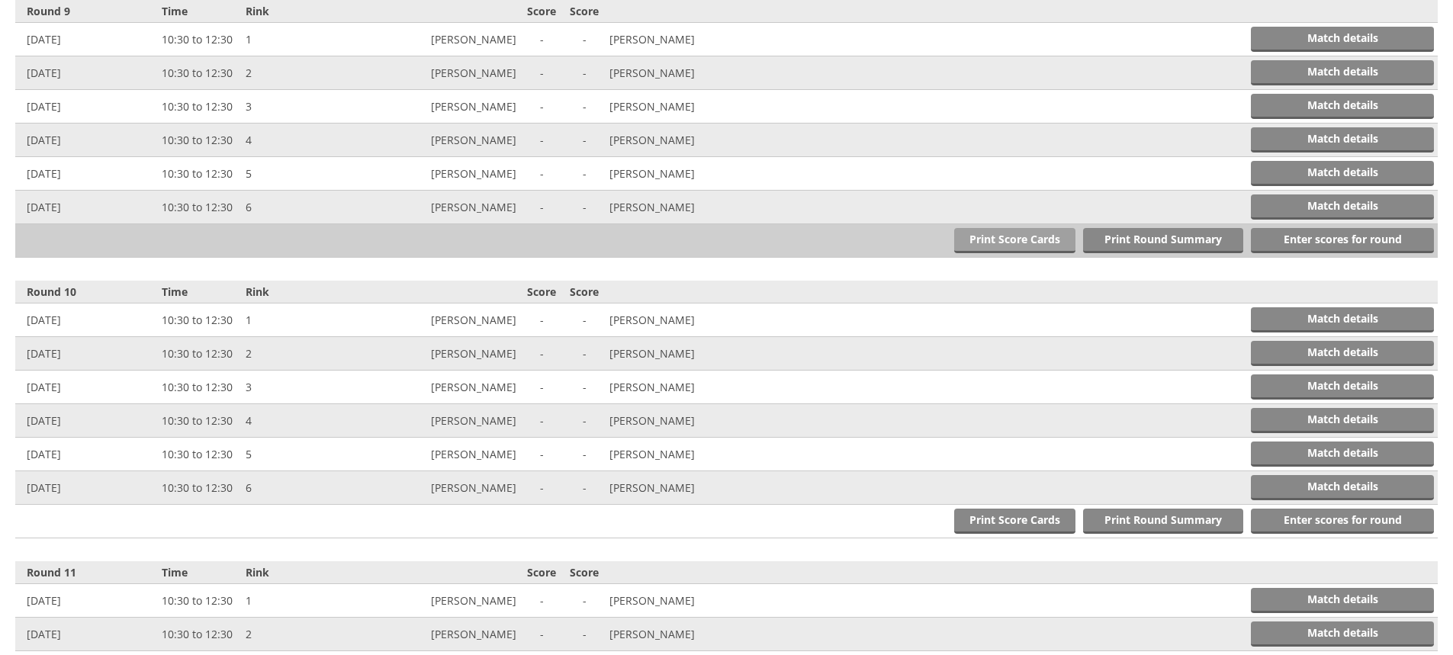
click at [1034, 236] on link "Print Score Cards" at bounding box center [1014, 240] width 121 height 25
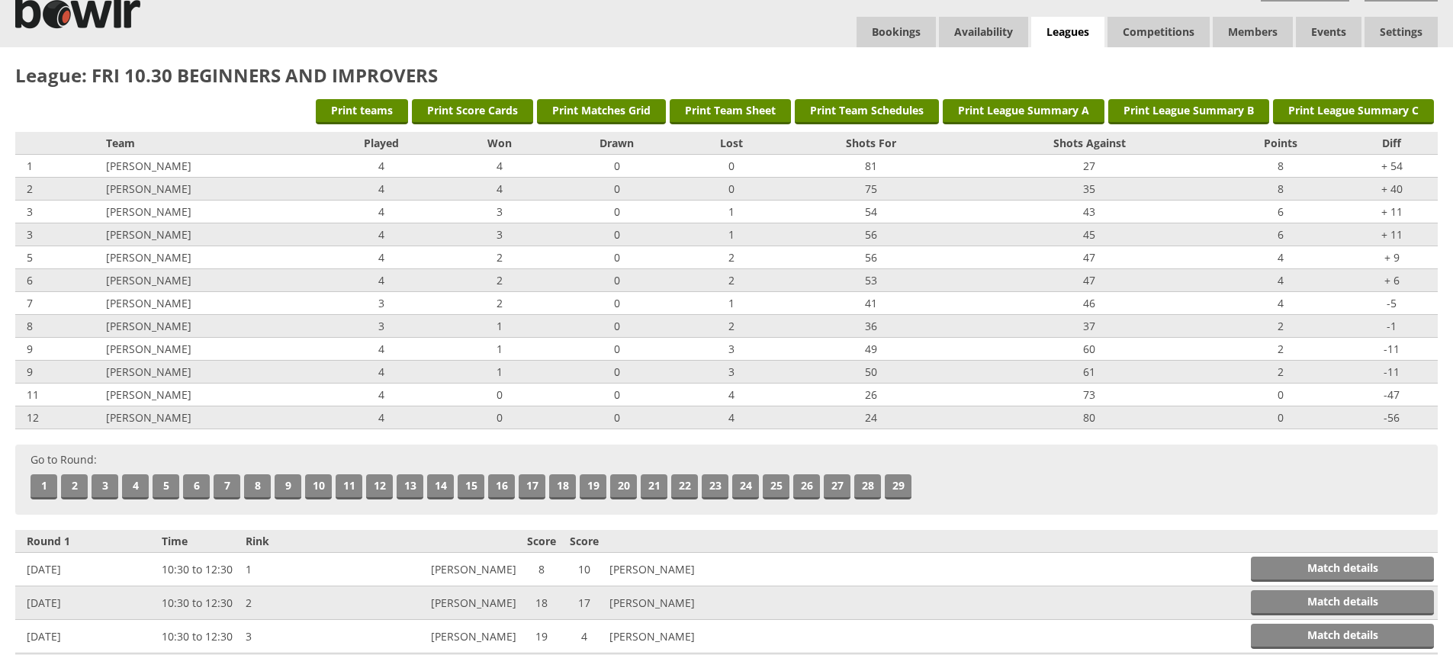
scroll to position [0, 0]
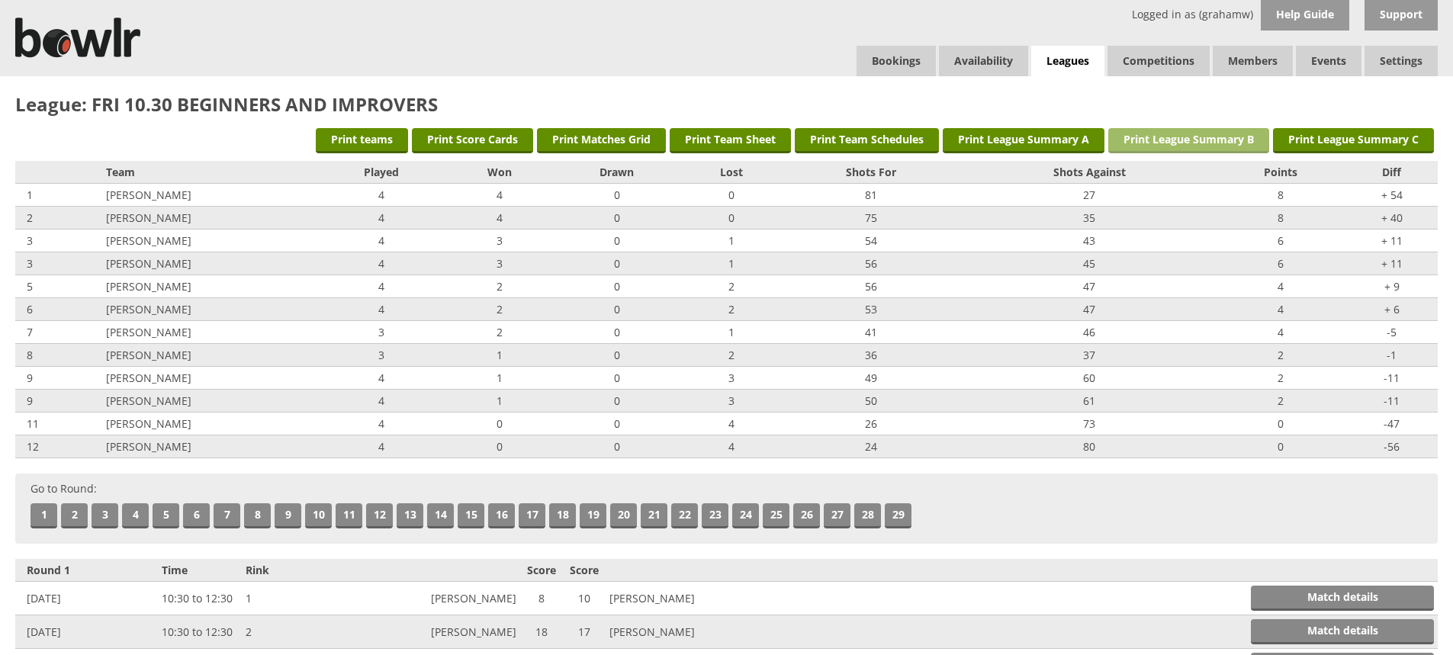
drag, startPoint x: 1258, startPoint y: 80, endPoint x: 1154, endPoint y: 134, distance: 116.7
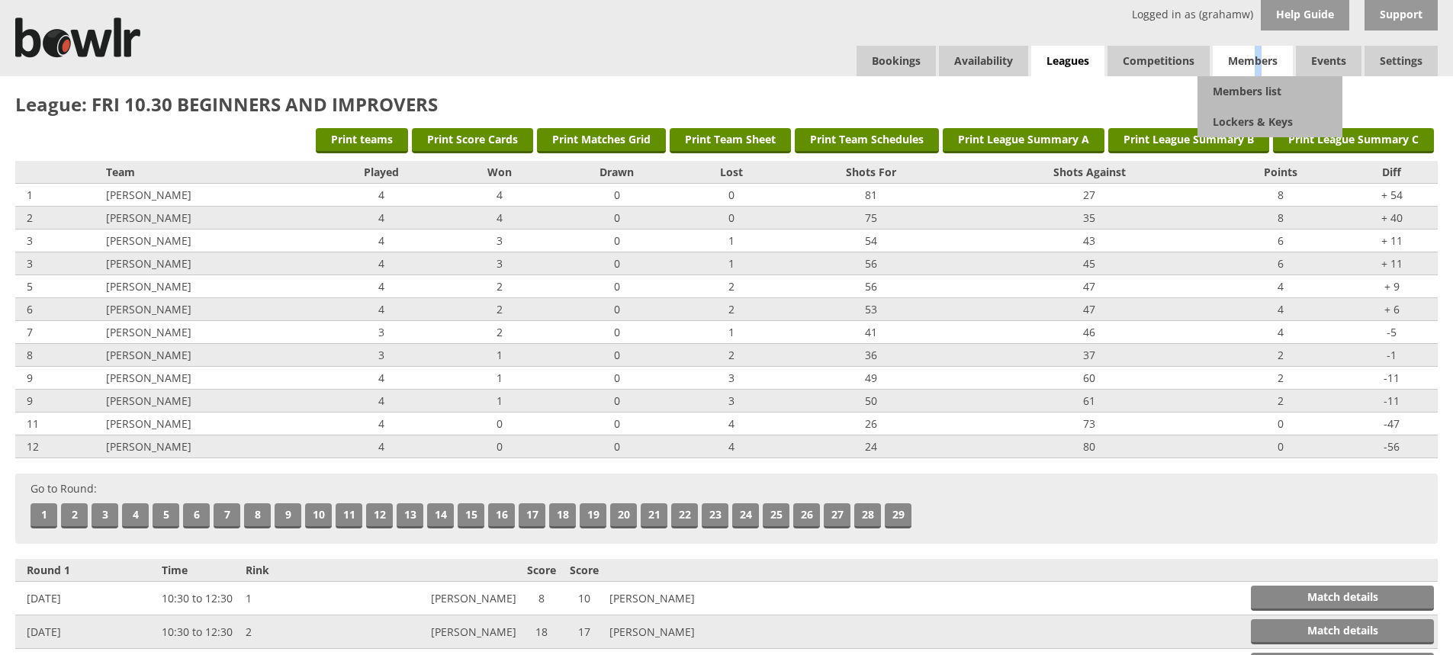
drag, startPoint x: 1142, startPoint y: 135, endPoint x: 1258, endPoint y: 60, distance: 138.4
click at [1258, 60] on span "Members" at bounding box center [1253, 61] width 80 height 31
click at [1246, 91] on link "Members list" at bounding box center [1270, 91] width 145 height 31
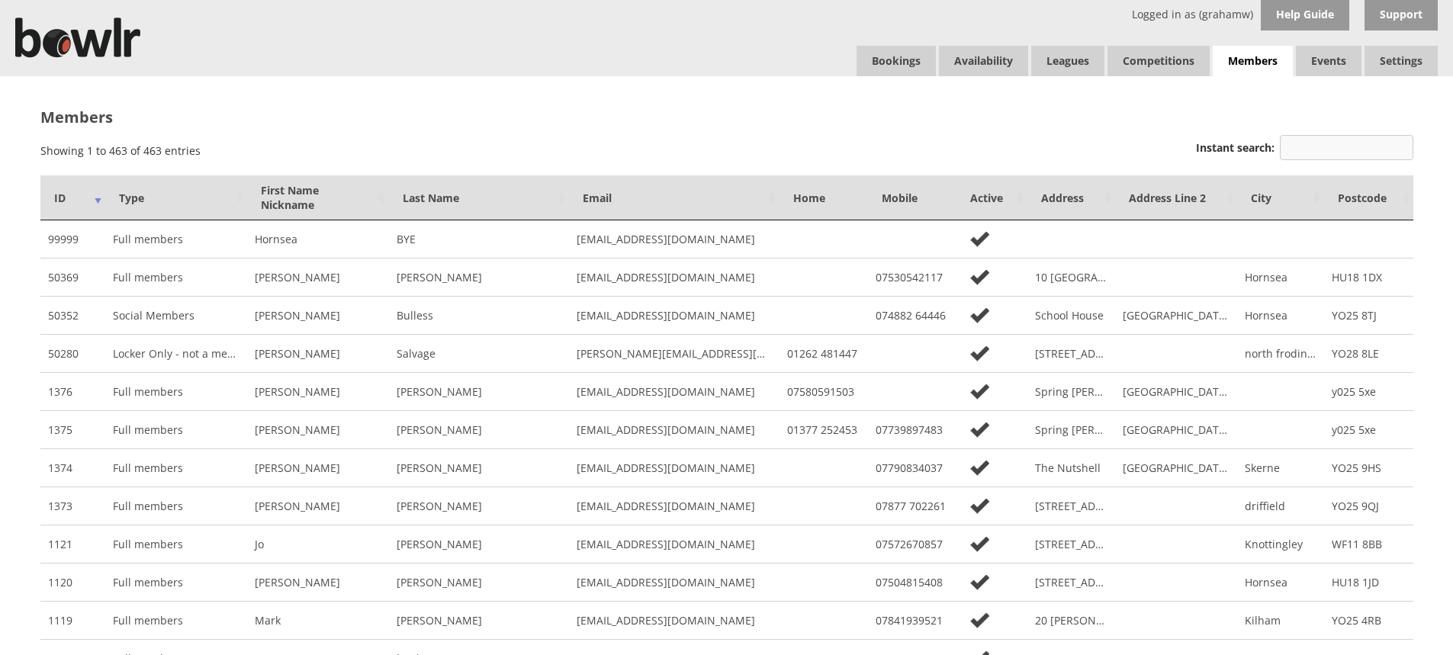
click at [1310, 140] on input "Instant search:" at bounding box center [1347, 147] width 134 height 25
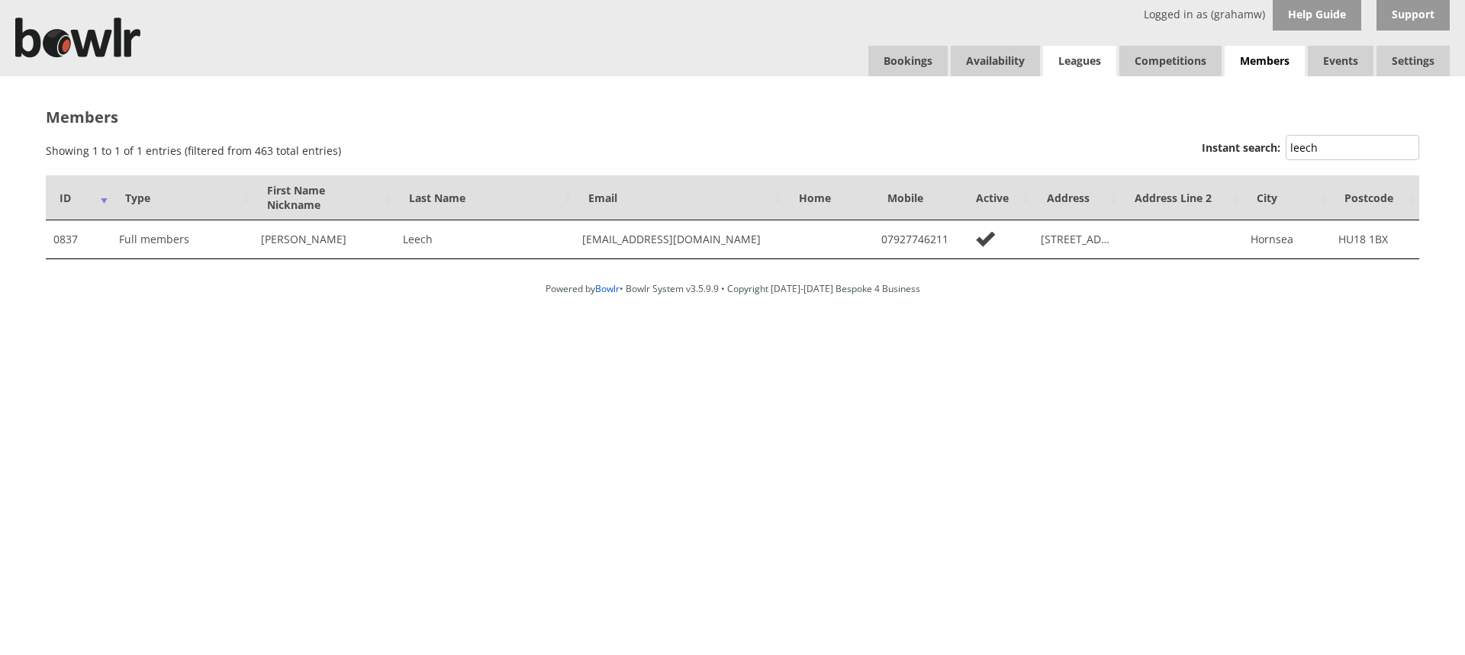
type input "leech"
click at [1069, 56] on link "Leagues" at bounding box center [1079, 61] width 73 height 31
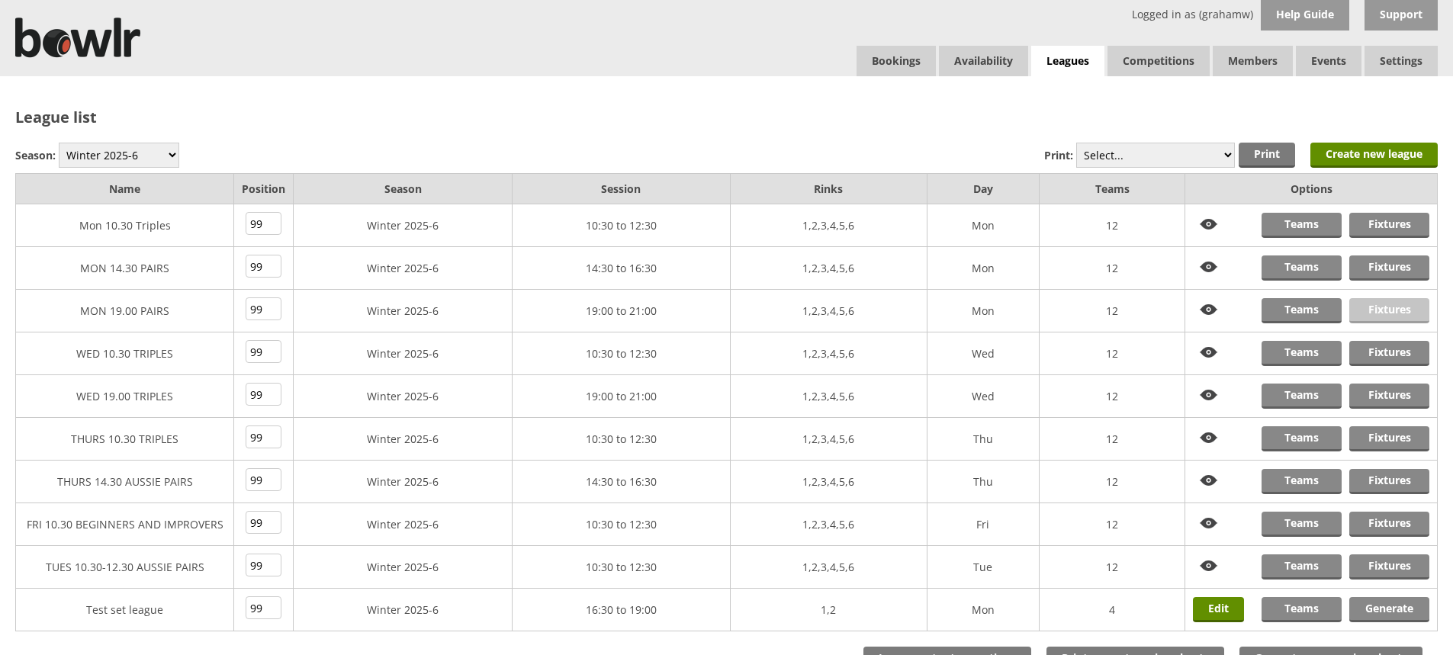
click at [1391, 306] on link "Fixtures" at bounding box center [1390, 310] width 80 height 25
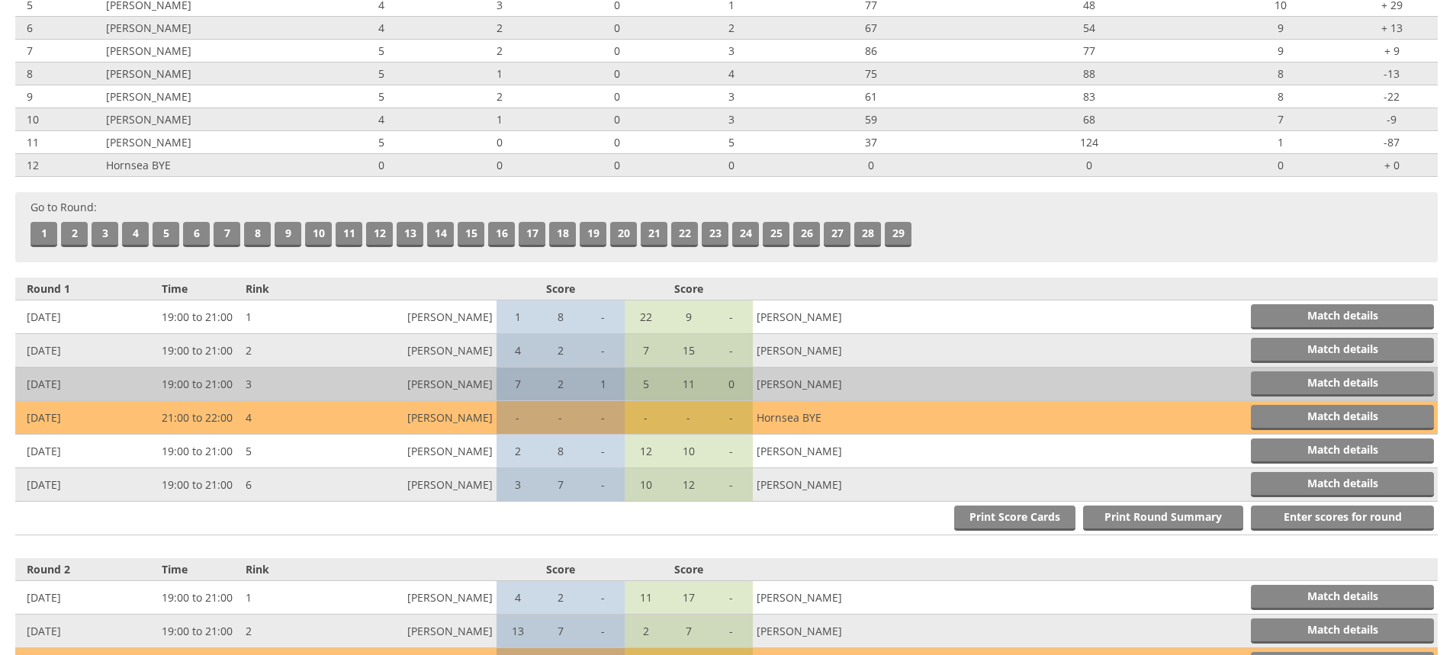
scroll to position [305, 0]
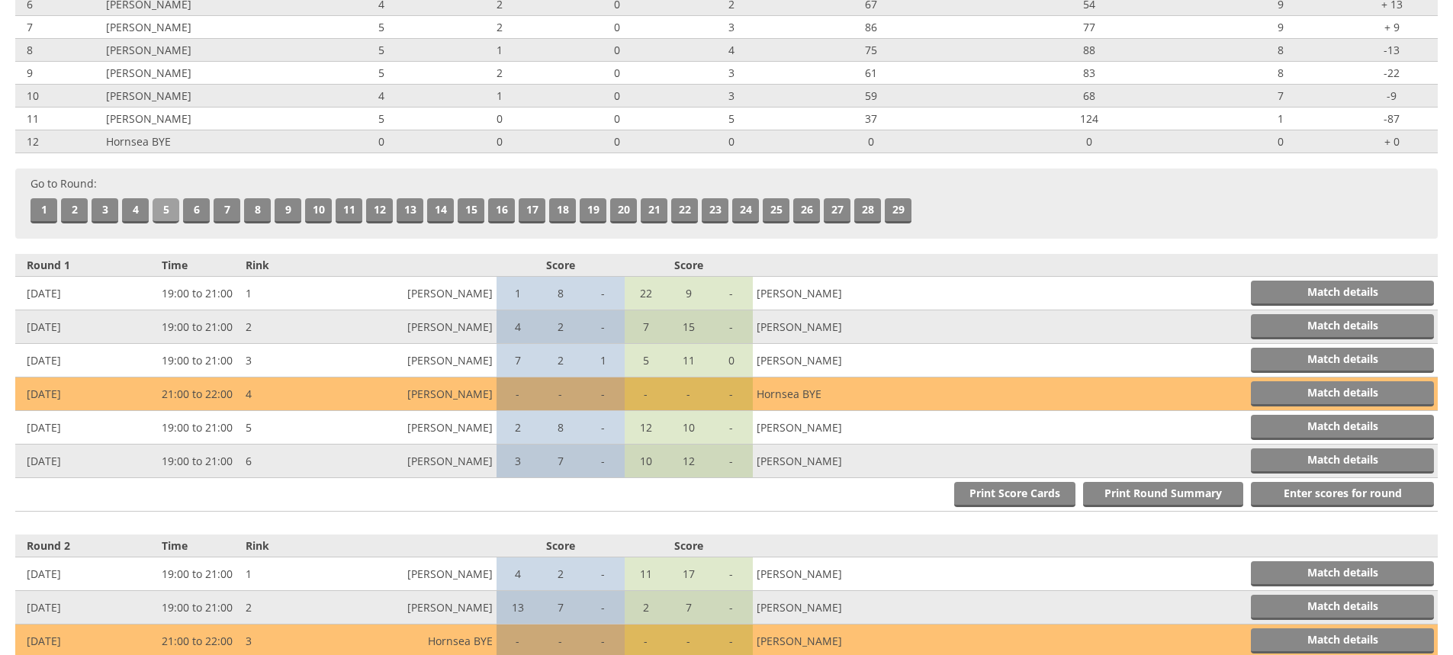
click at [171, 207] on link "5" at bounding box center [166, 210] width 27 height 25
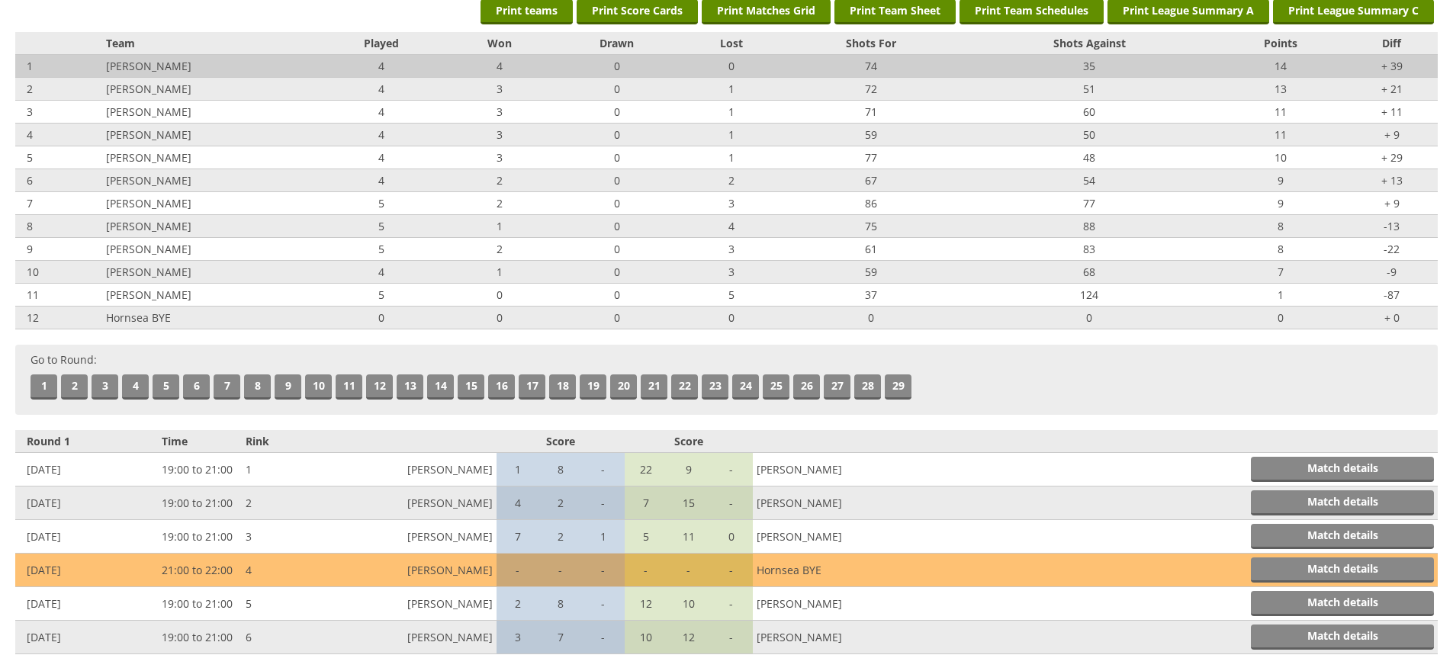
scroll to position [0, 0]
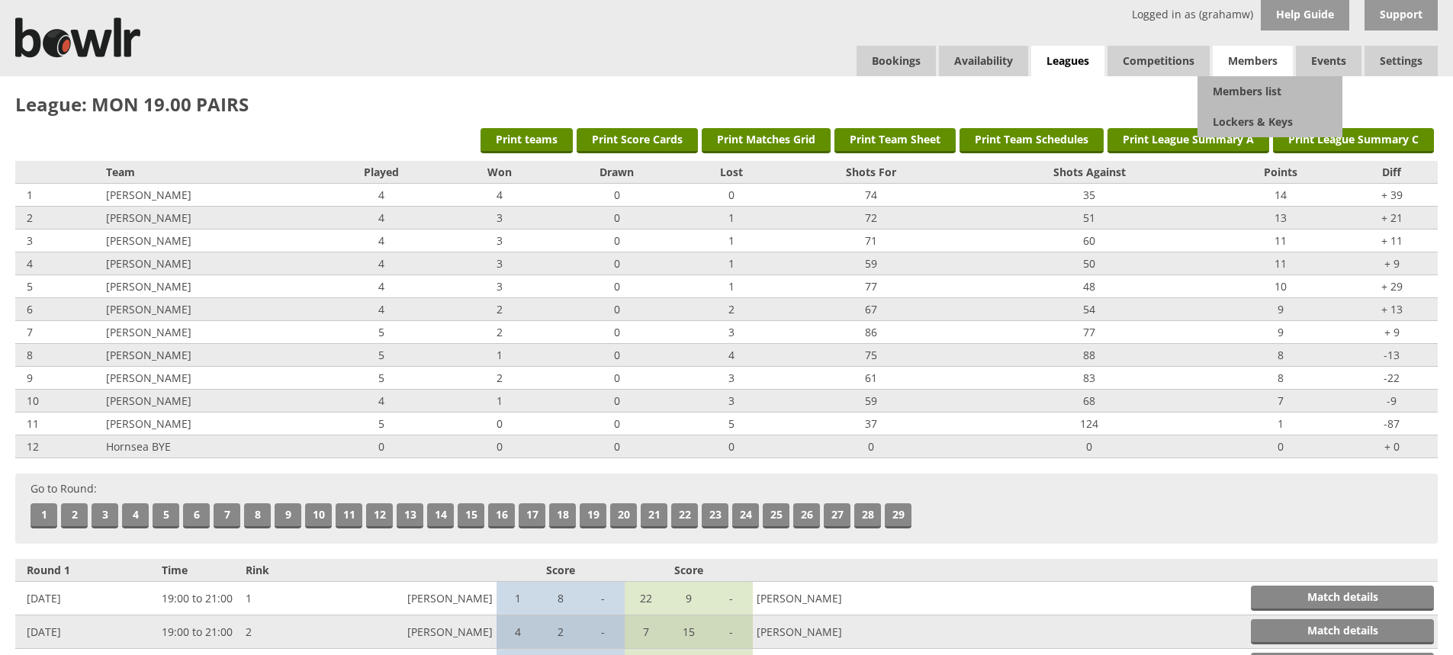
click at [1250, 64] on span "Members" at bounding box center [1253, 61] width 80 height 31
click at [1249, 88] on link "Members list" at bounding box center [1270, 91] width 145 height 31
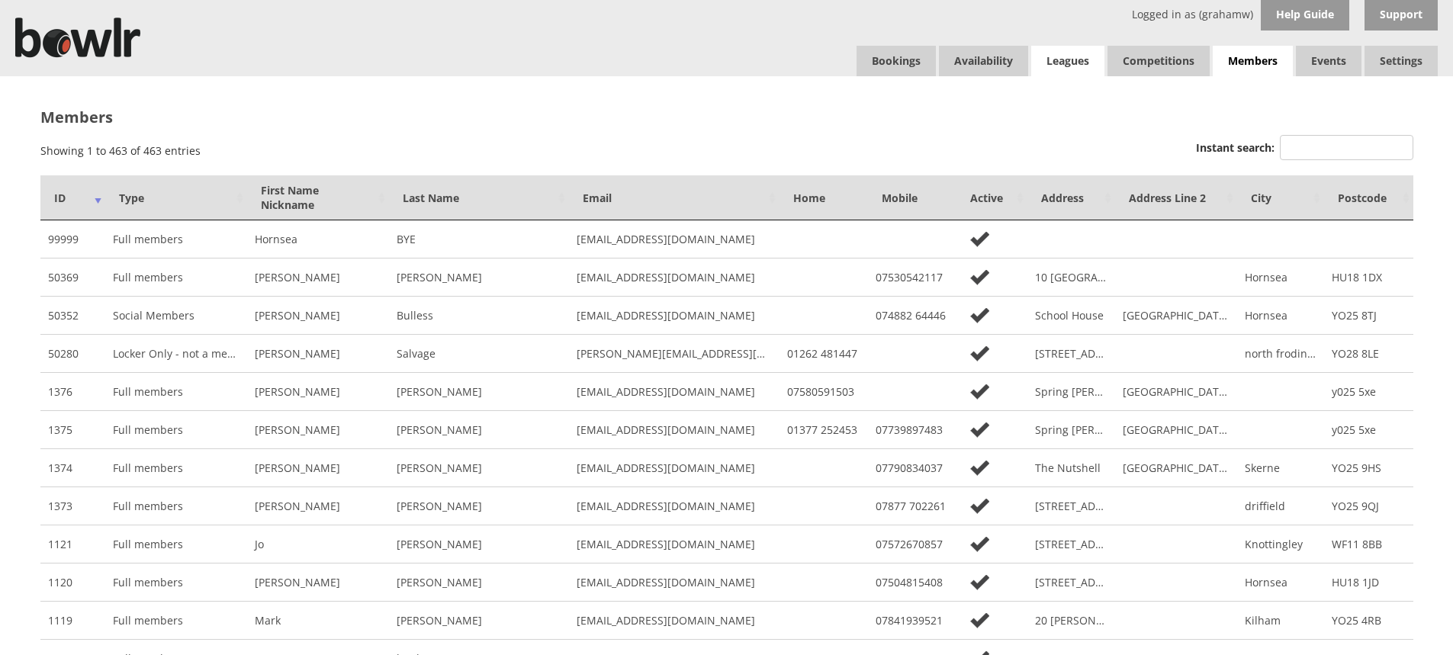
click at [1054, 59] on link "Leagues" at bounding box center [1067, 61] width 73 height 31
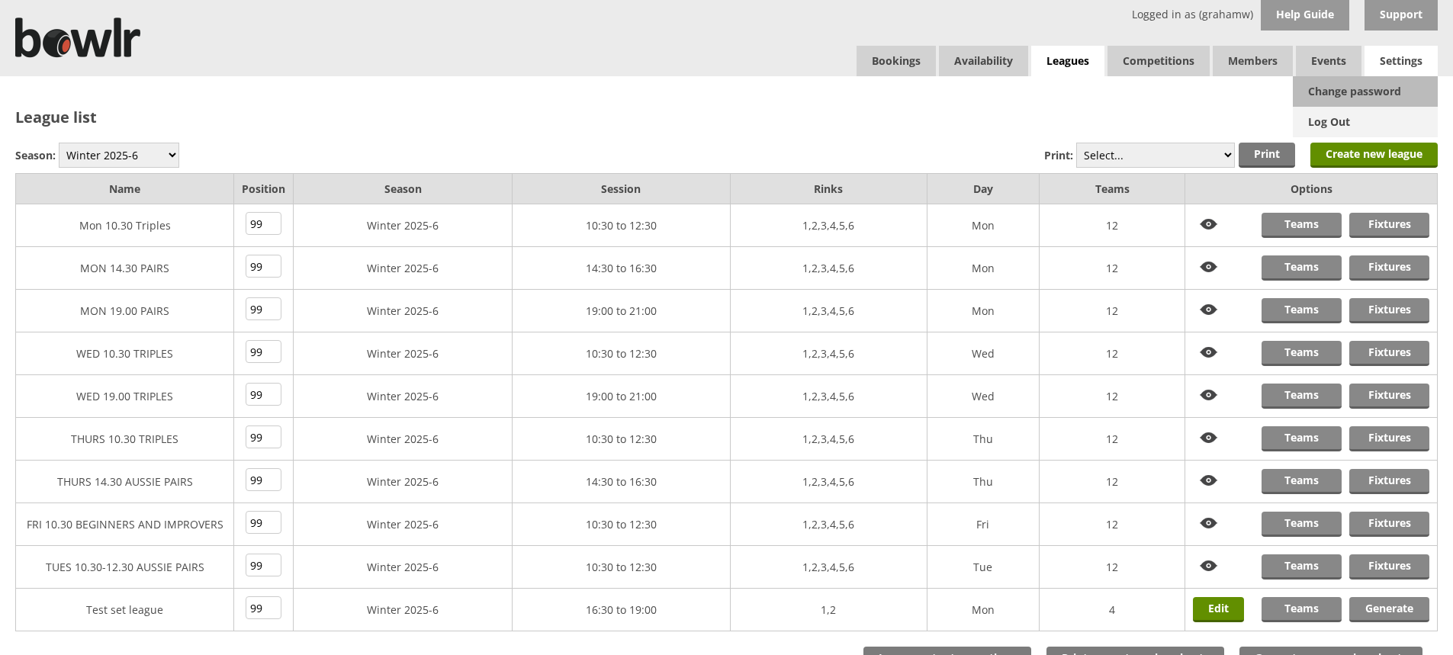
click at [1340, 116] on link "Log Out" at bounding box center [1365, 122] width 145 height 31
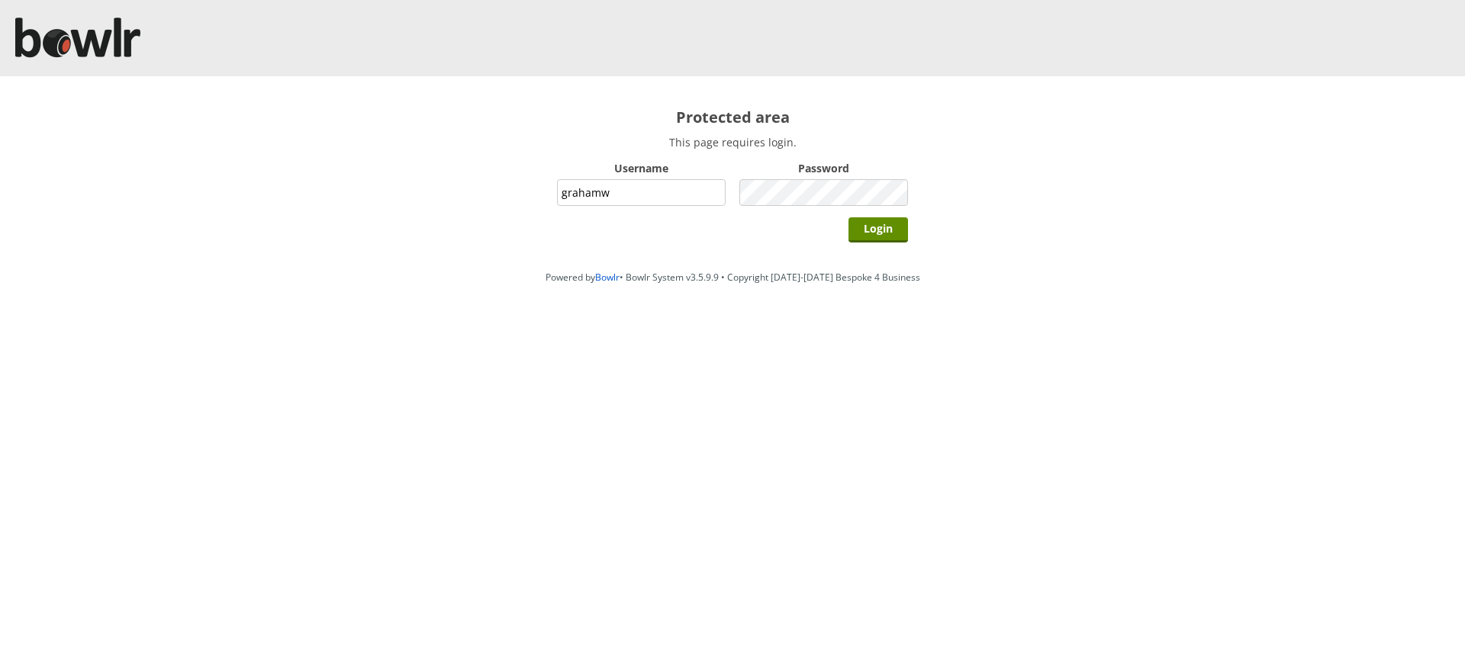
click at [656, 190] on input "grahamw" at bounding box center [641, 192] width 169 height 27
type input "hornseaindoorbowlsclub"
click at [872, 231] on input "Login" at bounding box center [878, 229] width 60 height 25
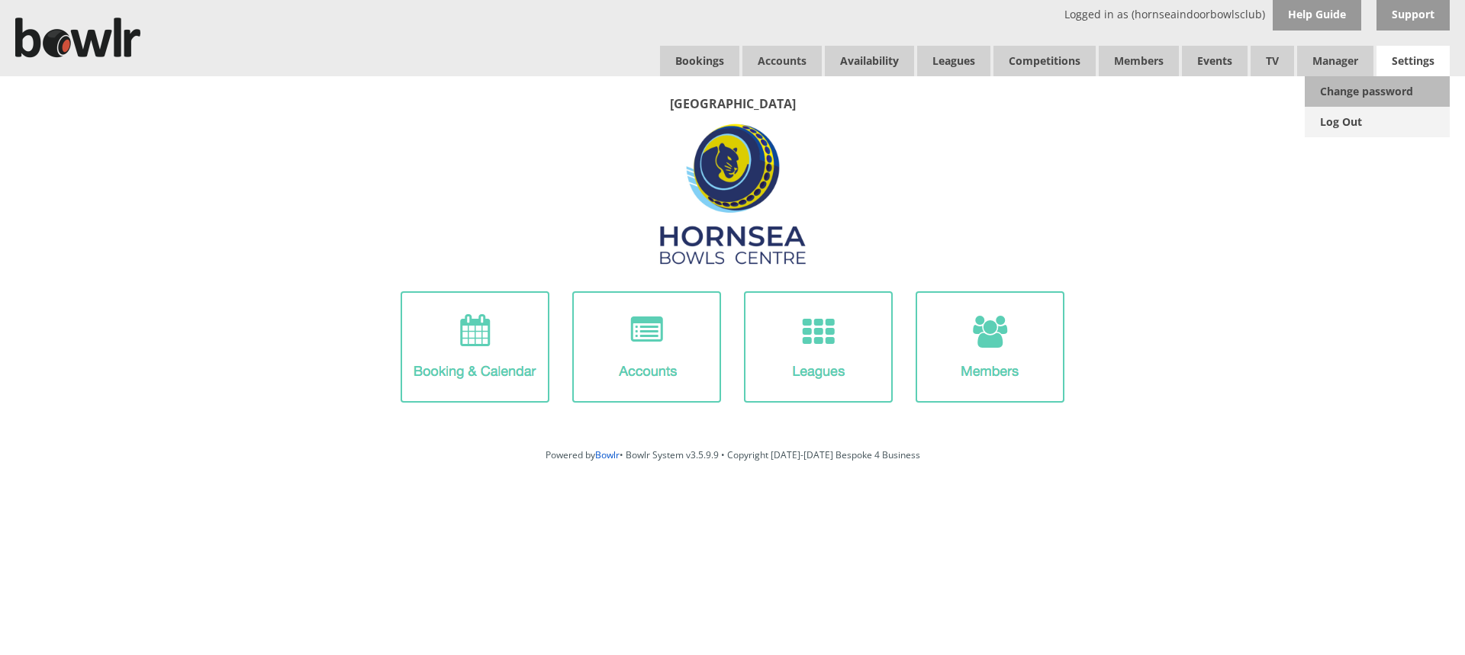
click at [1356, 121] on link "Log Out" at bounding box center [1377, 122] width 145 height 31
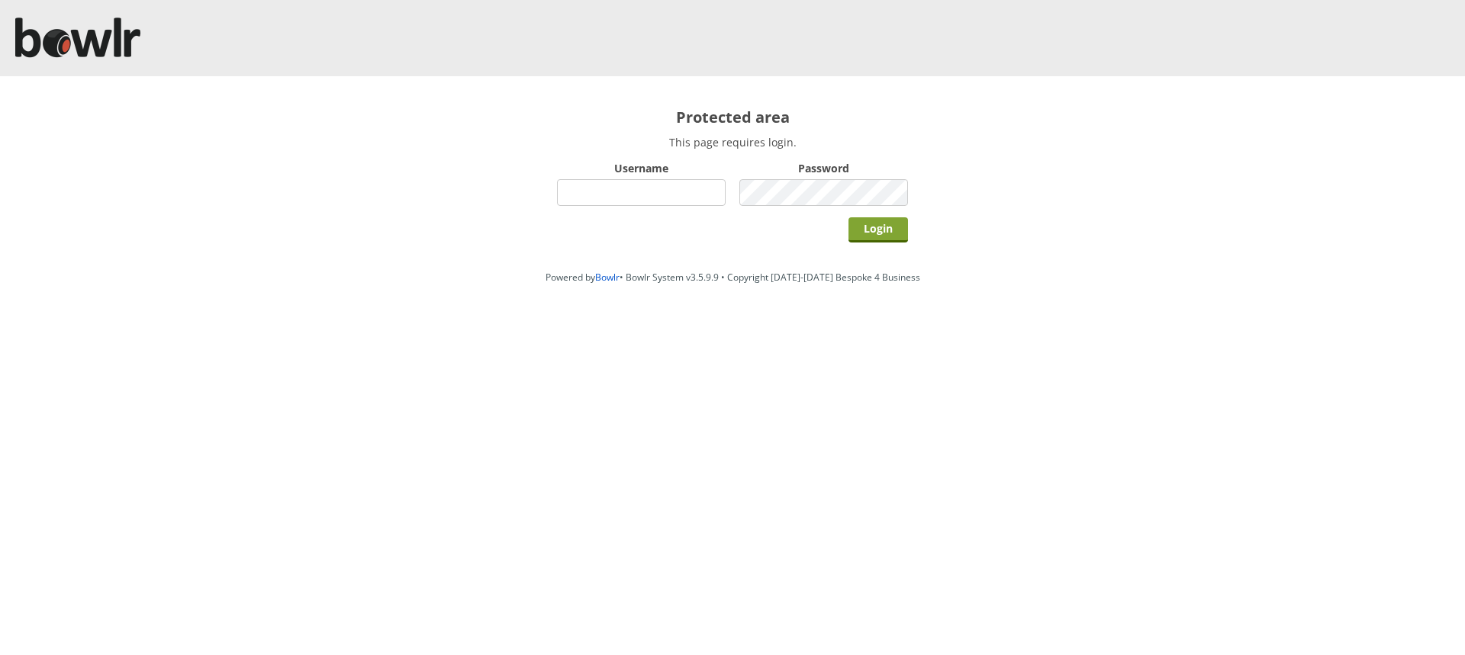
type input "hornseaindoorbowlsclub"
click at [877, 232] on input "Login" at bounding box center [878, 229] width 60 height 25
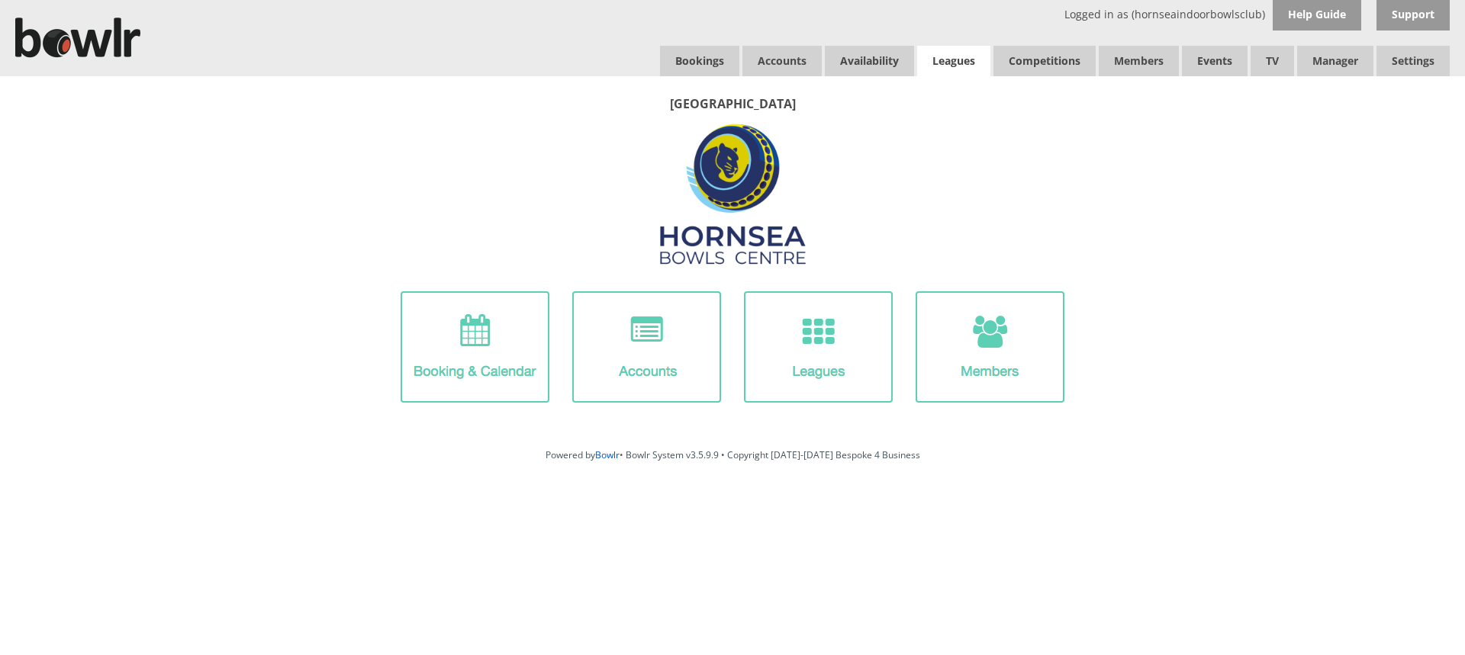
click at [969, 63] on link "Leagues" at bounding box center [953, 61] width 73 height 31
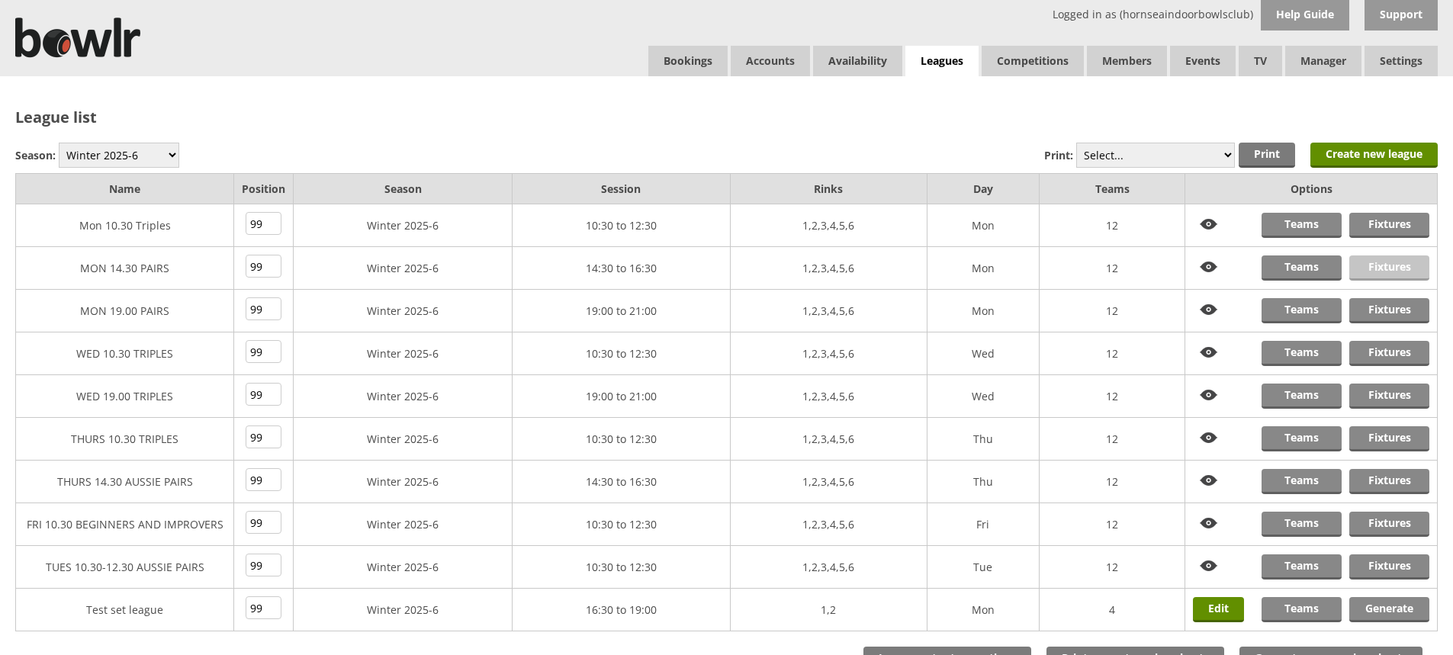
click at [1390, 269] on link "Fixtures" at bounding box center [1390, 268] width 80 height 25
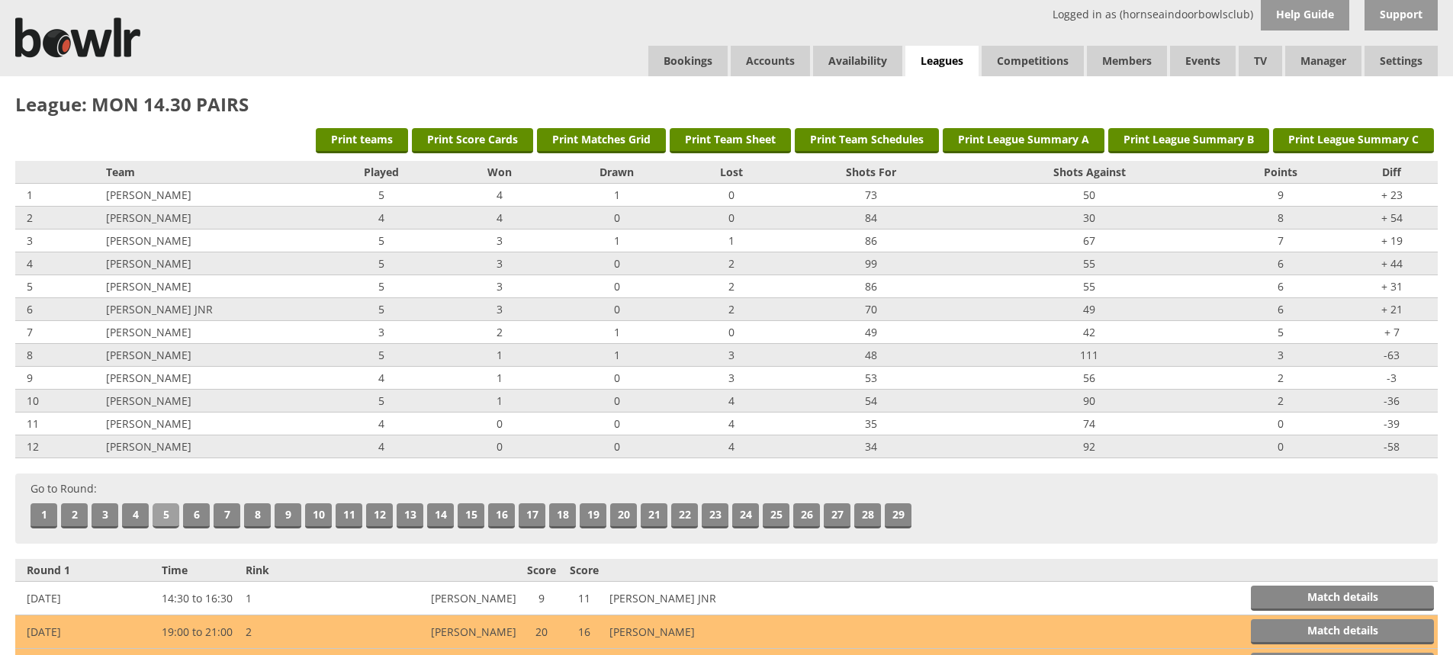
click at [157, 512] on link "5" at bounding box center [166, 516] width 27 height 25
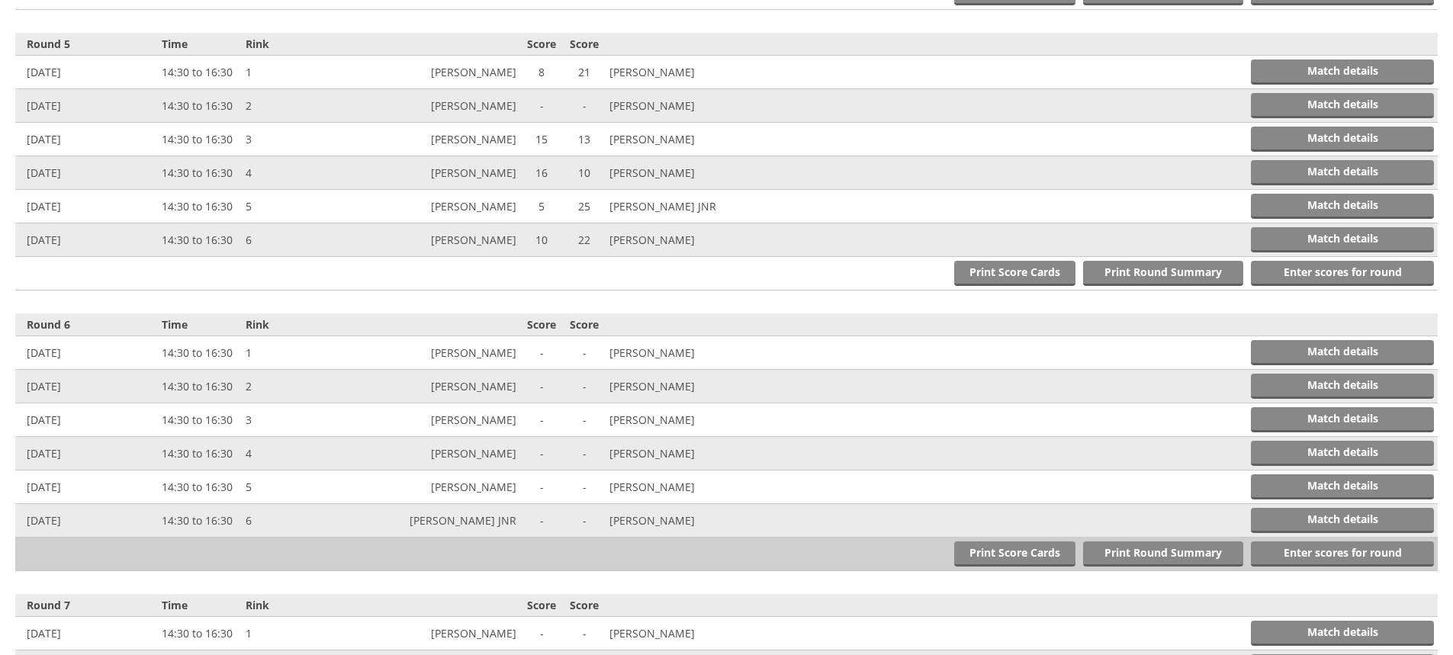
scroll to position [1682, 0]
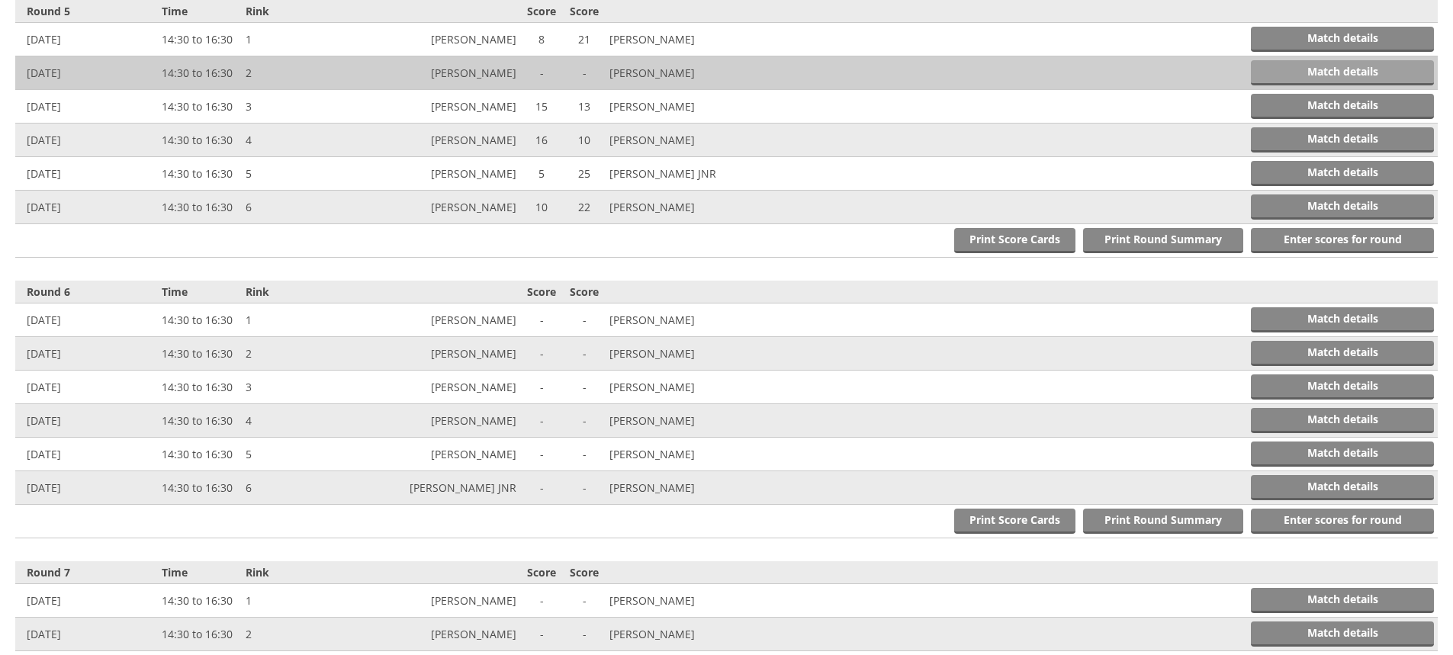
click at [1365, 71] on link "Match details" at bounding box center [1342, 72] width 183 height 25
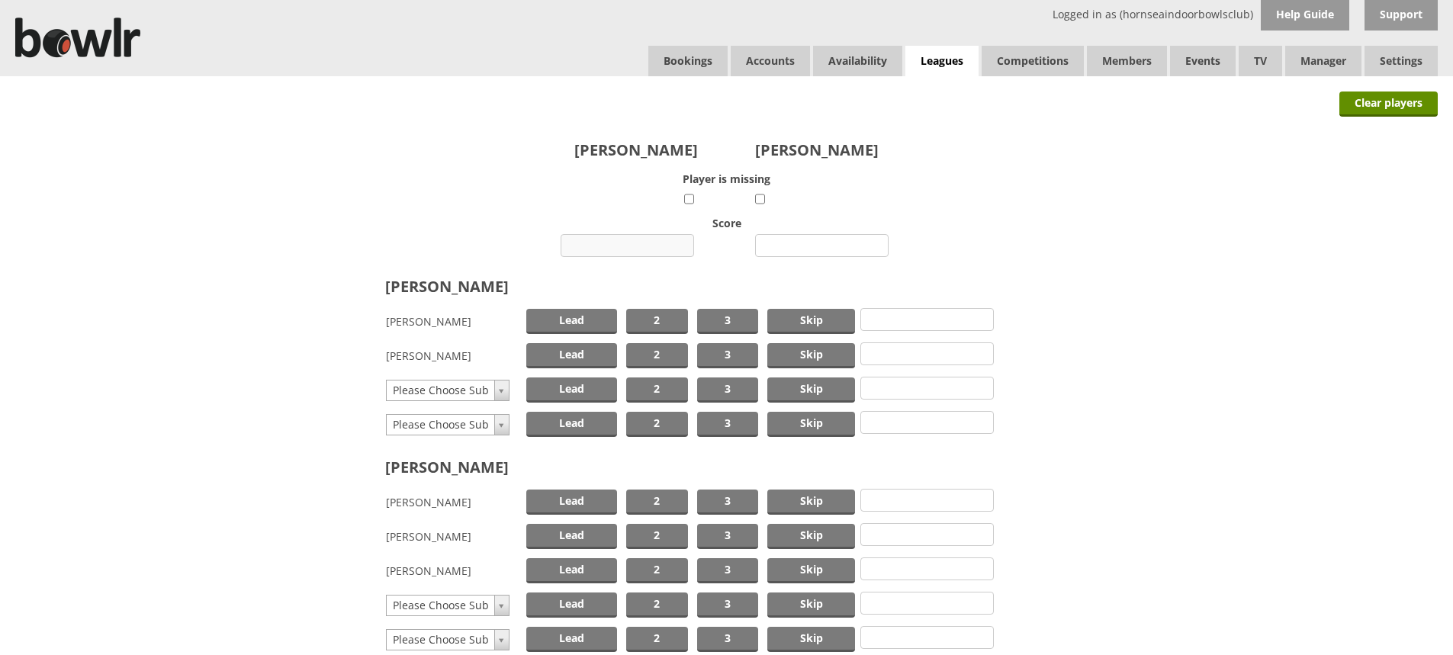
click at [640, 241] on input "number" at bounding box center [628, 245] width 134 height 23
type input "7"
click at [854, 241] on input "number" at bounding box center [822, 245] width 134 height 23
type input "16"
click at [821, 314] on span "Skip" at bounding box center [811, 321] width 88 height 25
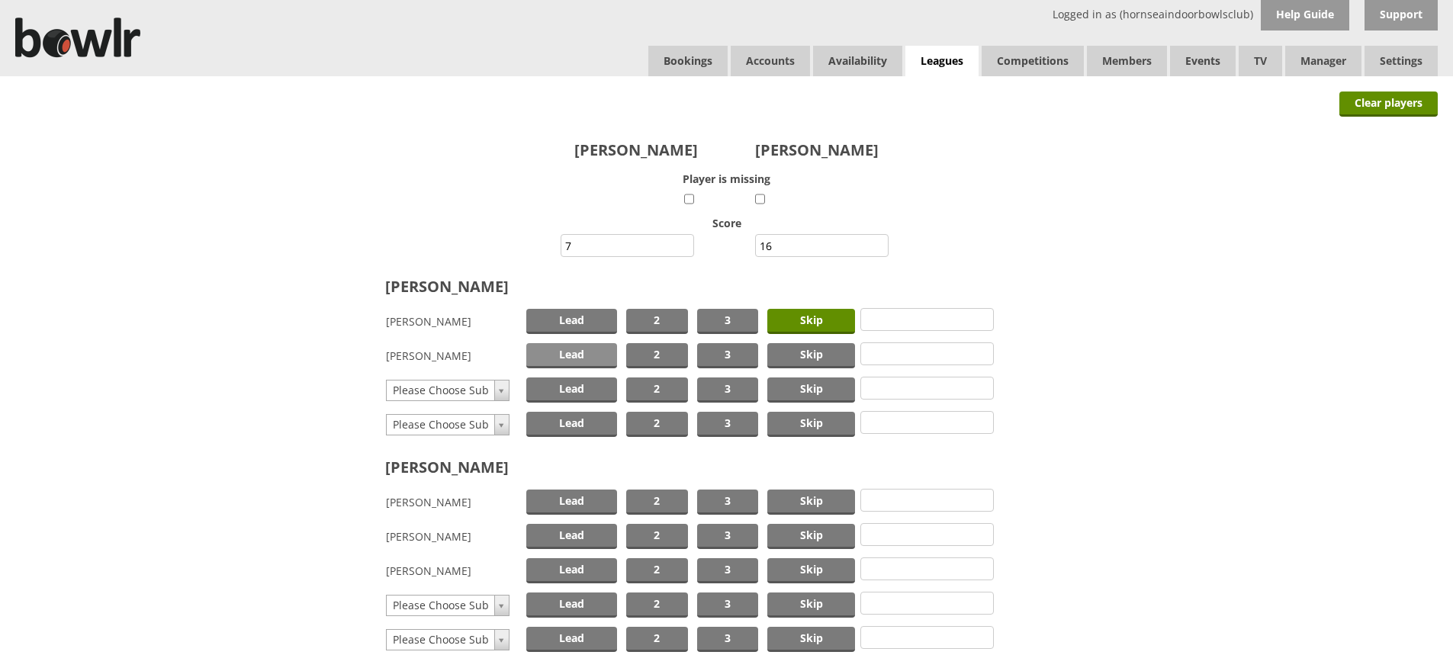
click at [571, 349] on span "Lead" at bounding box center [571, 355] width 91 height 25
click at [793, 500] on span "Skip" at bounding box center [811, 502] width 88 height 25
click at [574, 569] on span "Lead" at bounding box center [571, 570] width 91 height 25
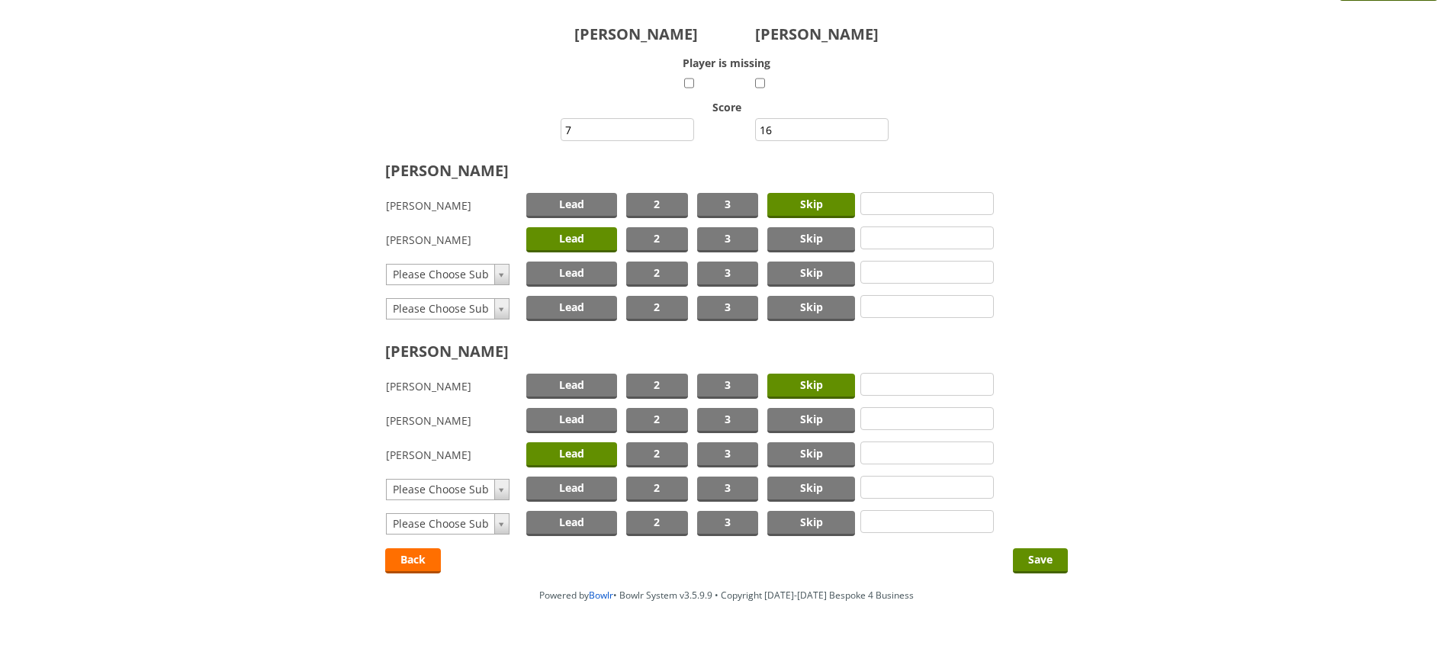
scroll to position [149, 0]
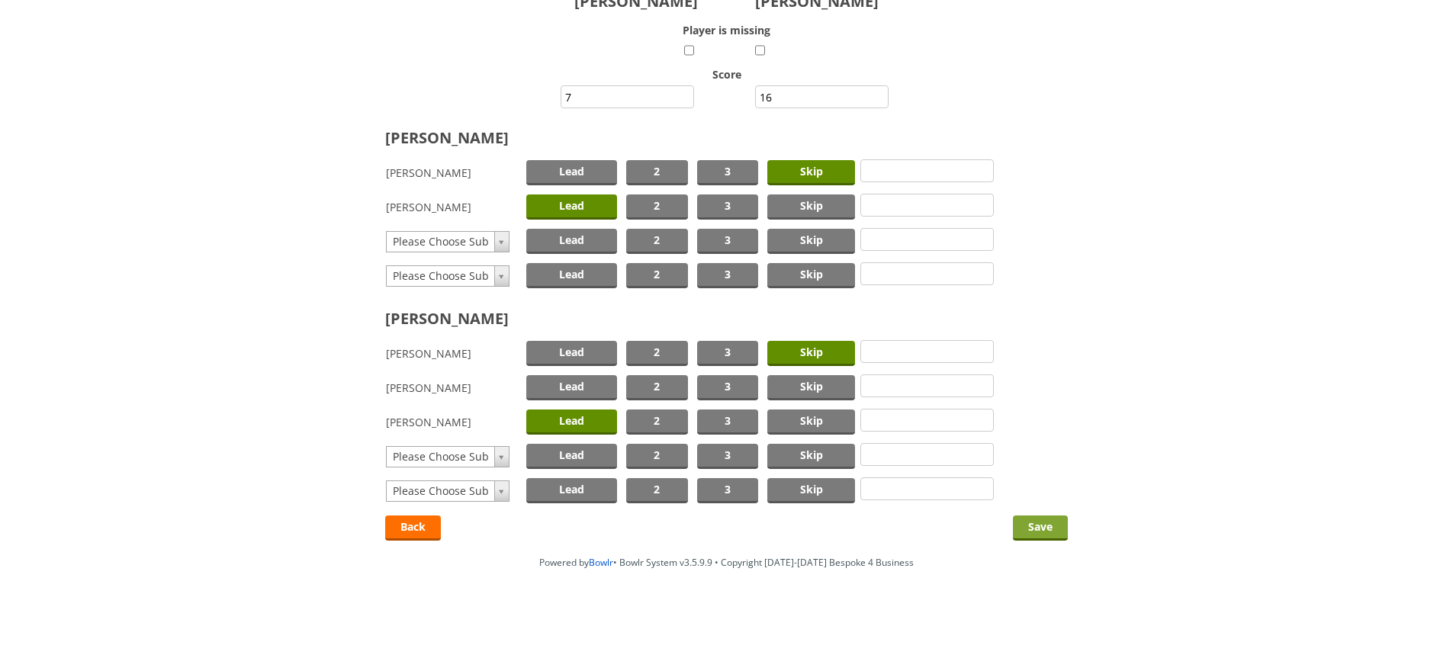
click at [1034, 526] on input "Save" at bounding box center [1040, 528] width 55 height 25
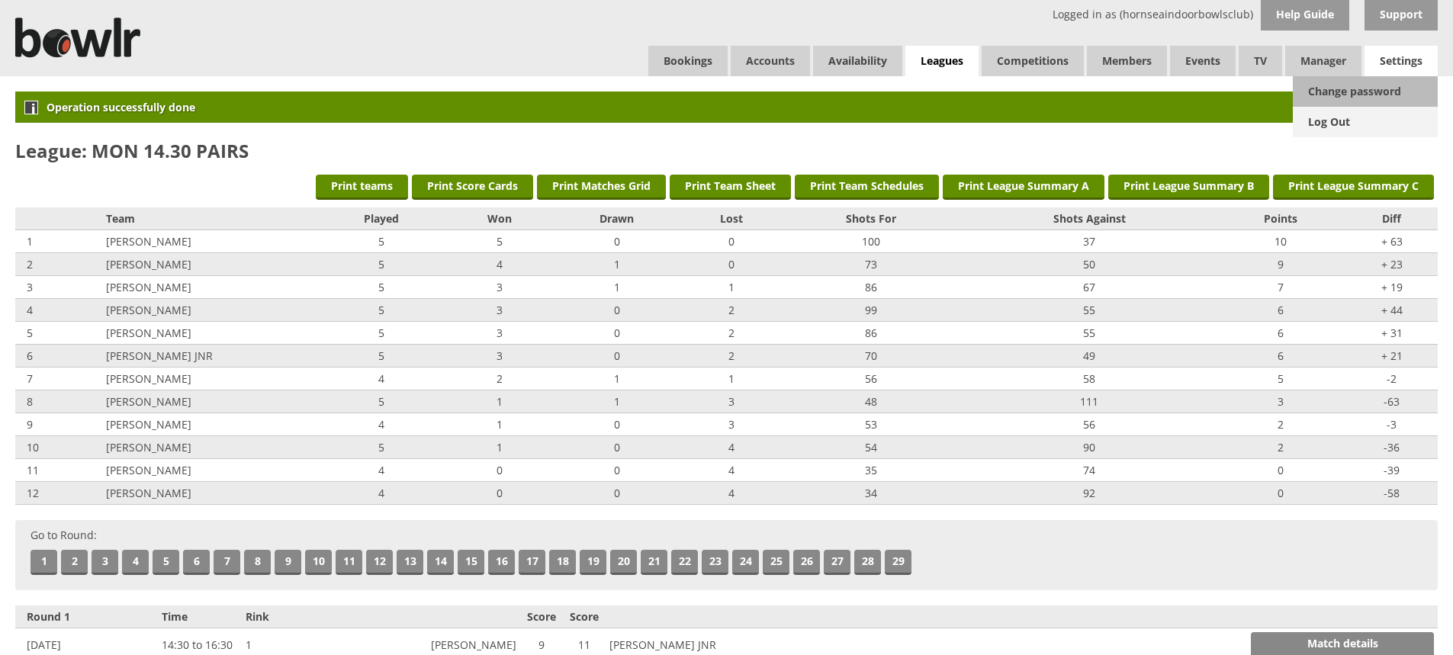
click at [1335, 117] on link "Log Out" at bounding box center [1365, 122] width 145 height 31
